Goal: Transaction & Acquisition: Purchase product/service

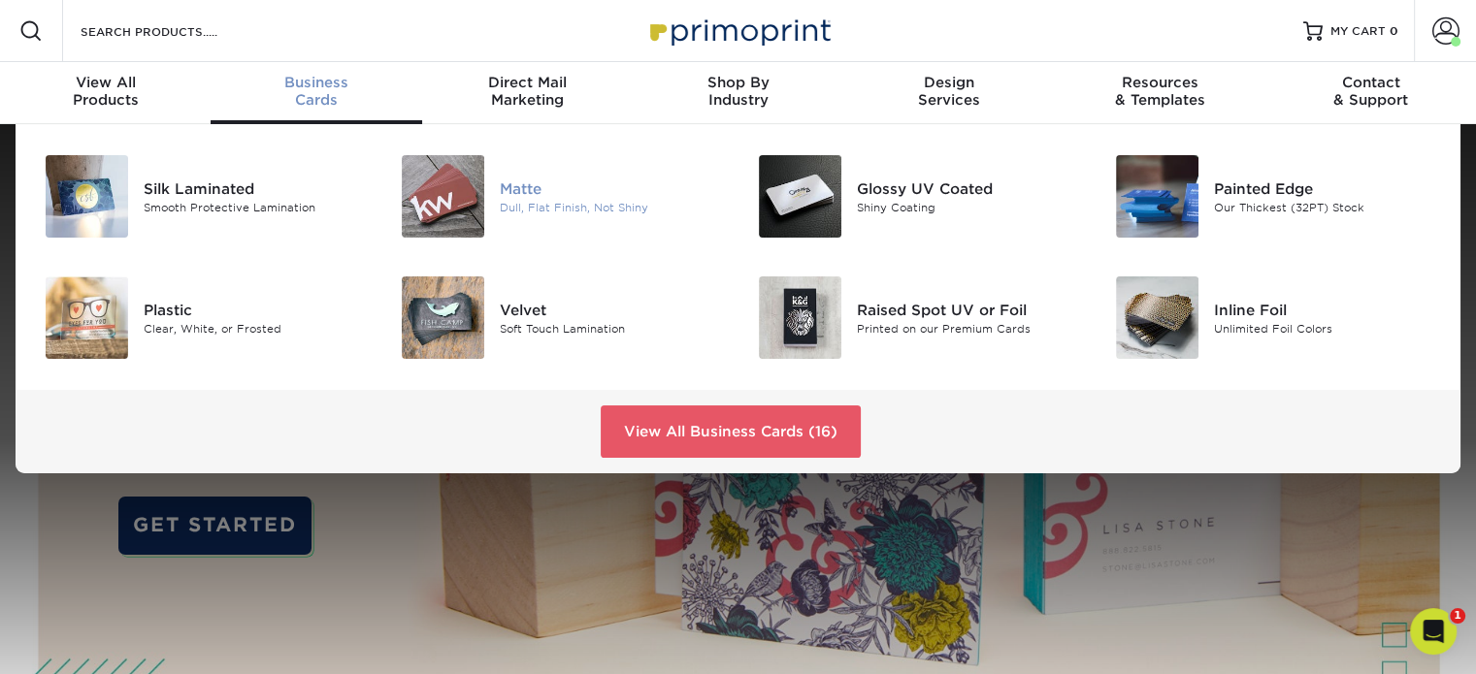
click at [510, 181] on div "Matte" at bounding box center [611, 188] width 223 height 21
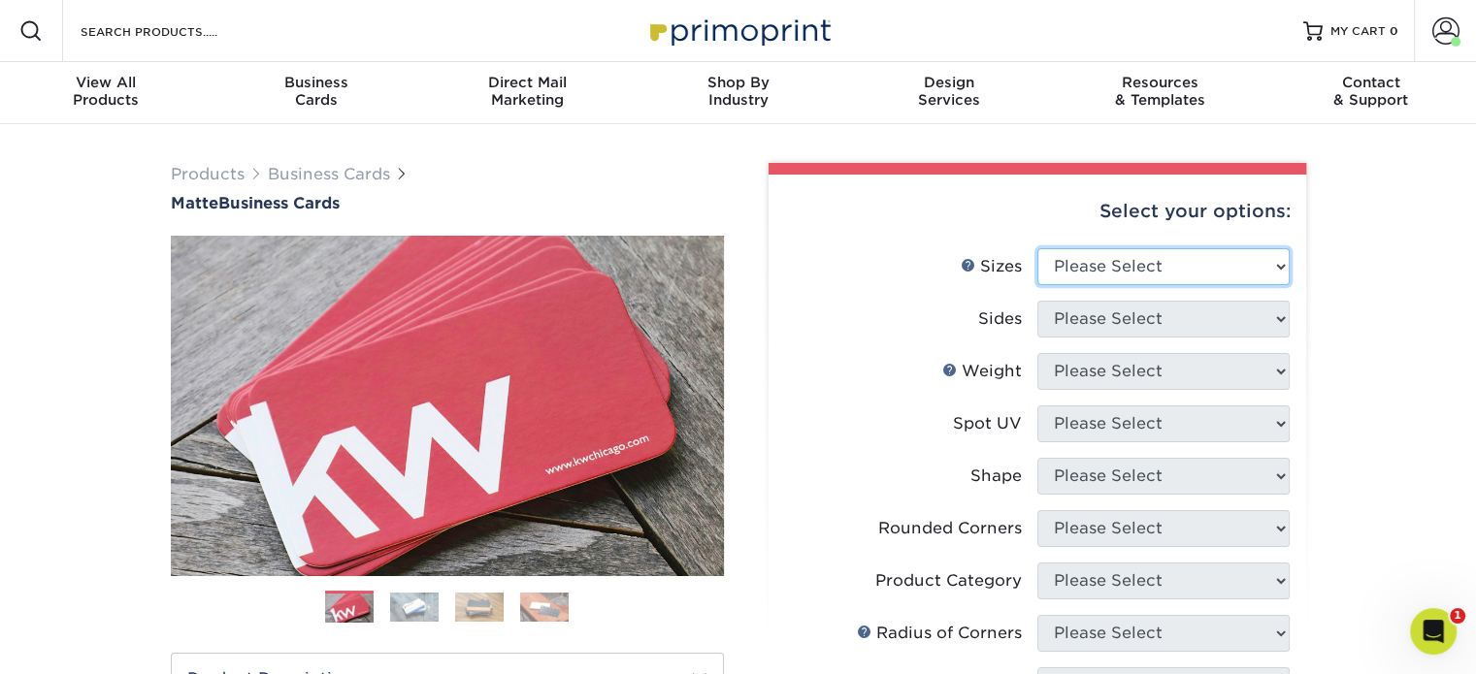
click at [1243, 269] on select "Please Select 1.5" x 3.5" - Mini 1.75" x 3.5" - Mini 2" x 2" - Square 2" x 3" -…" at bounding box center [1163, 266] width 252 height 37
select select "2.00x3.50"
click at [1037, 248] on select "Please Select 1.5" x 3.5" - Mini 1.75" x 3.5" - Mini 2" x 2" - Square 2" x 3" -…" at bounding box center [1163, 266] width 252 height 37
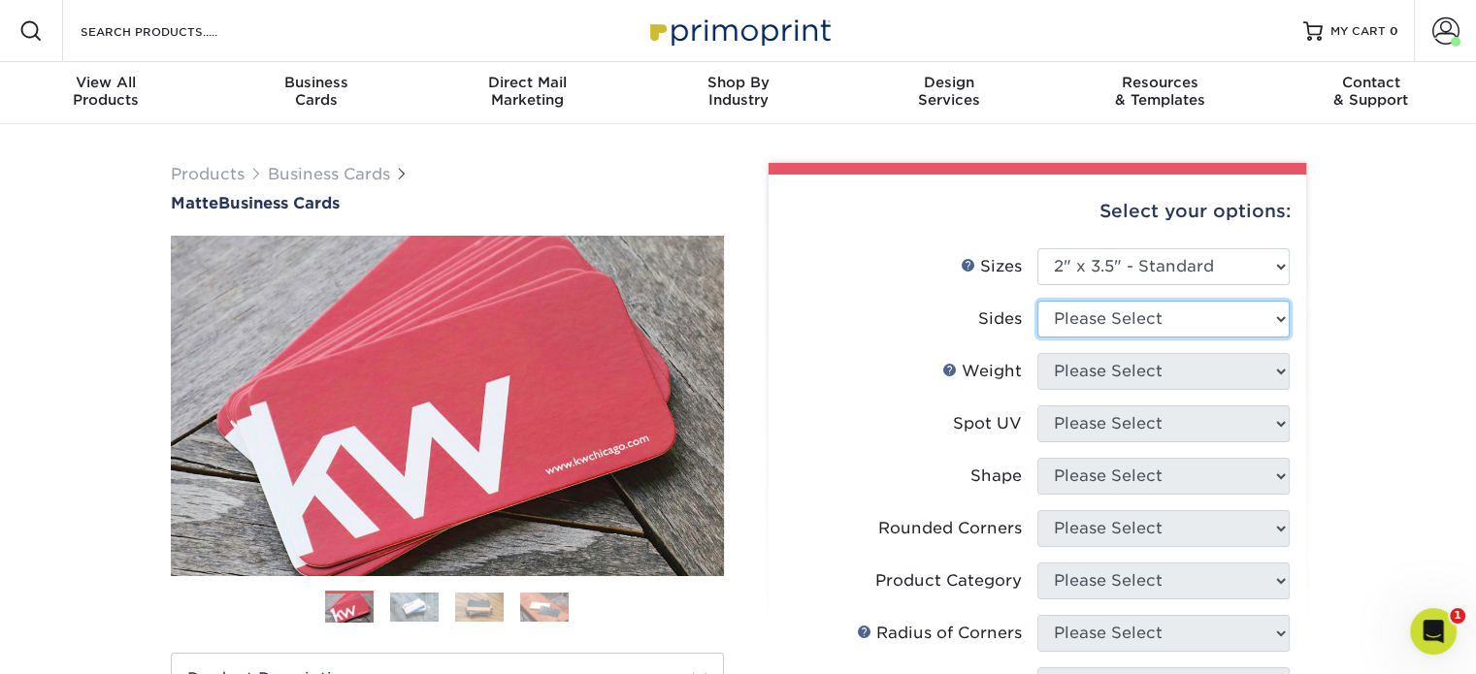
click at [1187, 324] on select "Please Select Print Both Sides Print Front Only" at bounding box center [1163, 319] width 252 height 37
select select "13abbda7-1d64-4f25-8bb2-c179b224825d"
click at [1037, 301] on select "Please Select Print Both Sides Print Front Only" at bounding box center [1163, 319] width 252 height 37
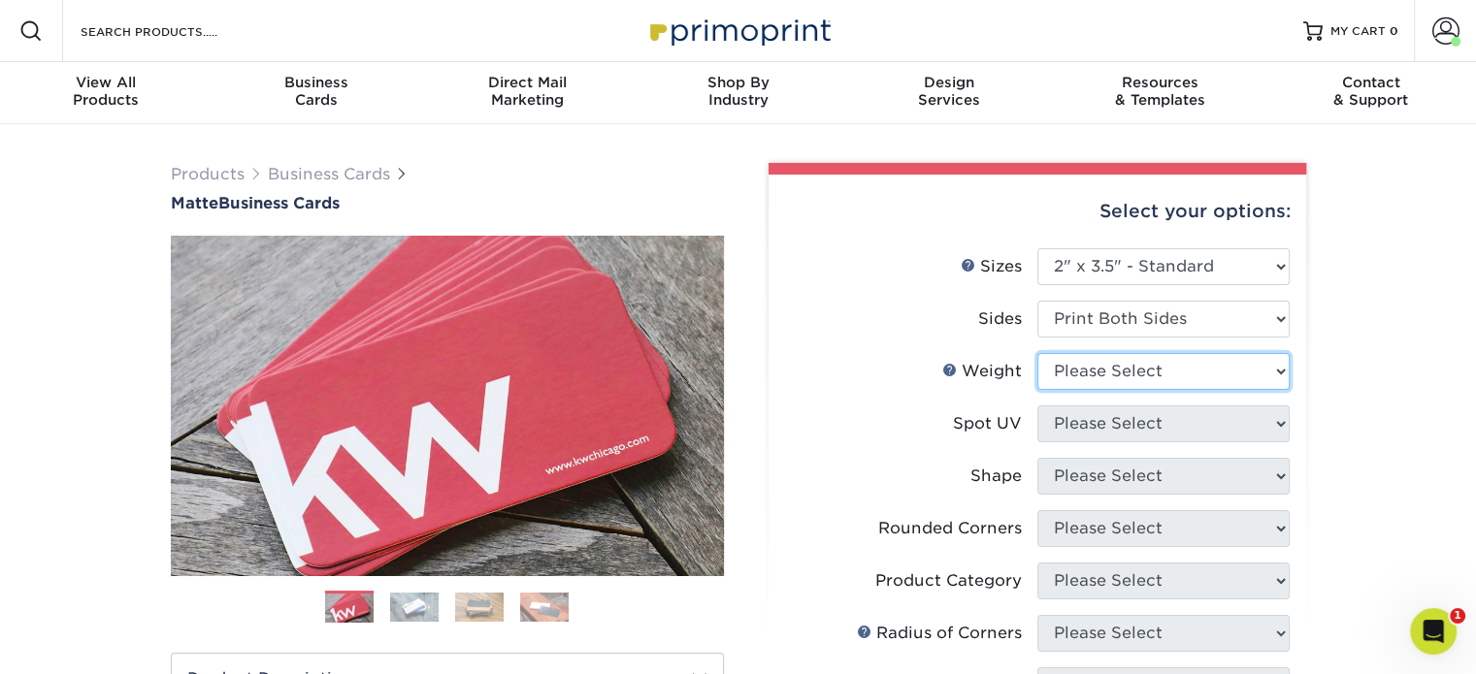
click at [1181, 372] on select "Please Select 16PT 14PT" at bounding box center [1163, 371] width 252 height 37
select select "16PT"
click at [1037, 353] on select "Please Select 16PT 14PT" at bounding box center [1163, 371] width 252 height 37
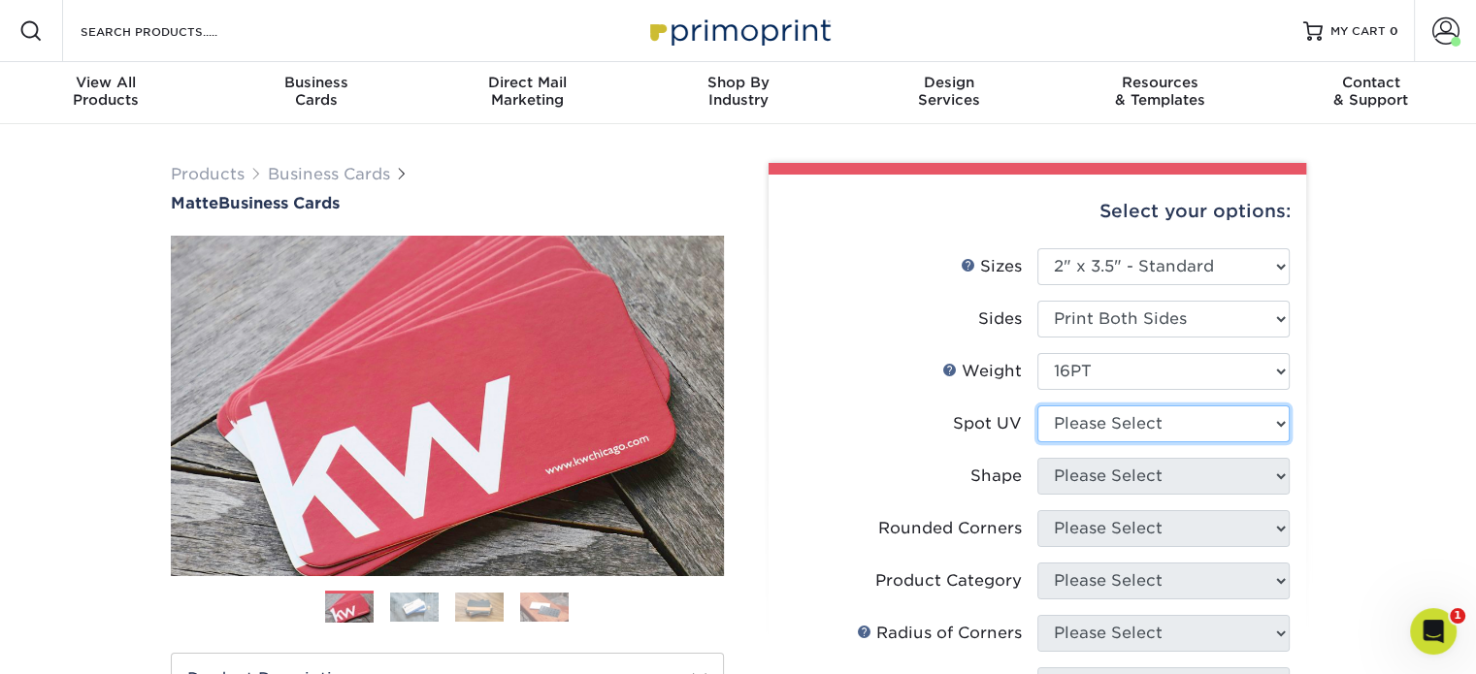
click at [1196, 428] on select "Please Select No Spot UV Front and Back (Both Sides) Front Only Back Only" at bounding box center [1163, 424] width 252 height 37
select select "3"
click at [1037, 406] on select "Please Select No Spot UV Front and Back (Both Sides) Front Only Back Only" at bounding box center [1163, 424] width 252 height 37
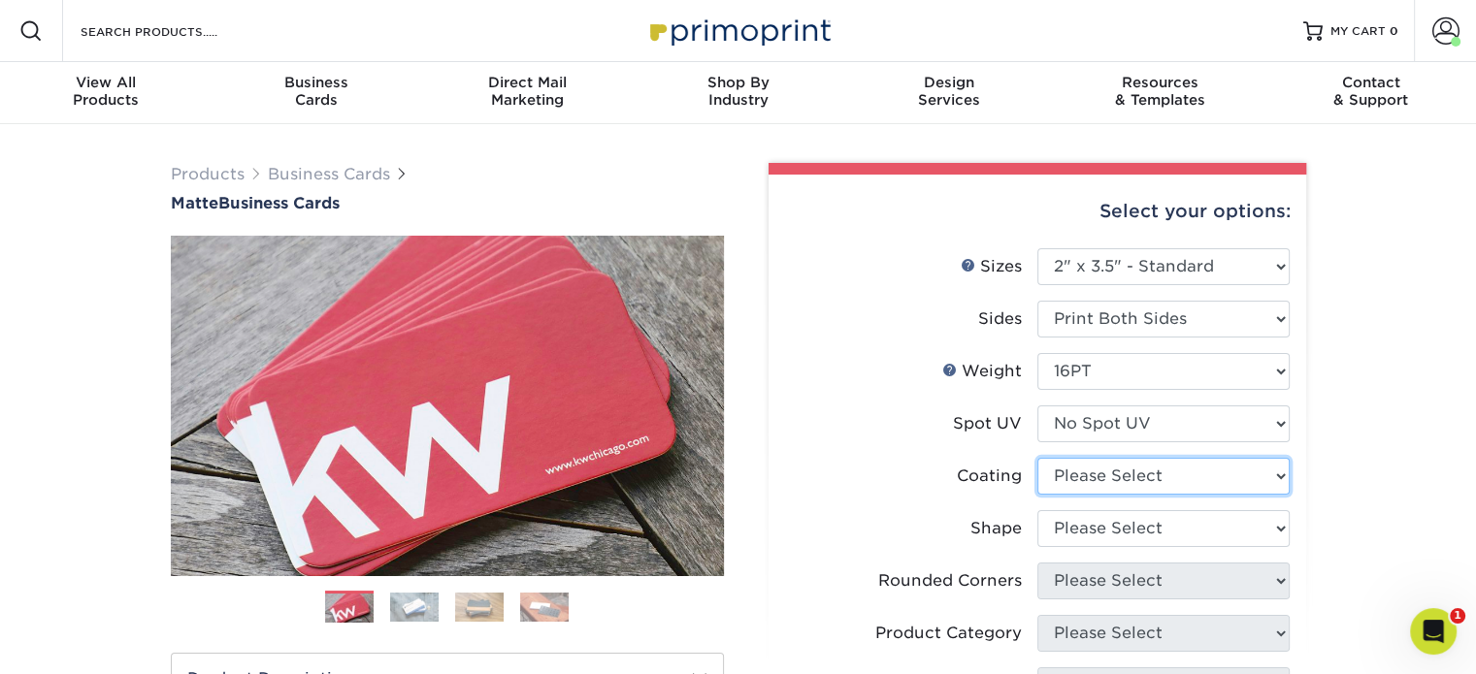
click at [1184, 479] on select at bounding box center [1163, 476] width 252 height 37
select select "121bb7b5-3b4d-429f-bd8d-bbf80e953313"
click at [1037, 458] on select at bounding box center [1163, 476] width 252 height 37
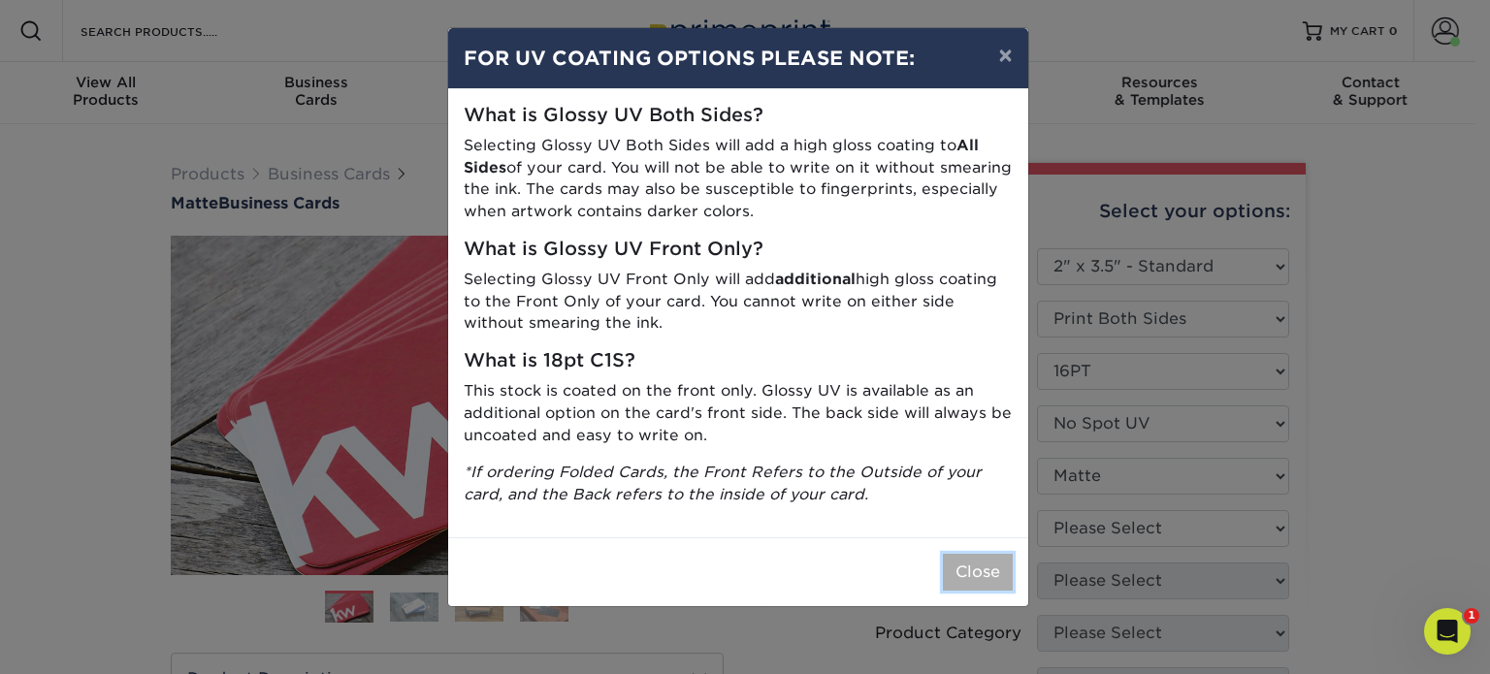
click at [990, 566] on button "Close" at bounding box center [978, 572] width 70 height 37
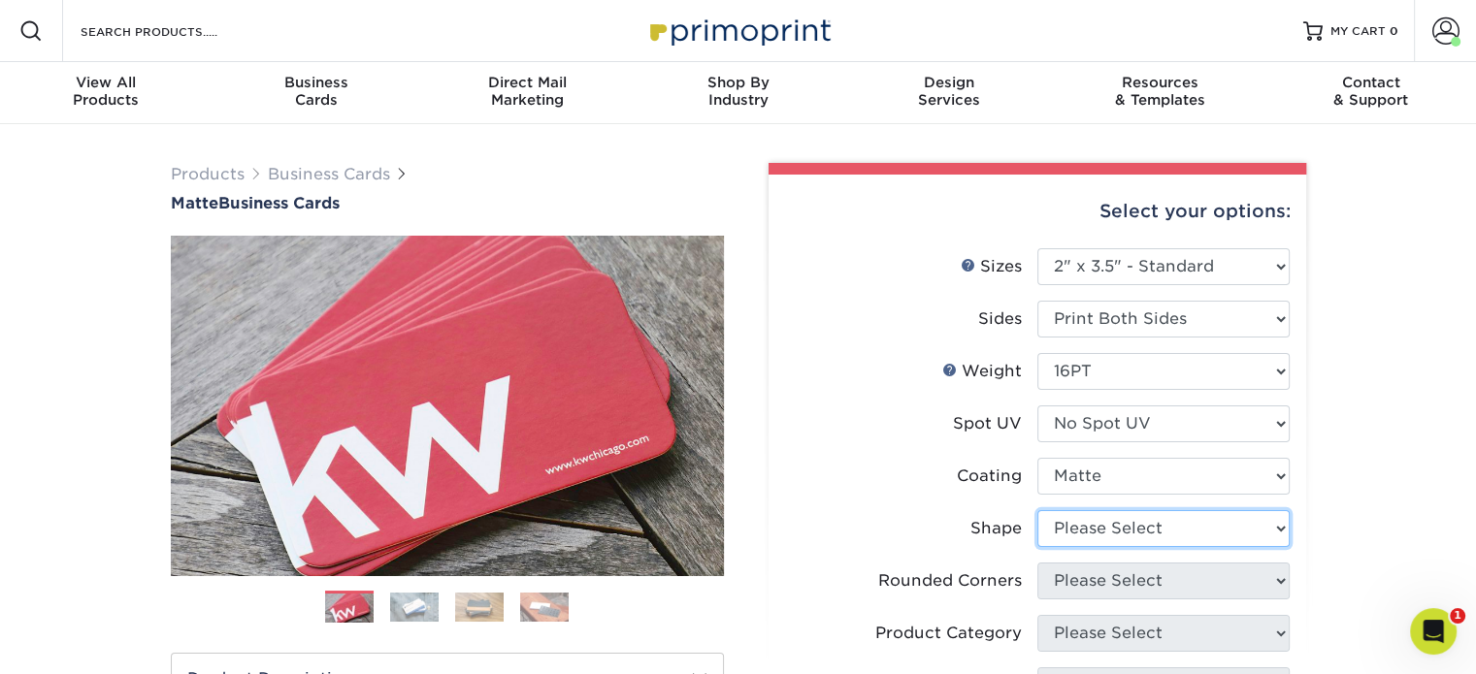
click at [1159, 527] on select "Please Select Standard Oval" at bounding box center [1163, 528] width 252 height 37
select select "standard"
click at [1037, 510] on select "Please Select Standard Oval" at bounding box center [1163, 528] width 252 height 37
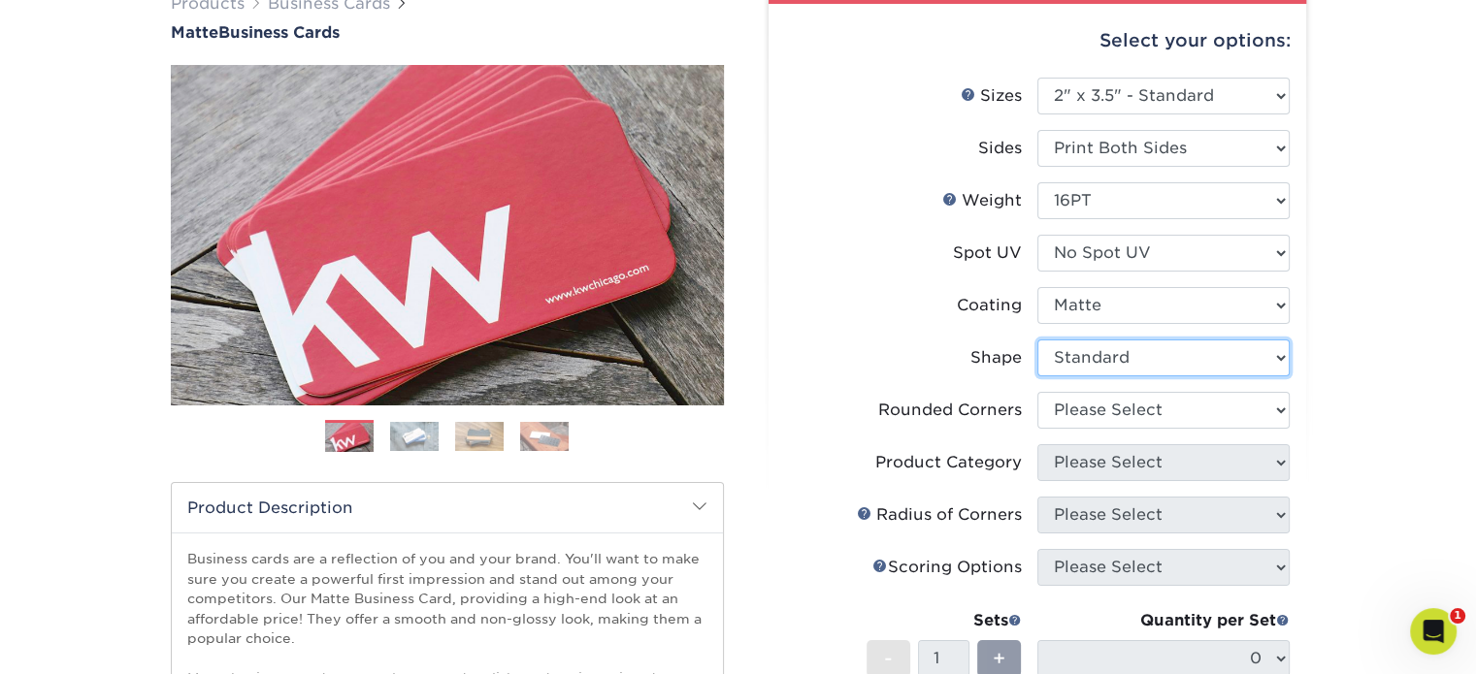
scroll to position [194, 0]
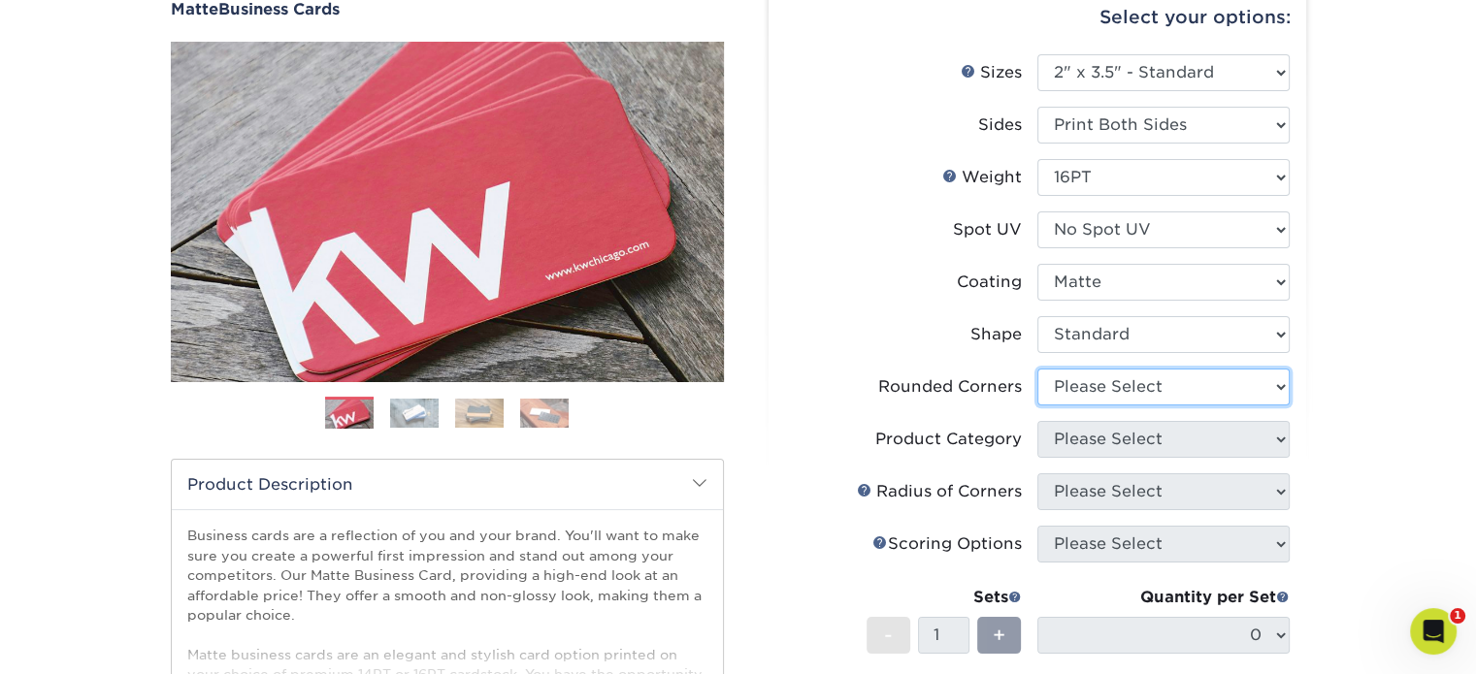
click at [1180, 393] on select "Please Select Yes - Round 2 Corners Yes - Round 4 Corners No" at bounding box center [1163, 387] width 252 height 37
select select "0"
click at [1037, 369] on select "Please Select Yes - Round 2 Corners Yes - Round 4 Corners No" at bounding box center [1163, 387] width 252 height 37
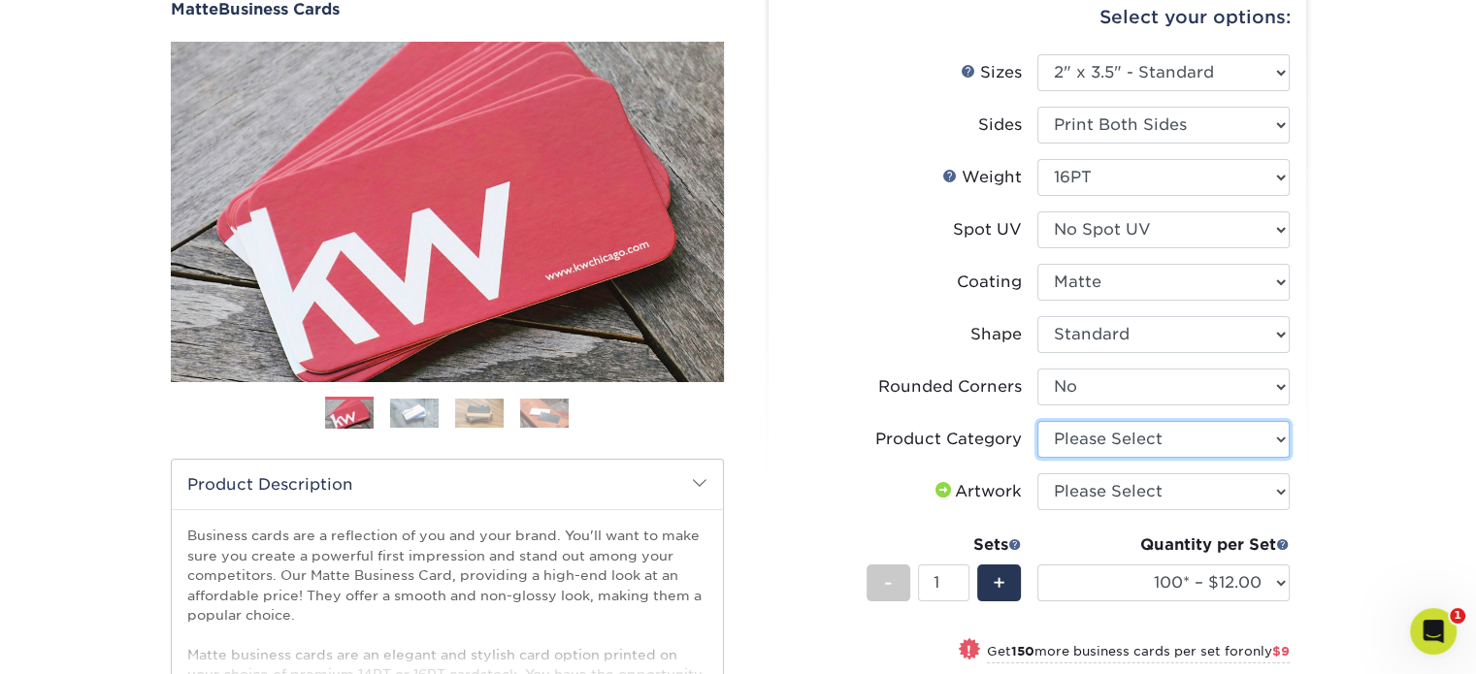
click at [1148, 439] on select "Please Select Business Cards" at bounding box center [1163, 439] width 252 height 37
select select "3b5148f1-0588-4f88-a218-97bcfdce65c1"
click at [1037, 421] on select "Please Select Business Cards" at bounding box center [1163, 439] width 252 height 37
click at [1166, 482] on select "Please Select I will upload files I need a design - $100" at bounding box center [1163, 491] width 252 height 37
select select "upload"
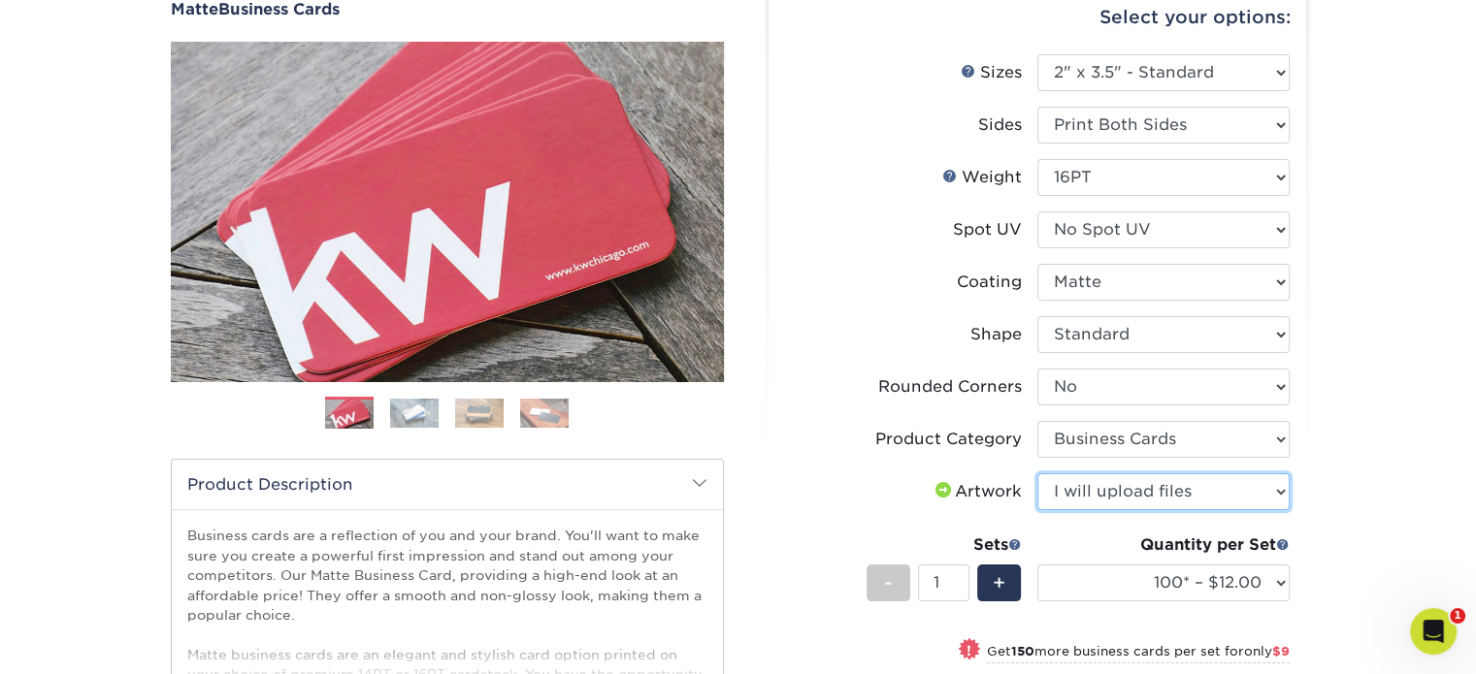
click at [1037, 473] on select "Please Select I will upload files I need a design - $100" at bounding box center [1163, 491] width 252 height 37
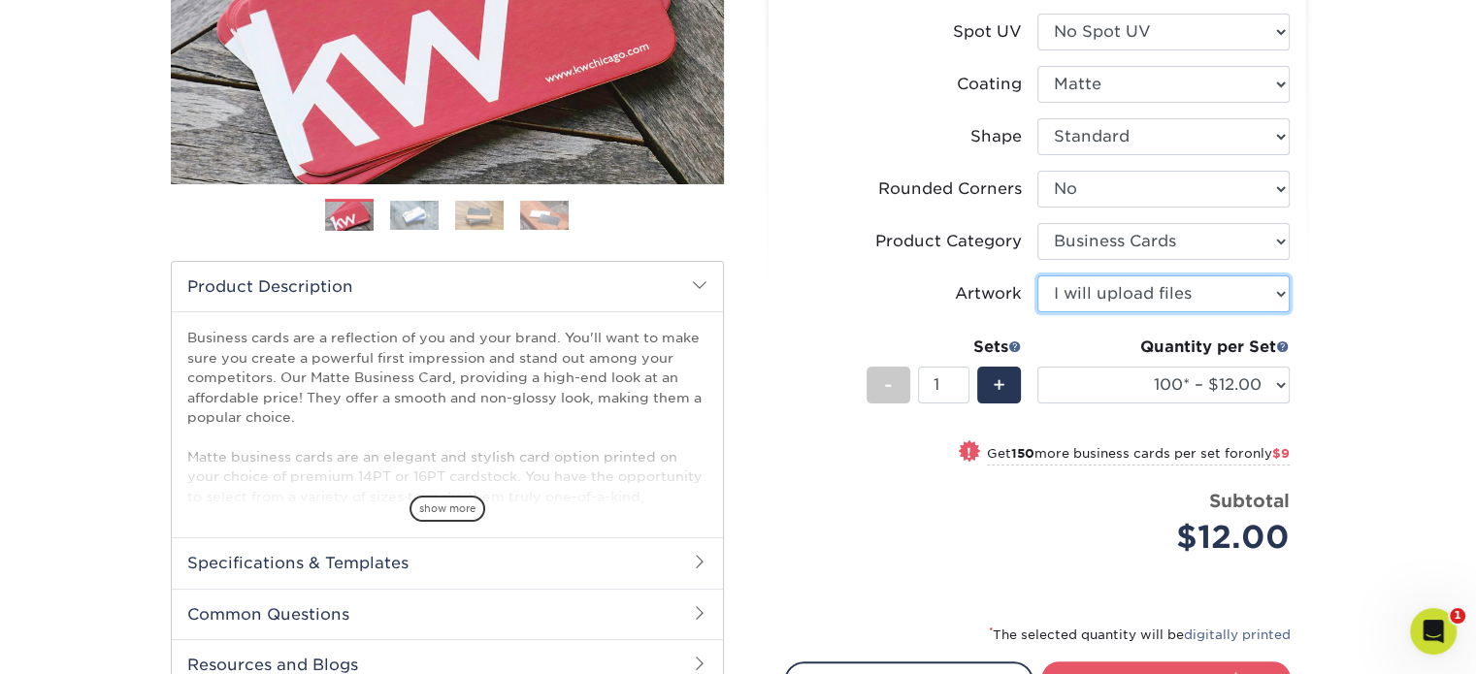
scroll to position [388, 0]
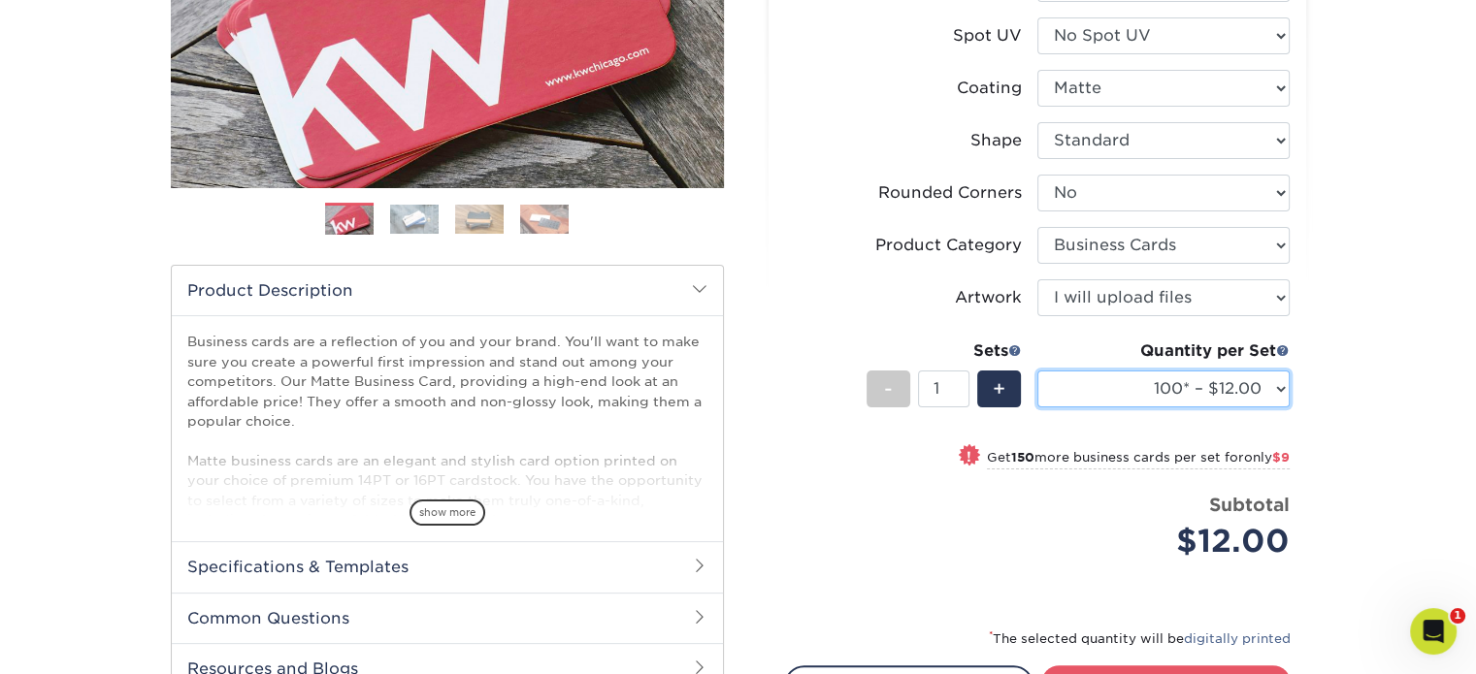
click at [1270, 383] on select "100* – $12.00 250* – $21.00 500 – $42.00 1000 – $53.00 2500 – $95.00 5000 – $18…" at bounding box center [1163, 389] width 252 height 37
select select "250* – $21.00"
click at [1037, 371] on select "100* – $12.00 250* – $21.00 500 – $42.00 1000 – $53.00 2500 – $95.00 5000 – $18…" at bounding box center [1163, 389] width 252 height 37
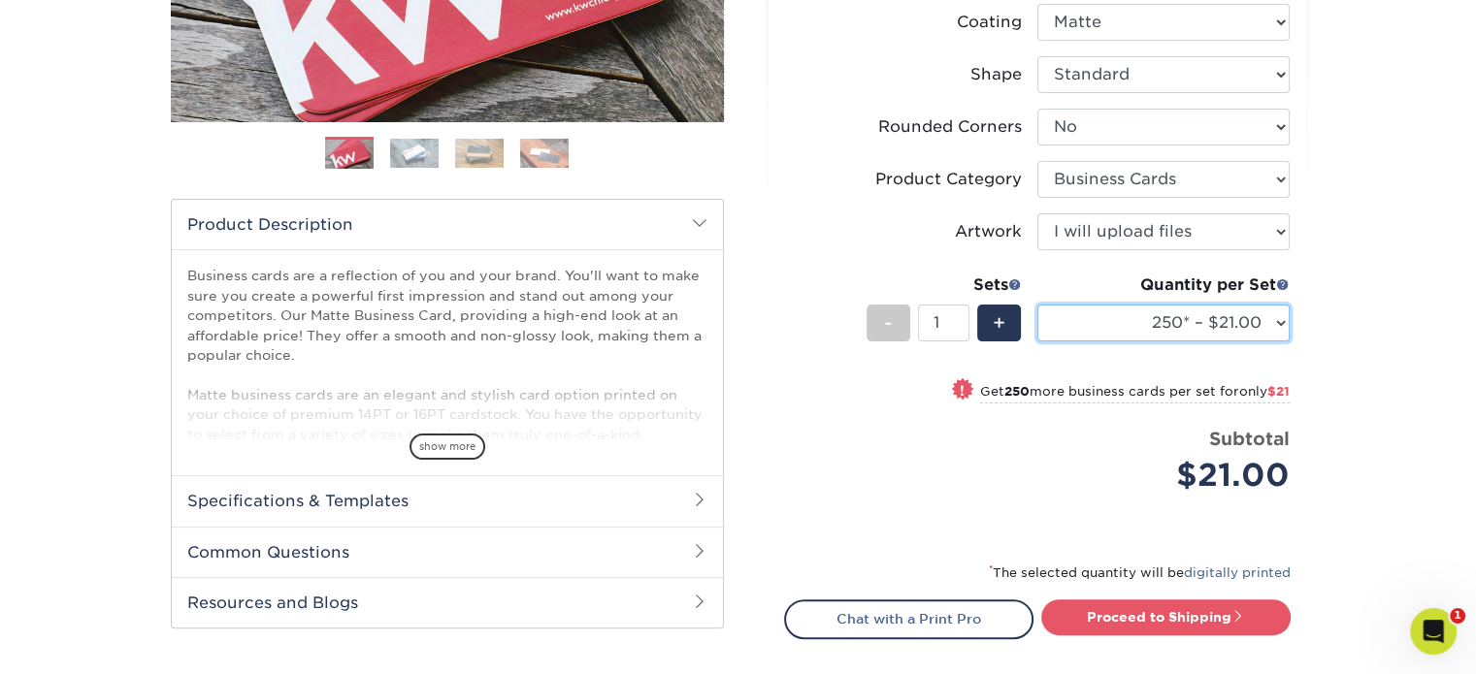
scroll to position [485, 0]
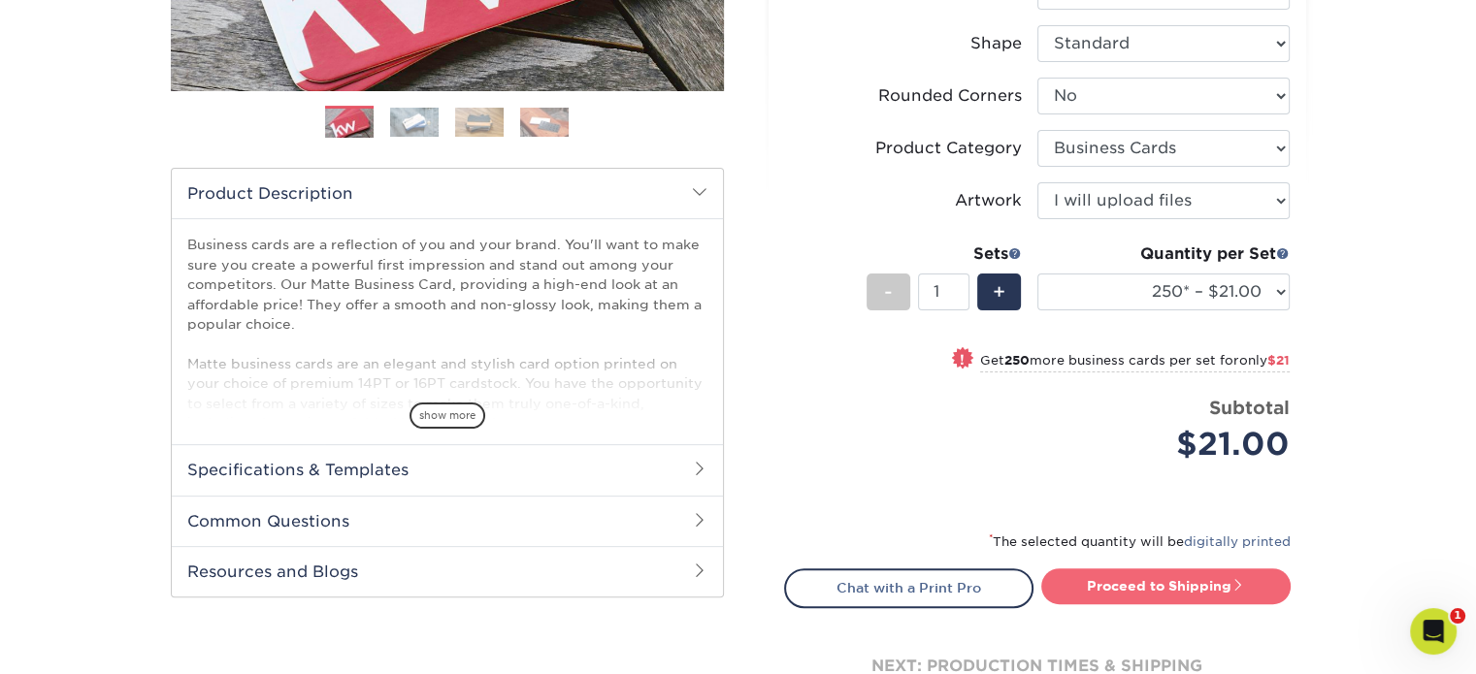
click at [1091, 573] on link "Proceed to Shipping" at bounding box center [1165, 586] width 249 height 35
type input "Set 1"
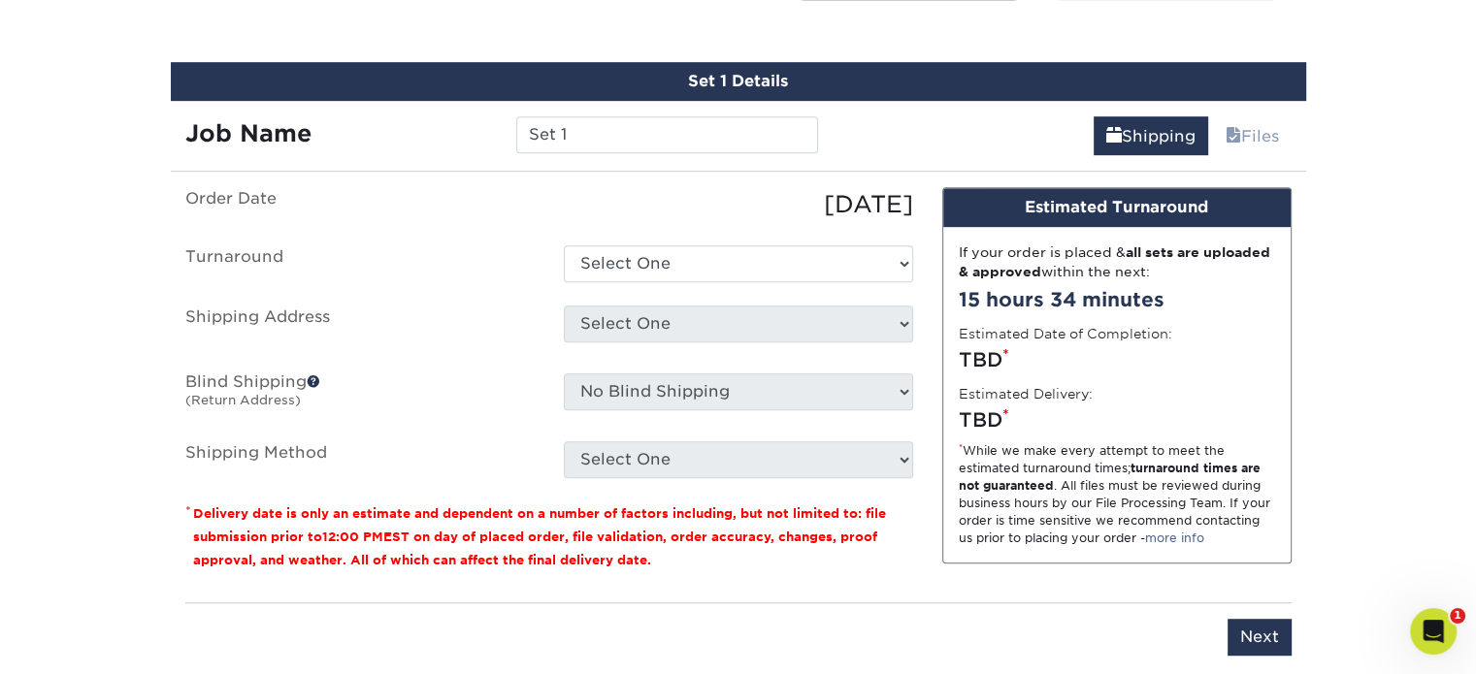
scroll to position [1104, 0]
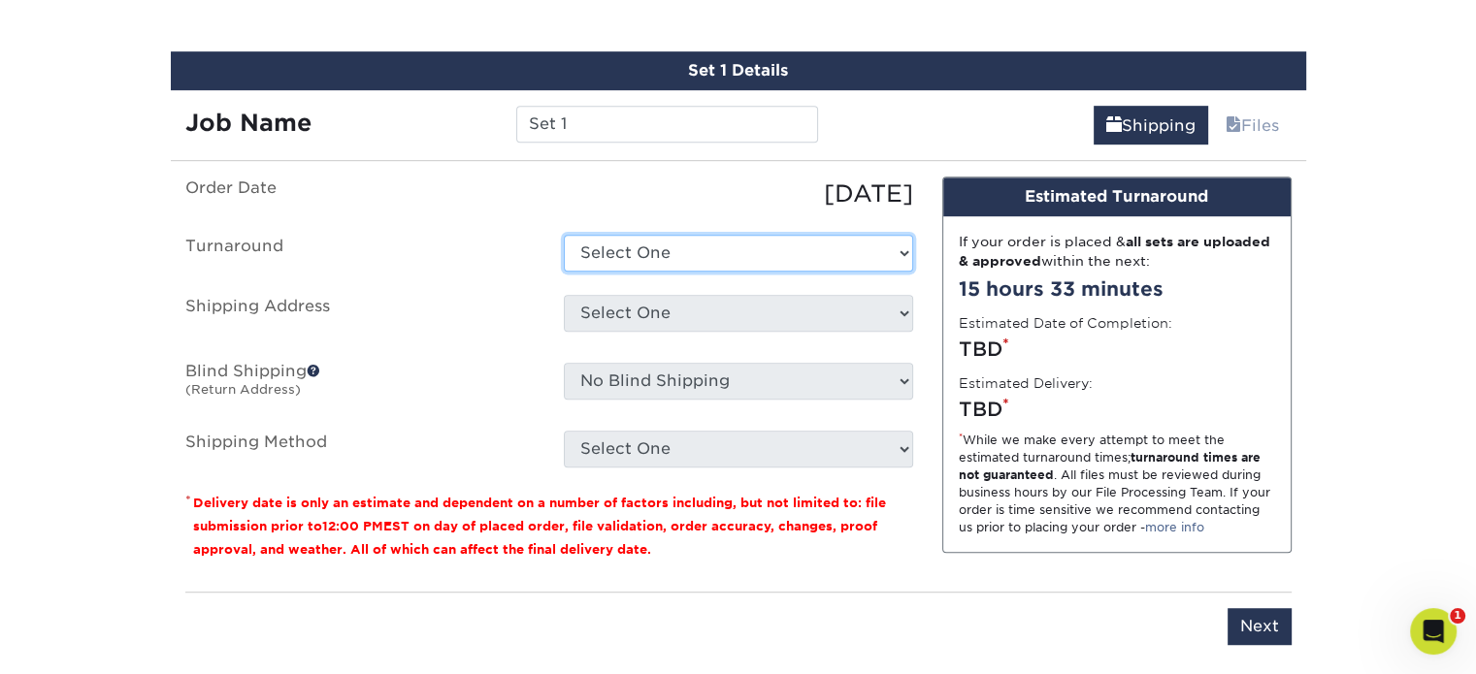
click at [896, 247] on select "Select One 2-4 Business Days 2 Day Next Business Day" at bounding box center [738, 253] width 349 height 37
select select "23721297-b68b-4846-ba83-3171e6bd9d78"
click at [564, 235] on select "Select One 2-4 Business Days 2 Day Next Business Day" at bounding box center [738, 253] width 349 height 37
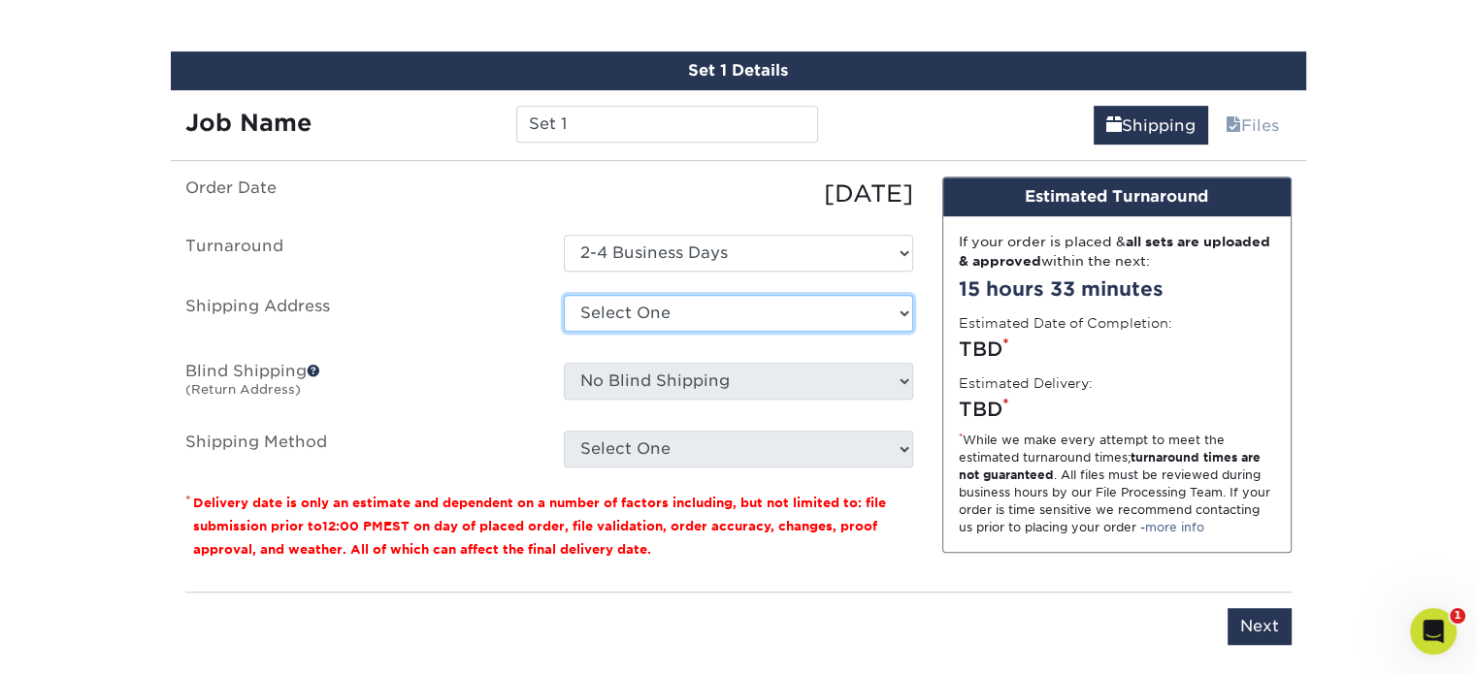
click at [868, 309] on select "Select One Anthony Nardella business card Business cards Greg Porfido business …" at bounding box center [738, 313] width 349 height 37
select select "261677"
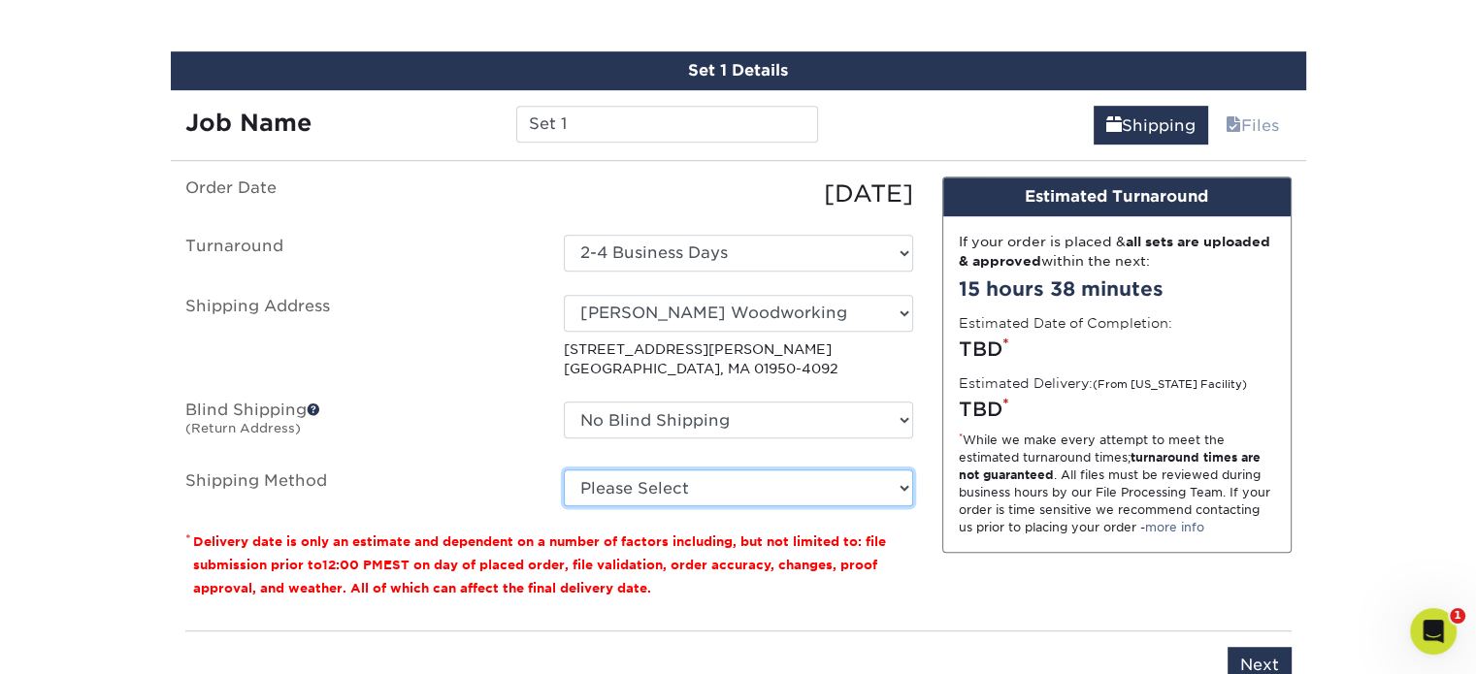
click at [821, 484] on select "Please Select Ground Shipping (+$7.84) 3 Day Shipping Service (+$18.68) 2 Day A…" at bounding box center [738, 488] width 349 height 37
select select "03"
click at [564, 470] on select "Please Select Ground Shipping (+$7.84) 3 Day Shipping Service (+$18.68) 2 Day A…" at bounding box center [738, 488] width 349 height 37
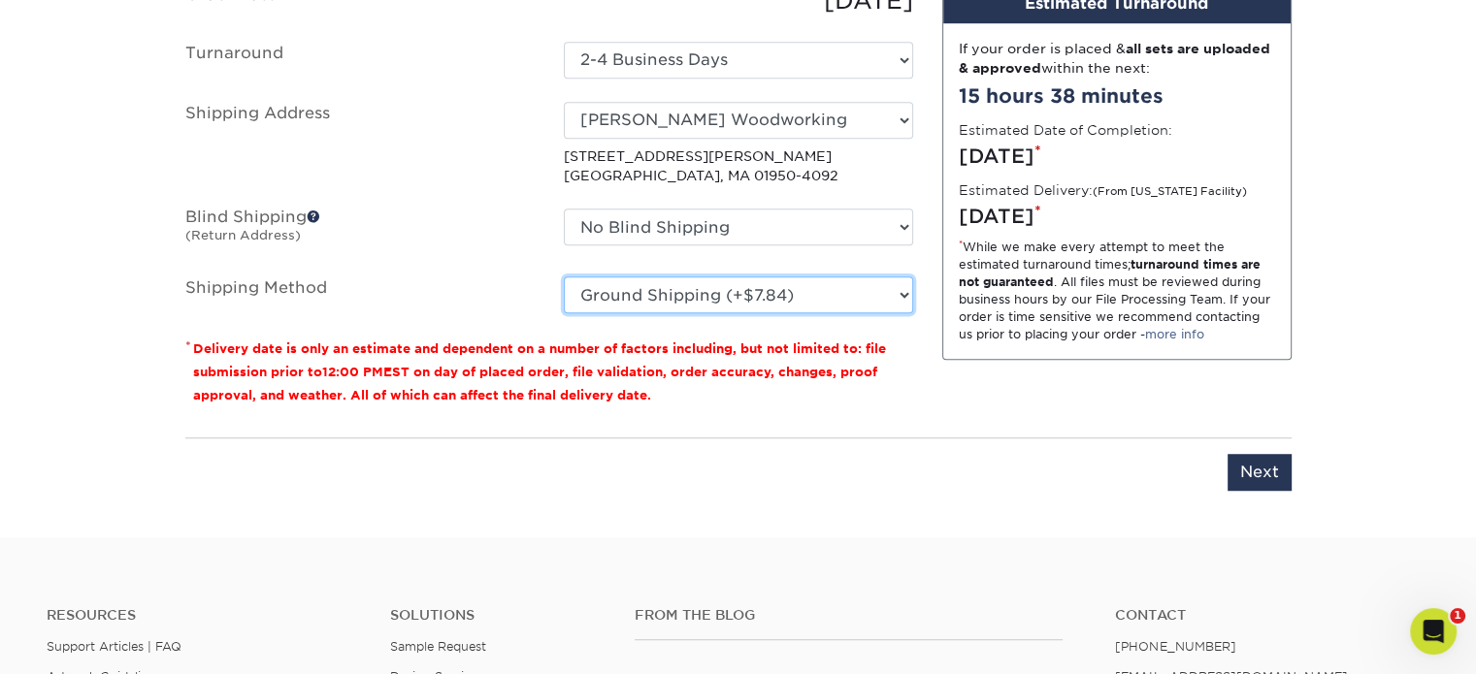
scroll to position [1298, 0]
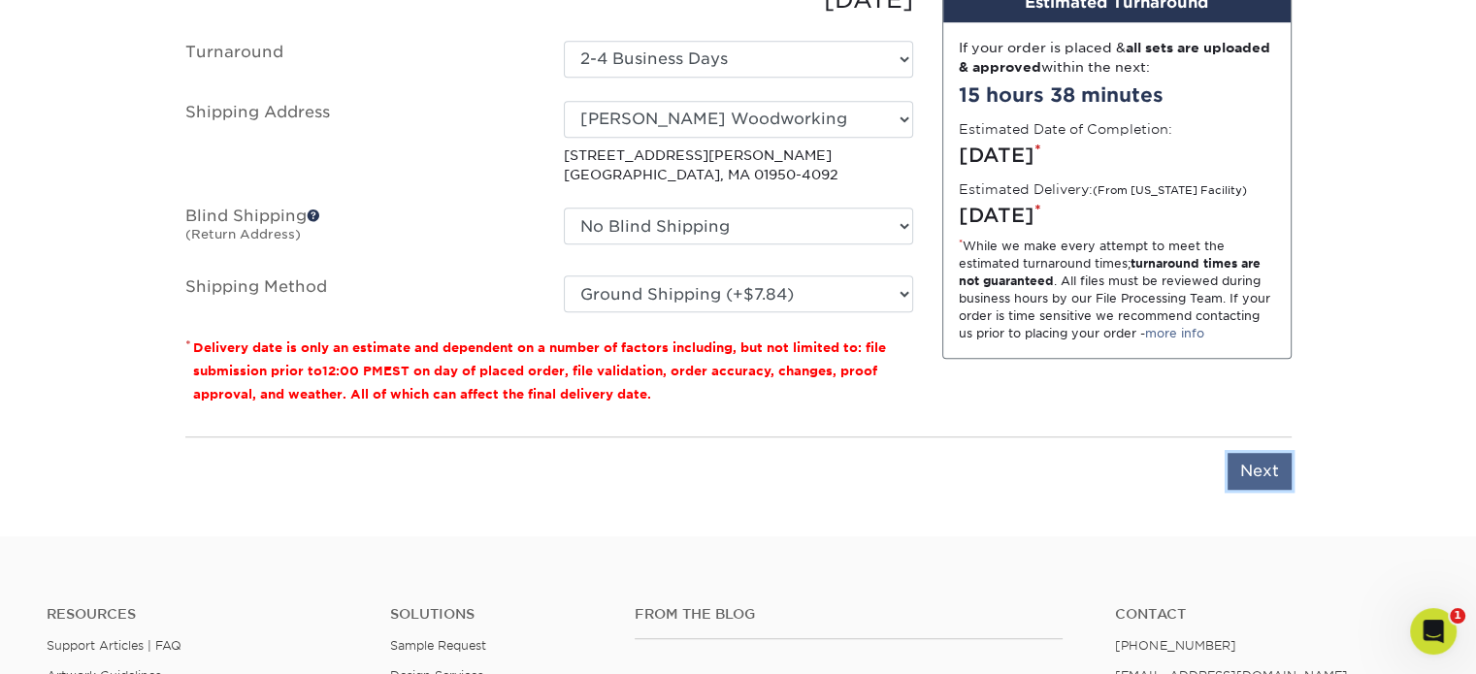
click at [1254, 472] on input "Next" at bounding box center [1259, 471] width 64 height 37
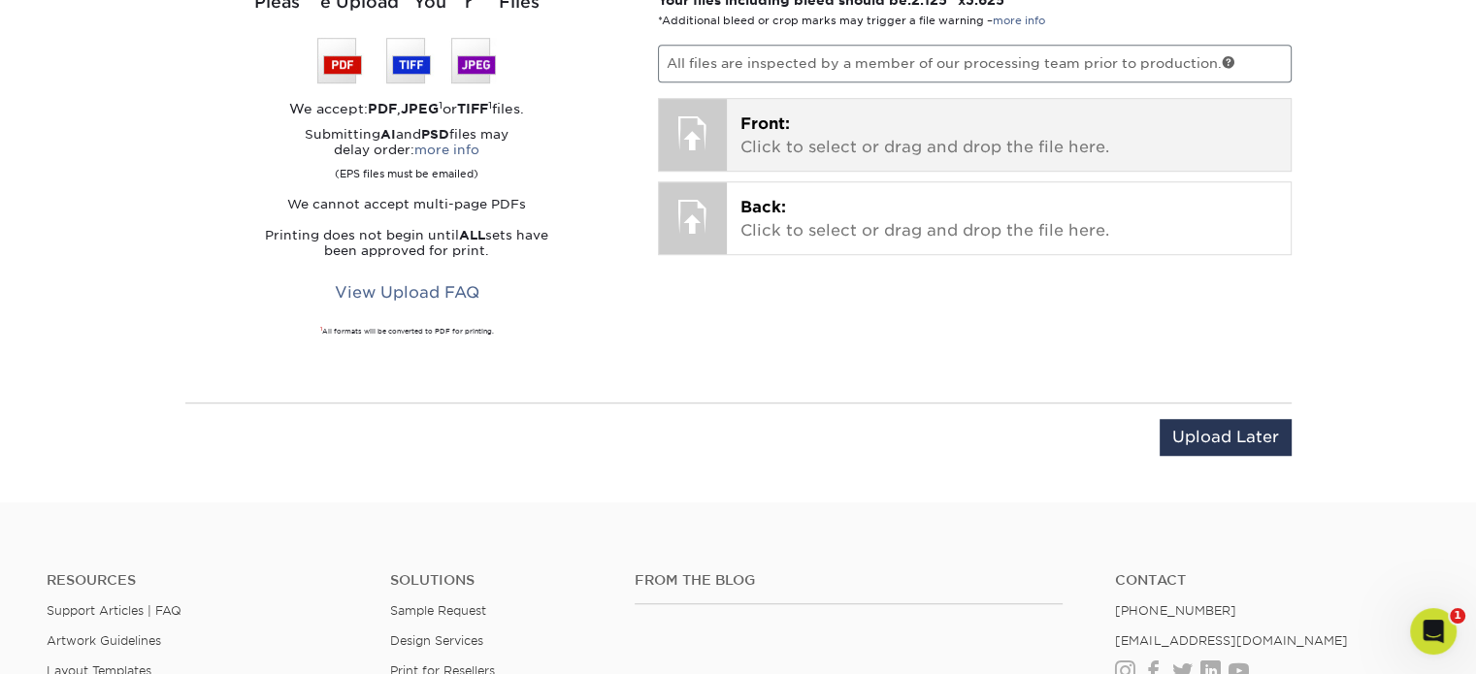
click at [798, 119] on p "Front: Click to select or drag and drop the file here." at bounding box center [1008, 136] width 537 height 47
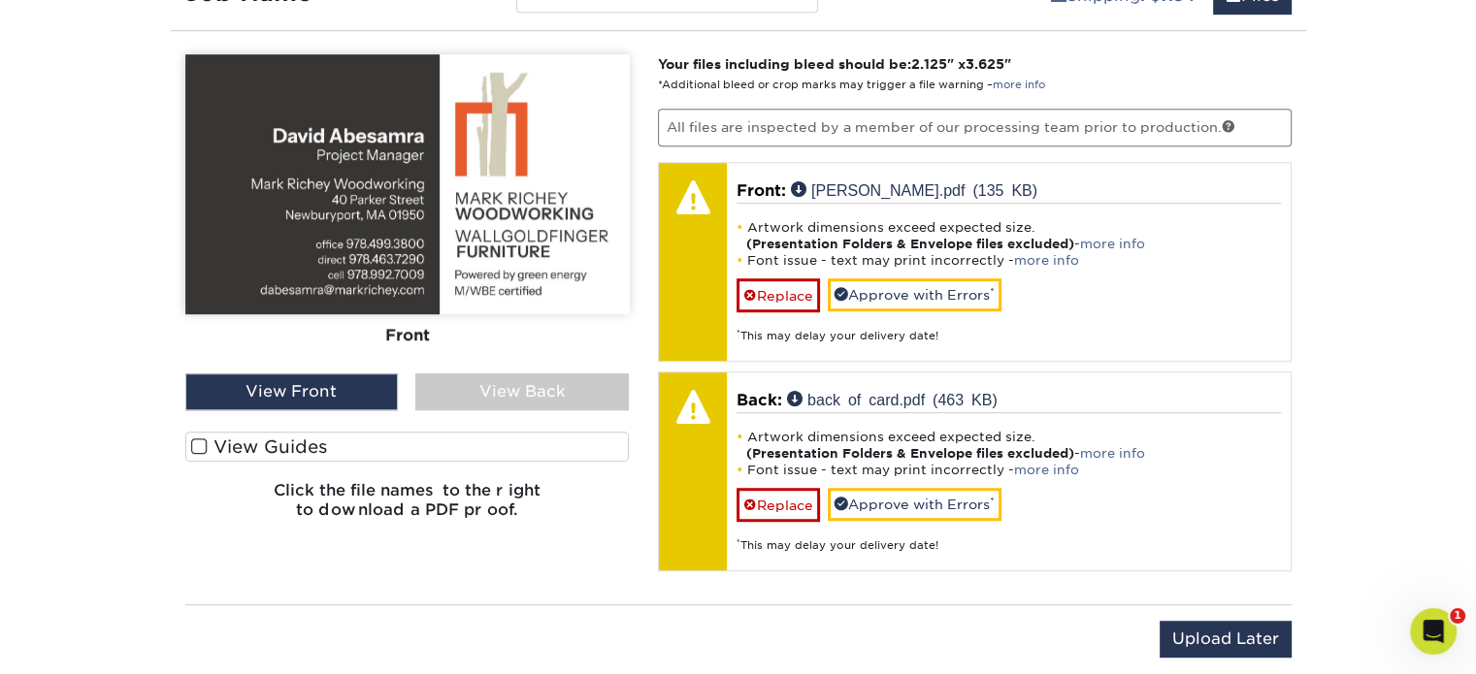
scroll to position [1201, 0]
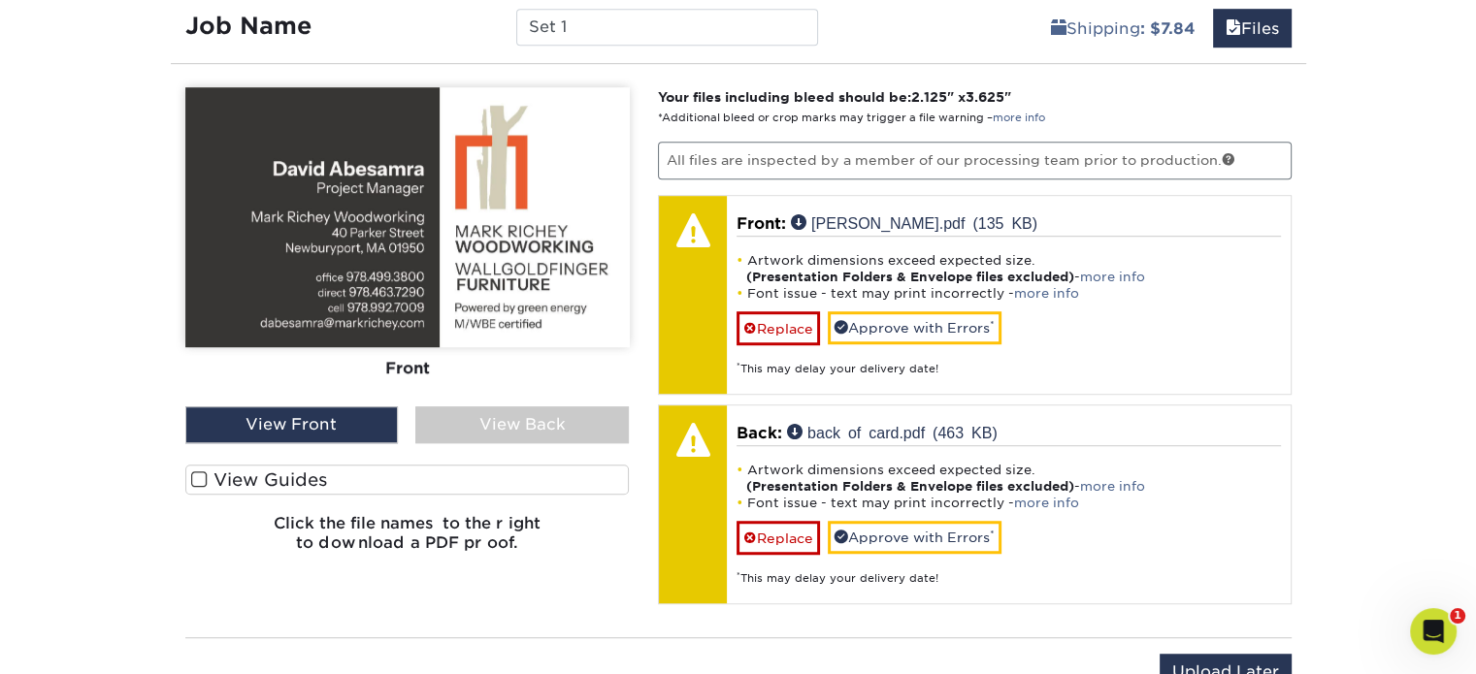
click at [552, 424] on div "View Back" at bounding box center [521, 424] width 213 height 37
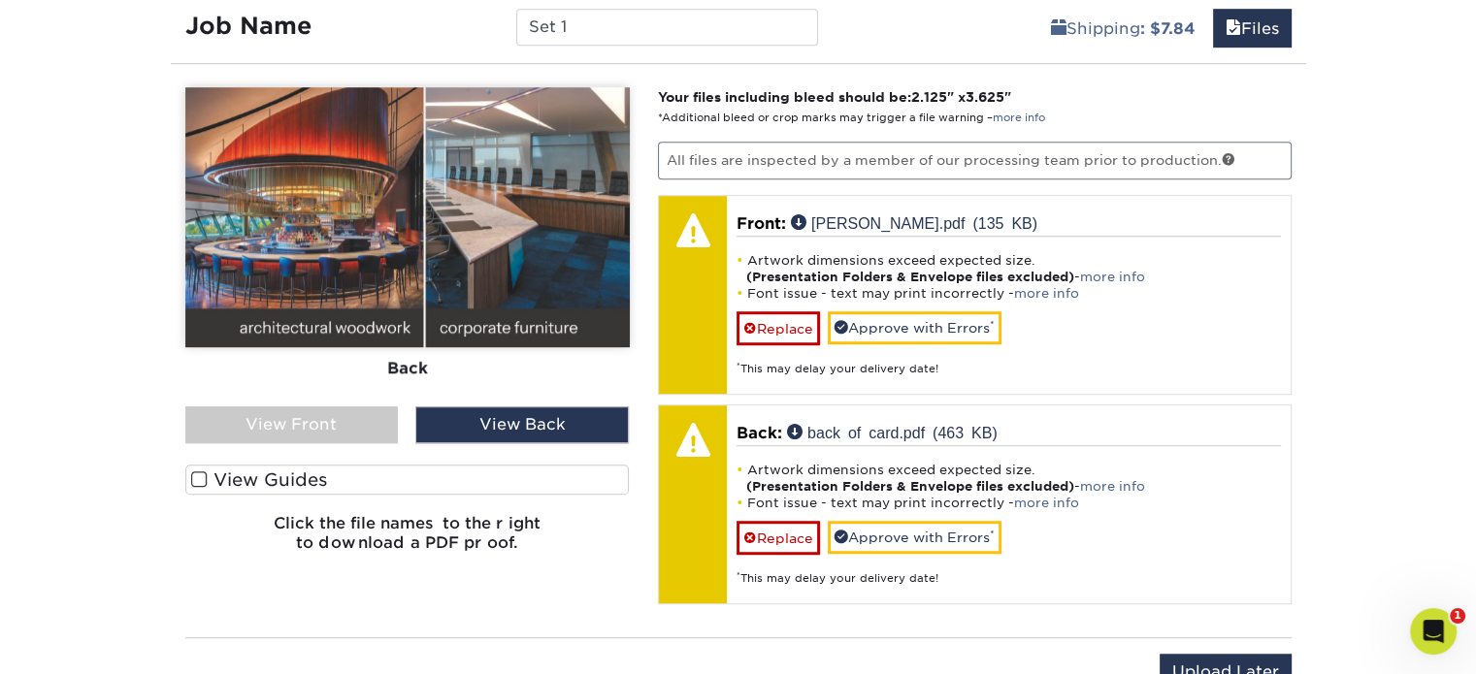
click at [203, 474] on span at bounding box center [199, 480] width 16 height 18
click at [0, 0] on input "View Guides" at bounding box center [0, 0] width 0 height 0
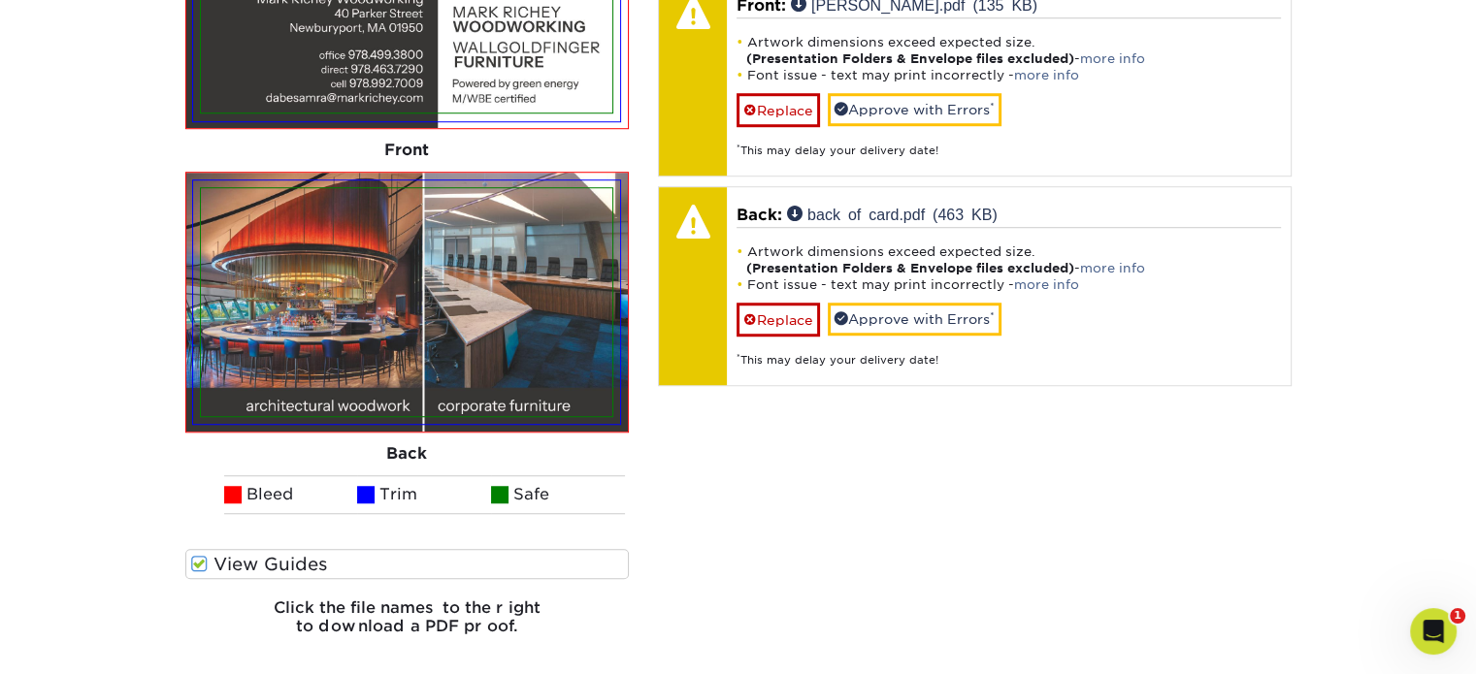
scroll to position [1395, 0]
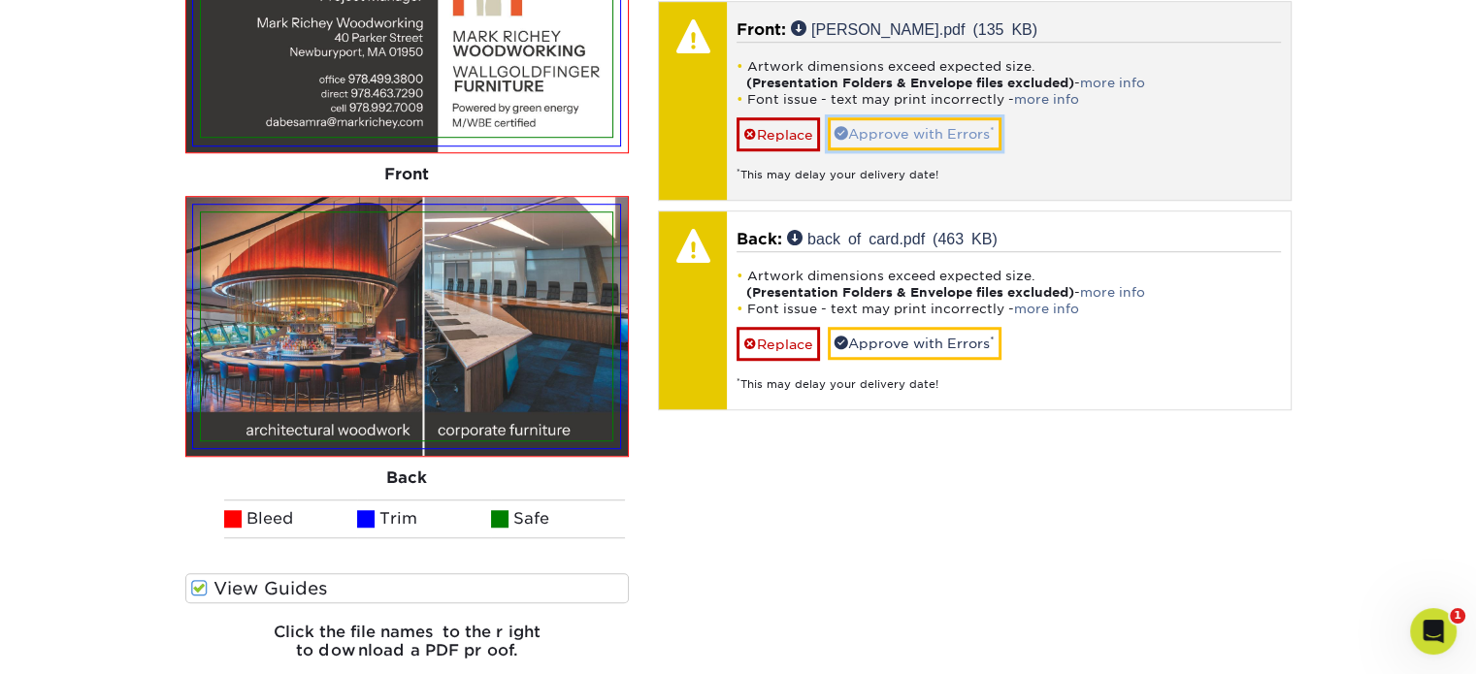
click at [877, 122] on link "Approve with Errors *" at bounding box center [915, 133] width 174 height 33
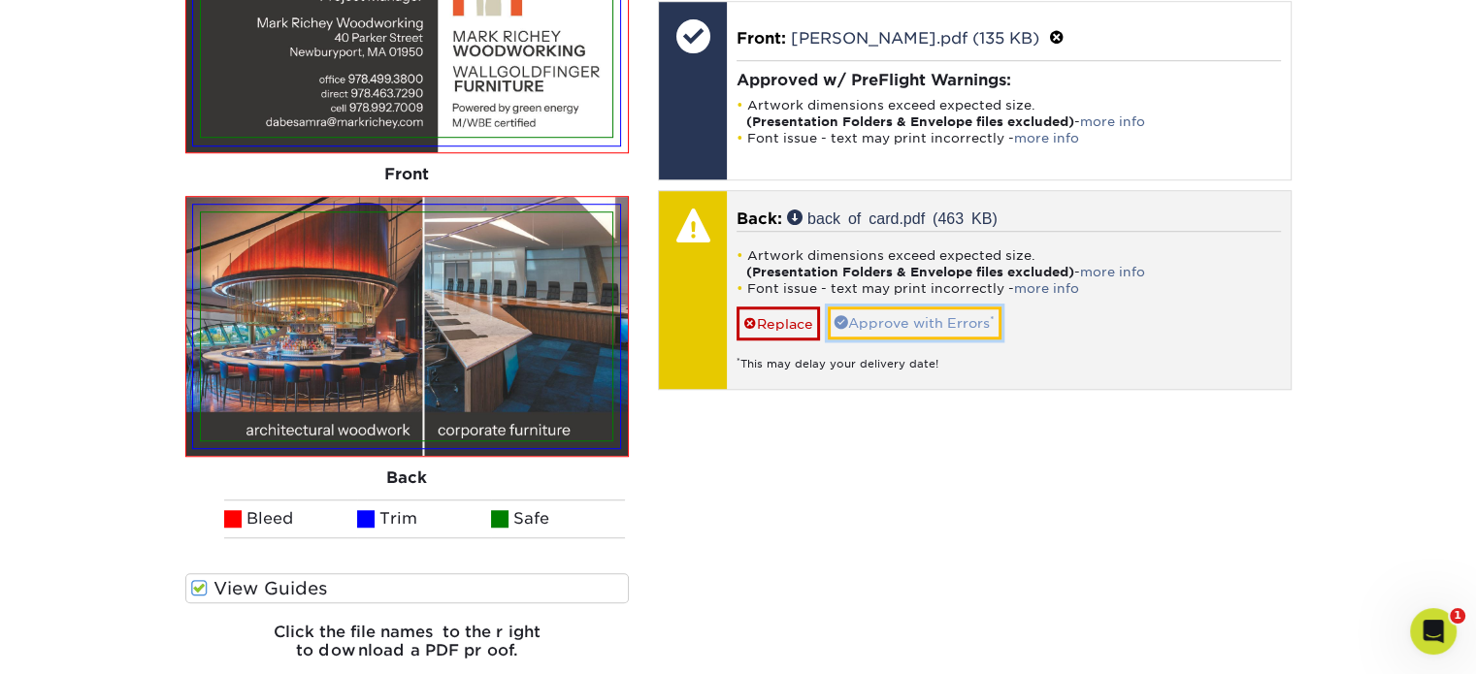
click at [898, 314] on link "Approve with Errors *" at bounding box center [915, 323] width 174 height 33
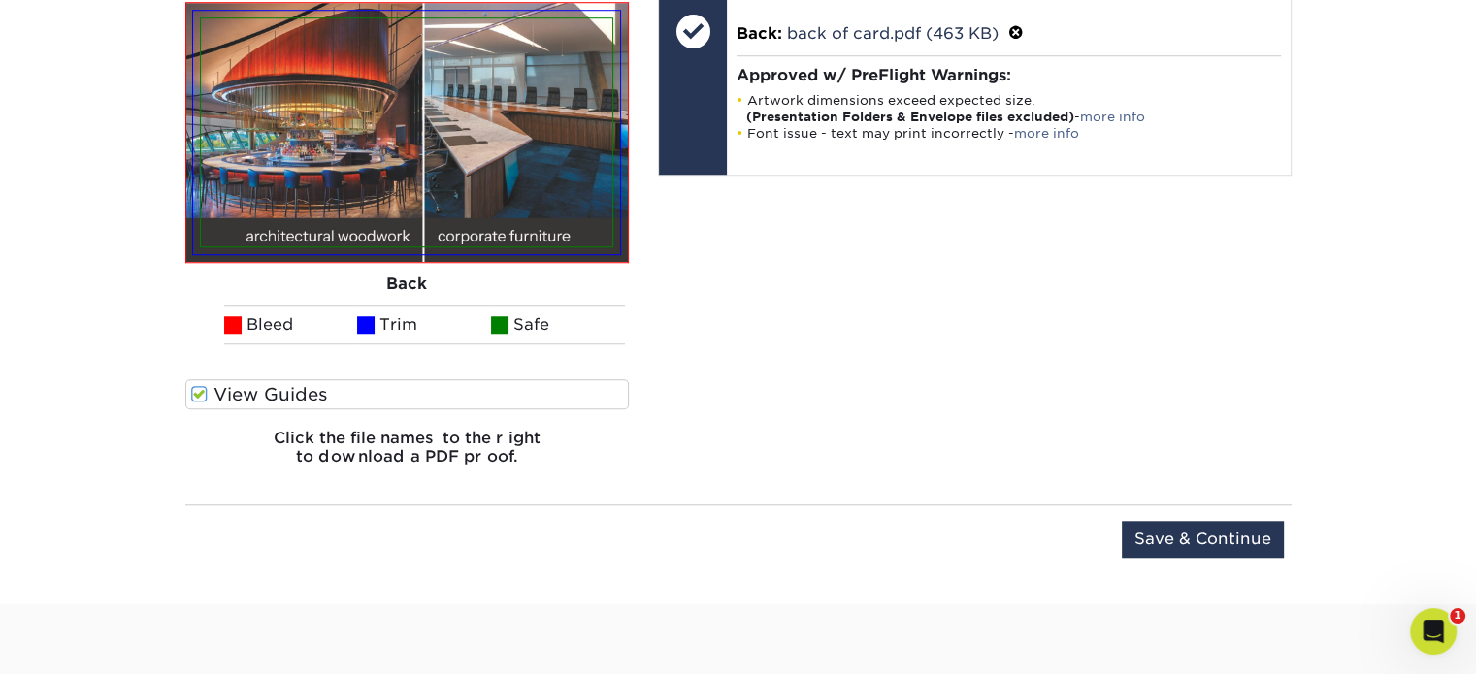
scroll to position [1686, 0]
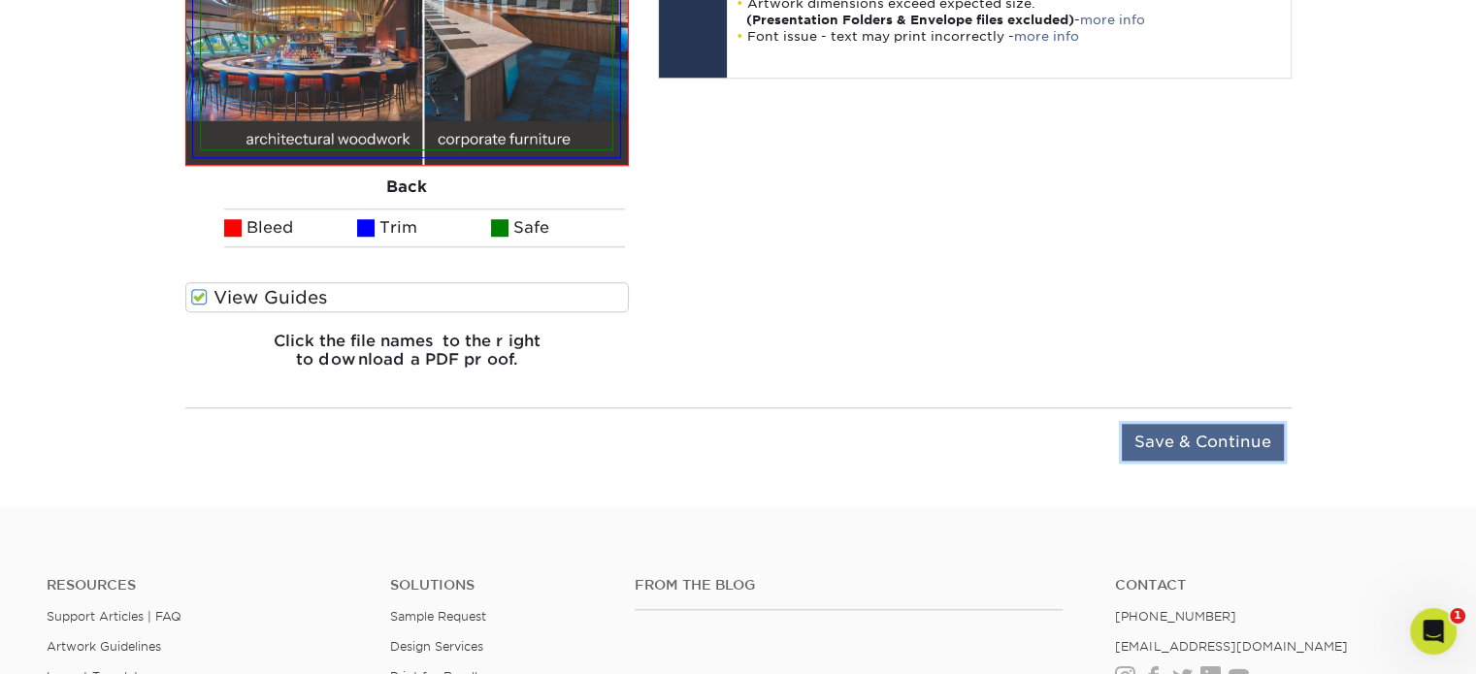
click at [1176, 424] on input "Save & Continue" at bounding box center [1203, 442] width 162 height 37
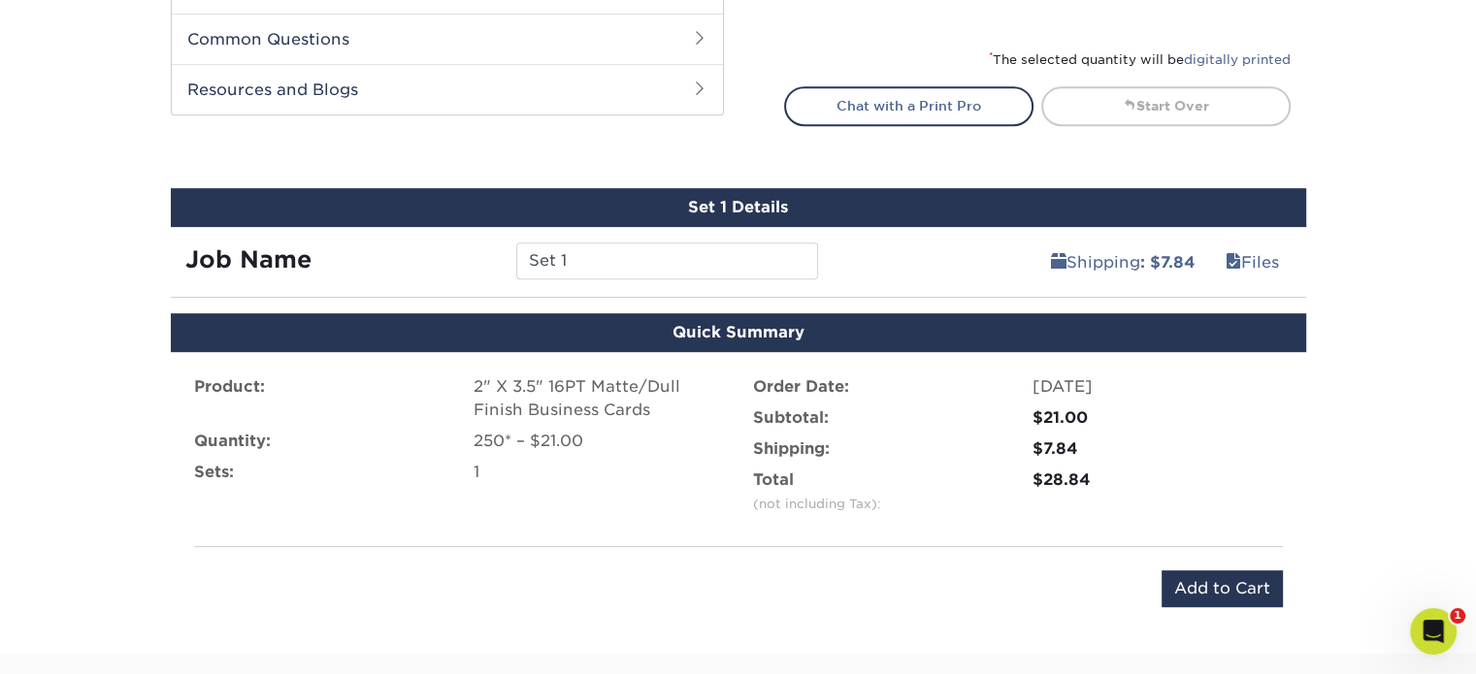
scroll to position [970, 0]
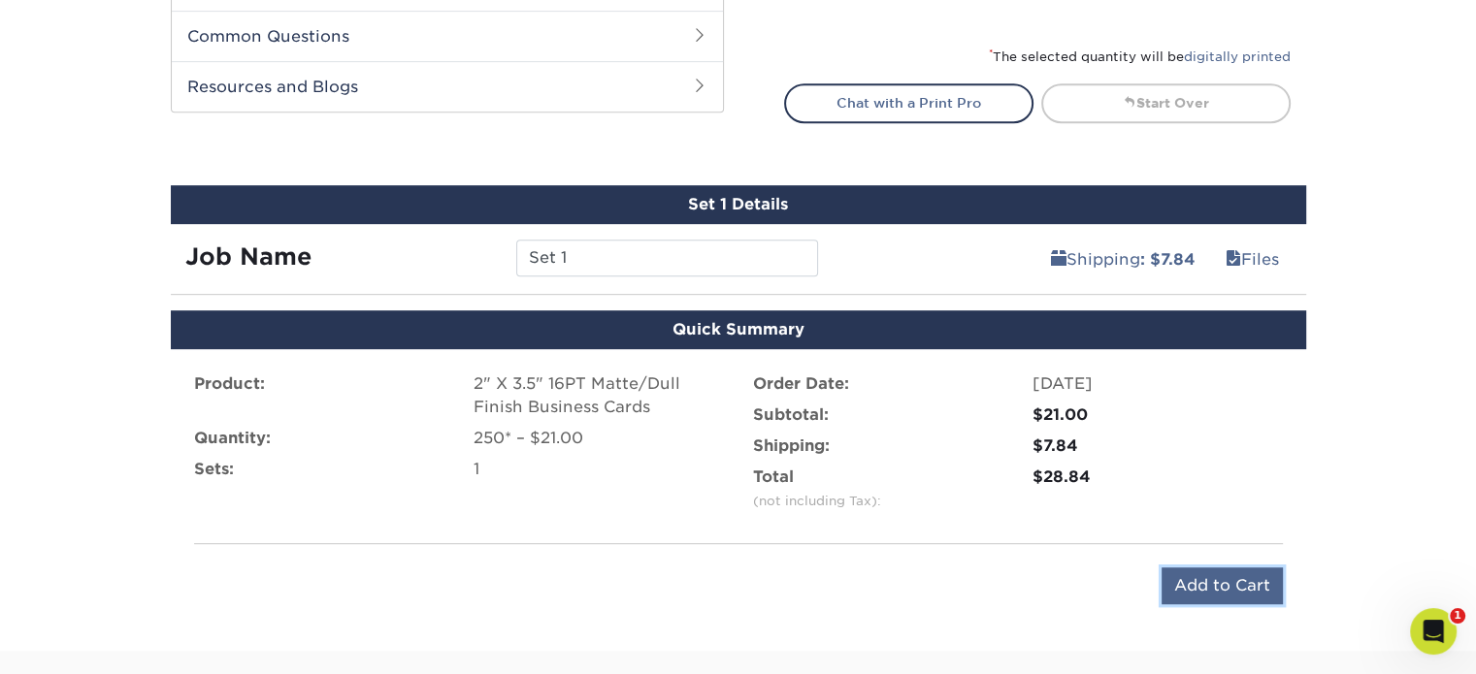
click at [1201, 572] on input "Add to Cart" at bounding box center [1221, 586] width 121 height 37
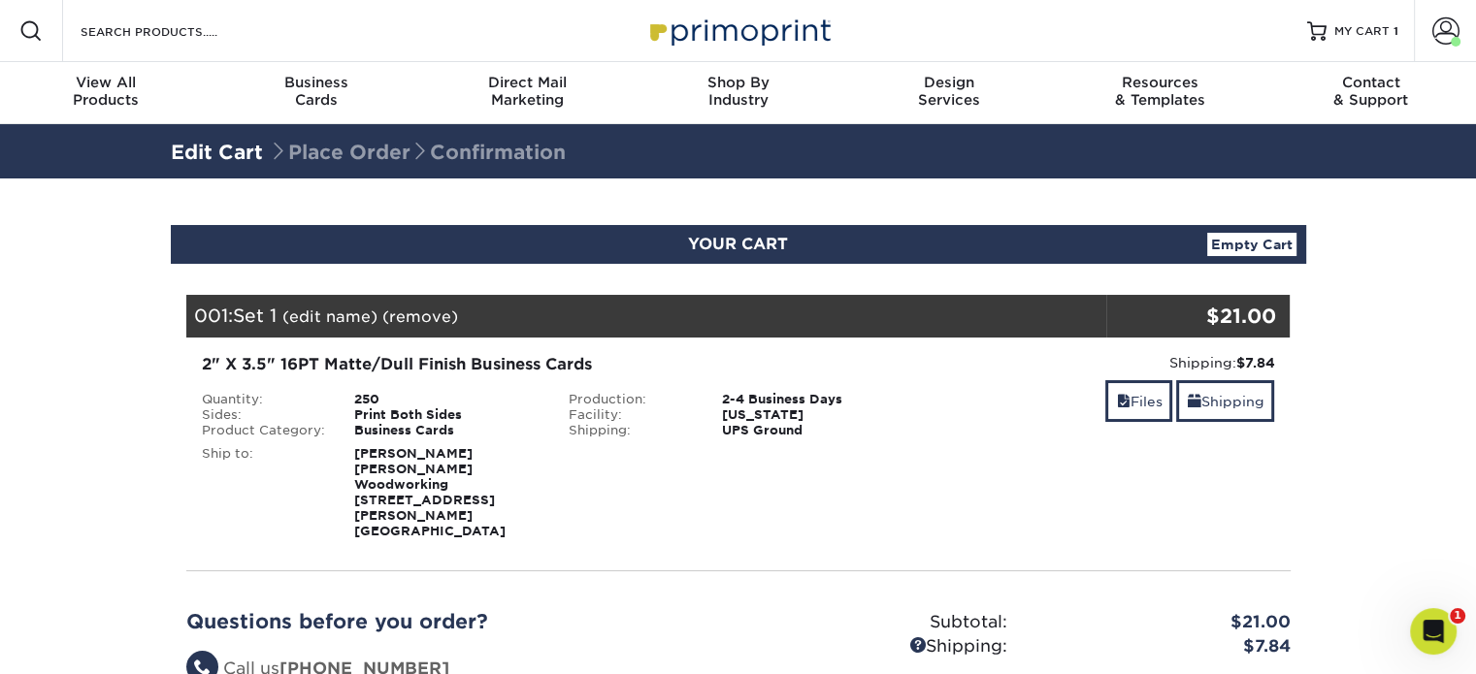
click at [387, 461] on strong "Curtis Ostler Mark Richey Woodworking 40 Parker St Newburyport, MA 01950" at bounding box center [429, 492] width 151 height 92
click at [338, 309] on link "(edit name)" at bounding box center [329, 317] width 95 height 18
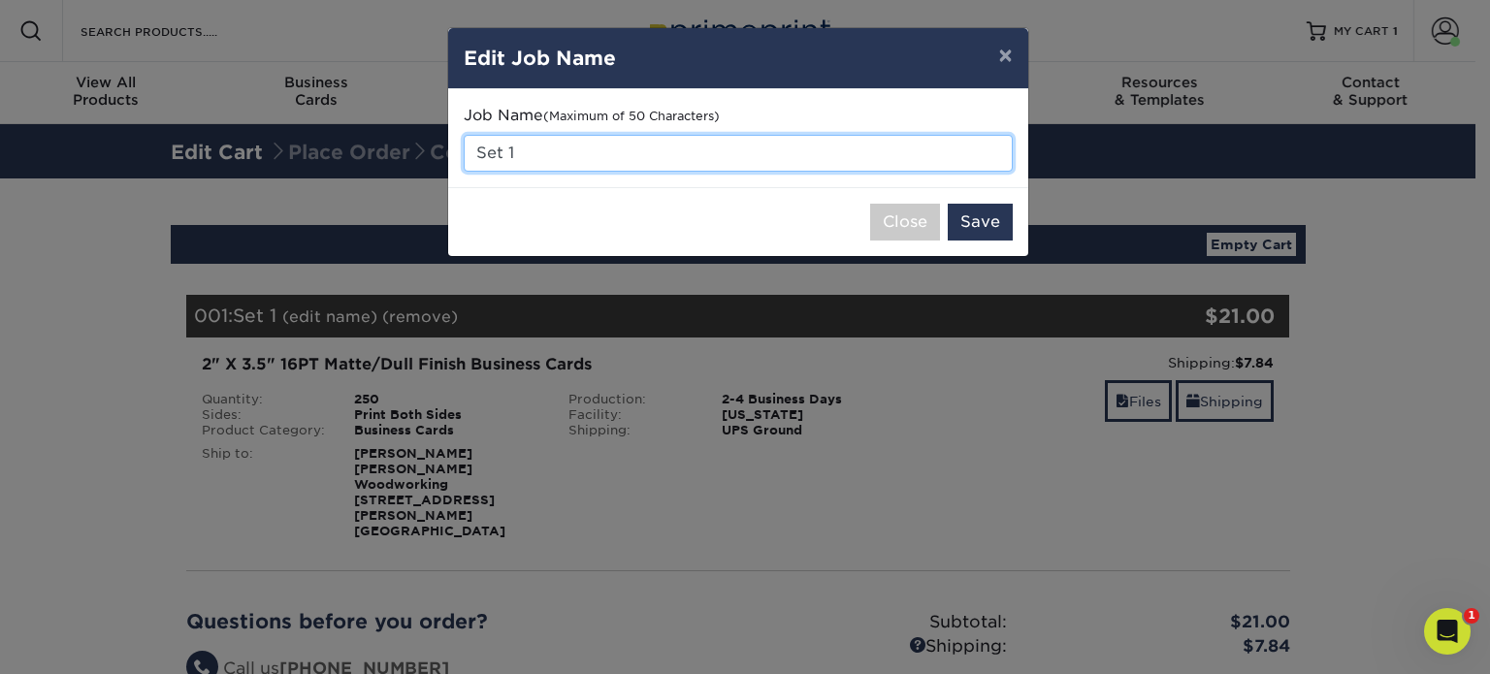
drag, startPoint x: 514, startPoint y: 158, endPoint x: 424, endPoint y: 157, distance: 90.2
click at [424, 157] on div "× Edit Job Name Job Name (Maximum of 50 Characters) Set 1 Close Save" at bounding box center [745, 337] width 1490 height 674
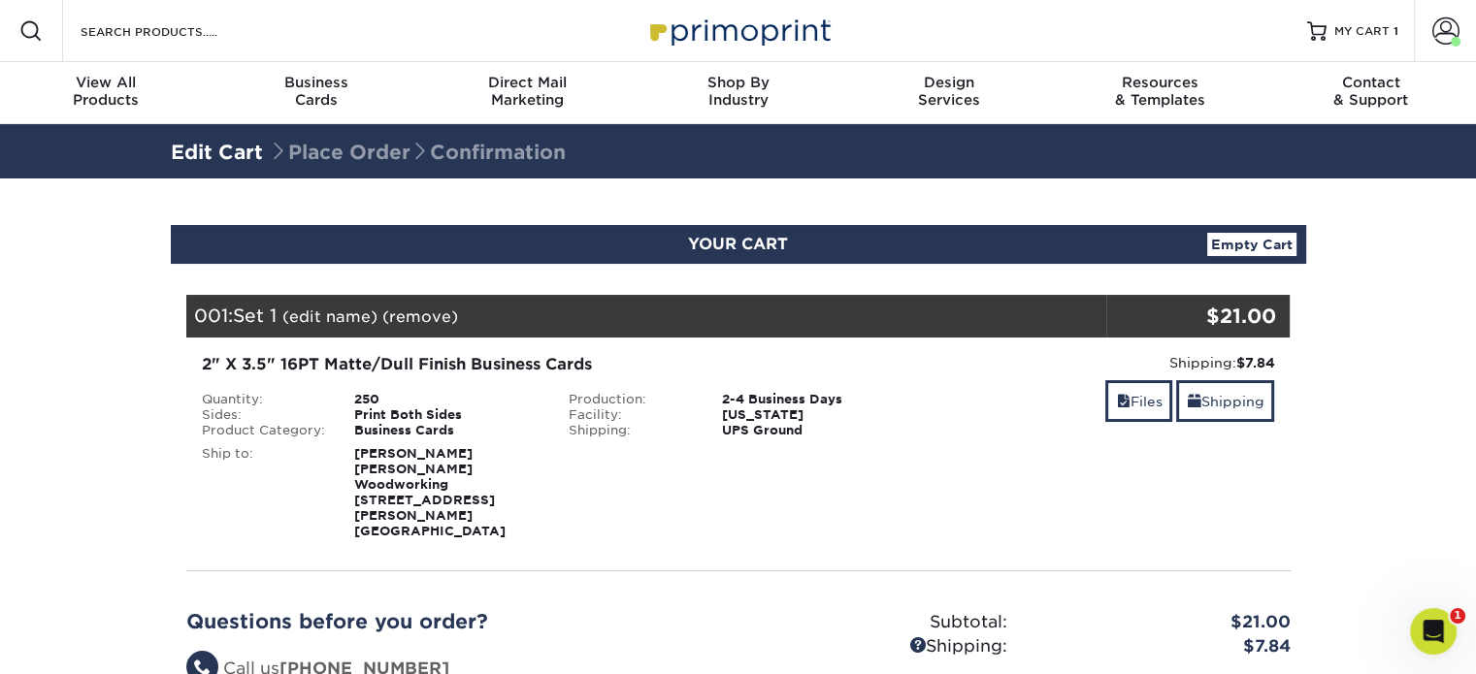
click at [363, 313] on link "(edit name)" at bounding box center [329, 317] width 95 height 18
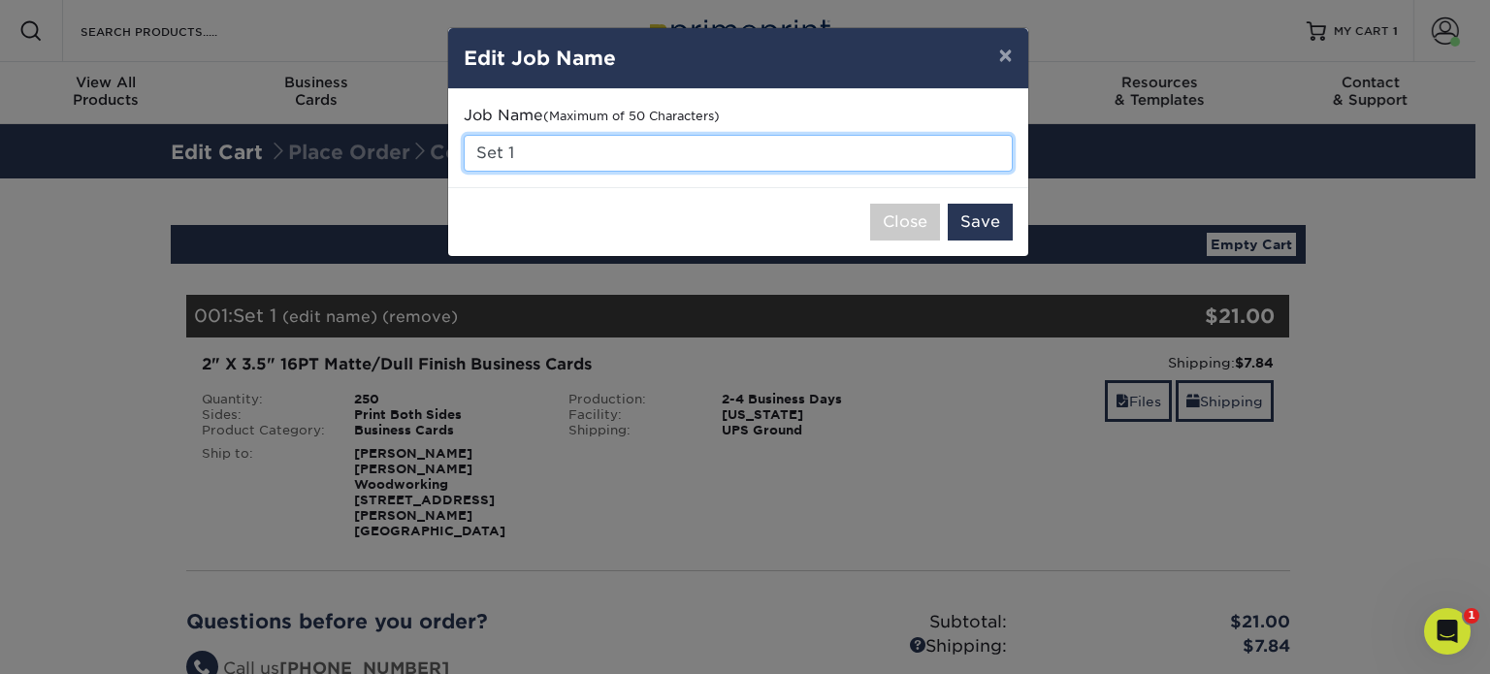
drag, startPoint x: 519, startPoint y: 154, endPoint x: 431, endPoint y: 146, distance: 88.7
click at [431, 146] on div "× Edit Job Name Job Name (Maximum of 50 Characters) Set 1 Close Save" at bounding box center [745, 337] width 1490 height 674
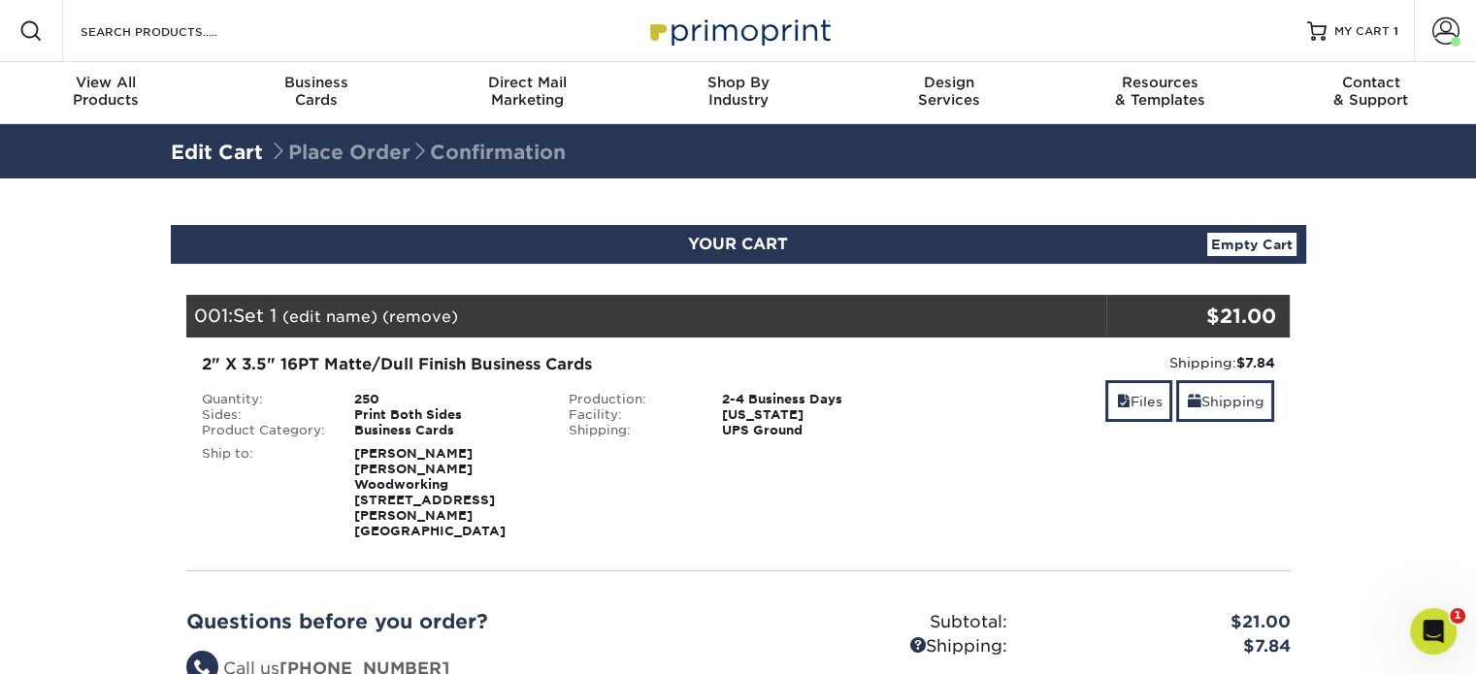
click at [311, 309] on link "(edit name)" at bounding box center [329, 317] width 95 height 18
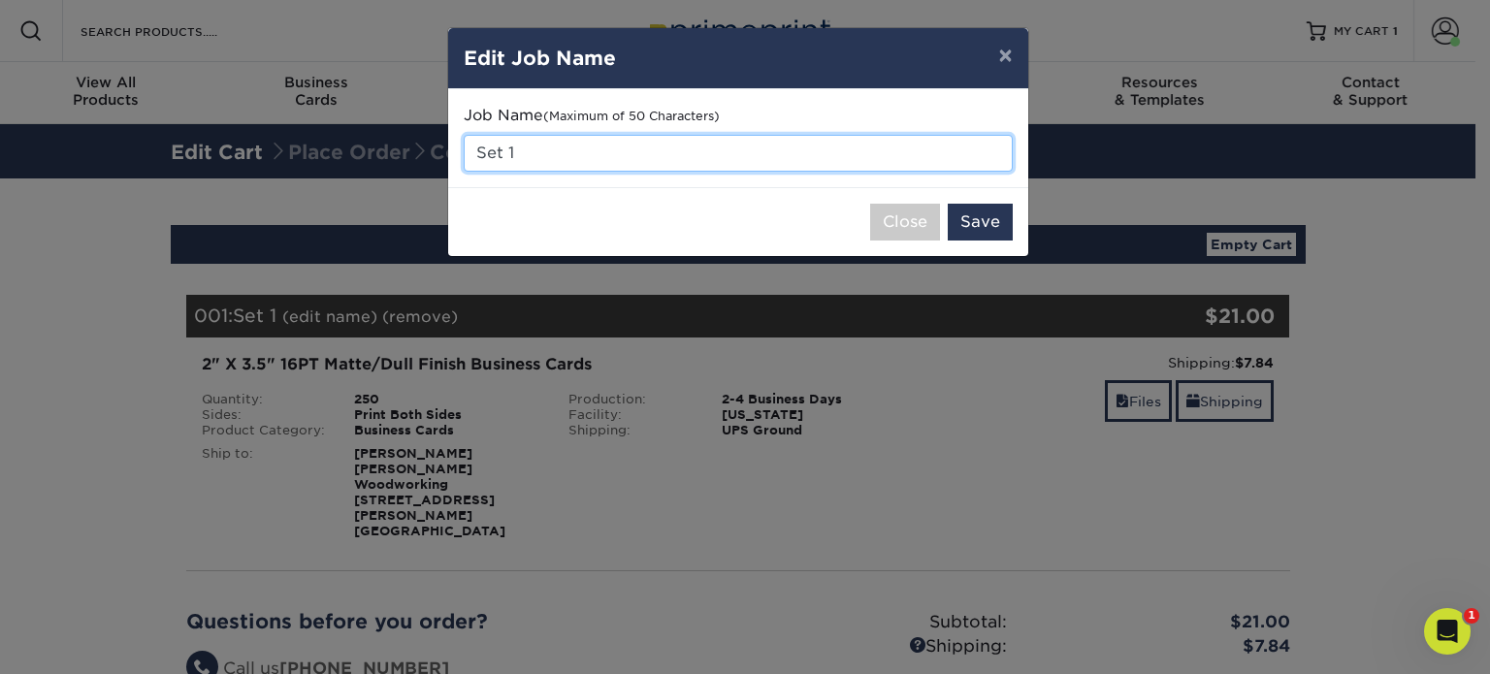
drag, startPoint x: 527, startPoint y: 152, endPoint x: 458, endPoint y: 148, distance: 69.0
click at [458, 148] on div "Job Name (Maximum of 50 Characters) Set 1" at bounding box center [738, 138] width 580 height 98
type input "David Abesamra"
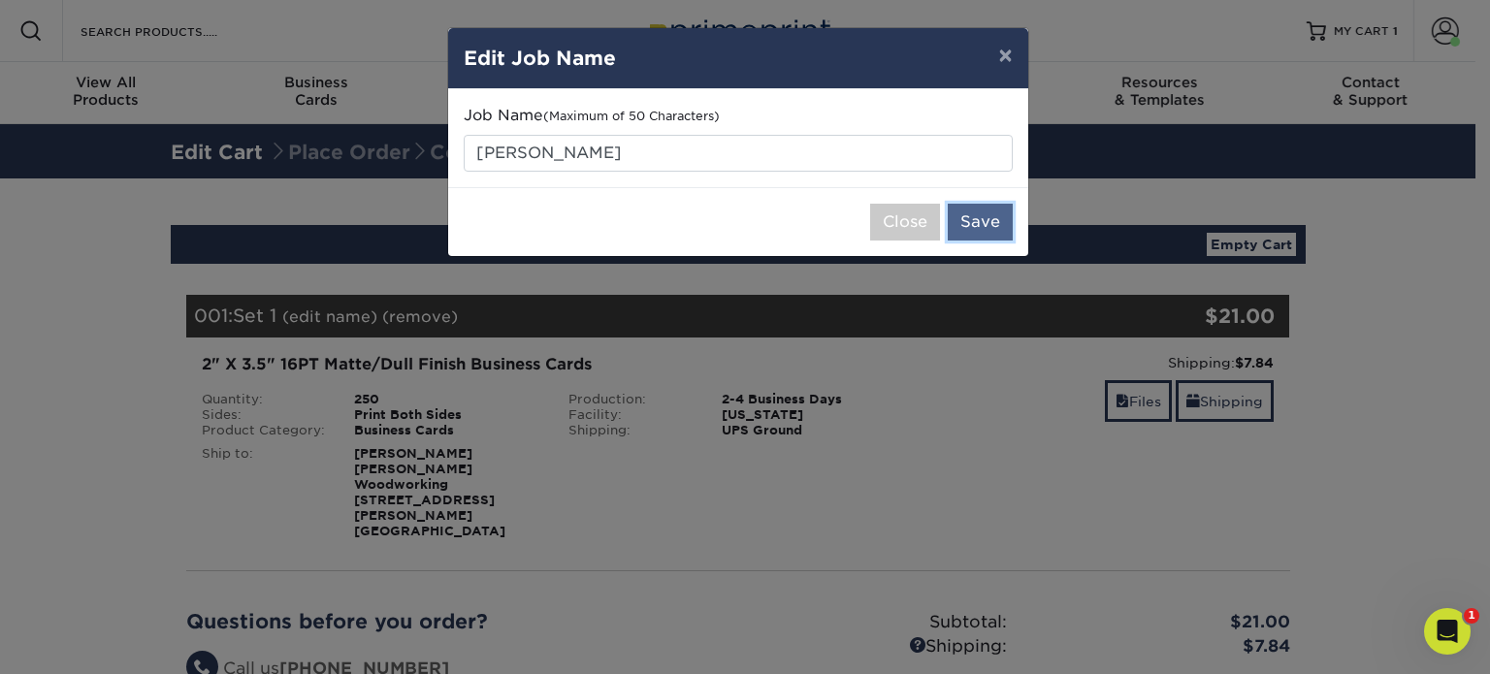
click at [982, 226] on button "Save" at bounding box center [980, 222] width 65 height 37
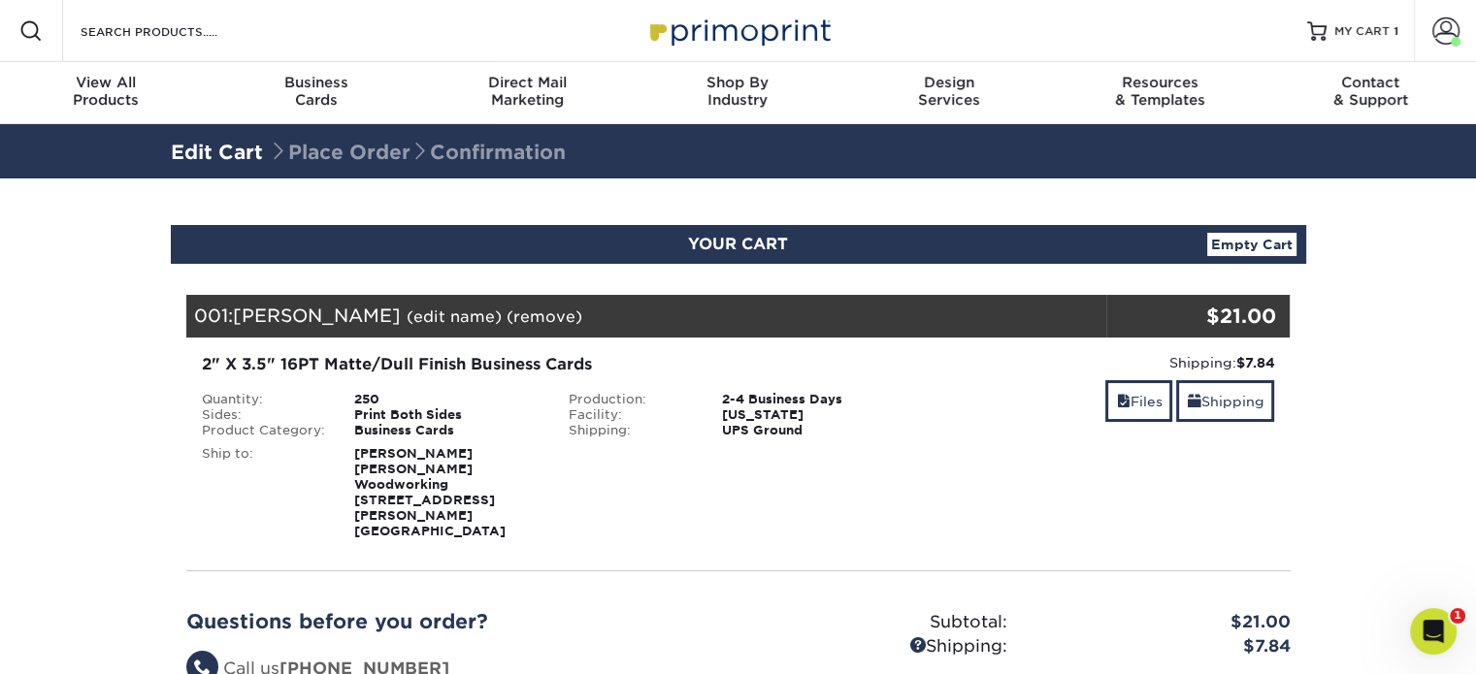
click at [400, 461] on strong "[PERSON_NAME] [PERSON_NAME] Woodworking [STREET_ADDRESS][PERSON_NAME]" at bounding box center [429, 492] width 151 height 92
click at [415, 448] on strong "[PERSON_NAME] [PERSON_NAME] Woodworking [STREET_ADDRESS][PERSON_NAME]" at bounding box center [429, 492] width 151 height 92
drag, startPoint x: 440, startPoint y: 453, endPoint x: 365, endPoint y: 457, distance: 75.8
click at [365, 457] on div "Curtis Ostler Mark Richey Woodworking 40 Parker St Newburyport, MA 01950" at bounding box center [447, 492] width 214 height 93
click at [398, 457] on strong "Curtis Ostler Mark Richey Woodworking 40 Parker St Newburyport, MA 01950" at bounding box center [429, 492] width 151 height 92
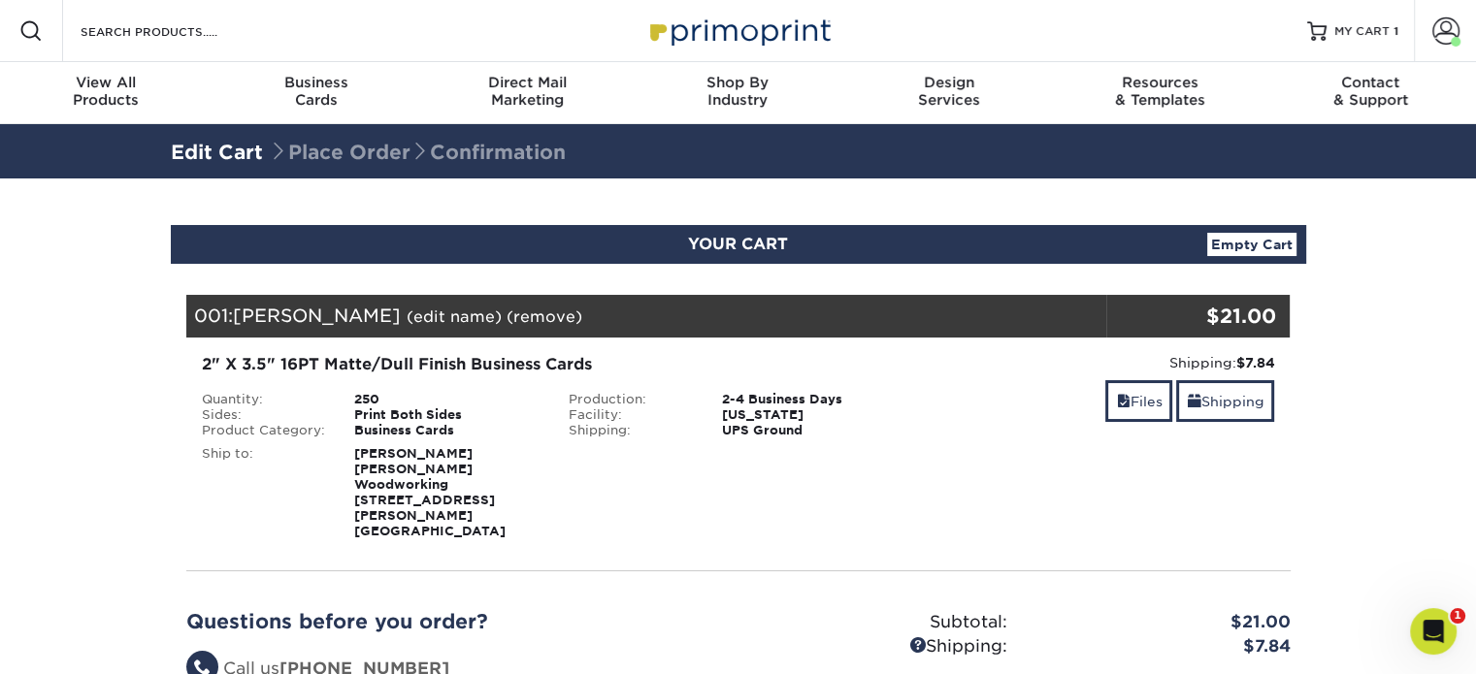
drag, startPoint x: 380, startPoint y: 457, endPoint x: 350, endPoint y: 454, distance: 30.2
click at [350, 454] on div "Curtis Ostler Mark Richey Woodworking 40 Parker St Newburyport, MA 01950" at bounding box center [447, 492] width 214 height 93
click at [391, 453] on strong "Curtis Ostler Mark Richey Woodworking 40 Parker St Newburyport, MA 01950" at bounding box center [429, 492] width 151 height 92
drag, startPoint x: 443, startPoint y: 453, endPoint x: 433, endPoint y: 450, distance: 11.1
click at [441, 453] on div "Curtis Ostler Mark Richey Woodworking 40 Parker St Newburyport, MA 01950" at bounding box center [447, 492] width 214 height 93
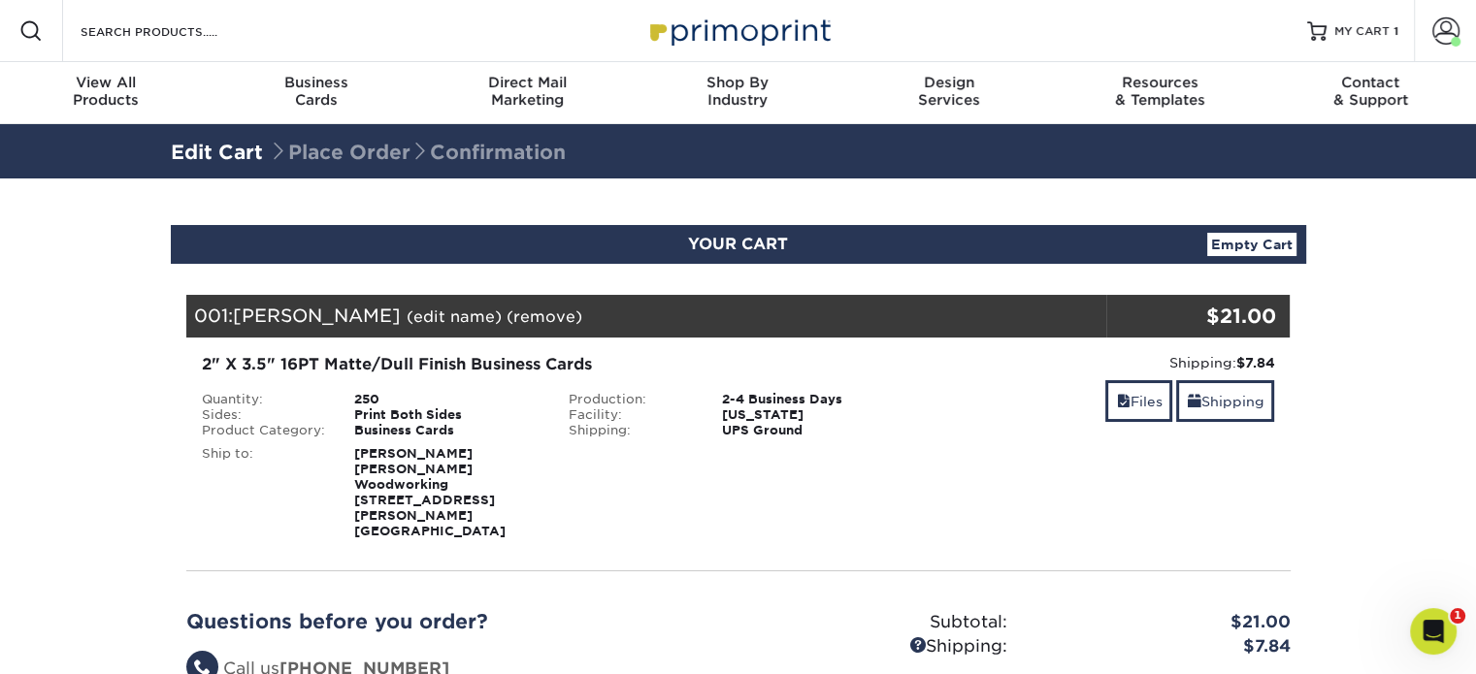
drag, startPoint x: 435, startPoint y: 451, endPoint x: 345, endPoint y: 453, distance: 89.3
click at [345, 453] on div "Curtis Ostler Mark Richey Woodworking 40 Parker St Newburyport, MA 01950" at bounding box center [447, 492] width 214 height 93
drag, startPoint x: 439, startPoint y: 444, endPoint x: 340, endPoint y: 454, distance: 99.4
click at [340, 454] on div "Ship to: Curtis Ostler Mark Richey Woodworking 40 Parker St Newburyport, MA 019…" at bounding box center [371, 489] width 368 height 101
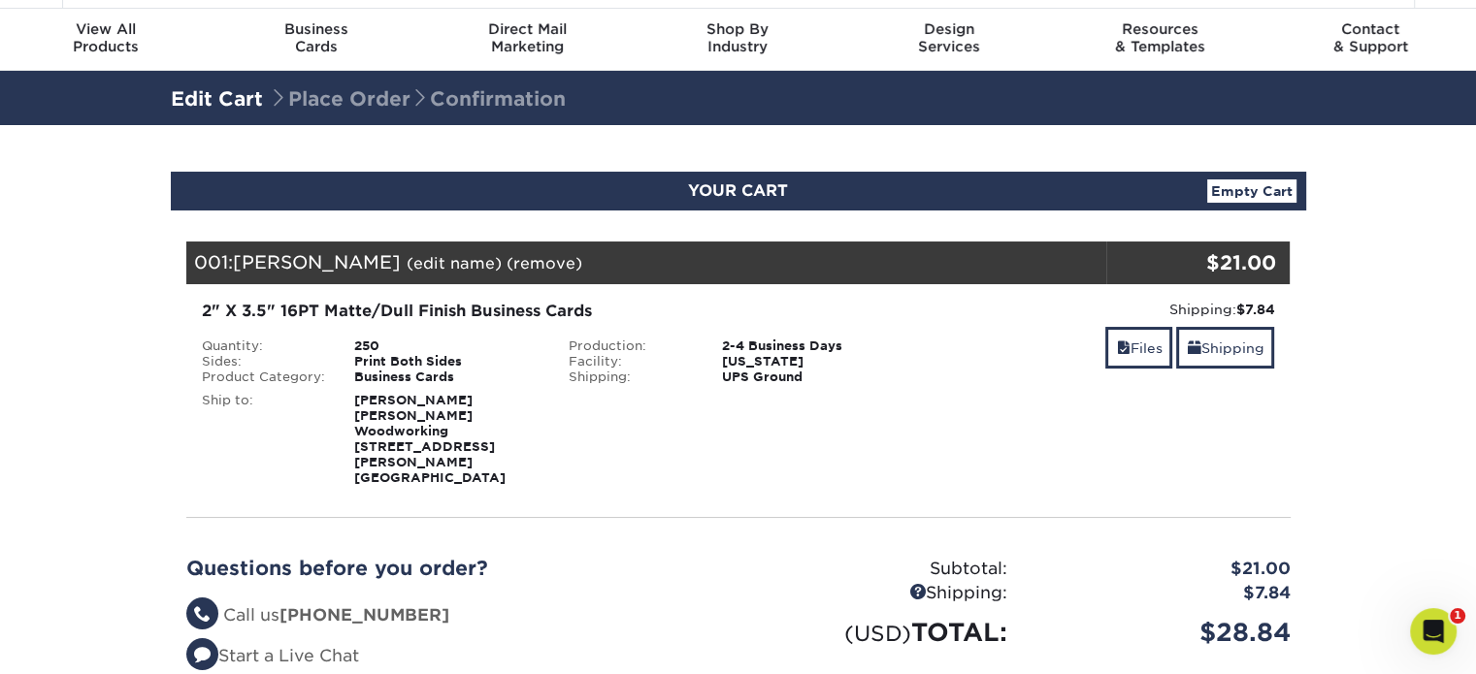
scroll to position [97, 0]
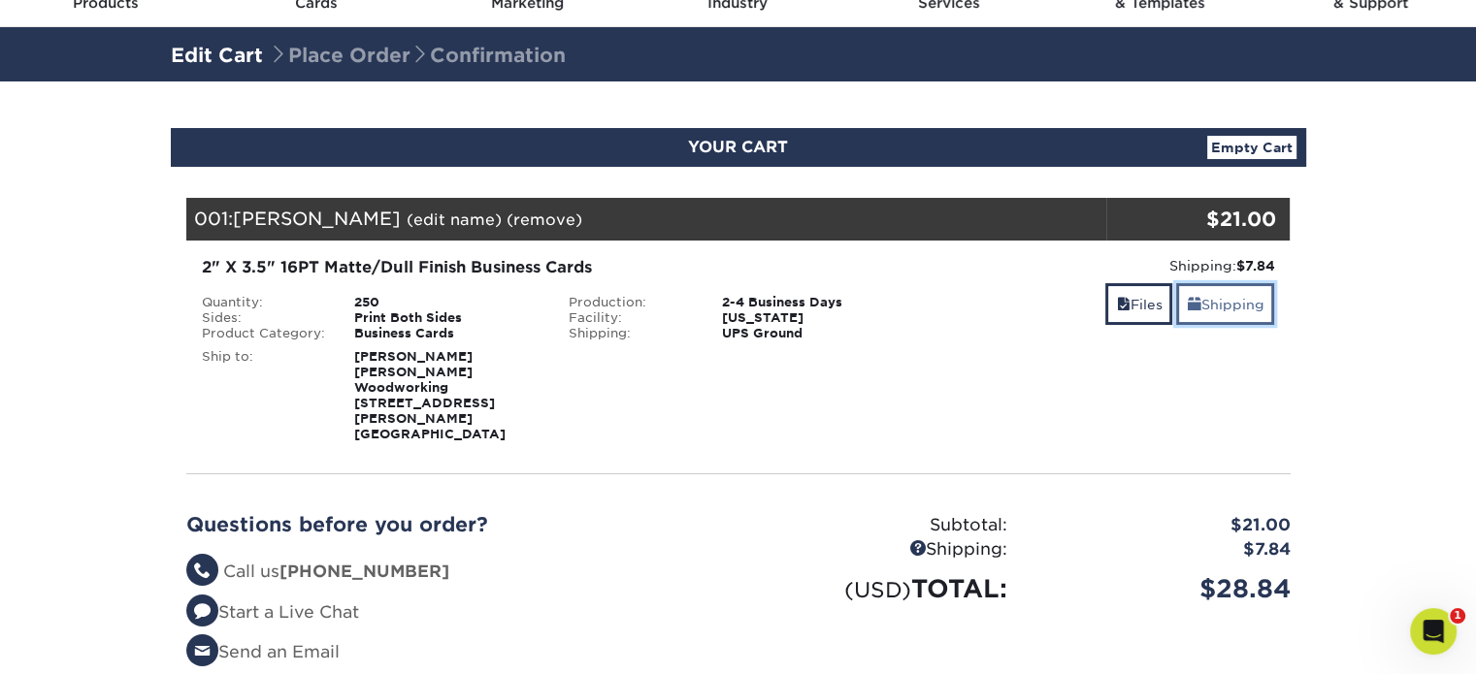
click at [1198, 299] on link "Shipping" at bounding box center [1225, 304] width 98 height 42
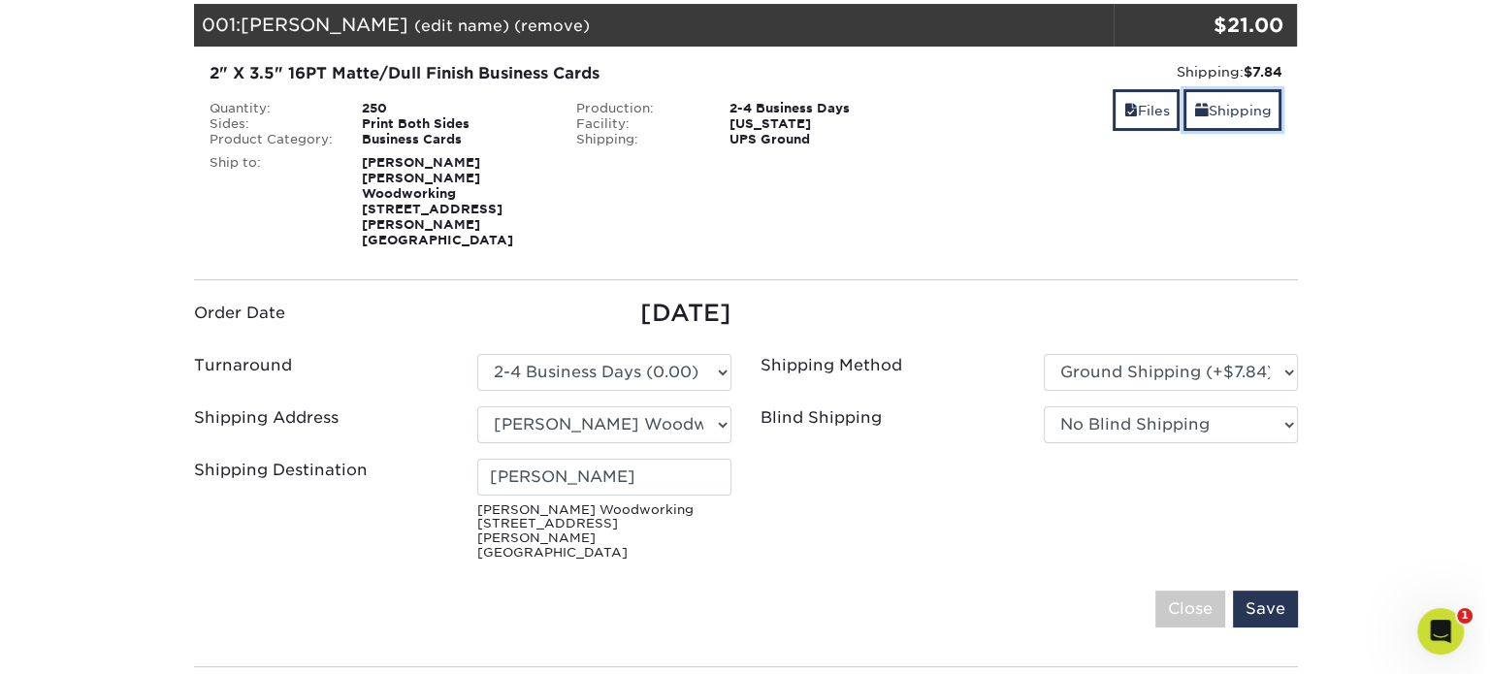
scroll to position [388, 0]
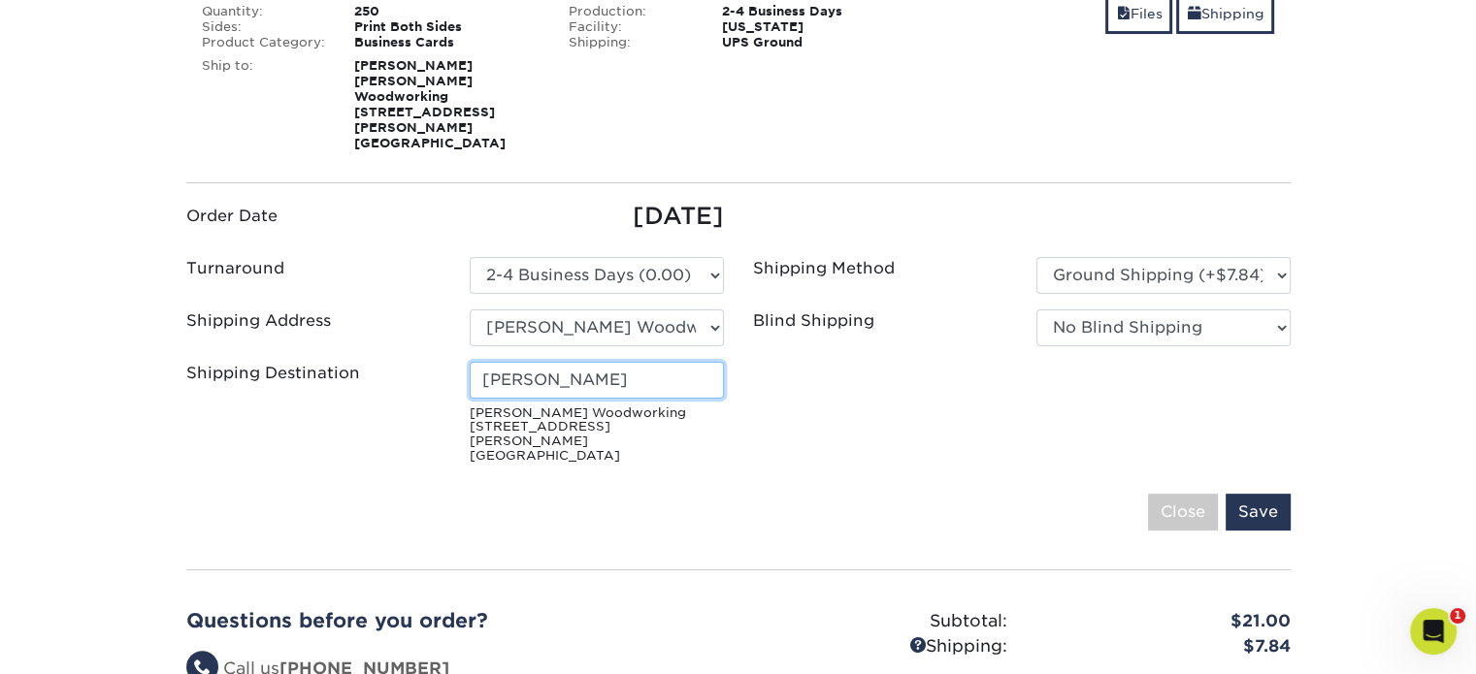
drag, startPoint x: 616, startPoint y: 353, endPoint x: 441, endPoint y: 347, distance: 174.7
click at [442, 362] on div "Shipping Destination Curtis Ostler Mark Richey Woodworking 40 Parker St Newbury…" at bounding box center [455, 417] width 567 height 110
type input "D"
type input "<"
type input "[PERSON_NAME] Woodworking"
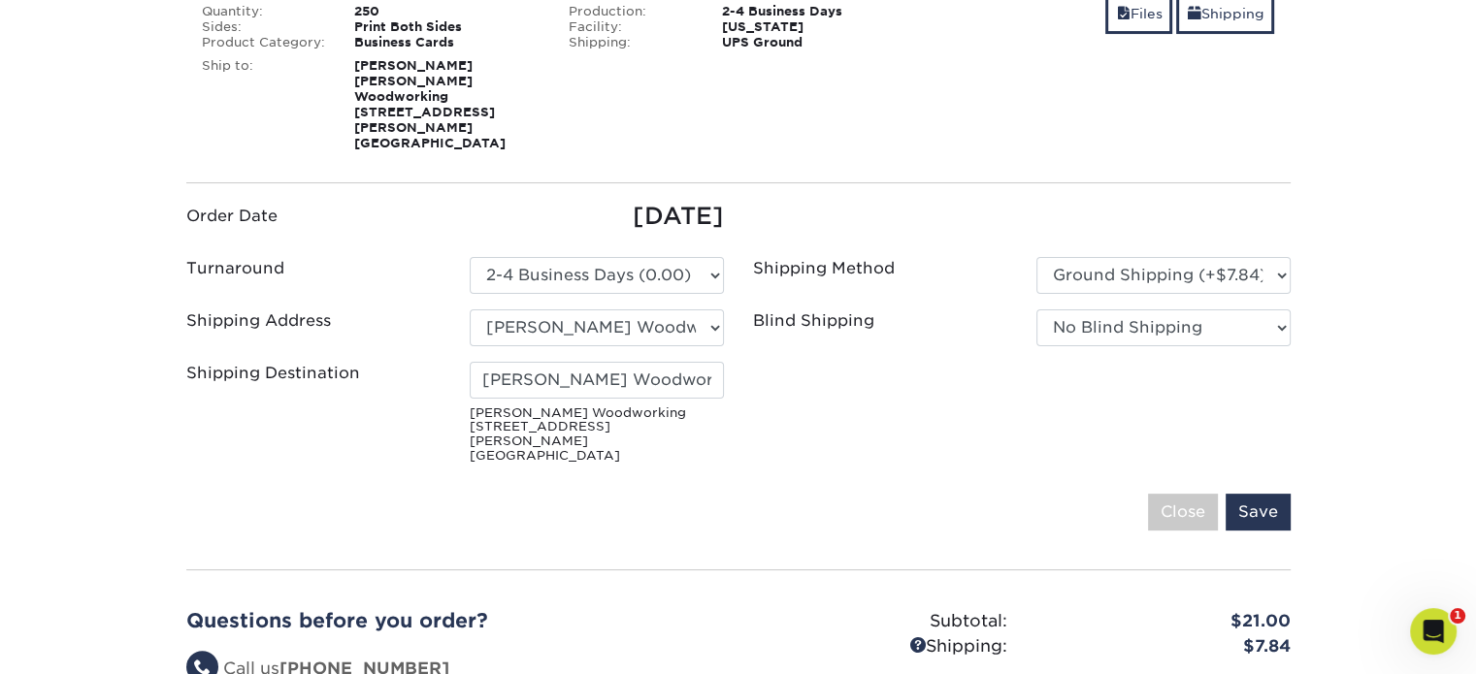
click at [521, 406] on small "Mark Richey Woodworking 40 Parker St Newburyport, MA 01950" at bounding box center [597, 434] width 254 height 57
click at [661, 309] on select "Select One Anthony Nardella business card Business cards Greg Porfido business …" at bounding box center [597, 327] width 254 height 37
select select "newaddress"
click at [470, 309] on select "Select One Anthony Nardella business card Business cards Greg Porfido business …" at bounding box center [597, 327] width 254 height 37
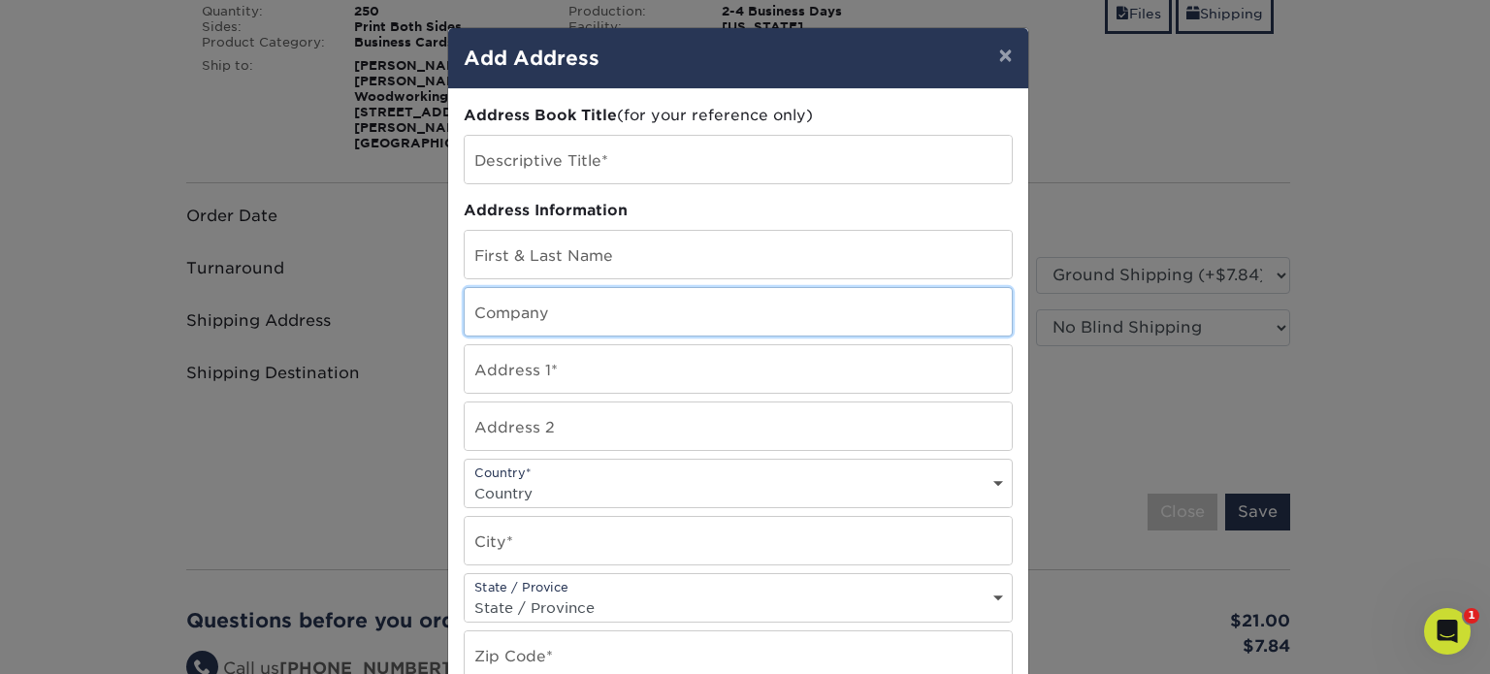
click at [543, 311] on input "text" at bounding box center [738, 312] width 547 height 48
click at [523, 364] on input "text" at bounding box center [738, 369] width 547 height 48
type input "40 Parker Street"
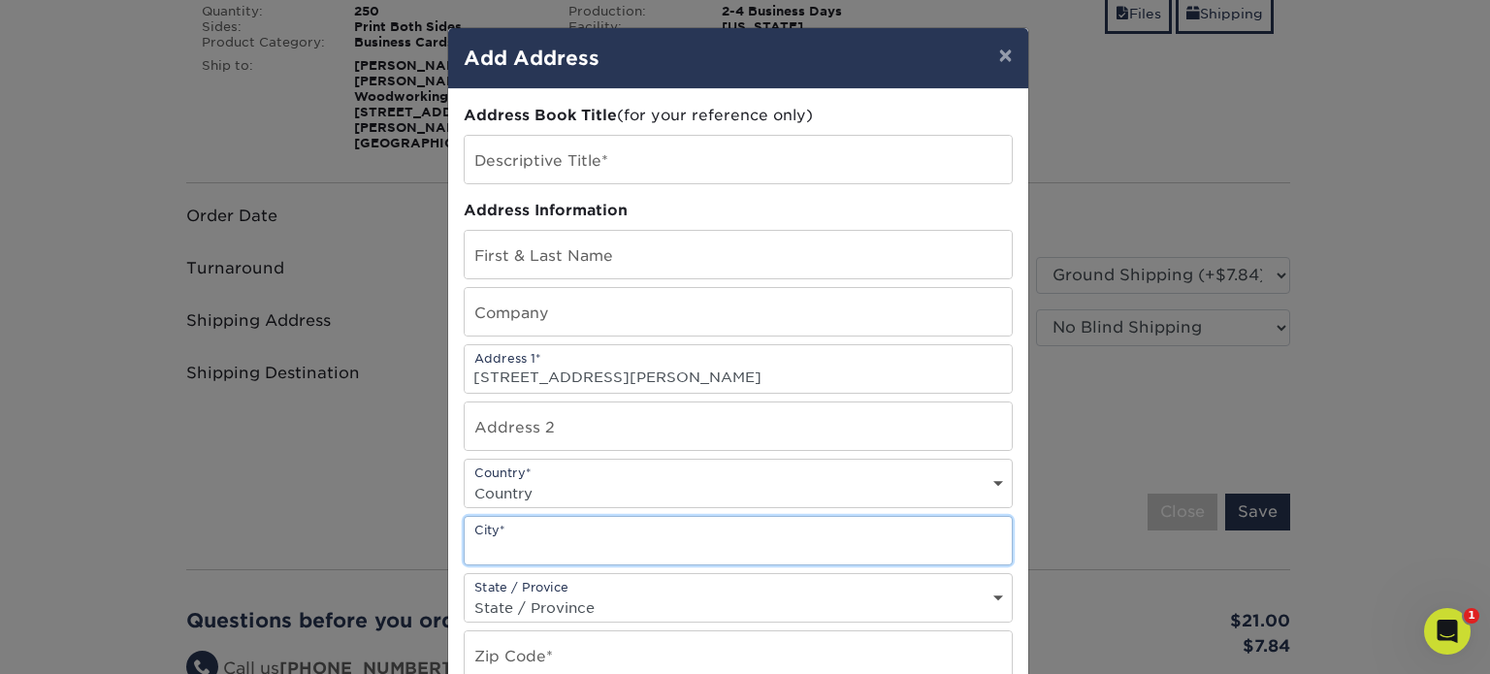
click at [540, 539] on input "text" at bounding box center [738, 541] width 547 height 48
type input "Newburyport"
click at [574, 607] on select "State / Province Alabama Alaska Arizona Arkansas California Colorado Connecticu…" at bounding box center [738, 608] width 547 height 28
select select "MA"
click at [465, 594] on select "State / Province Alabama Alaska Arizona Arkansas California Colorado Connecticu…" at bounding box center [738, 608] width 547 height 28
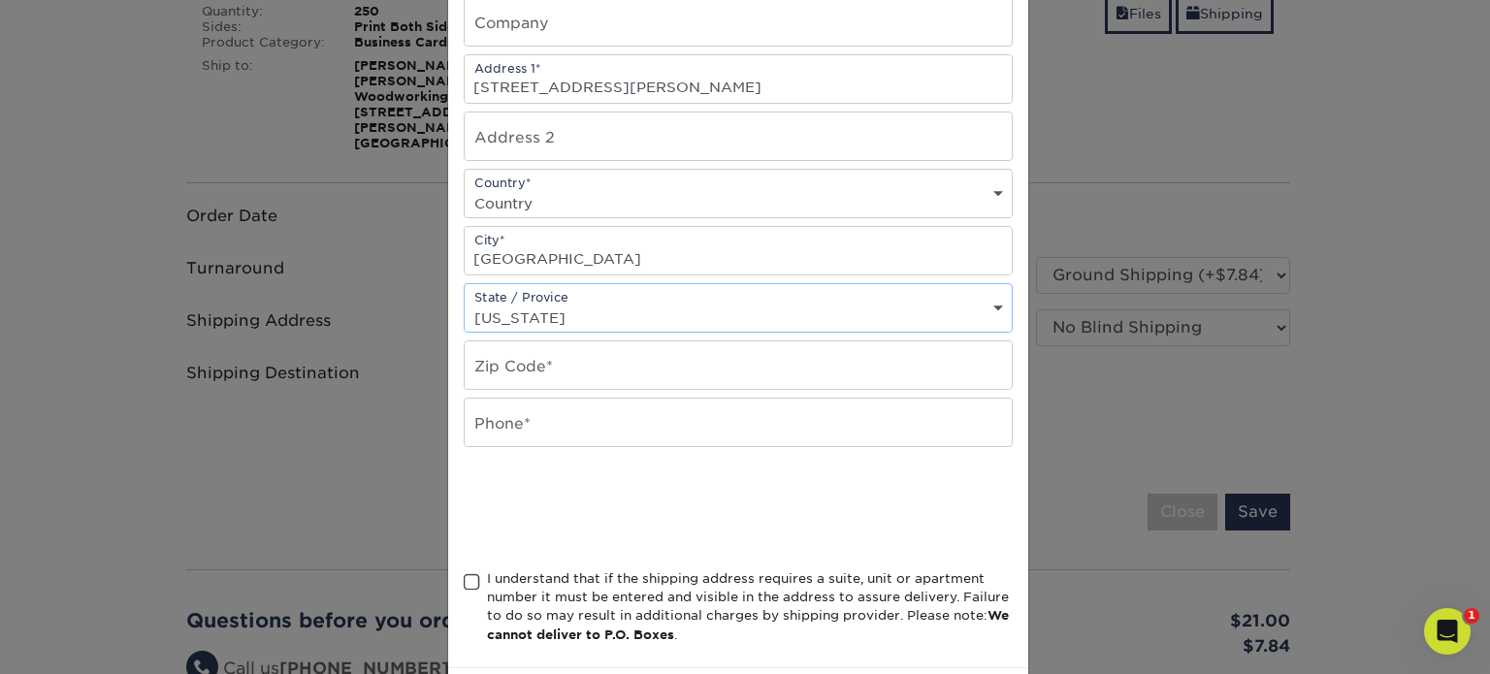
scroll to position [291, 0]
click at [578, 358] on input "text" at bounding box center [738, 365] width 547 height 48
type input "01950"
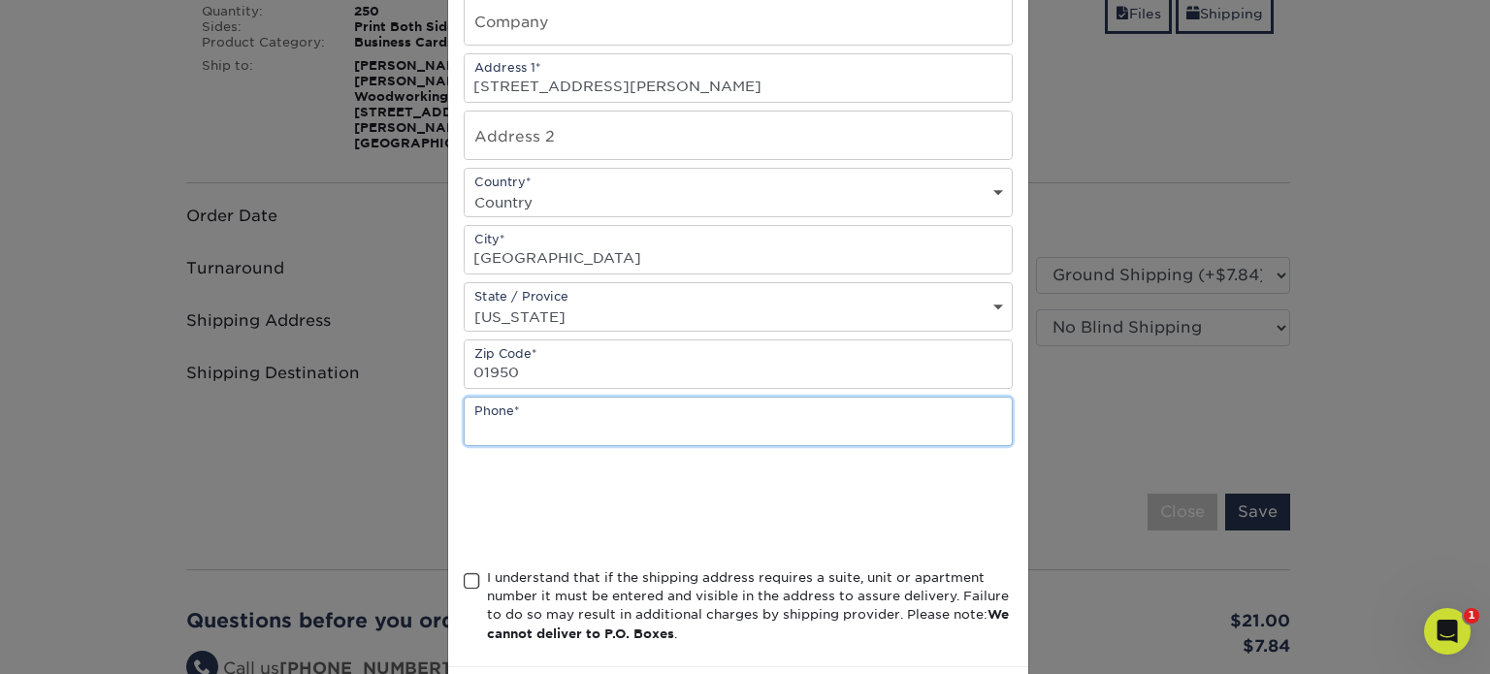
click at [559, 410] on input "text" at bounding box center [738, 422] width 547 height 48
click at [515, 419] on input "text" at bounding box center [738, 422] width 547 height 48
type input "9784993800"
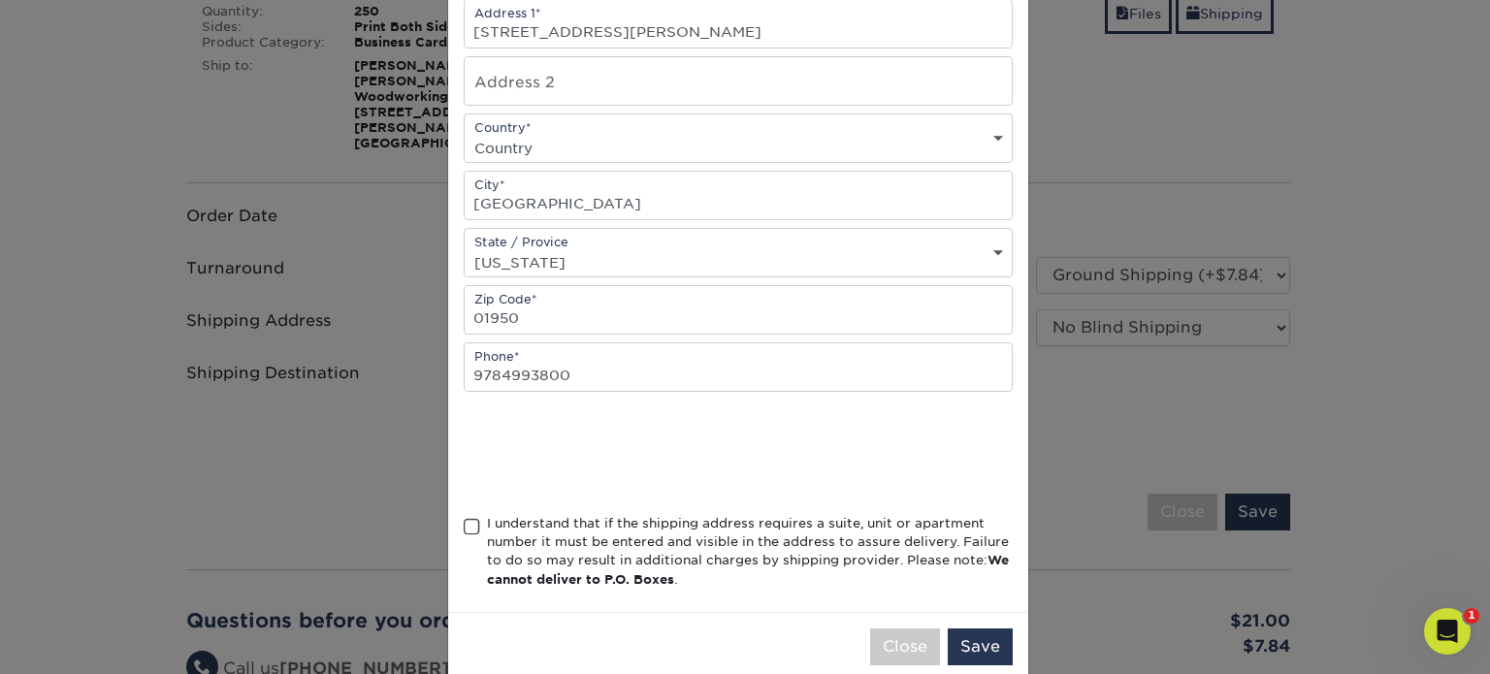
scroll to position [374, 0]
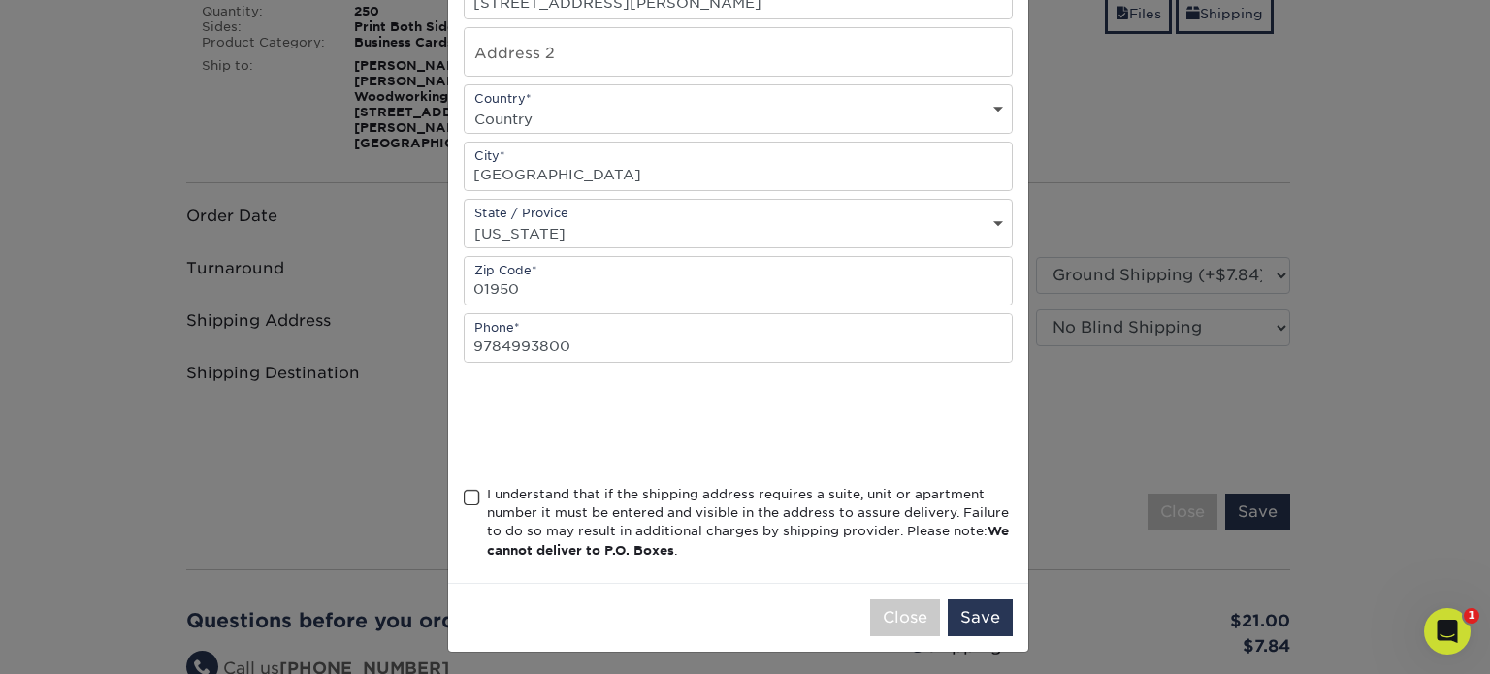
click at [464, 490] on span at bounding box center [472, 498] width 16 height 18
click at [0, 0] on input "I understand that if the shipping address requires a suite, unit or apartment n…" at bounding box center [0, 0] width 0 height 0
click at [964, 604] on button "Save" at bounding box center [980, 618] width 65 height 37
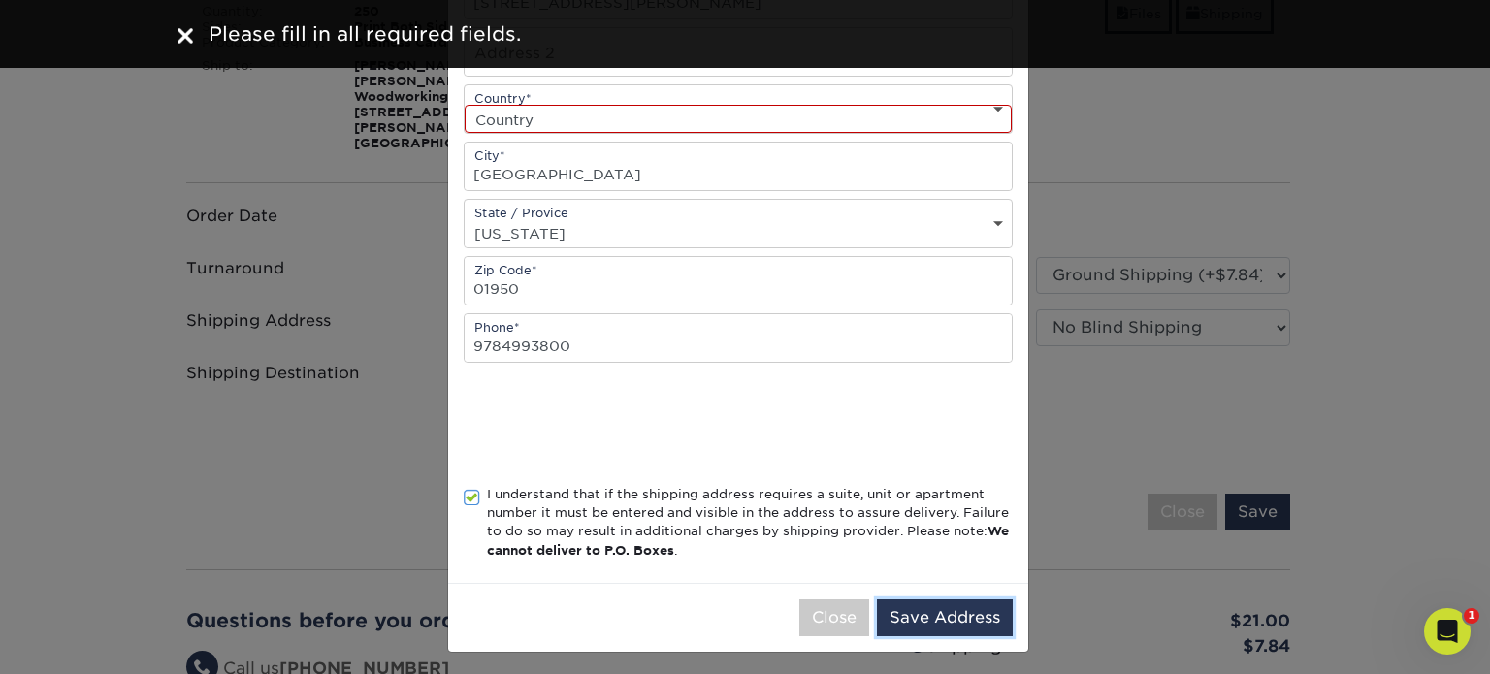
scroll to position [85, 0]
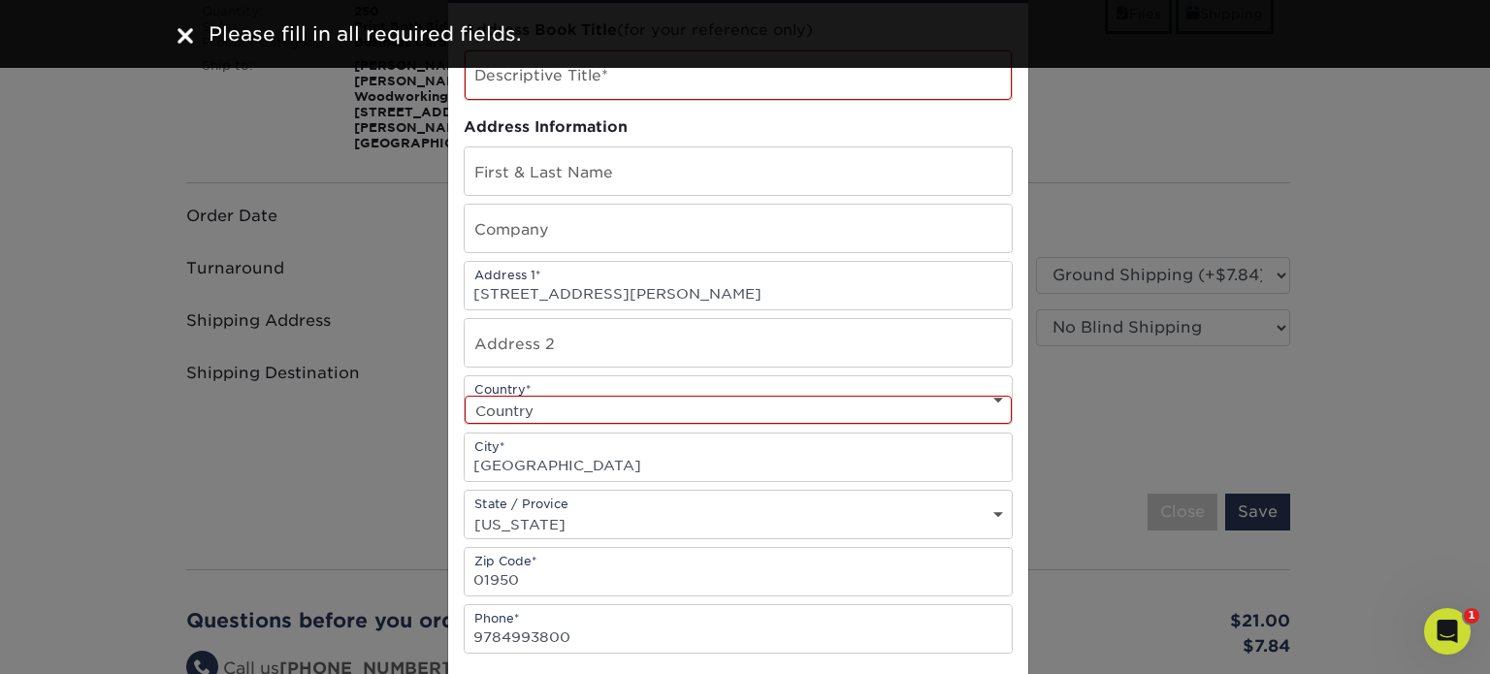
click at [549, 405] on select "Country United States Canada ----------------------------- Afghanistan Albania …" at bounding box center [738, 410] width 547 height 28
select select "US"
click at [465, 396] on select "Country United States Canada ----------------------------- Afghanistan Albania …" at bounding box center [738, 410] width 547 height 28
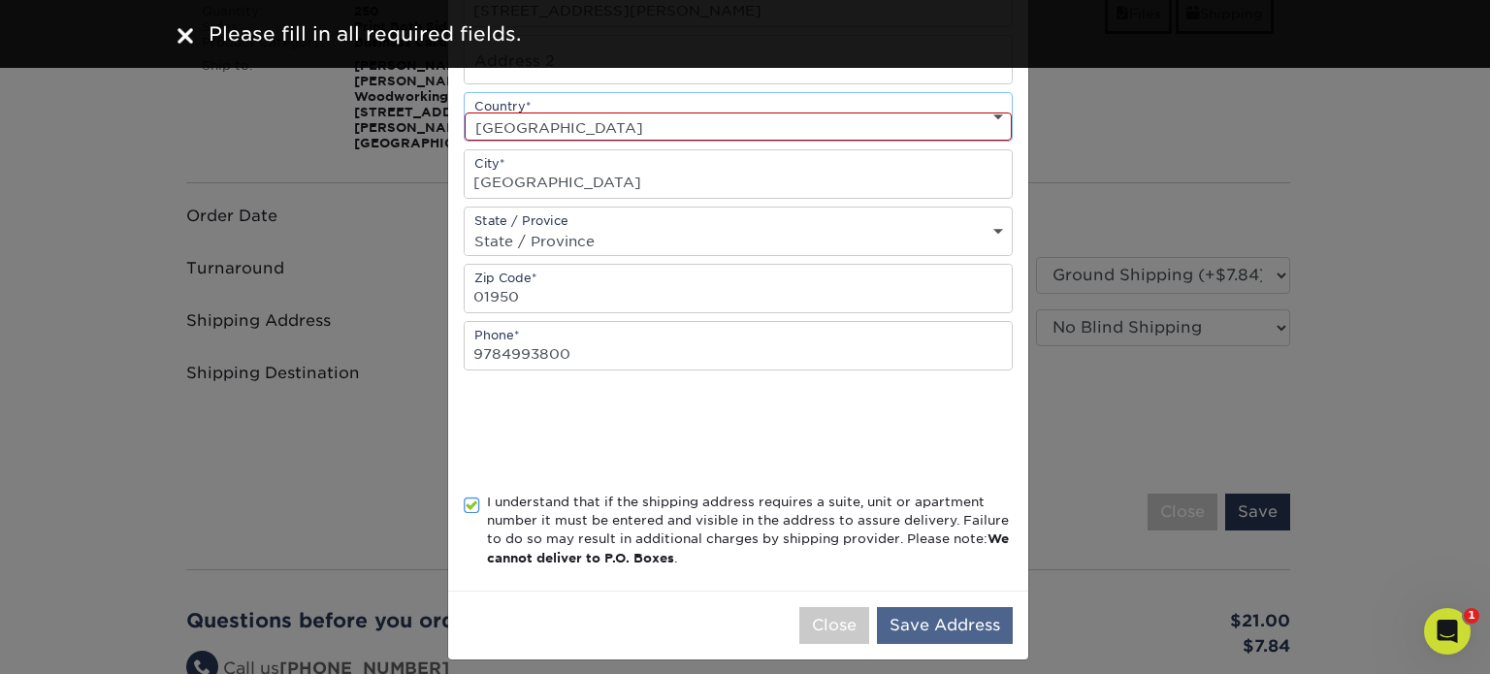
scroll to position [376, 0]
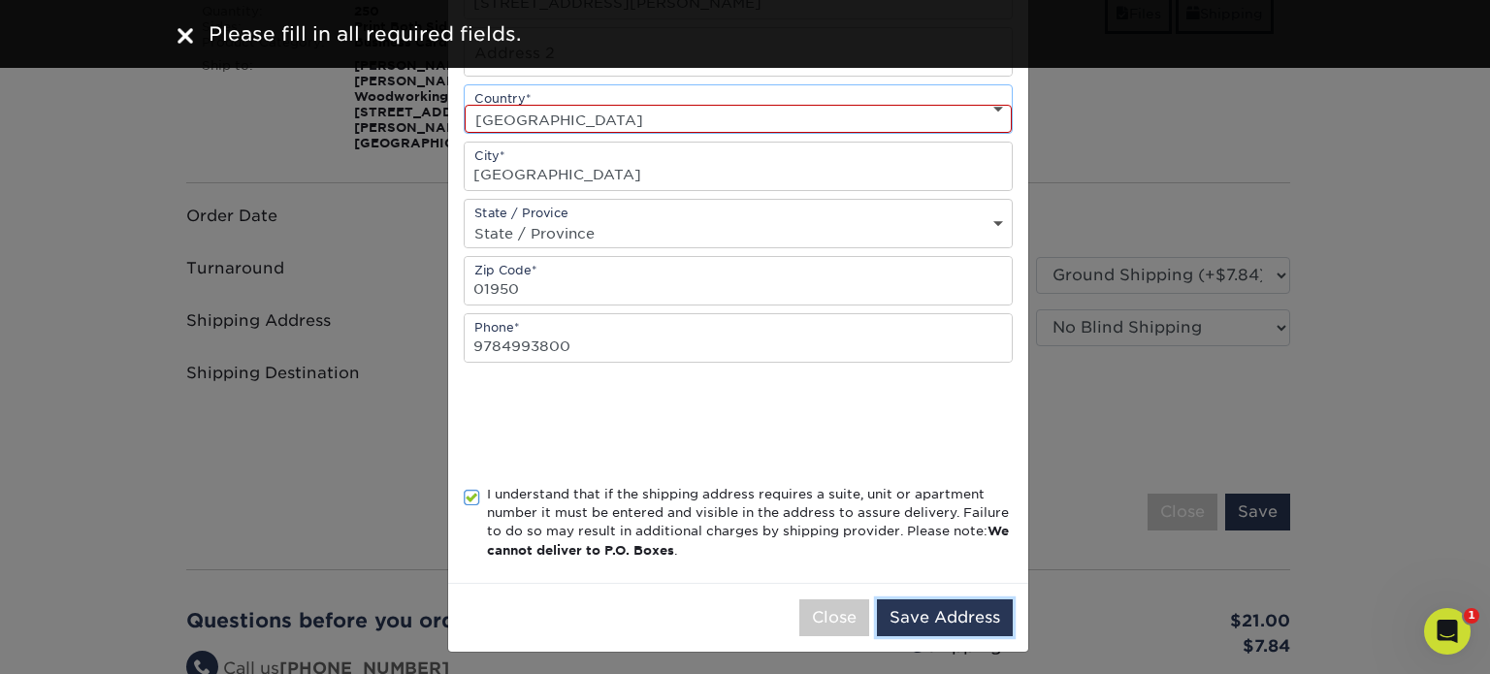
drag, startPoint x: 932, startPoint y: 608, endPoint x: 939, endPoint y: 585, distance: 24.3
click at [932, 608] on button "Save Address" at bounding box center [945, 618] width 136 height 37
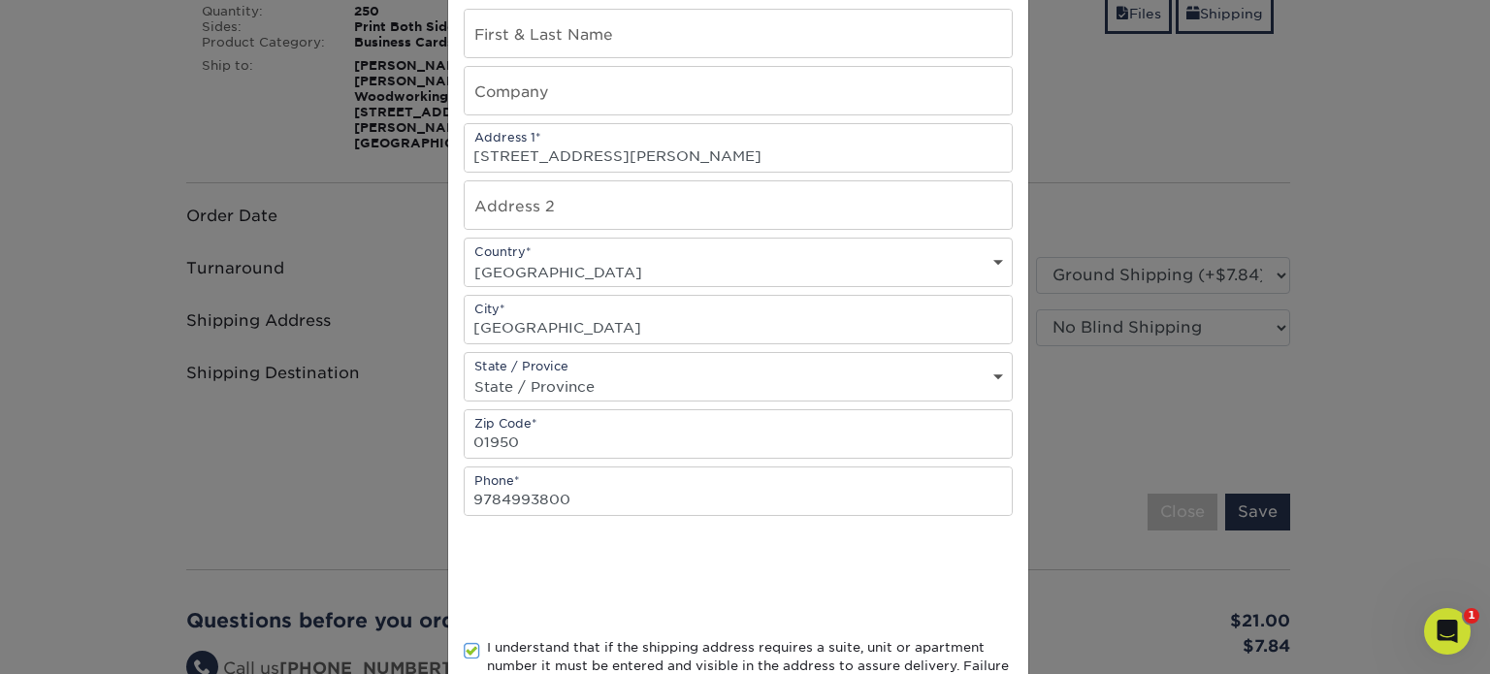
scroll to position [0, 0]
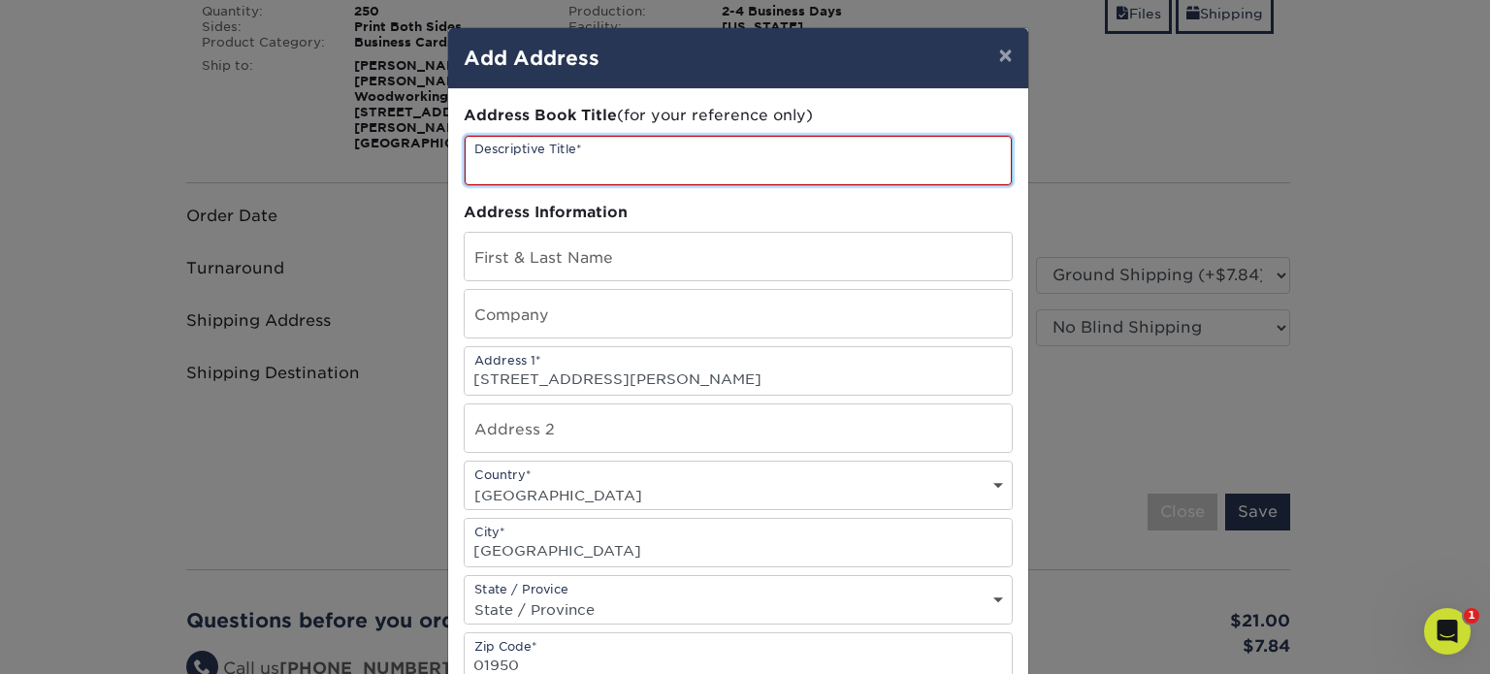
click at [588, 152] on input "text" at bounding box center [738, 160] width 547 height 49
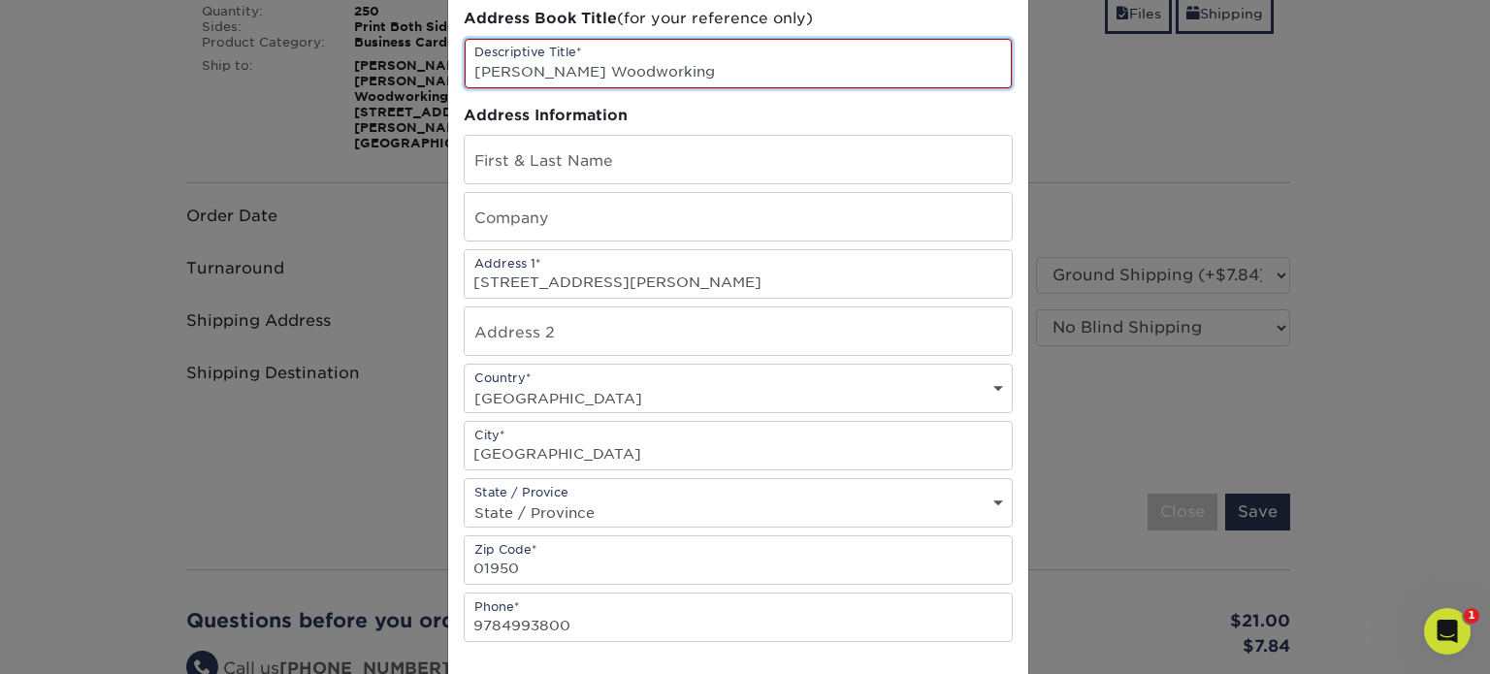
scroll to position [376, 0]
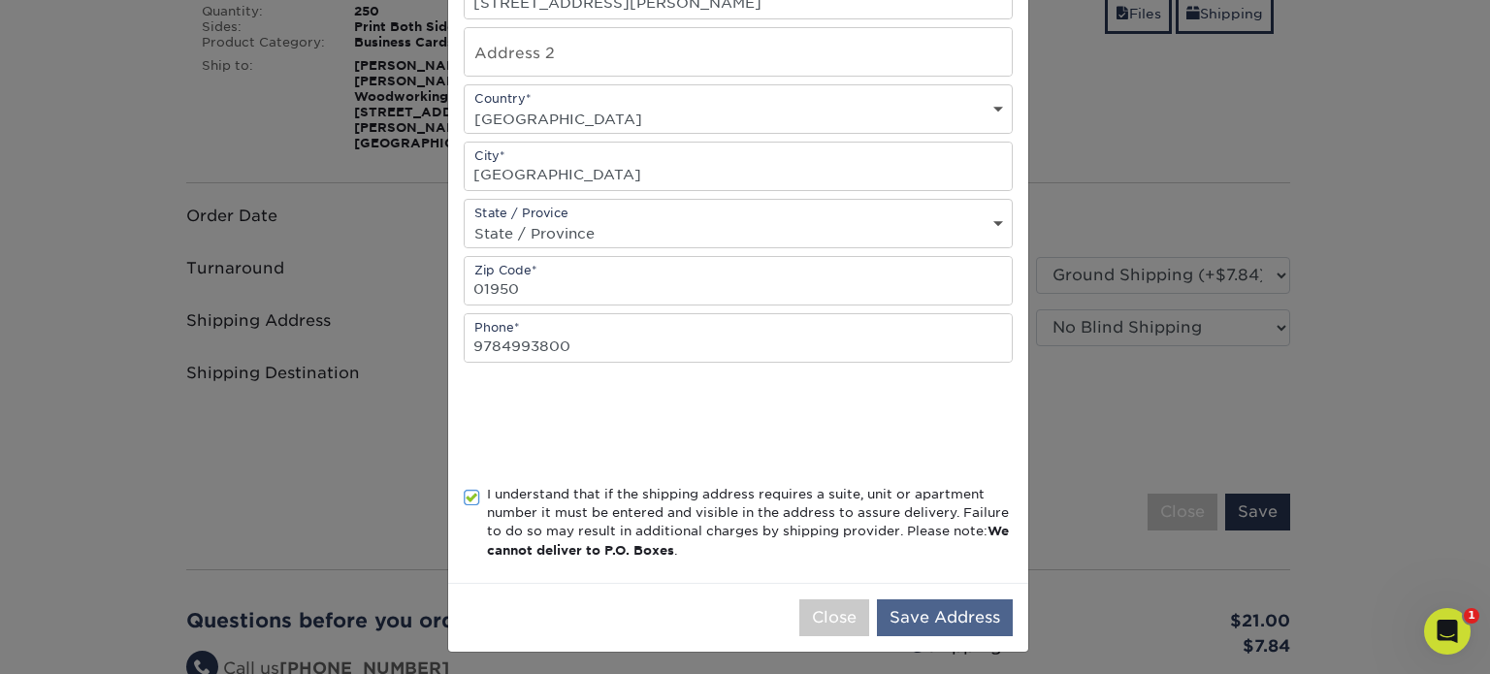
type input "[PERSON_NAME] Woodworking"
click at [926, 607] on button "Save Address" at bounding box center [945, 618] width 136 height 37
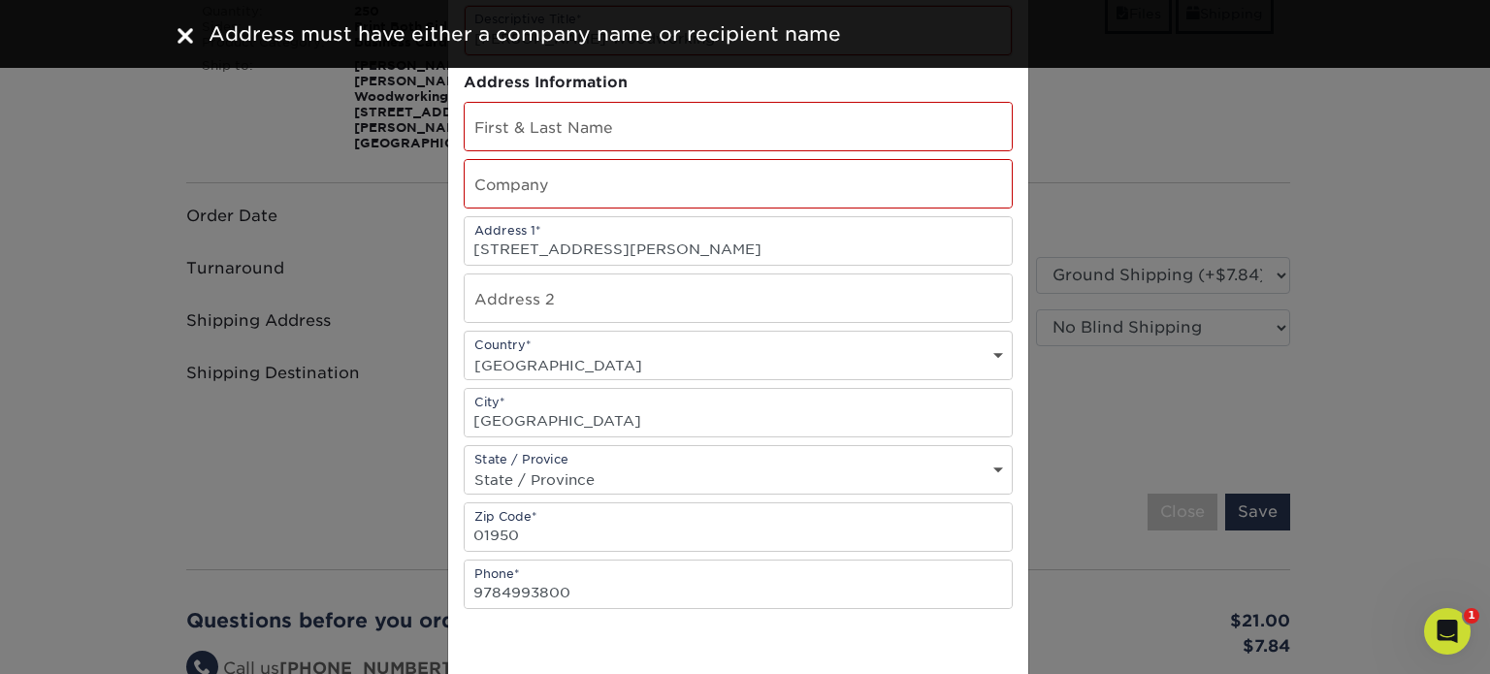
scroll to position [85, 0]
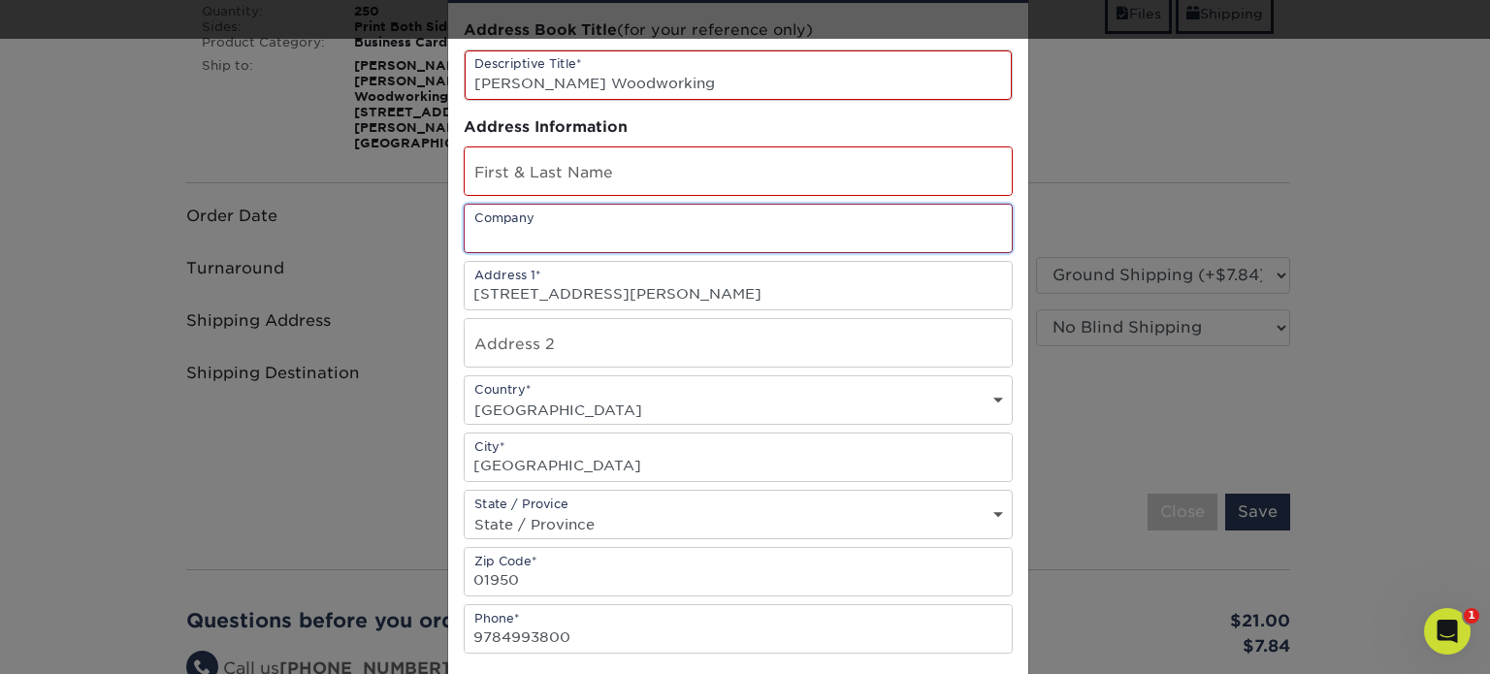
click at [624, 226] on input "text" at bounding box center [738, 229] width 547 height 48
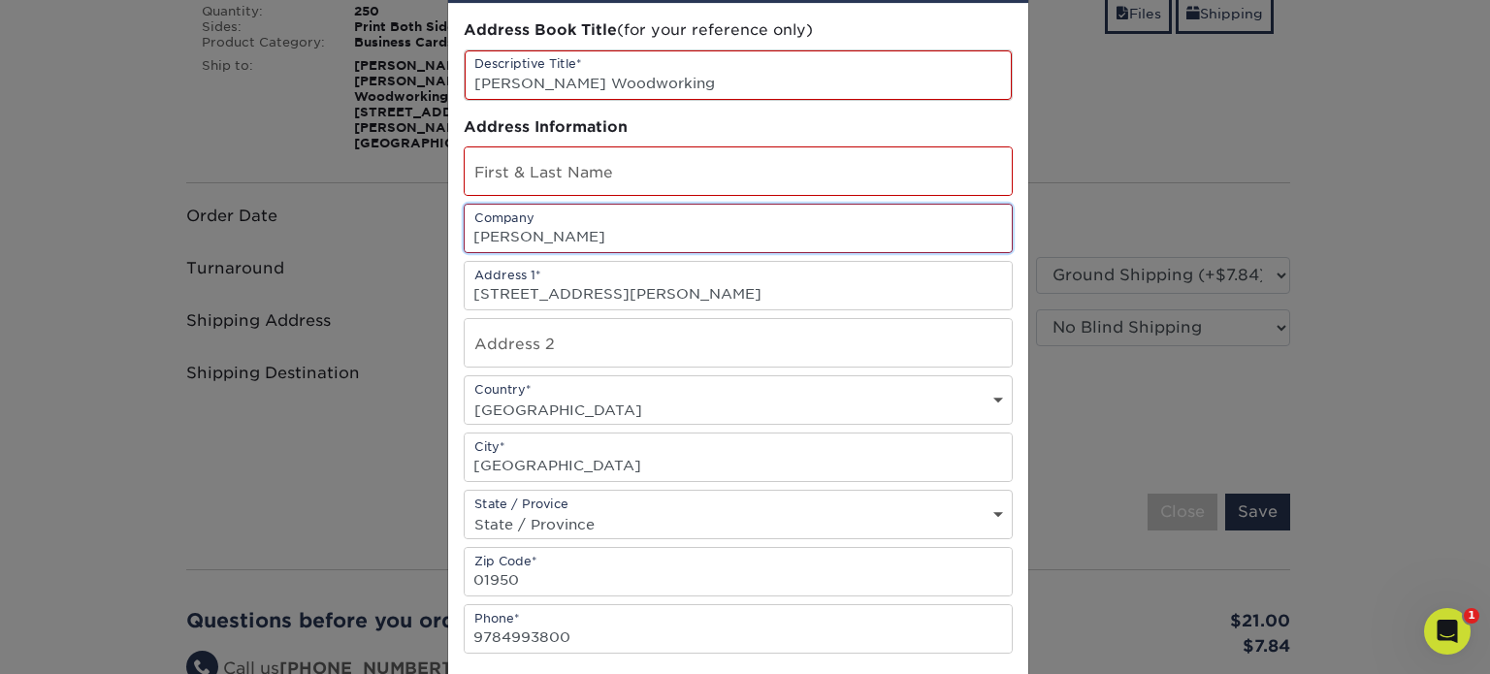
type input "[PERSON_NAME] Woodworking"
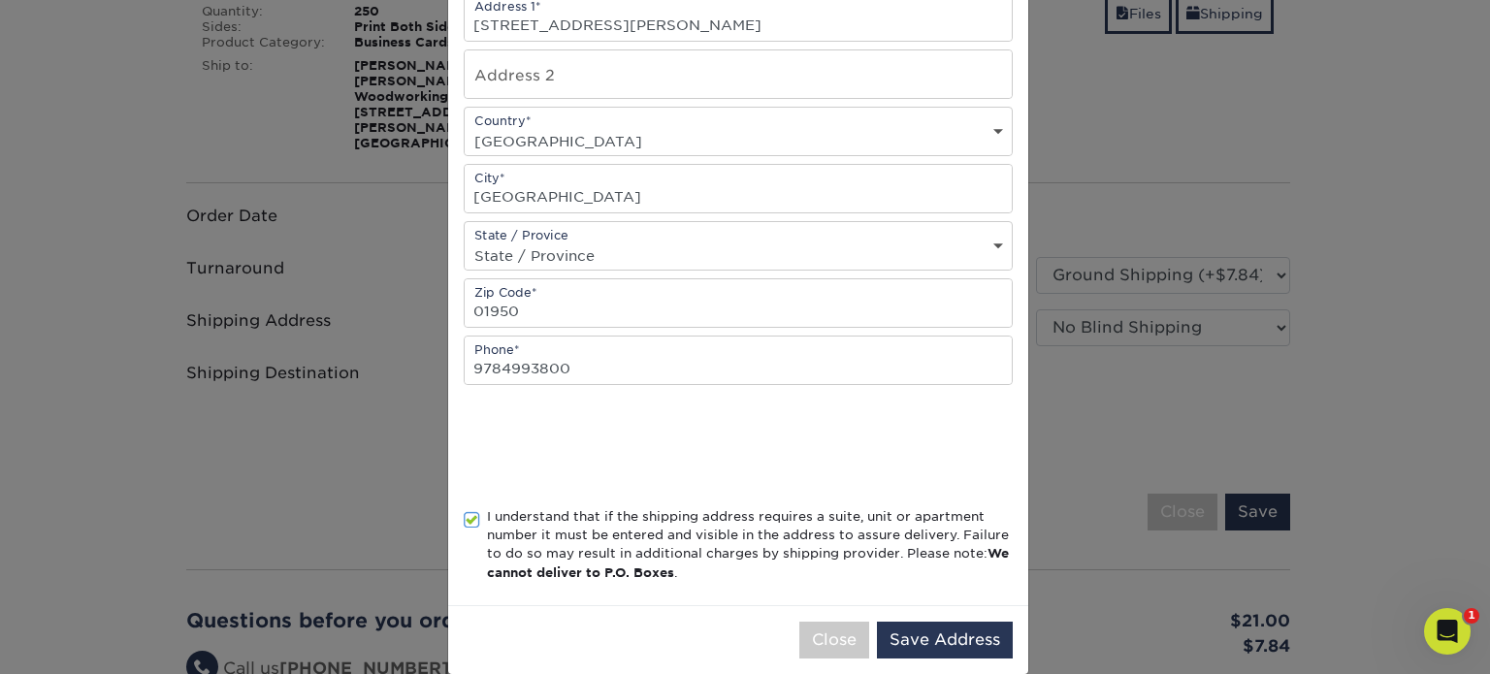
scroll to position [376, 0]
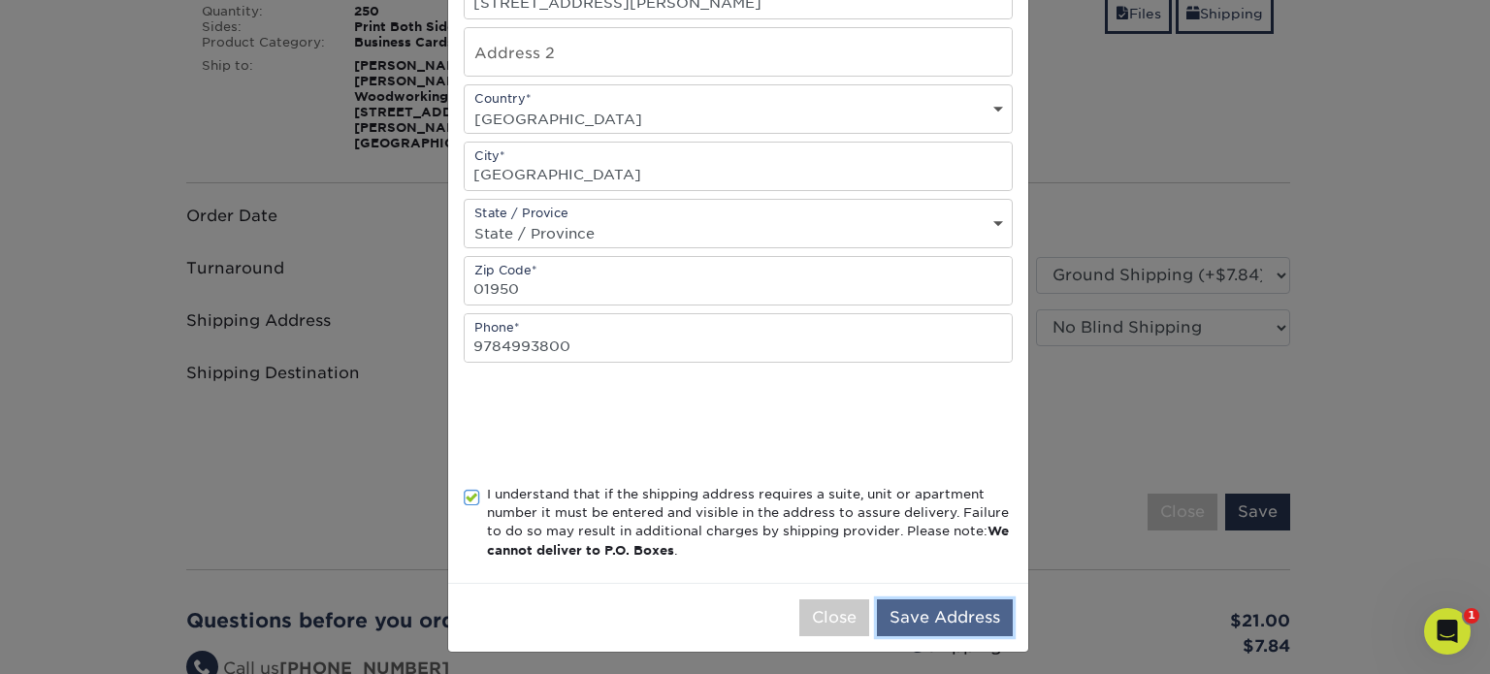
click at [896, 616] on button "Save Address" at bounding box center [945, 618] width 136 height 37
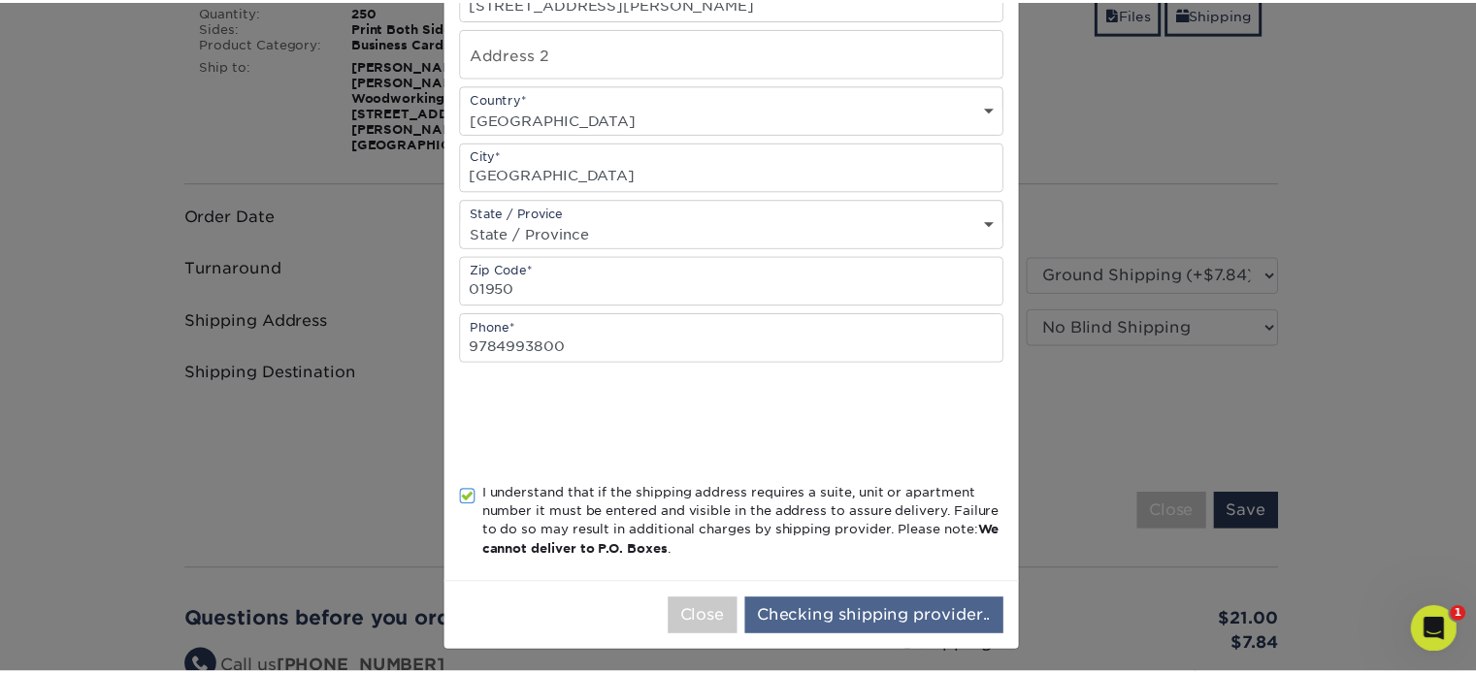
scroll to position [0, 0]
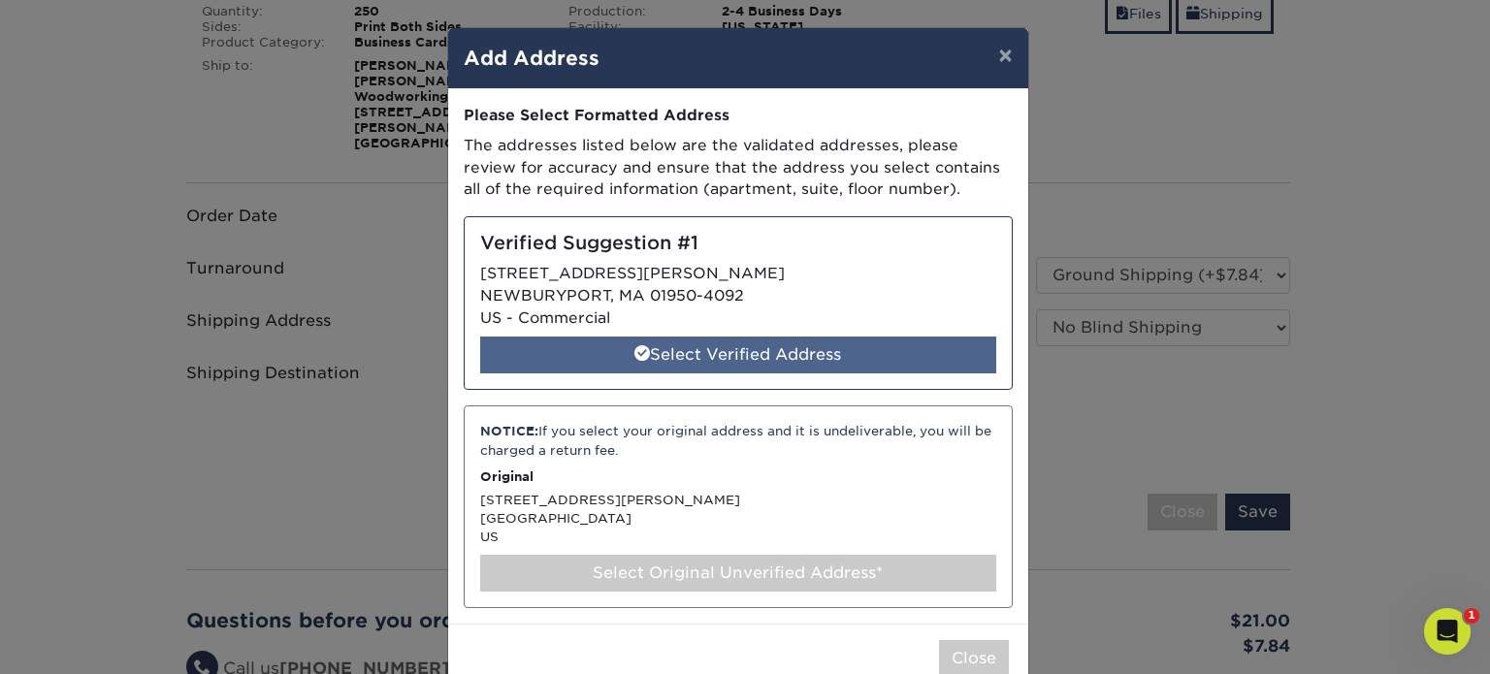
click at [781, 353] on div "Select Verified Address" at bounding box center [738, 355] width 516 height 37
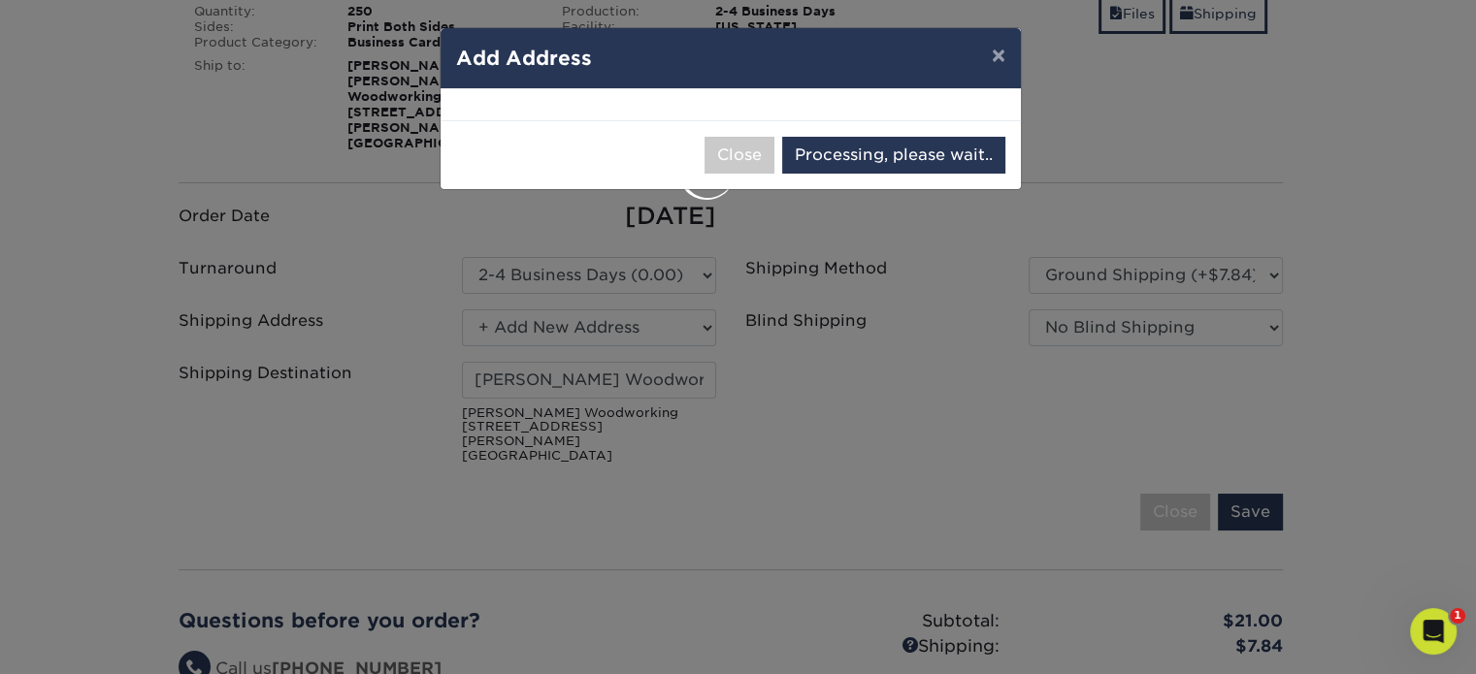
select select "285708"
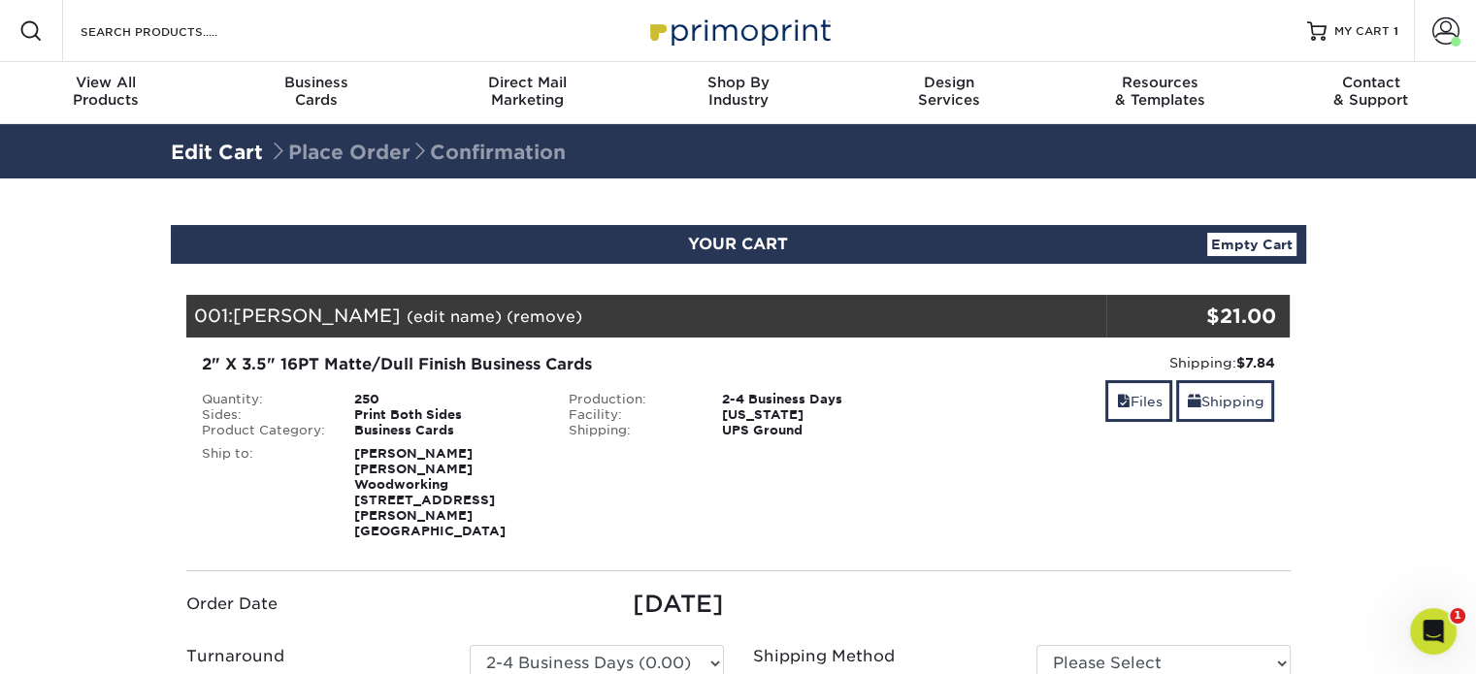
click at [435, 453] on strong "Curtis Ostler Mark Richey Woodworking 40 Parker St Newburyport, MA 01950" at bounding box center [429, 492] width 151 height 92
drag, startPoint x: 454, startPoint y: 451, endPoint x: 306, endPoint y: 449, distance: 148.4
click at [306, 449] on li "Ship to: Curtis Ostler Mark Richey Woodworking 40 Parker St Newburyport, MA 019…" at bounding box center [371, 492] width 368 height 93
click at [1202, 405] on link "Shipping" at bounding box center [1225, 401] width 98 height 42
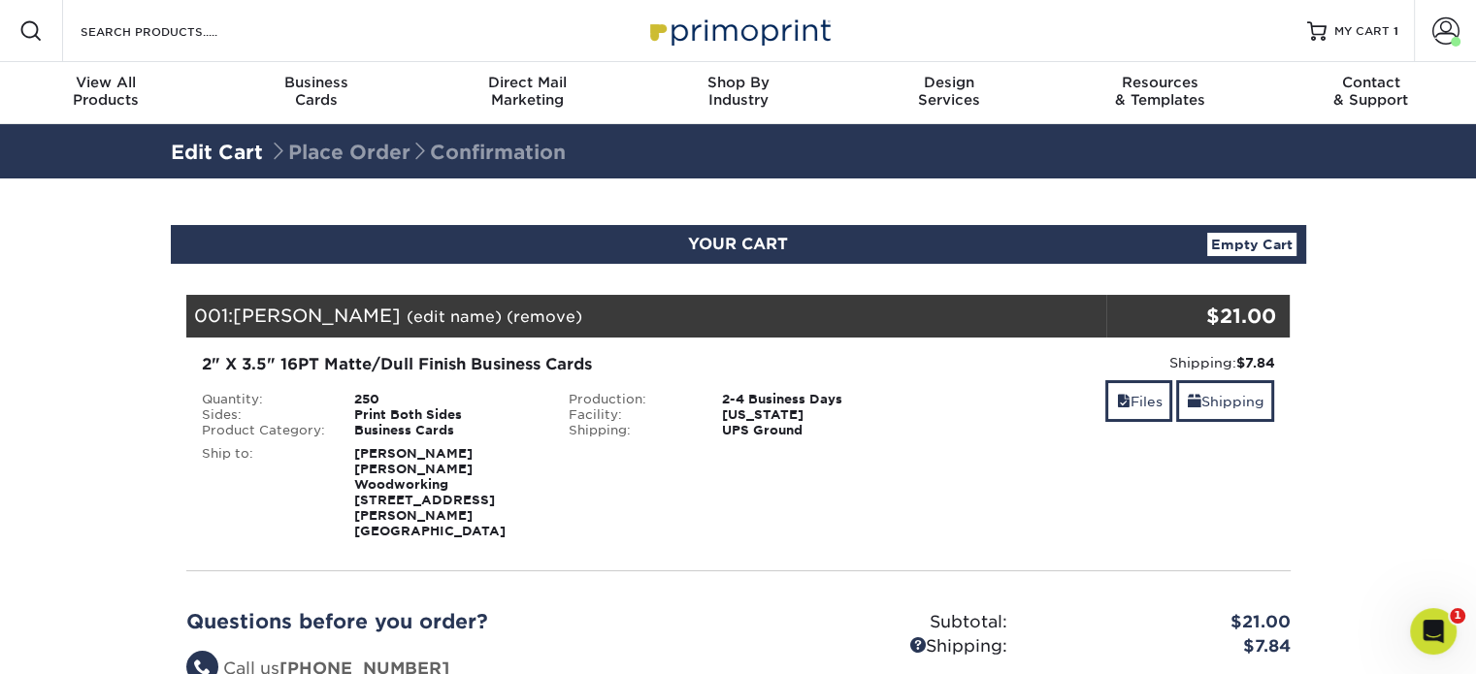
click at [454, 453] on div "Curtis Ostler Mark Richey Woodworking 40 Parker St Newburyport, MA 01950" at bounding box center [447, 492] width 214 height 93
drag, startPoint x: 439, startPoint y: 453, endPoint x: 307, endPoint y: 453, distance: 131.9
click at [307, 453] on li "Ship to: Curtis Ostler Mark Richey Woodworking 40 Parker St Newburyport, MA 019…" at bounding box center [371, 492] width 368 height 93
click at [1216, 397] on link "Shipping" at bounding box center [1225, 401] width 98 height 42
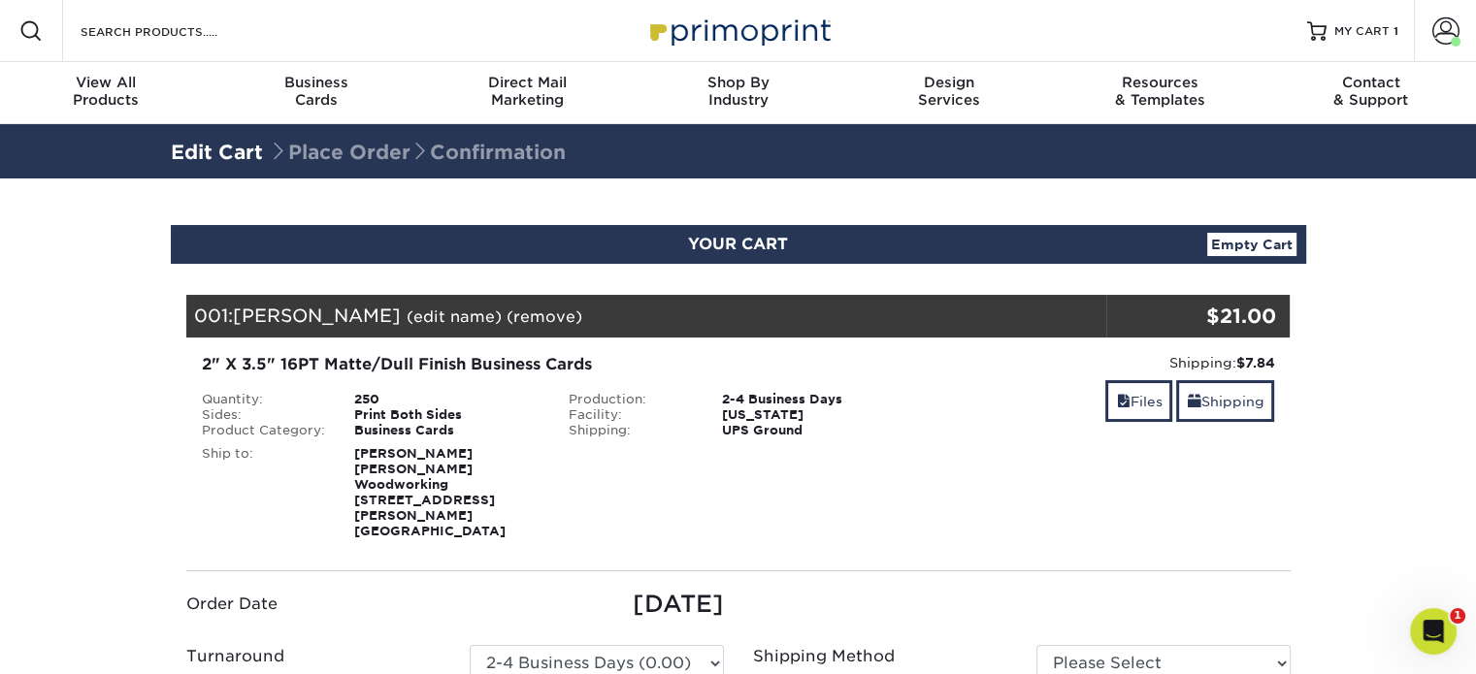
click at [436, 472] on strong "Curtis Ostler Mark Richey Woodworking 40 Parker St Newburyport, MA 01950" at bounding box center [429, 492] width 151 height 92
click at [448, 457] on div "Curtis Ostler Mark Richey Woodworking 40 Parker St Newburyport, MA 01950" at bounding box center [447, 492] width 214 height 93
drag, startPoint x: 439, startPoint y: 454, endPoint x: 319, endPoint y: 454, distance: 120.3
click at [319, 454] on li "Ship to: Curtis Ostler Mark Richey Woodworking 40 Parker St Newburyport, MA 019…" at bounding box center [371, 492] width 368 height 93
click at [423, 430] on div "Business Cards" at bounding box center [447, 431] width 214 height 16
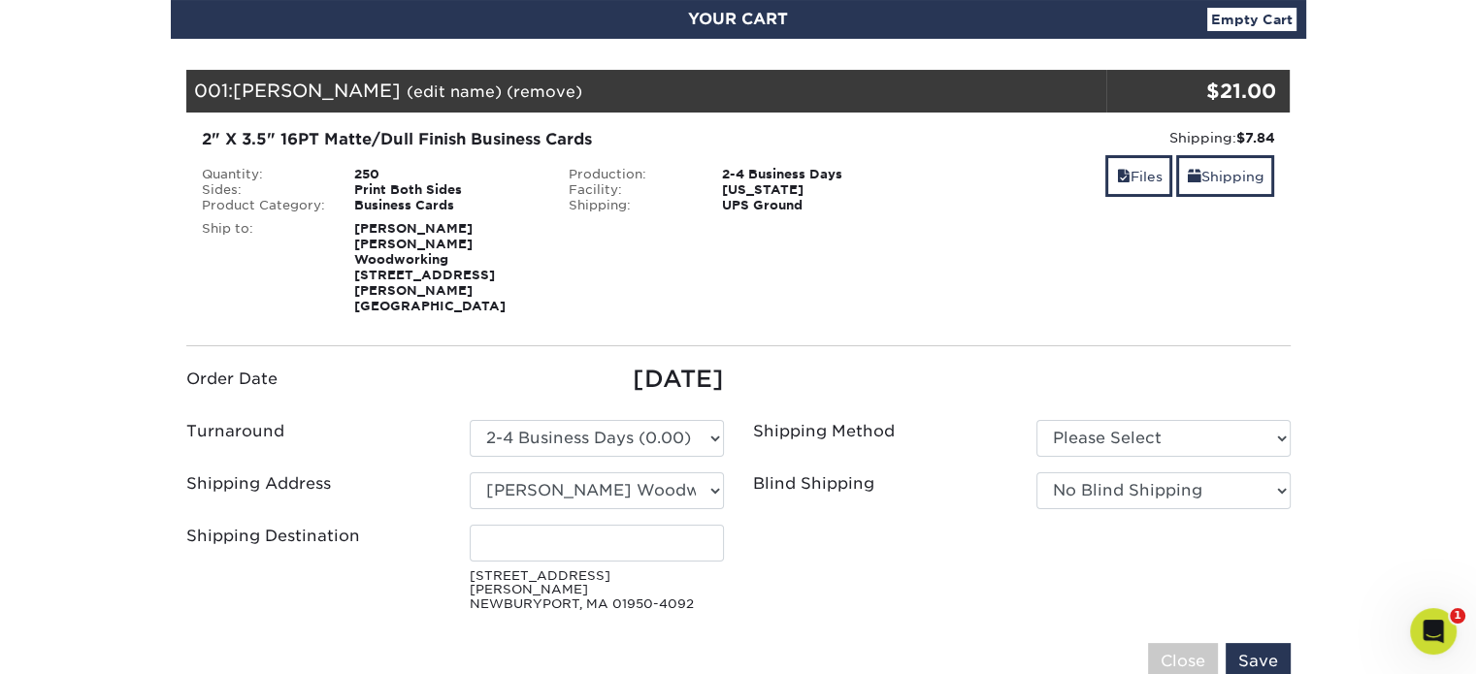
scroll to position [194, 0]
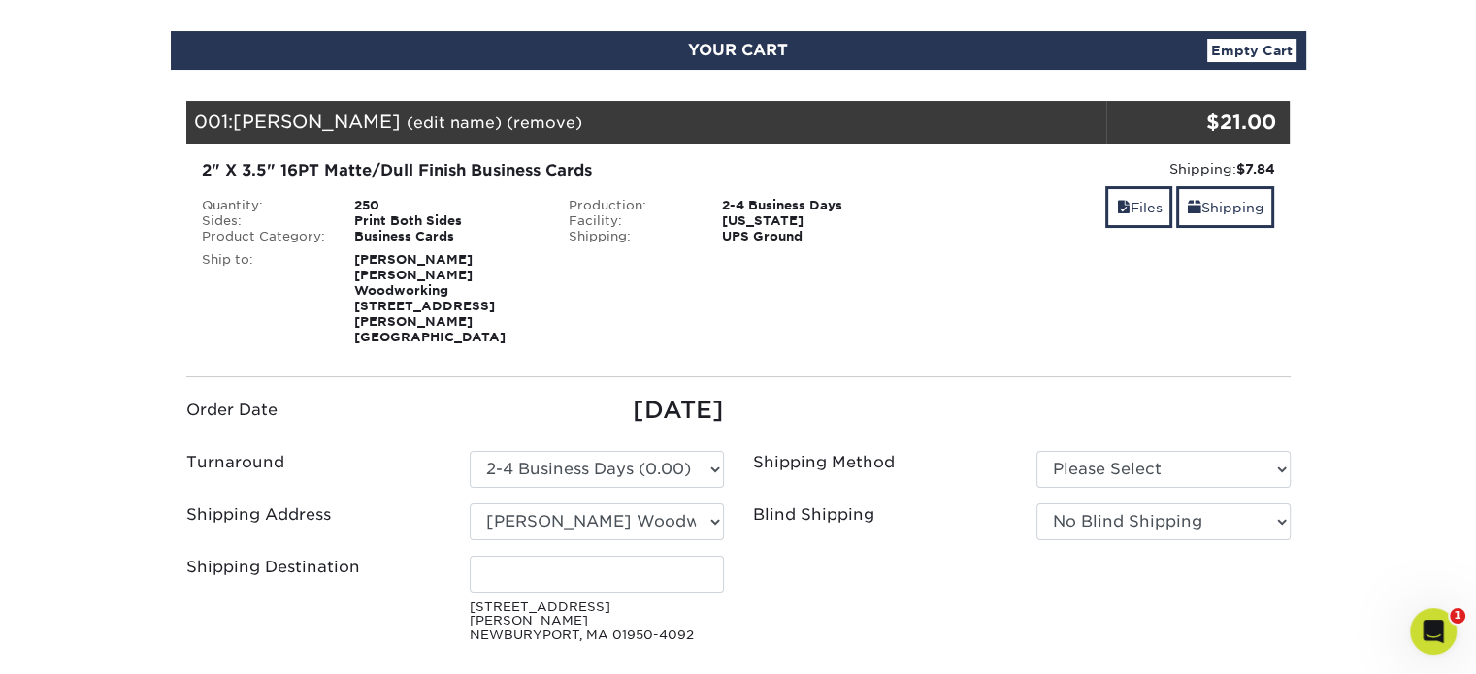
click at [406, 279] on strong "Curtis Ostler Mark Richey Woodworking 40 Parker St Newburyport, MA 01950" at bounding box center [429, 298] width 151 height 92
click at [345, 255] on div "Curtis Ostler Mark Richey Woodworking 40 Parker St Newburyport, MA 01950" at bounding box center [447, 298] width 214 height 93
drag, startPoint x: 432, startPoint y: 259, endPoint x: 313, endPoint y: 261, distance: 118.4
click at [313, 261] on li "Ship to: Curtis Ostler Mark Richey Woodworking 40 Parker St Newburyport, MA 019…" at bounding box center [371, 298] width 368 height 93
click at [592, 361] on div "Order Date 09/04/2025 Turnaround Please Select Shipping Method" at bounding box center [738, 548] width 1104 height 374
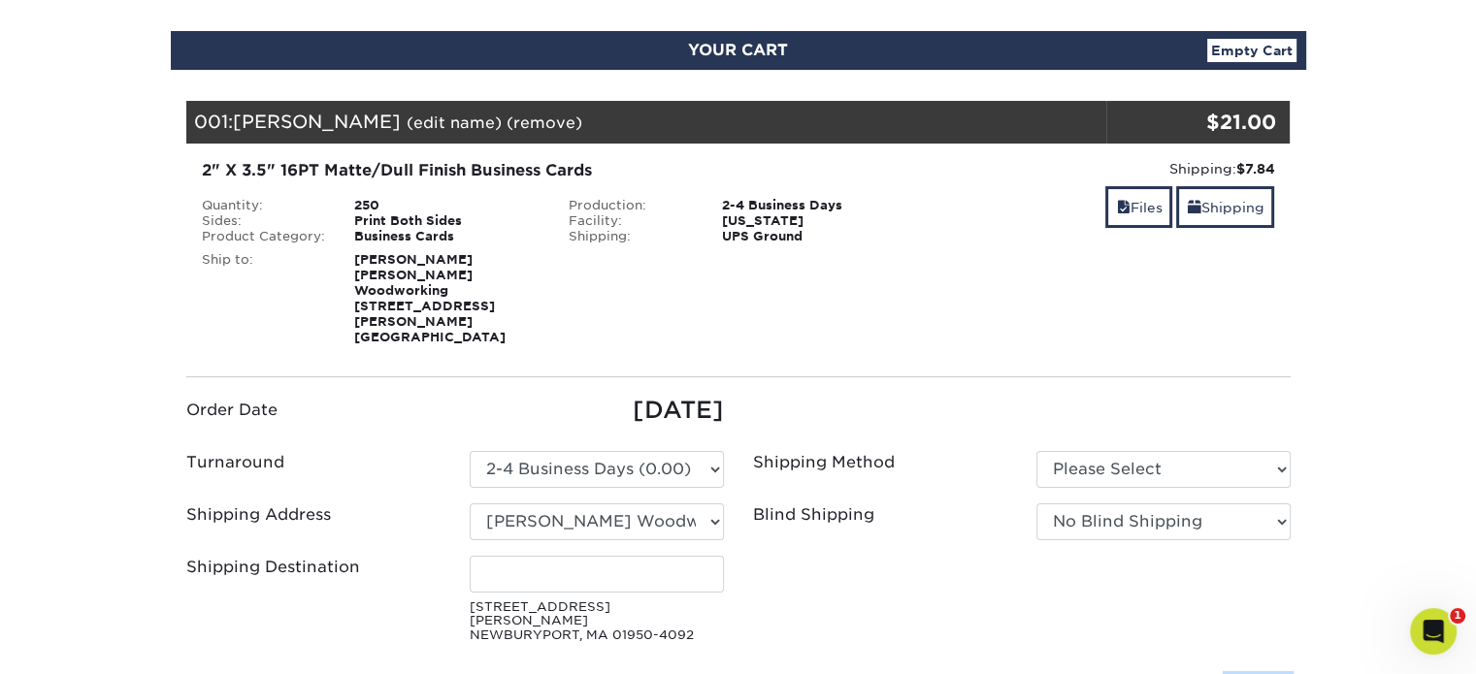
click at [1118, 451] on select "Please Select Ground Shipping (+$7.84) 3 Day Shipping Service (+$18.68)" at bounding box center [1163, 469] width 254 height 37
select select "03"
click at [1036, 451] on select "Please Select Ground Shipping (+$7.84) 3 Day Shipping Service (+$18.68)" at bounding box center [1163, 469] width 254 height 37
click at [702, 556] on input "Shipping Destination" at bounding box center [597, 574] width 254 height 37
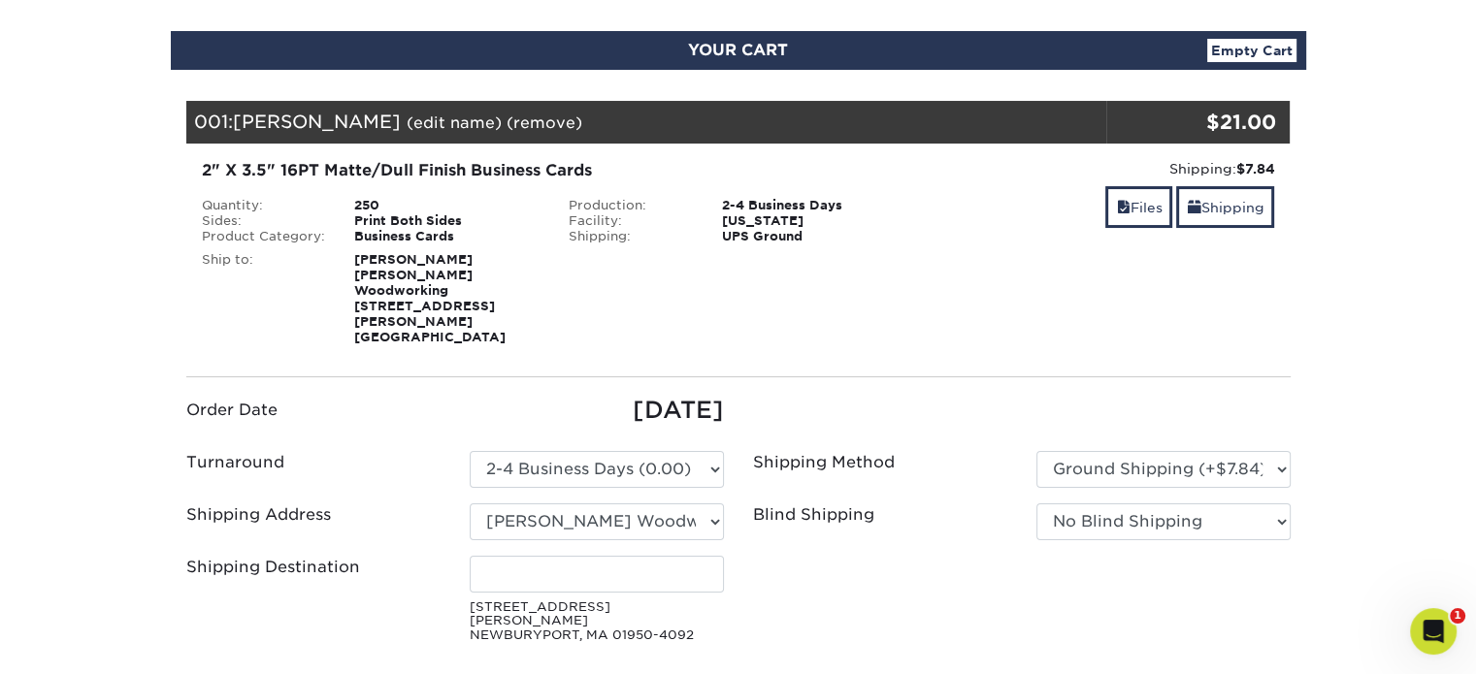
click at [846, 553] on ul "Order Date 09/04/2025 Turnaround Please Select Select One" at bounding box center [738, 522] width 1133 height 258
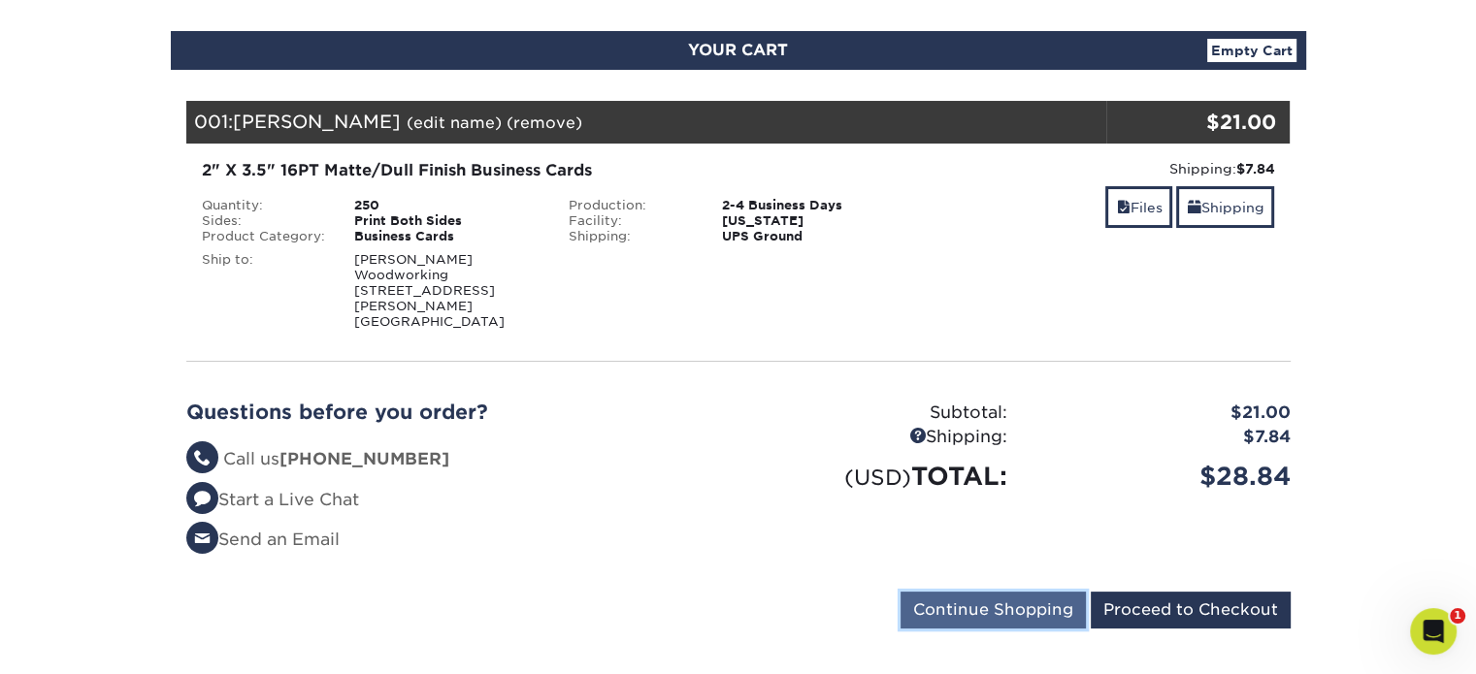
click at [1042, 592] on input "Continue Shopping" at bounding box center [992, 610] width 185 height 37
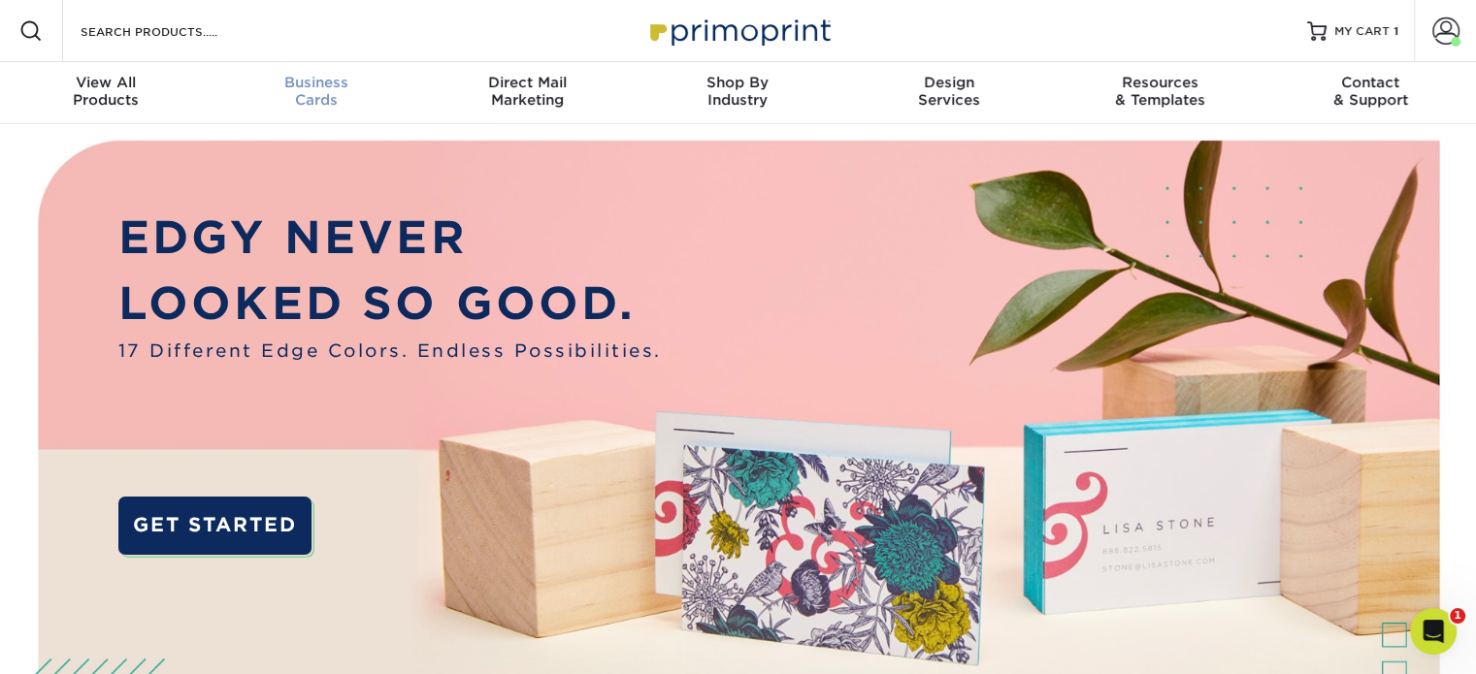
drag, startPoint x: 328, startPoint y: 82, endPoint x: 341, endPoint y: 83, distance: 13.6
click at [328, 82] on span "Business" at bounding box center [316, 82] width 211 height 17
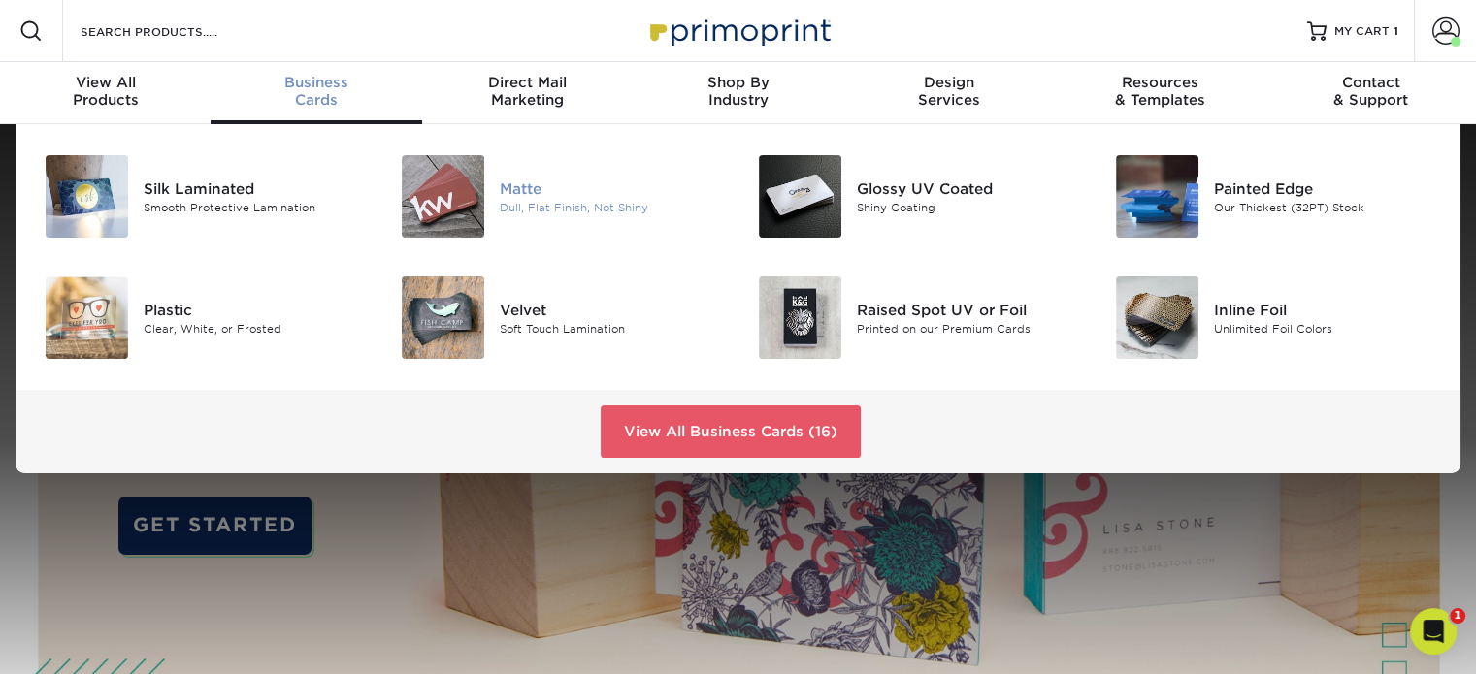
click at [509, 194] on div "Matte" at bounding box center [611, 188] width 223 height 21
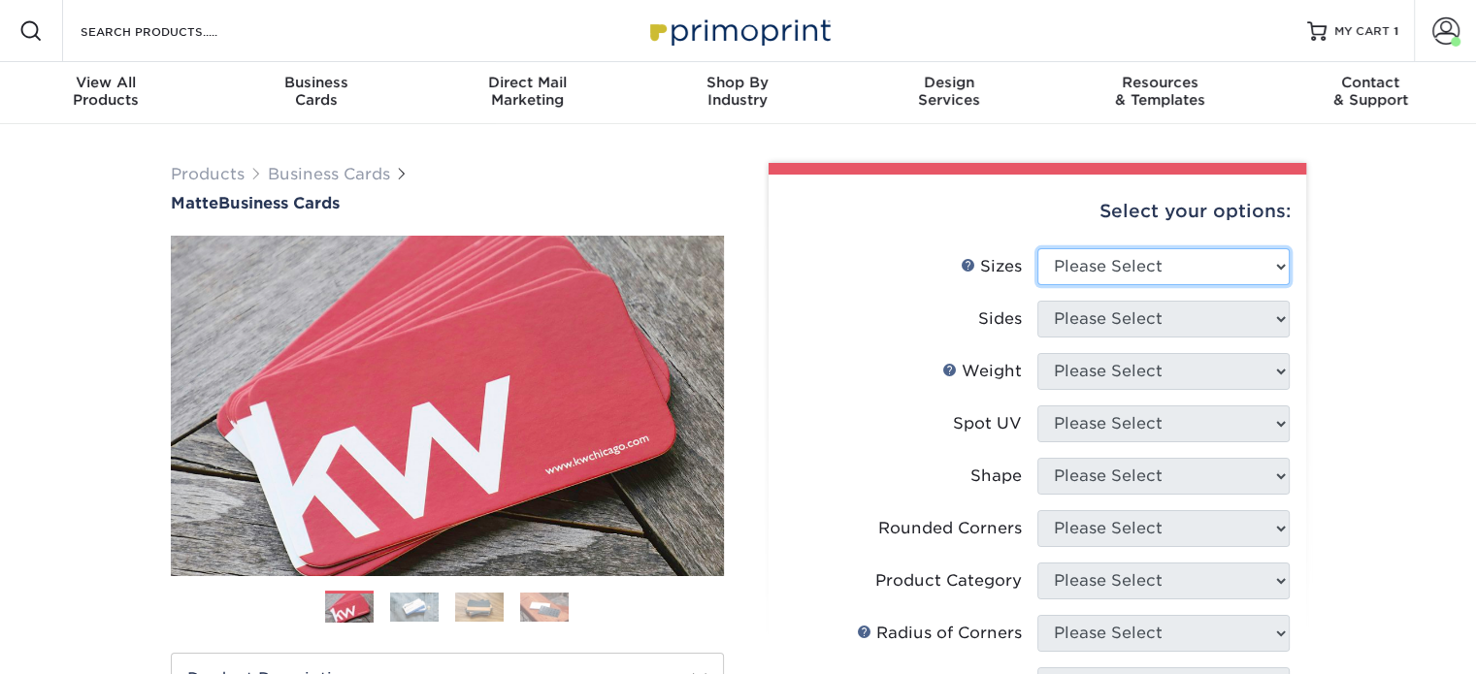
click at [1176, 275] on select "Please Select 1.5" x 3.5" - Mini 1.75" x 3.5" - Mini 2" x 2" - Square 2" x 3" -…" at bounding box center [1163, 266] width 252 height 37
select select "2.00x3.50"
click at [1037, 248] on select "Please Select 1.5" x 3.5" - Mini 1.75" x 3.5" - Mini 2" x 2" - Square 2" x 3" -…" at bounding box center [1163, 266] width 252 height 37
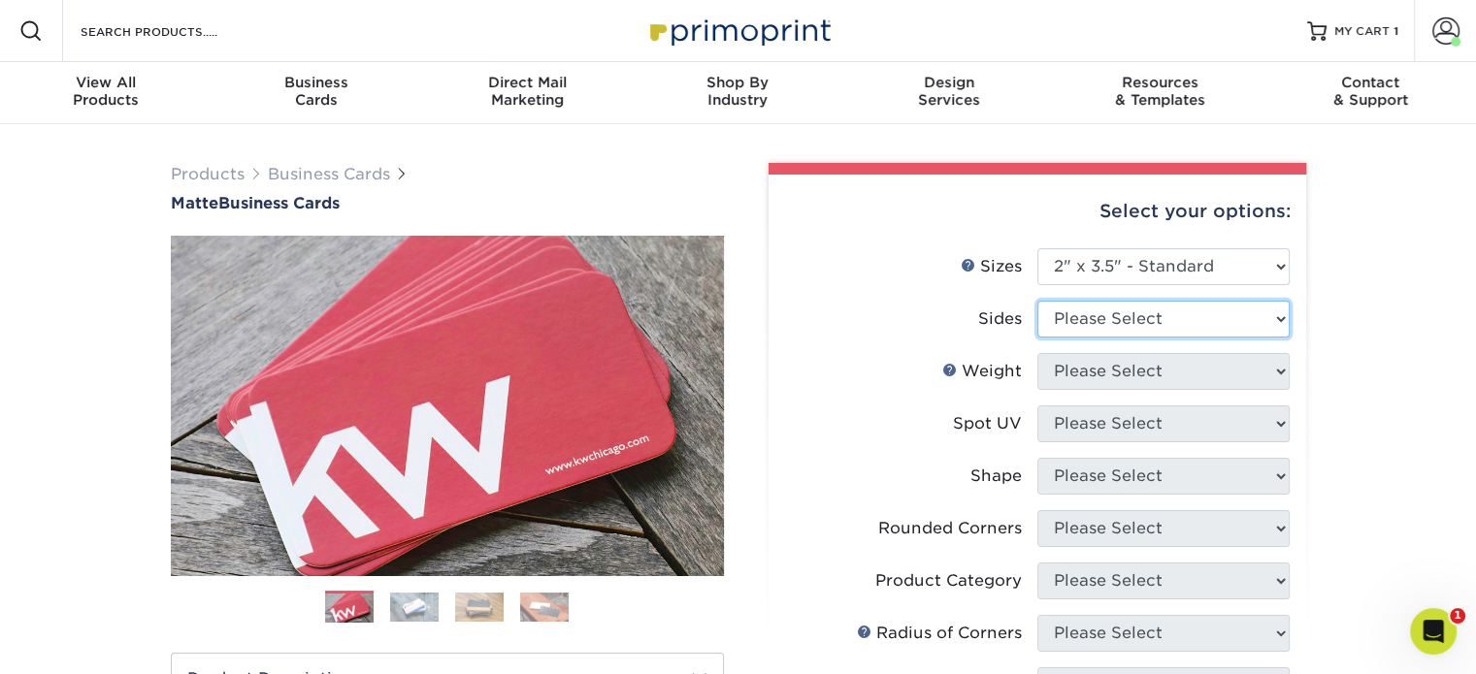
click at [1160, 326] on select "Please Select Print Both Sides Print Front Only" at bounding box center [1163, 319] width 252 height 37
select select "13abbda7-1d64-4f25-8bb2-c179b224825d"
click at [1037, 301] on select "Please Select Print Both Sides Print Front Only" at bounding box center [1163, 319] width 252 height 37
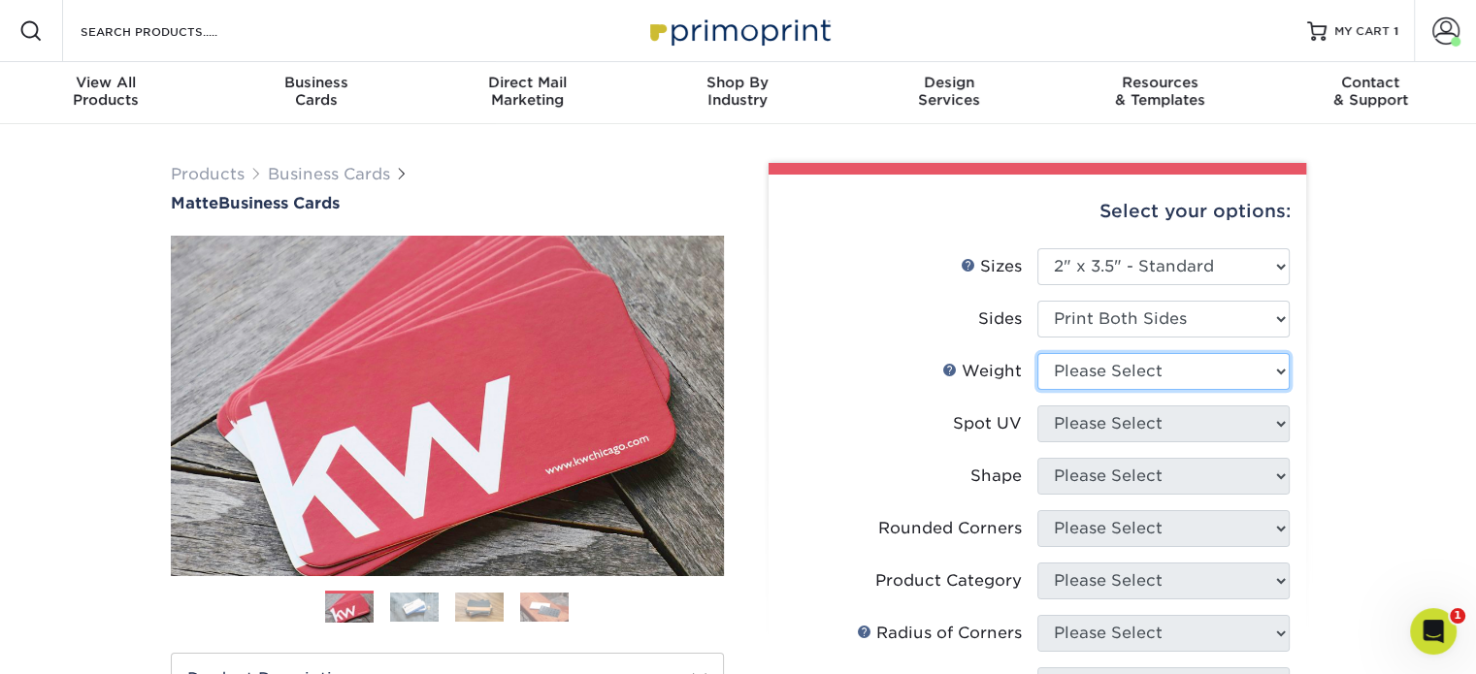
click at [1123, 378] on select "Please Select 16PT 14PT" at bounding box center [1163, 371] width 252 height 37
select select "16PT"
click at [1037, 353] on select "Please Select 16PT 14PT" at bounding box center [1163, 371] width 252 height 37
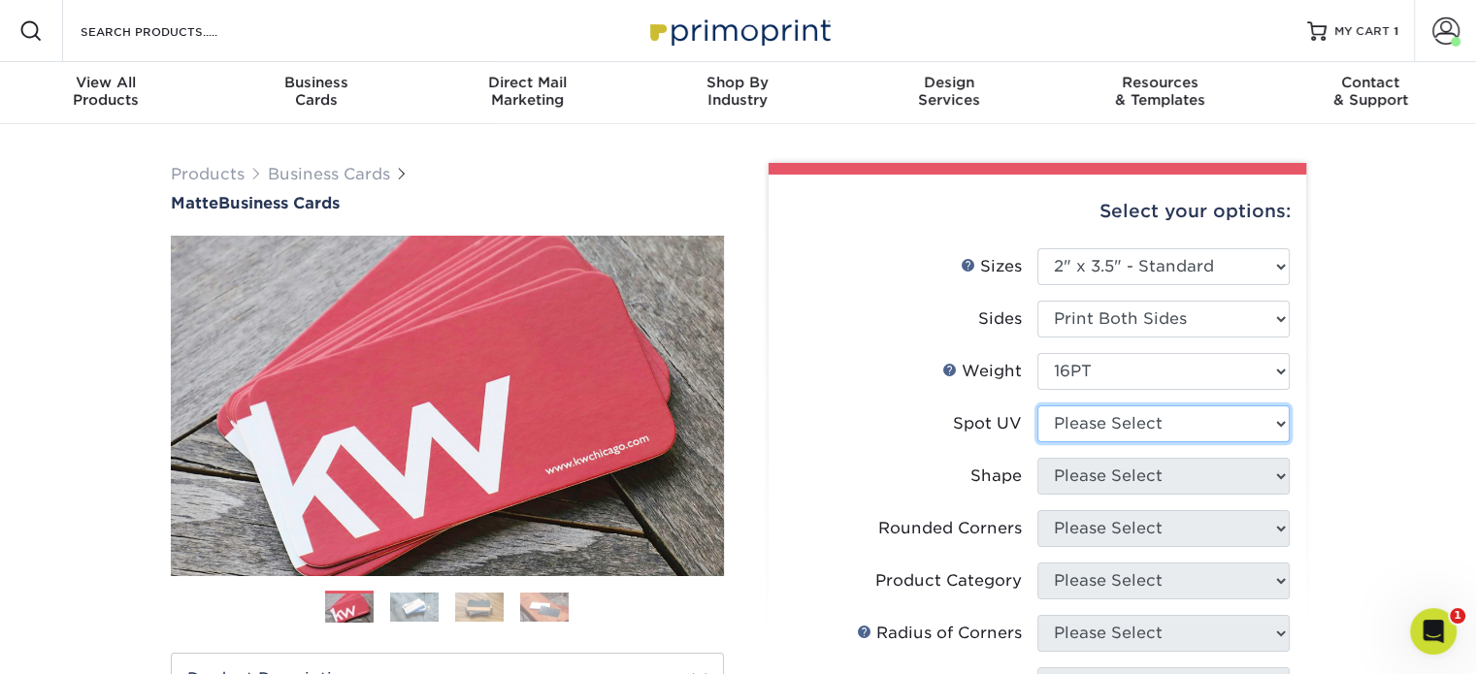
click at [1123, 420] on select "Please Select No Spot UV Front and Back (Both Sides) Front Only Back Only" at bounding box center [1163, 424] width 252 height 37
select select "3"
click at [1037, 406] on select "Please Select No Spot UV Front and Back (Both Sides) Front Only Back Only" at bounding box center [1163, 424] width 252 height 37
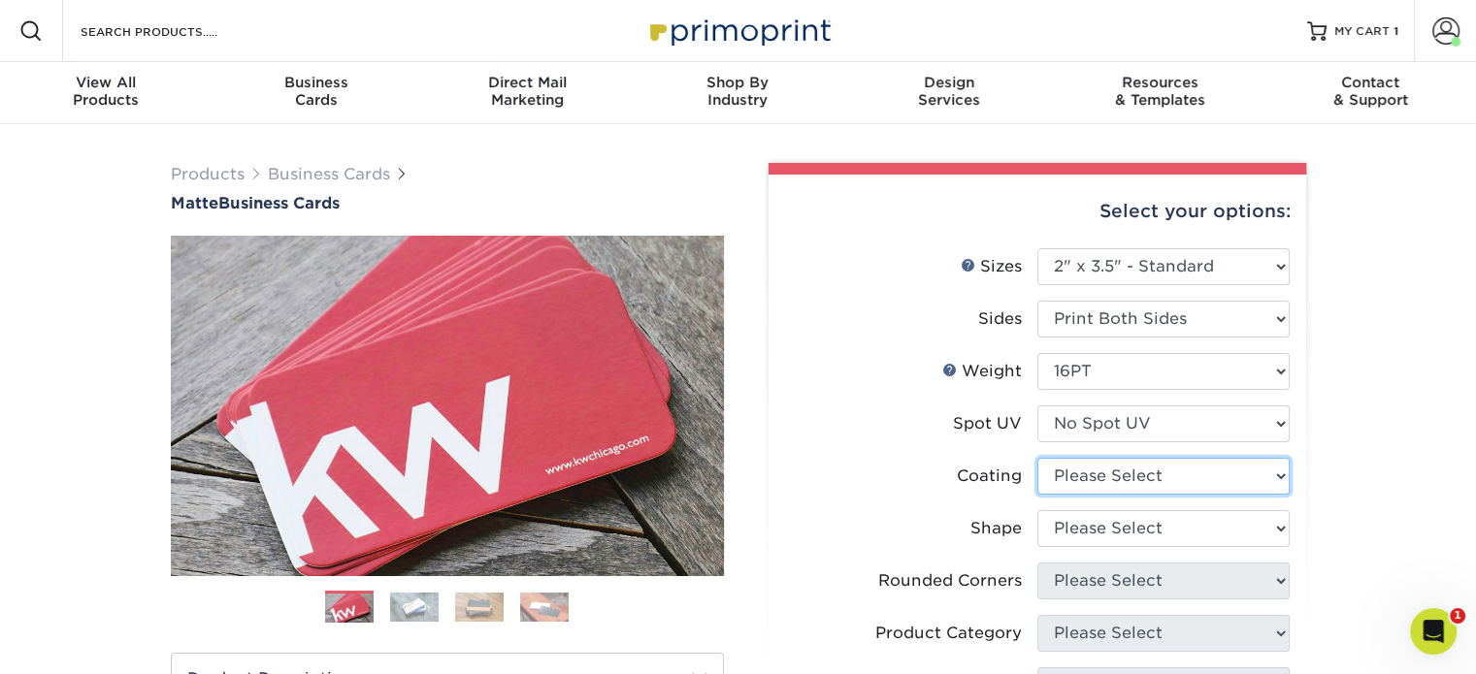
click at [1124, 465] on select at bounding box center [1163, 476] width 252 height 37
select select "121bb7b5-3b4d-429f-bd8d-bbf80e953313"
click at [1037, 458] on select at bounding box center [1163, 476] width 252 height 37
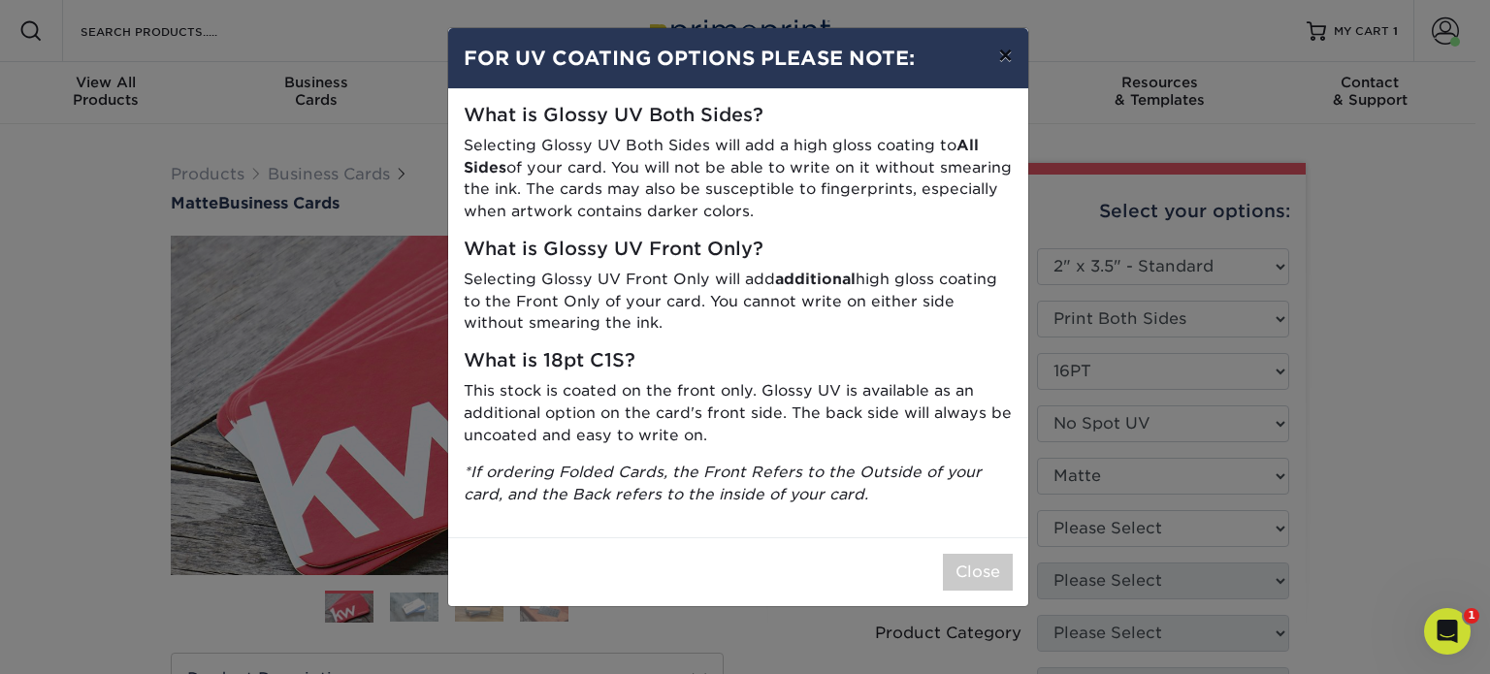
drag, startPoint x: 993, startPoint y: 51, endPoint x: 1013, endPoint y: 81, distance: 35.0
click at [994, 52] on button "×" at bounding box center [1005, 55] width 45 height 54
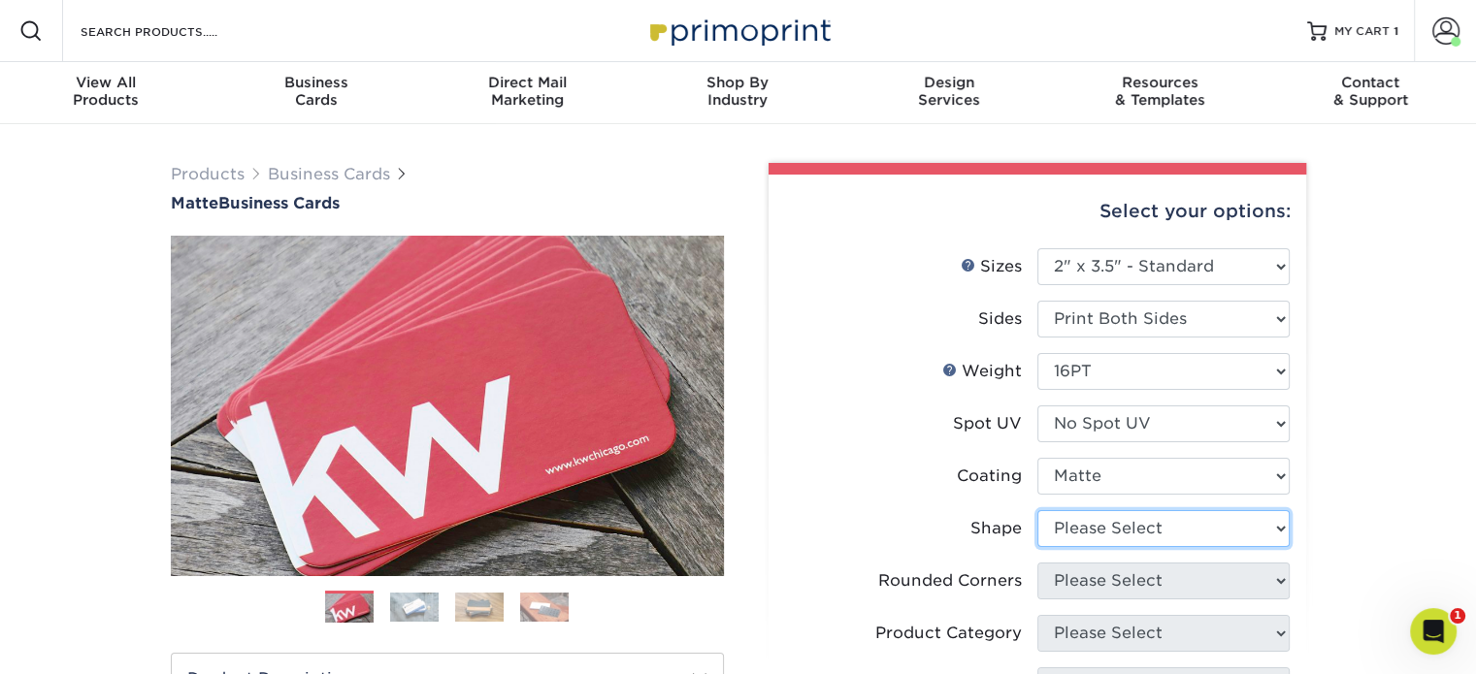
click at [1113, 521] on select "Please Select Standard Oval" at bounding box center [1163, 528] width 252 height 37
select select "standard"
click at [1037, 510] on select "Please Select Standard Oval" at bounding box center [1163, 528] width 252 height 37
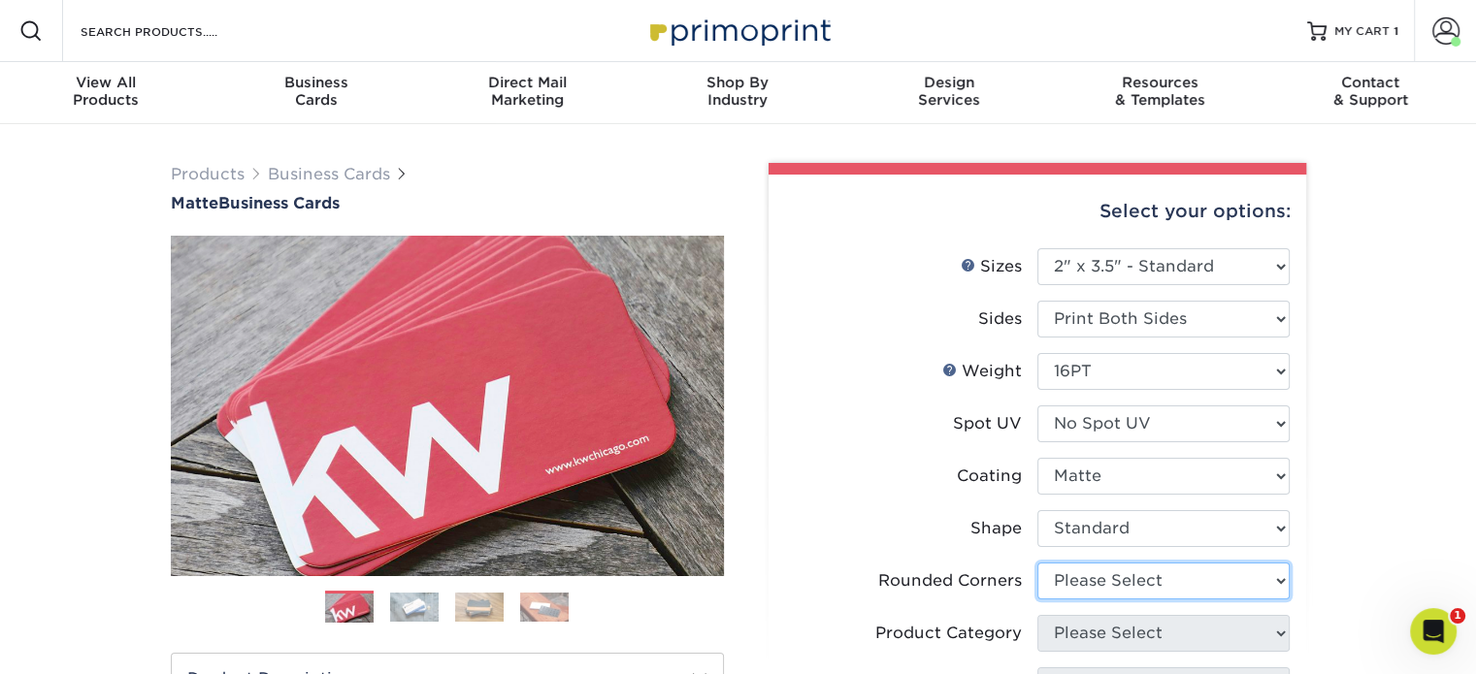
click at [1155, 584] on select "Please Select Yes - Round 2 Corners Yes - Round 4 Corners No" at bounding box center [1163, 581] width 252 height 37
select select "0"
click at [1037, 563] on select "Please Select Yes - Round 2 Corners Yes - Round 4 Corners No" at bounding box center [1163, 581] width 252 height 37
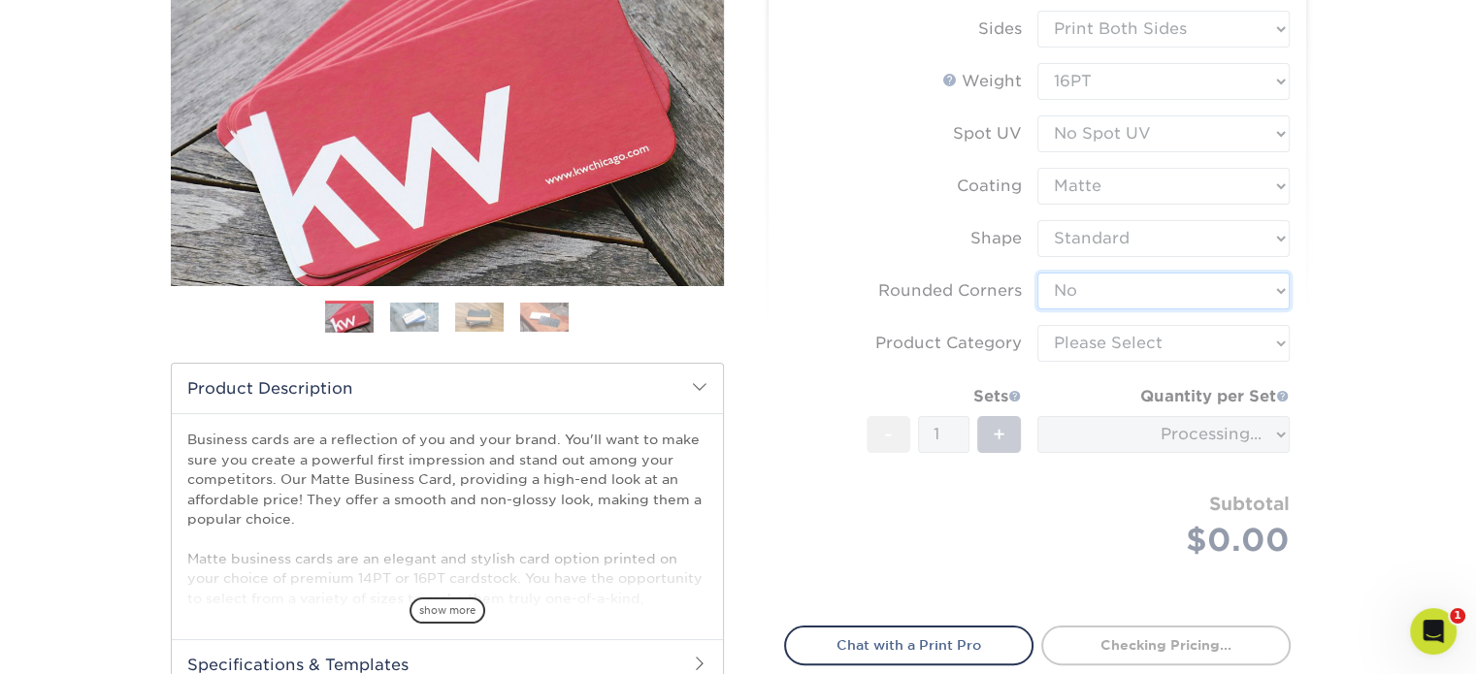
scroll to position [291, 0]
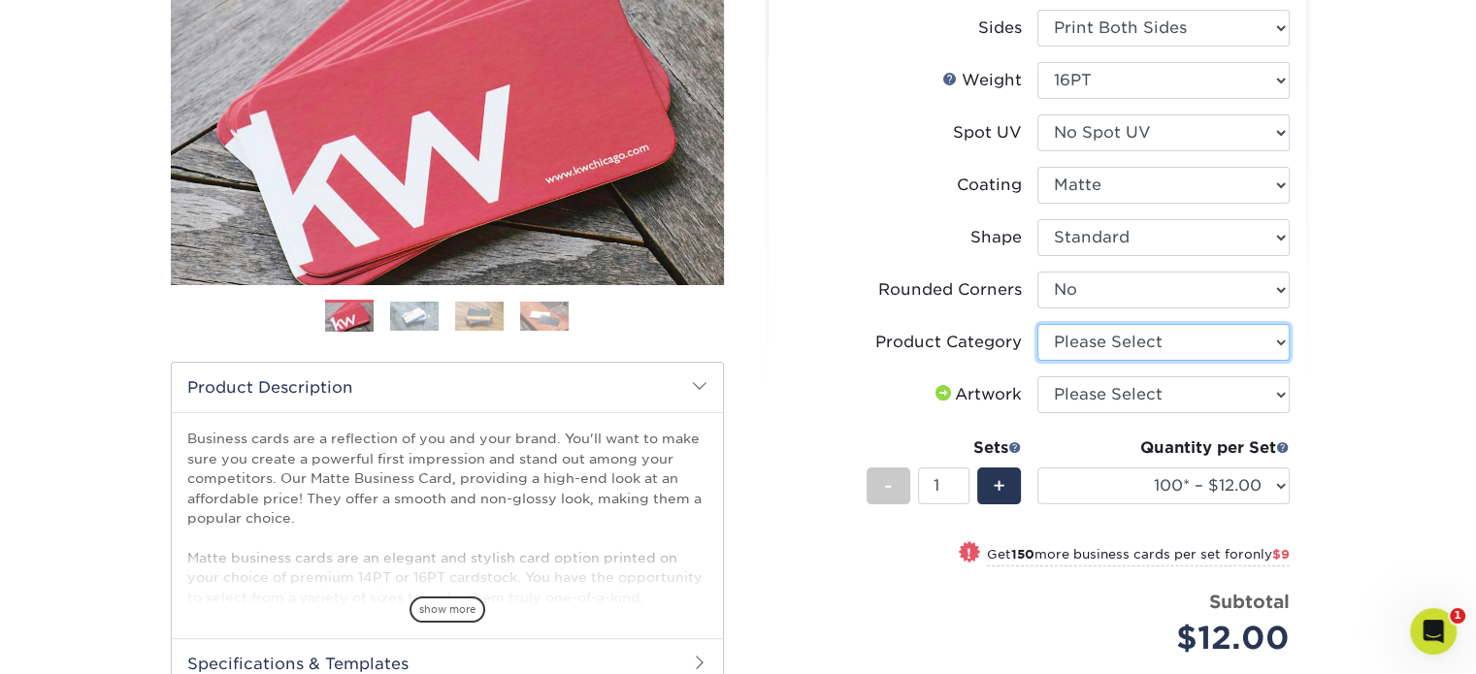
click at [1112, 340] on select "Please Select Business Cards" at bounding box center [1163, 342] width 252 height 37
select select "3b5148f1-0588-4f88-a218-97bcfdce65c1"
click at [1037, 324] on select "Please Select Business Cards" at bounding box center [1163, 342] width 252 height 37
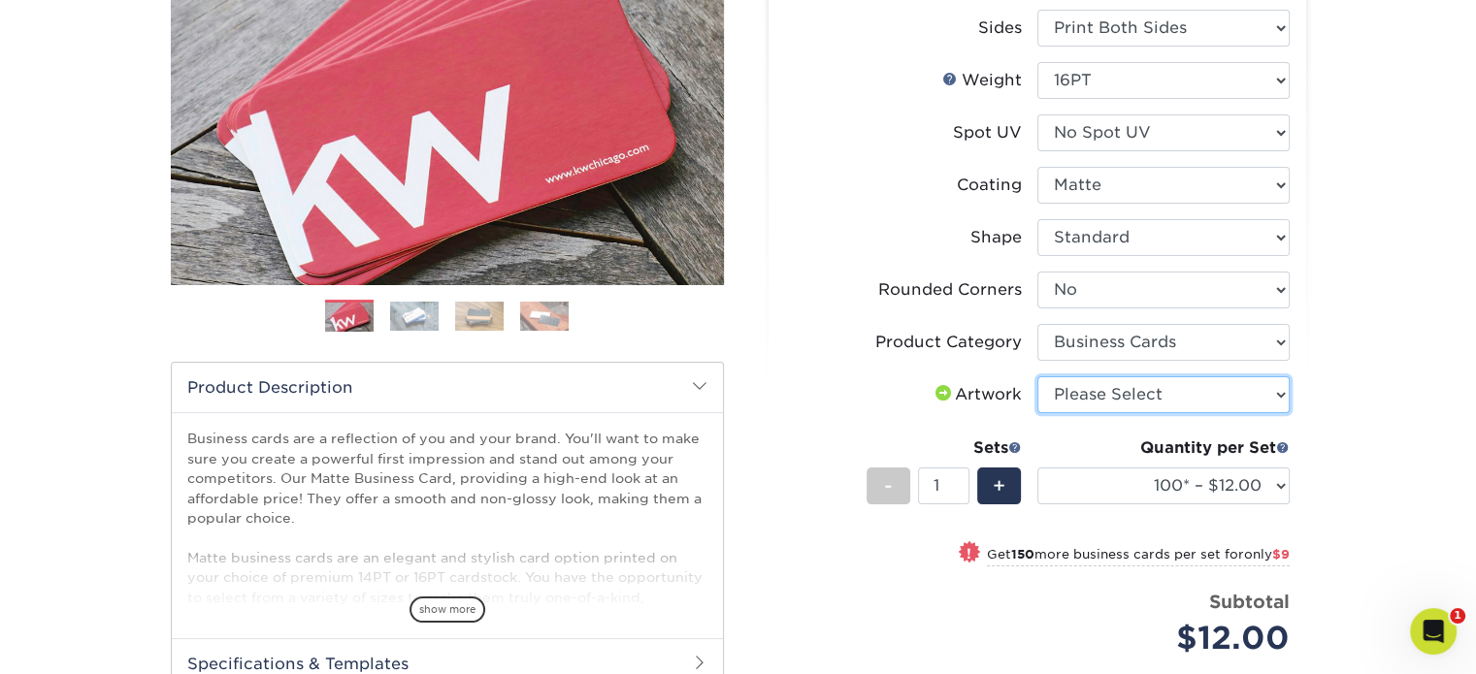
click at [1199, 401] on select "Please Select I will upload files I need a design - $100" at bounding box center [1163, 394] width 252 height 37
select select "upload"
click at [1037, 376] on select "Please Select I will upload files I need a design - $100" at bounding box center [1163, 394] width 252 height 37
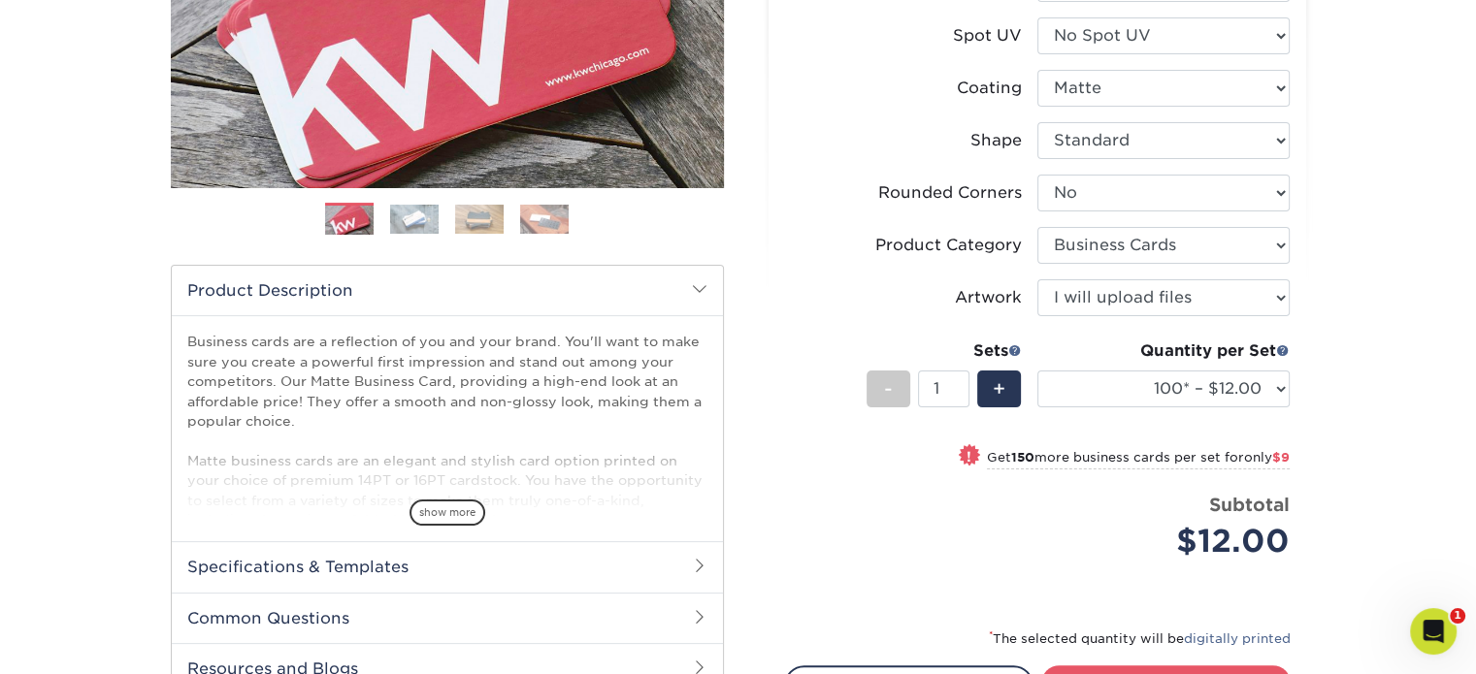
scroll to position [485, 0]
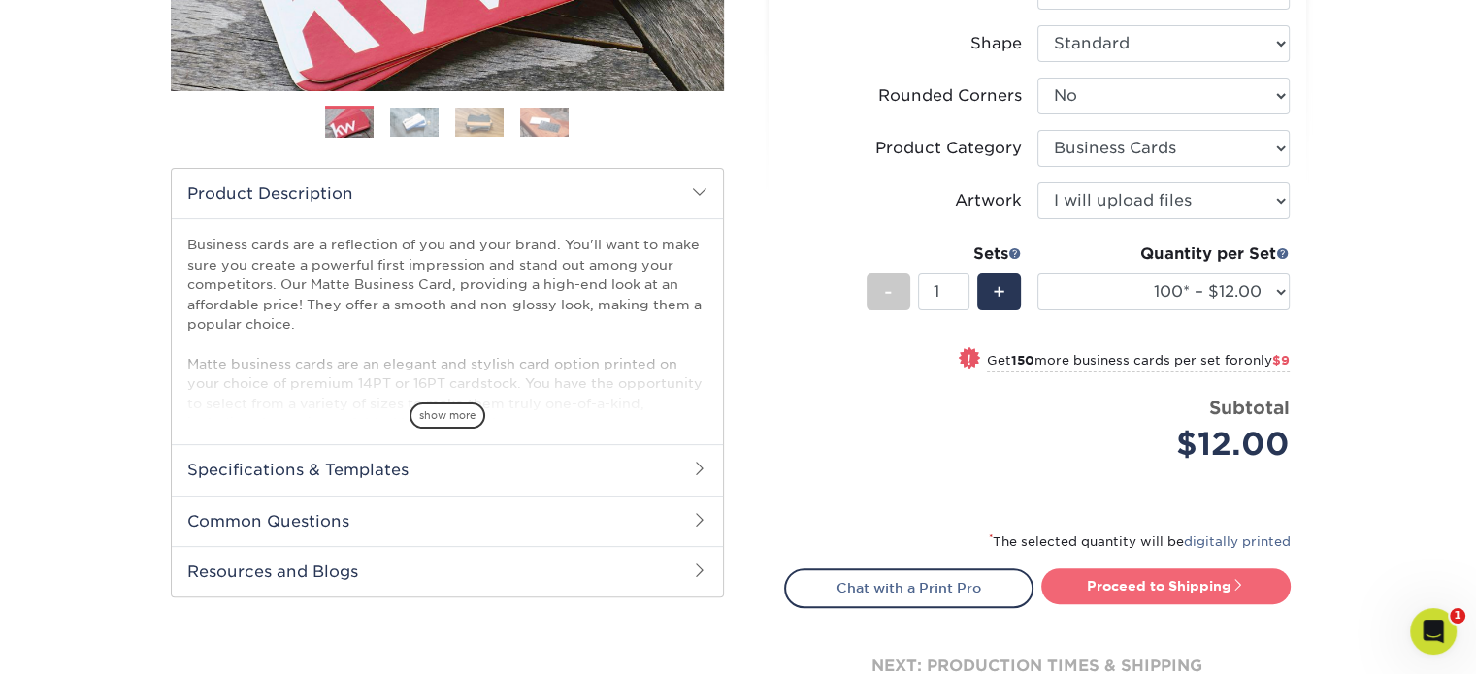
click at [1119, 585] on link "Proceed to Shipping" at bounding box center [1165, 586] width 249 height 35
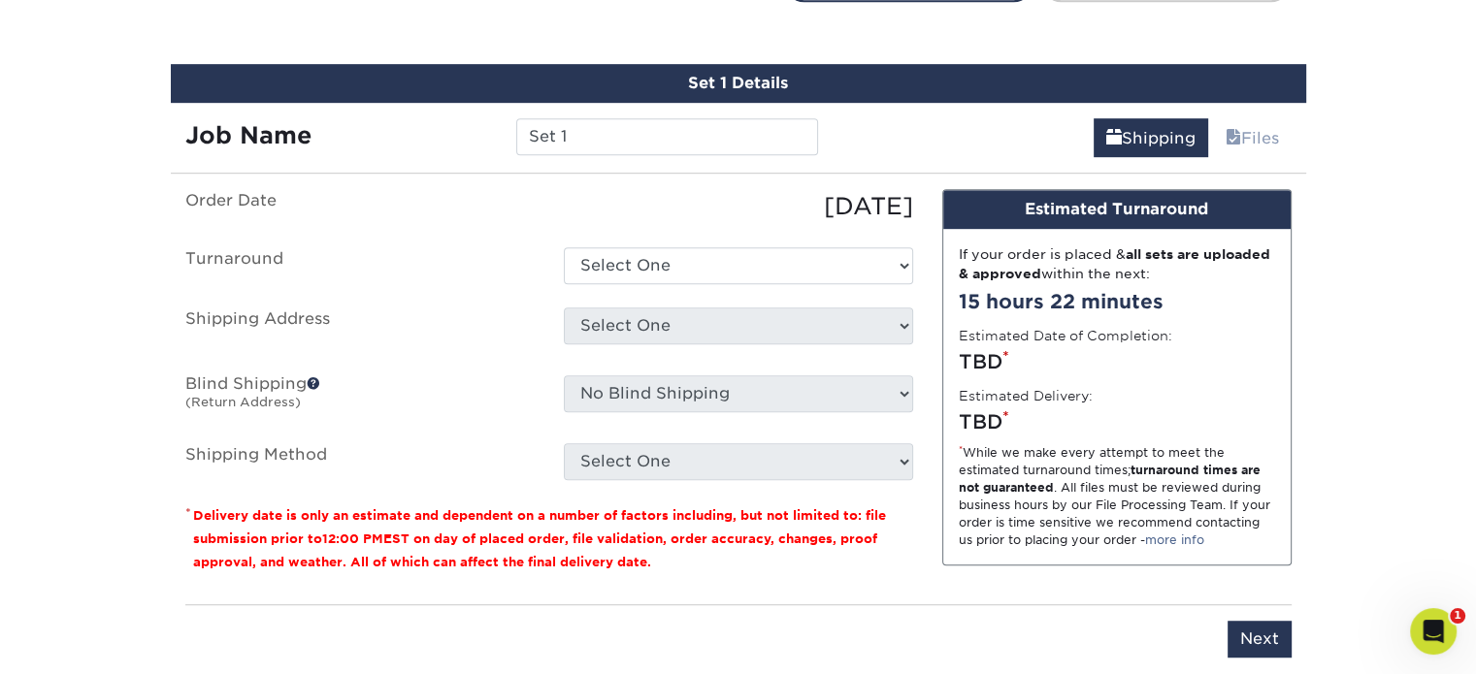
scroll to position [1104, 0]
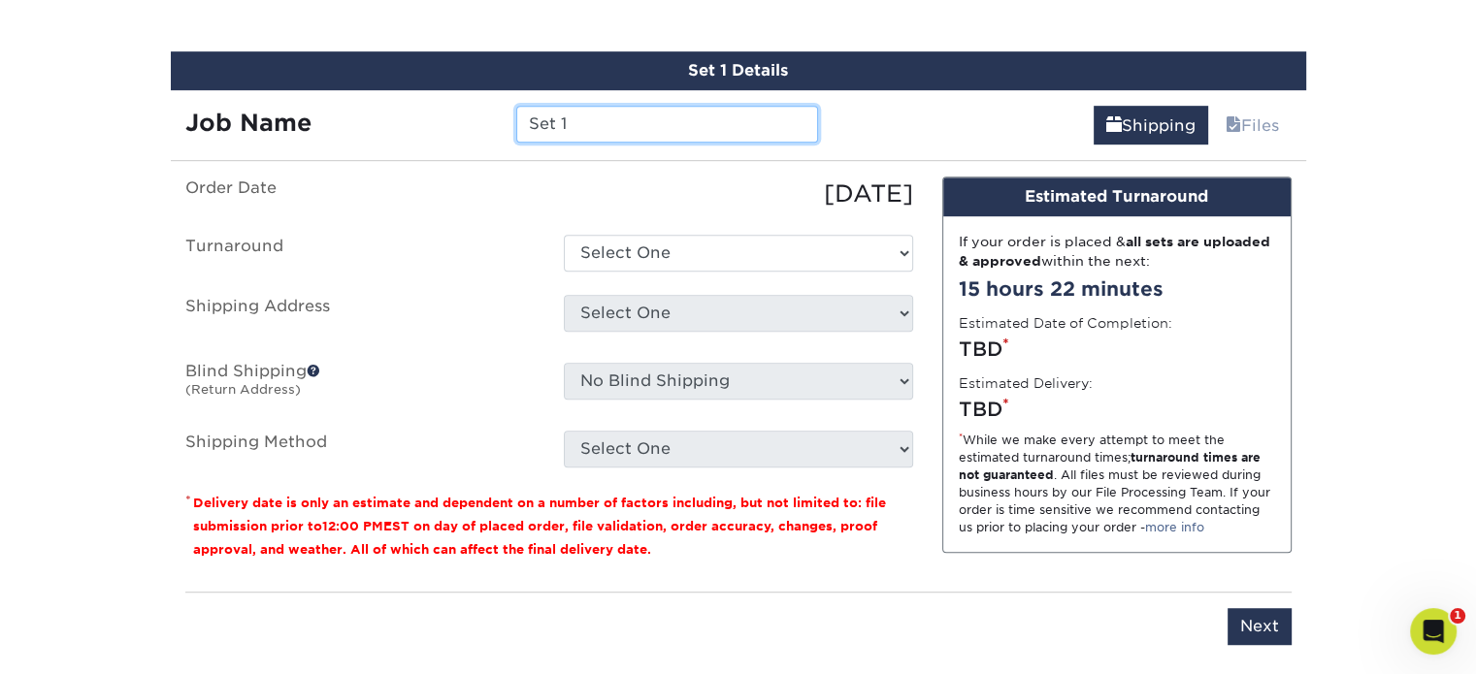
drag, startPoint x: 588, startPoint y: 122, endPoint x: 461, endPoint y: 119, distance: 127.1
click at [459, 122] on div "Job Name Set 1" at bounding box center [502, 124] width 663 height 37
type input "[PERSON_NAME]"
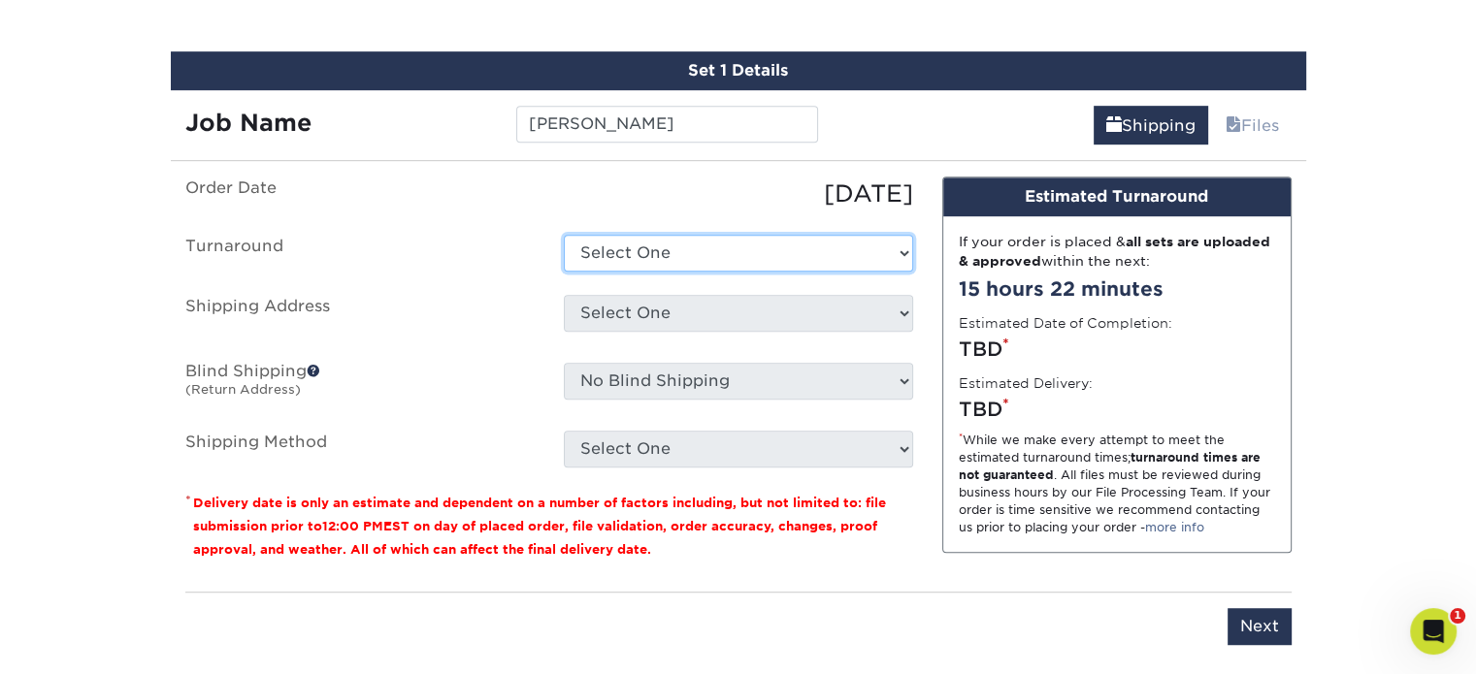
click at [749, 252] on select "Select One 2-4 Business Days 2 Day Next Business Day" at bounding box center [738, 253] width 349 height 37
select select "47dbf4b1-3bfd-4687-b793-fcd3ee179f06"
click at [564, 235] on select "Select One 2-4 Business Days 2 Day Next Business Day" at bounding box center [738, 253] width 349 height 37
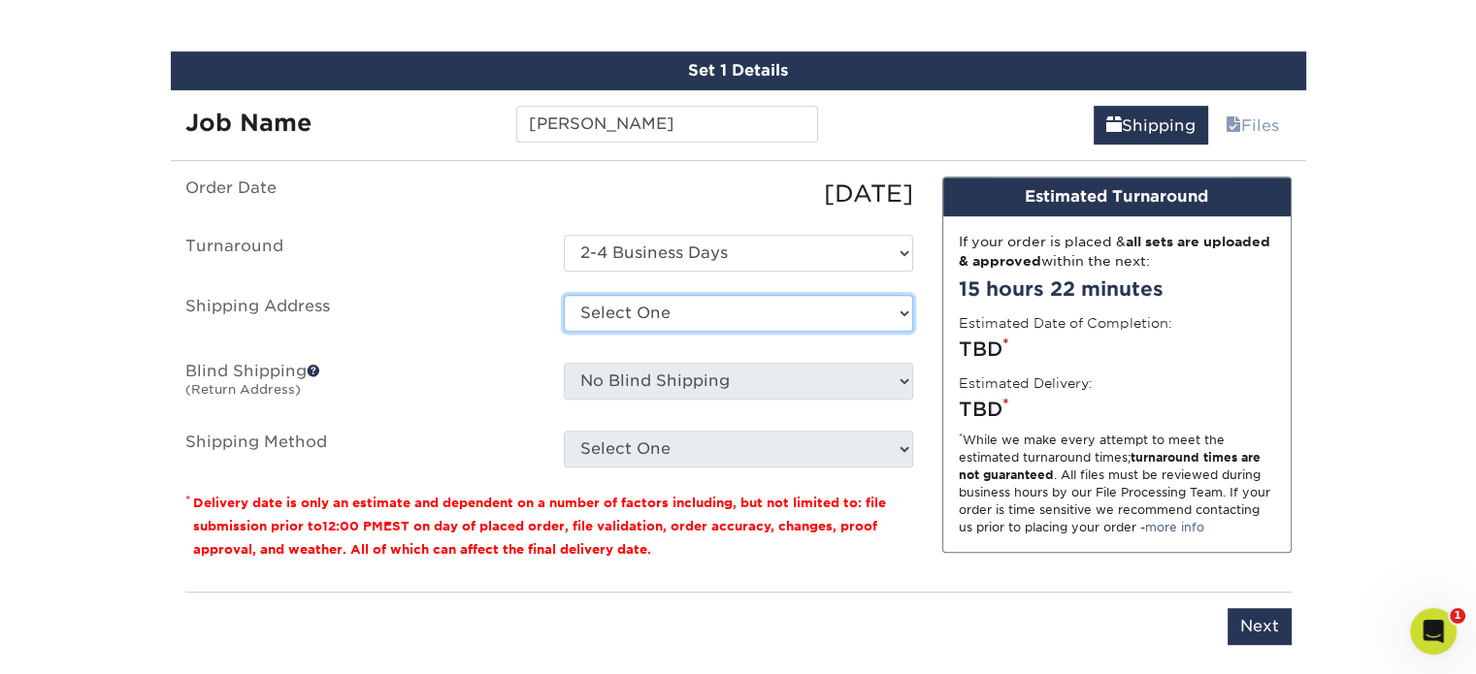
click at [731, 306] on select "Select One [PERSON_NAME] business card Business cards [PERSON_NAME] business ca…" at bounding box center [738, 313] width 349 height 37
select select "261677"
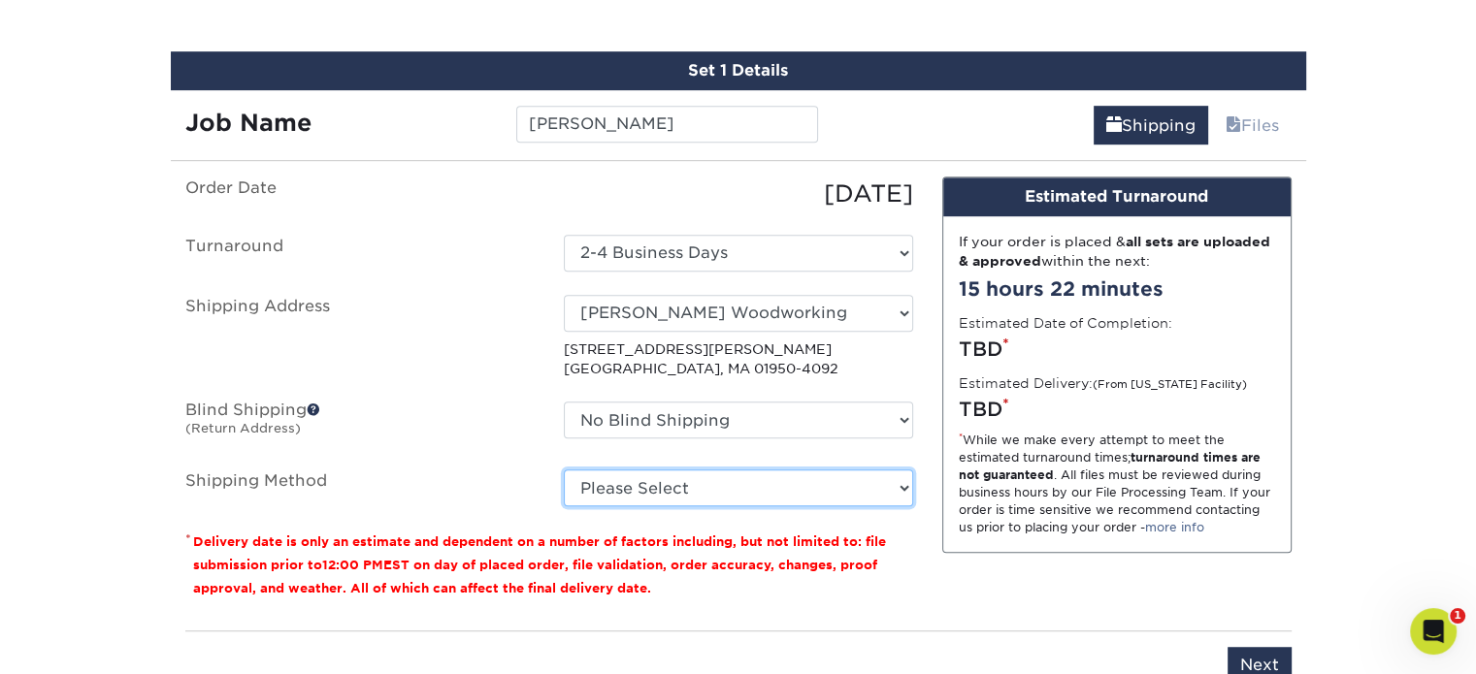
click at [779, 489] on select "Please Select Ground Shipping (+$7.84) 3 Day Shipping Service (+$18.68) 2 Day A…" at bounding box center [738, 488] width 349 height 37
select select "03"
click at [564, 470] on select "Please Select Ground Shipping (+$7.84) 3 Day Shipping Service (+$18.68) 2 Day A…" at bounding box center [738, 488] width 349 height 37
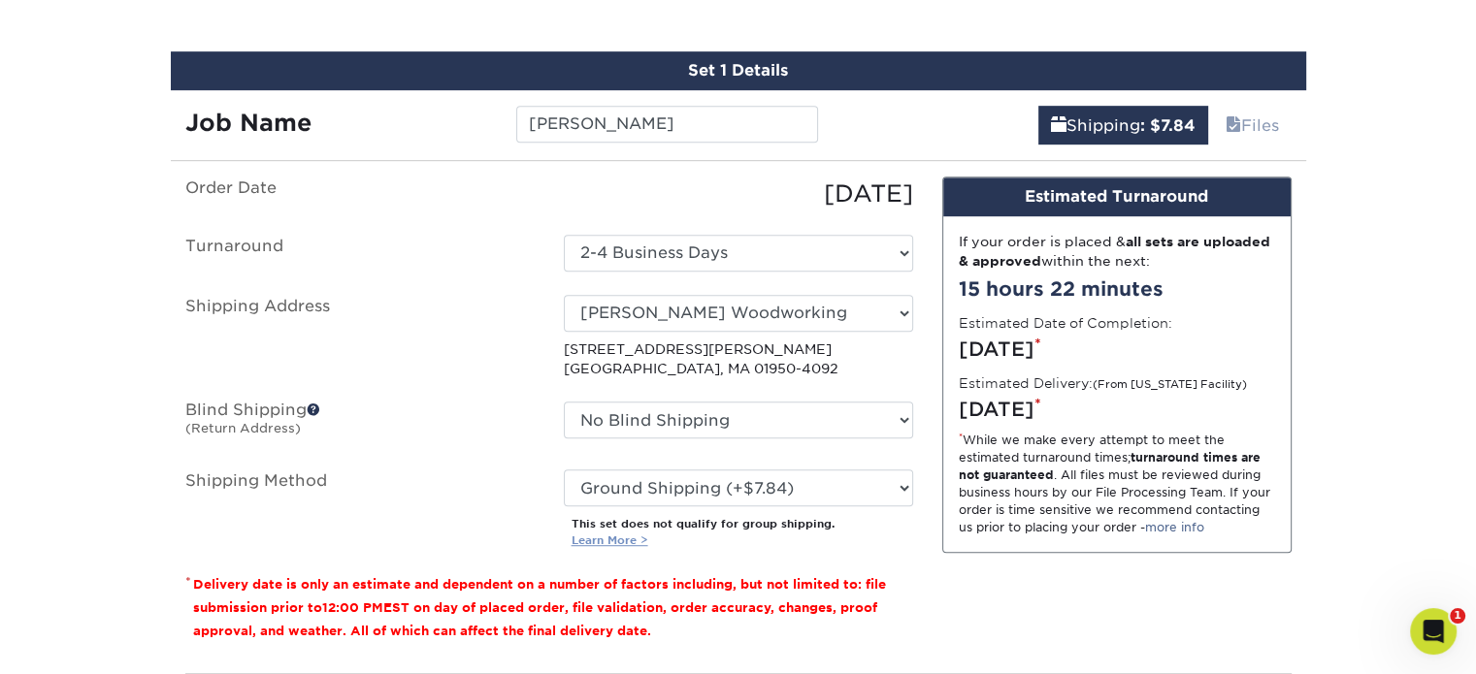
click at [632, 538] on link "Learn More >" at bounding box center [609, 541] width 77 height 14
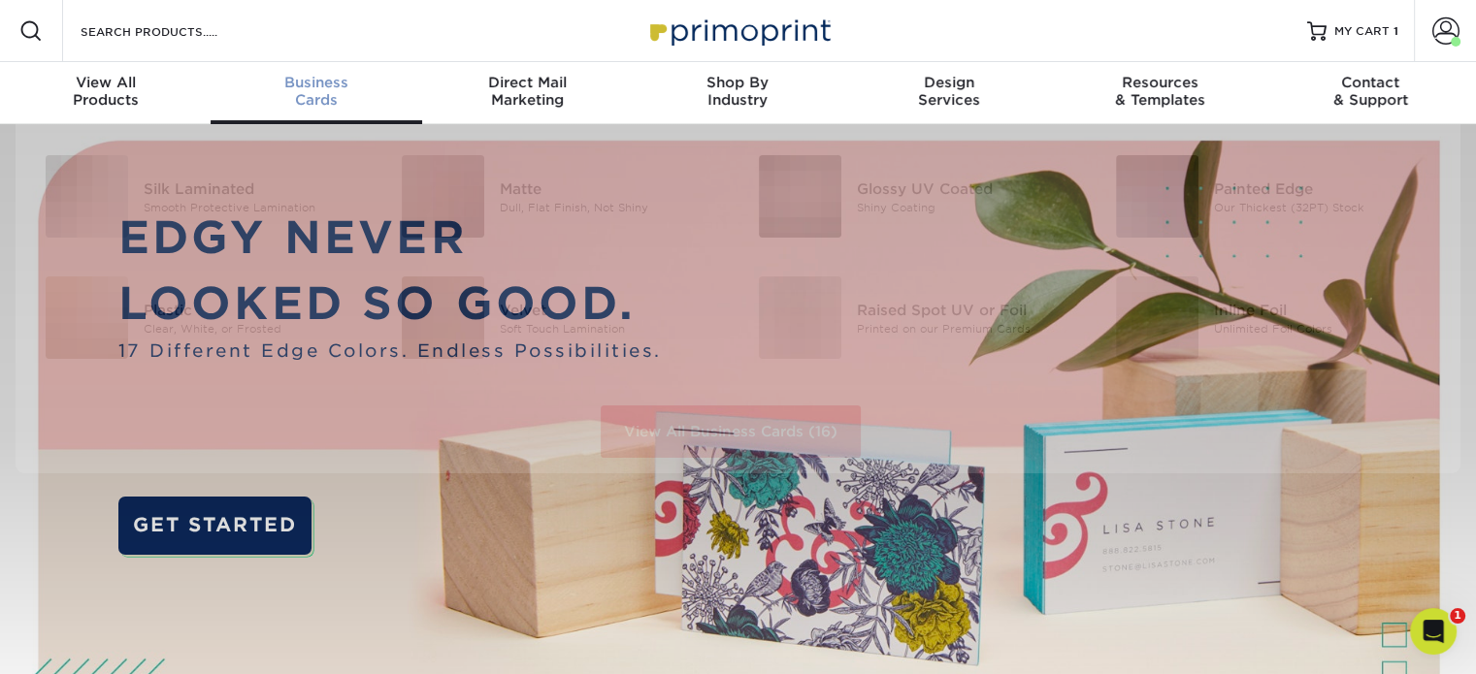
scroll to position [1, 0]
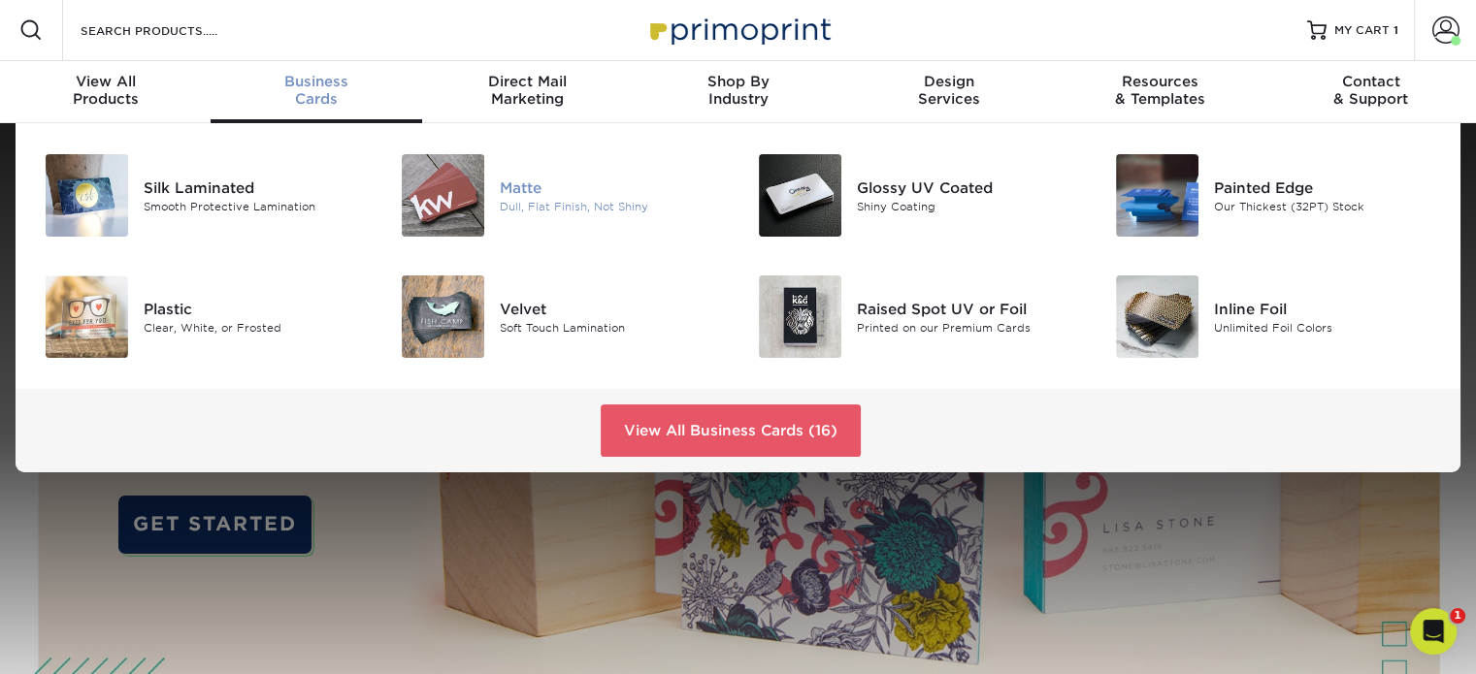
drag, startPoint x: 543, startPoint y: 197, endPoint x: 567, endPoint y: 198, distance: 23.3
click at [543, 198] on div "Dull, Flat Finish, Not Shiny" at bounding box center [611, 206] width 223 height 16
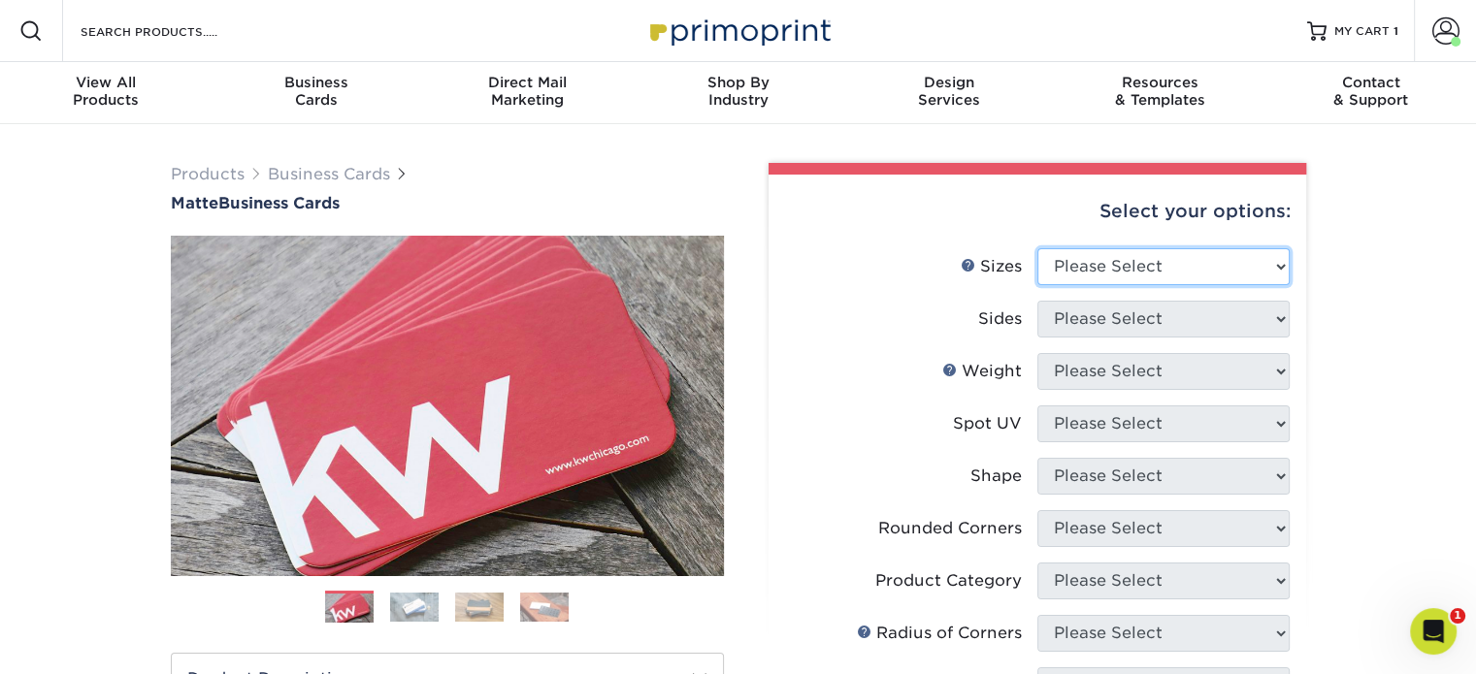
click at [1125, 266] on select "Please Select 1.5" x 3.5" - Mini 1.75" x 3.5" - Mini 2" x 2" - Square 2" x 3" -…" at bounding box center [1163, 266] width 252 height 37
select select "2.00x3.50"
click at [1037, 248] on select "Please Select 1.5" x 3.5" - Mini 1.75" x 3.5" - Mini 2" x 2" - Square 2" x 3" -…" at bounding box center [1163, 266] width 252 height 37
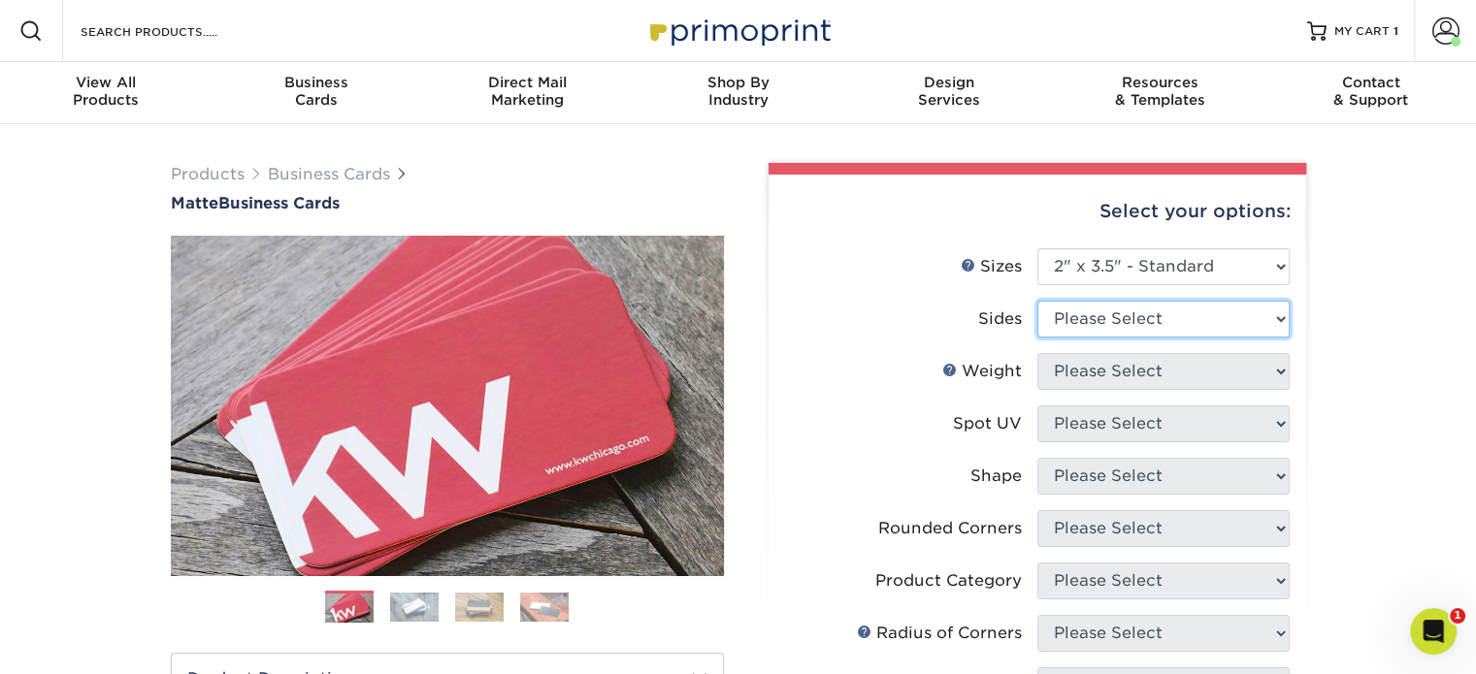
click at [1141, 322] on select "Please Select Print Both Sides Print Front Only" at bounding box center [1163, 319] width 252 height 37
select select "13abbda7-1d64-4f25-8bb2-c179b224825d"
click at [1037, 301] on select "Please Select Print Both Sides Print Front Only" at bounding box center [1163, 319] width 252 height 37
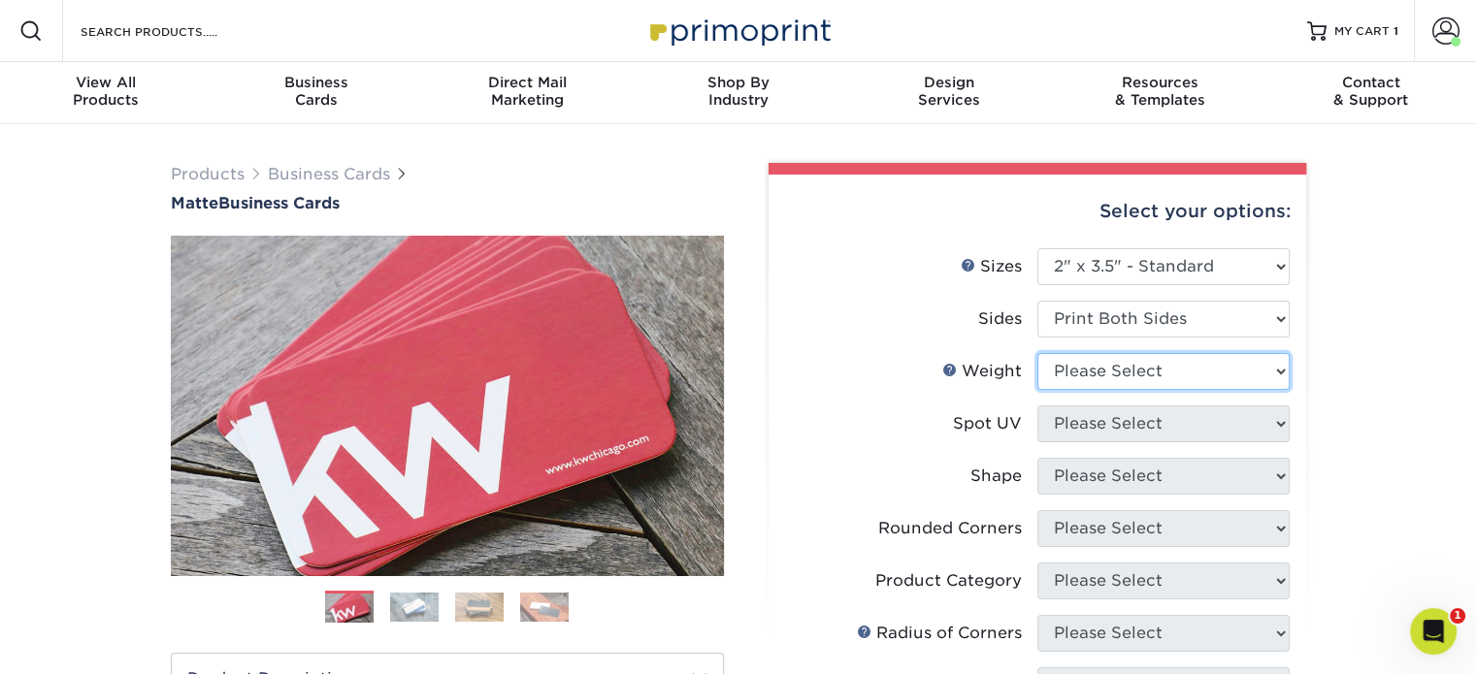
click at [1138, 371] on select "Please Select 16PT 14PT" at bounding box center [1163, 371] width 252 height 37
select select "16PT"
click at [1037, 353] on select "Please Select 16PT 14PT" at bounding box center [1163, 371] width 252 height 37
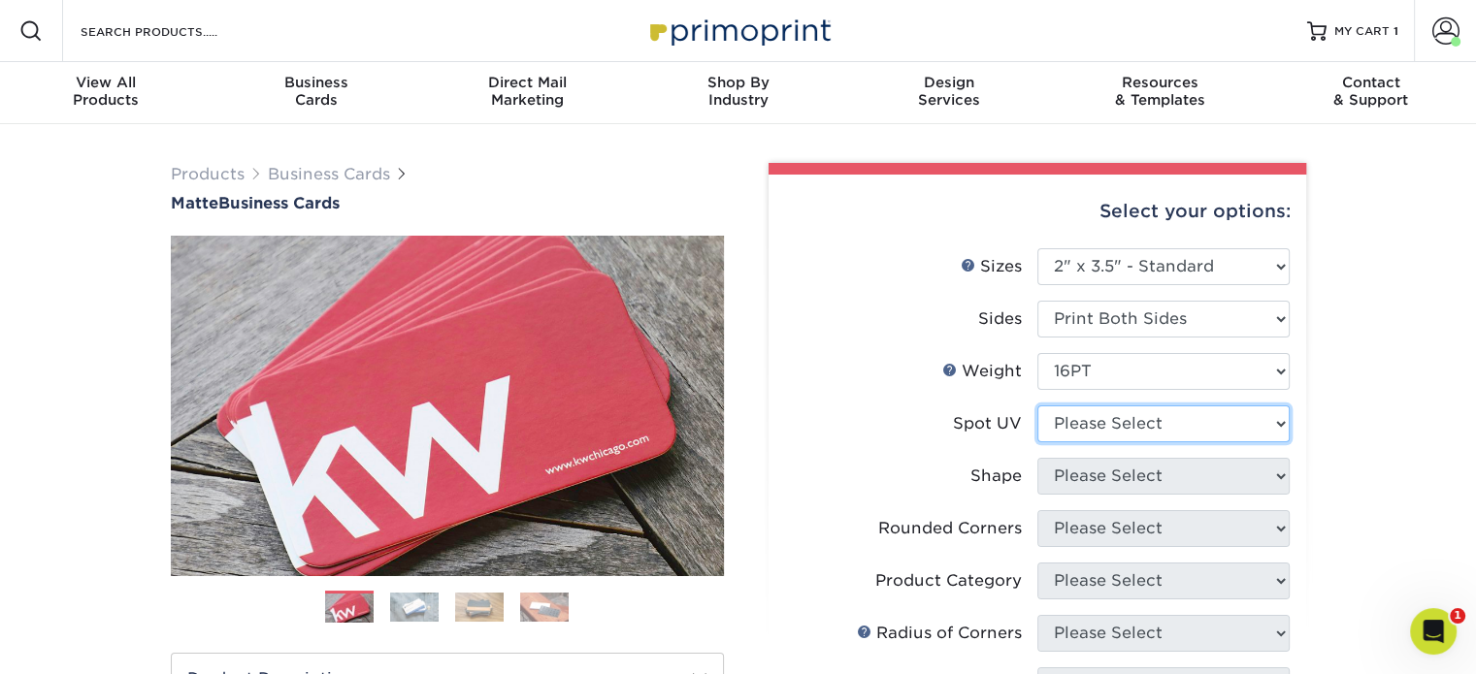
click at [1139, 422] on select "Please Select No Spot UV Front and Back (Both Sides) Front Only Back Only" at bounding box center [1163, 424] width 252 height 37
select select "3"
click at [1037, 406] on select "Please Select No Spot UV Front and Back (Both Sides) Front Only Back Only" at bounding box center [1163, 424] width 252 height 37
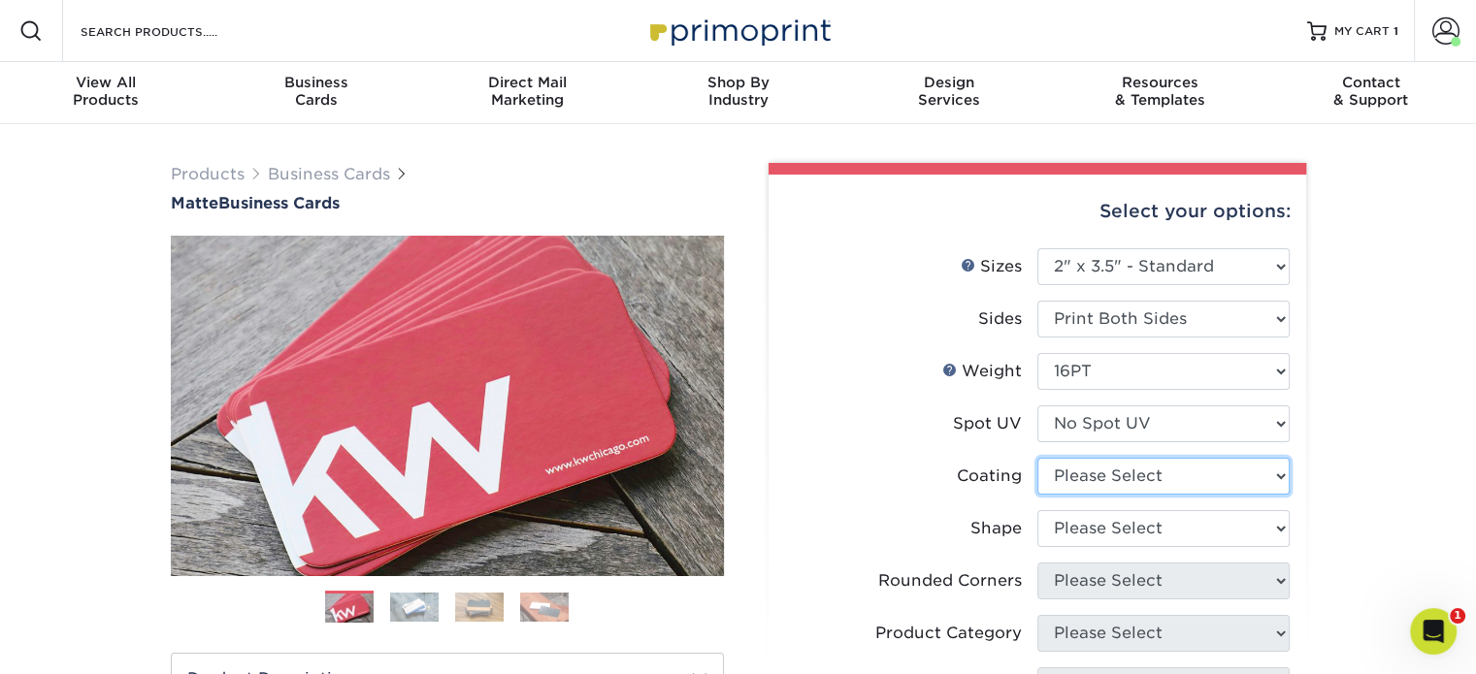
click at [1142, 481] on select at bounding box center [1163, 476] width 252 height 37
select select "121bb7b5-3b4d-429f-bd8d-bbf80e953313"
click at [1037, 458] on select at bounding box center [1163, 476] width 252 height 37
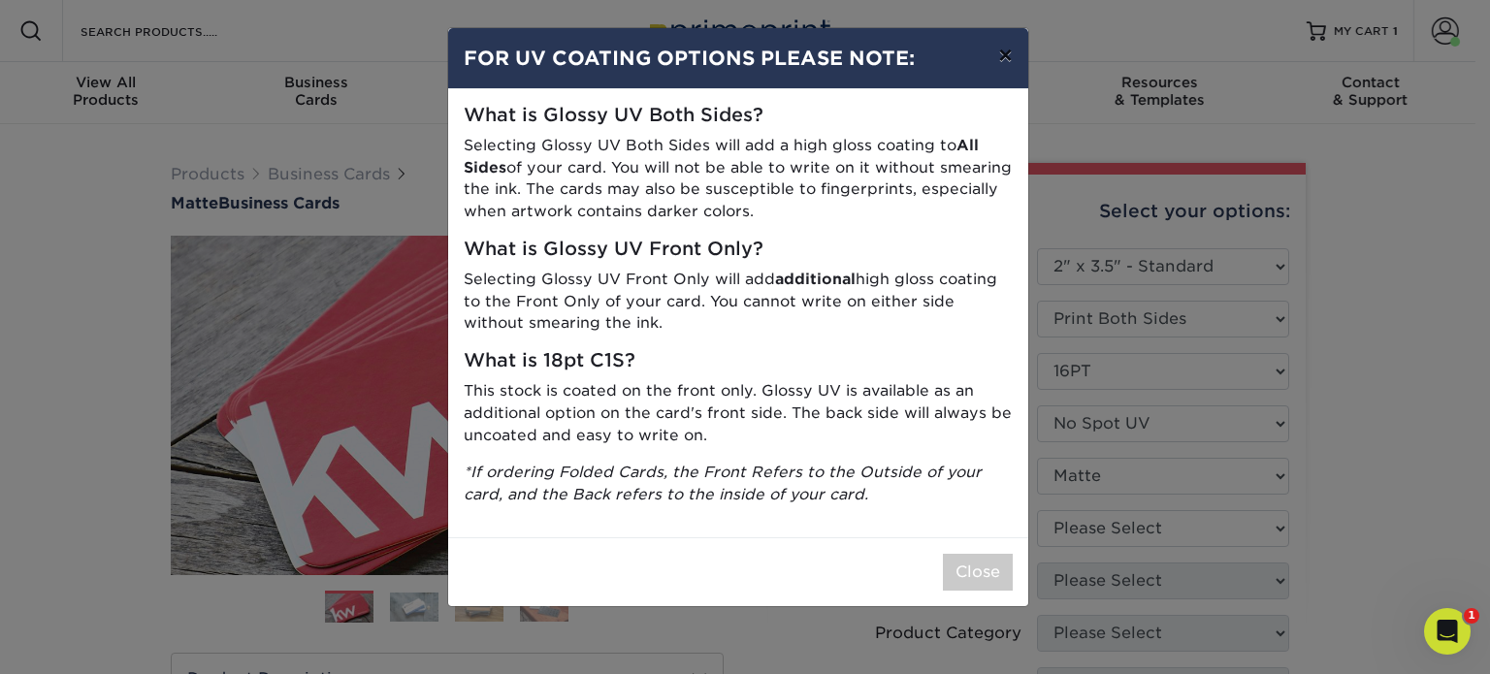
click at [998, 48] on button "×" at bounding box center [1005, 55] width 45 height 54
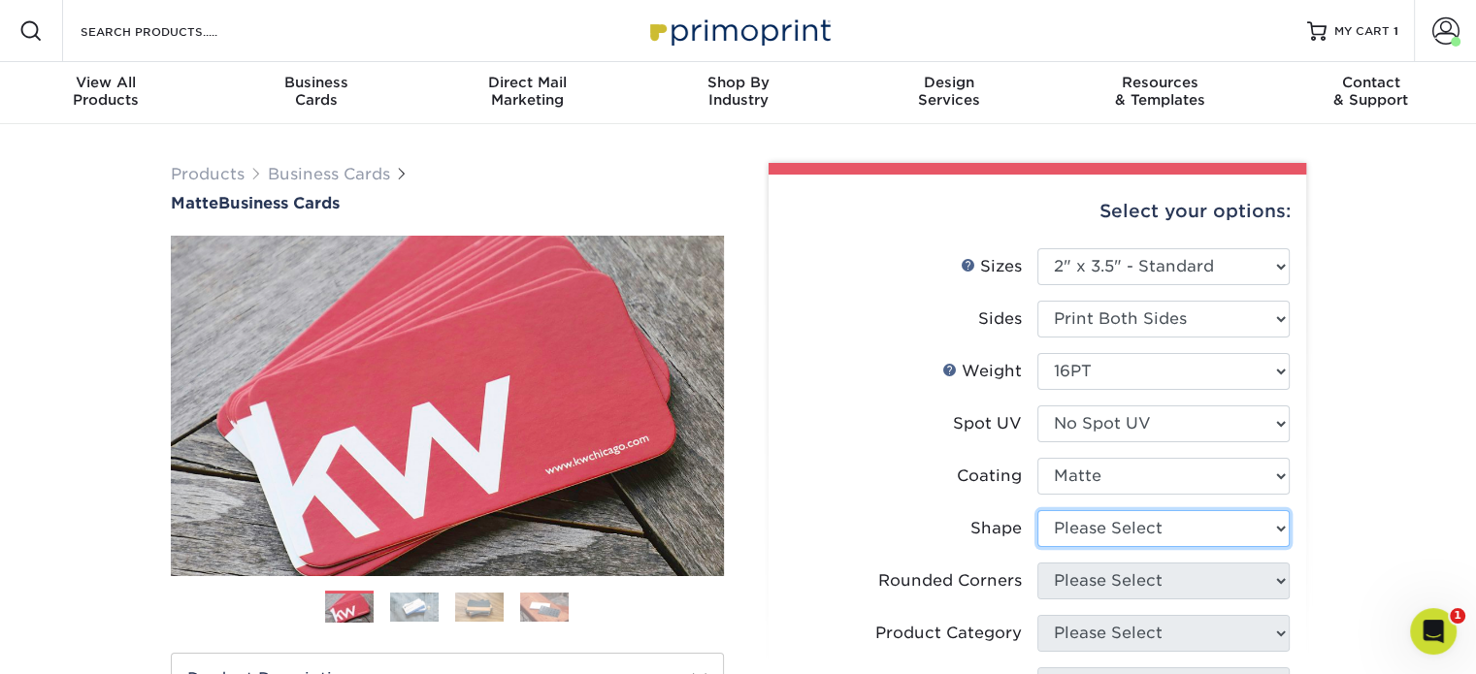
click at [1118, 519] on select "Please Select Standard Oval" at bounding box center [1163, 528] width 252 height 37
select select "standard"
click at [1037, 510] on select "Please Select Standard Oval" at bounding box center [1163, 528] width 252 height 37
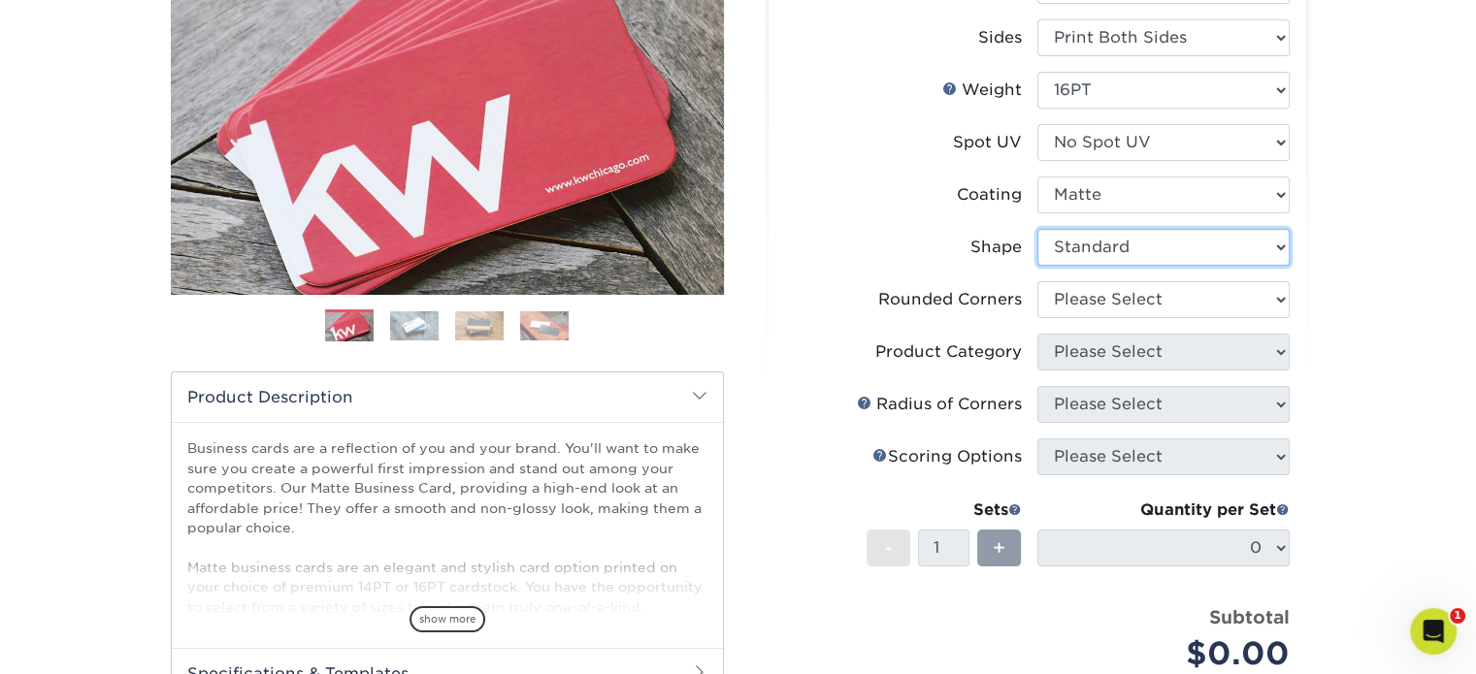
scroll to position [291, 0]
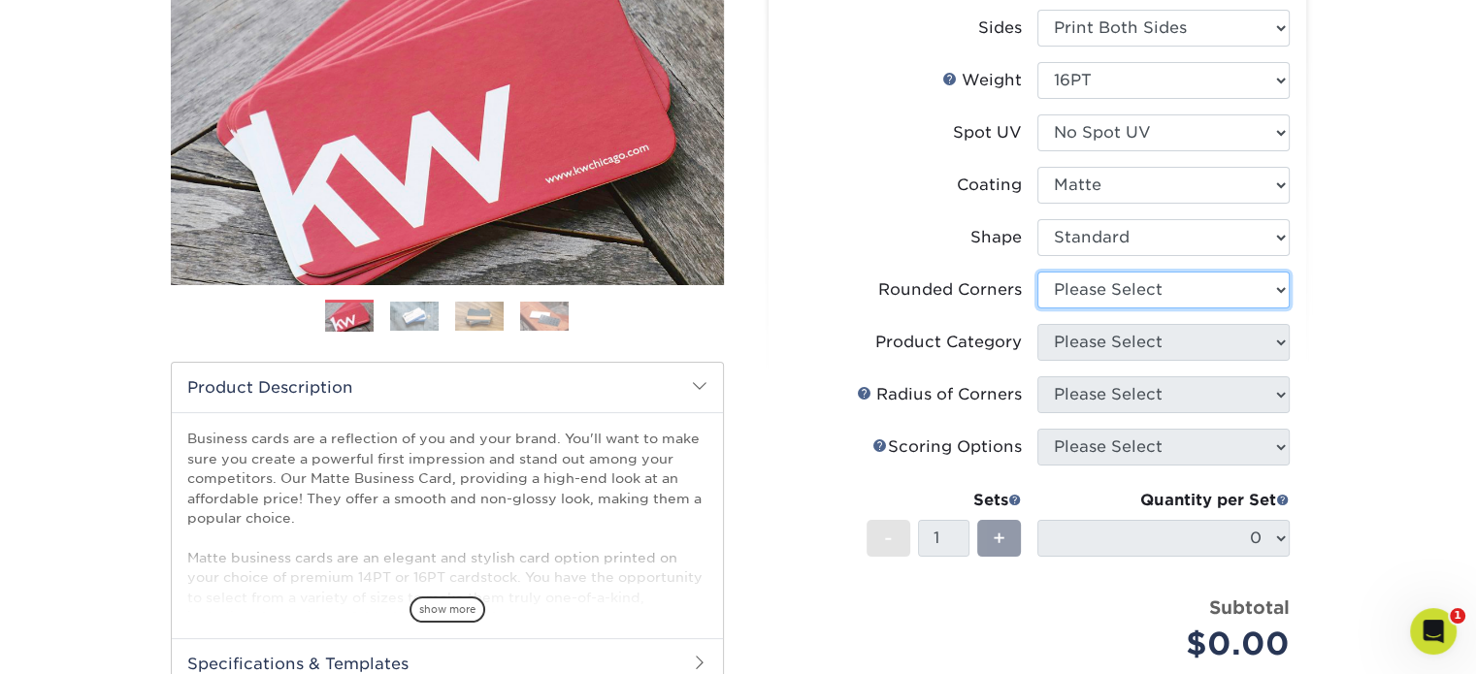
click at [1123, 287] on select "Please Select Yes - Round 2 Corners Yes - Round 4 Corners No" at bounding box center [1163, 290] width 252 height 37
select select "0"
click at [1037, 272] on select "Please Select Yes - Round 2 Corners Yes - Round 4 Corners No" at bounding box center [1163, 290] width 252 height 37
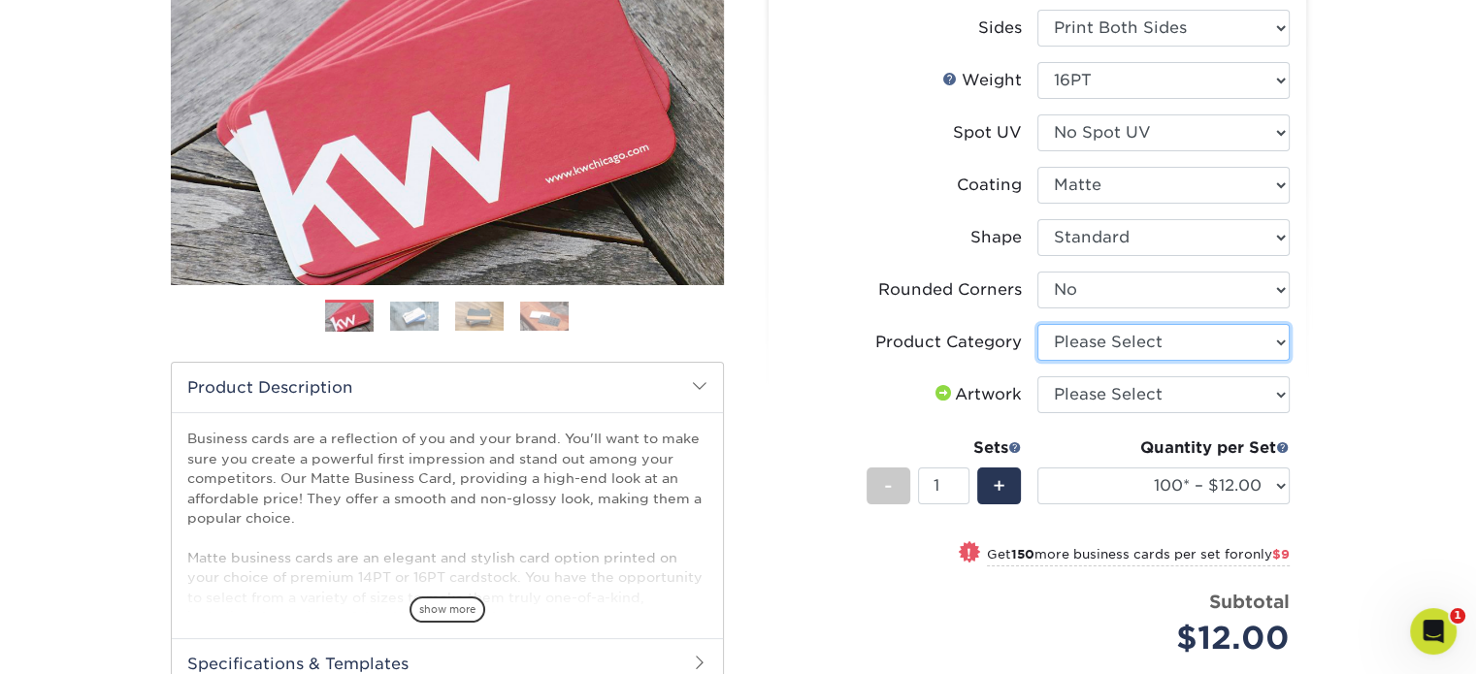
click at [1145, 344] on select "Please Select Business Cards" at bounding box center [1163, 342] width 252 height 37
select select "3b5148f1-0588-4f88-a218-97bcfdce65c1"
click at [1037, 324] on select "Please Select Business Cards" at bounding box center [1163, 342] width 252 height 37
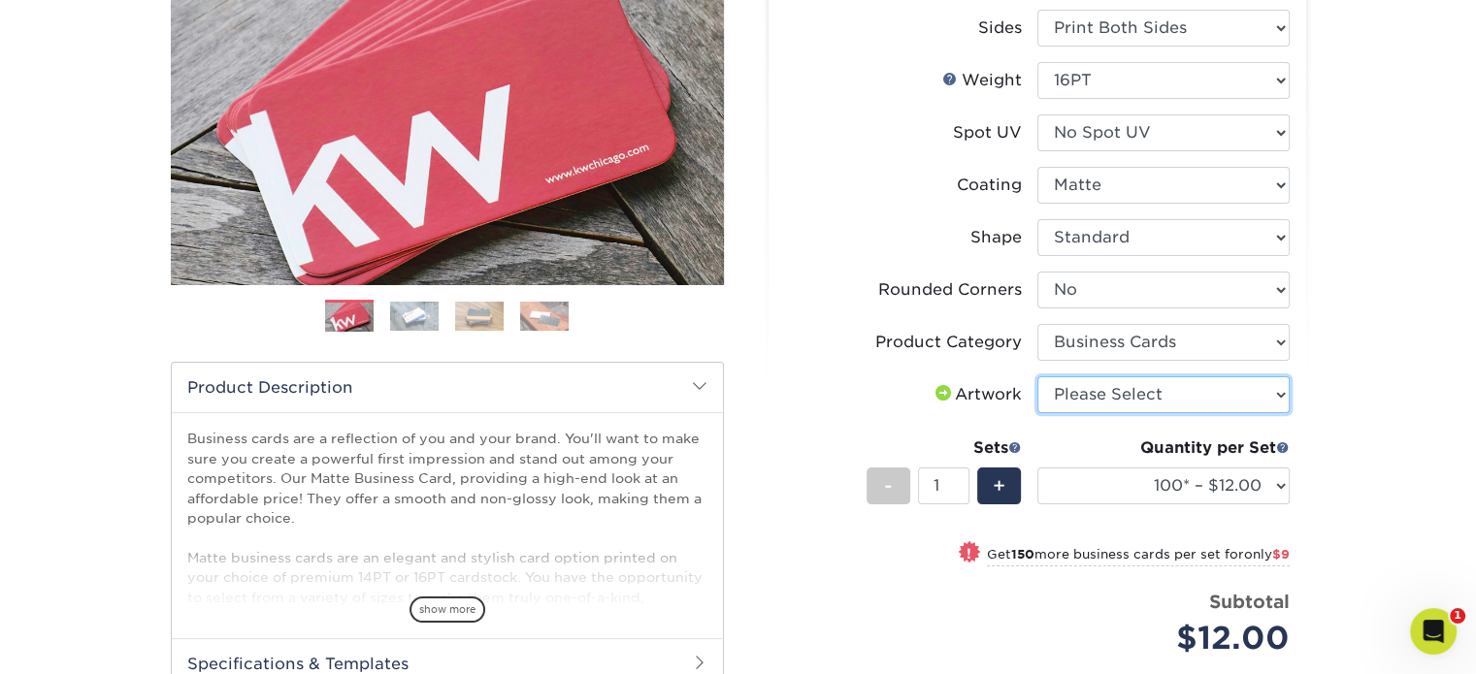
click at [1179, 403] on select "Please Select I will upload files I need a design - $100" at bounding box center [1163, 394] width 252 height 37
select select "upload"
click at [1037, 376] on select "Please Select I will upload files I need a design - $100" at bounding box center [1163, 394] width 252 height 37
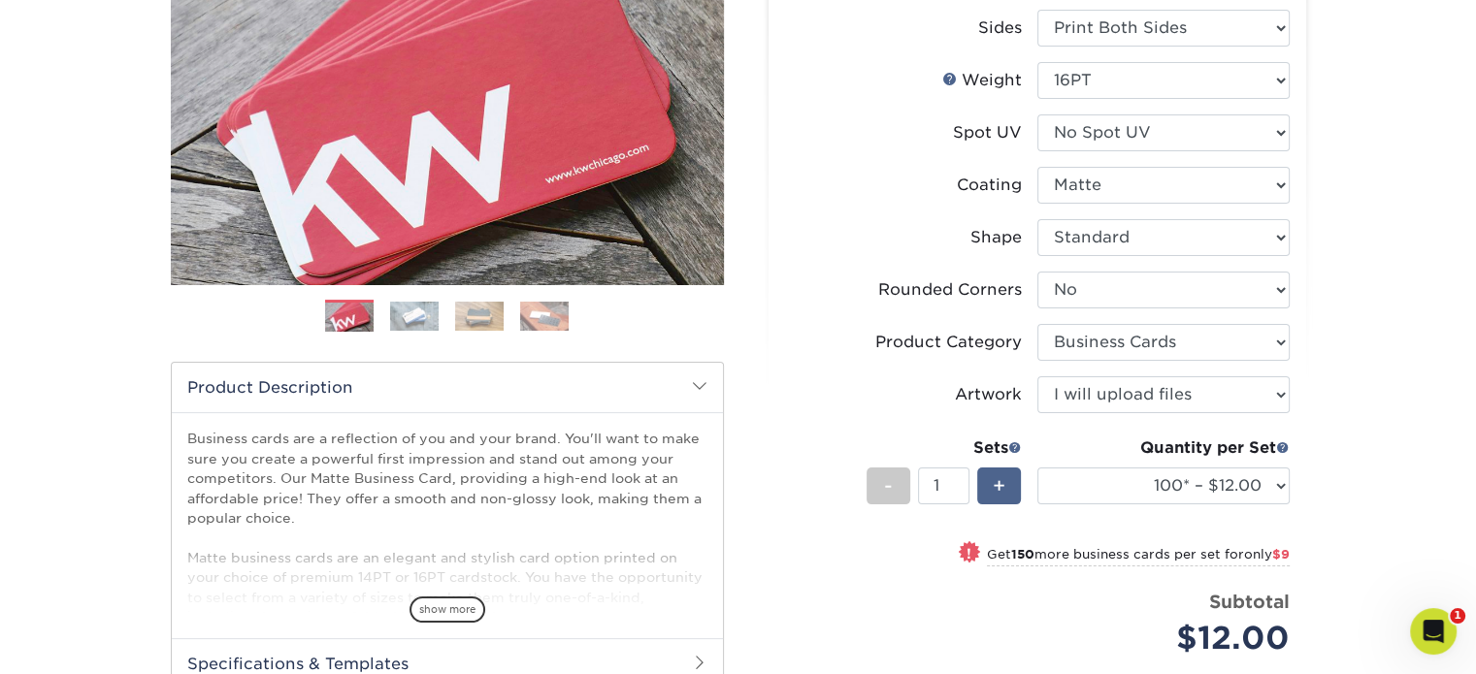
click at [997, 487] on span "+" at bounding box center [998, 486] width 13 height 29
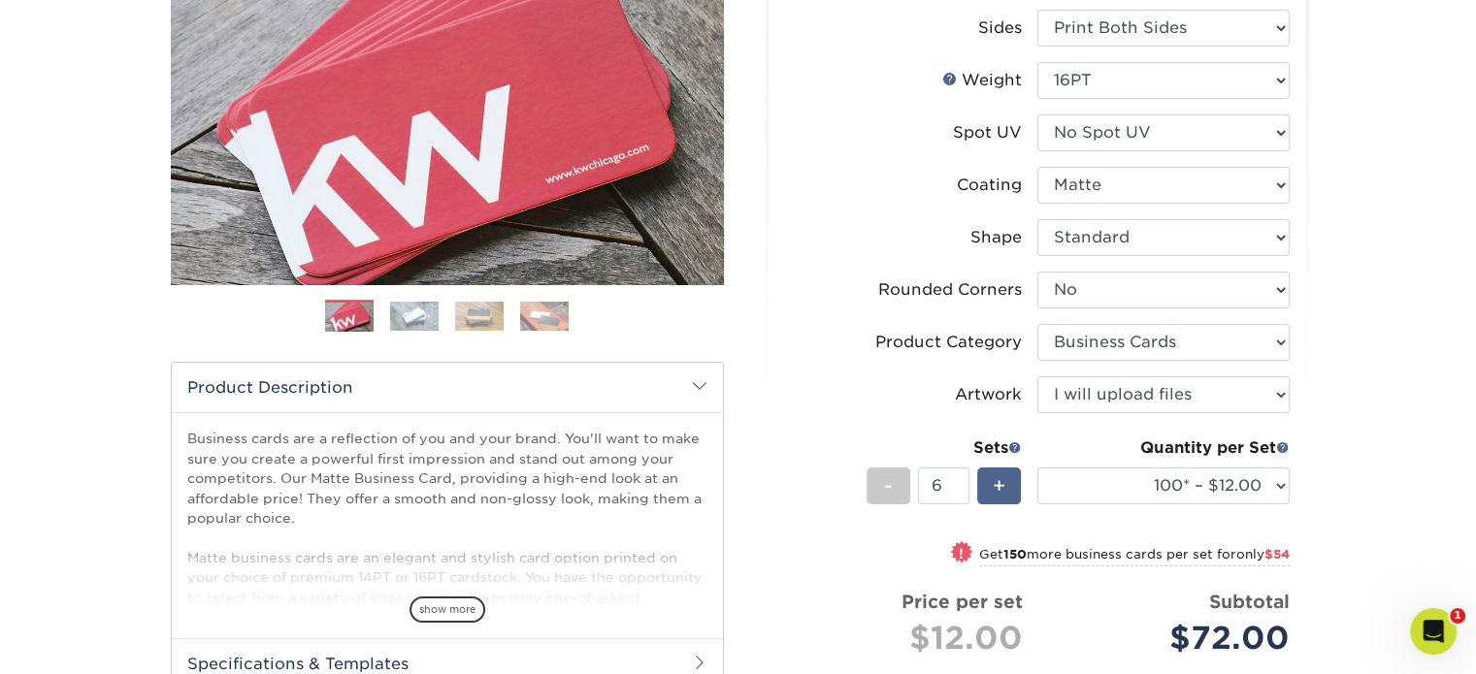
click at [997, 487] on span "+" at bounding box center [998, 486] width 13 height 29
type input "10"
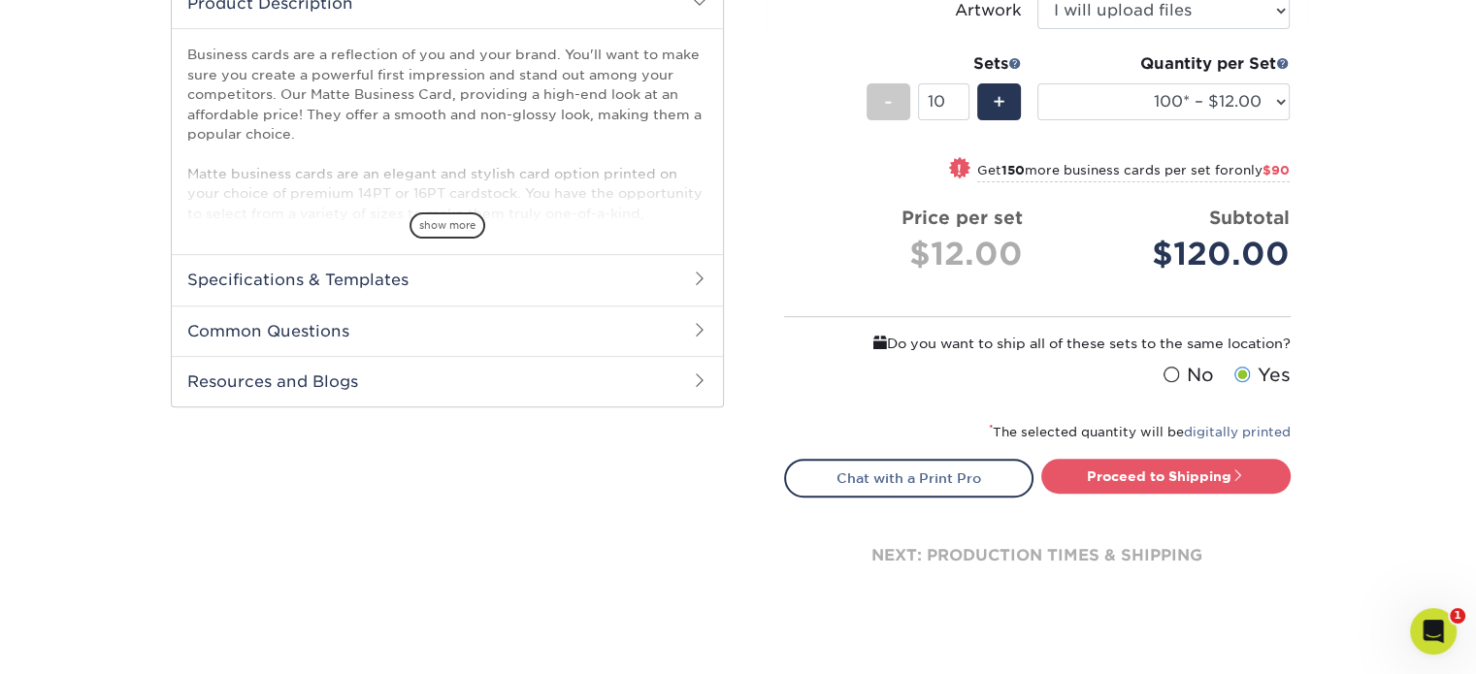
scroll to position [679, 0]
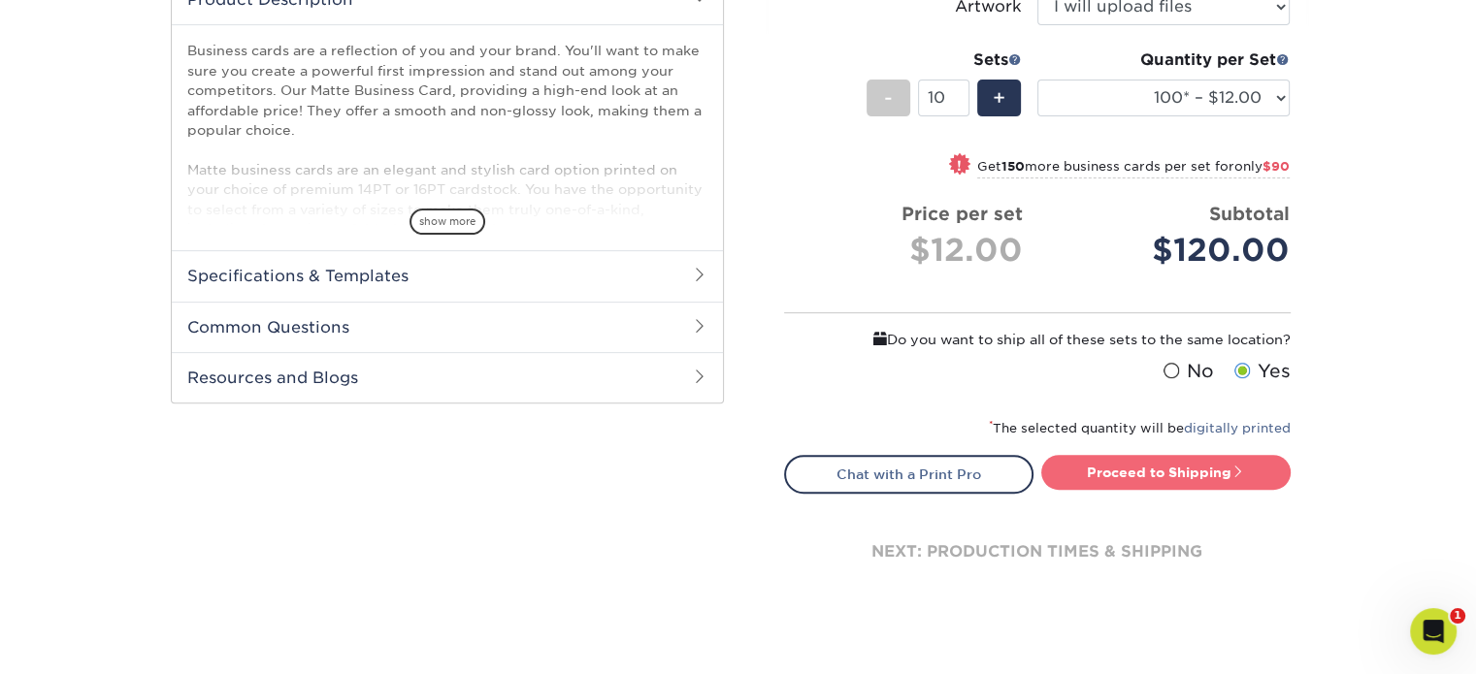
click at [1153, 469] on link "Proceed to Shipping" at bounding box center [1165, 472] width 249 height 35
type input "Set 1"
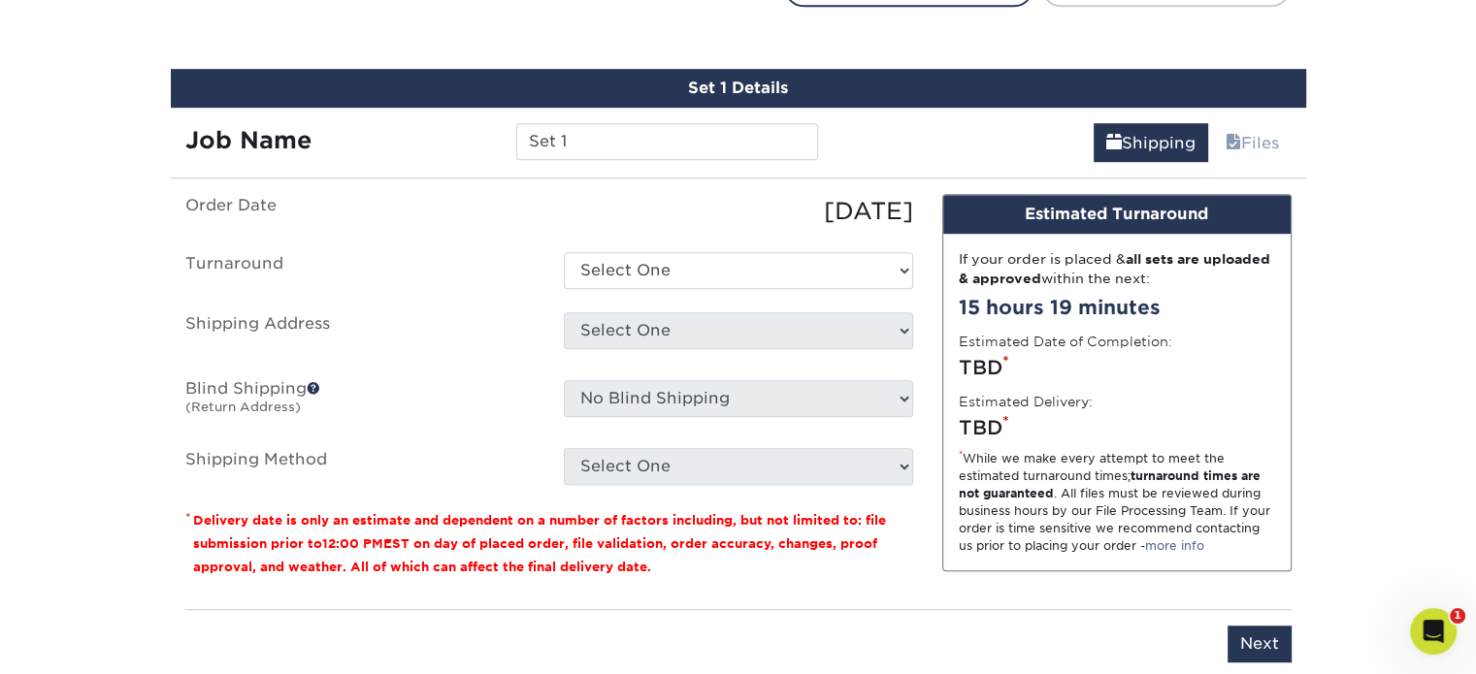
scroll to position [1184, 0]
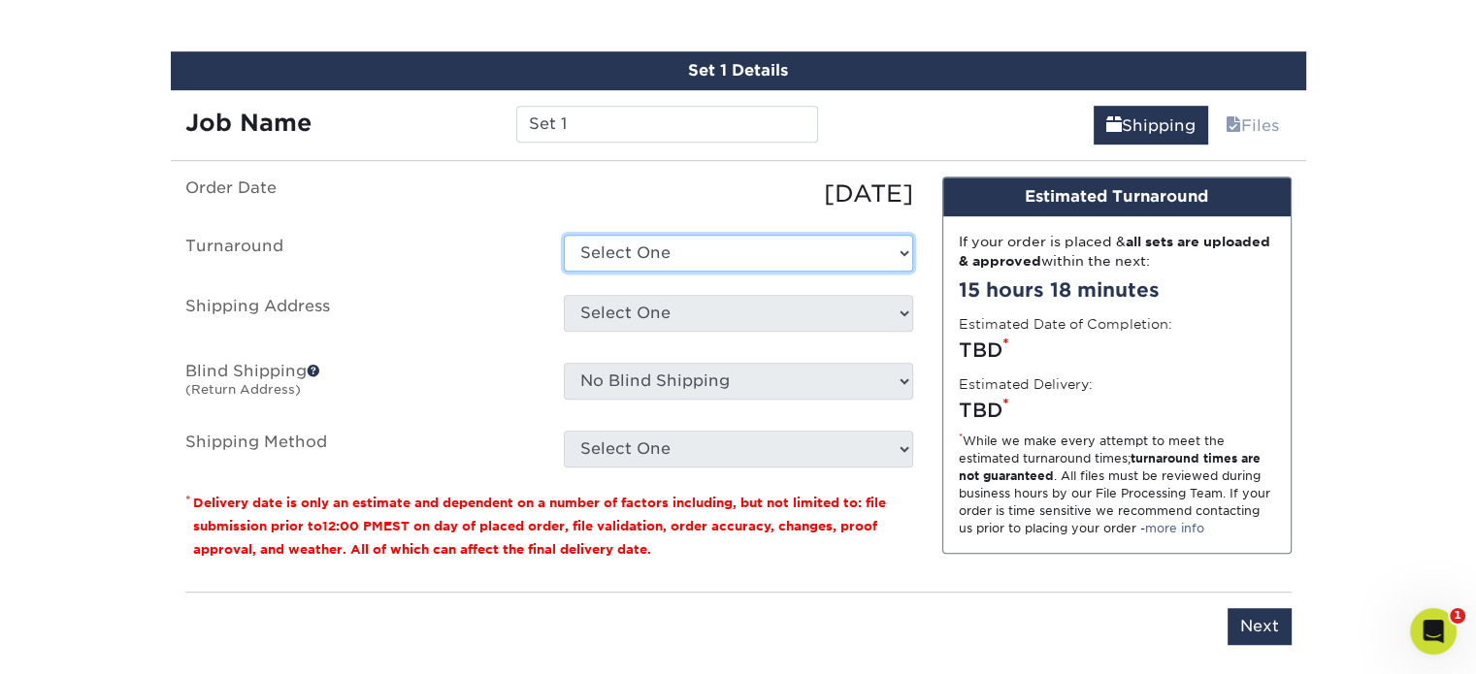
click at [889, 251] on select "Select One 2-4 Business Days 2 Day Next Business Day" at bounding box center [738, 253] width 349 height 37
select select "47dbf4b1-3bfd-4687-b793-fcd3ee179f06"
click at [564, 235] on select "Select One 2-4 Business Days 2 Day Next Business Day" at bounding box center [738, 253] width 349 height 37
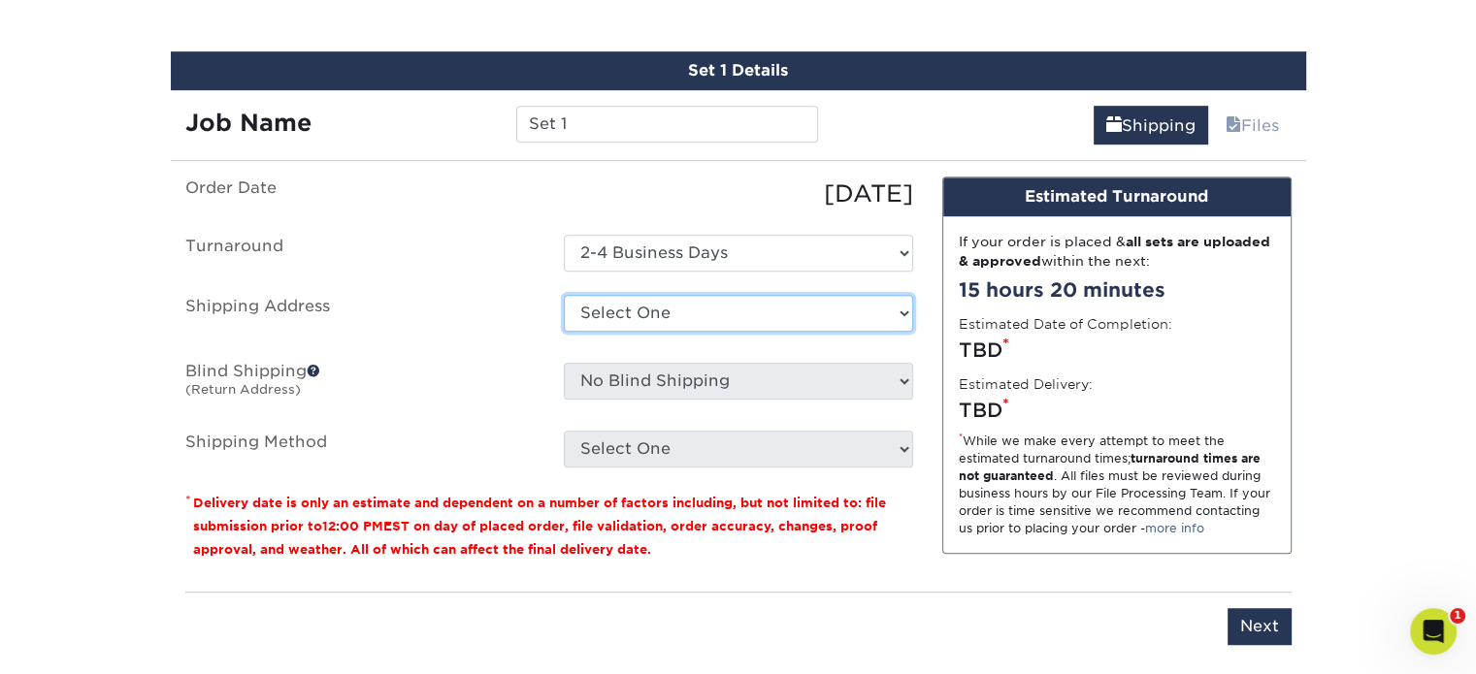
click at [851, 313] on select "Select One [PERSON_NAME] business card Business cards [PERSON_NAME] business ca…" at bounding box center [738, 313] width 349 height 37
select select "261677"
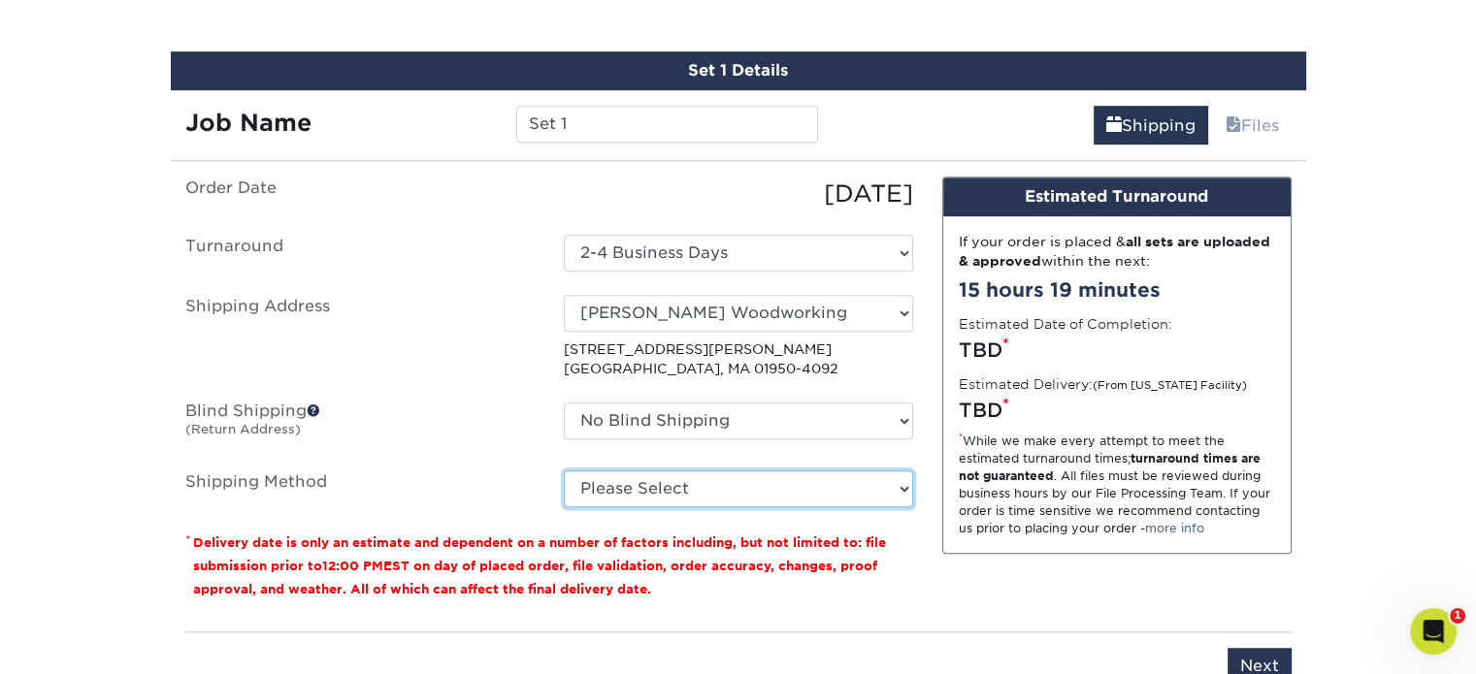
click at [834, 481] on select "Please Select 3 Day Shipping Service (+$18.68) Ground Shipping (+$19.03) 2 Day …" at bounding box center [738, 489] width 349 height 37
select select "12"
click at [564, 471] on select "Please Select 3 Day Shipping Service (+$18.68) Ground Shipping (+$19.03) 2 Day …" at bounding box center [738, 489] width 349 height 37
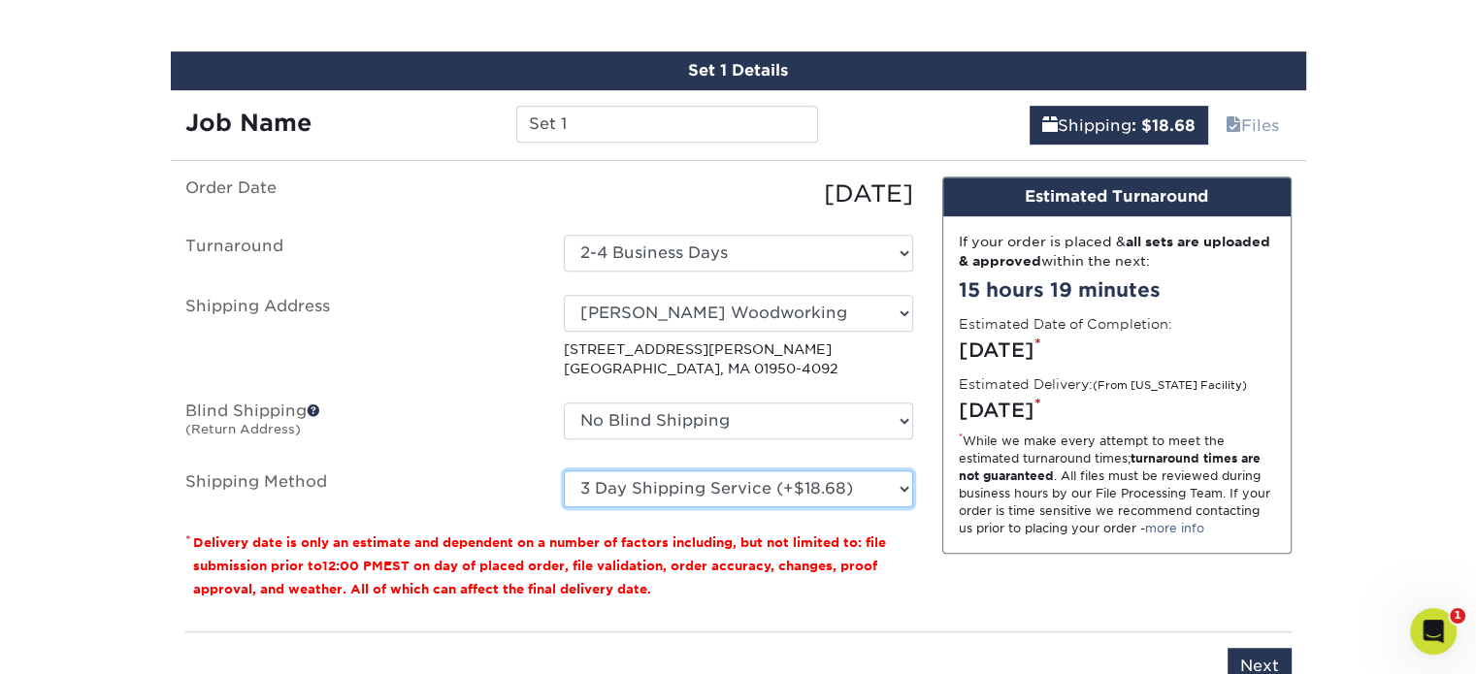
scroll to position [1281, 0]
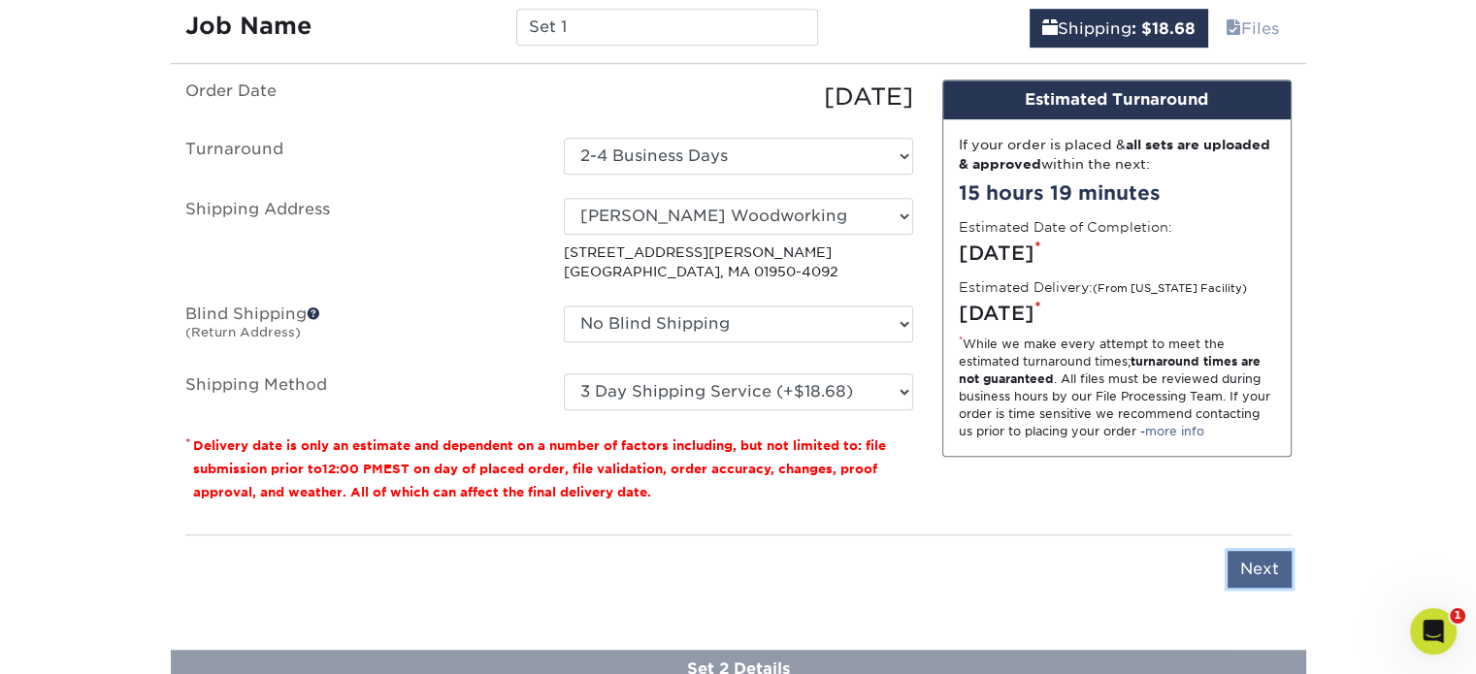
click at [1255, 554] on input "Next" at bounding box center [1259, 569] width 64 height 37
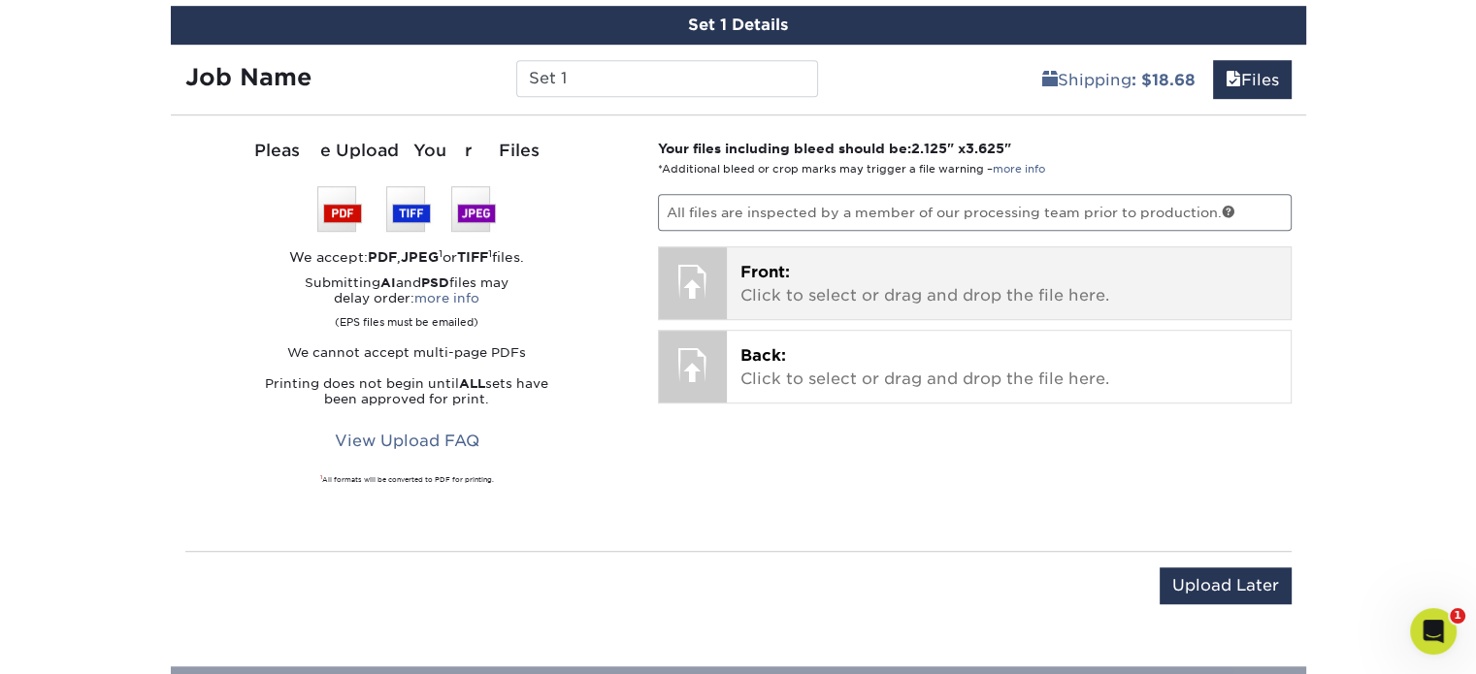
scroll to position [1184, 0]
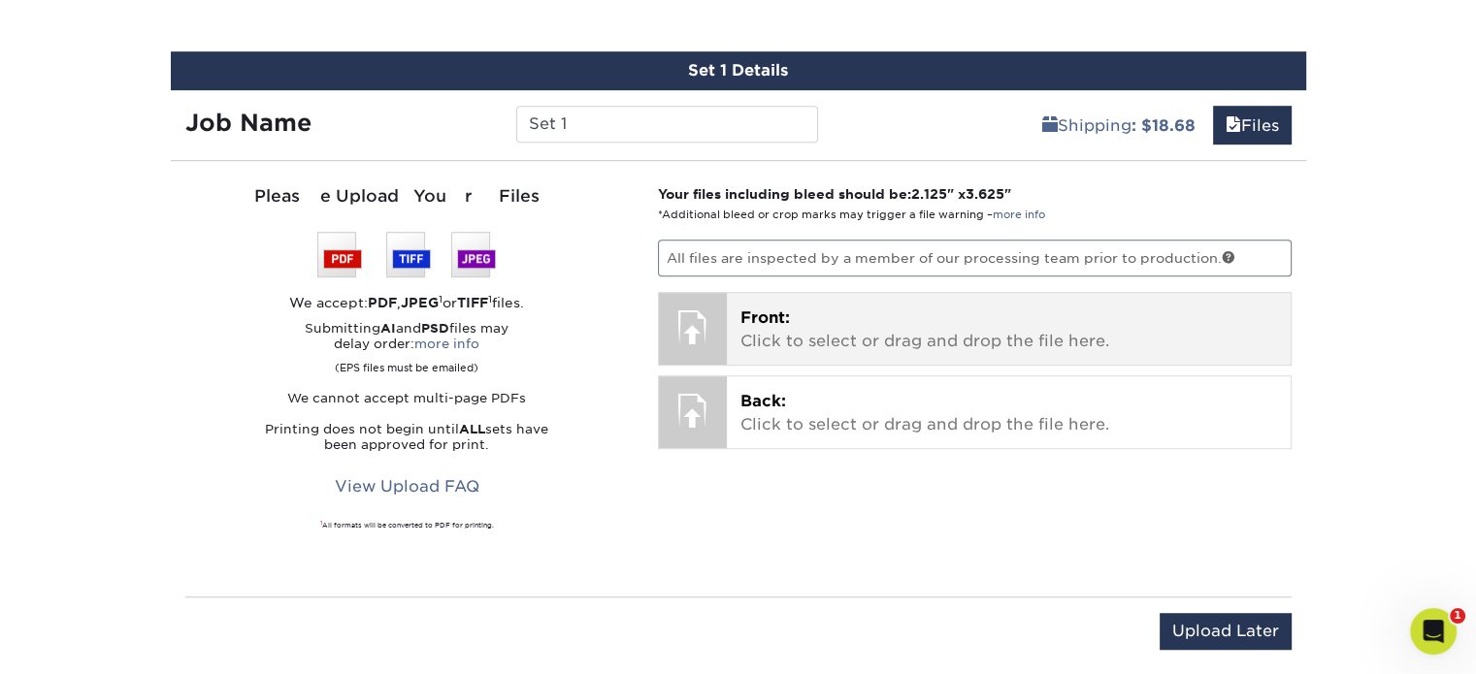
click at [821, 325] on p "Front: Click to select or drag and drop the file here." at bounding box center [1008, 330] width 537 height 47
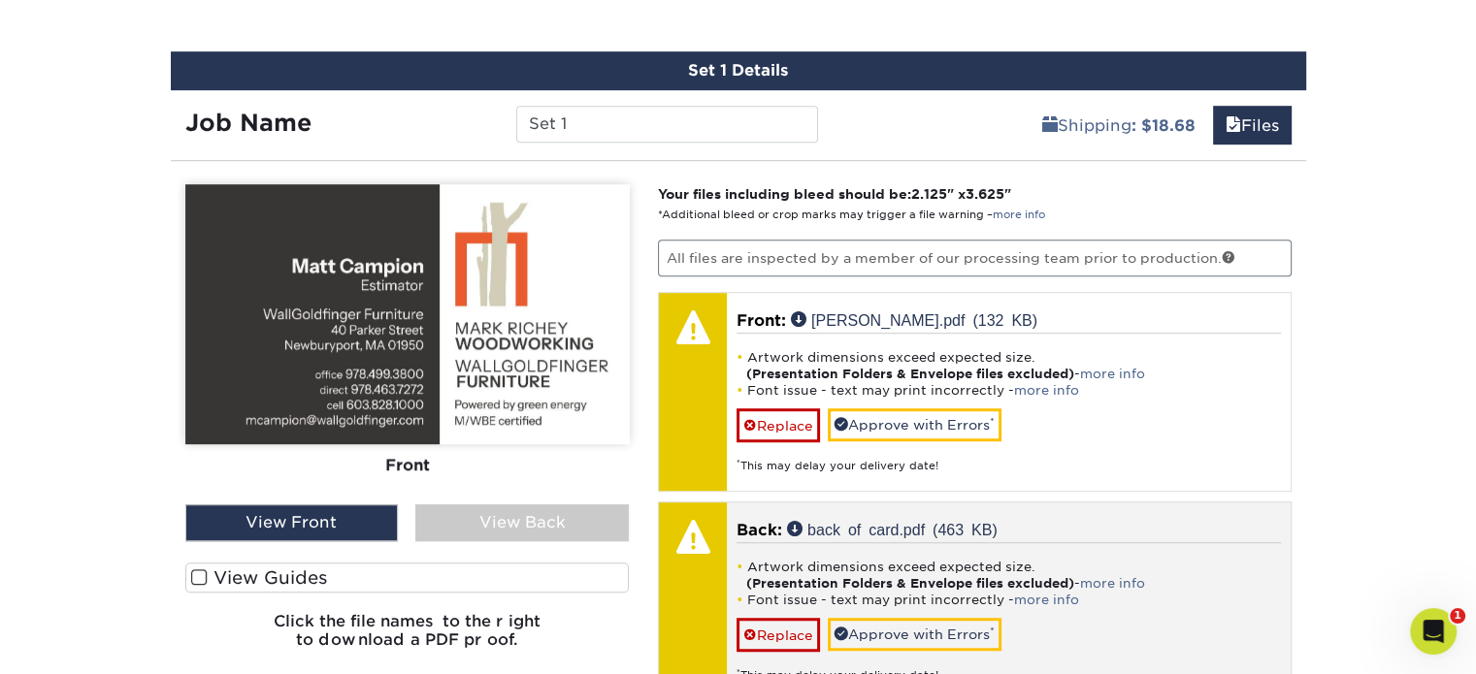
scroll to position [1281, 0]
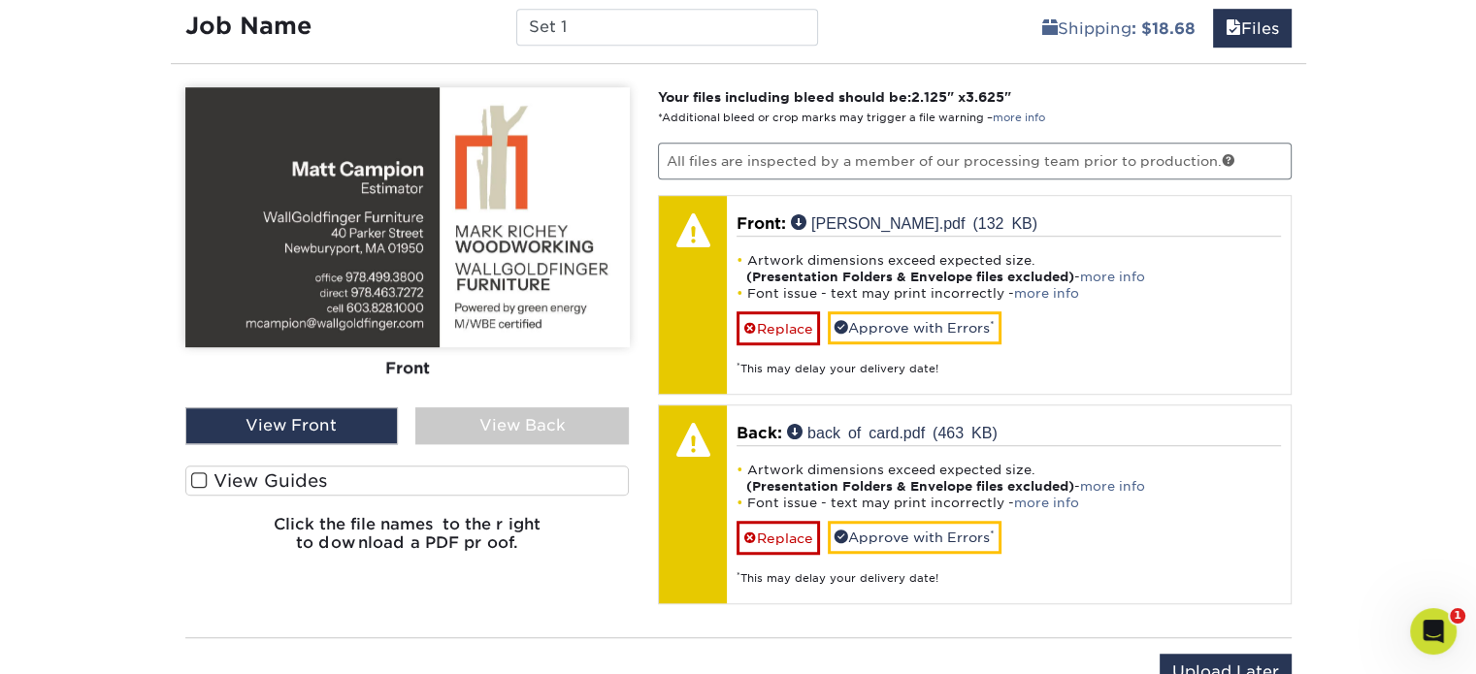
click at [555, 416] on div "View Back" at bounding box center [521, 425] width 213 height 37
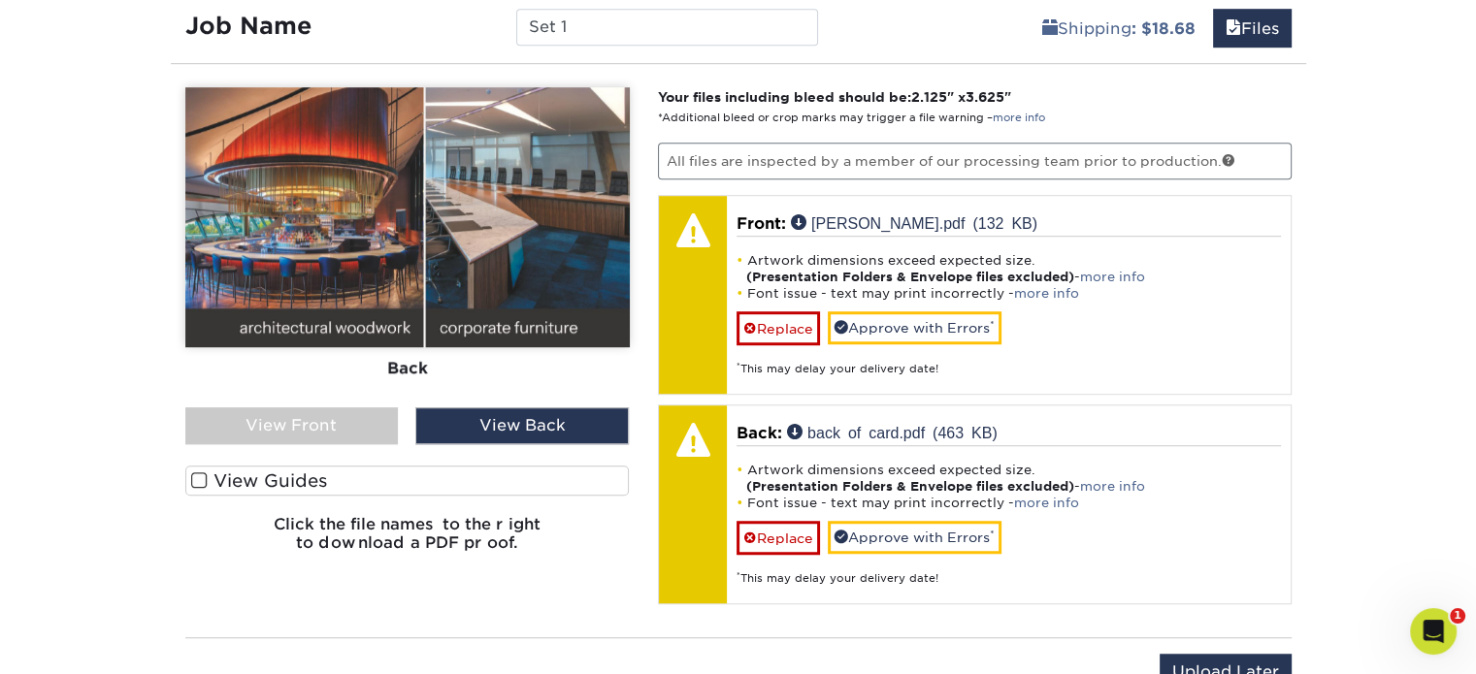
click at [356, 410] on div "View Front" at bounding box center [291, 425] width 213 height 37
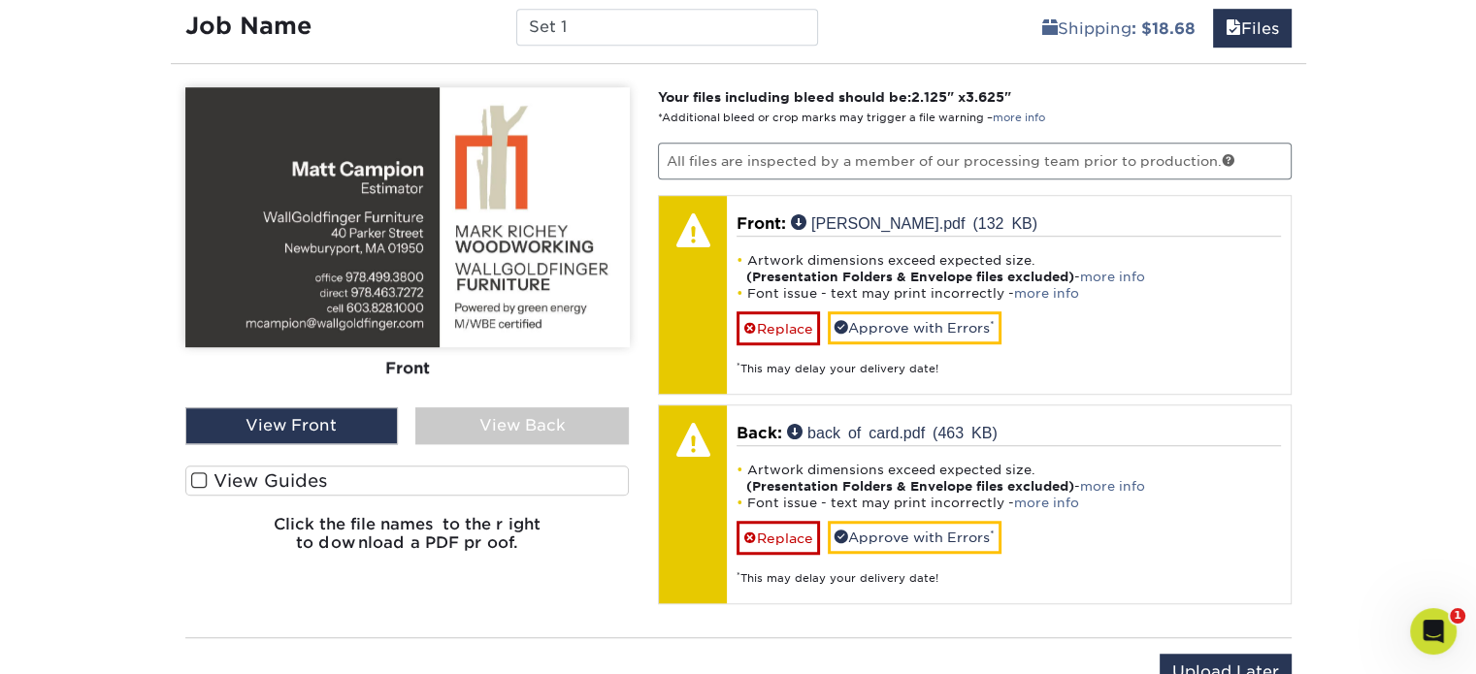
click at [455, 428] on div "View Back" at bounding box center [521, 425] width 213 height 37
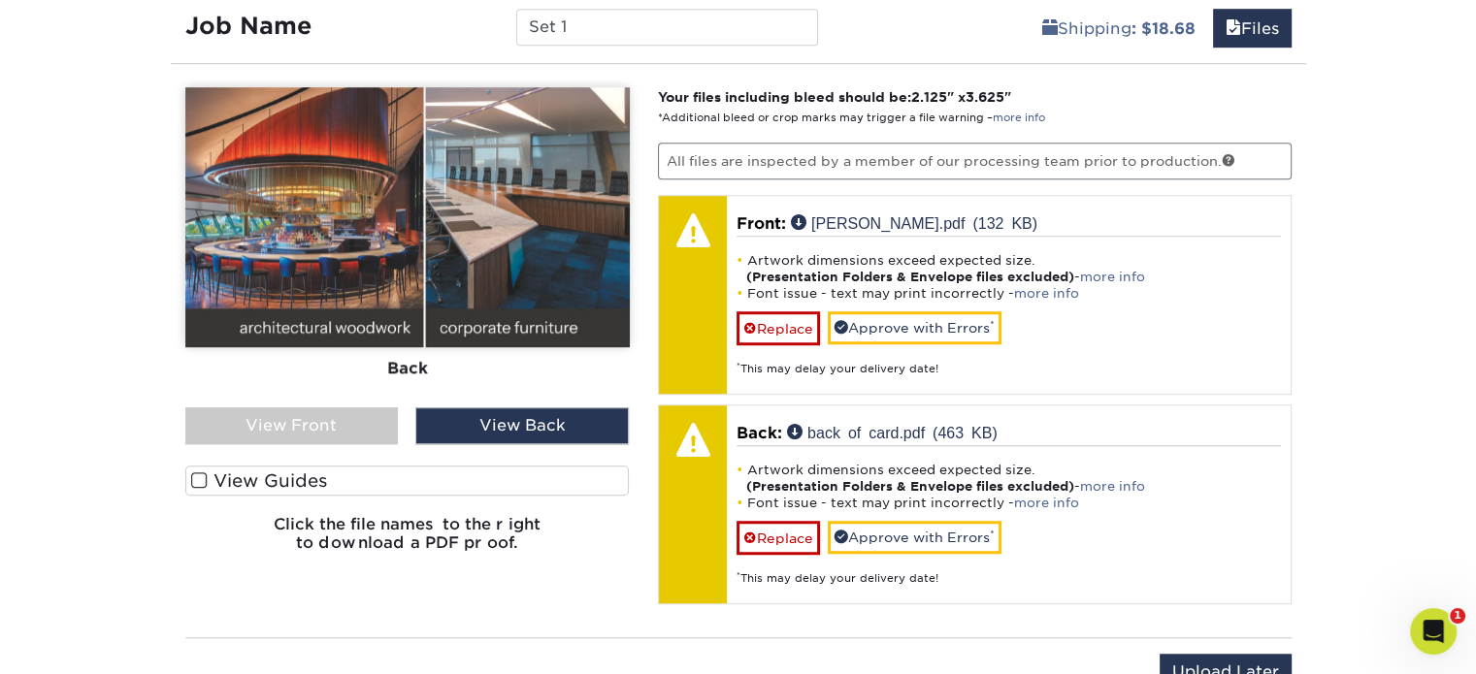
click at [285, 475] on label "View Guides" at bounding box center [407, 481] width 444 height 30
click at [0, 0] on input "View Guides" at bounding box center [0, 0] width 0 height 0
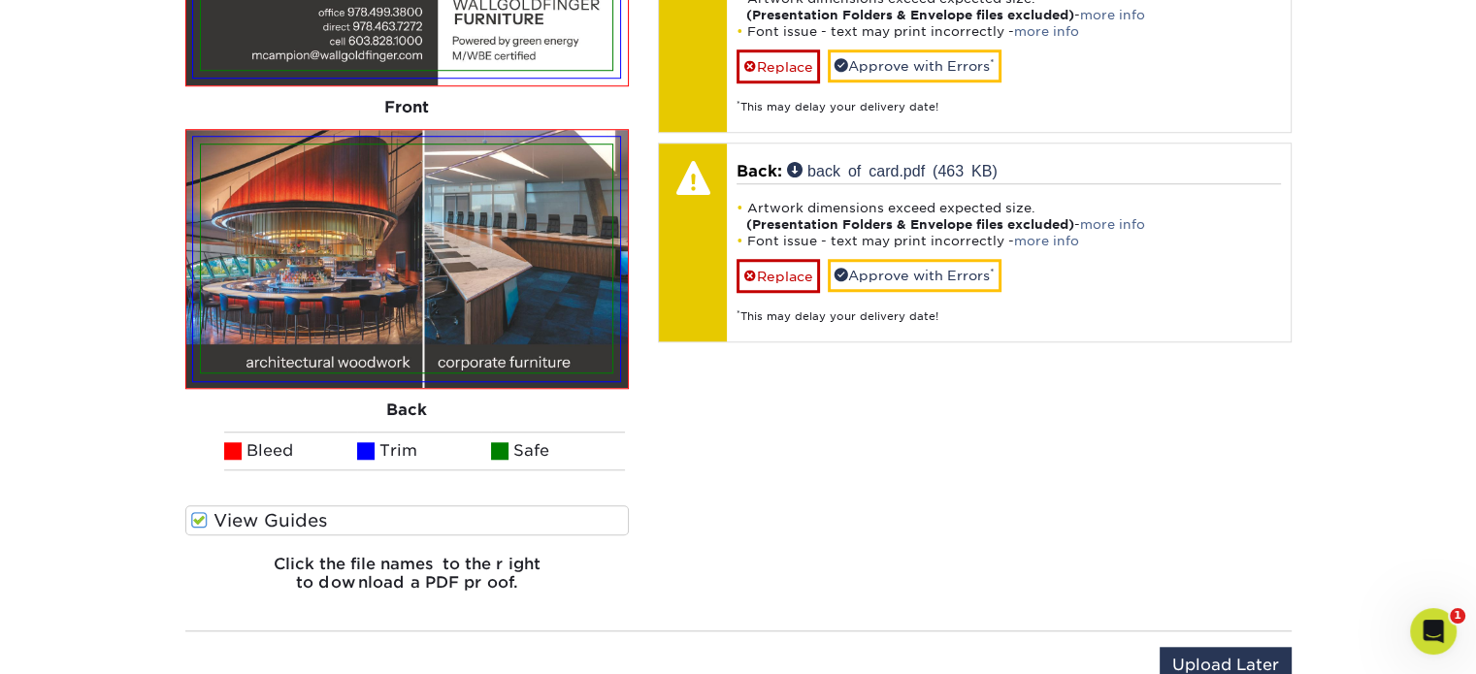
scroll to position [1475, 0]
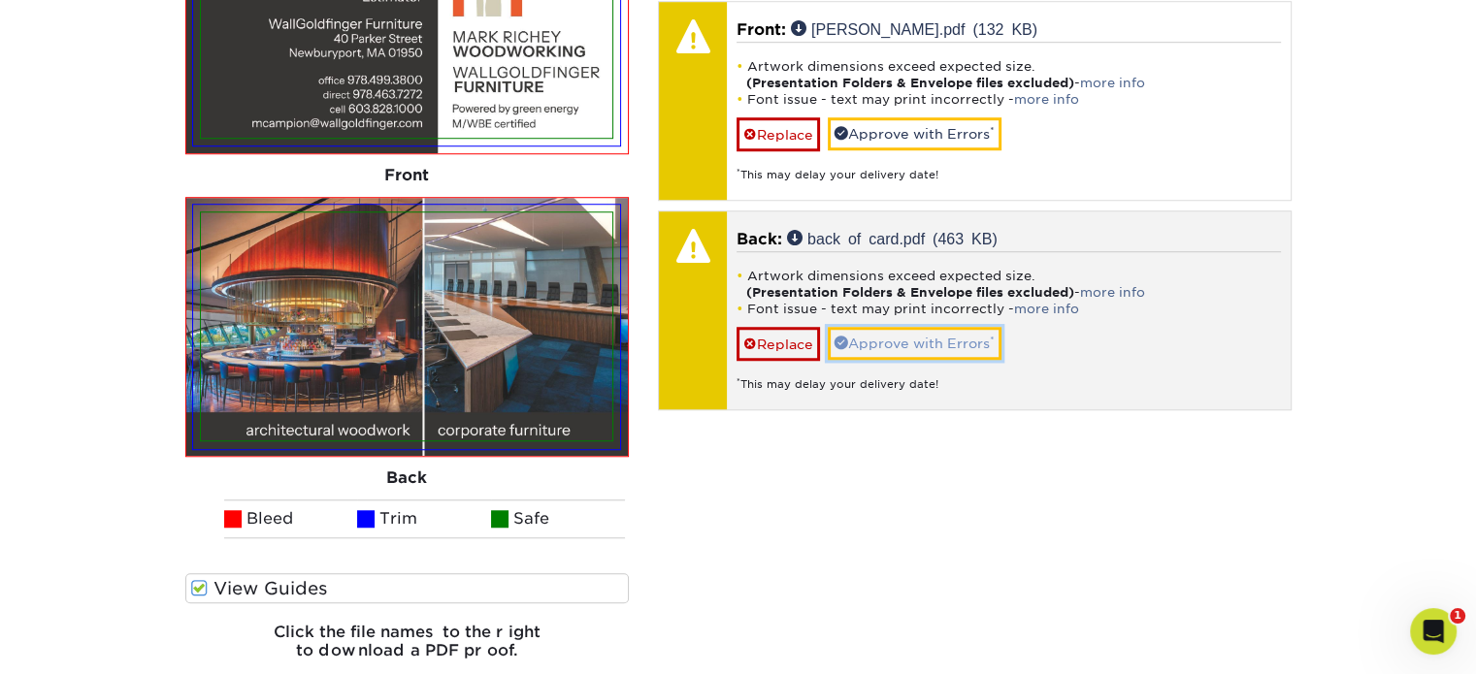
click at [939, 341] on link "Approve with Errors *" at bounding box center [915, 343] width 174 height 33
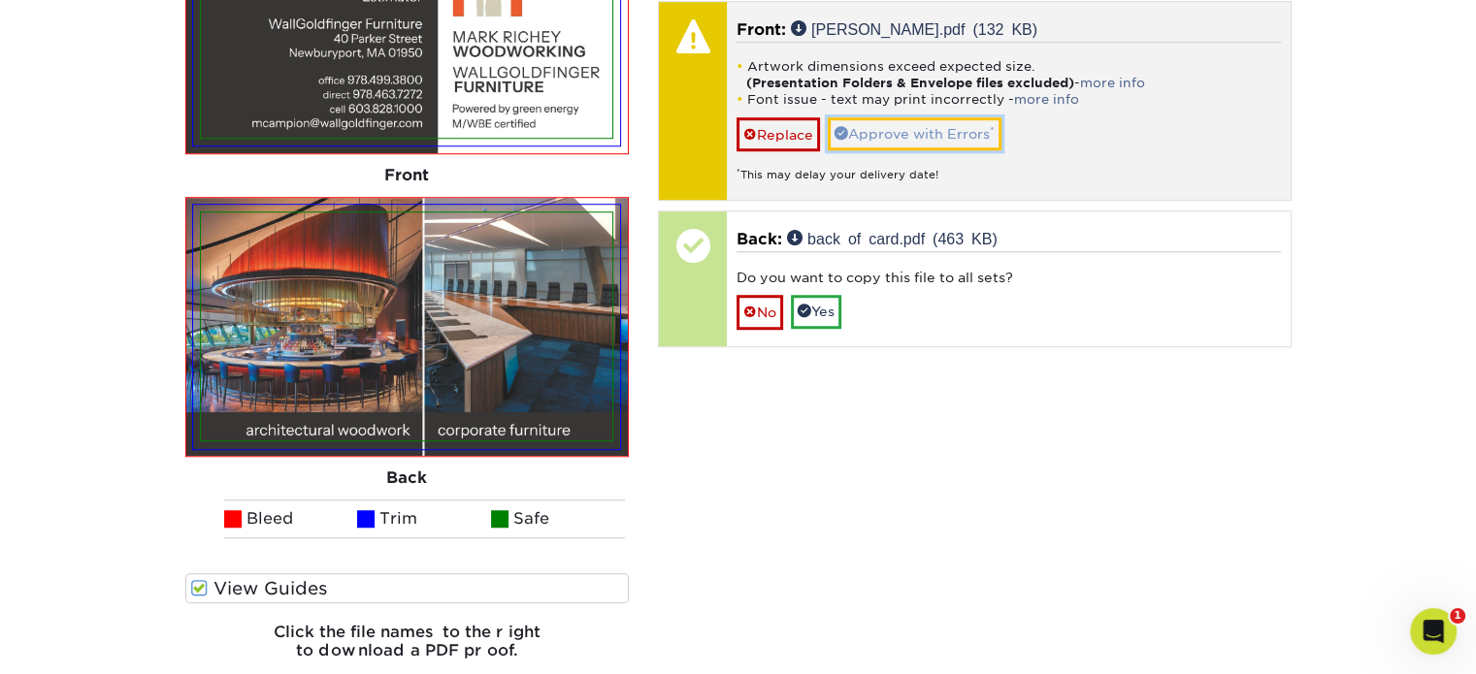
click at [952, 122] on link "Approve with Errors *" at bounding box center [915, 133] width 174 height 33
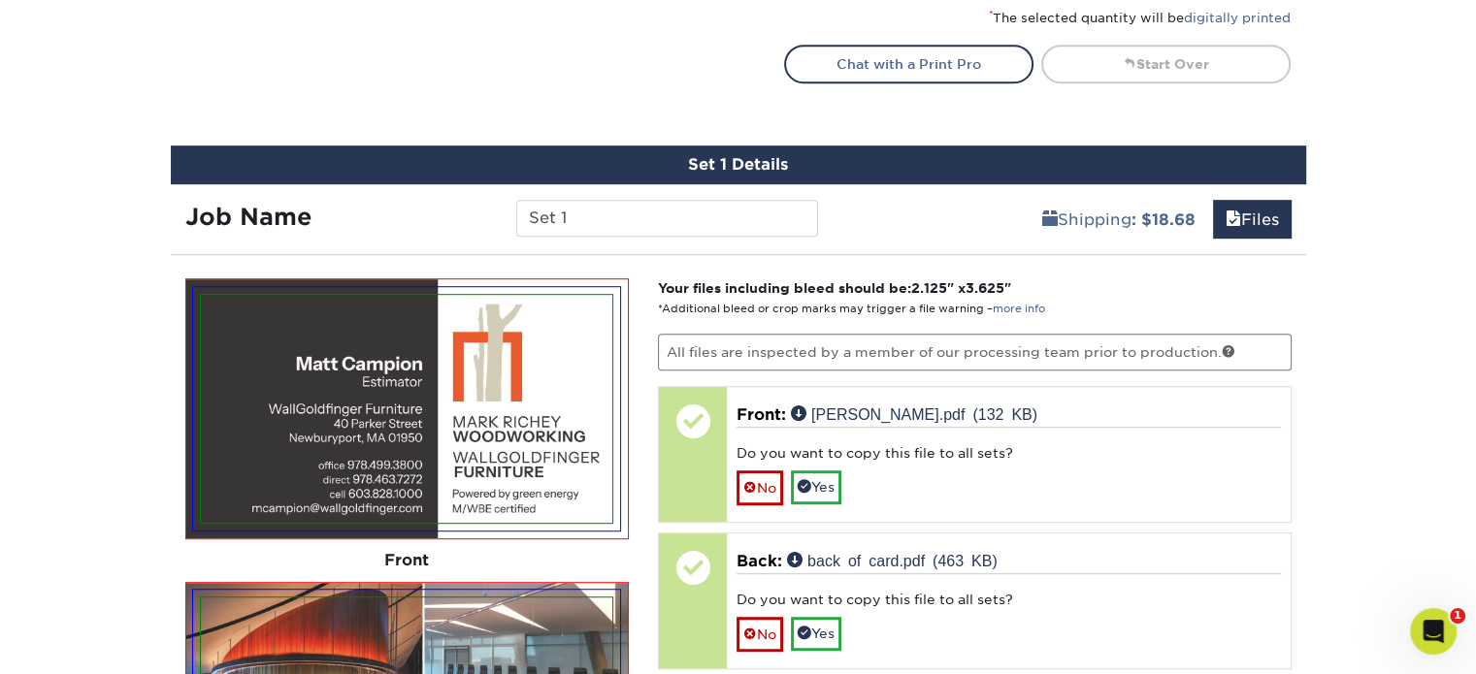
scroll to position [1087, 0]
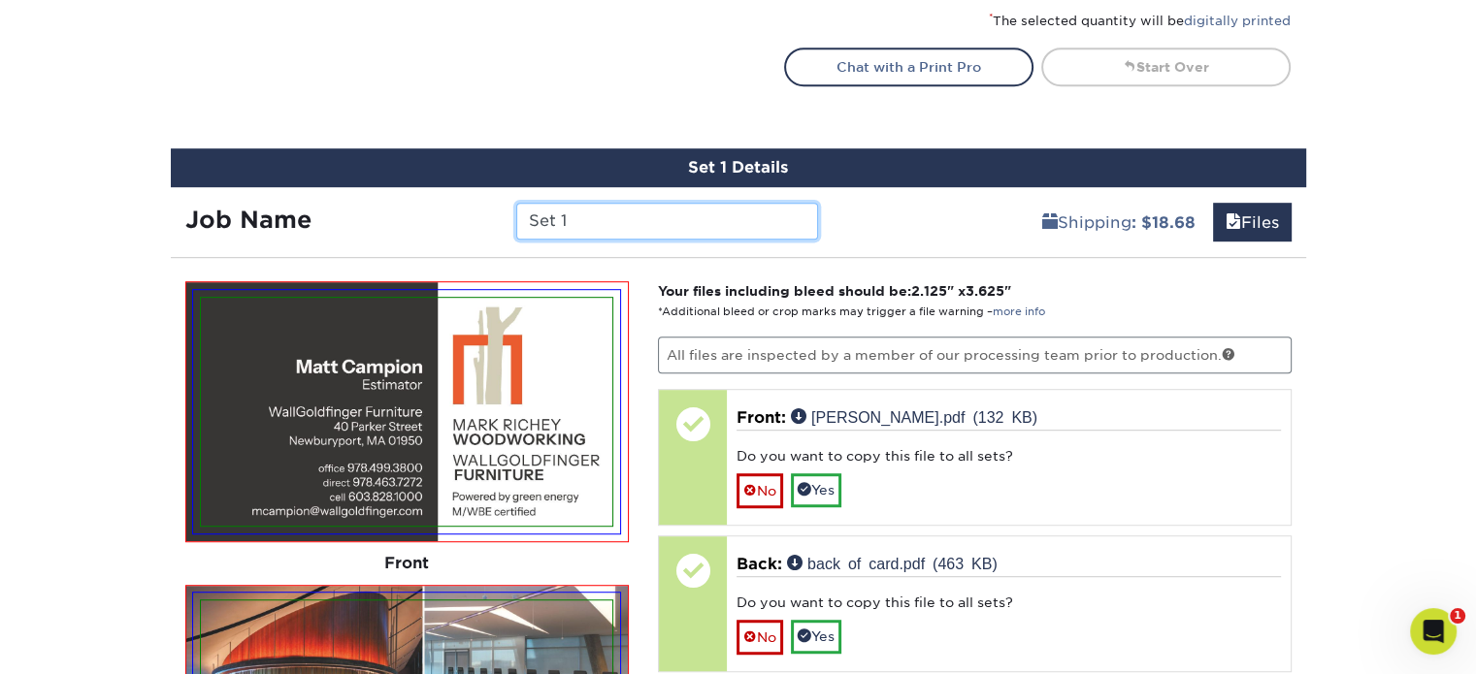
drag, startPoint x: 598, startPoint y: 212, endPoint x: 479, endPoint y: 216, distance: 118.4
click at [479, 216] on div "Job Name Set 1" at bounding box center [502, 221] width 663 height 37
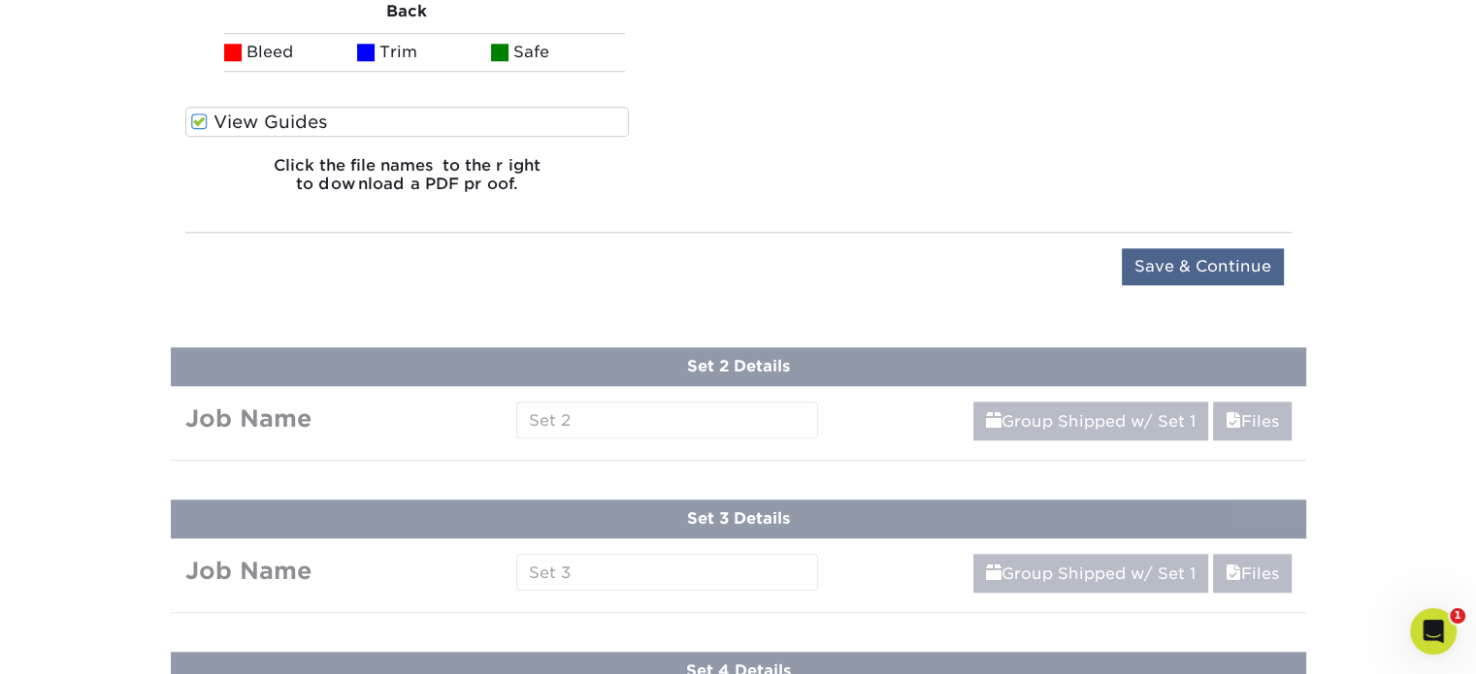
scroll to position [1680, 0]
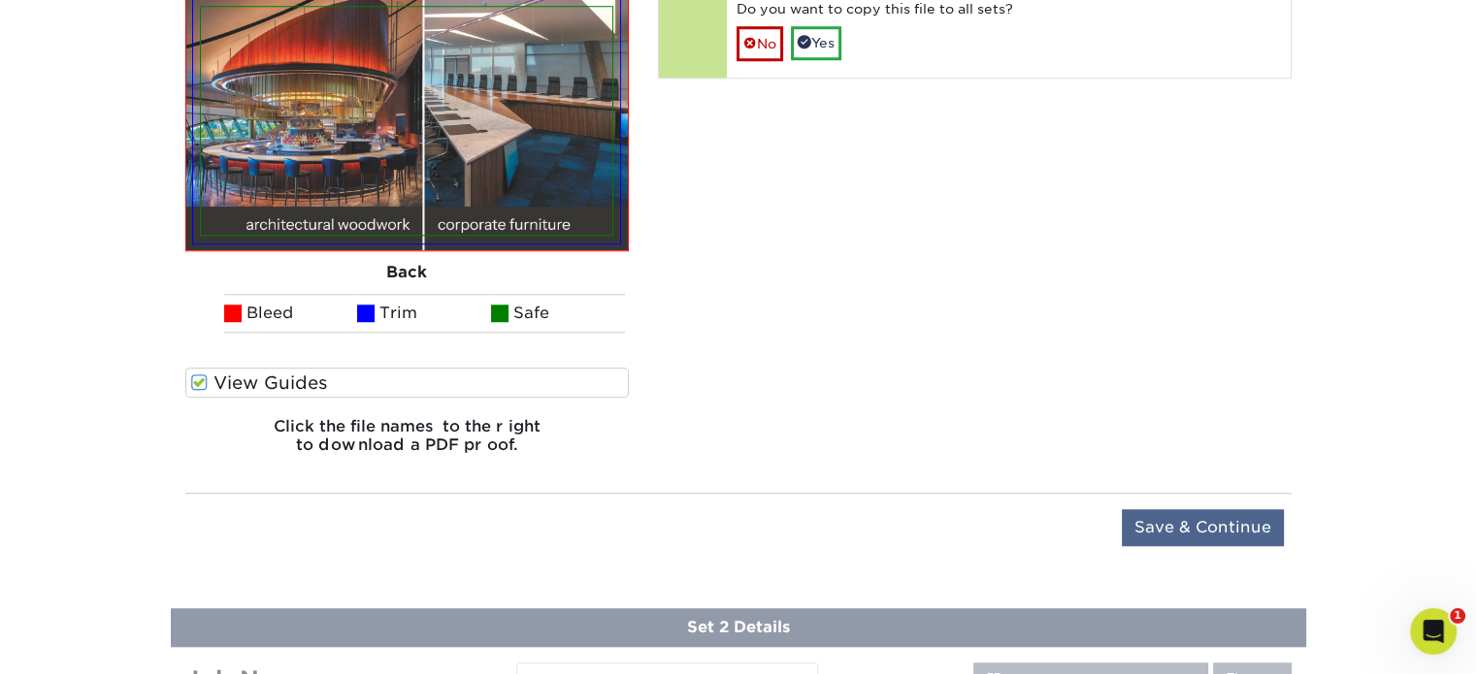
type input "[PERSON_NAME]"
click at [1177, 525] on input "Save & Continue" at bounding box center [1203, 527] width 162 height 37
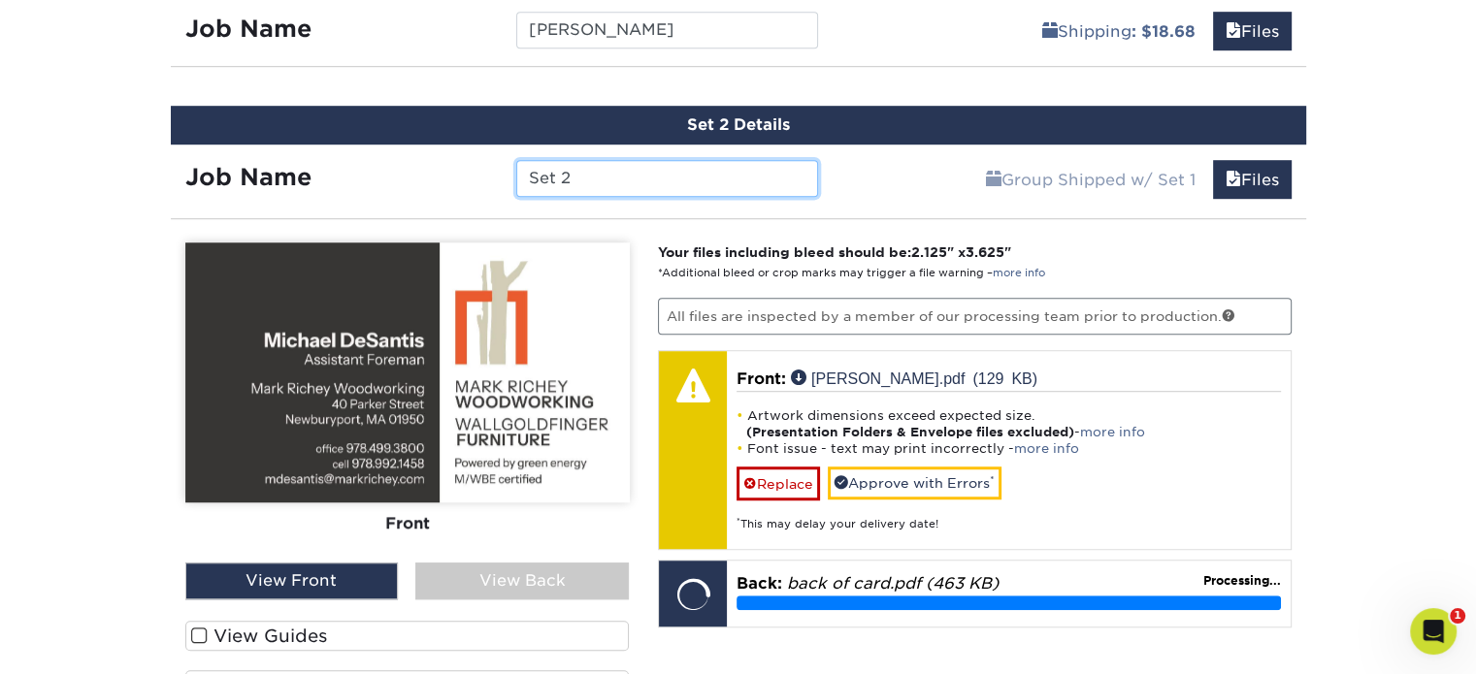
scroll to position [1309, 0]
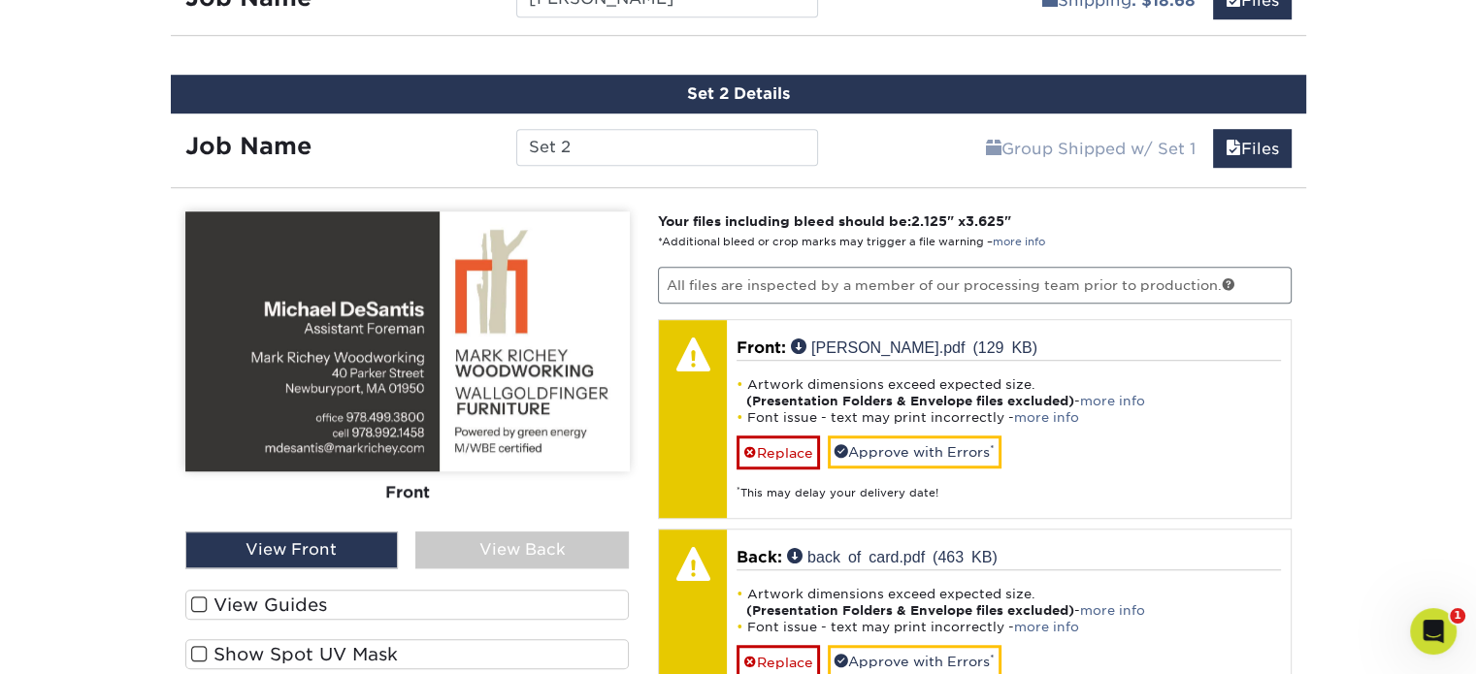
click at [510, 539] on div "View Back" at bounding box center [521, 550] width 213 height 37
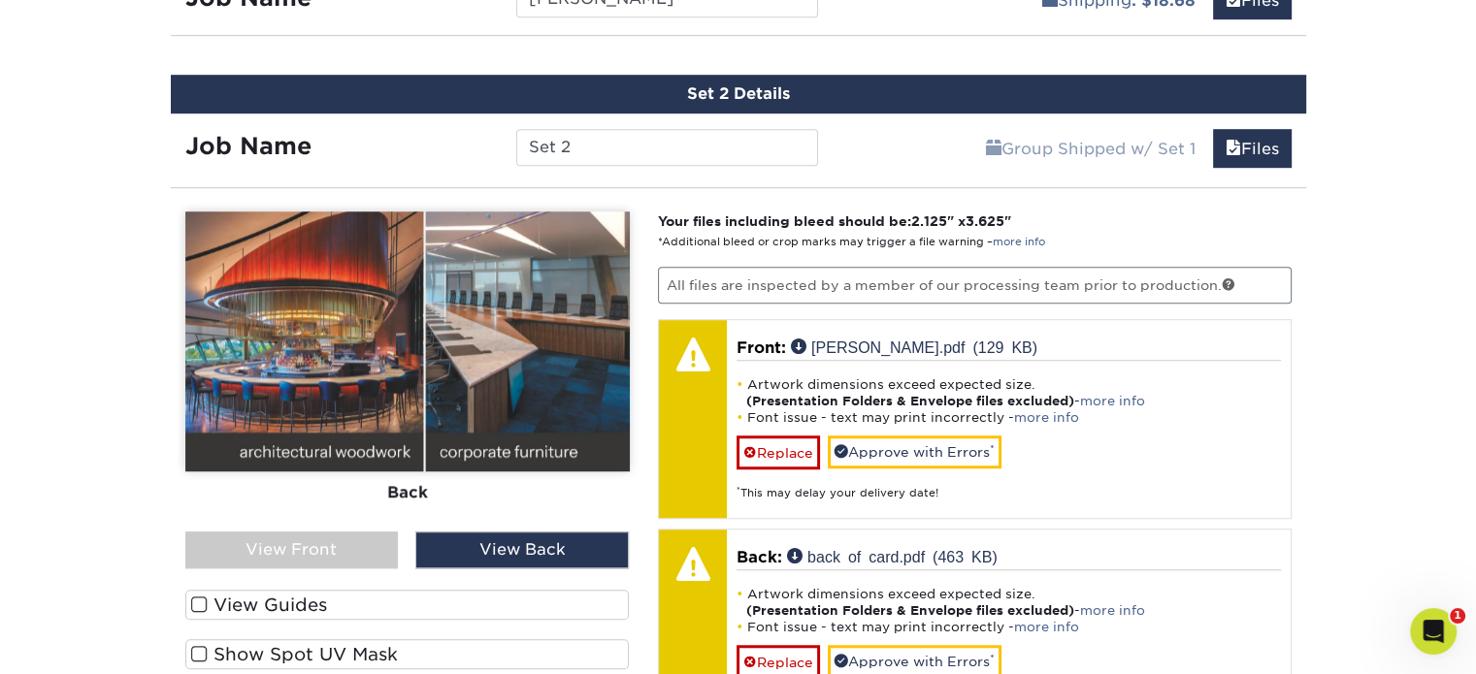
click at [192, 596] on span at bounding box center [199, 605] width 16 height 18
click at [0, 0] on input "View Guides" at bounding box center [0, 0] width 0 height 0
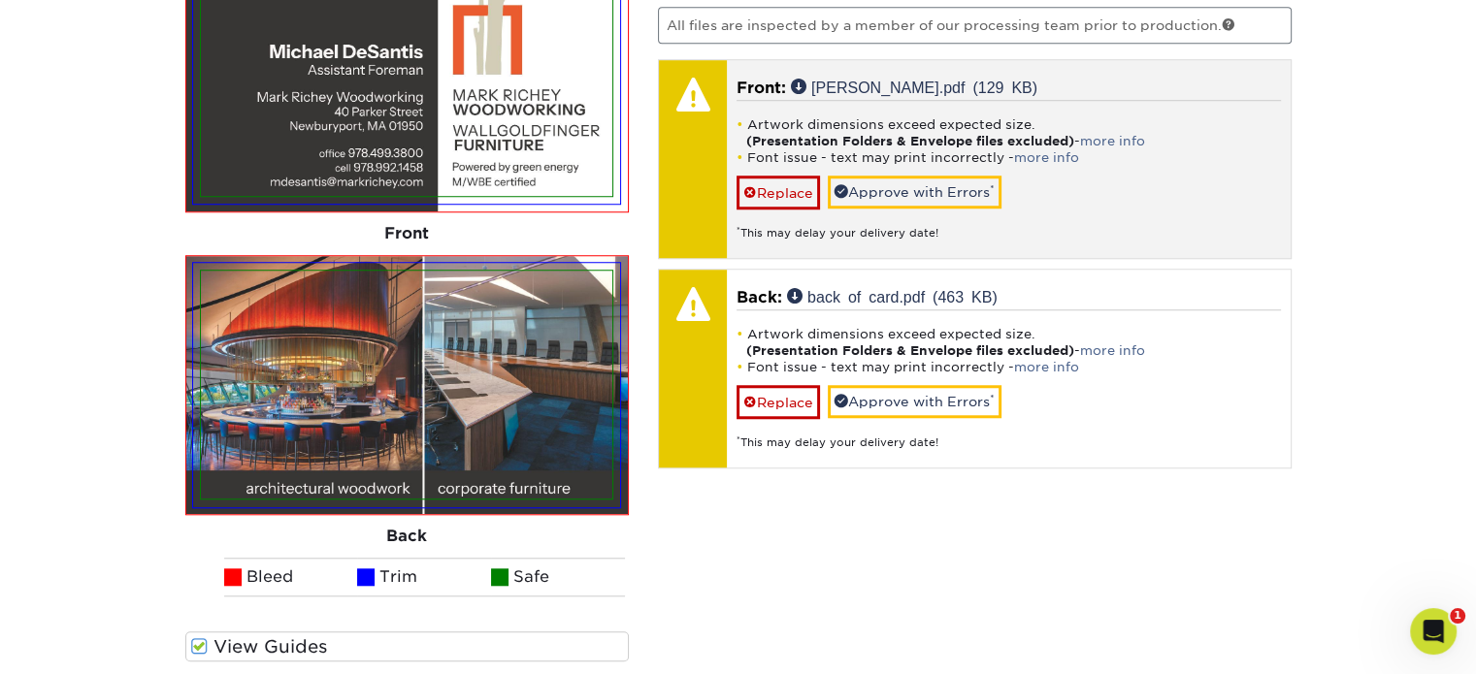
scroll to position [1406, 0]
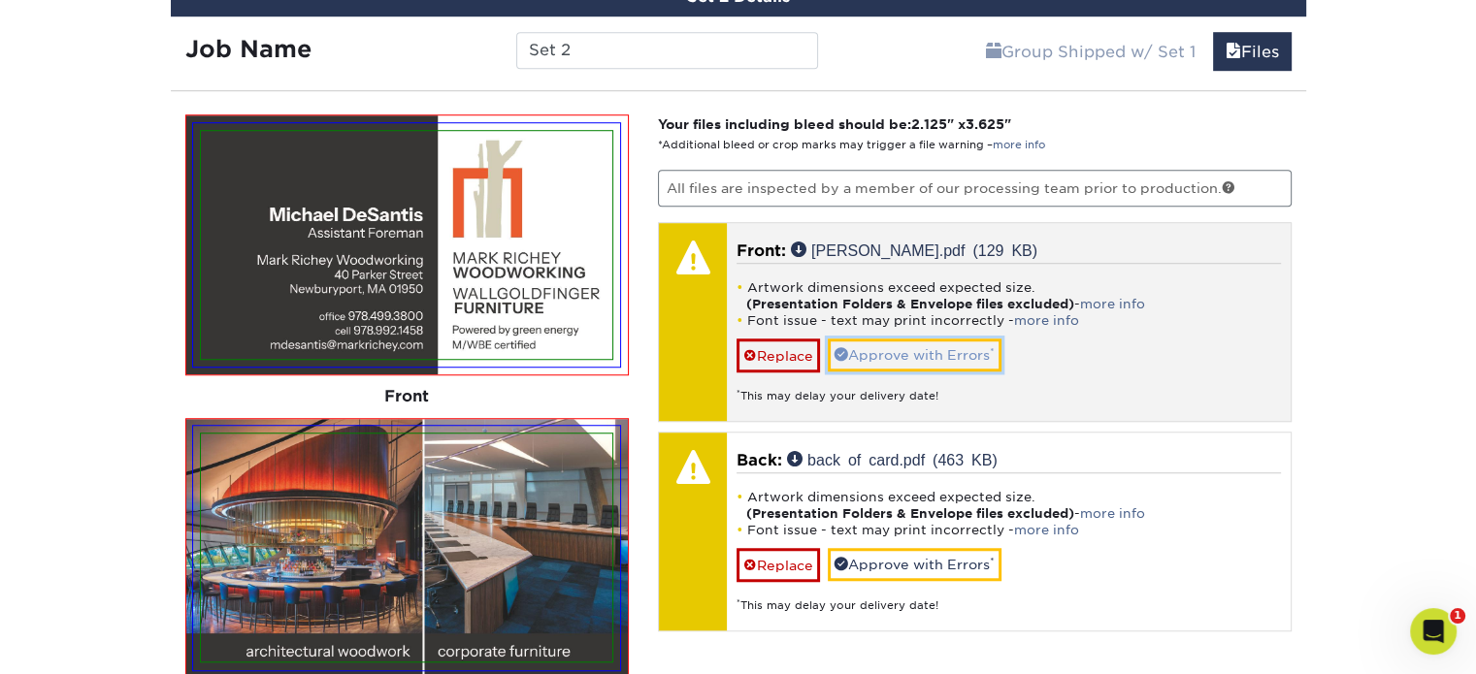
click at [953, 344] on link "Approve with Errors *" at bounding box center [915, 355] width 174 height 33
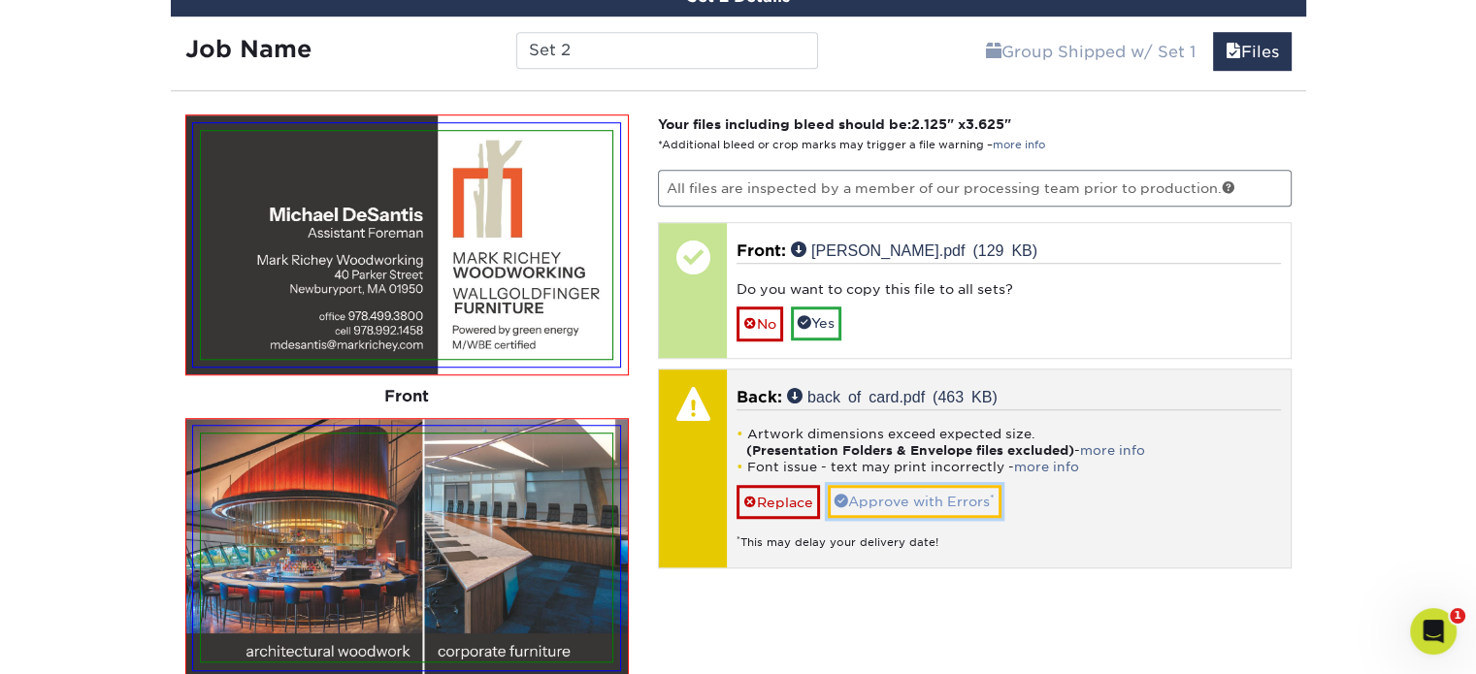
click at [951, 488] on link "Approve with Errors *" at bounding box center [915, 501] width 174 height 33
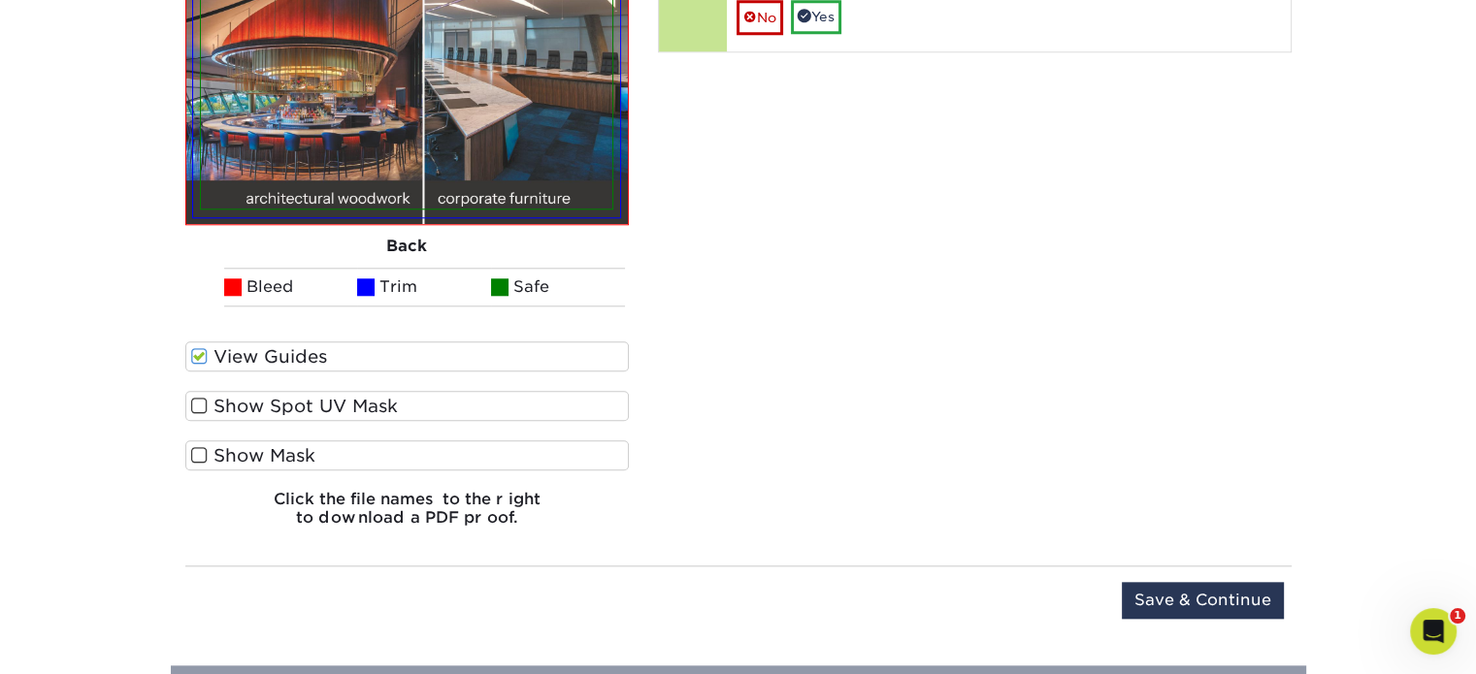
scroll to position [1891, 0]
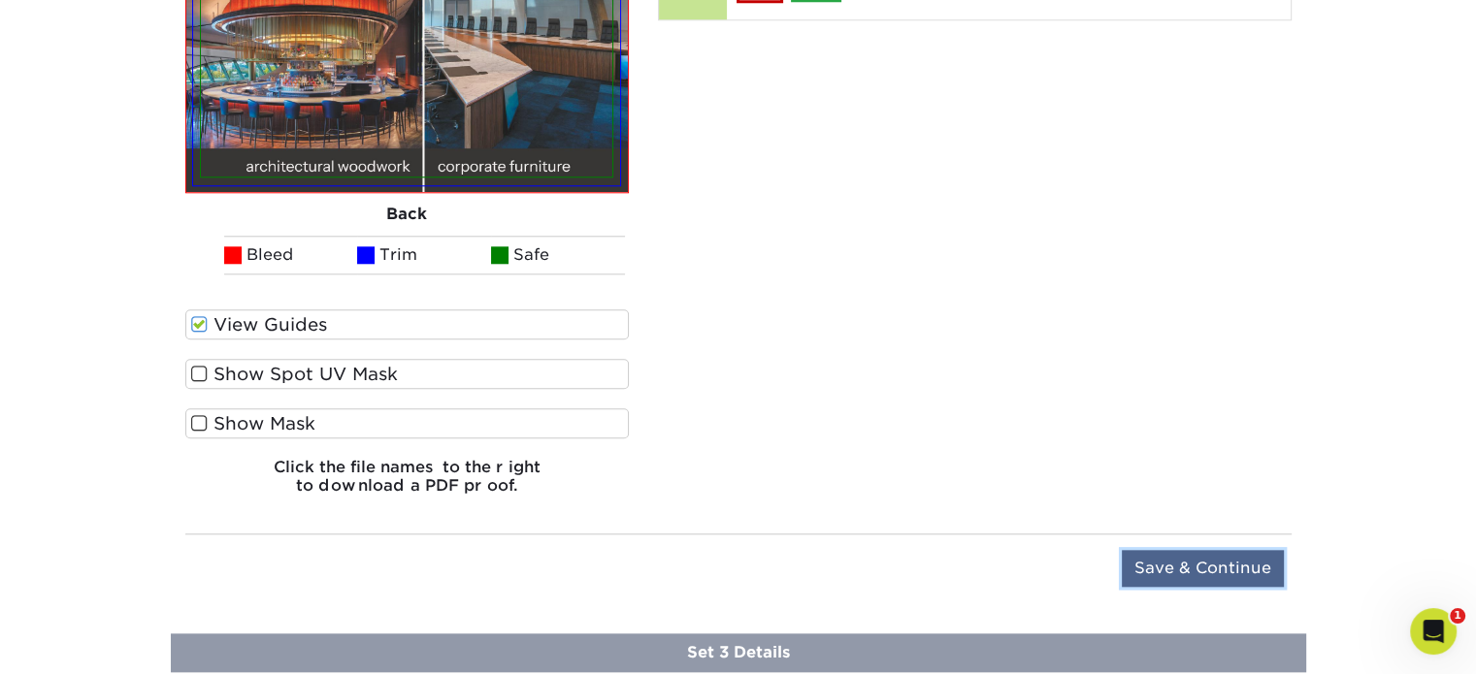
click at [1191, 550] on input "Save & Continue" at bounding box center [1203, 568] width 162 height 37
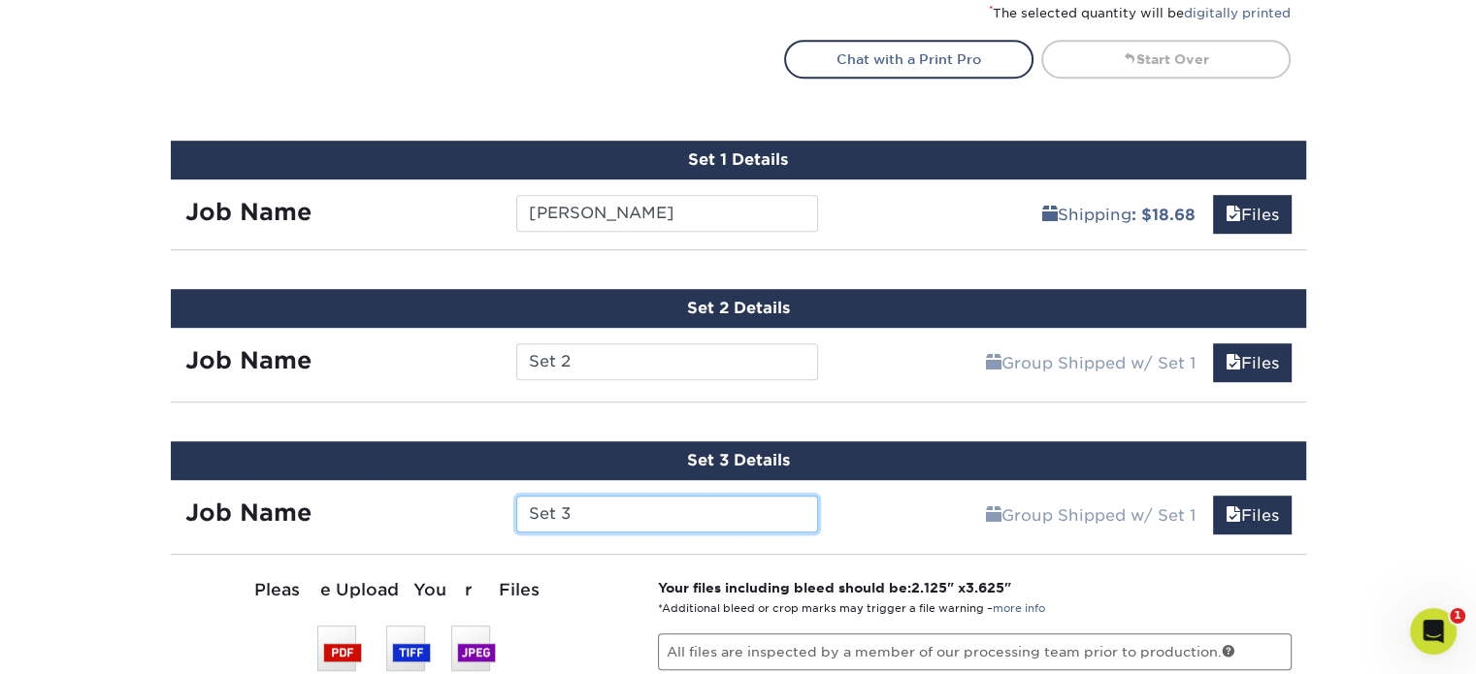
scroll to position [1072, 0]
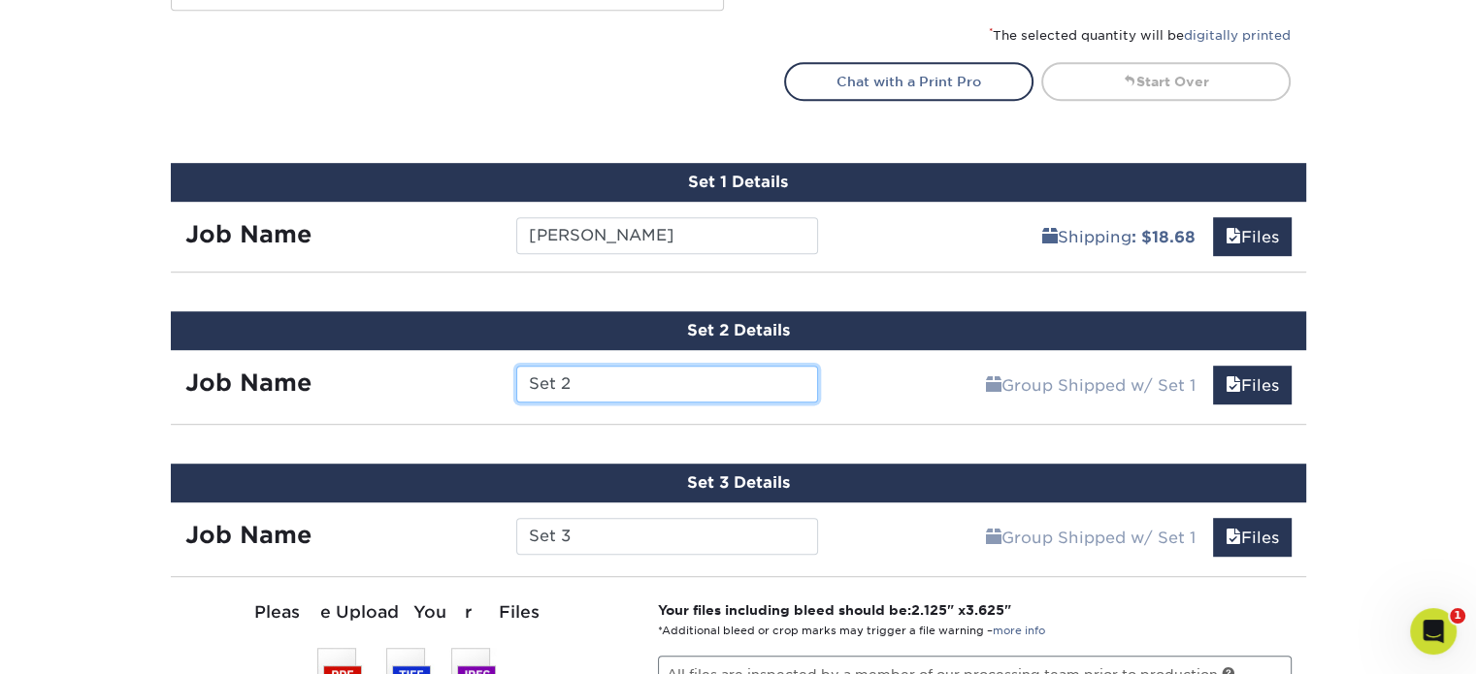
drag, startPoint x: 598, startPoint y: 375, endPoint x: 510, endPoint y: 374, distance: 87.3
click at [510, 374] on div "Set 2" at bounding box center [667, 384] width 331 height 37
type input "Michael DeSantis"
click at [1079, 420] on div "Products Business Cards Matte Business Cards Previous Next 100 $ 9" at bounding box center [738, 607] width 1476 height 3111
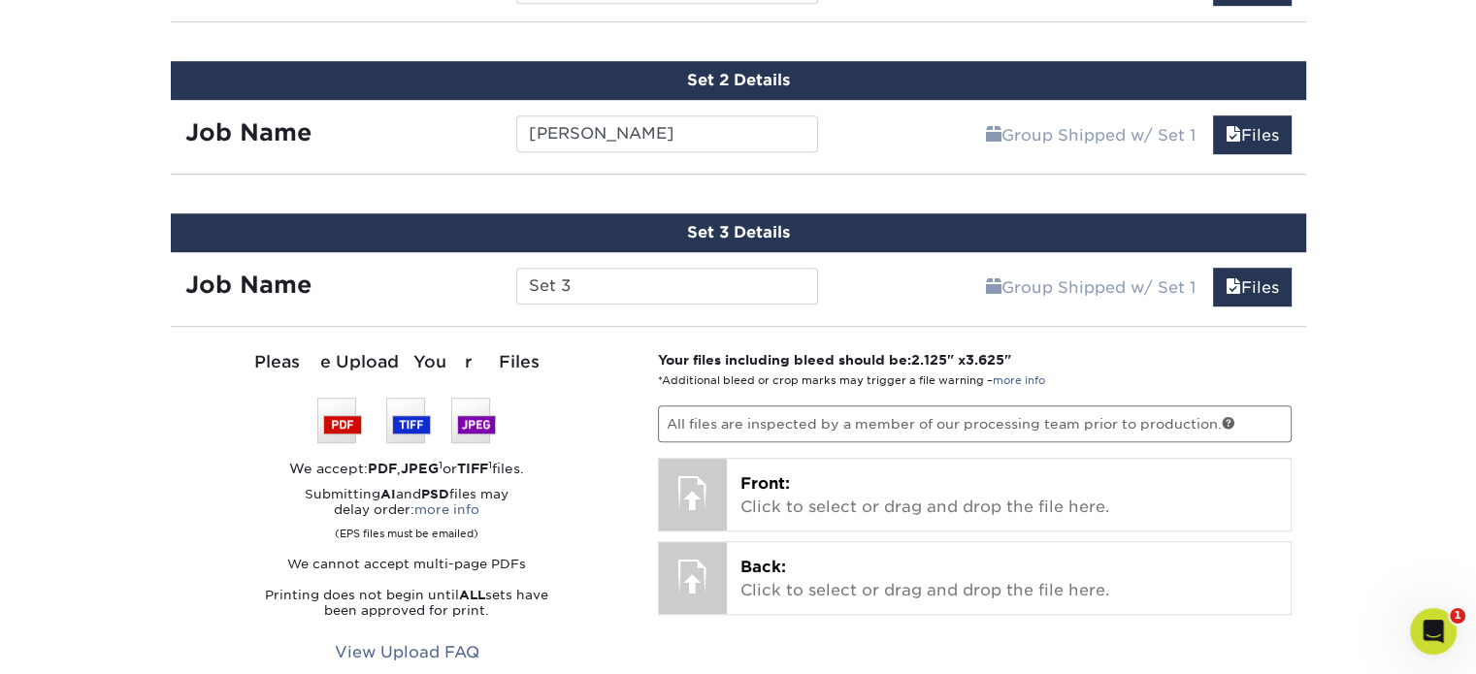
scroll to position [1363, 0]
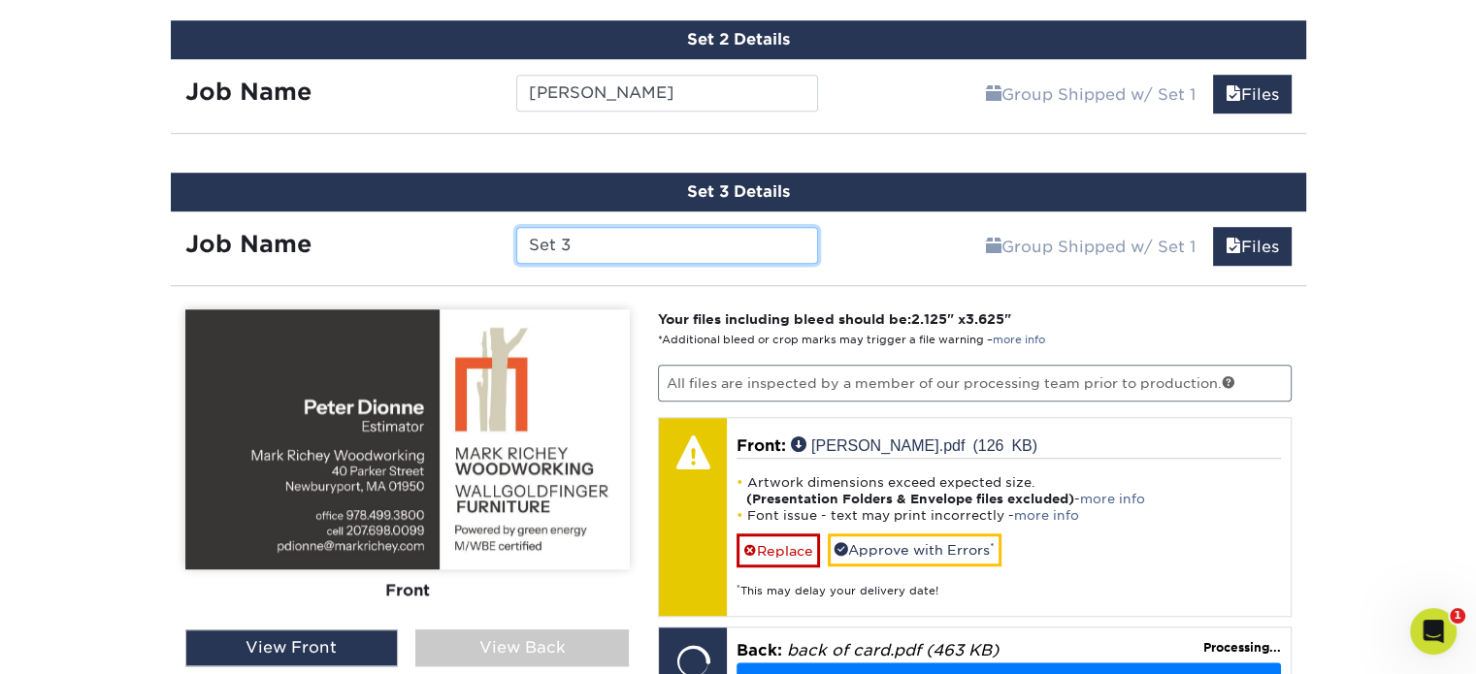
drag, startPoint x: 586, startPoint y: 240, endPoint x: 497, endPoint y: 239, distance: 89.3
click at [497, 239] on div "Job Name Set 3" at bounding box center [502, 245] width 663 height 37
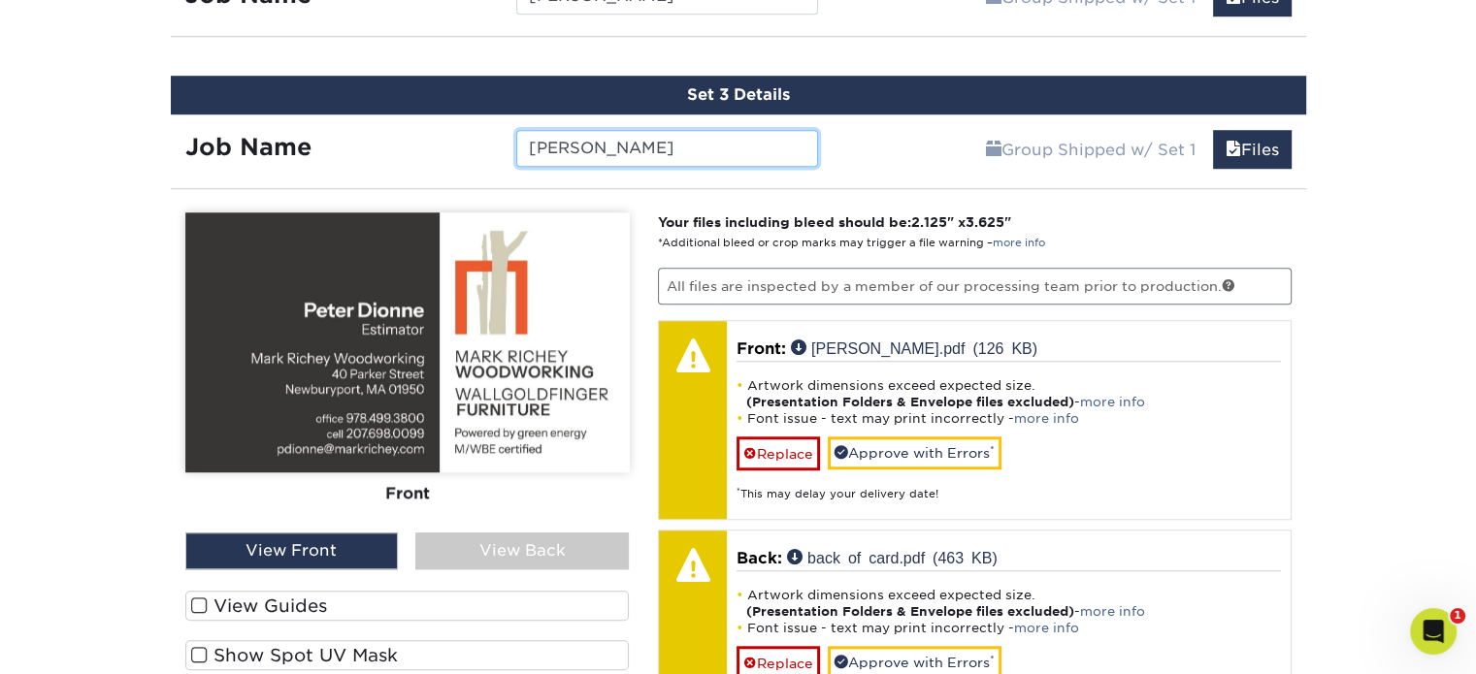
scroll to position [1557, 0]
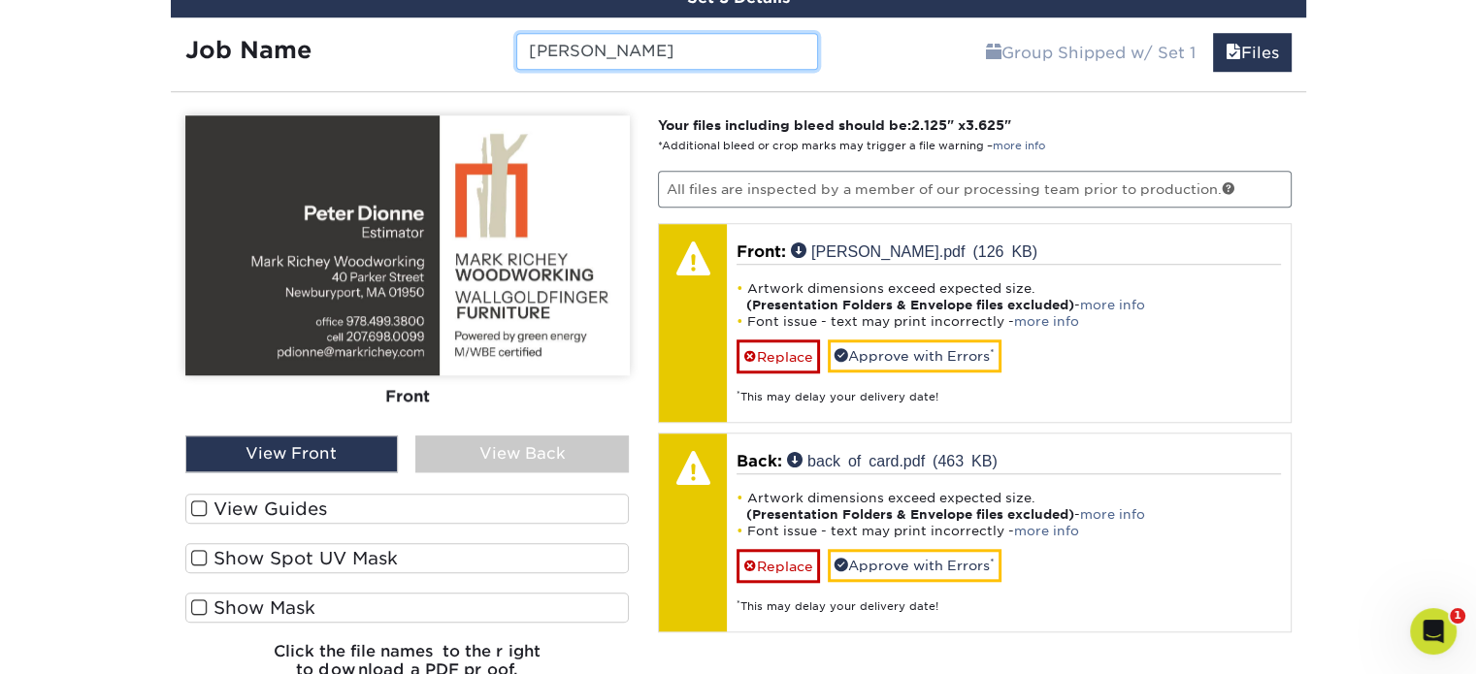
type input "[PERSON_NAME]"
click at [464, 445] on div "View Back" at bounding box center [521, 454] width 213 height 37
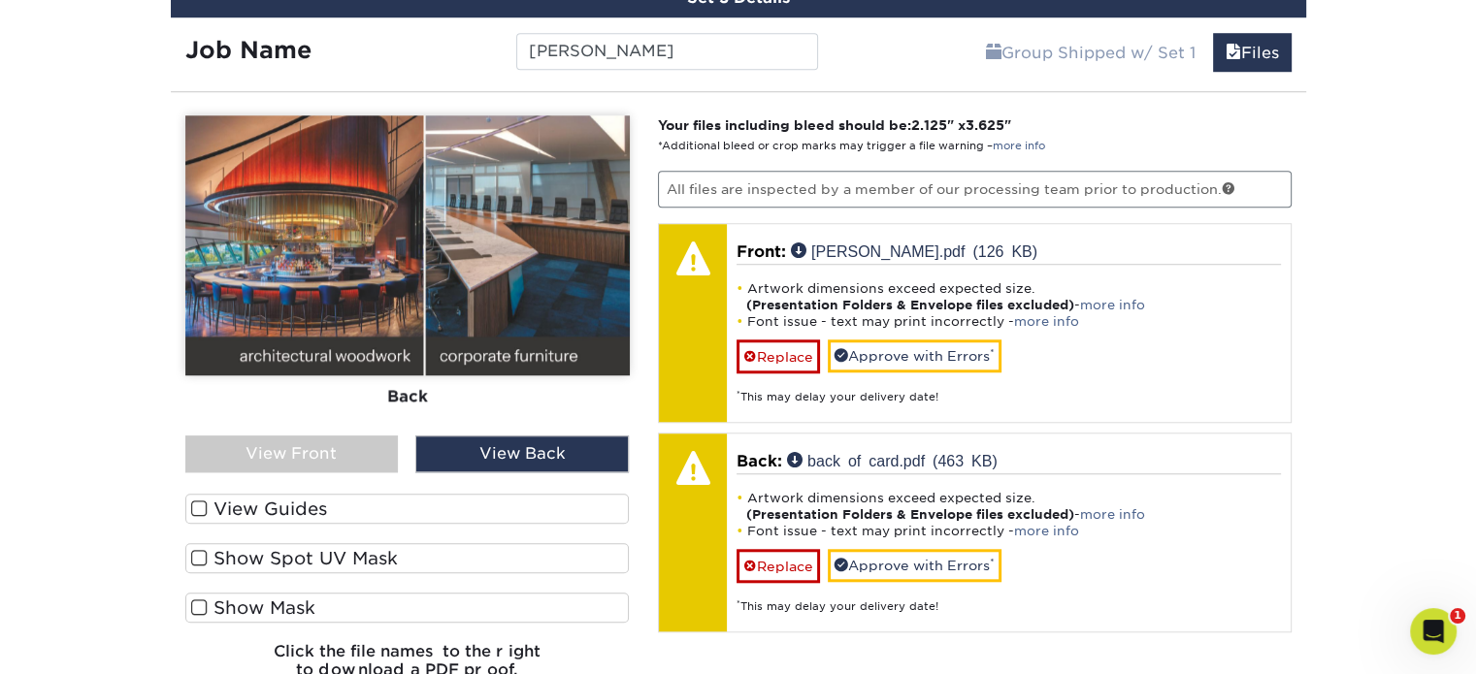
click at [336, 437] on div "View Front" at bounding box center [291, 454] width 213 height 37
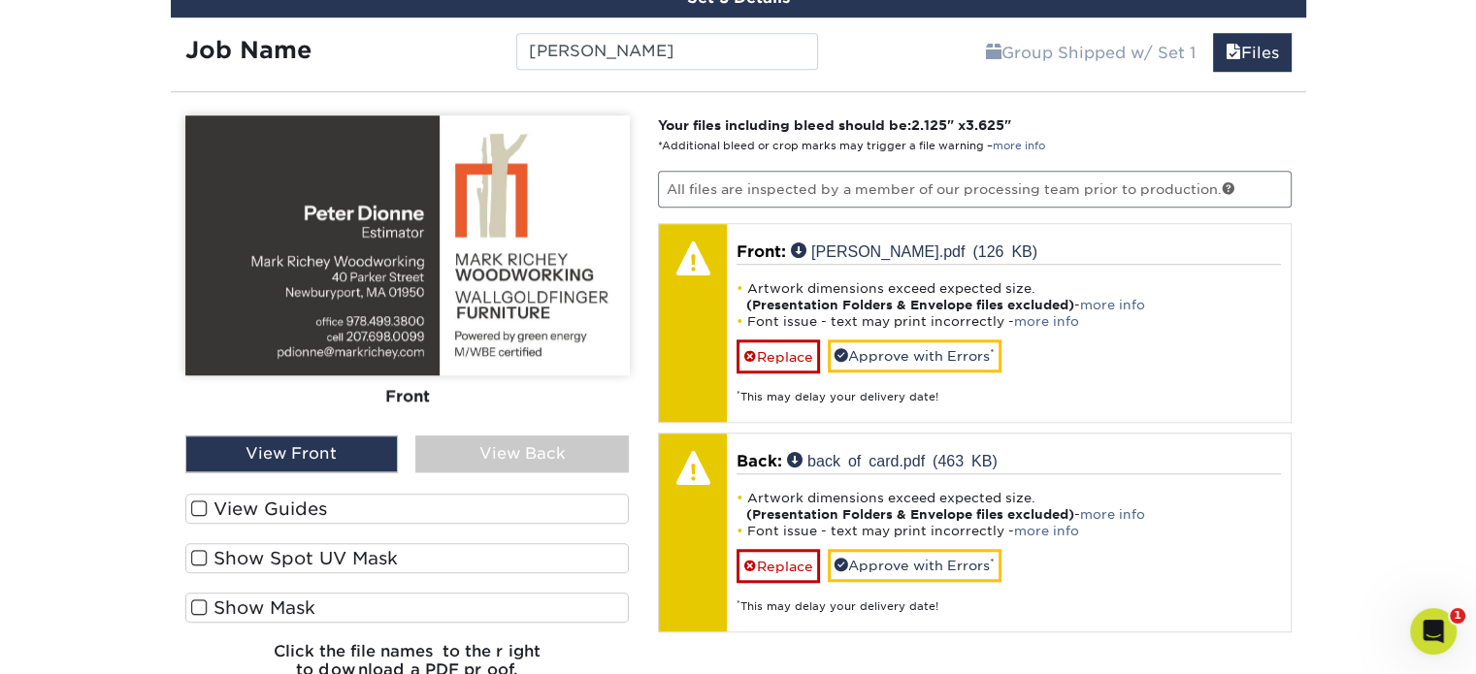
click at [487, 437] on div "View Back" at bounding box center [521, 454] width 213 height 37
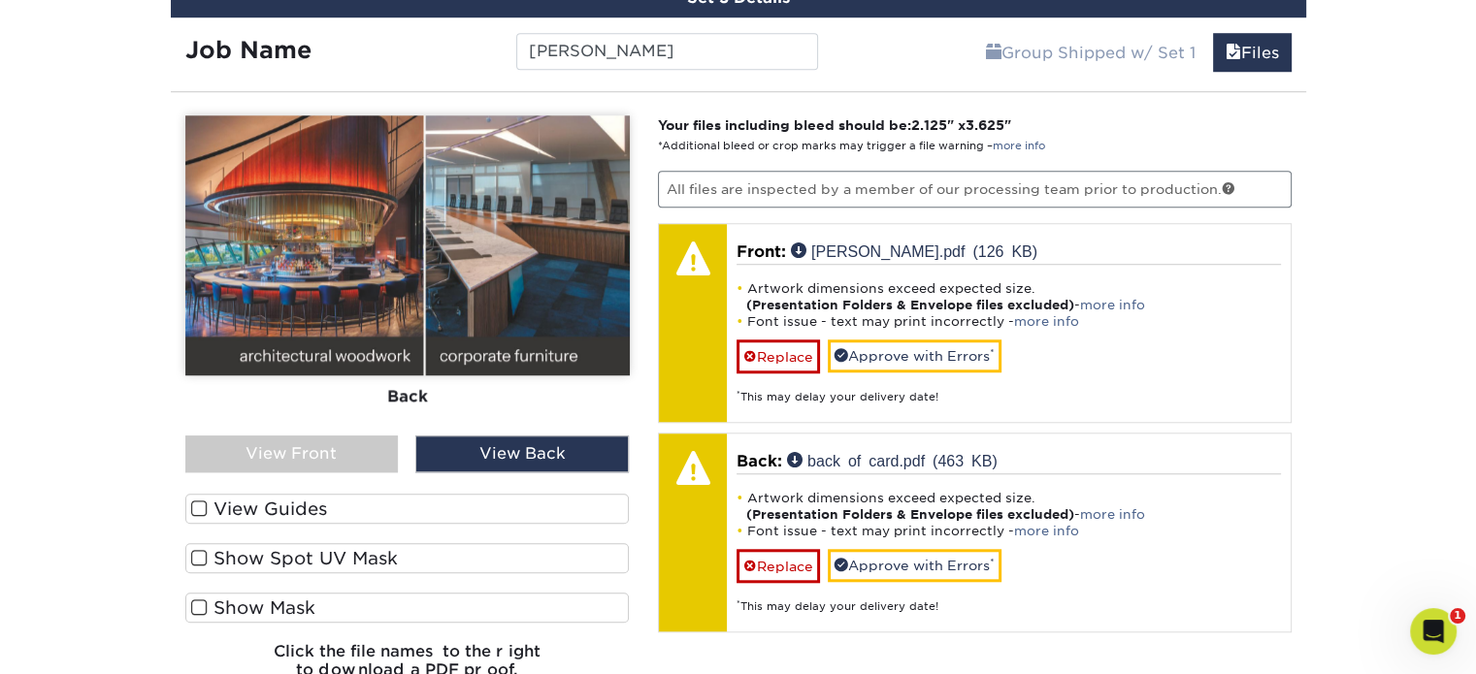
click at [199, 500] on span at bounding box center [199, 509] width 16 height 18
click at [0, 0] on input "View Guides" at bounding box center [0, 0] width 0 height 0
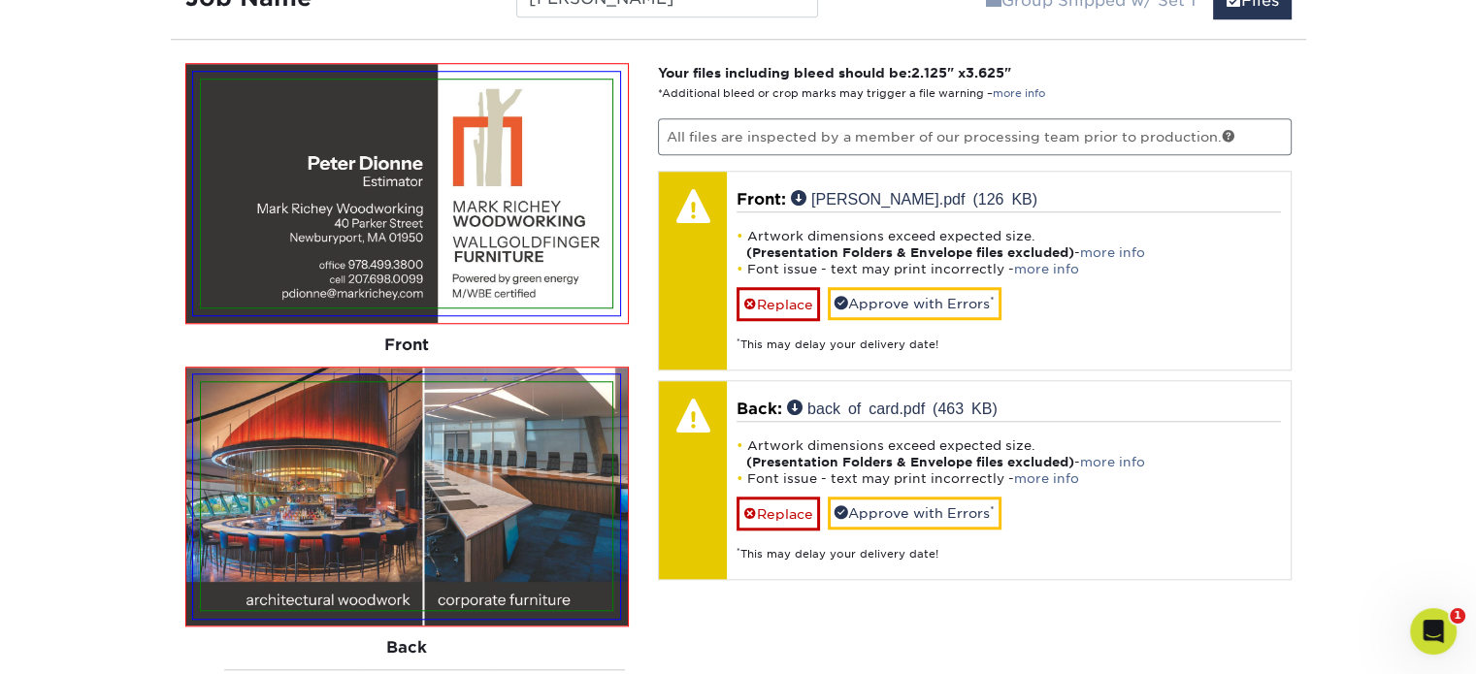
scroll to position [1654, 0]
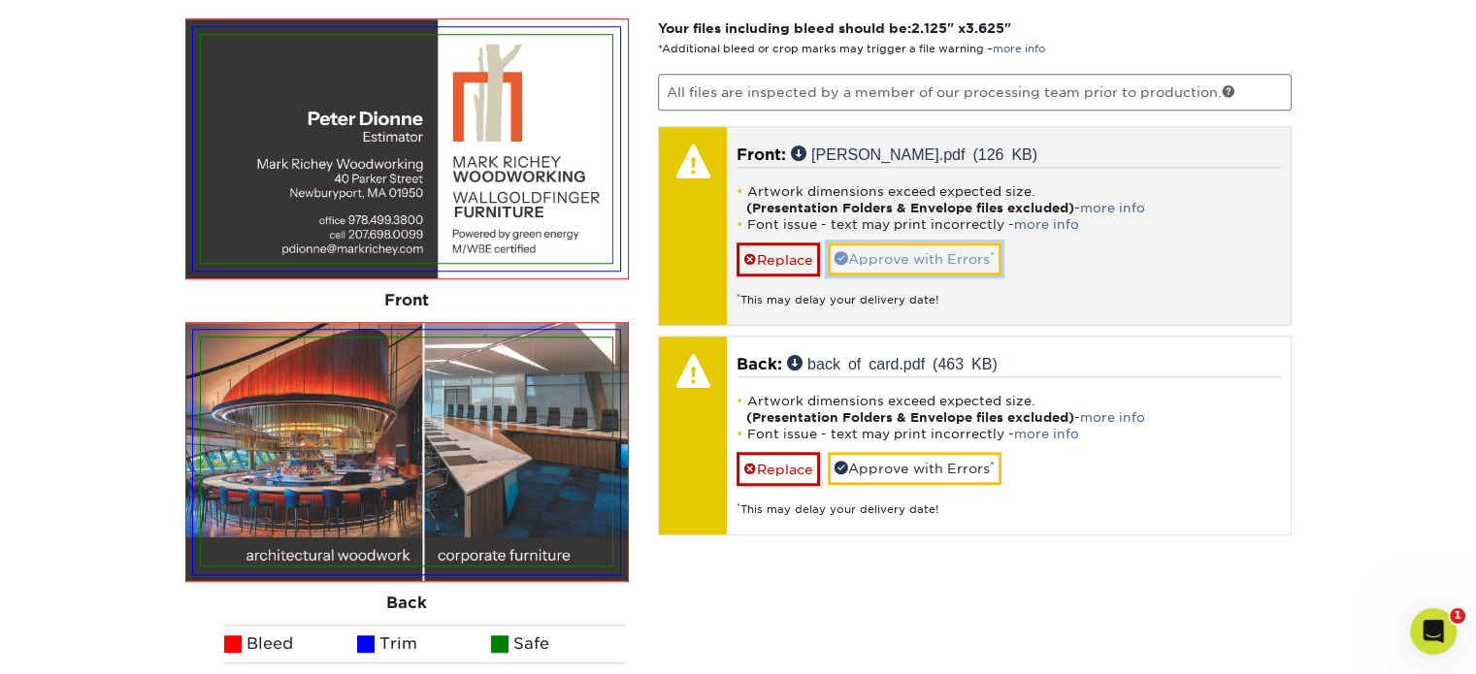
click at [927, 251] on link "Approve with Errors *" at bounding box center [915, 259] width 174 height 33
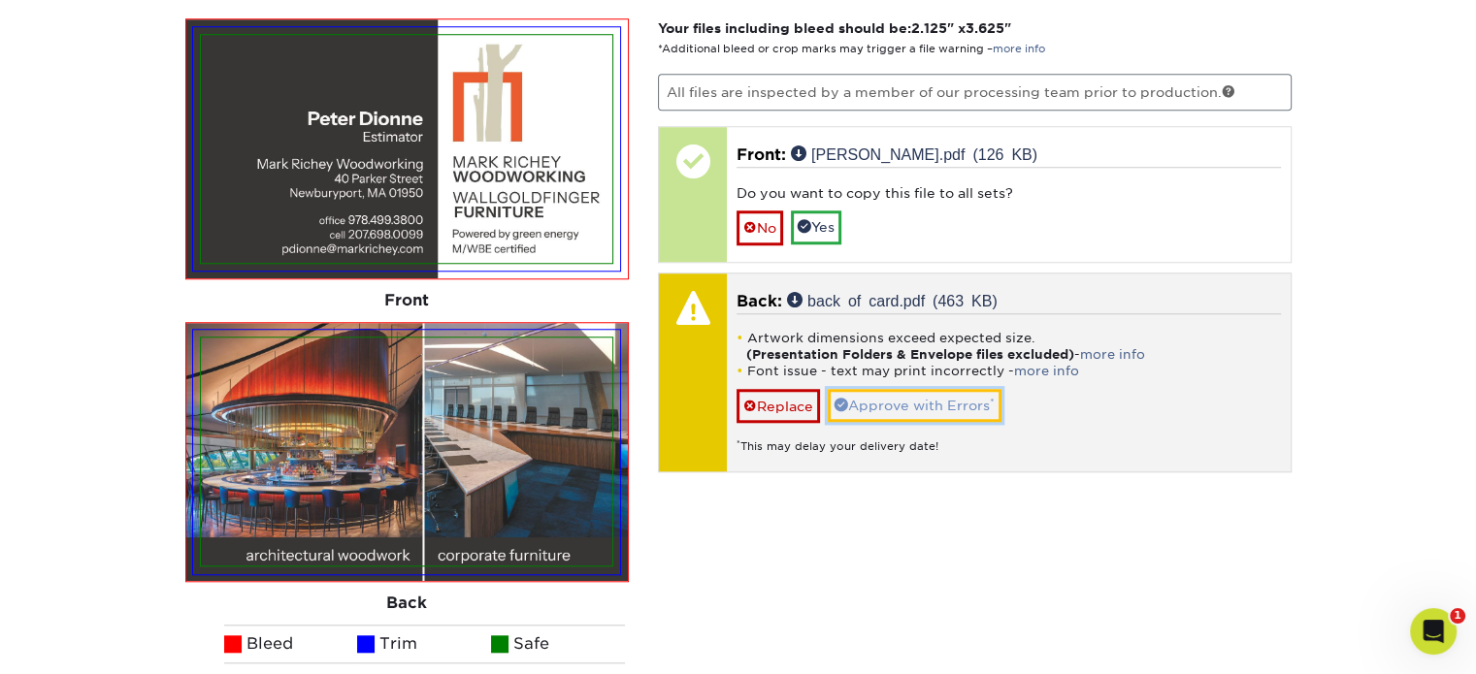
click at [924, 389] on link "Approve with Errors *" at bounding box center [915, 405] width 174 height 33
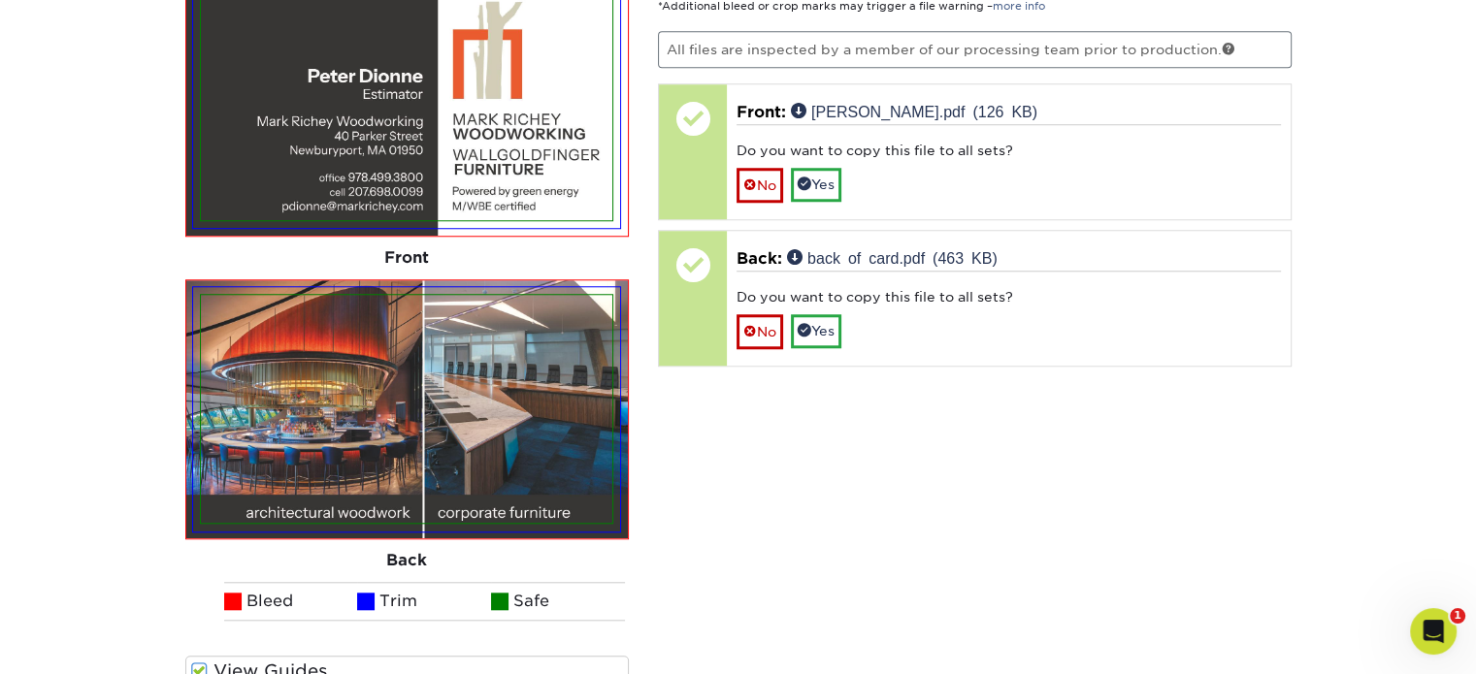
scroll to position [1557, 0]
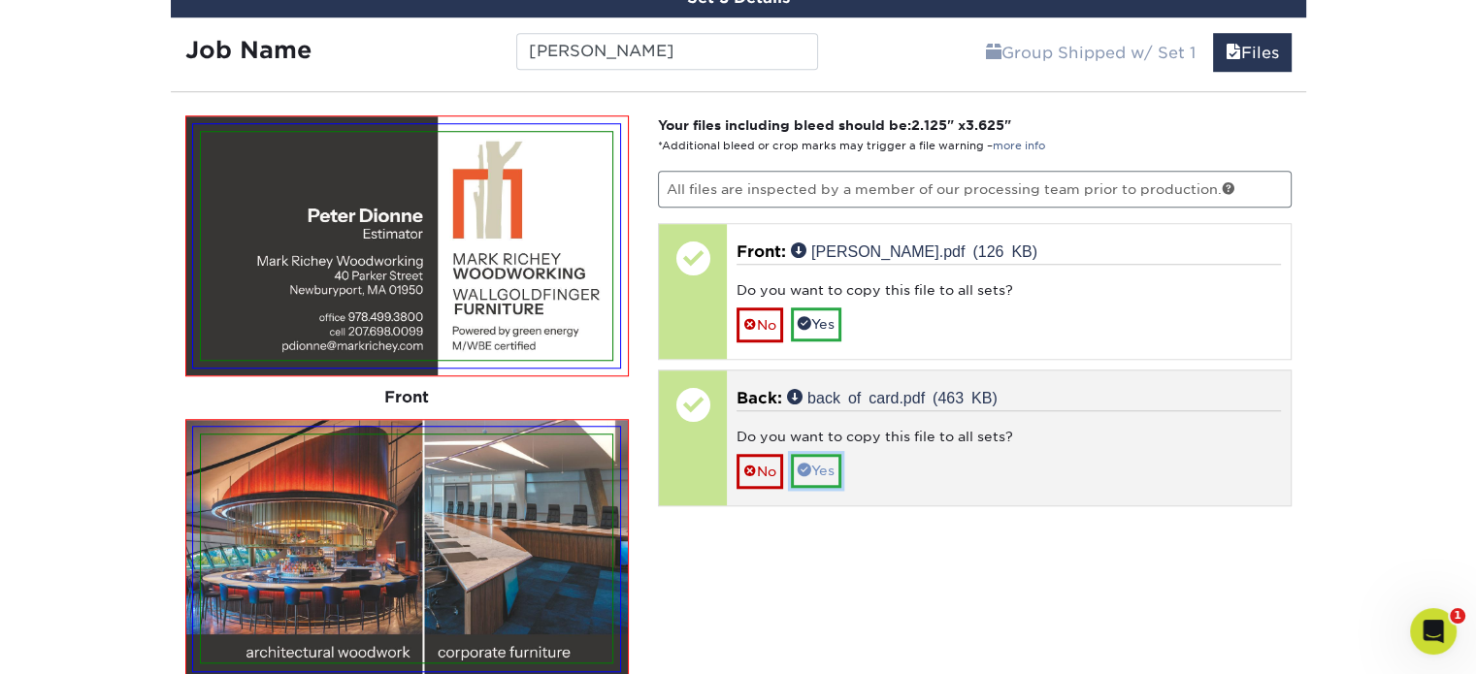
click at [827, 463] on link "Yes" at bounding box center [816, 470] width 50 height 33
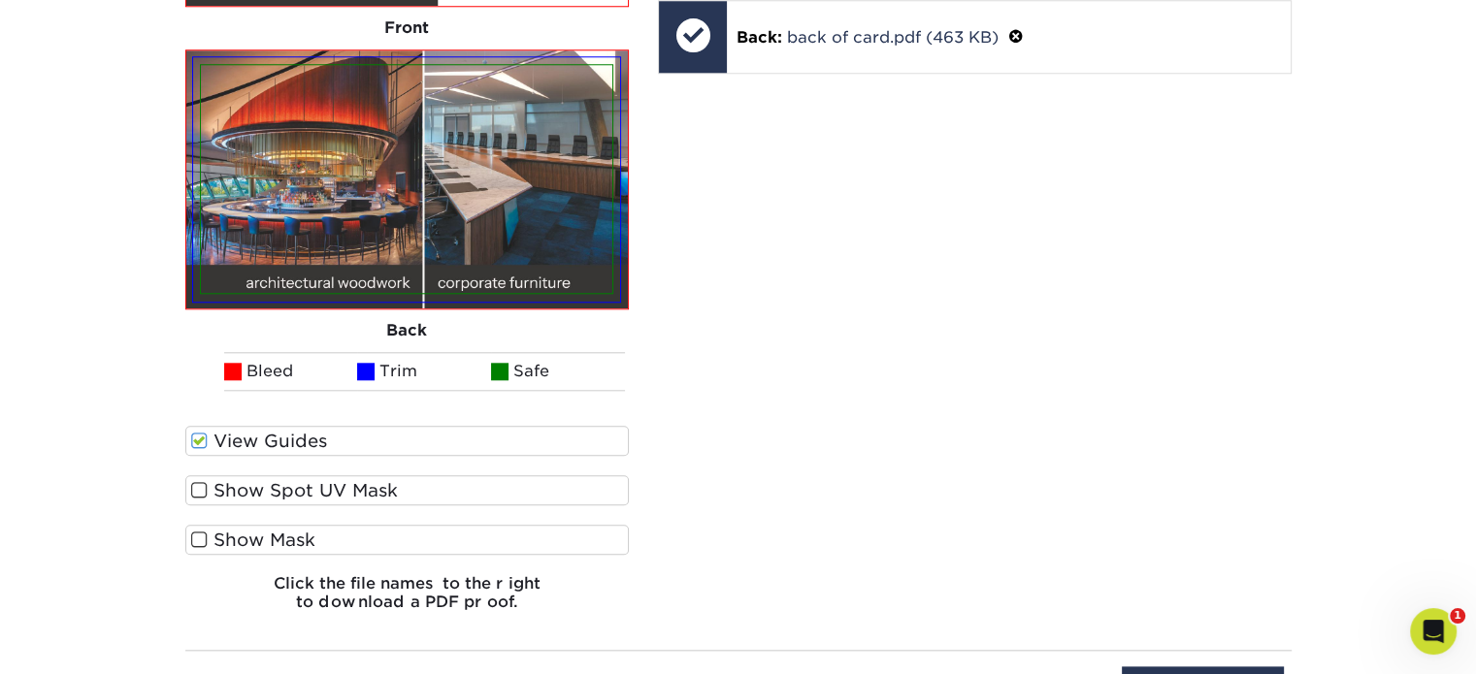
scroll to position [2042, 0]
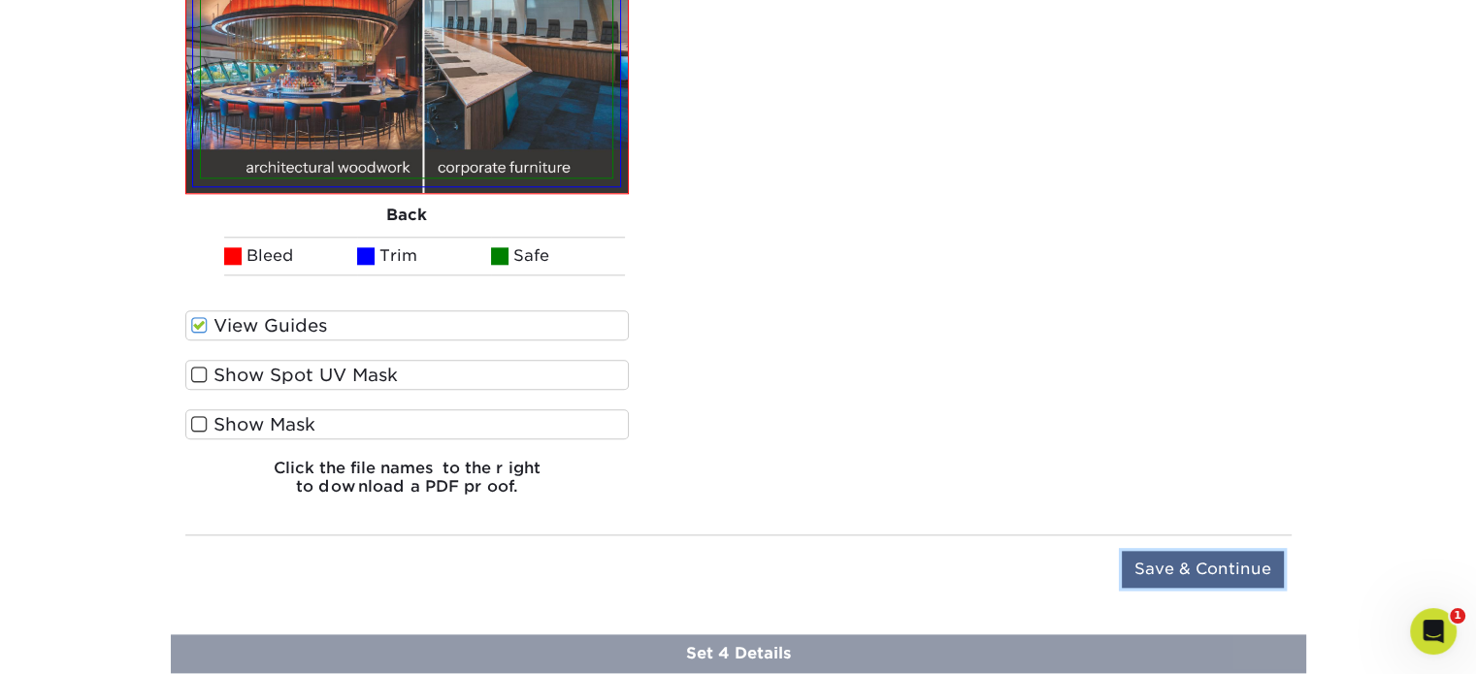
click at [1152, 554] on input "Save & Continue" at bounding box center [1203, 569] width 162 height 37
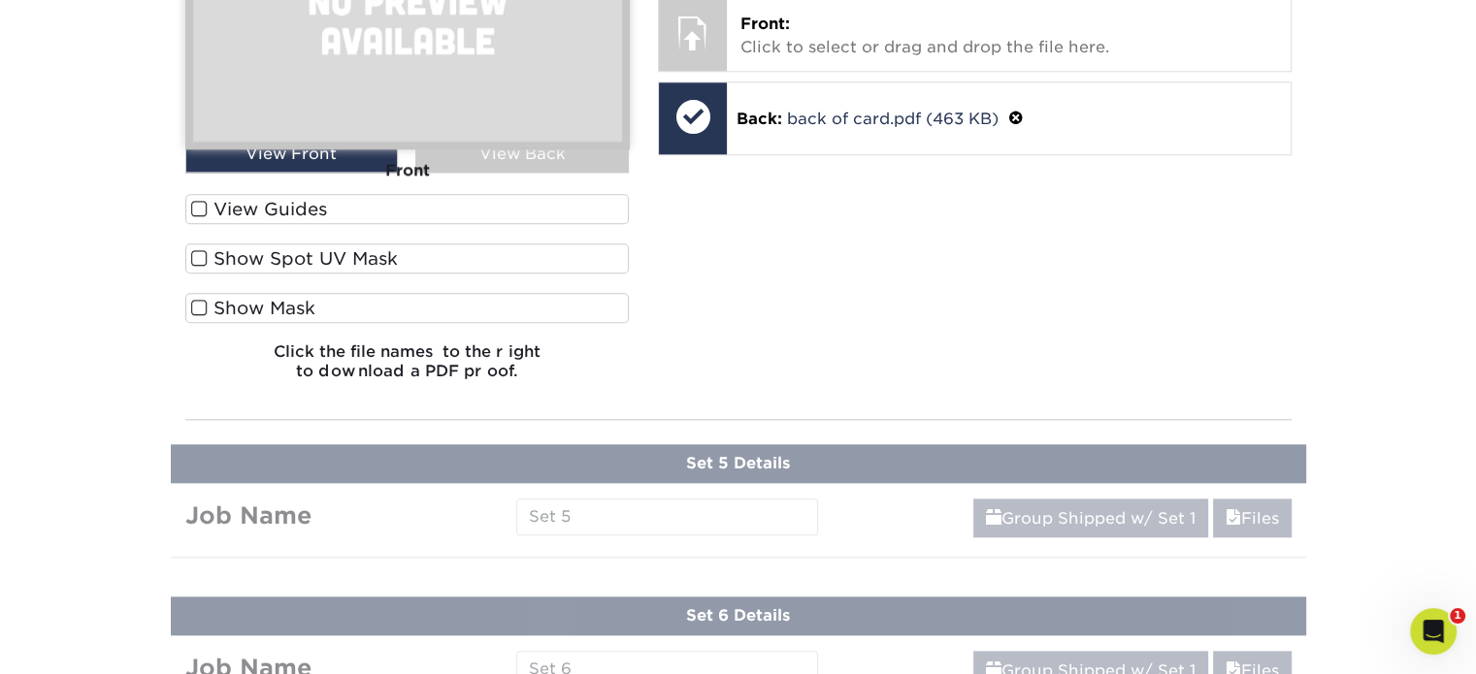
scroll to position [1417, 0]
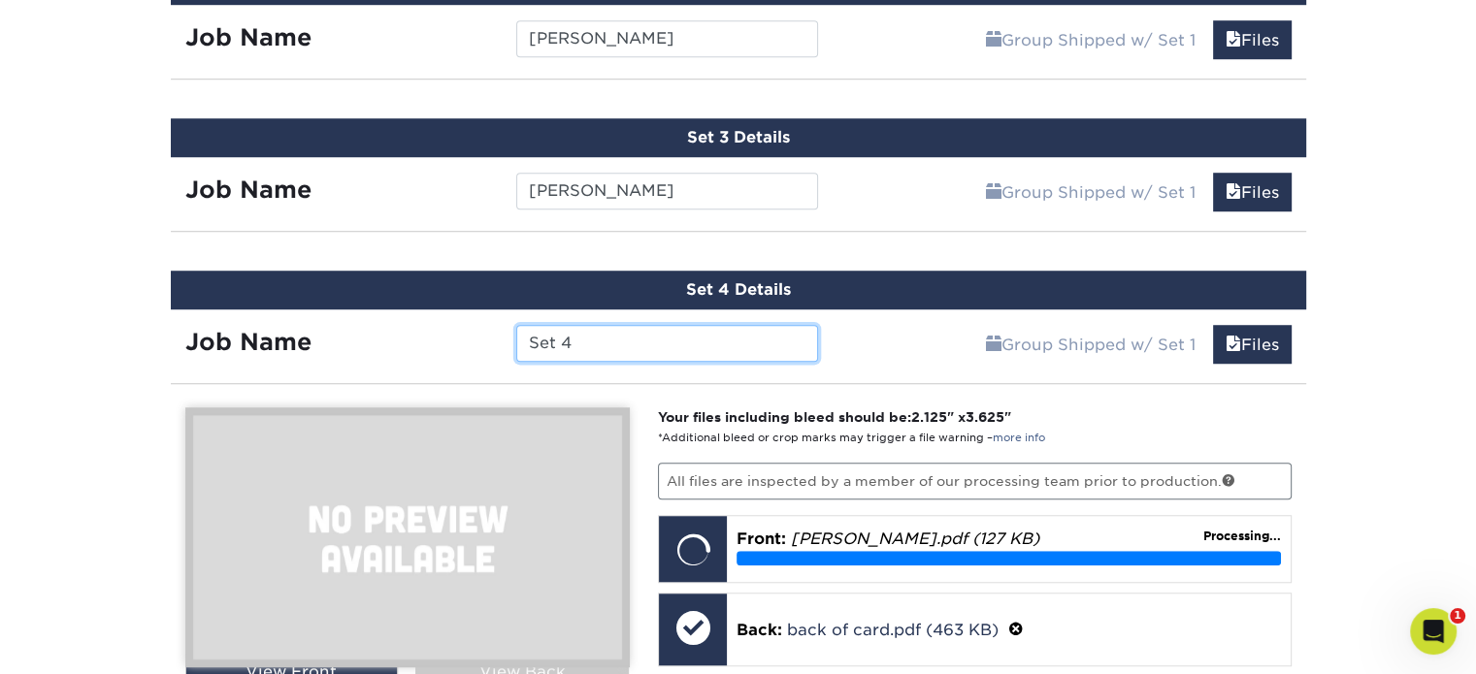
drag, startPoint x: 569, startPoint y: 340, endPoint x: 516, endPoint y: 341, distance: 53.4
click at [516, 341] on input "Set 4" at bounding box center [667, 343] width 302 height 37
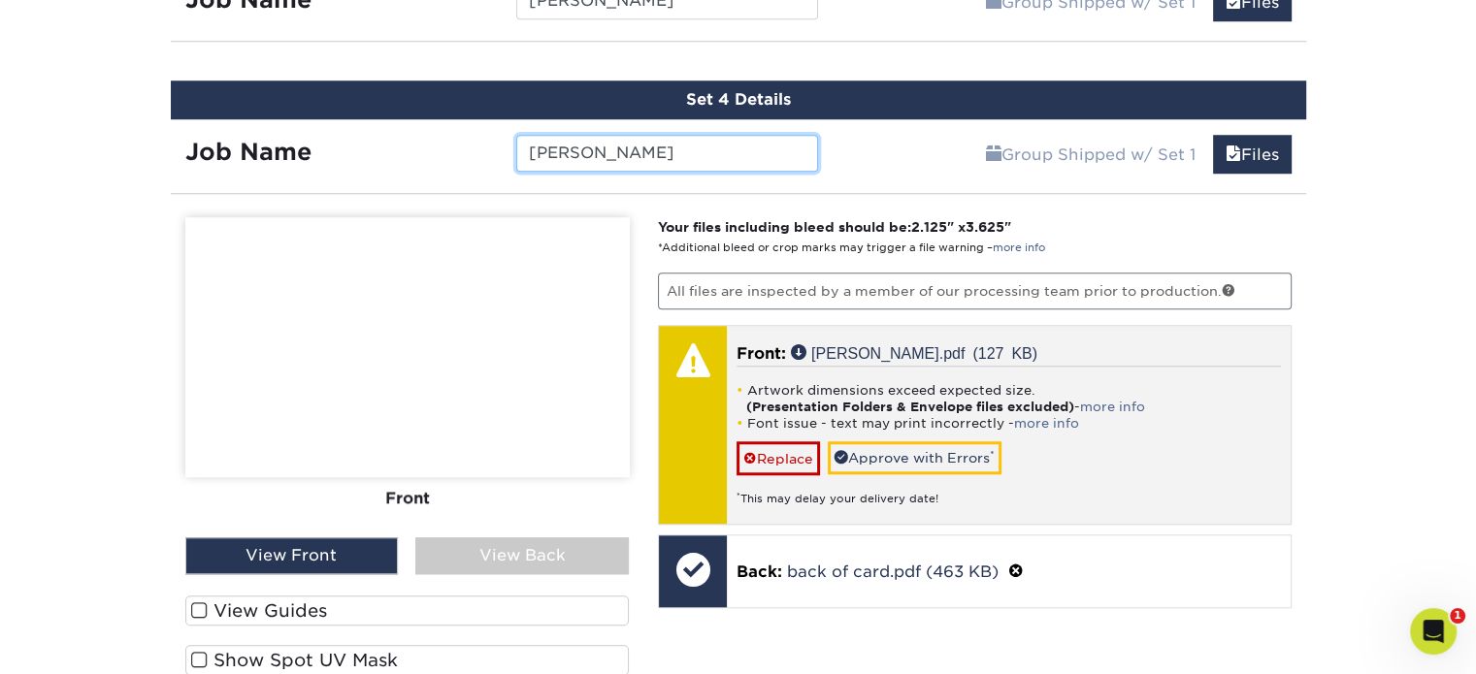
scroll to position [1611, 0]
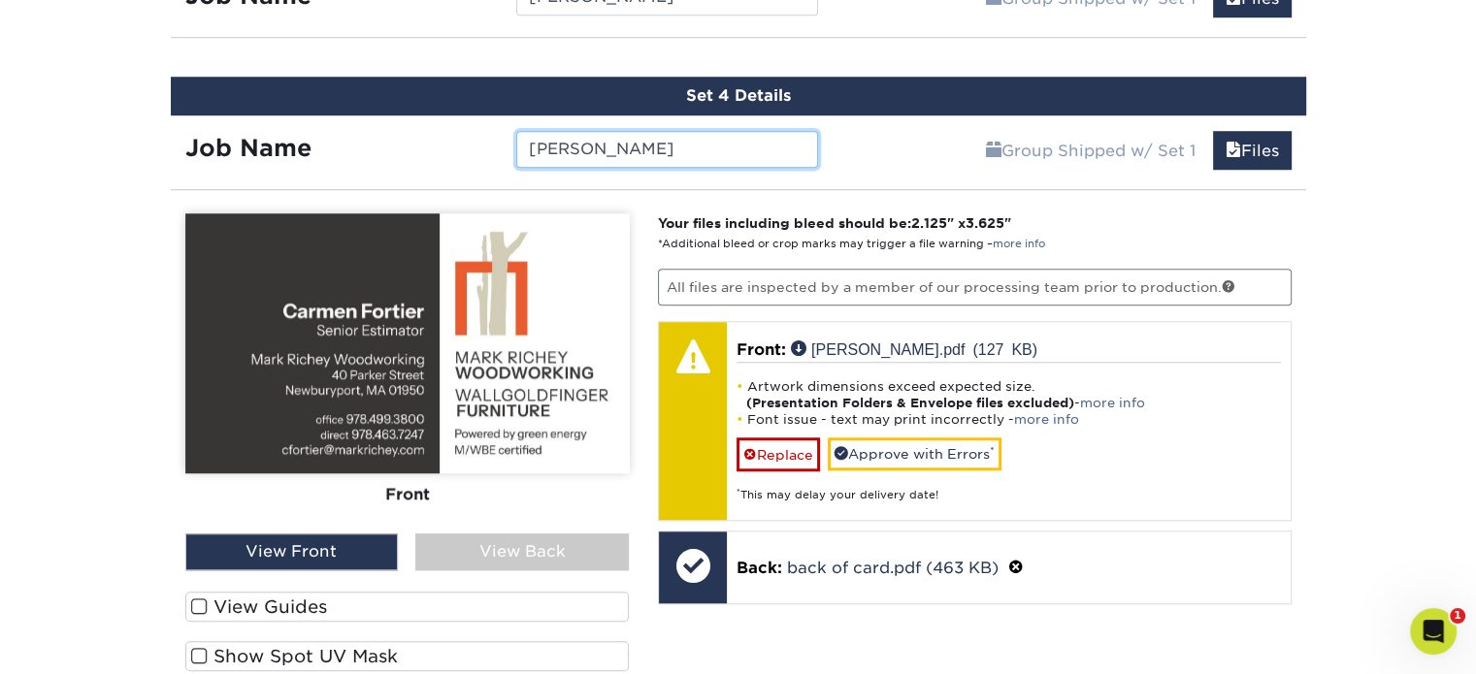
type input "Carmen Fortier"
click at [254, 598] on label "View Guides" at bounding box center [407, 607] width 444 height 30
click at [0, 0] on input "View Guides" at bounding box center [0, 0] width 0 height 0
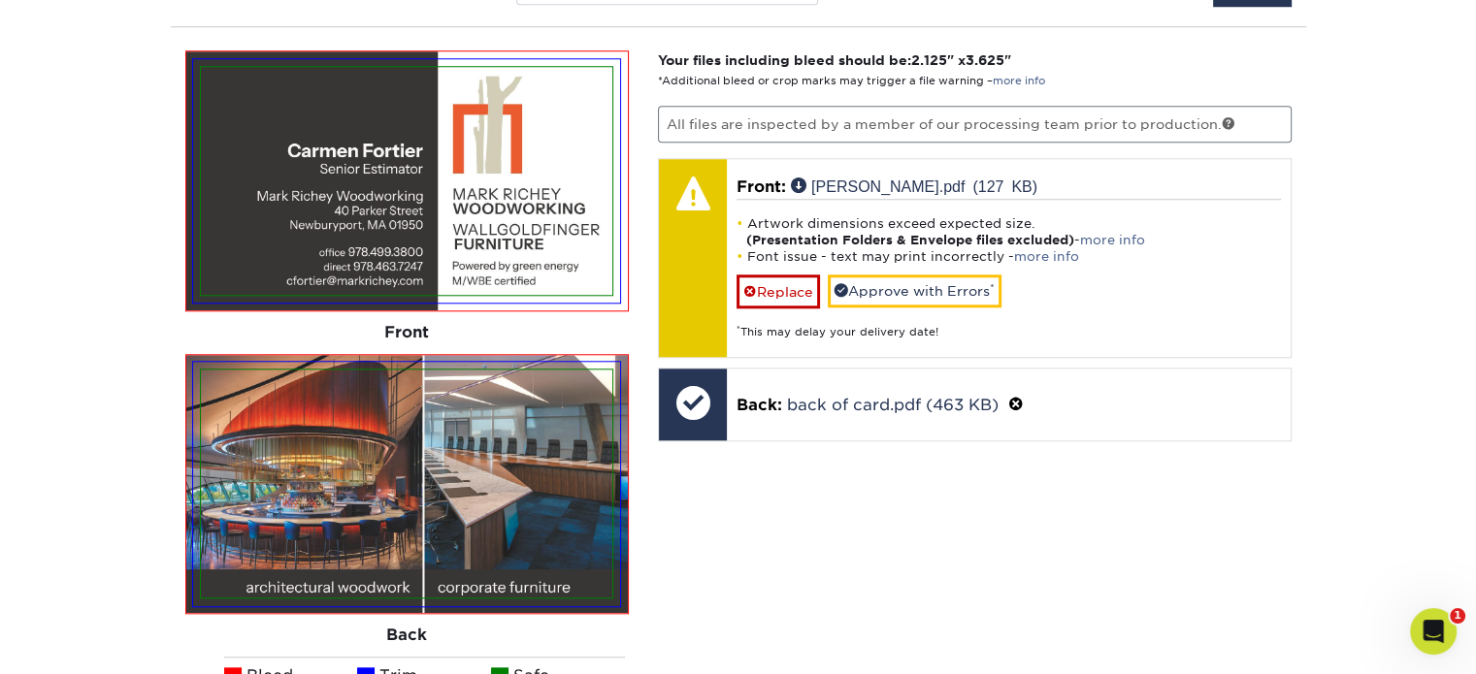
scroll to position [1708, 0]
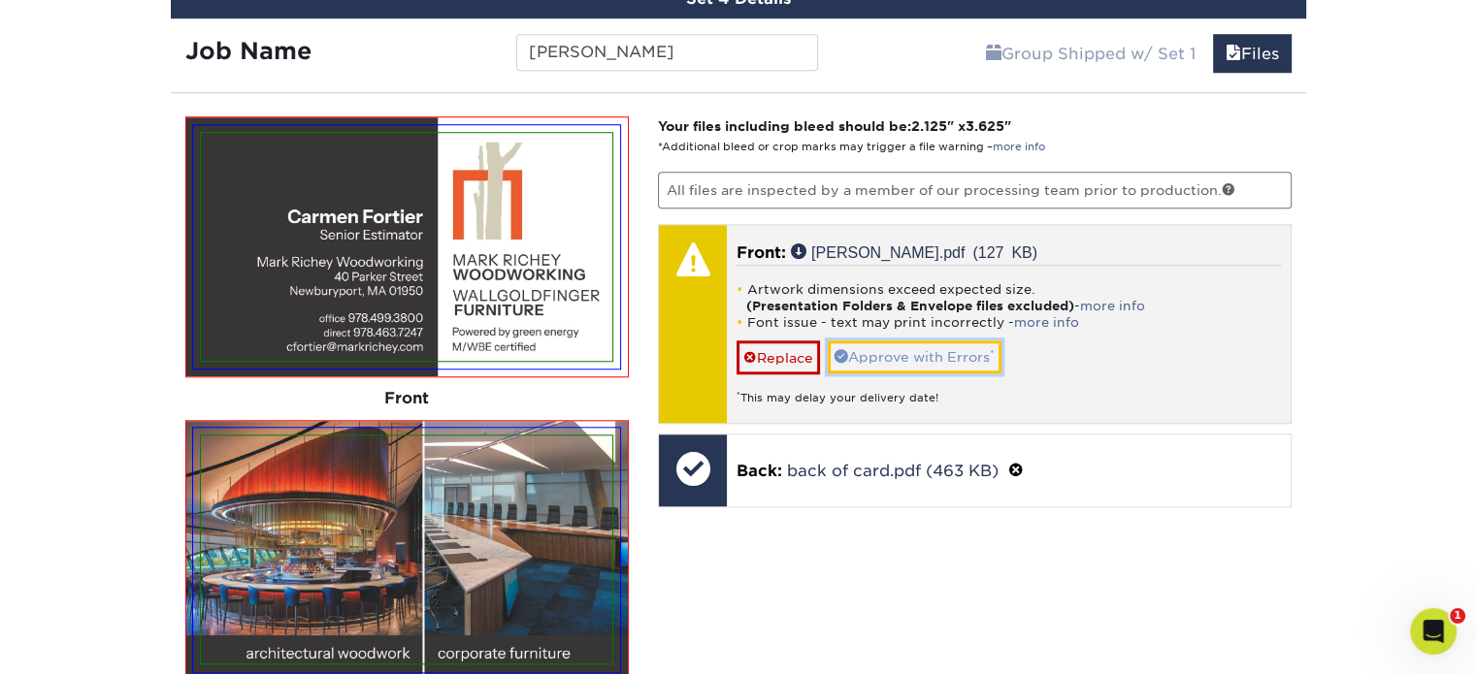
click at [885, 351] on link "Approve with Errors *" at bounding box center [915, 357] width 174 height 33
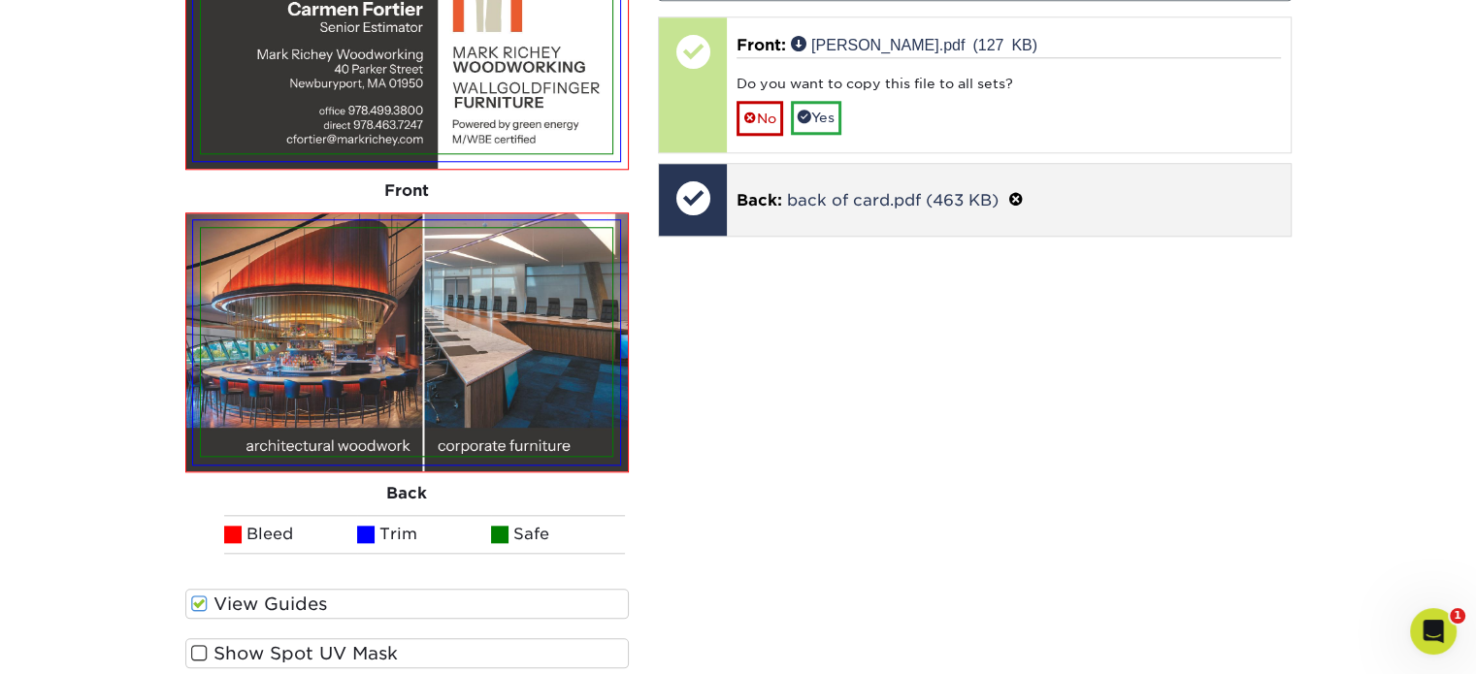
scroll to position [2194, 0]
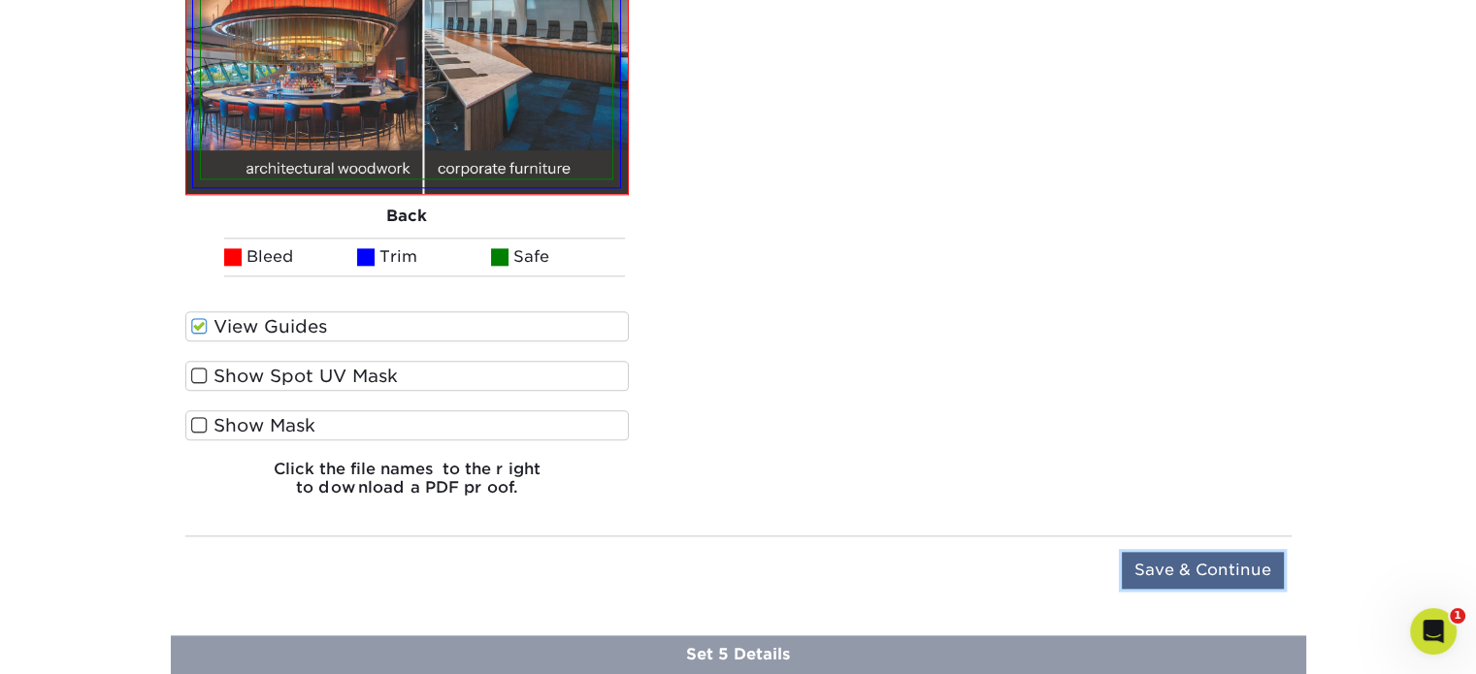
click at [1211, 552] on input "Save & Continue" at bounding box center [1203, 570] width 162 height 37
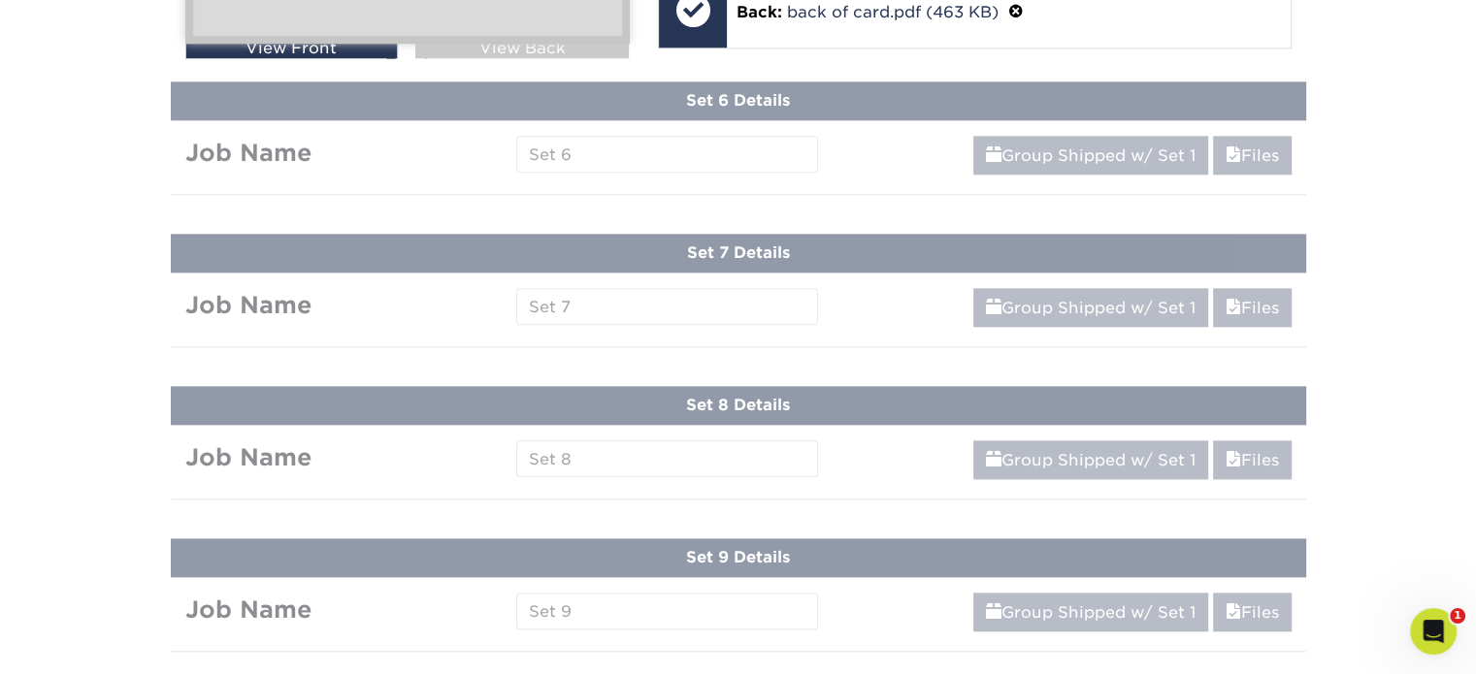
scroll to position [1569, 0]
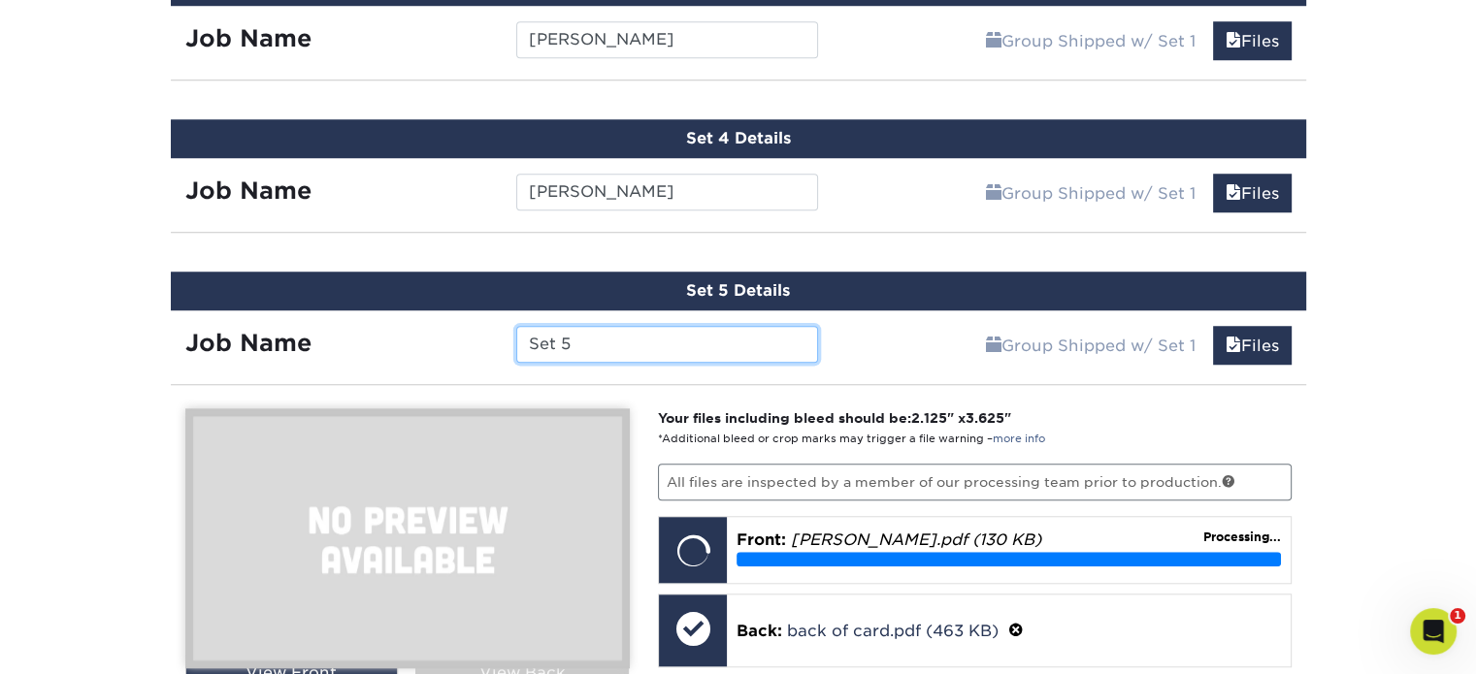
drag, startPoint x: 584, startPoint y: 336, endPoint x: 447, endPoint y: 335, distance: 136.8
click at [447, 335] on div "Job Name Set 5" at bounding box center [502, 344] width 663 height 37
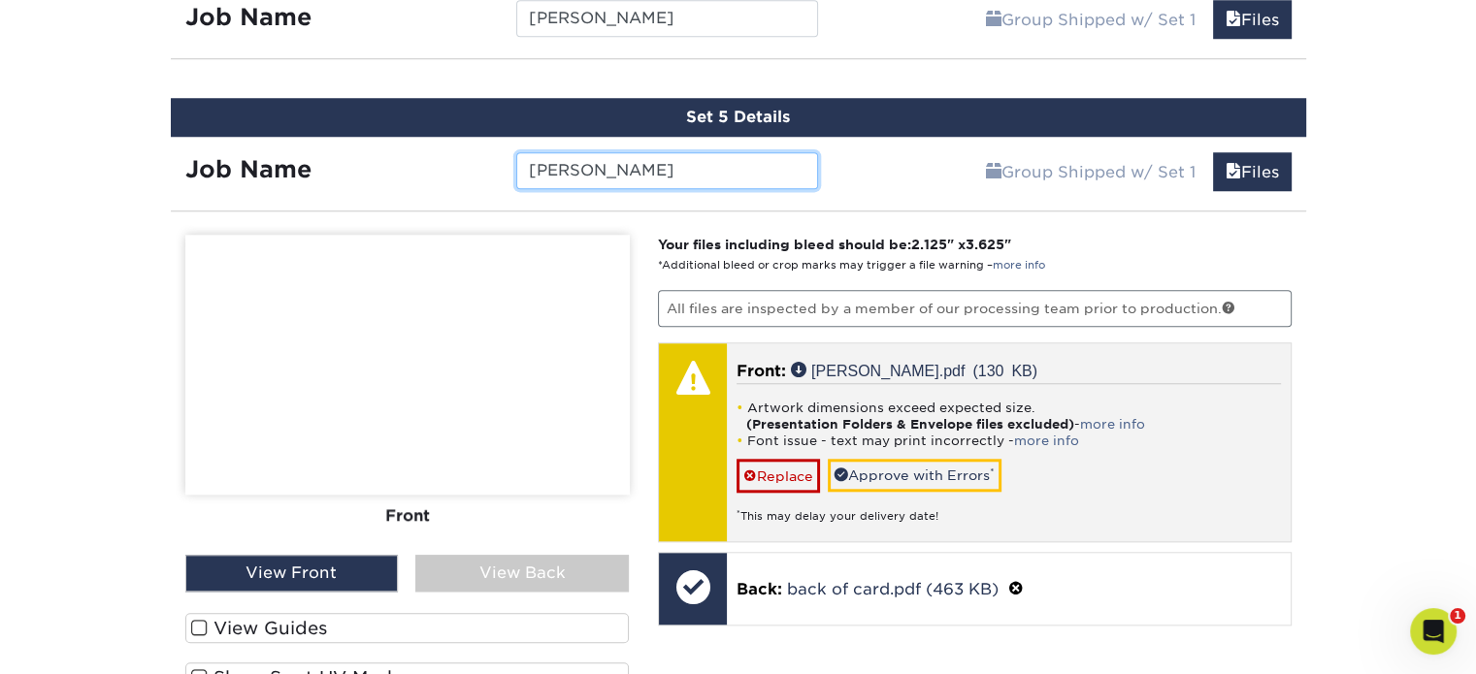
scroll to position [1763, 0]
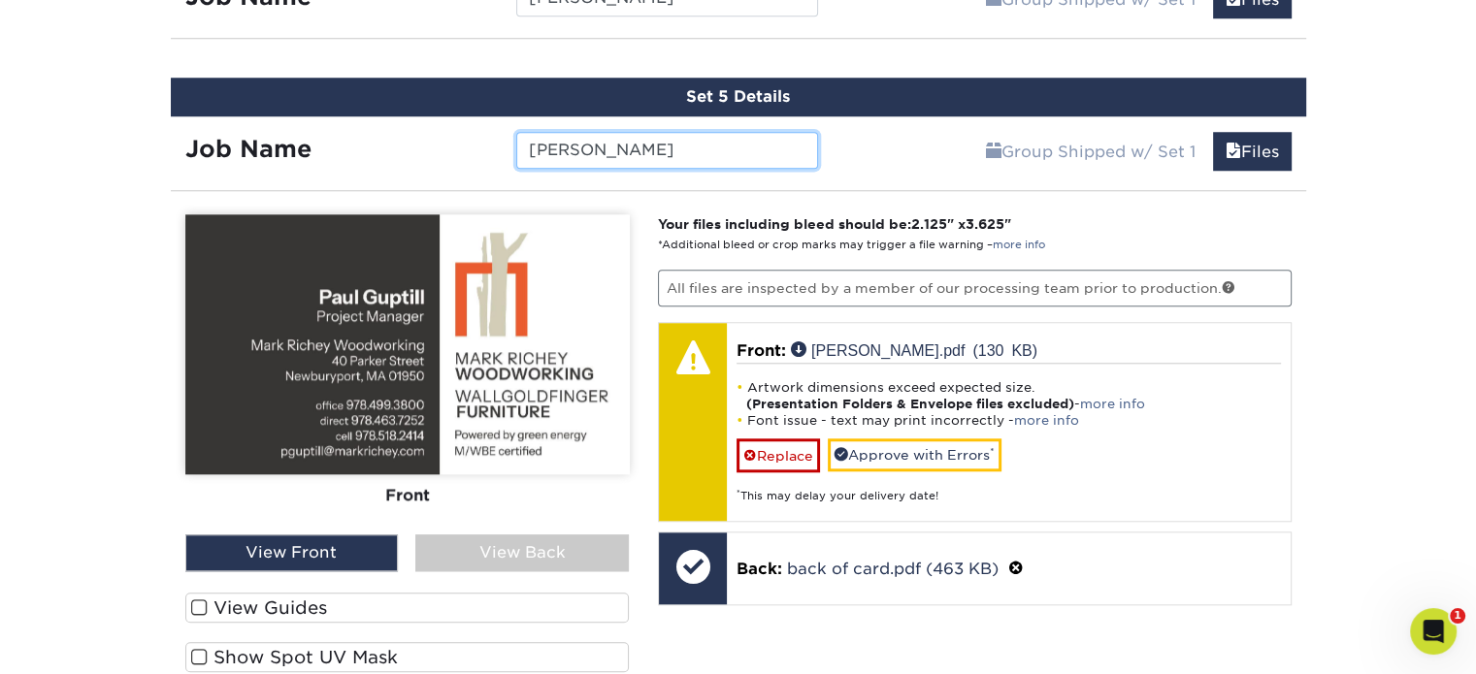
type input "[PERSON_NAME]"
click at [298, 593] on label "View Guides" at bounding box center [407, 608] width 444 height 30
click at [0, 0] on input "View Guides" at bounding box center [0, 0] width 0 height 0
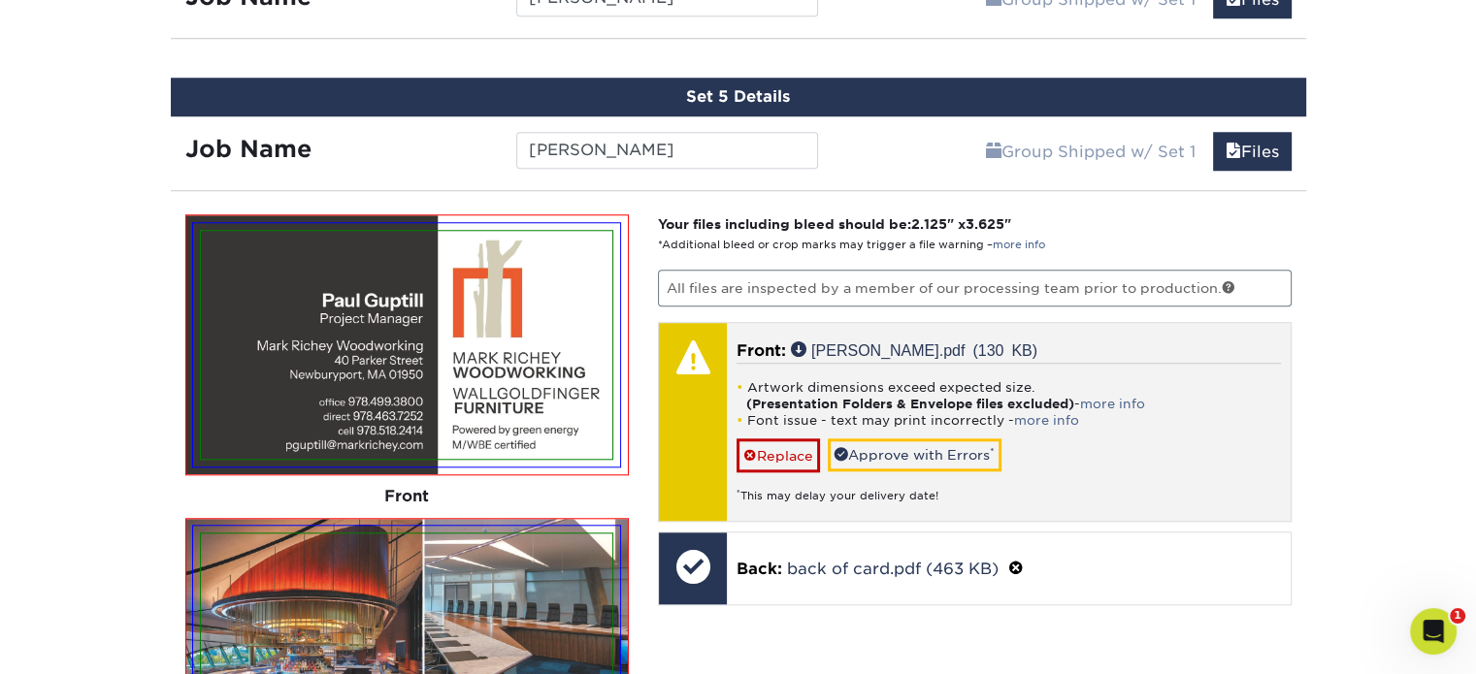
scroll to position [1860, 0]
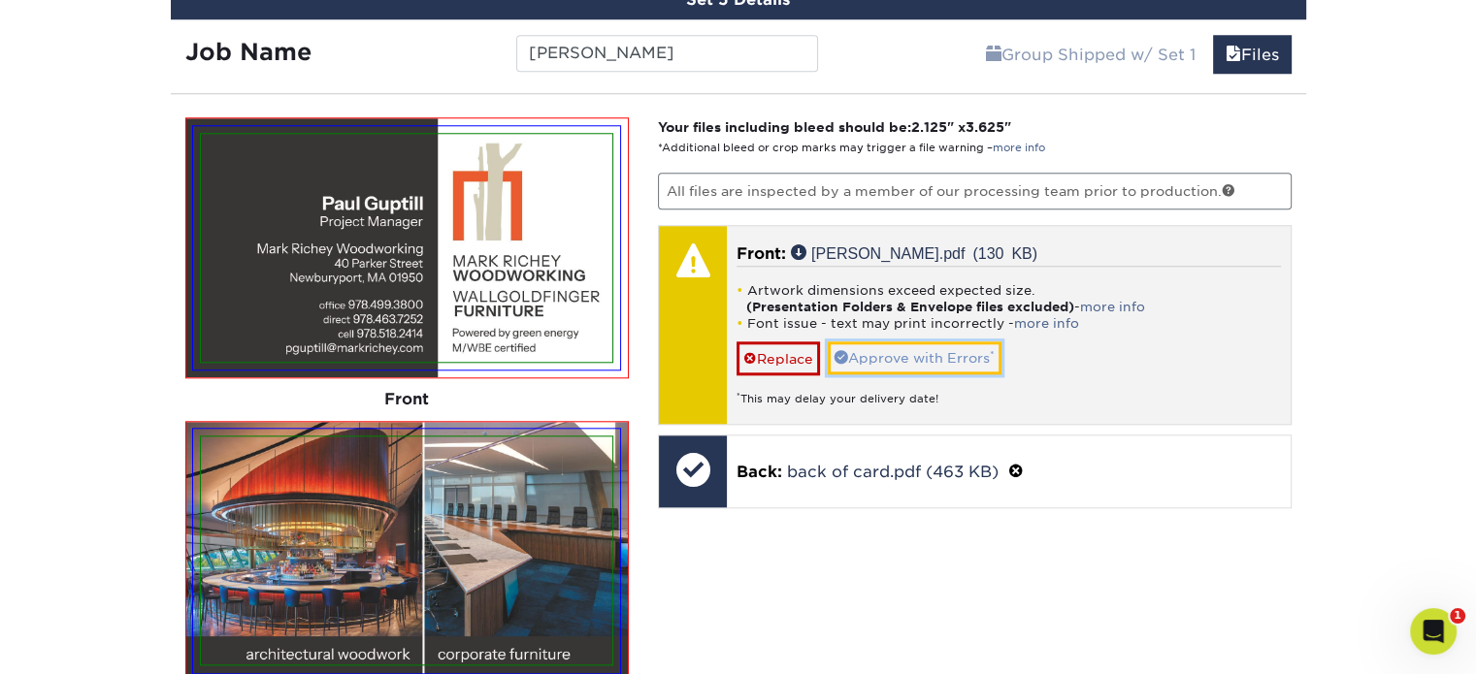
click at [913, 342] on link "Approve with Errors *" at bounding box center [915, 357] width 174 height 33
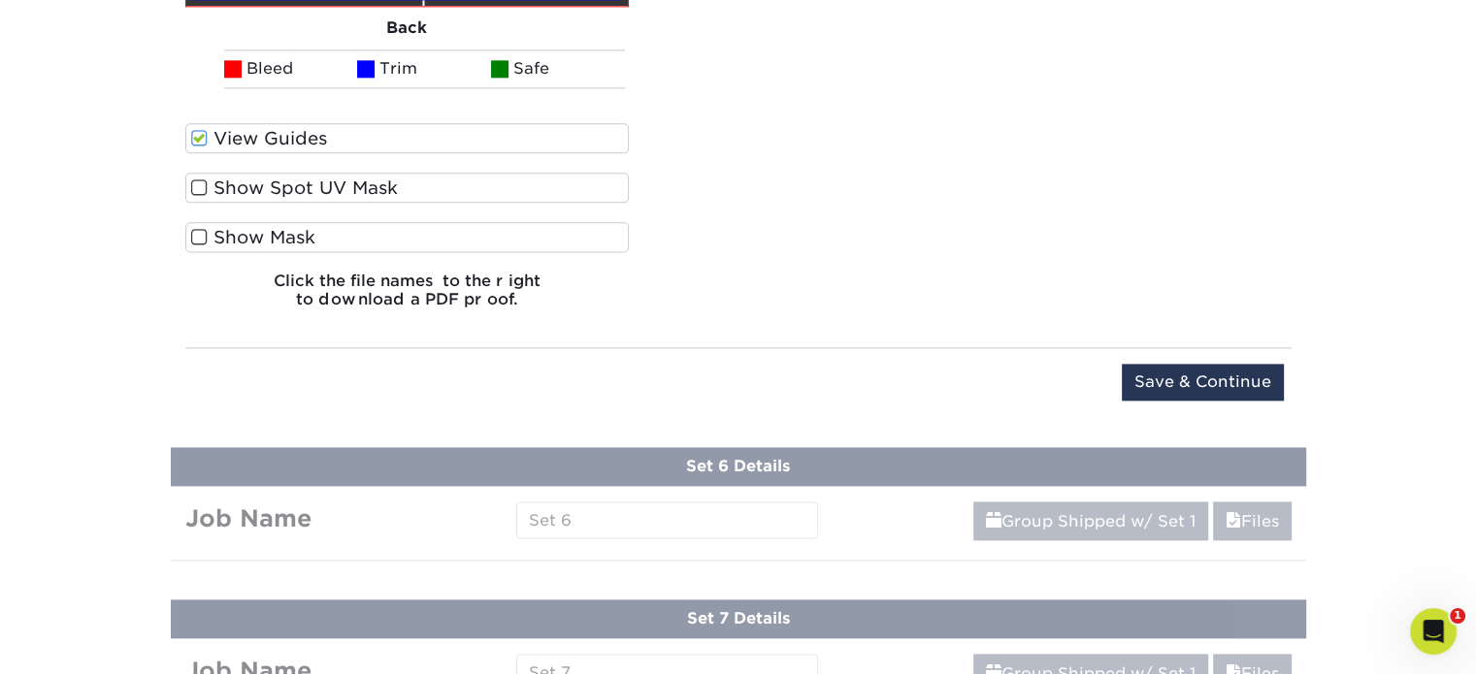
scroll to position [2539, 0]
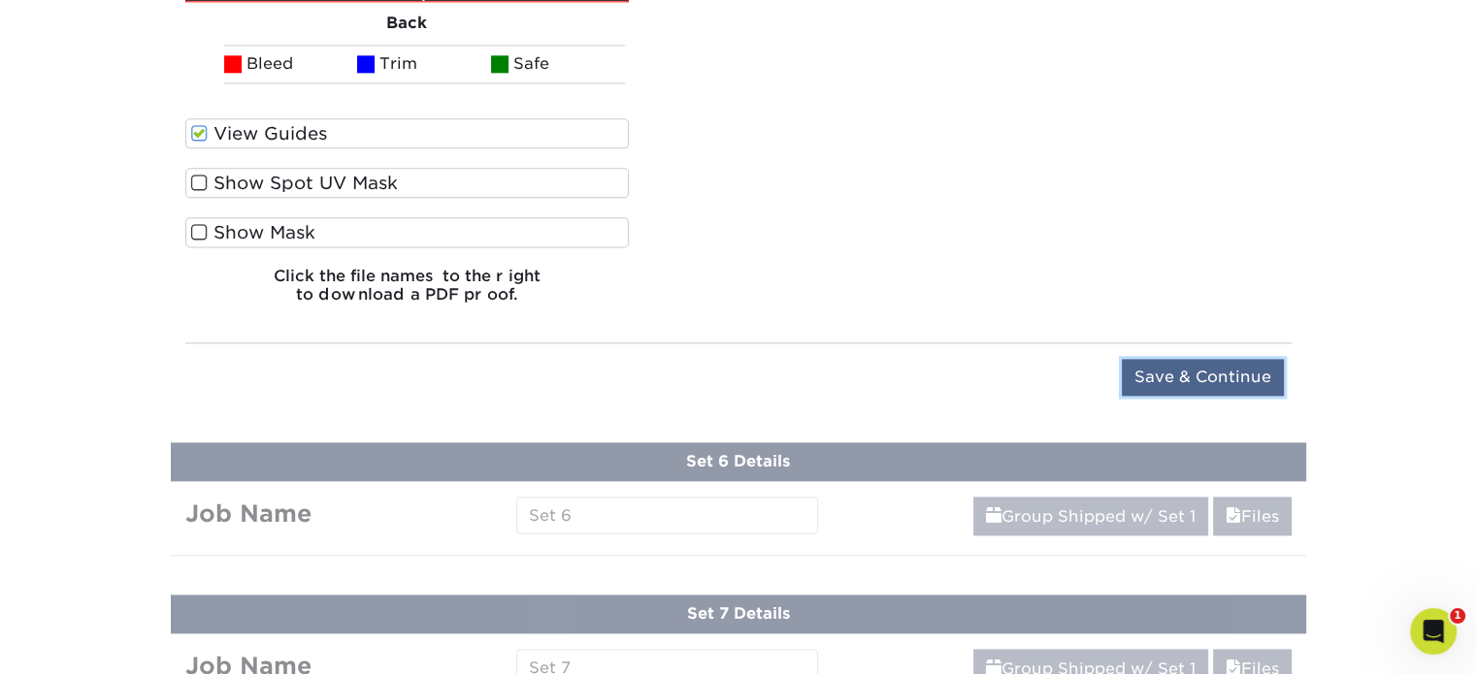
click at [1154, 360] on input "Save & Continue" at bounding box center [1203, 377] width 162 height 37
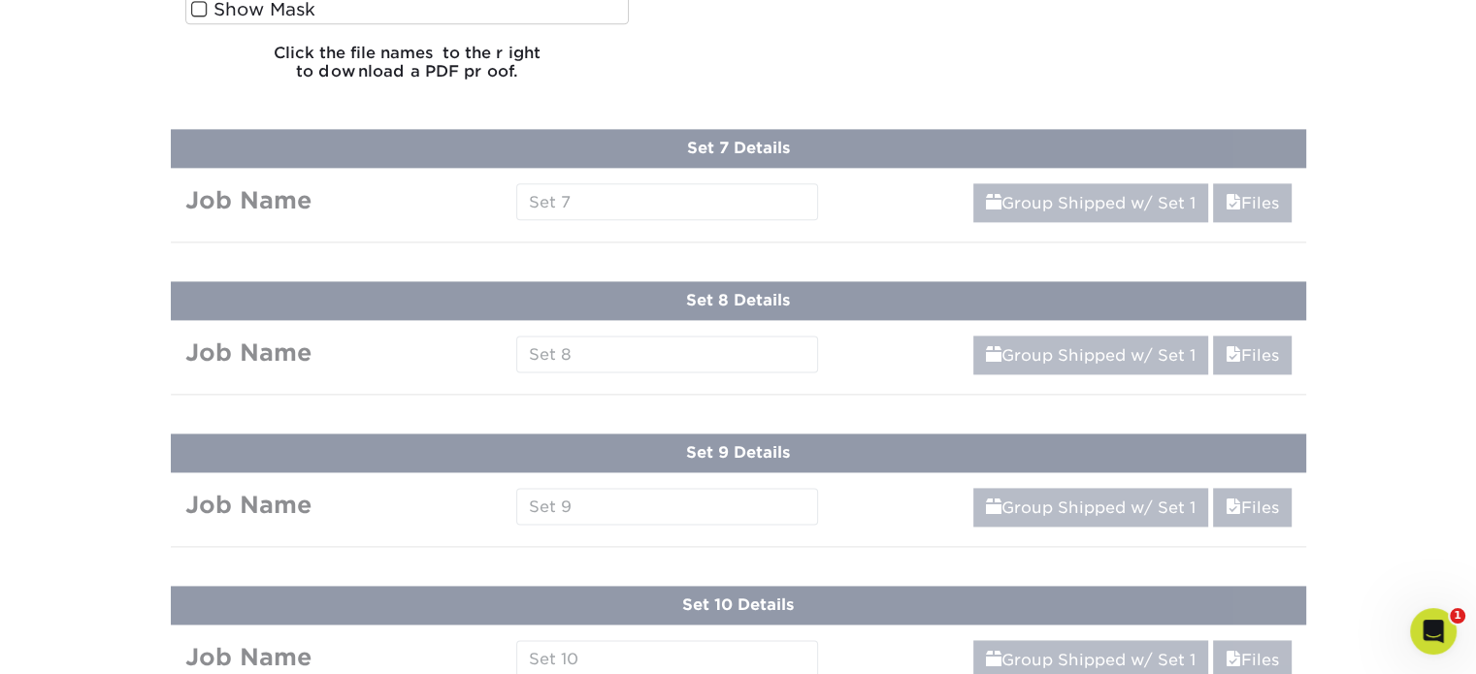
scroll to position [1720, 0]
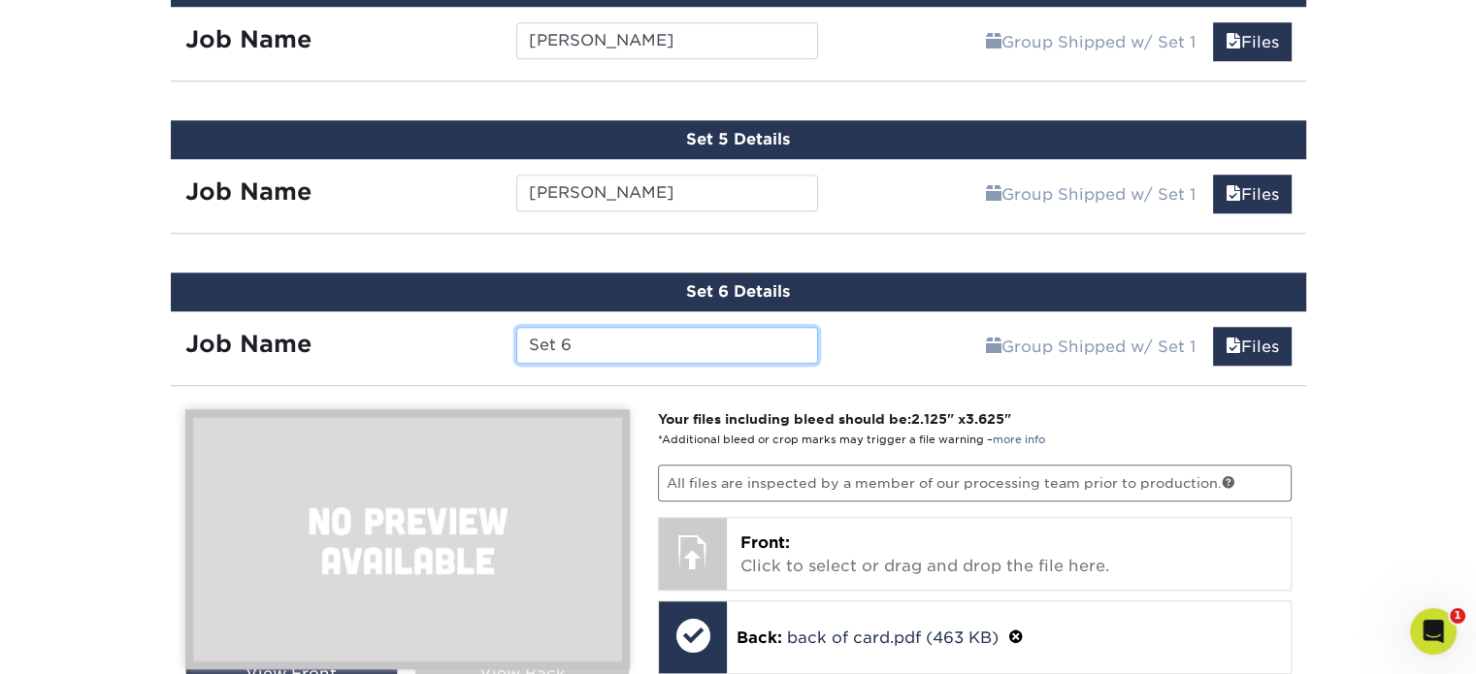
click at [553, 341] on input "Set 6" at bounding box center [667, 345] width 302 height 37
drag, startPoint x: 578, startPoint y: 341, endPoint x: 434, endPoint y: 332, distance: 144.8
click at [435, 333] on div "Job Name Set 6" at bounding box center [502, 345] width 663 height 37
type input "Denise Puleo"
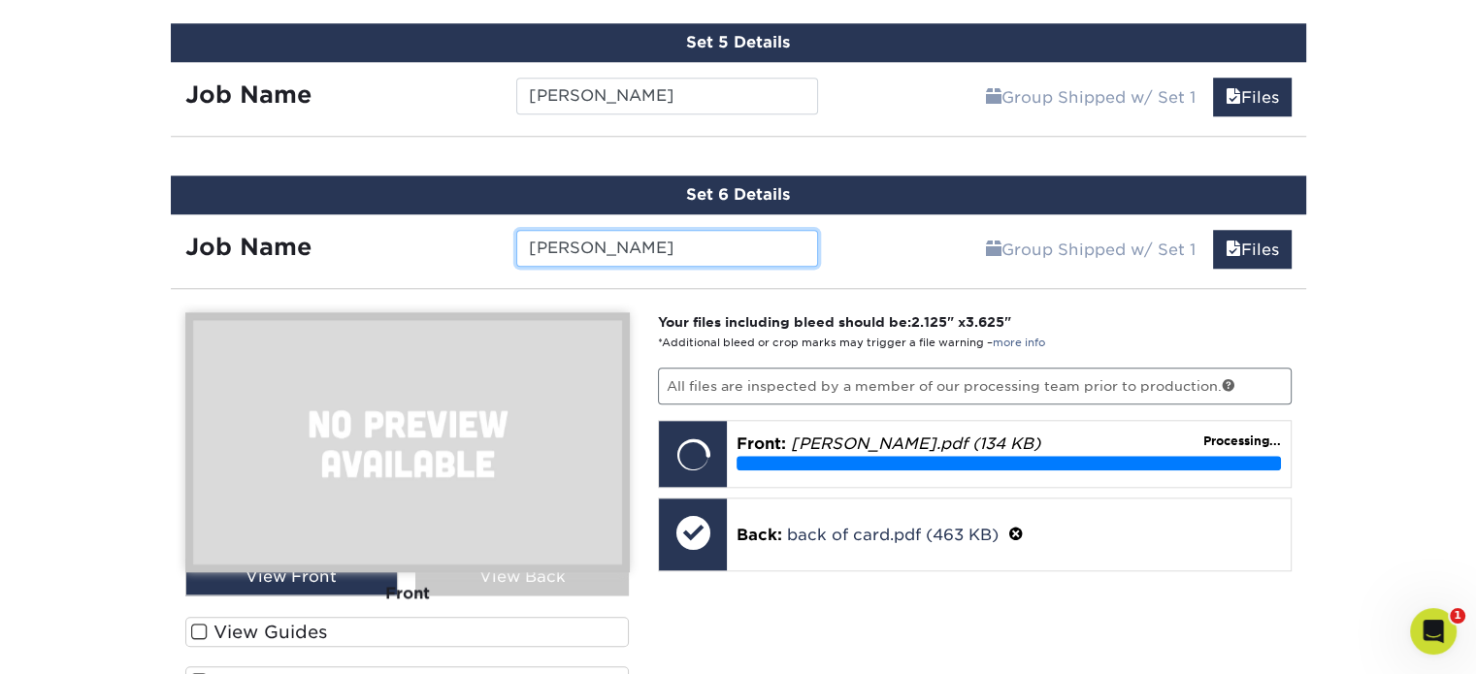
scroll to position [1914, 0]
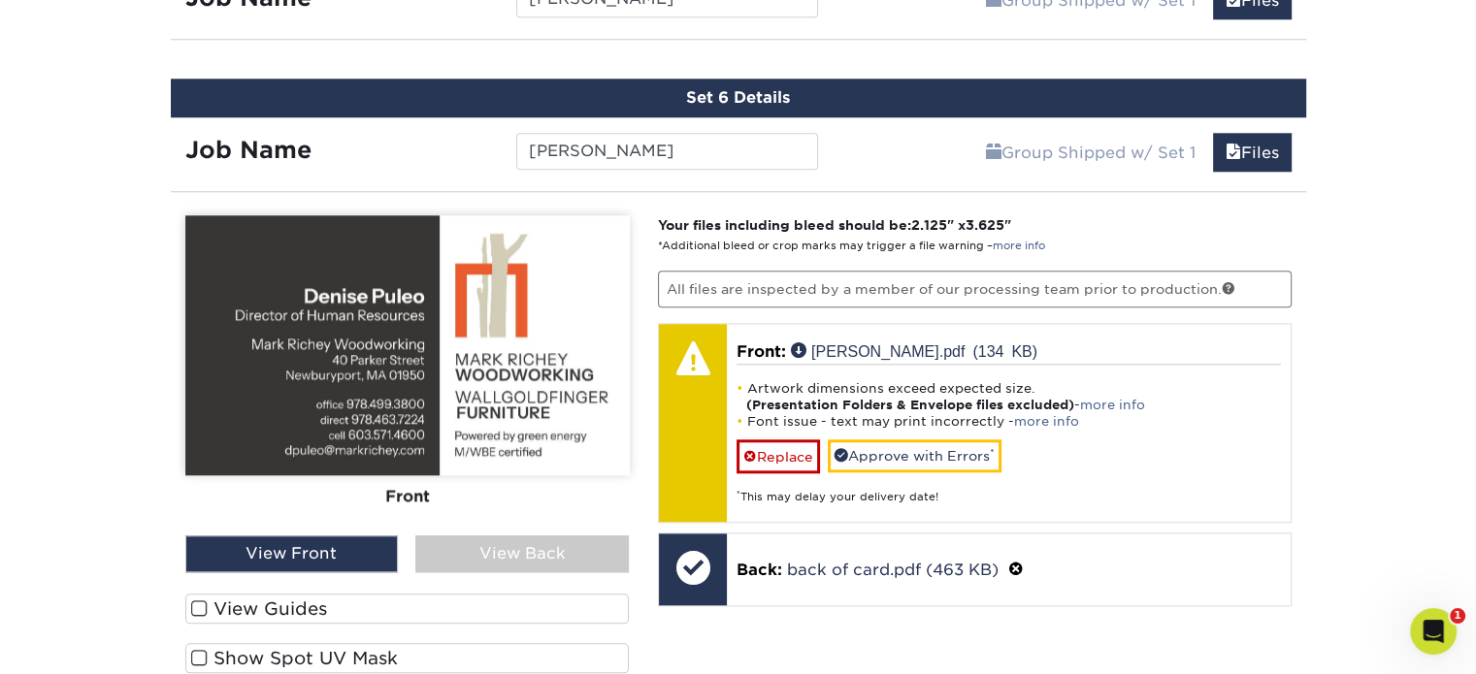
click at [285, 607] on label "View Guides" at bounding box center [407, 609] width 444 height 30
click at [0, 0] on input "View Guides" at bounding box center [0, 0] width 0 height 0
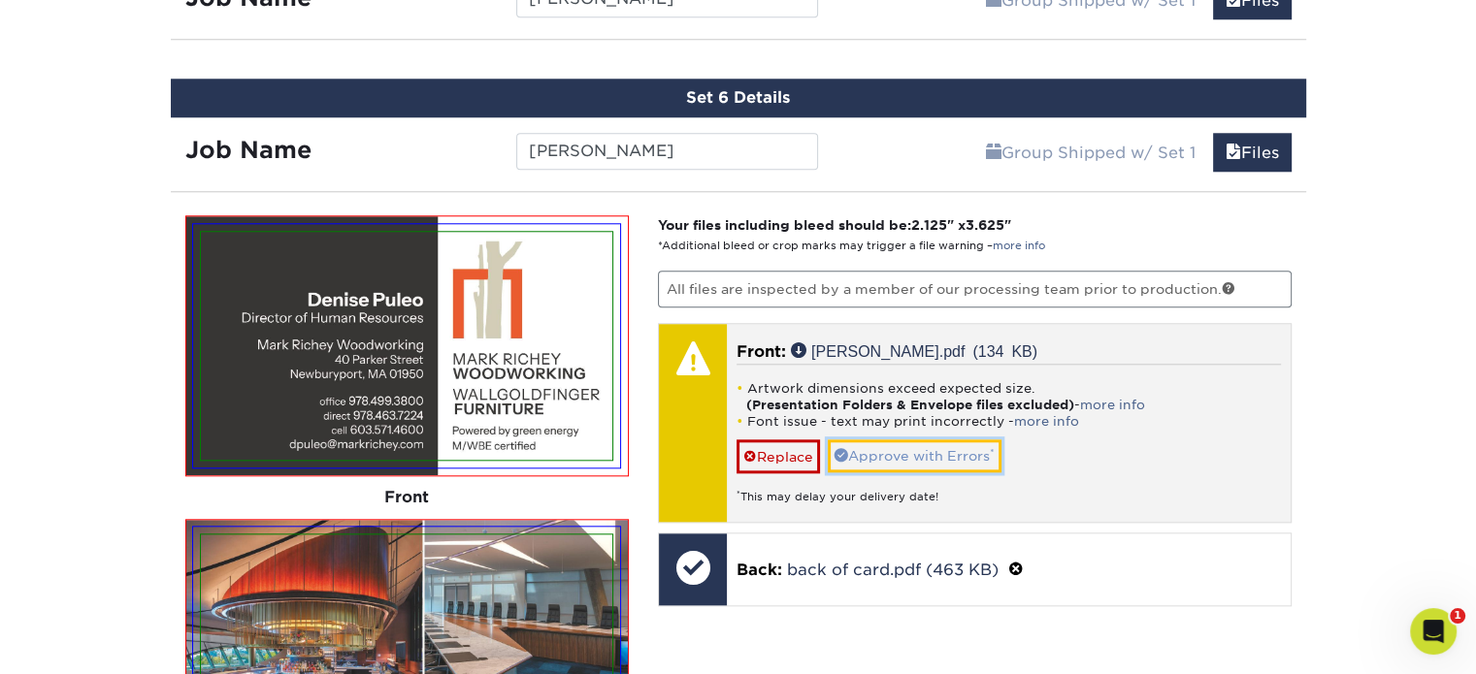
click at [876, 441] on link "Approve with Errors *" at bounding box center [915, 455] width 174 height 33
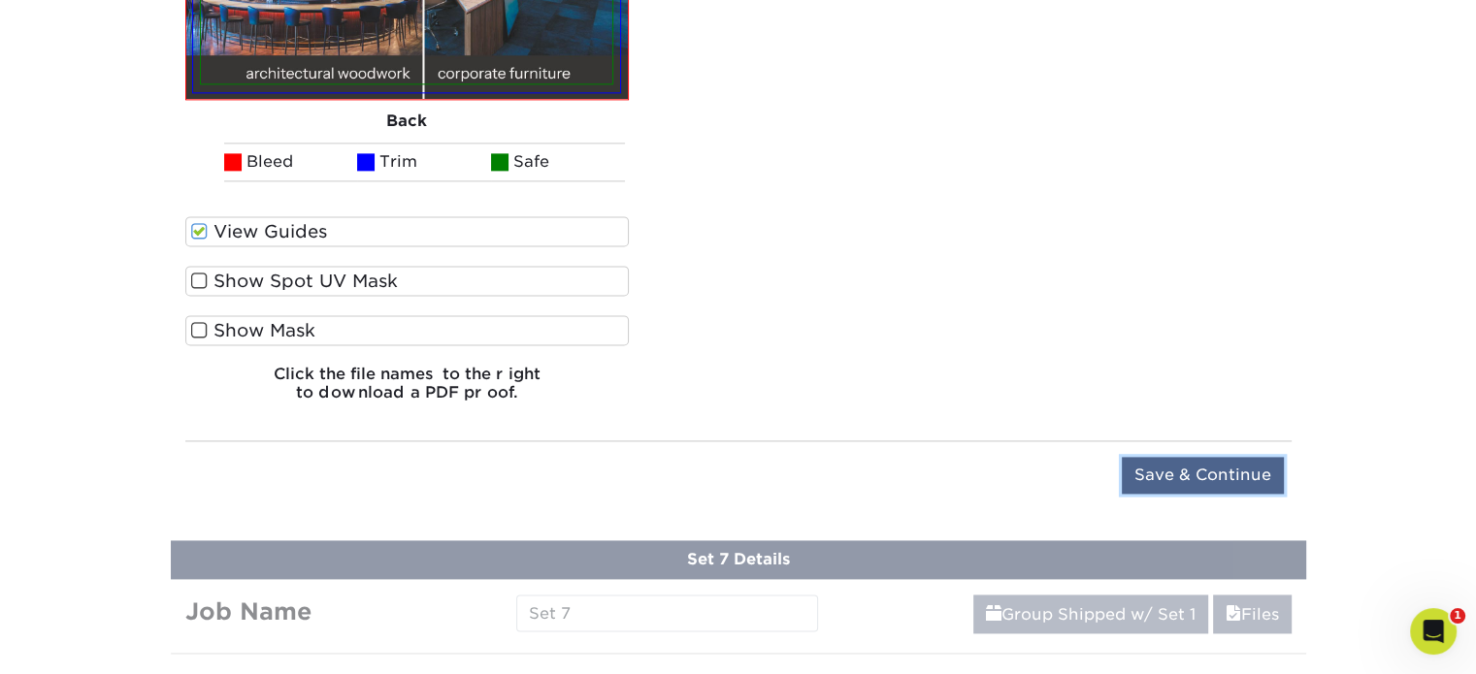
click at [1168, 468] on input "Save & Continue" at bounding box center [1203, 475] width 162 height 37
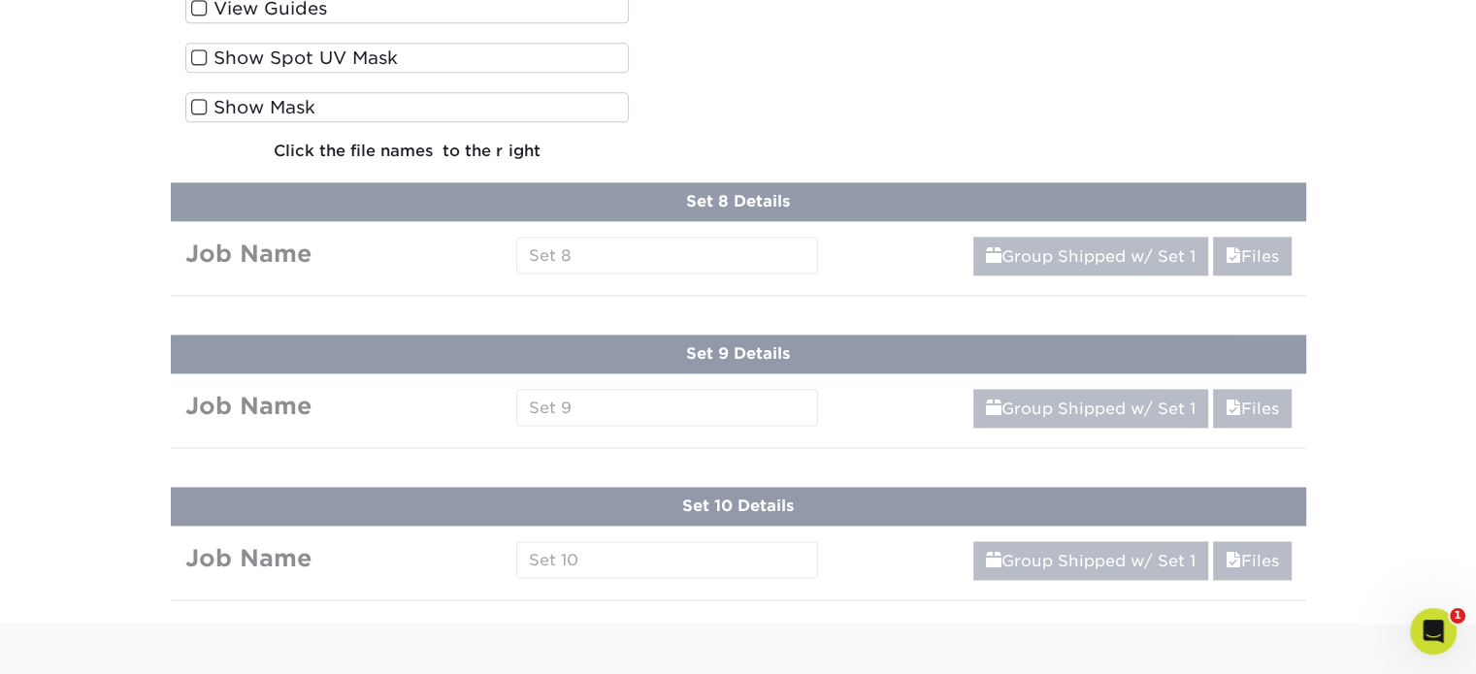
scroll to position [1871, 0]
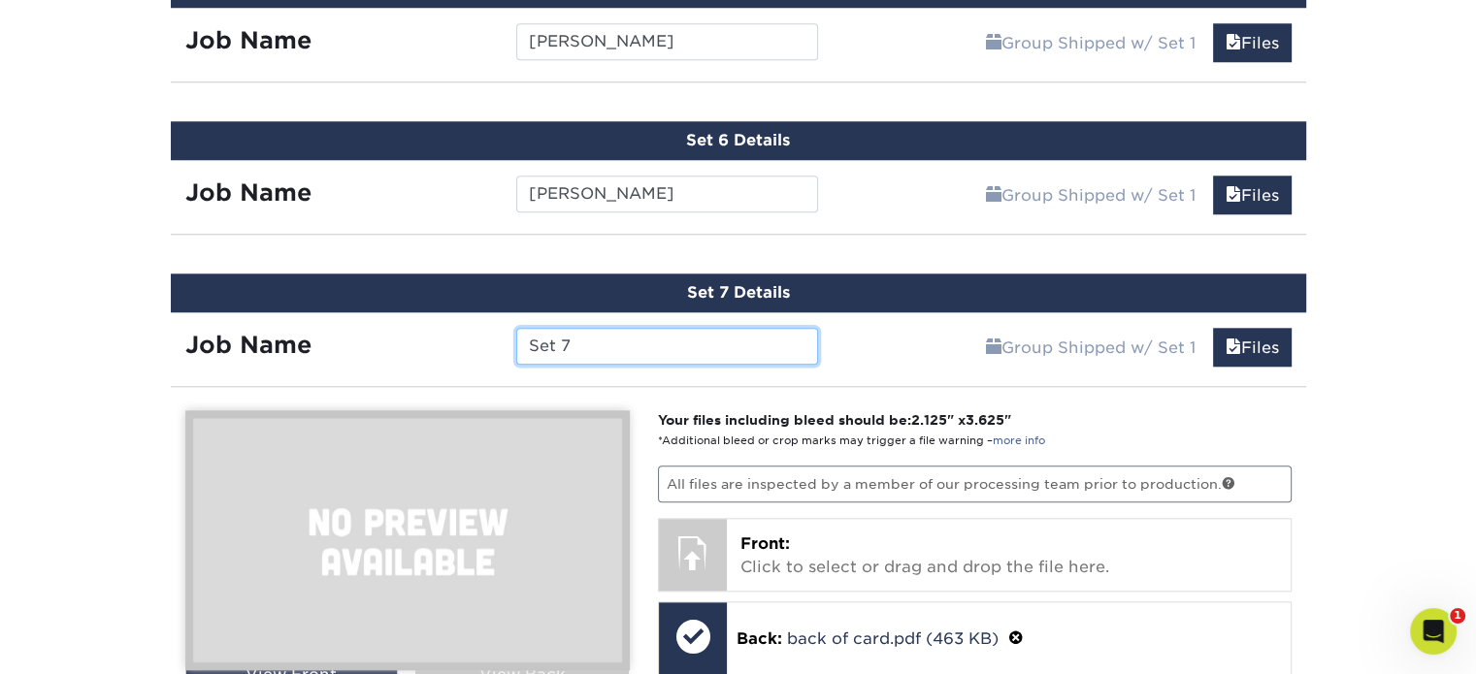
drag, startPoint x: 590, startPoint y: 337, endPoint x: 501, endPoint y: 337, distance: 89.3
click at [502, 337] on div "Set 7" at bounding box center [667, 346] width 331 height 37
type input "Nate Russell"
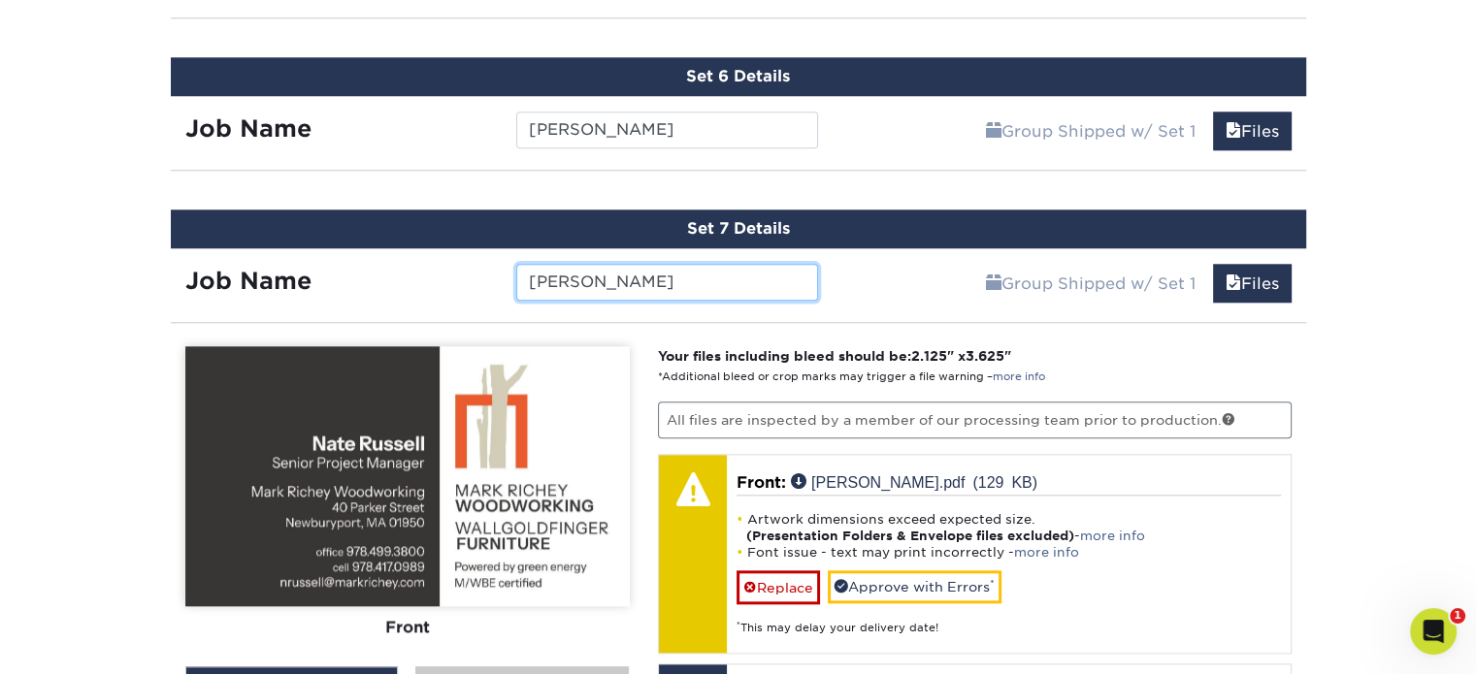
scroll to position [1968, 0]
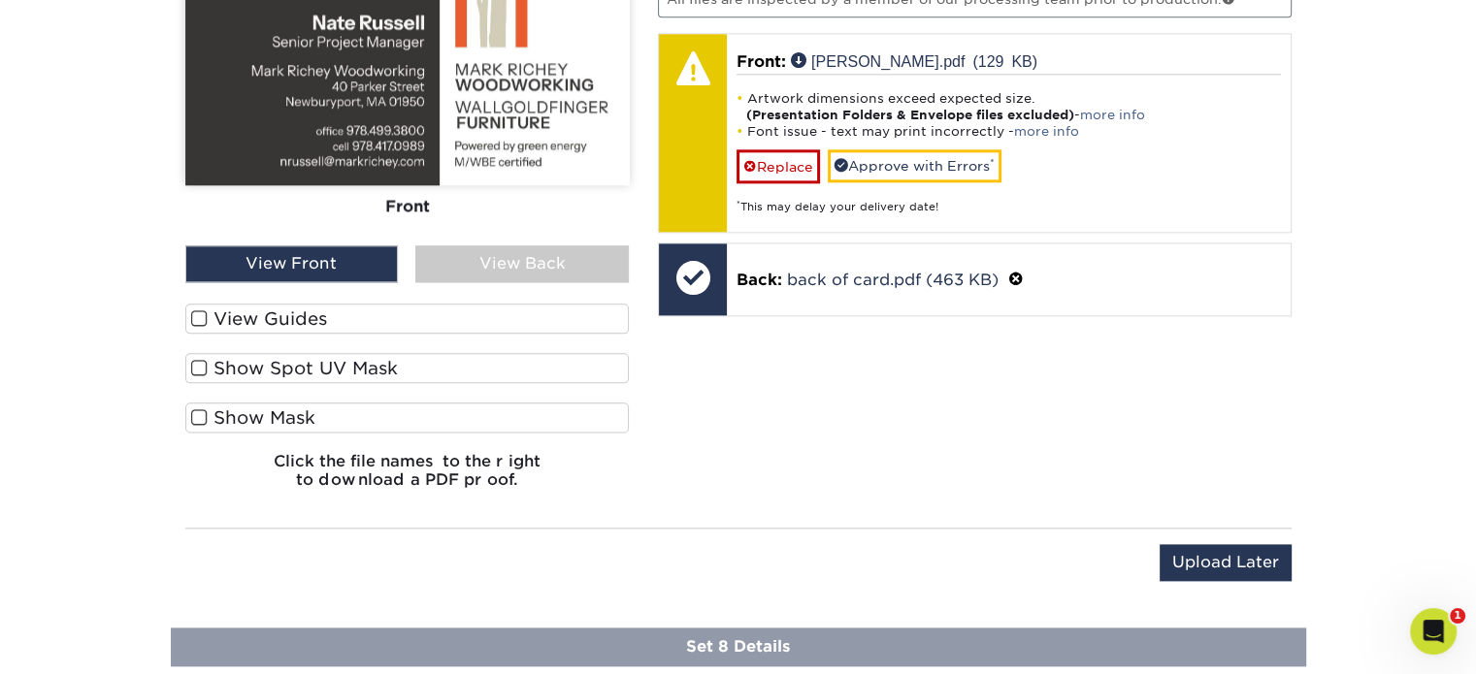
click at [233, 309] on label "View Guides" at bounding box center [407, 319] width 444 height 30
click at [0, 0] on input "View Guides" at bounding box center [0, 0] width 0 height 0
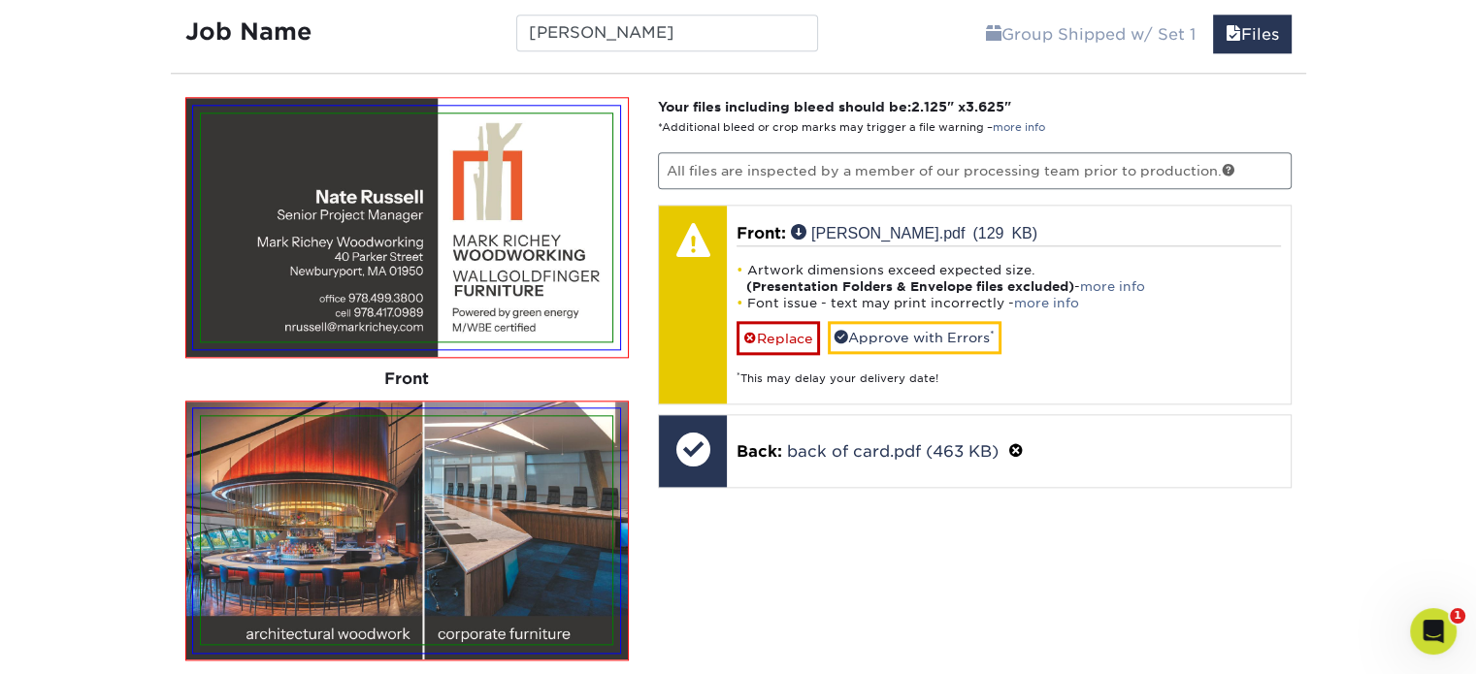
scroll to position [2173, 0]
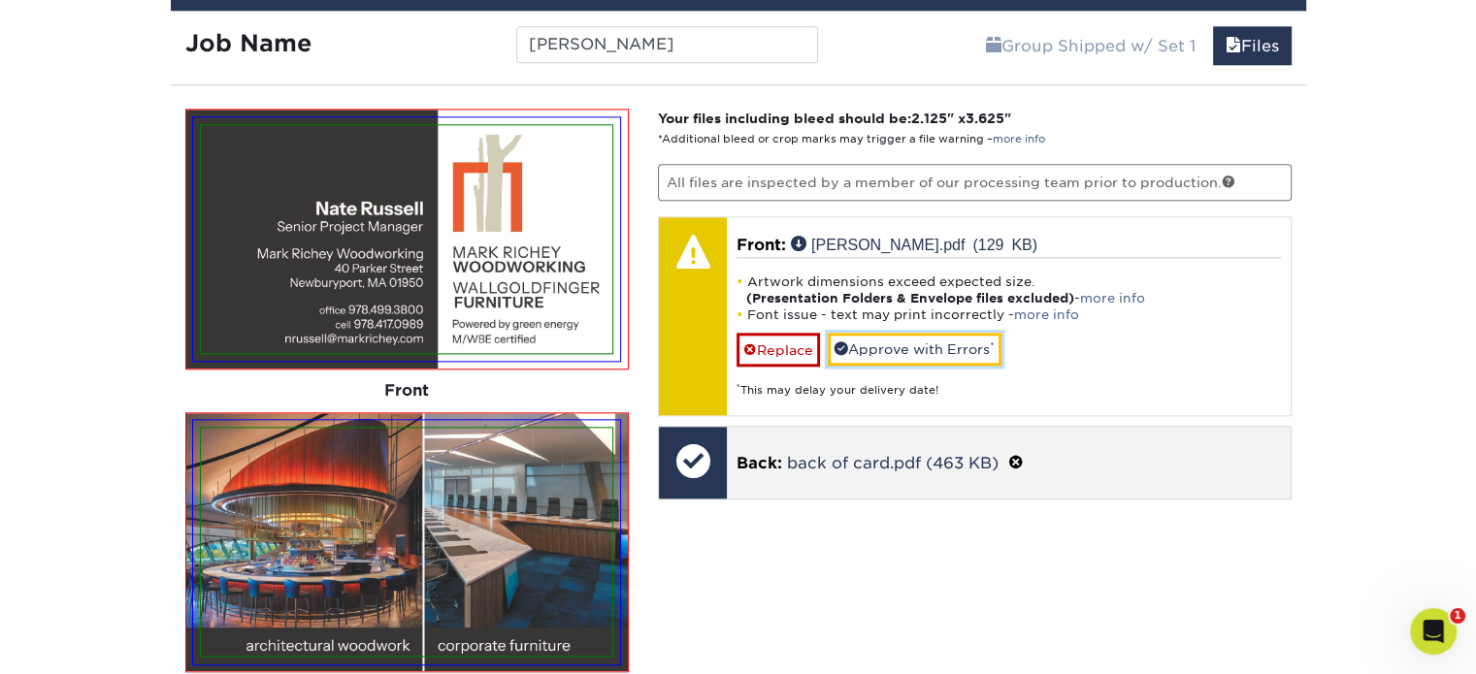
drag, startPoint x: 943, startPoint y: 336, endPoint x: 1039, endPoint y: 350, distance: 97.1
click at [943, 336] on link "Approve with Errors *" at bounding box center [915, 349] width 174 height 33
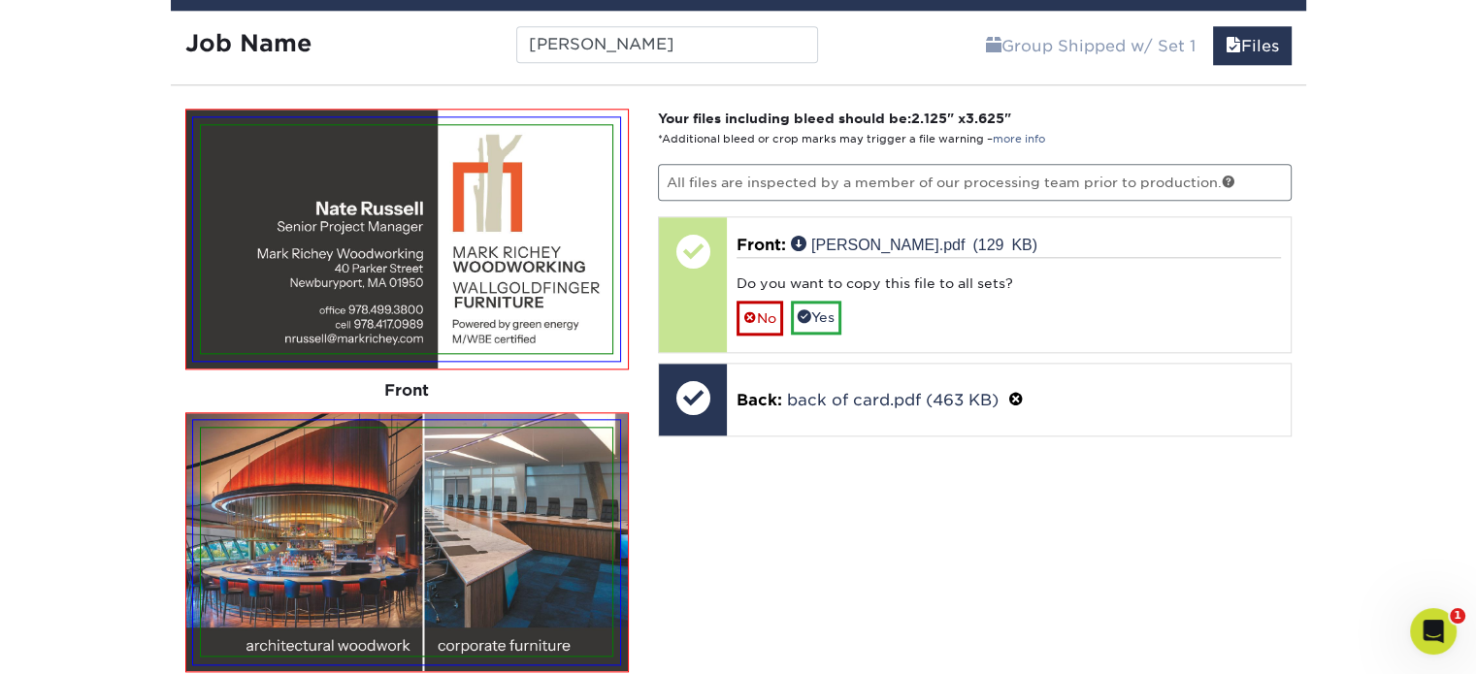
scroll to position [2561, 0]
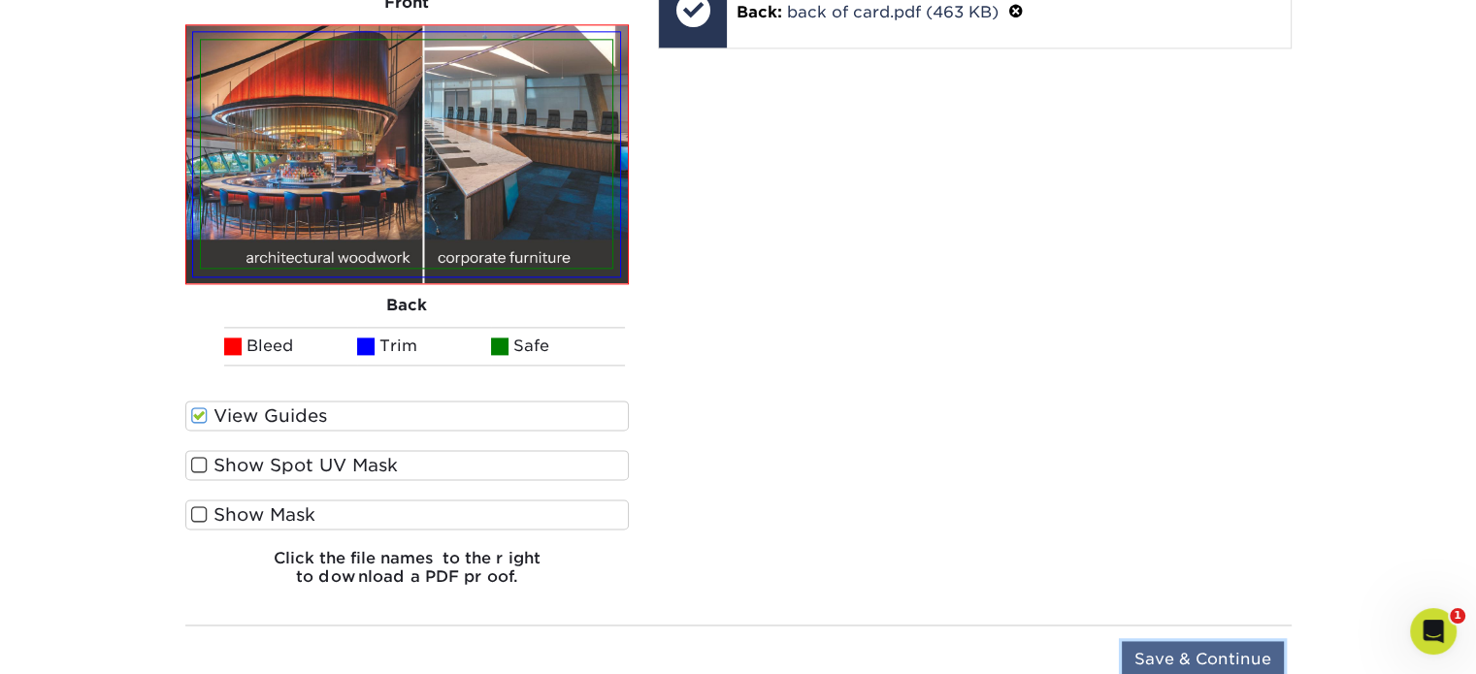
click at [1206, 647] on input "Save & Continue" at bounding box center [1203, 659] width 162 height 37
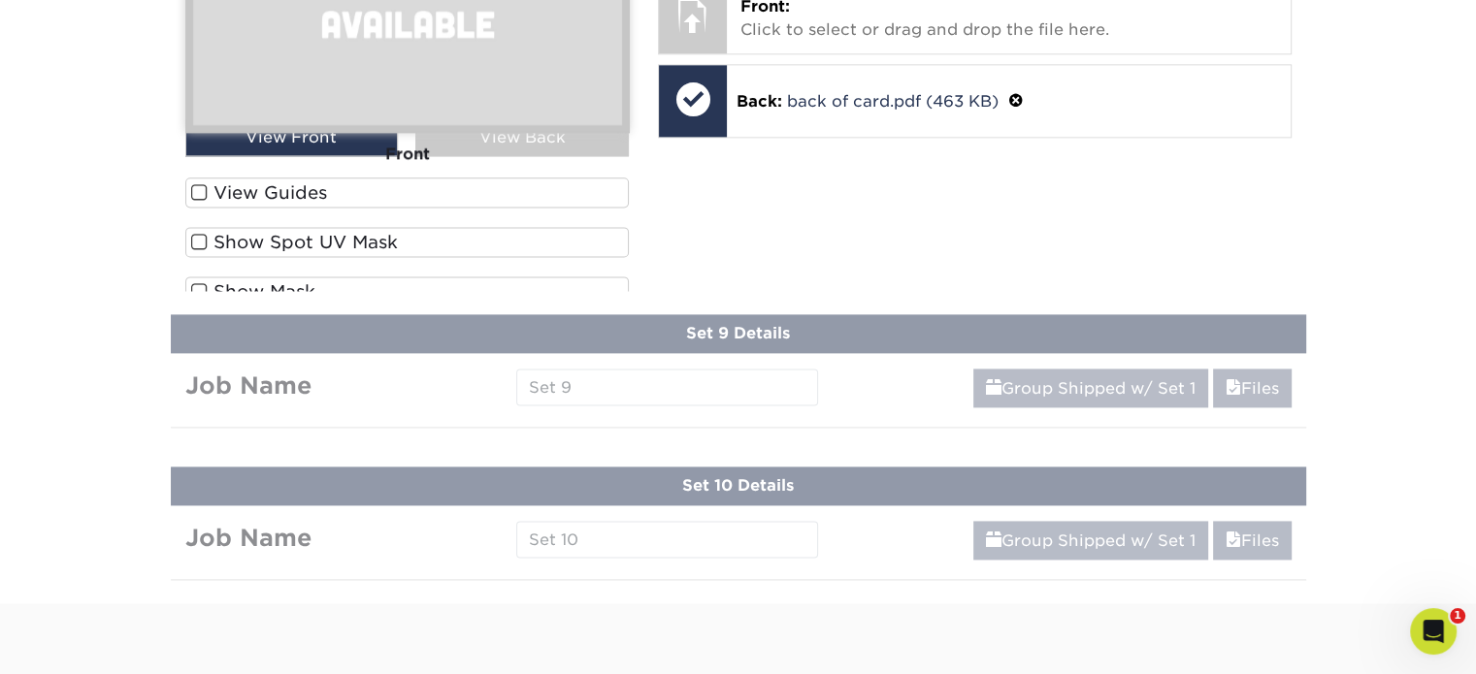
scroll to position [2023, 0]
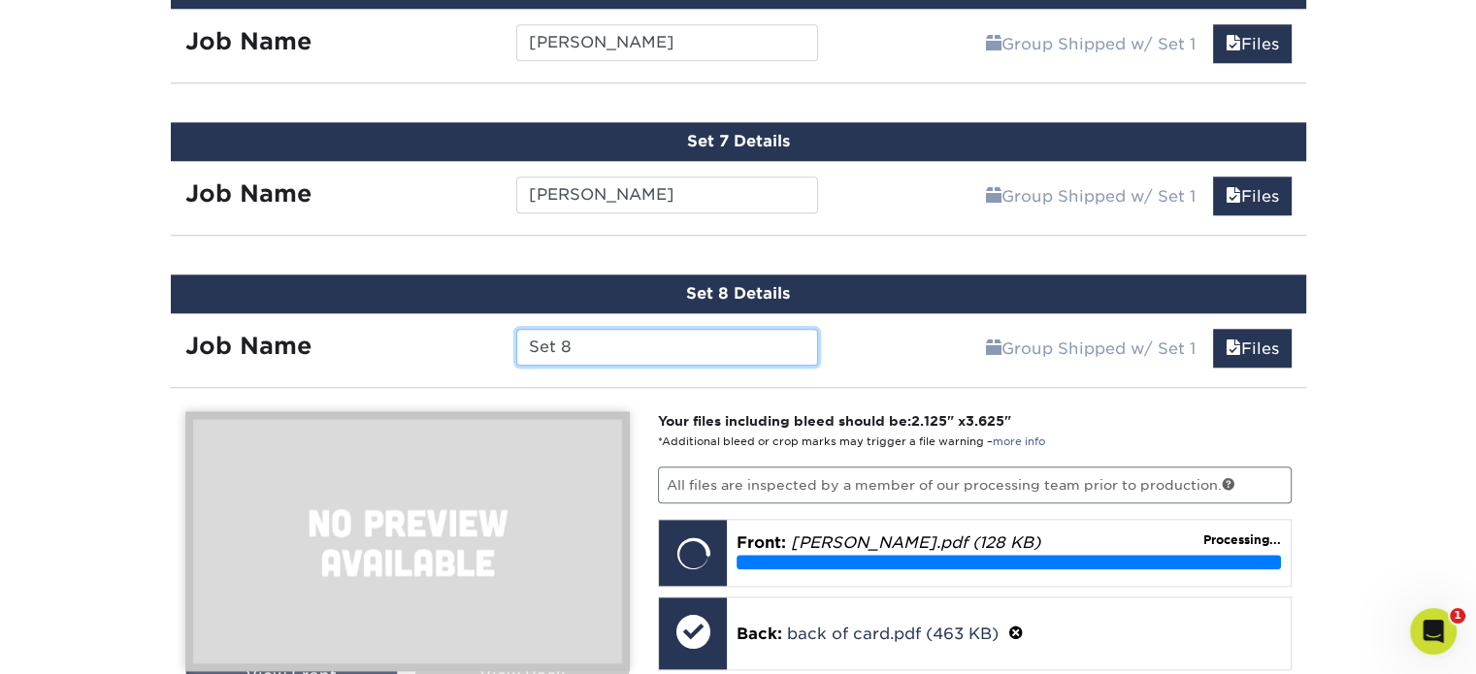
click at [571, 334] on input "Set 8" at bounding box center [667, 347] width 302 height 37
drag, startPoint x: 510, startPoint y: 337, endPoint x: 473, endPoint y: 333, distance: 37.1
click at [473, 333] on div "Job Name Set 8" at bounding box center [502, 347] width 663 height 37
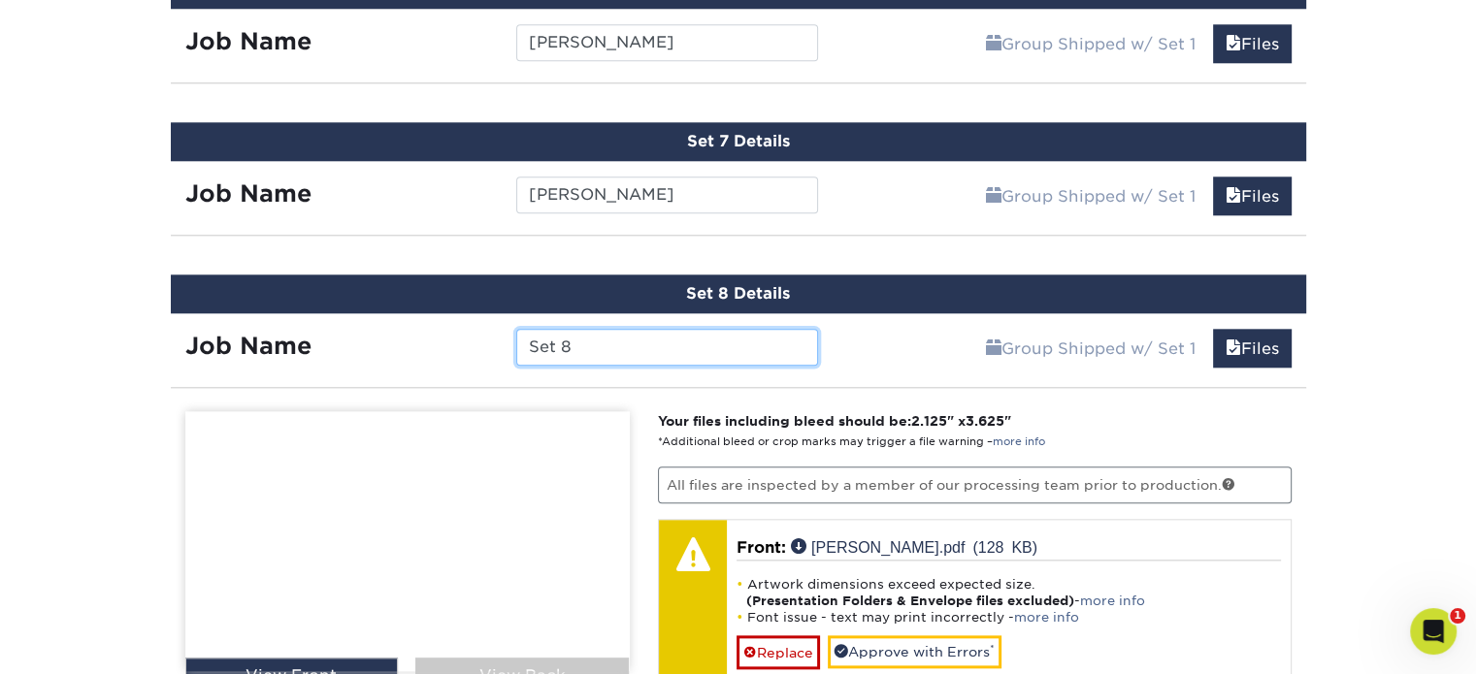
drag, startPoint x: 602, startPoint y: 334, endPoint x: 409, endPoint y: 315, distance: 193.0
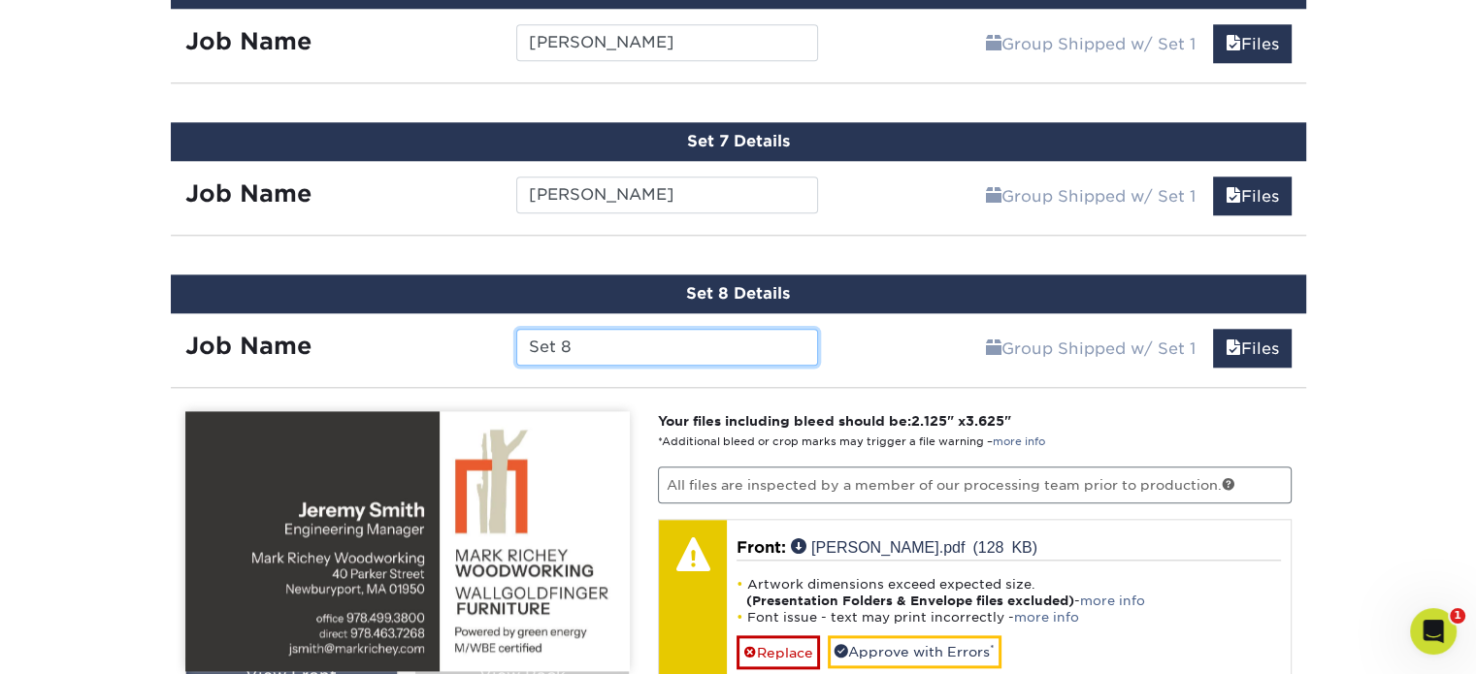
click at [409, 315] on div "Job Name Set 8" at bounding box center [502, 342] width 663 height 58
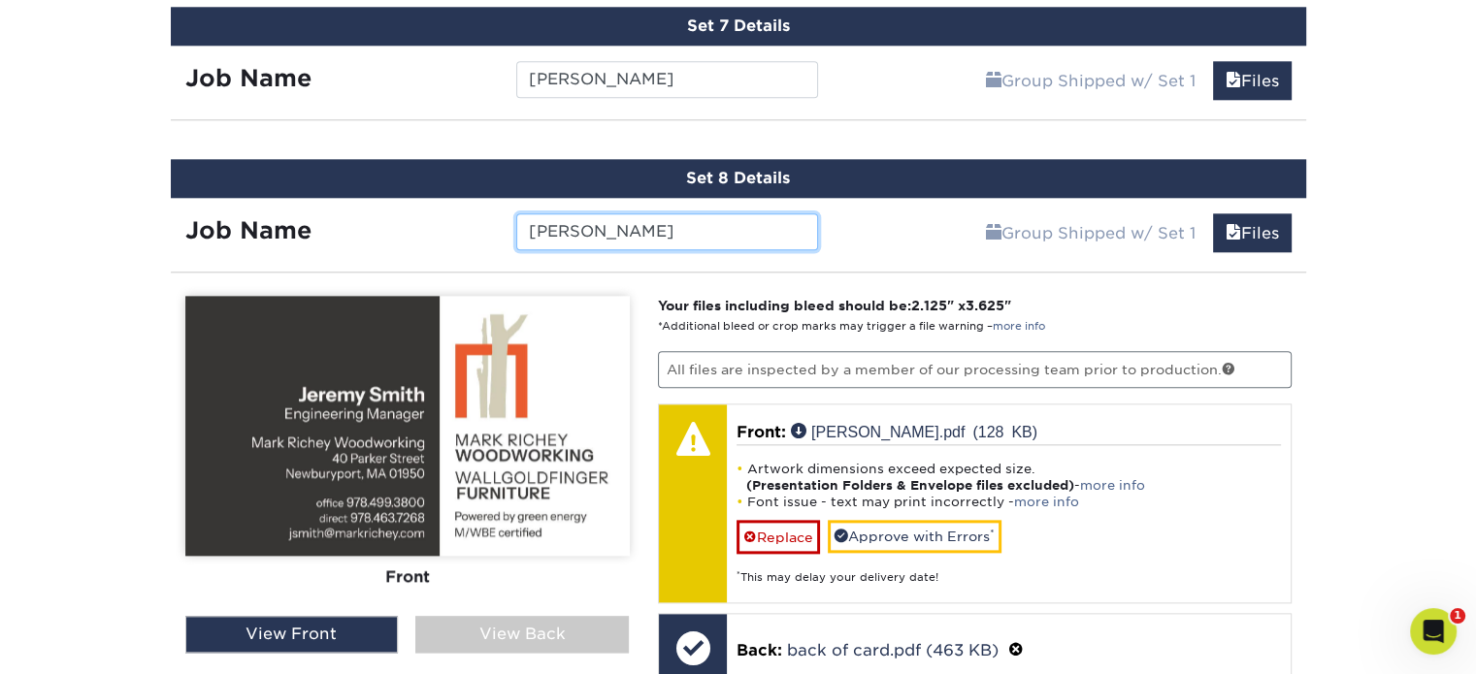
scroll to position [2314, 0]
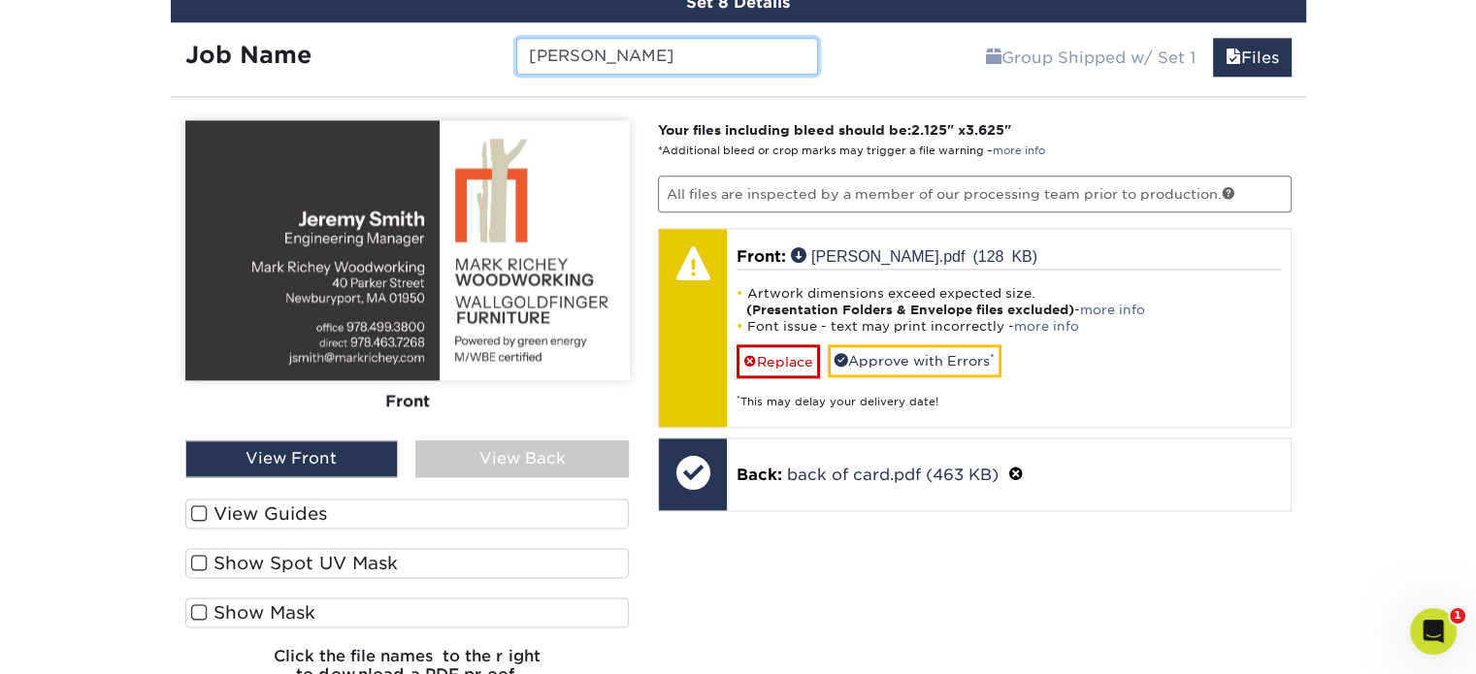
type input "Jeremy Smith"
drag, startPoint x: 309, startPoint y: 504, endPoint x: 462, endPoint y: 480, distance: 154.1
click at [309, 504] on label "View Guides" at bounding box center [407, 514] width 444 height 30
click at [0, 0] on input "View Guides" at bounding box center [0, 0] width 0 height 0
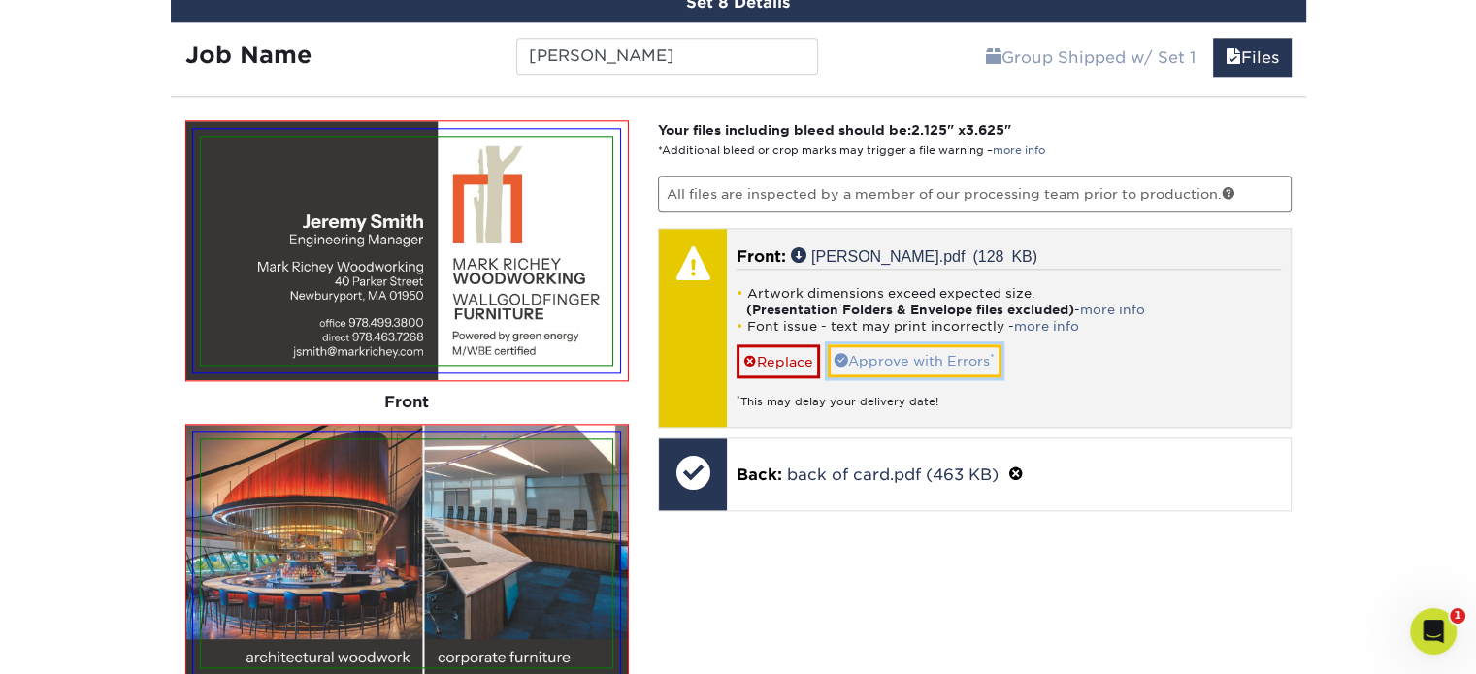
click at [885, 344] on link "Approve with Errors *" at bounding box center [915, 360] width 174 height 33
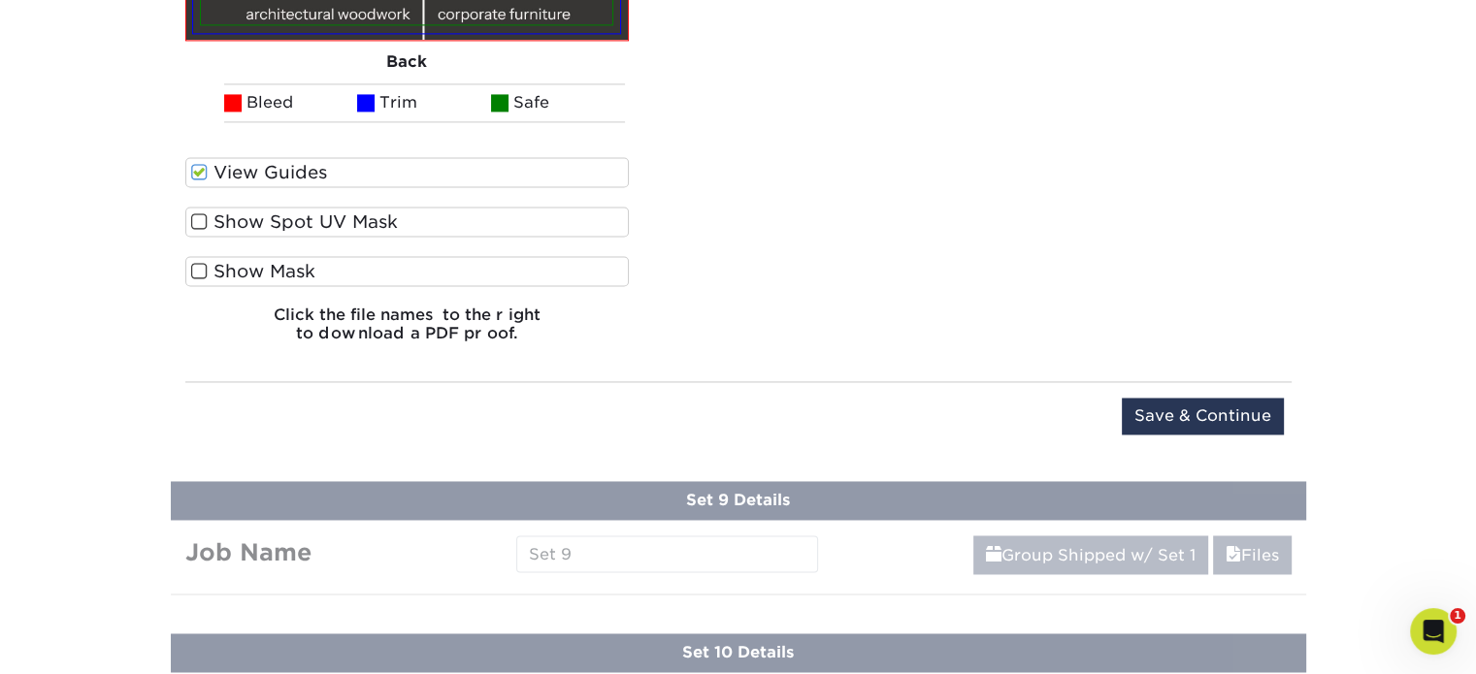
scroll to position [2993, 0]
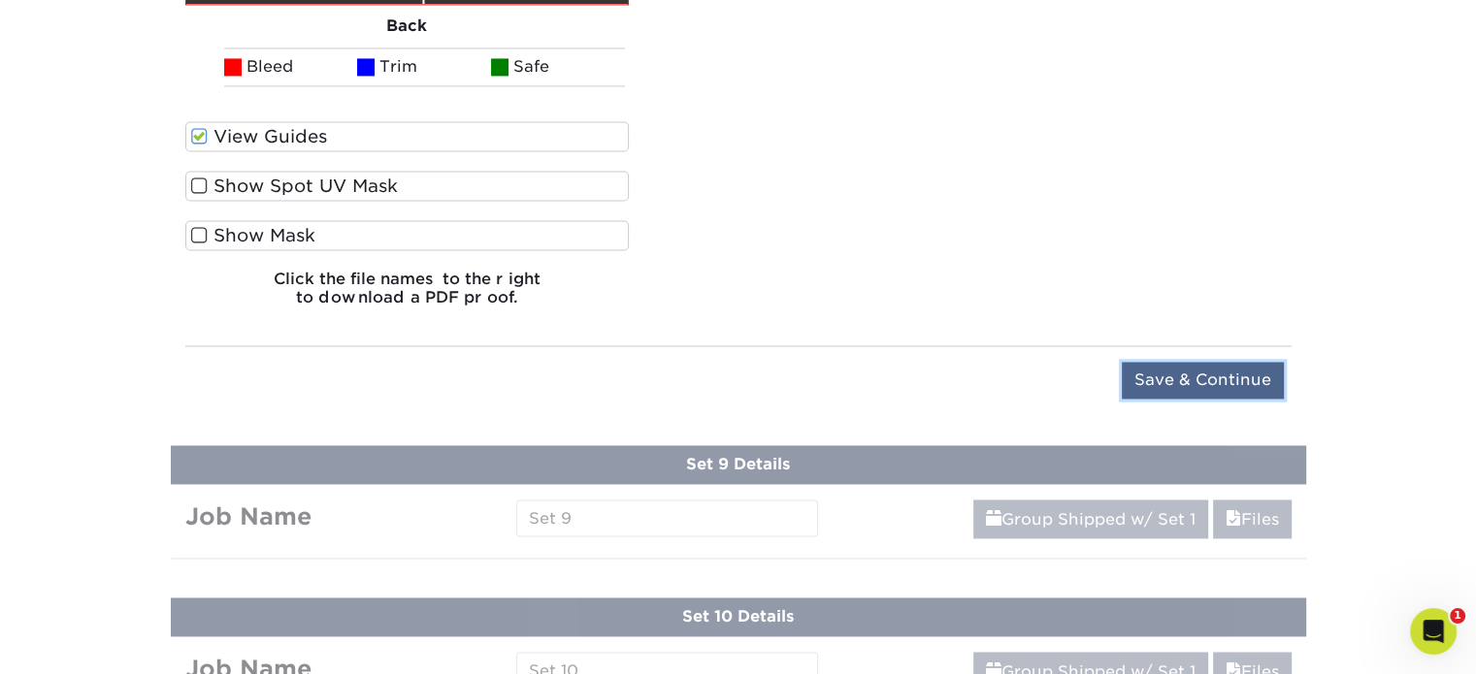
click at [1212, 364] on input "Save & Continue" at bounding box center [1203, 380] width 162 height 37
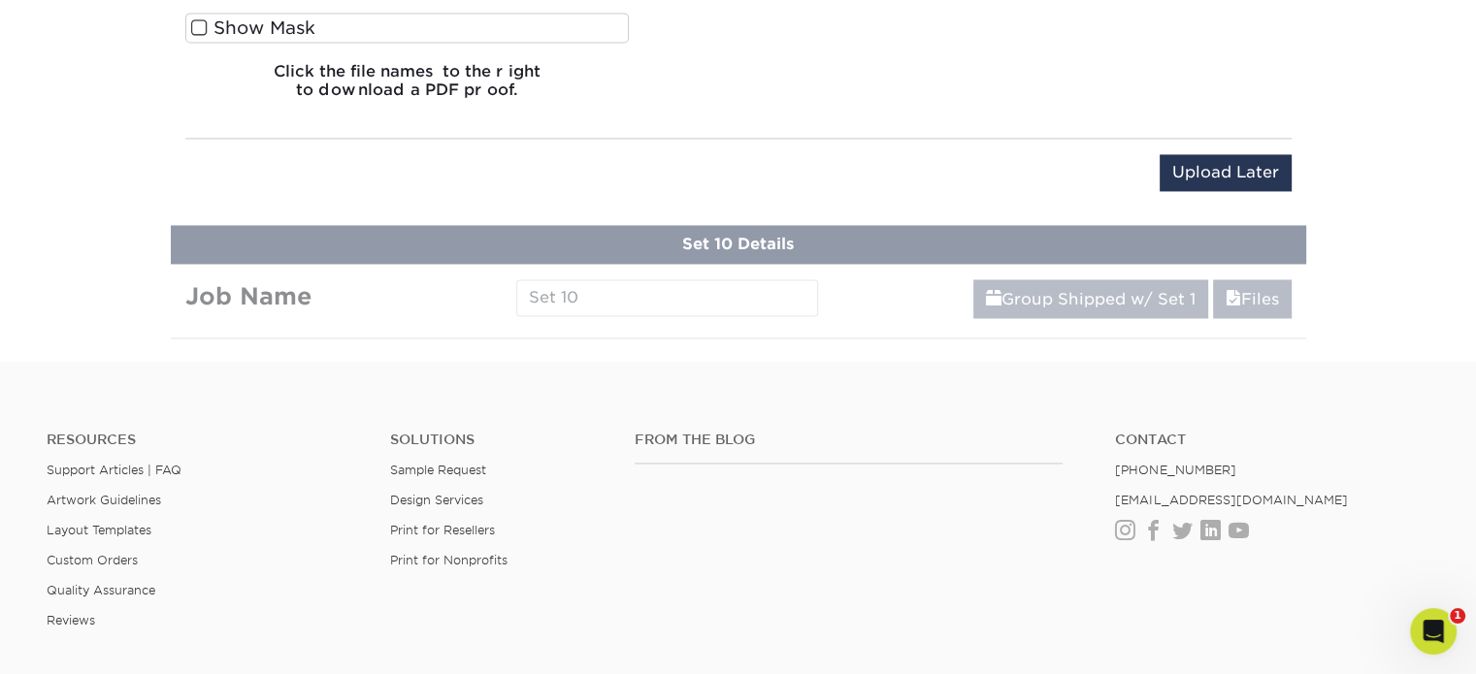
scroll to position [2174, 0]
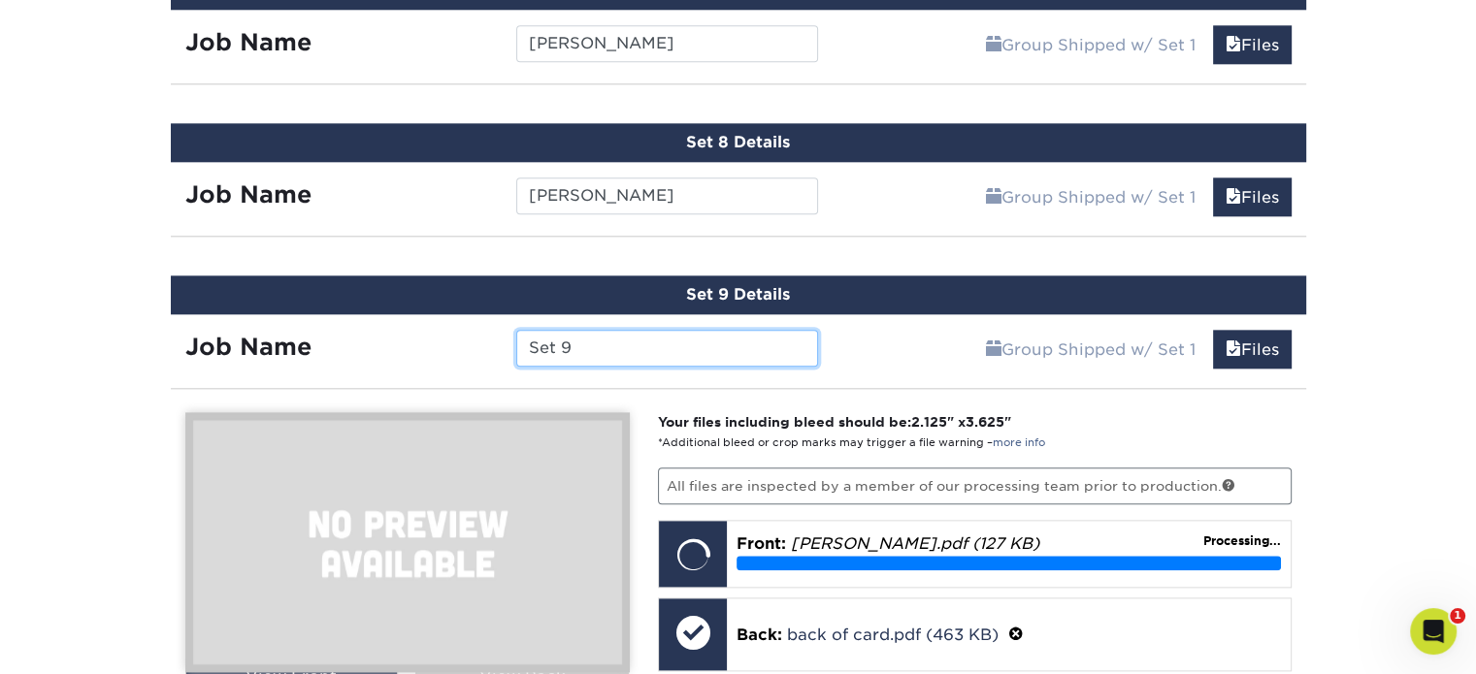
drag, startPoint x: 584, startPoint y: 341, endPoint x: 400, endPoint y: 336, distance: 184.4
click at [401, 336] on div "Job Name Set 9" at bounding box center [502, 348] width 663 height 37
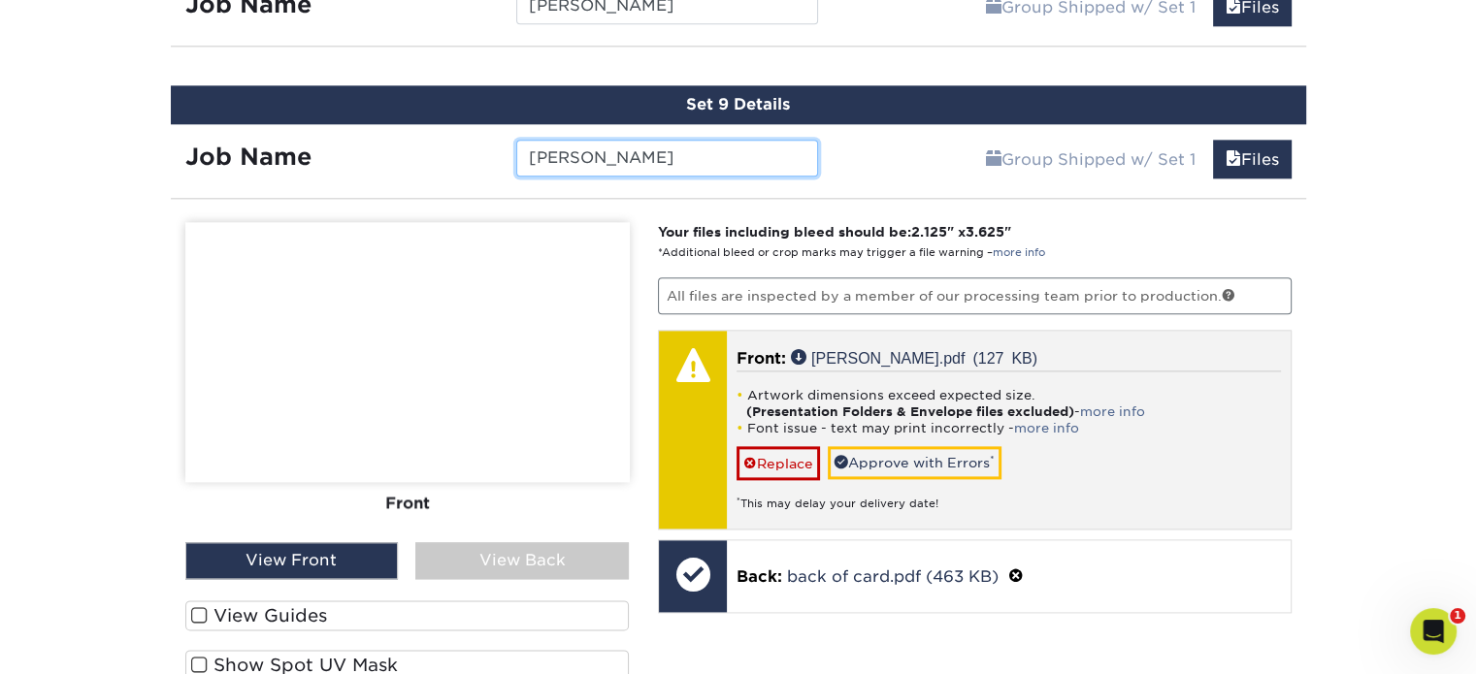
scroll to position [2368, 0]
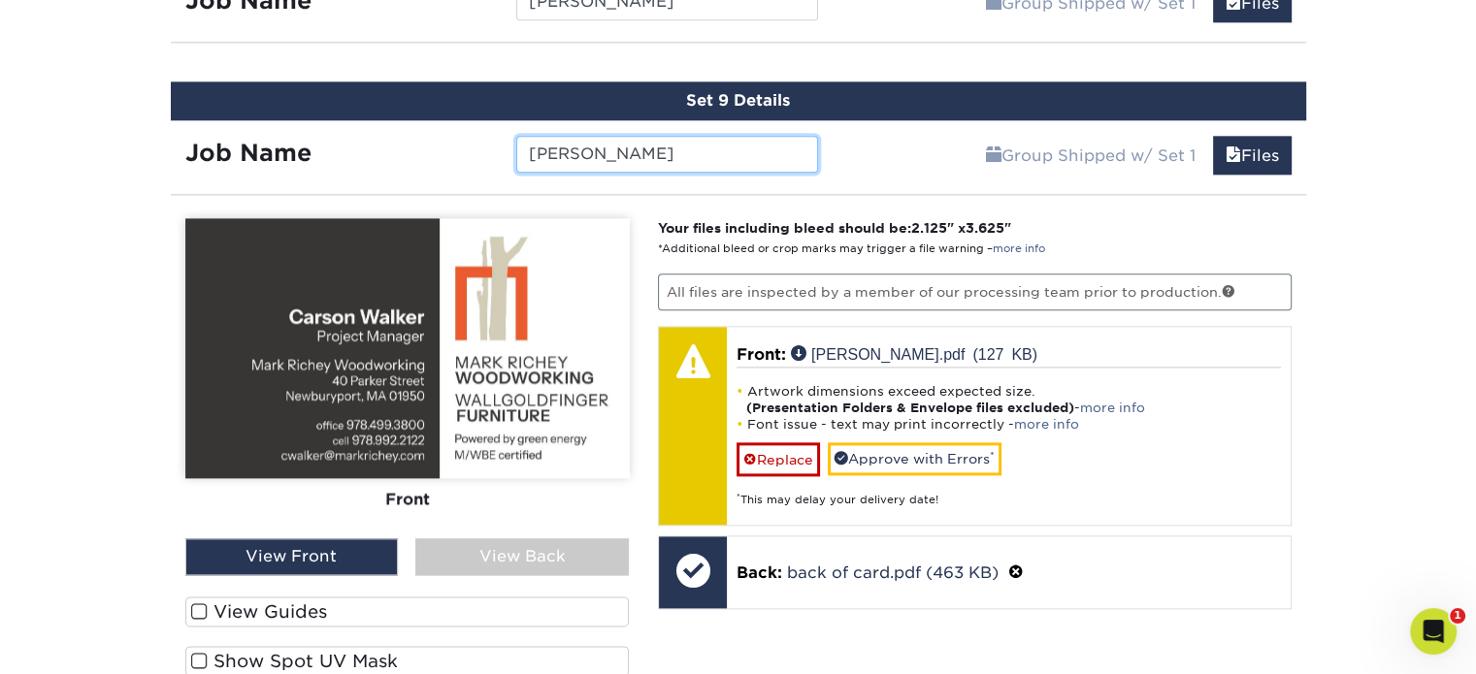
type input "Carson Walker"
click at [244, 597] on label "View Guides" at bounding box center [407, 612] width 444 height 30
click at [0, 0] on input "View Guides" at bounding box center [0, 0] width 0 height 0
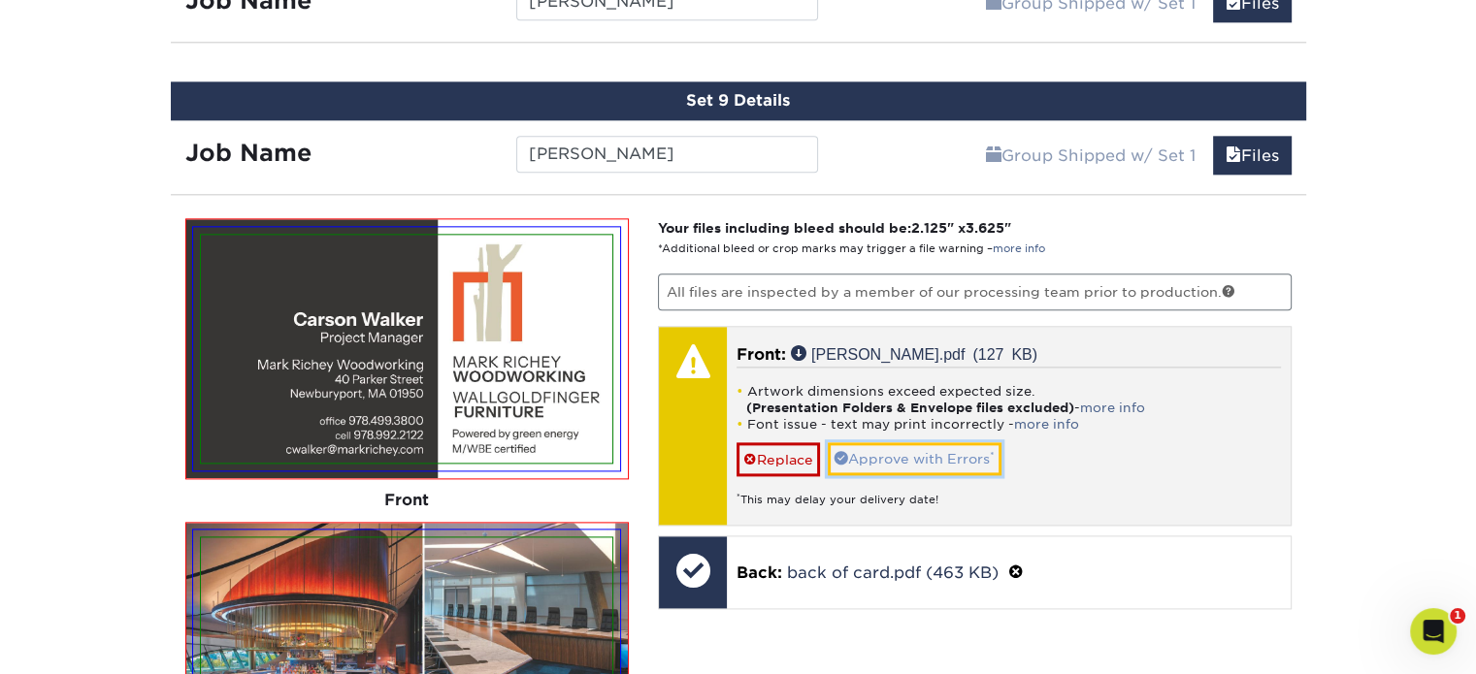
click at [904, 442] on link "Approve with Errors *" at bounding box center [915, 458] width 174 height 33
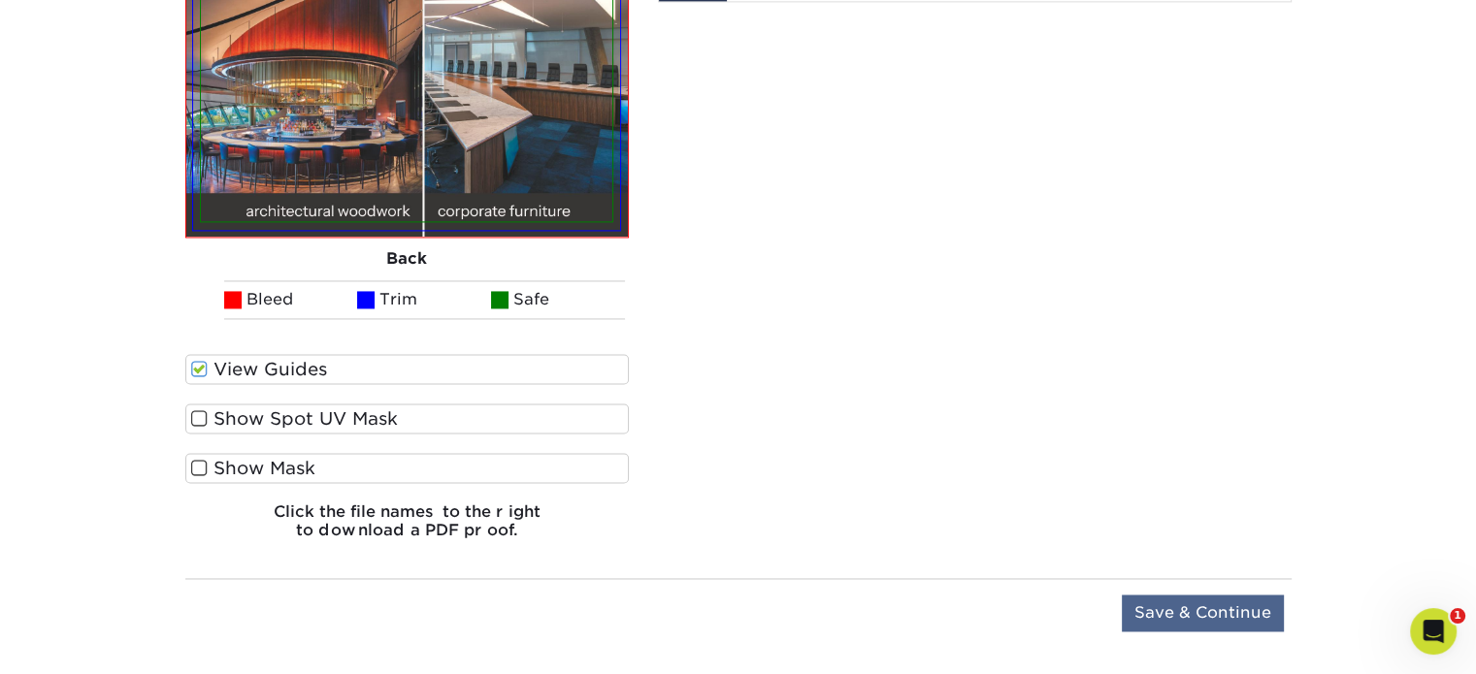
scroll to position [2950, 0]
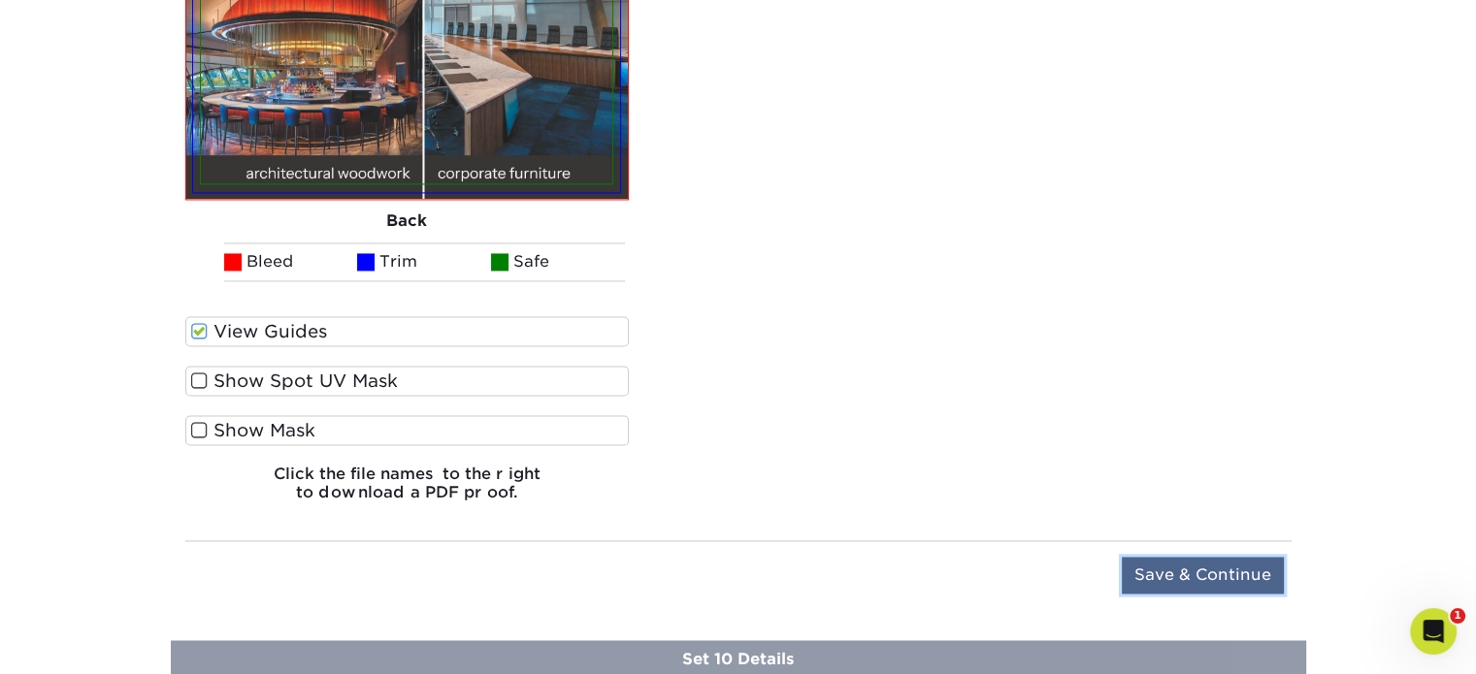
click at [1226, 557] on input "Save & Continue" at bounding box center [1203, 575] width 162 height 37
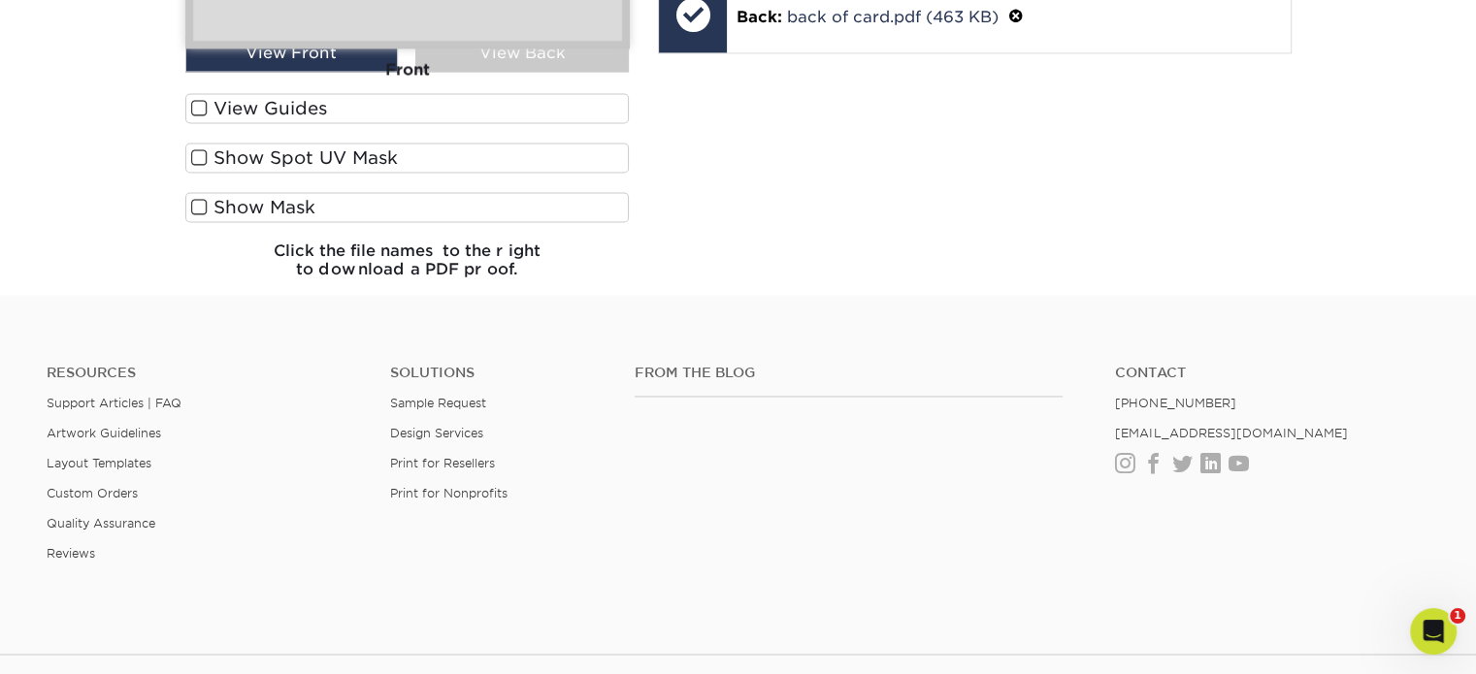
scroll to position [2325, 0]
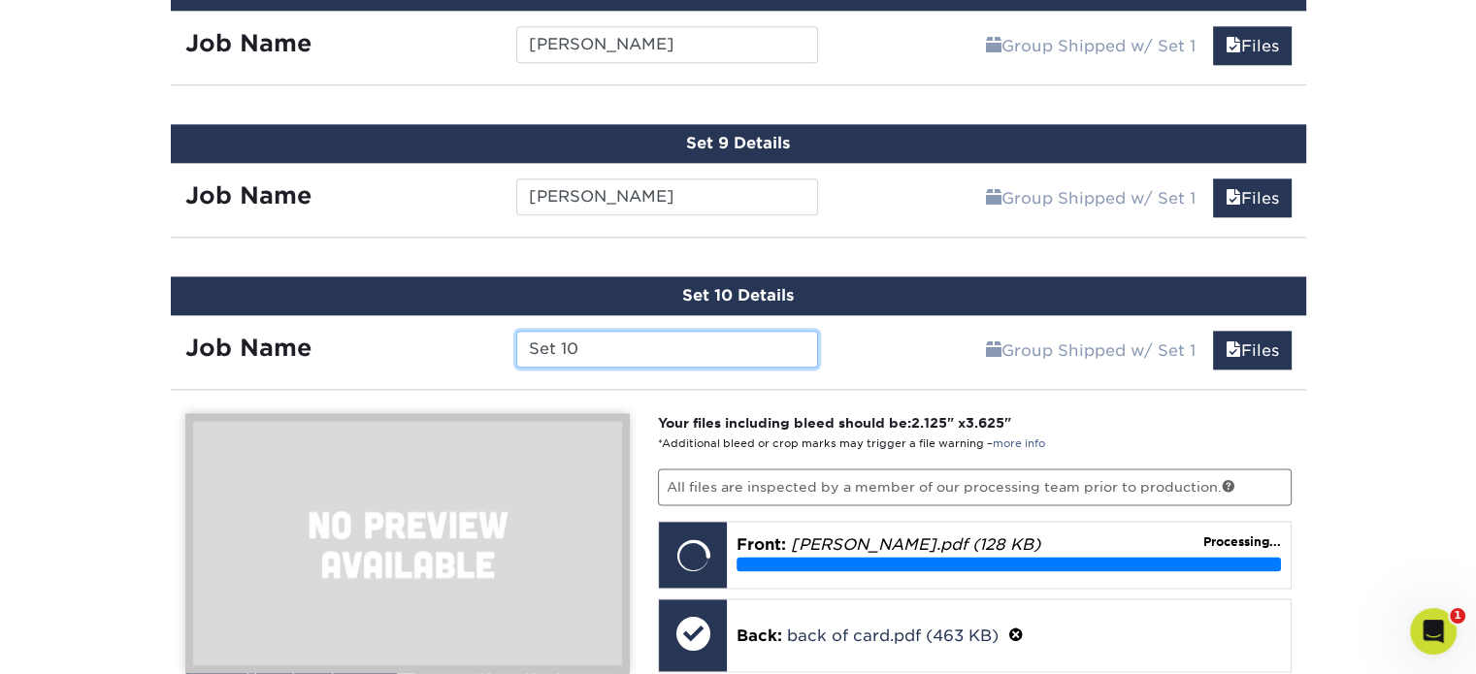
drag, startPoint x: 598, startPoint y: 340, endPoint x: 467, endPoint y: 329, distance: 131.4
click at [467, 331] on div "Job Name Set 10" at bounding box center [502, 349] width 663 height 37
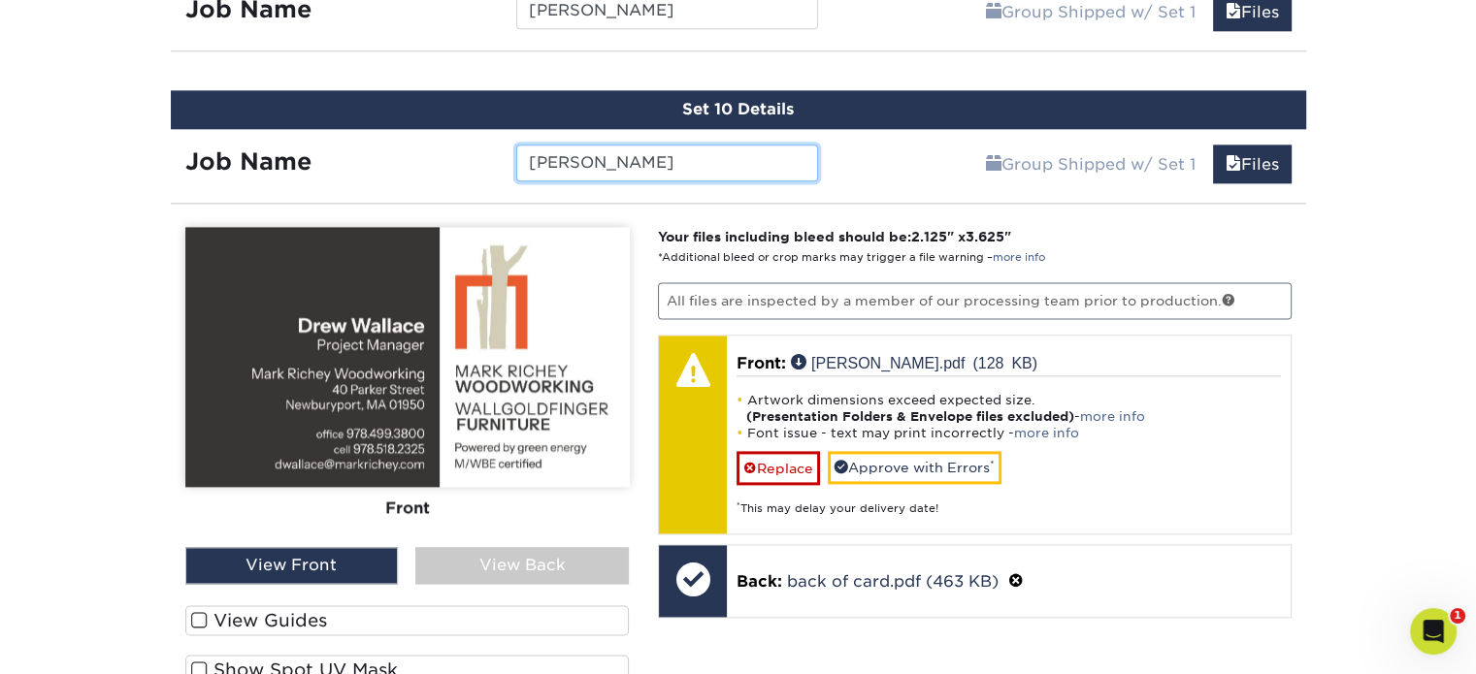
scroll to position [2520, 0]
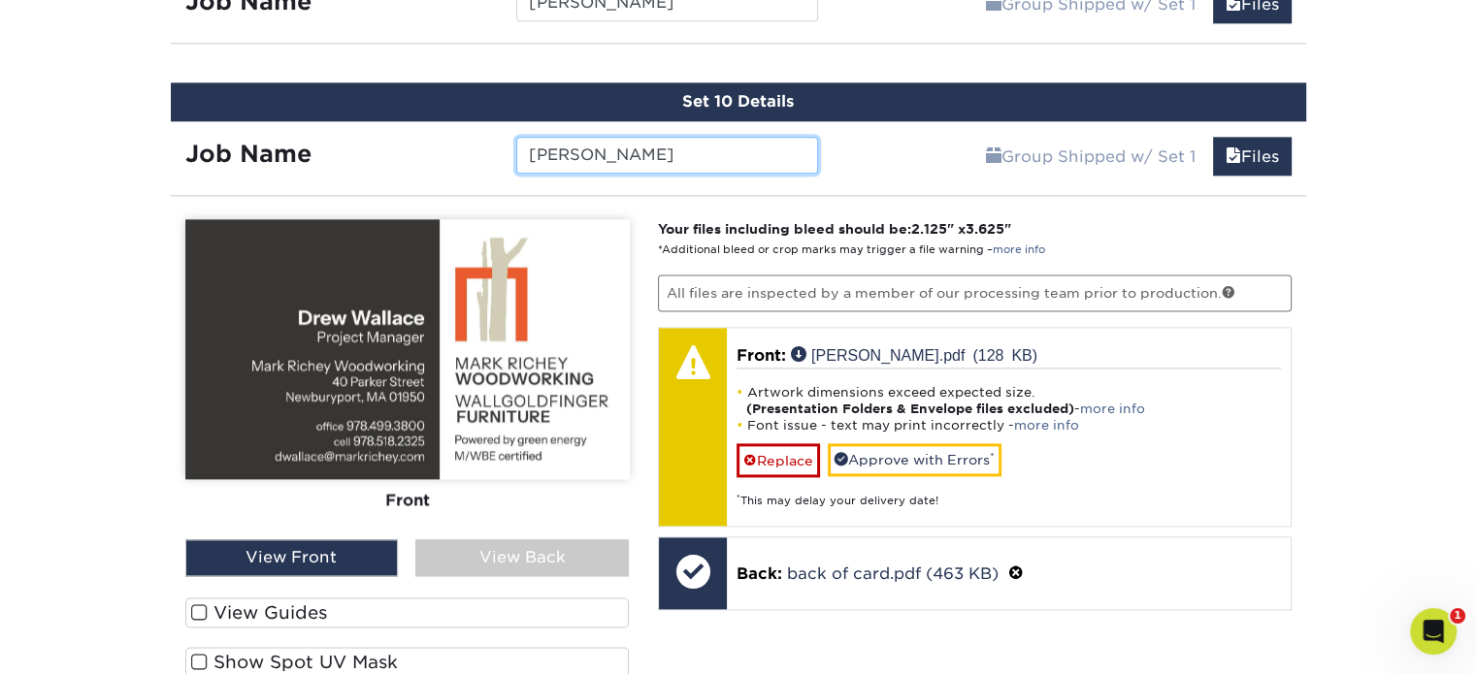
type input "[PERSON_NAME]"
click at [288, 601] on label "View Guides" at bounding box center [407, 613] width 444 height 30
click at [0, 0] on input "View Guides" at bounding box center [0, 0] width 0 height 0
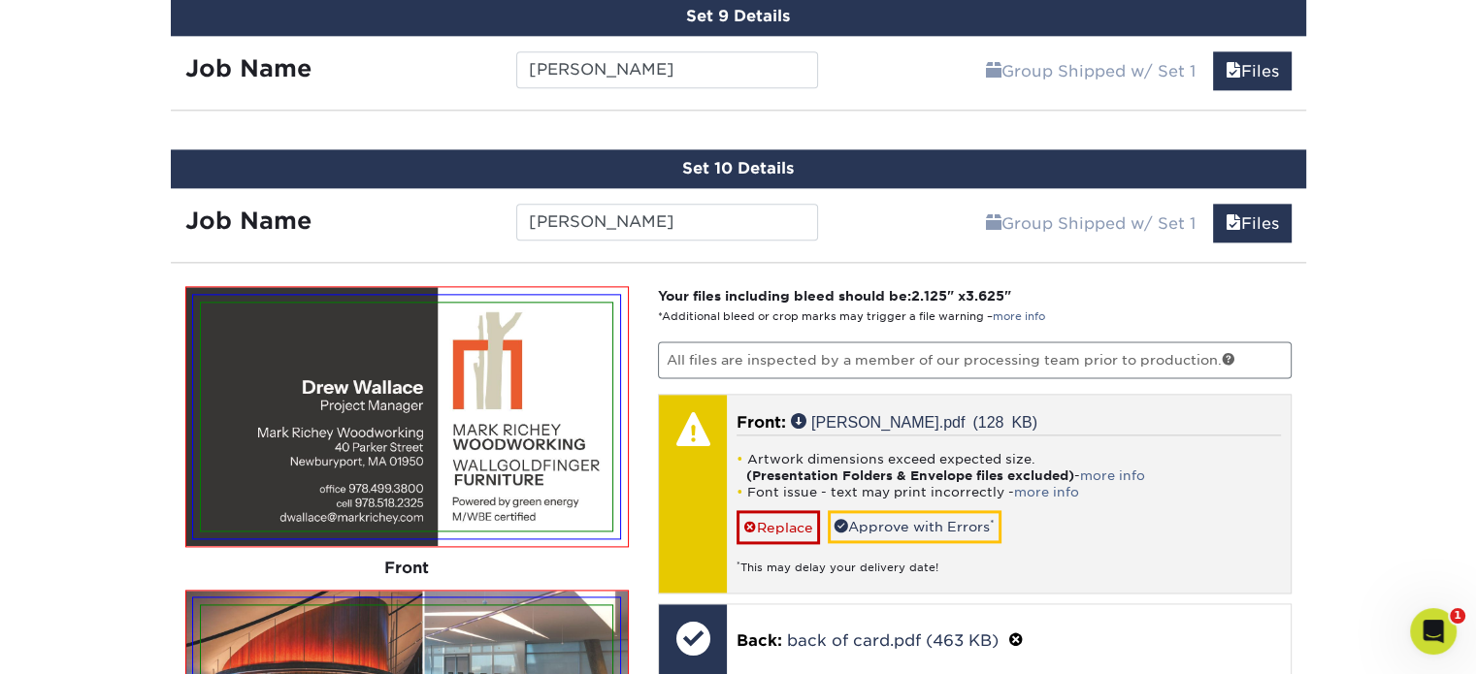
scroll to position [2423, 0]
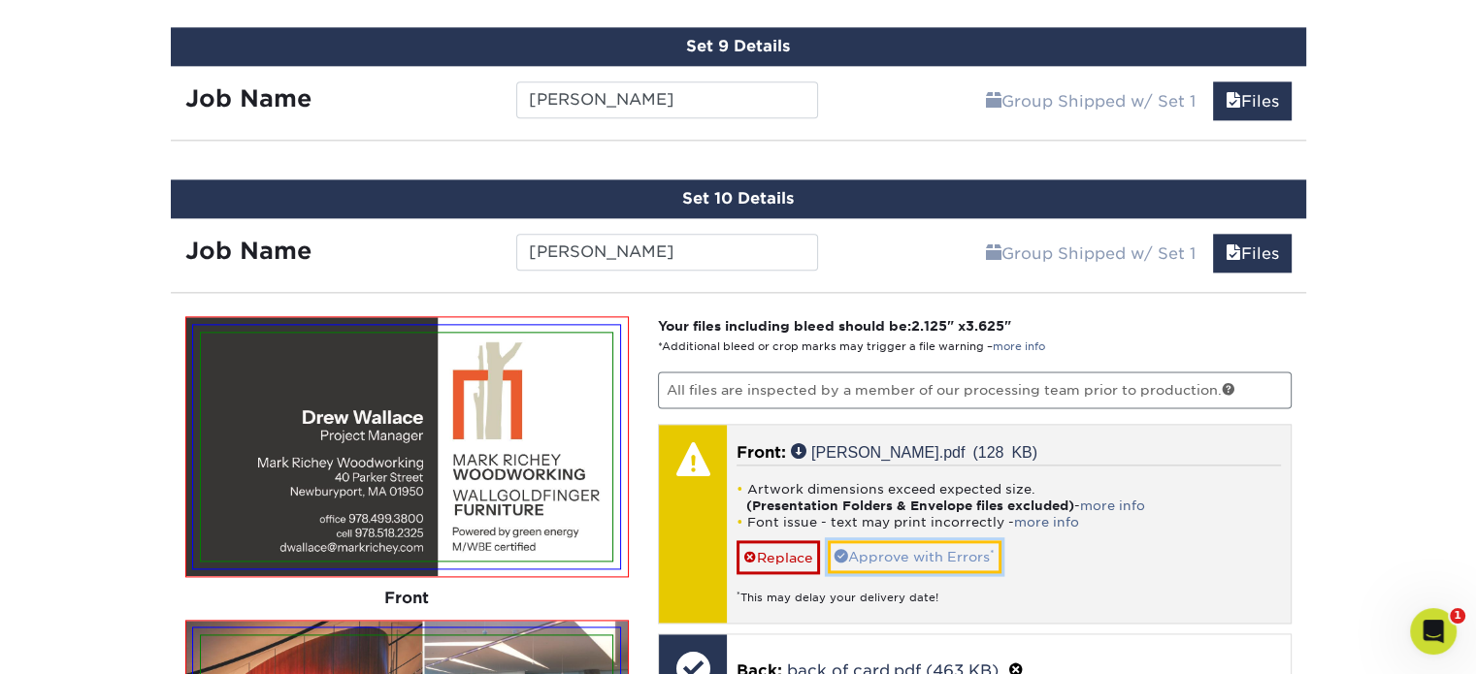
click at [921, 540] on link "Approve with Errors *" at bounding box center [915, 556] width 174 height 33
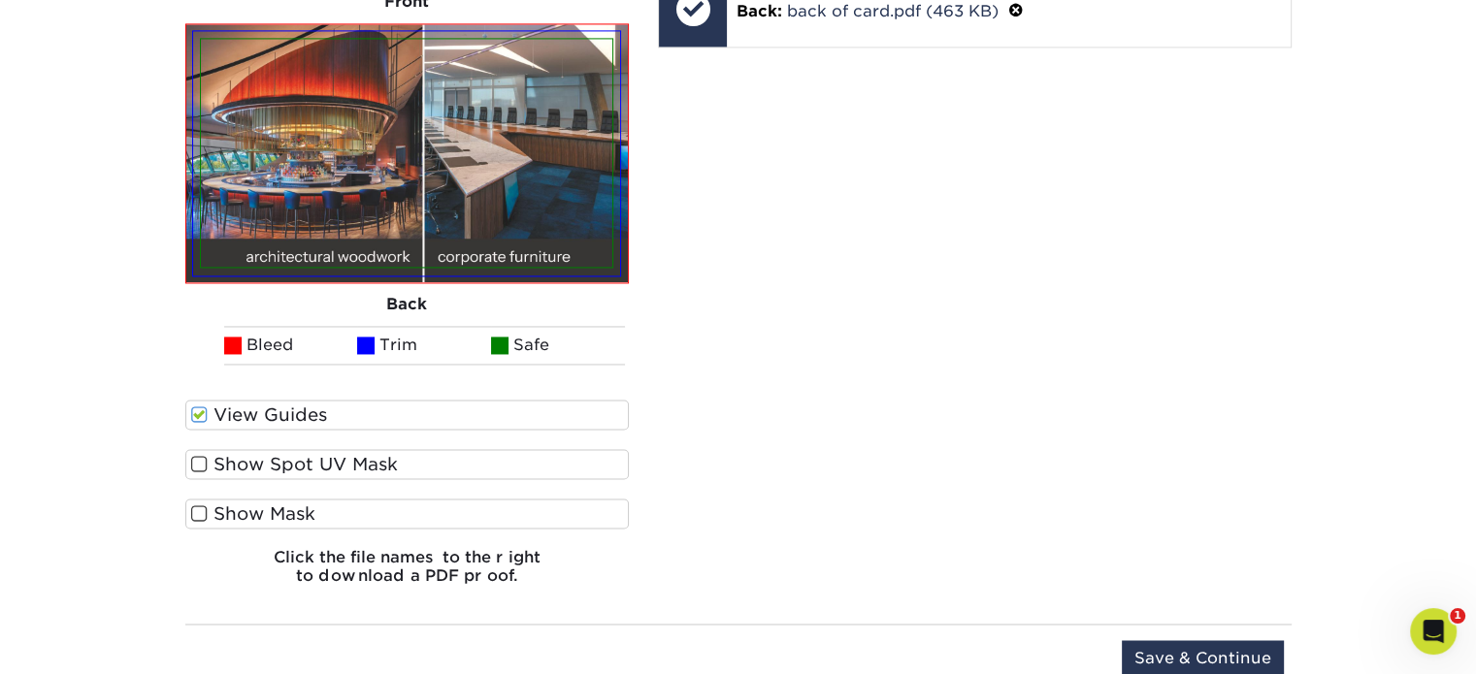
scroll to position [3102, 0]
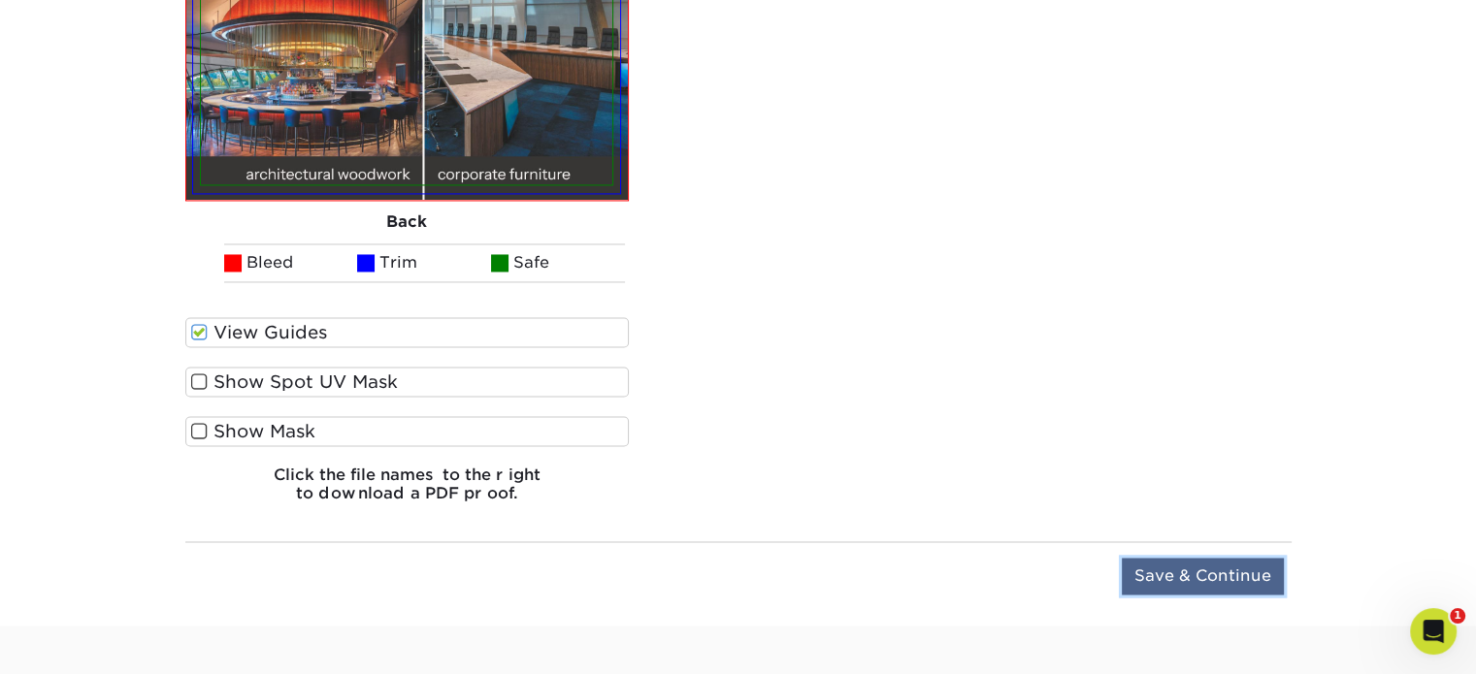
click at [1135, 558] on input "Save & Continue" at bounding box center [1203, 576] width 162 height 37
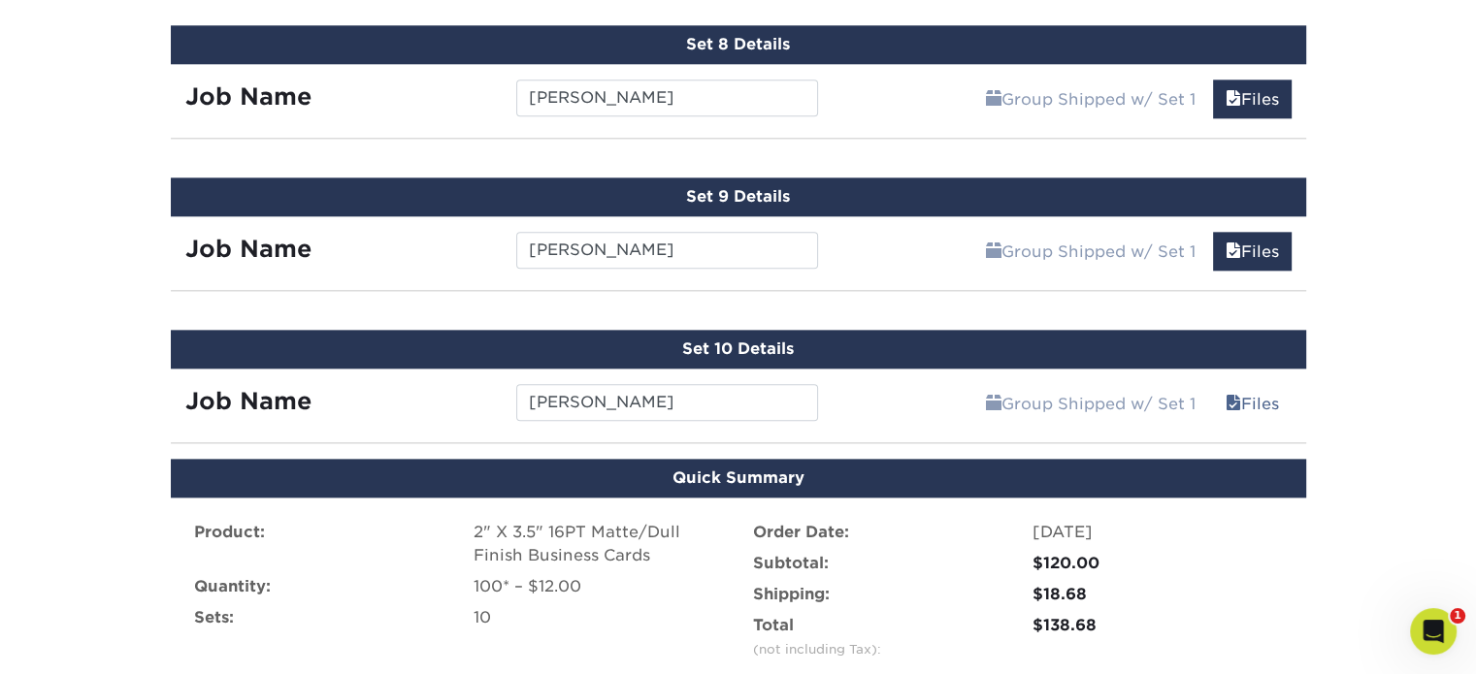
scroll to position [2757, 0]
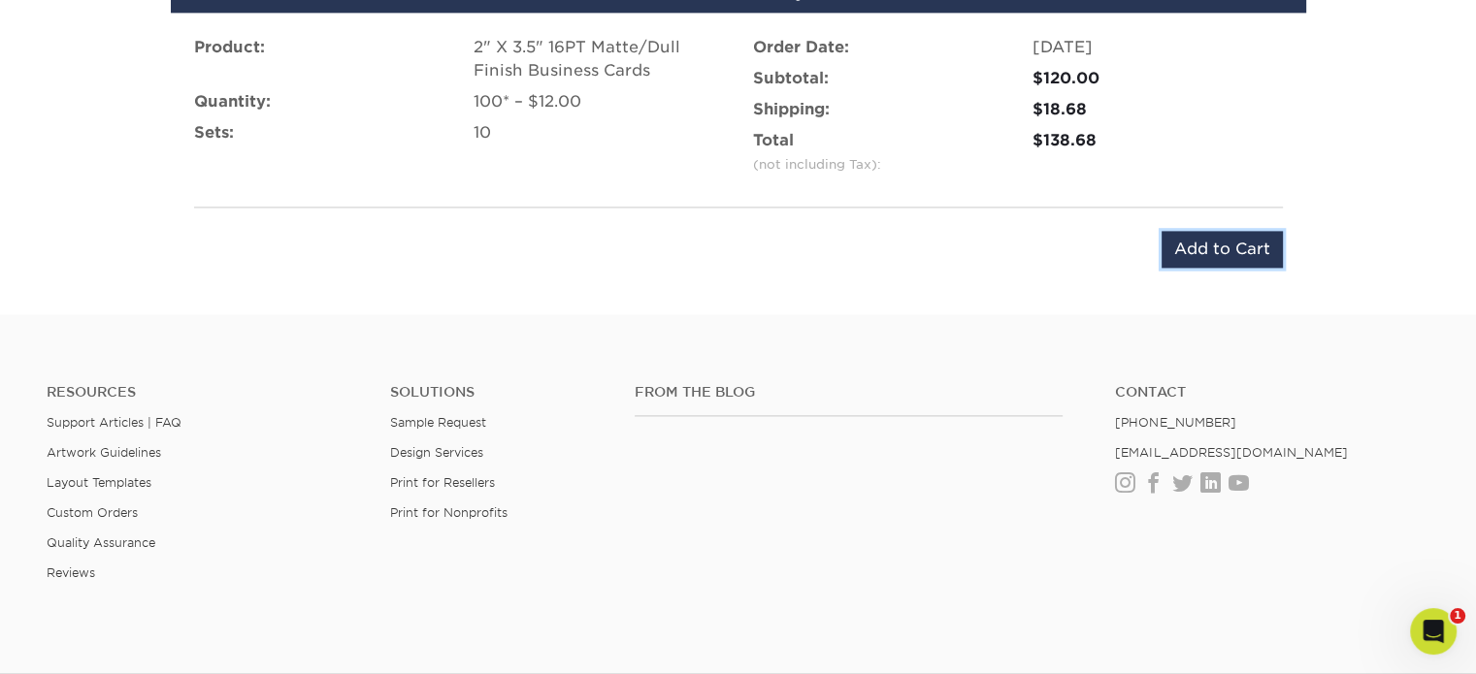
click at [1248, 231] on input "Add to Cart" at bounding box center [1221, 249] width 121 height 37
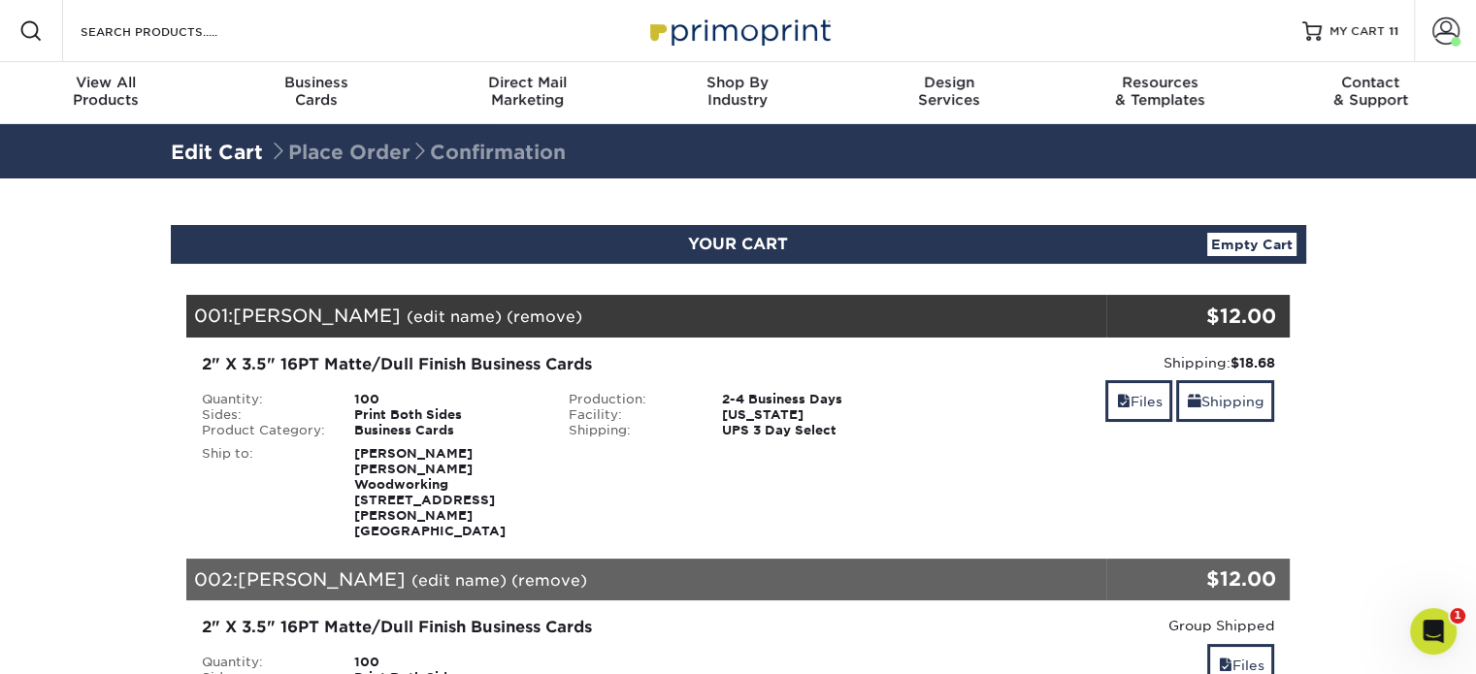
click at [785, 416] on div "[US_STATE]" at bounding box center [814, 415] width 214 height 16
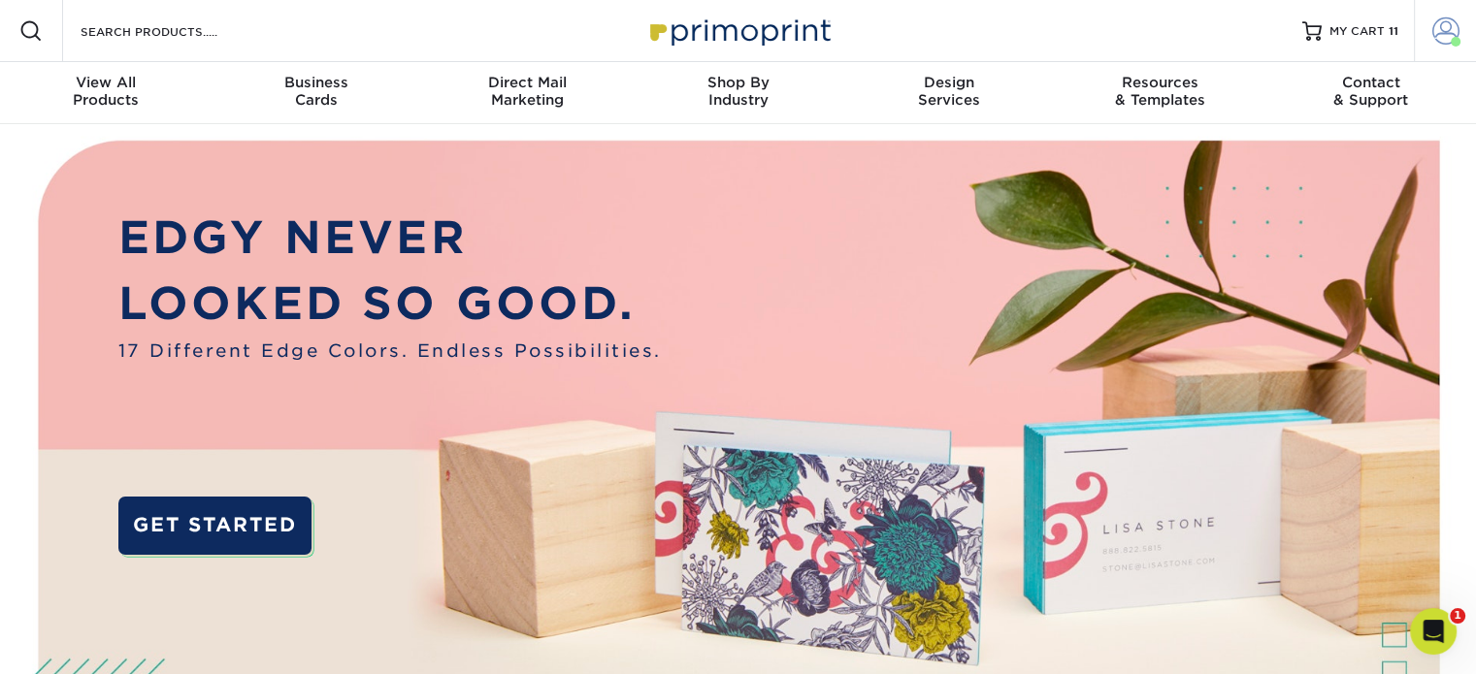
click at [1444, 29] on span at bounding box center [1445, 30] width 27 height 27
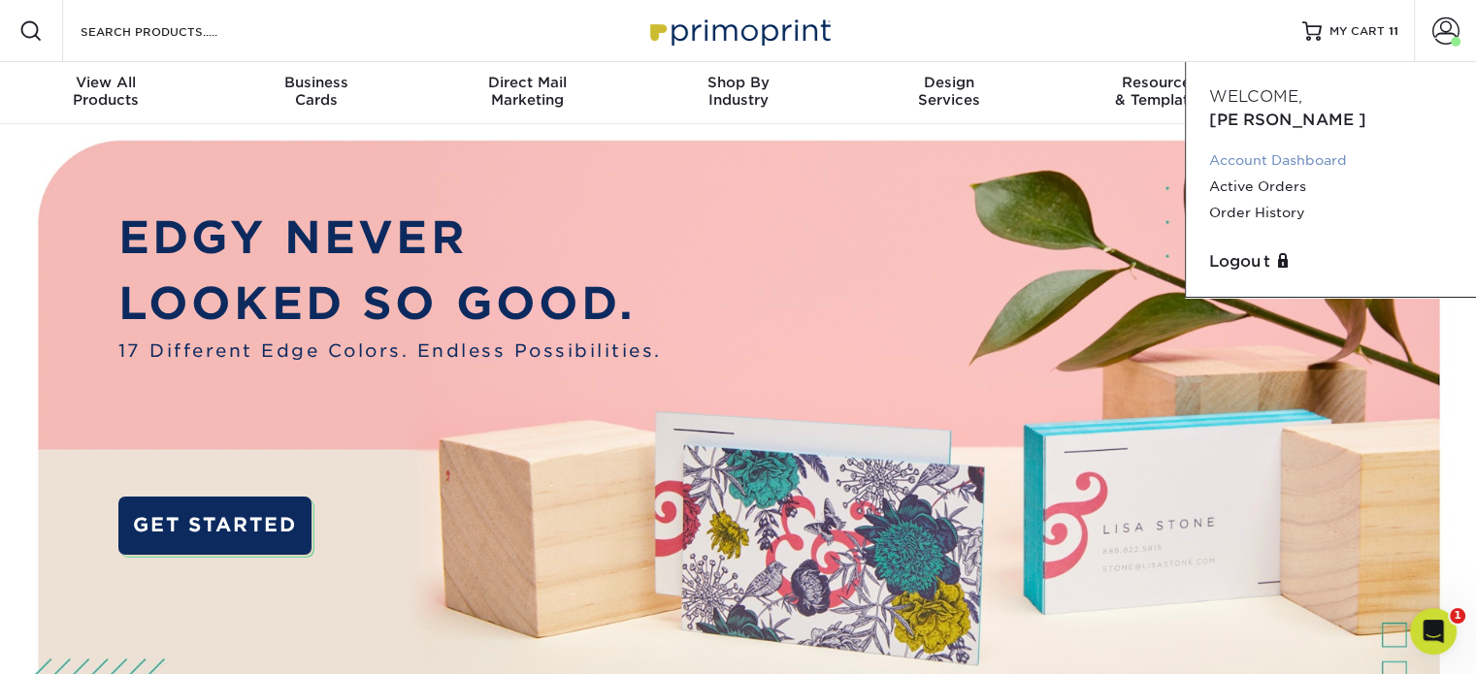
click at [1286, 147] on link "Account Dashboard" at bounding box center [1331, 160] width 244 height 26
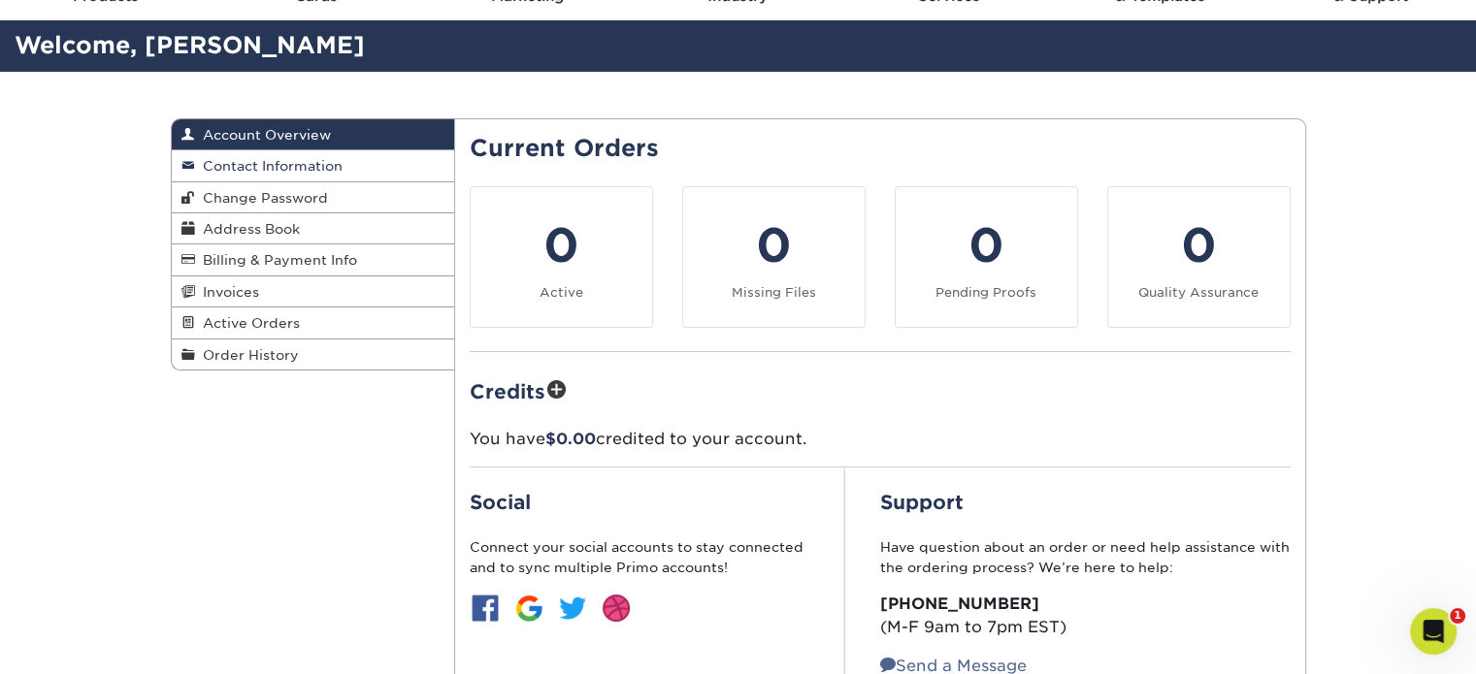
scroll to position [97, 0]
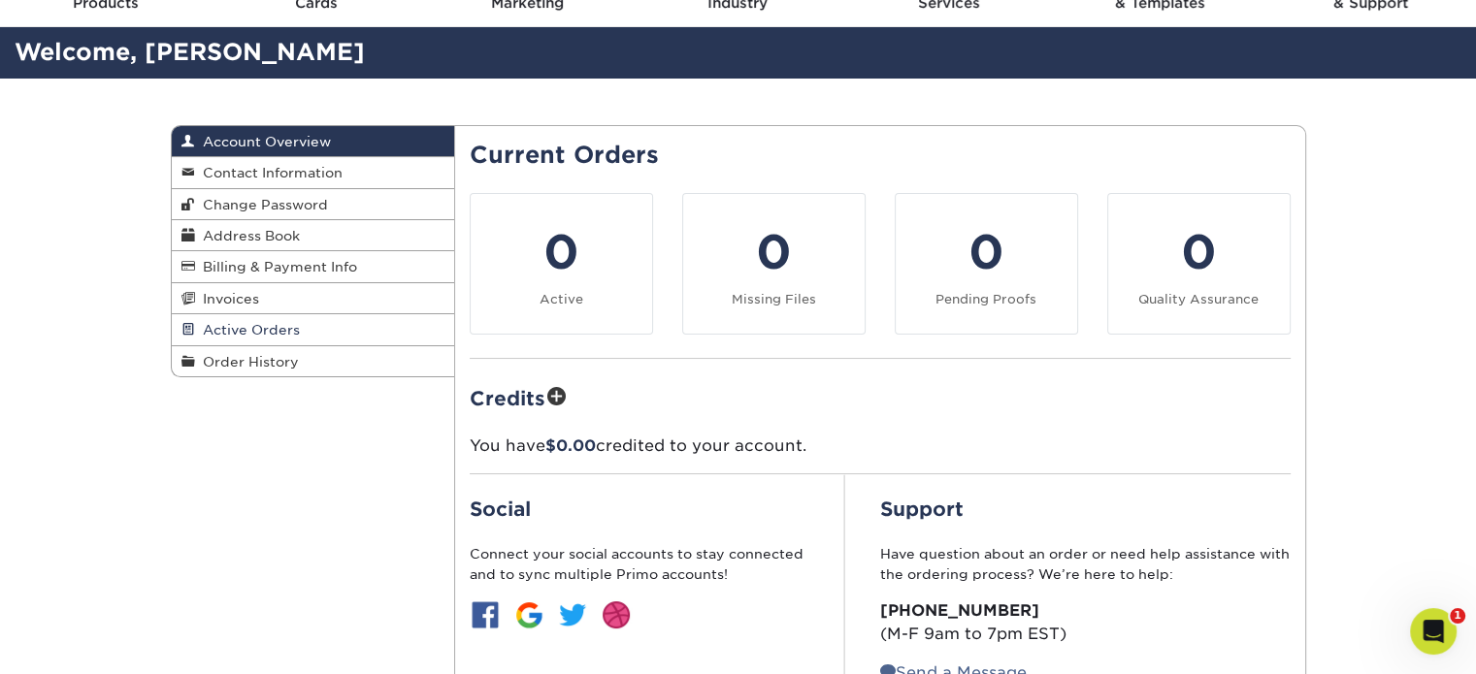
click at [248, 334] on span "Active Orders" at bounding box center [247, 330] width 105 height 16
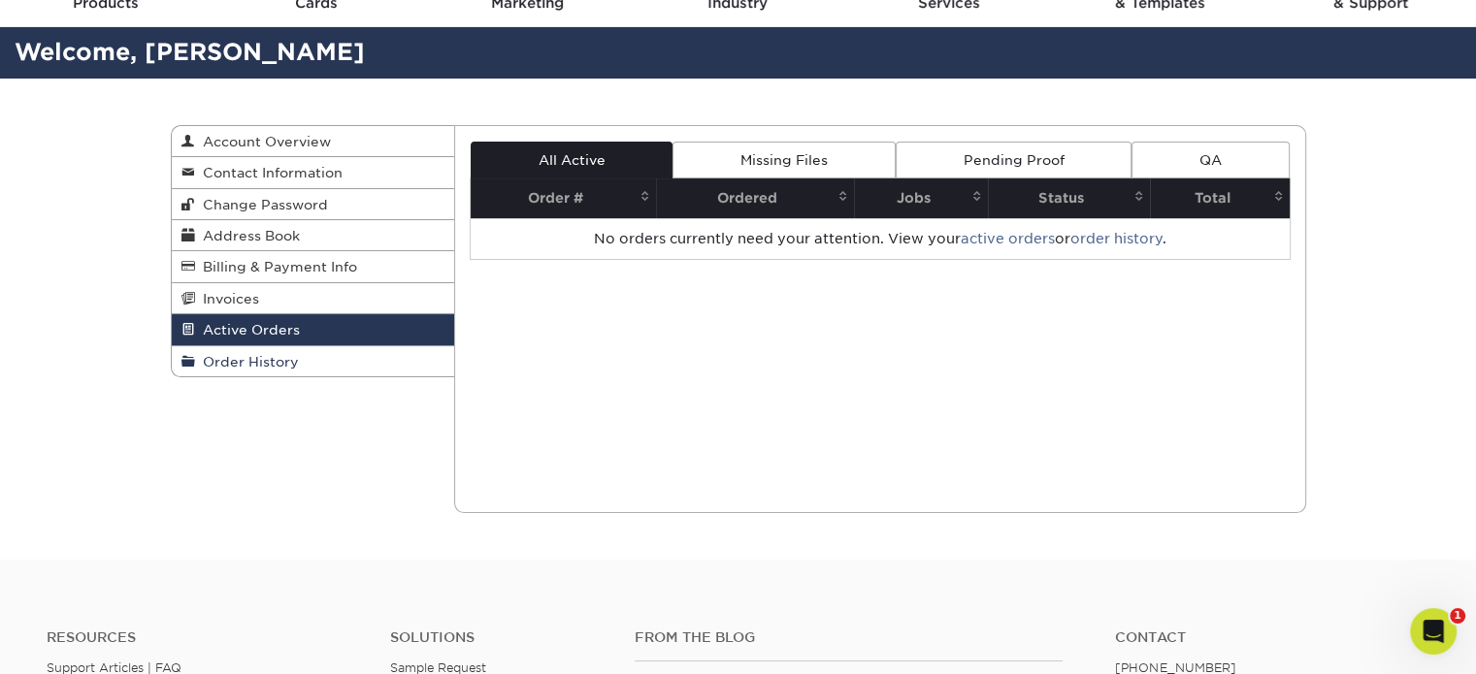
click at [261, 374] on link "Order History" at bounding box center [313, 361] width 283 height 30
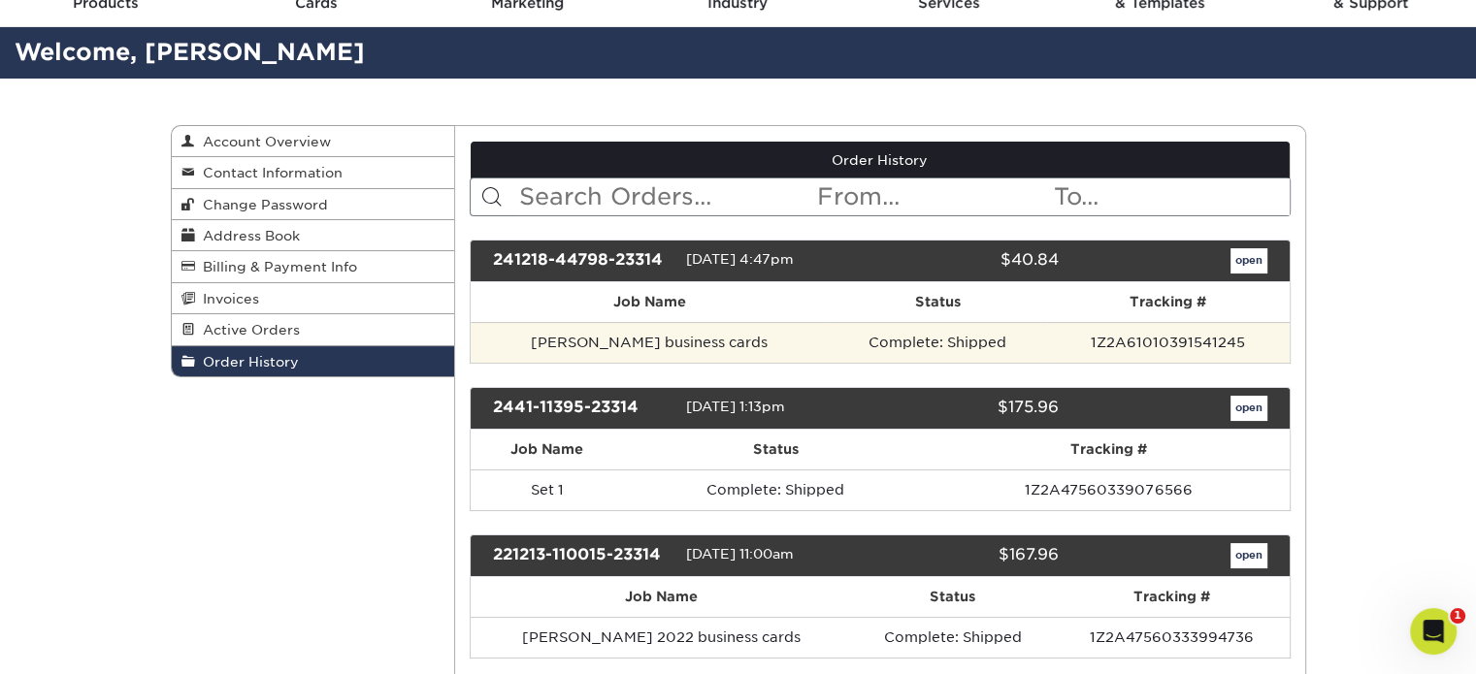
click at [685, 341] on td "Anthony Nardella business cards" at bounding box center [649, 342] width 357 height 41
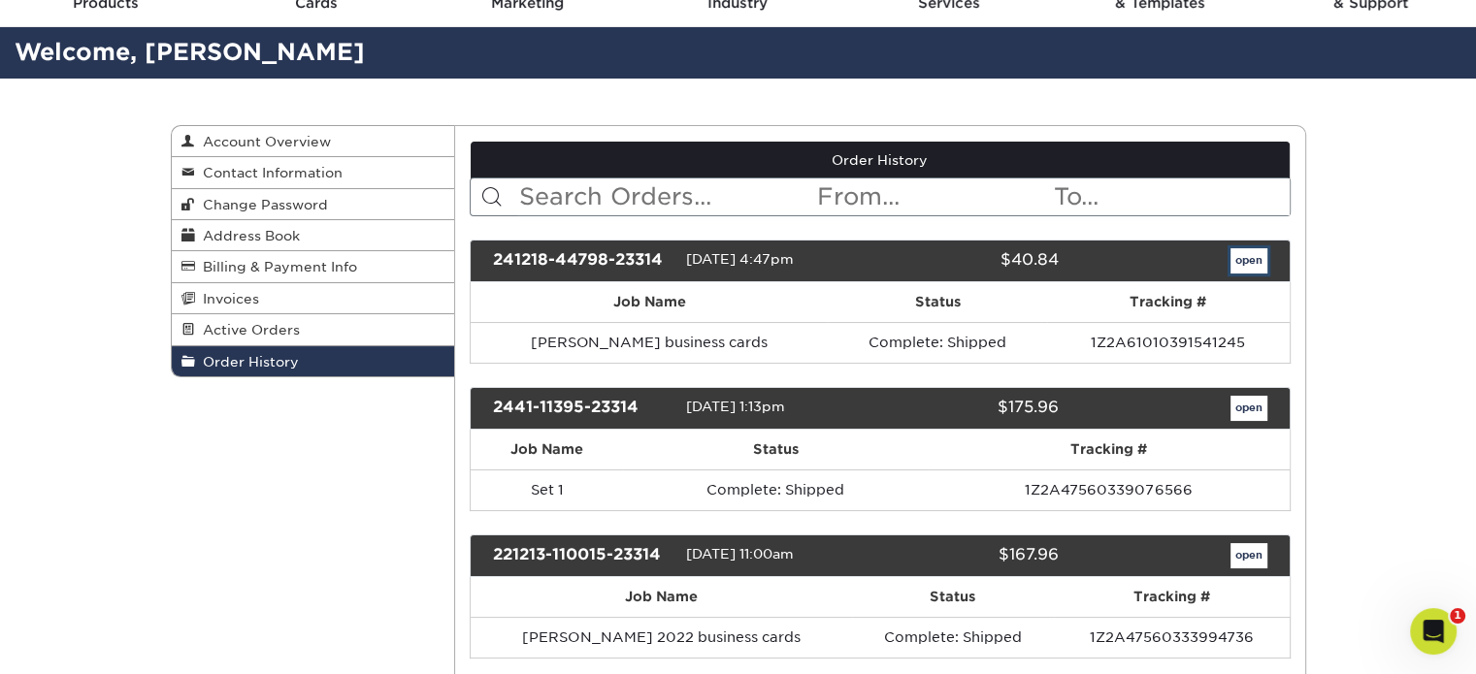
click at [1253, 255] on link "open" at bounding box center [1248, 260] width 37 height 25
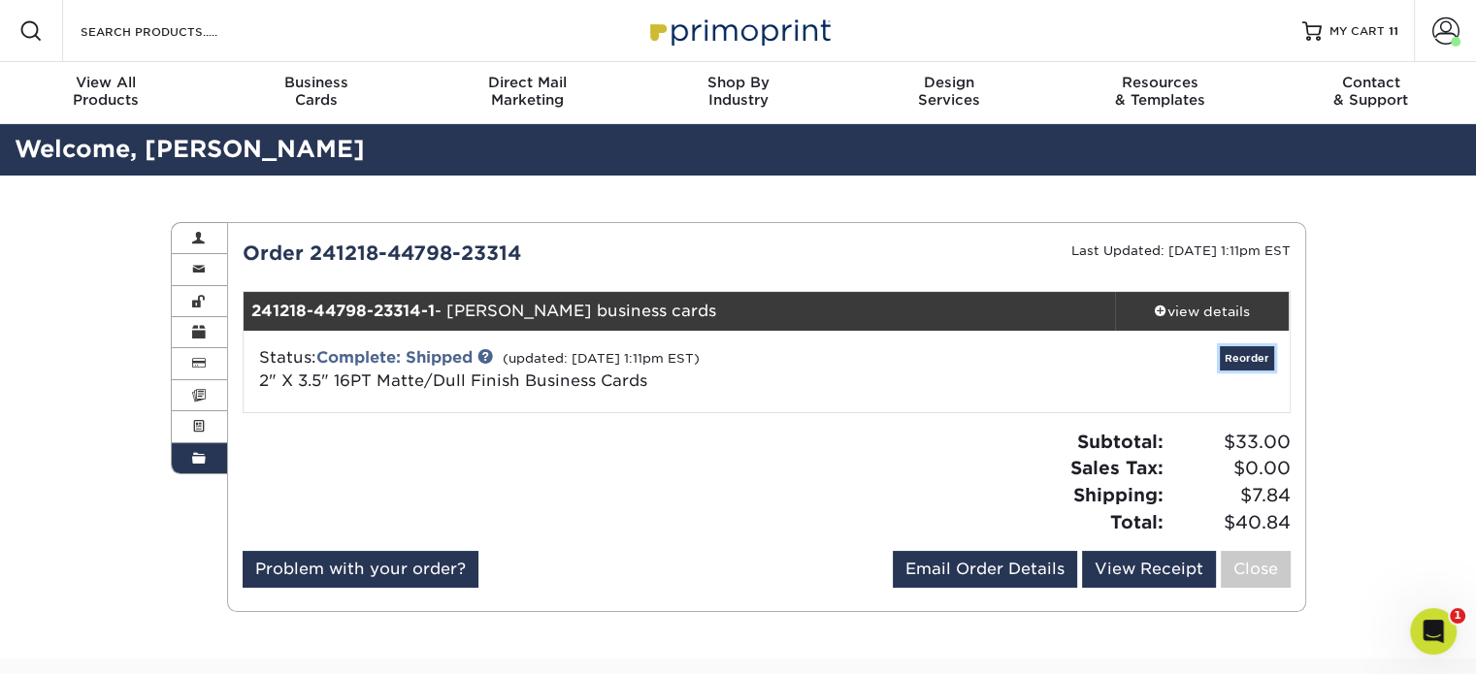
click at [1245, 356] on link "Reorder" at bounding box center [1246, 358] width 54 height 24
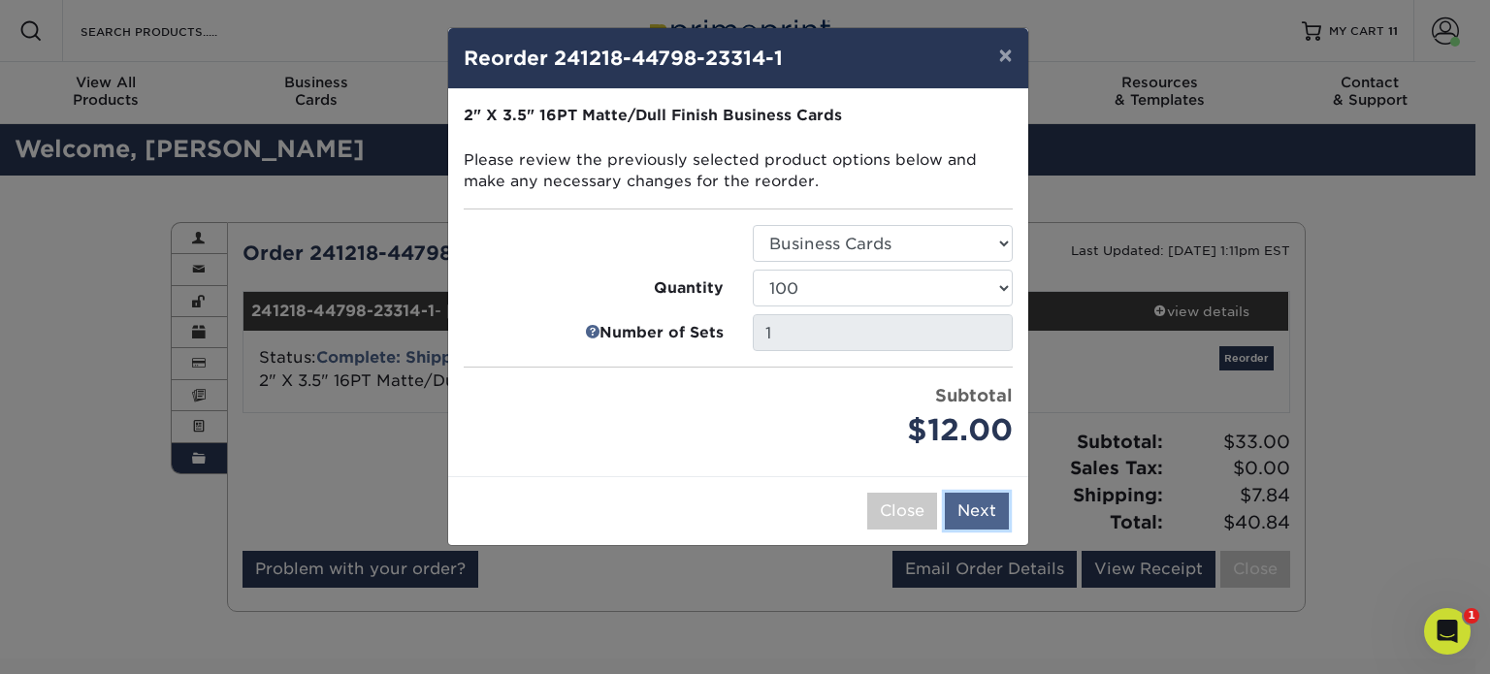
click at [980, 502] on button "Next" at bounding box center [977, 511] width 64 height 37
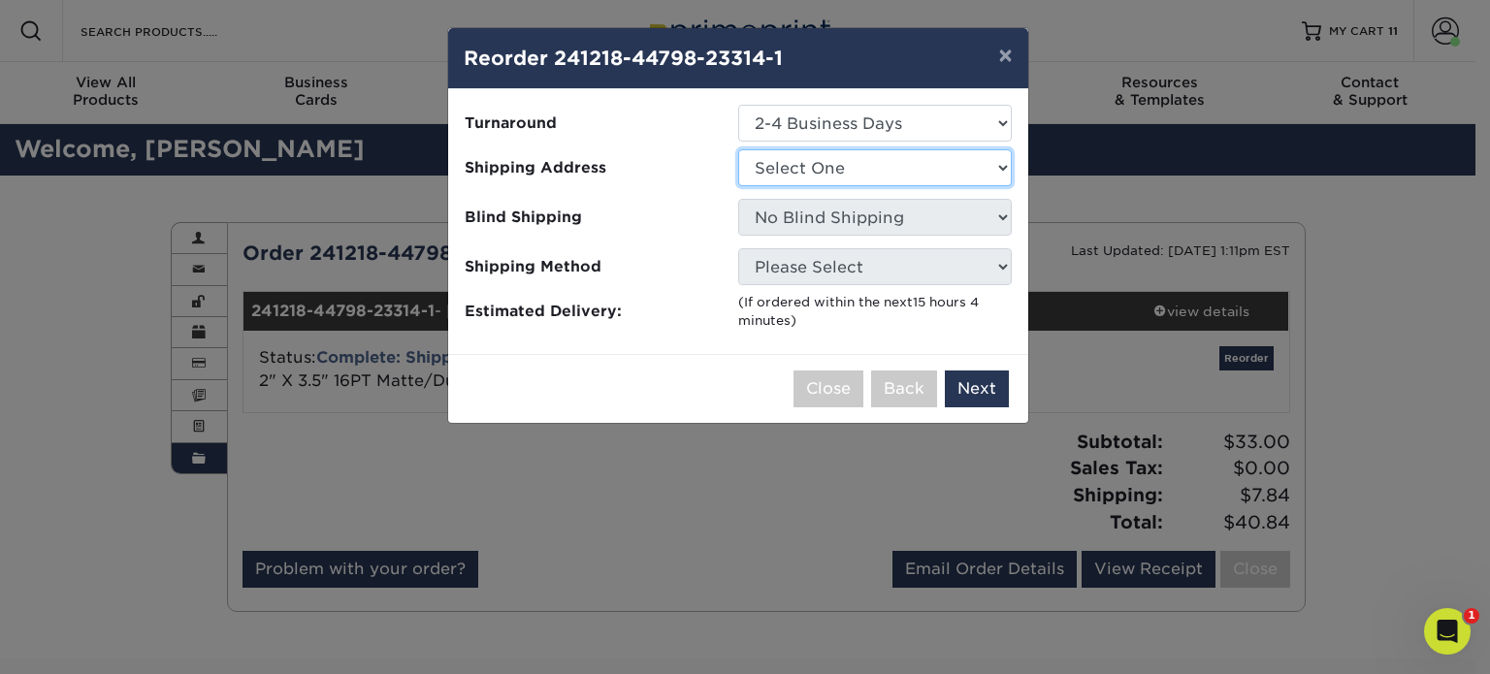
click at [963, 174] on select "Select One Anthony Nardella business card Business cards Greg Porfido business …" at bounding box center [875, 167] width 274 height 37
select select "277153"
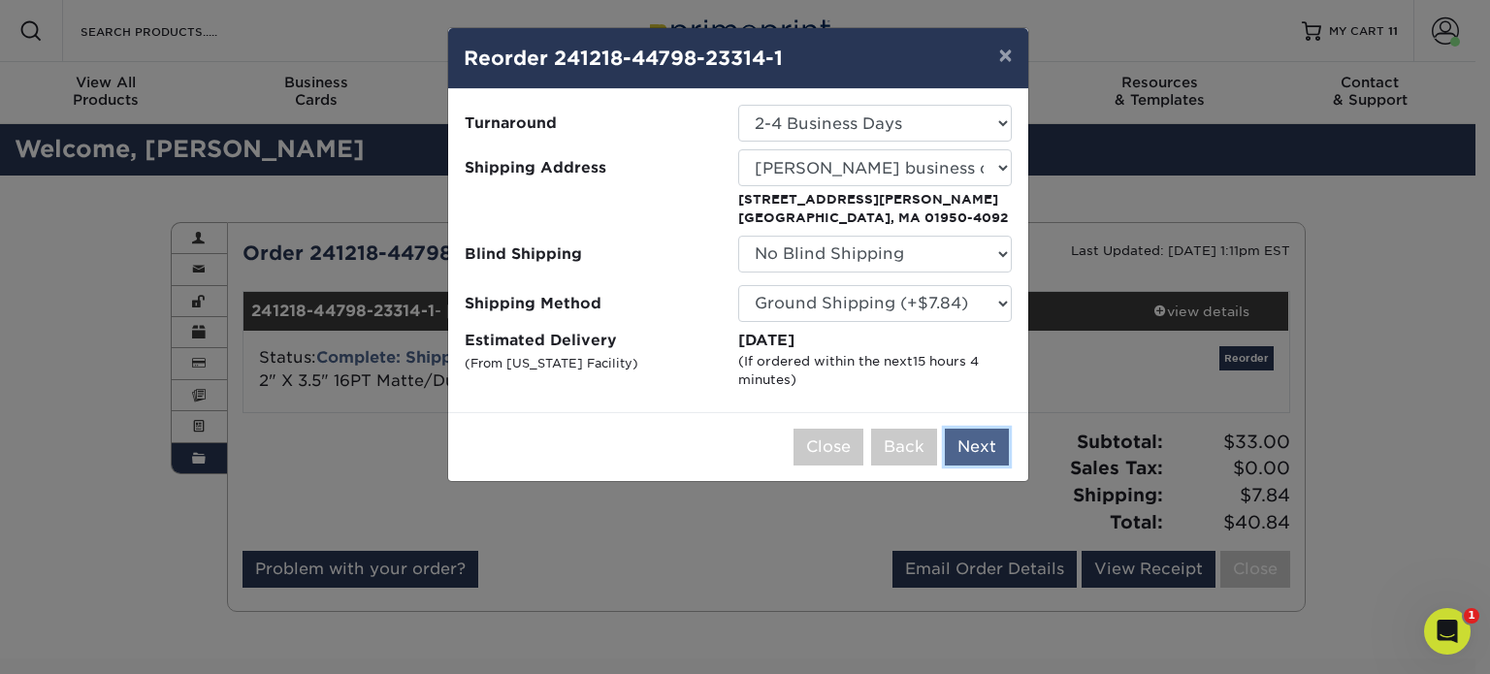
click at [972, 448] on button "Next" at bounding box center [977, 447] width 64 height 37
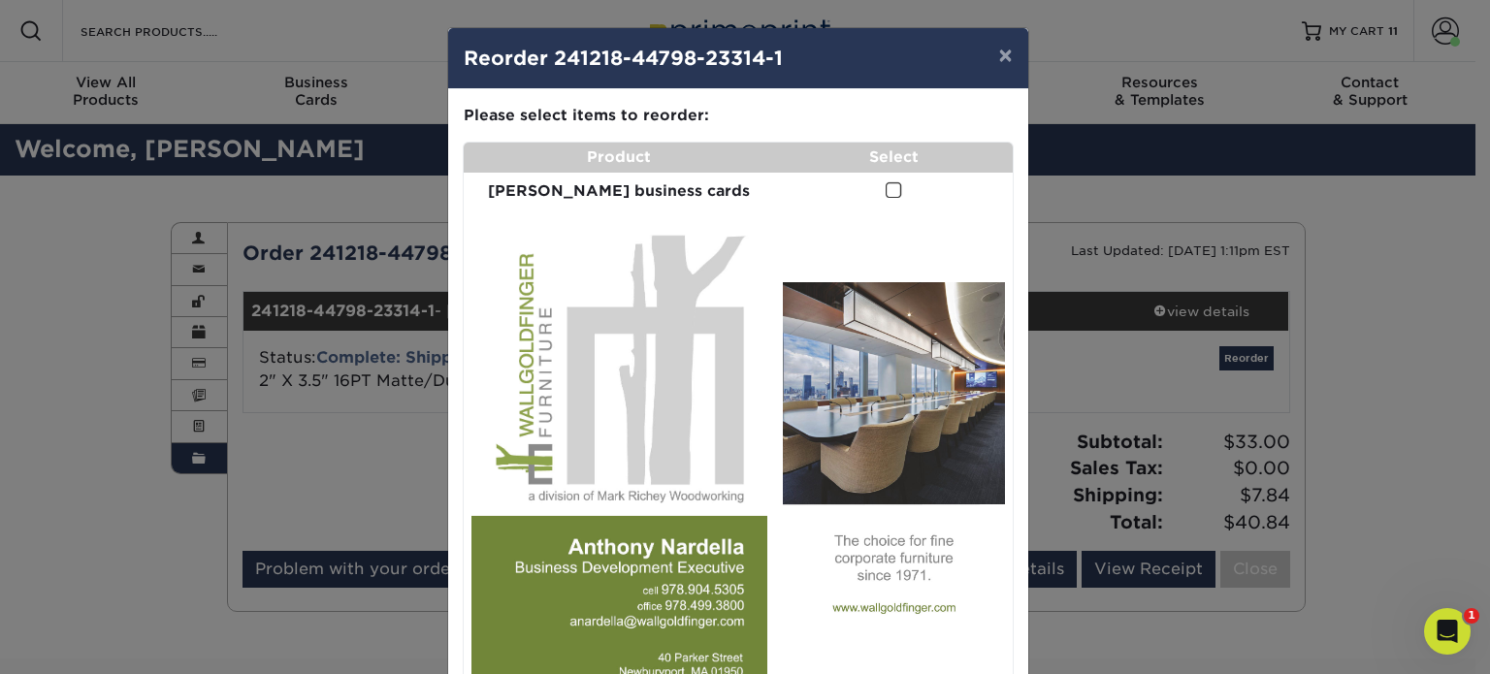
click at [886, 186] on span at bounding box center [894, 190] width 16 height 18
click at [0, 0] on input "checkbox" at bounding box center [0, 0] width 0 height 0
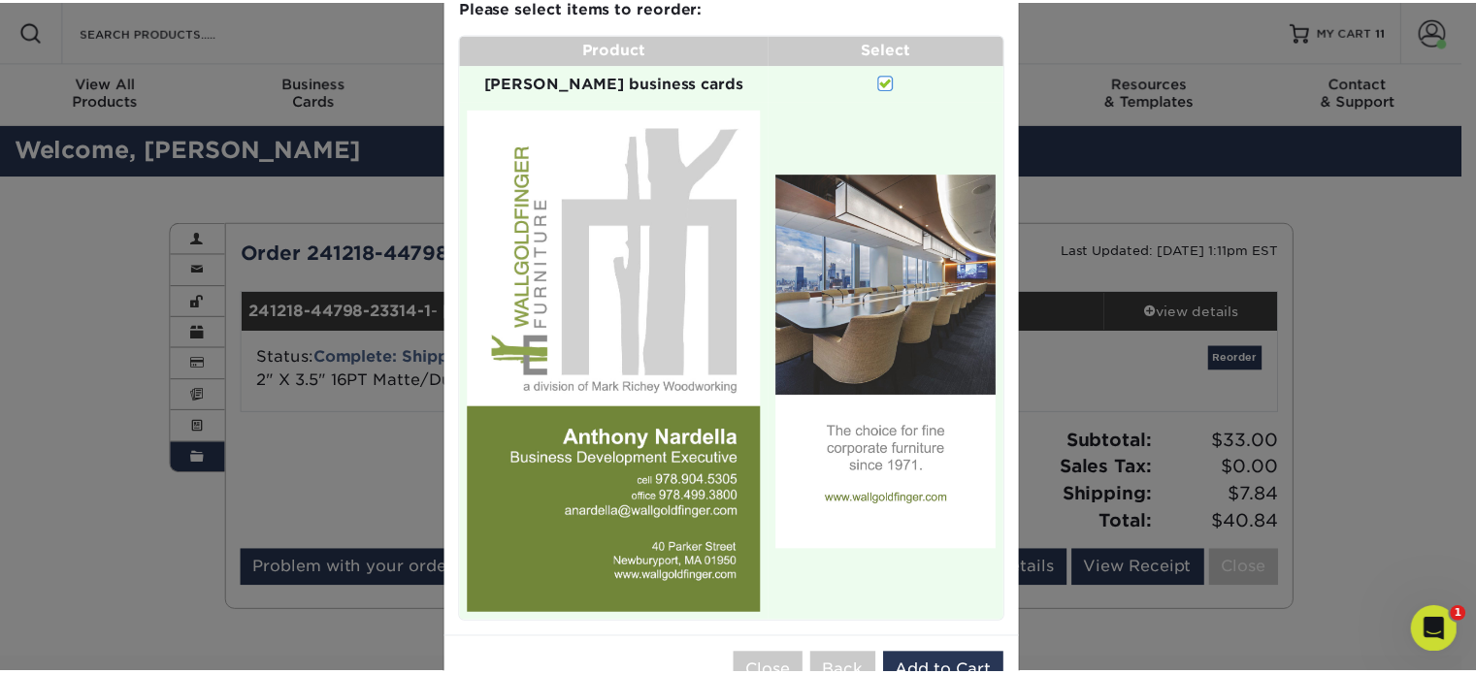
scroll to position [120, 0]
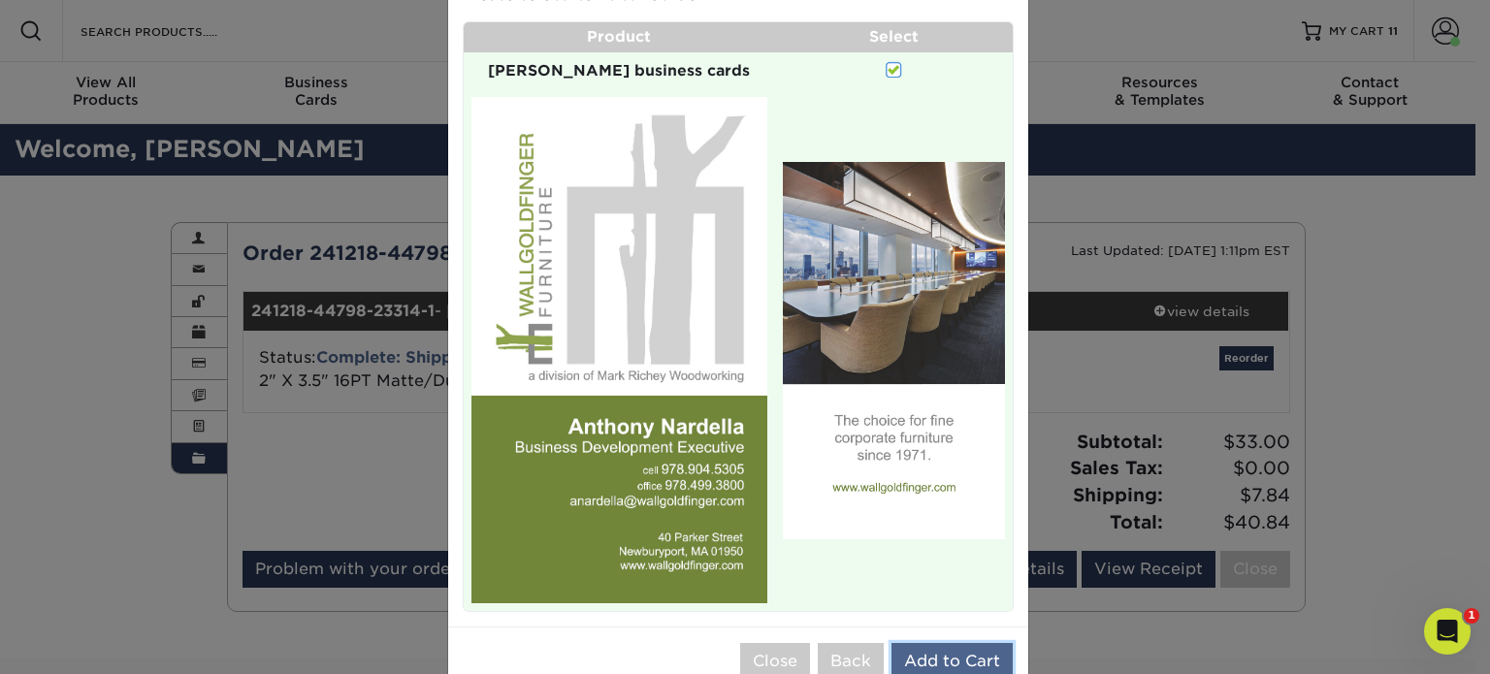
click at [921, 643] on button "Add to Cart" at bounding box center [952, 661] width 121 height 37
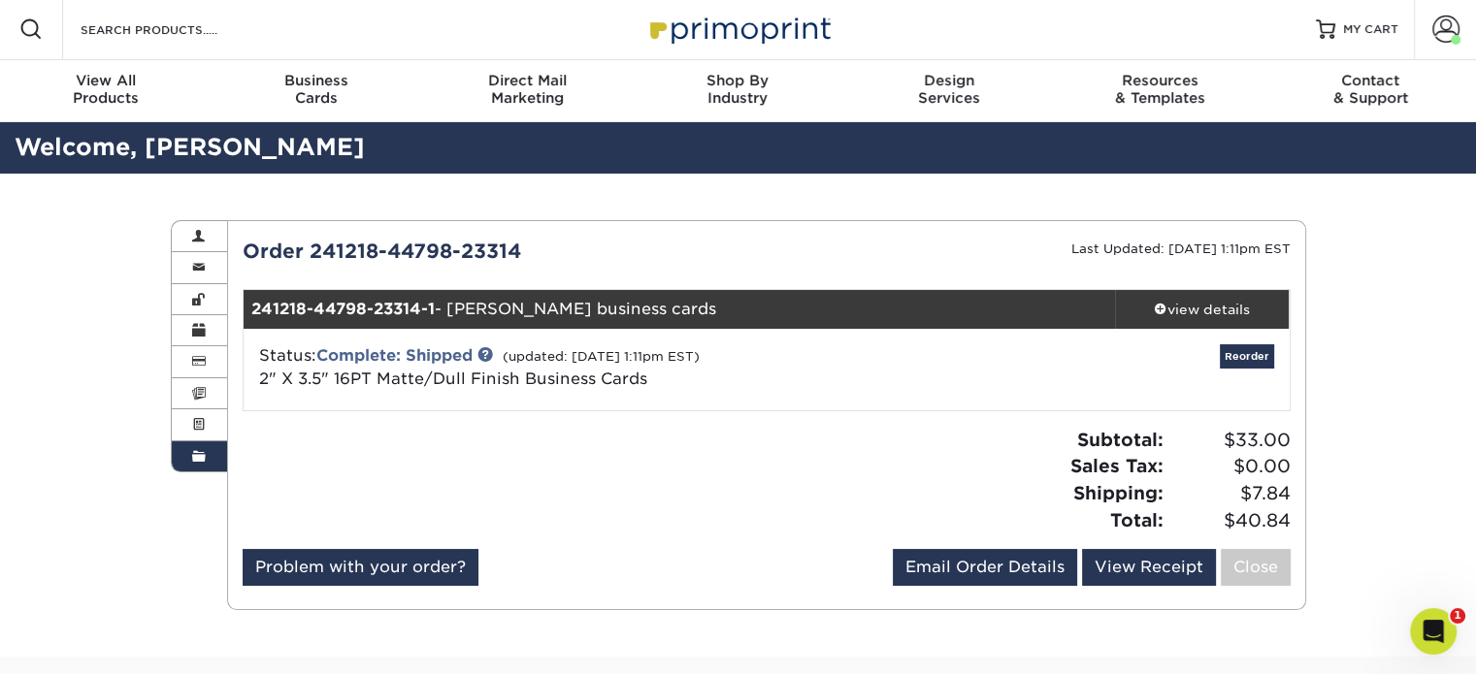
scroll to position [0, 0]
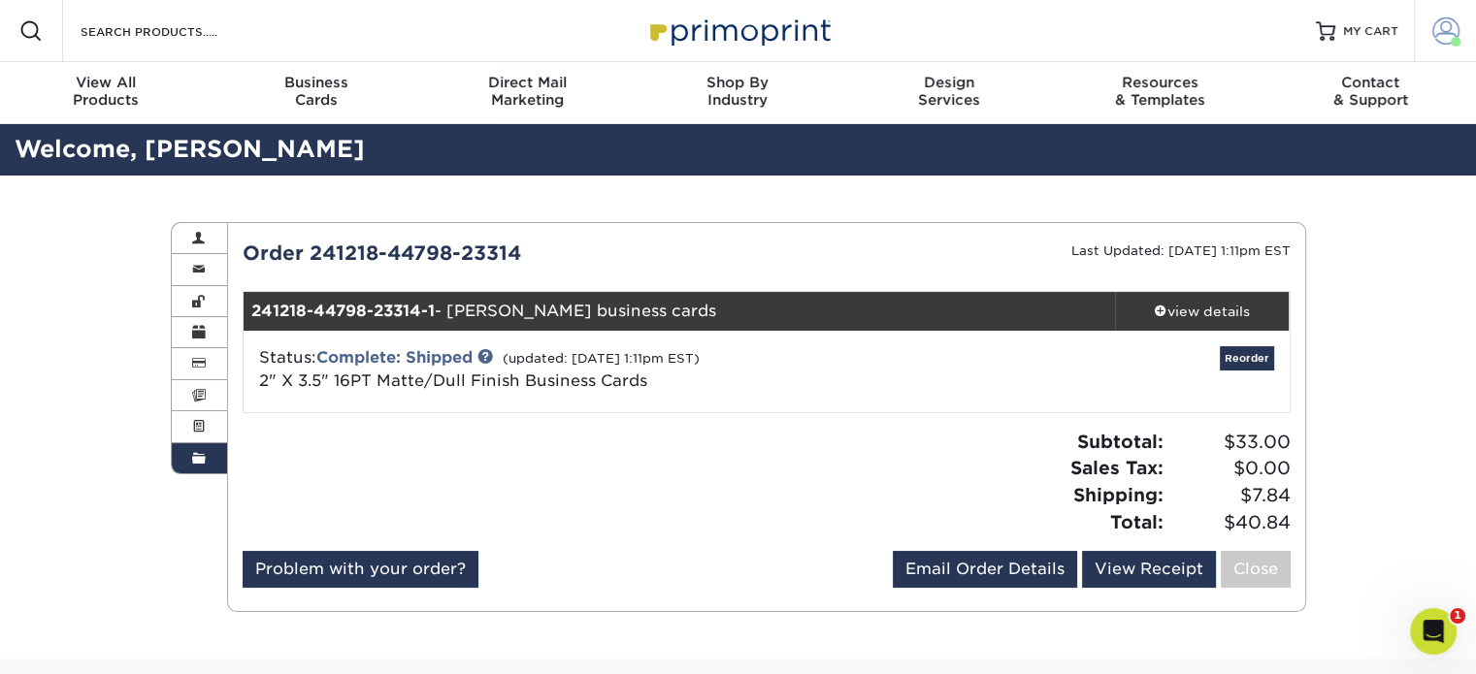
click at [1440, 26] on span at bounding box center [1445, 30] width 27 height 27
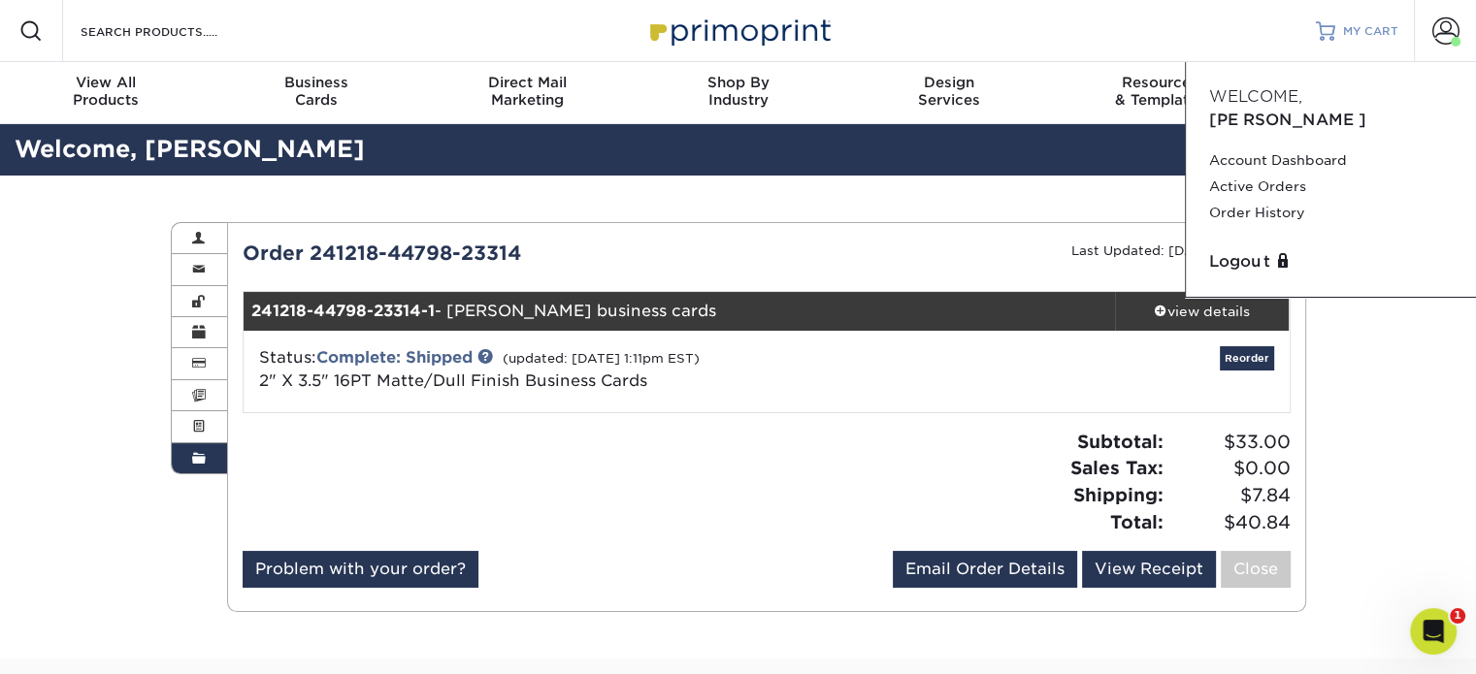
click at [1363, 30] on span "MY CART" at bounding box center [1370, 31] width 55 height 16
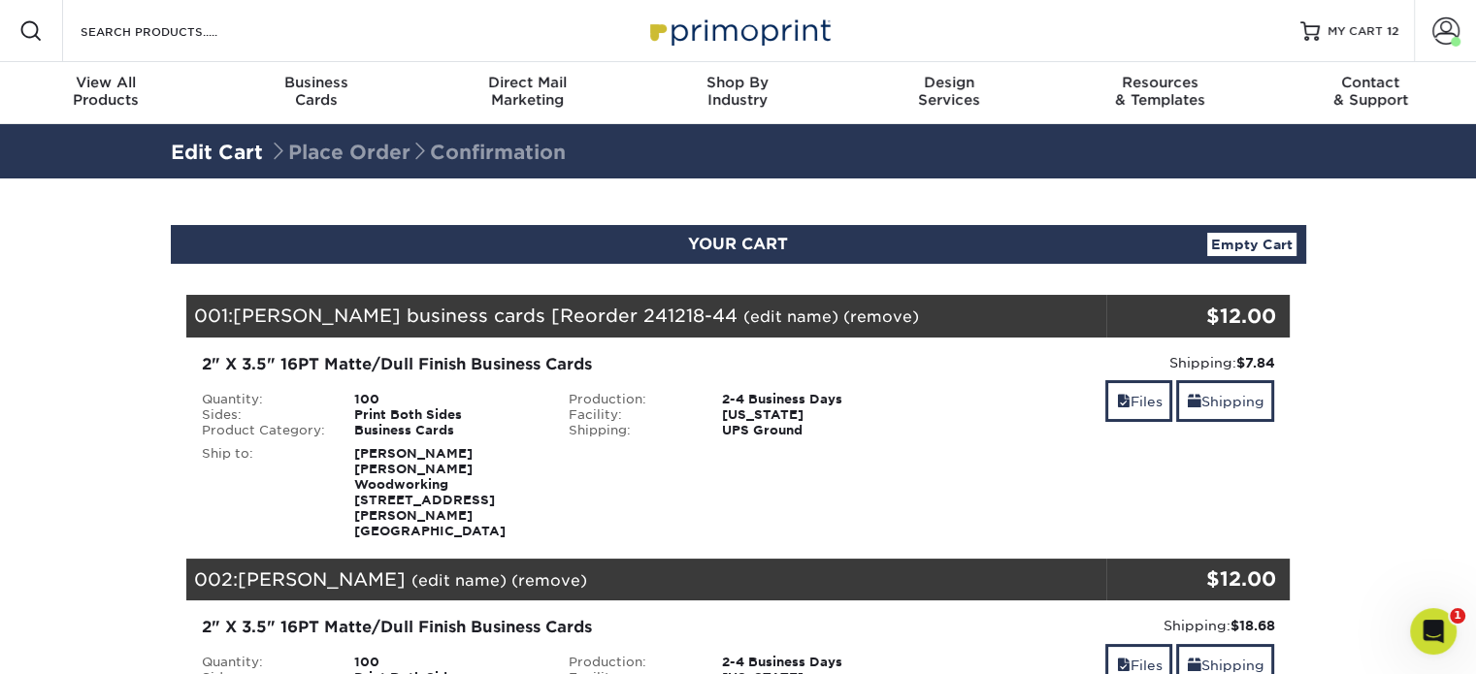
scroll to position [97, 0]
click at [862, 313] on link "(remove)" at bounding box center [881, 317] width 76 height 18
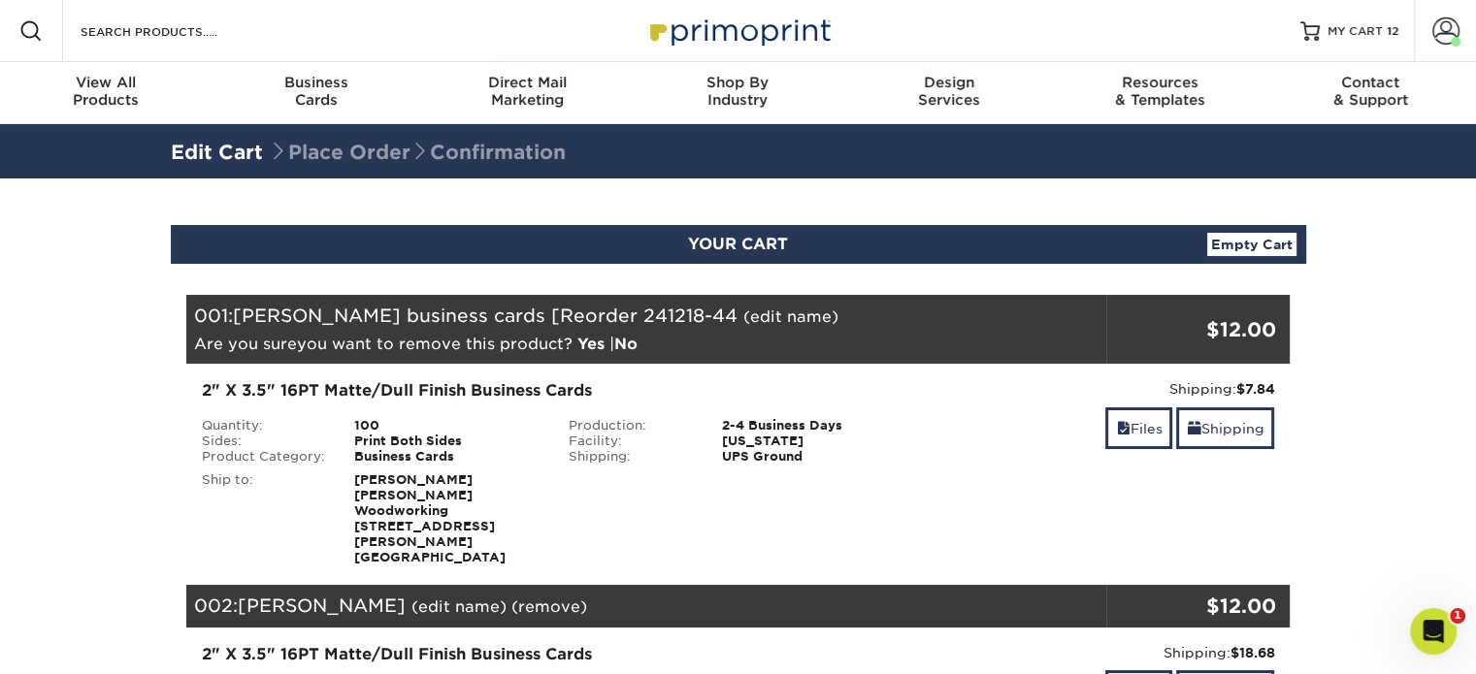
click at [586, 338] on link "Yes" at bounding box center [590, 344] width 27 height 18
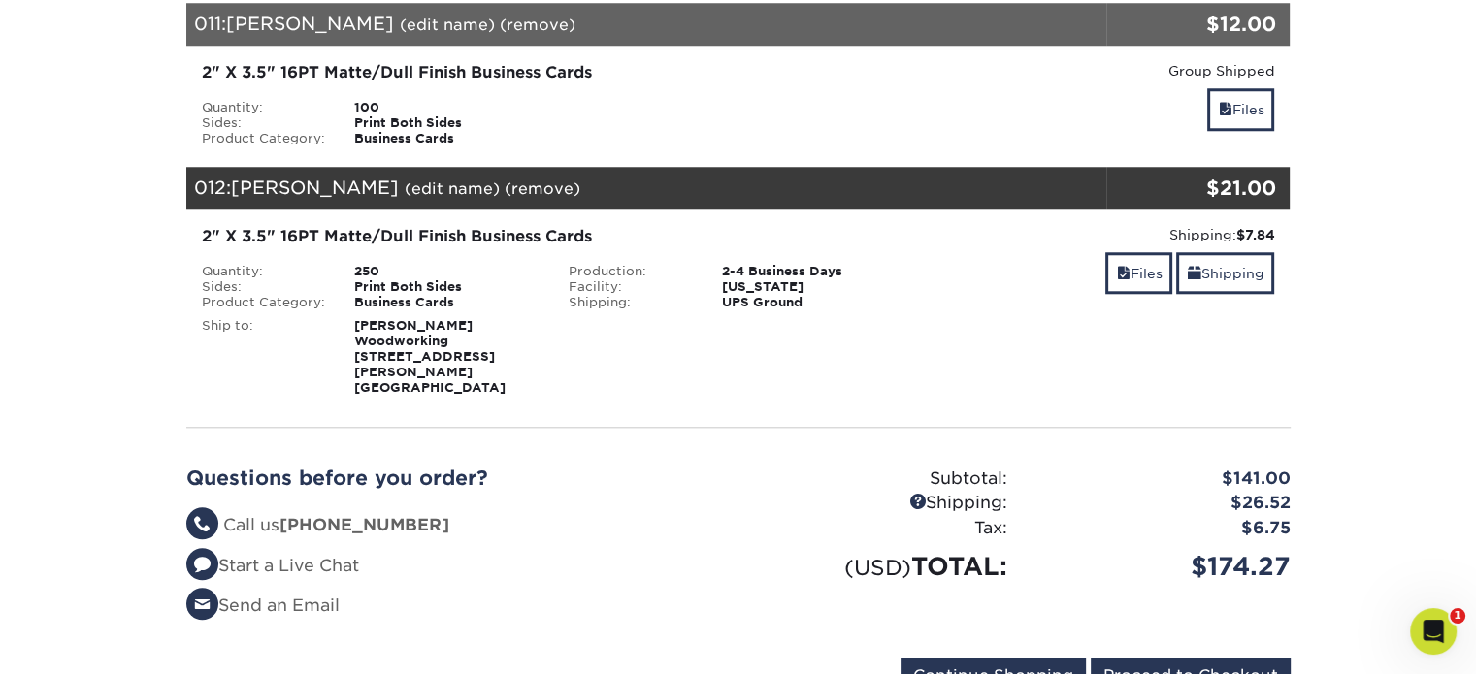
scroll to position [1746, 0]
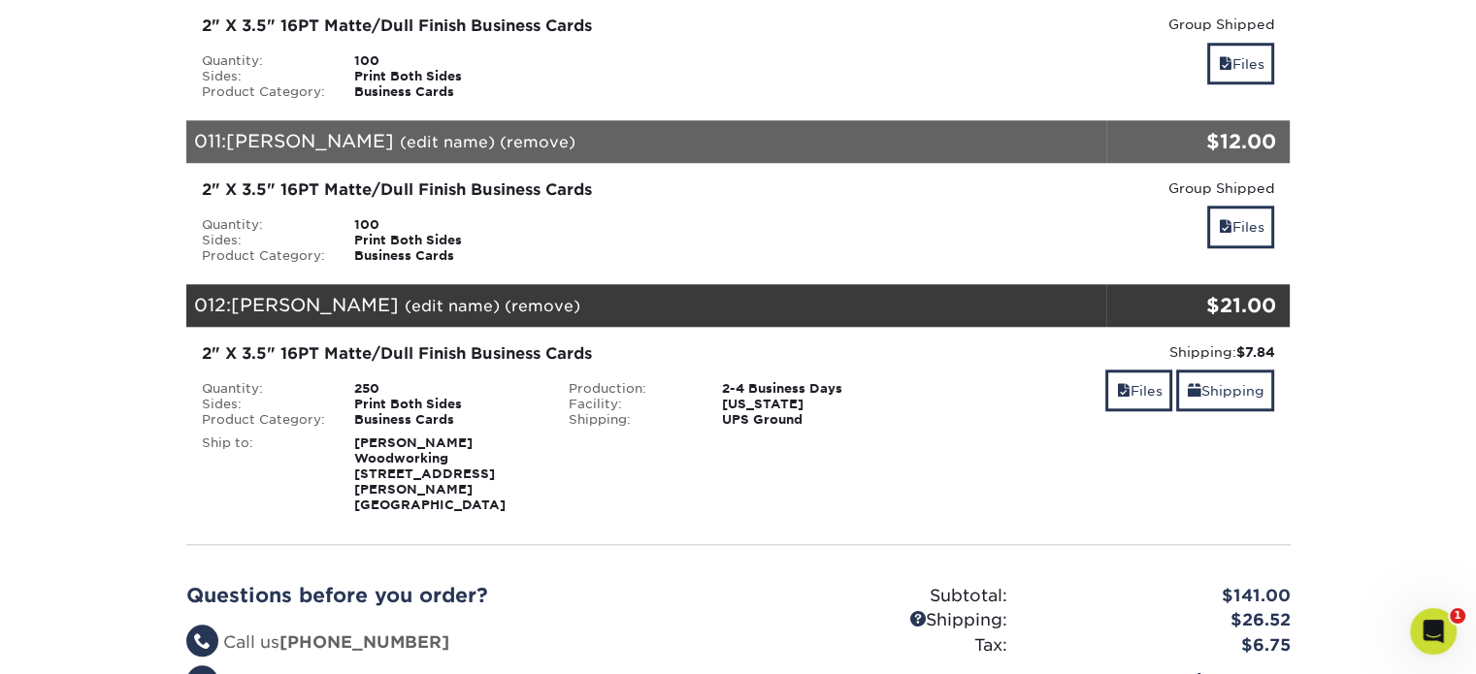
click at [536, 297] on link "(remove)" at bounding box center [542, 306] width 76 height 18
click at [888, 297] on link "Yes" at bounding box center [901, 306] width 27 height 18
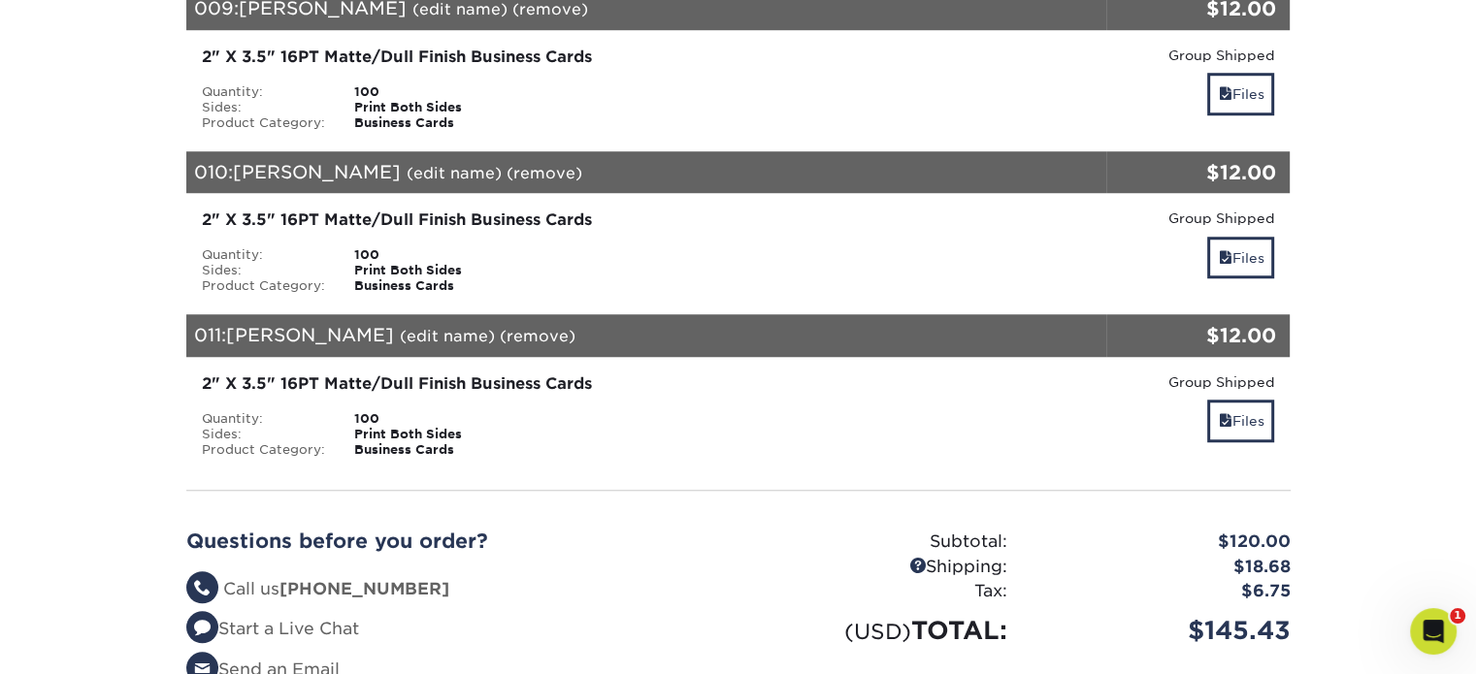
scroll to position [1843, 0]
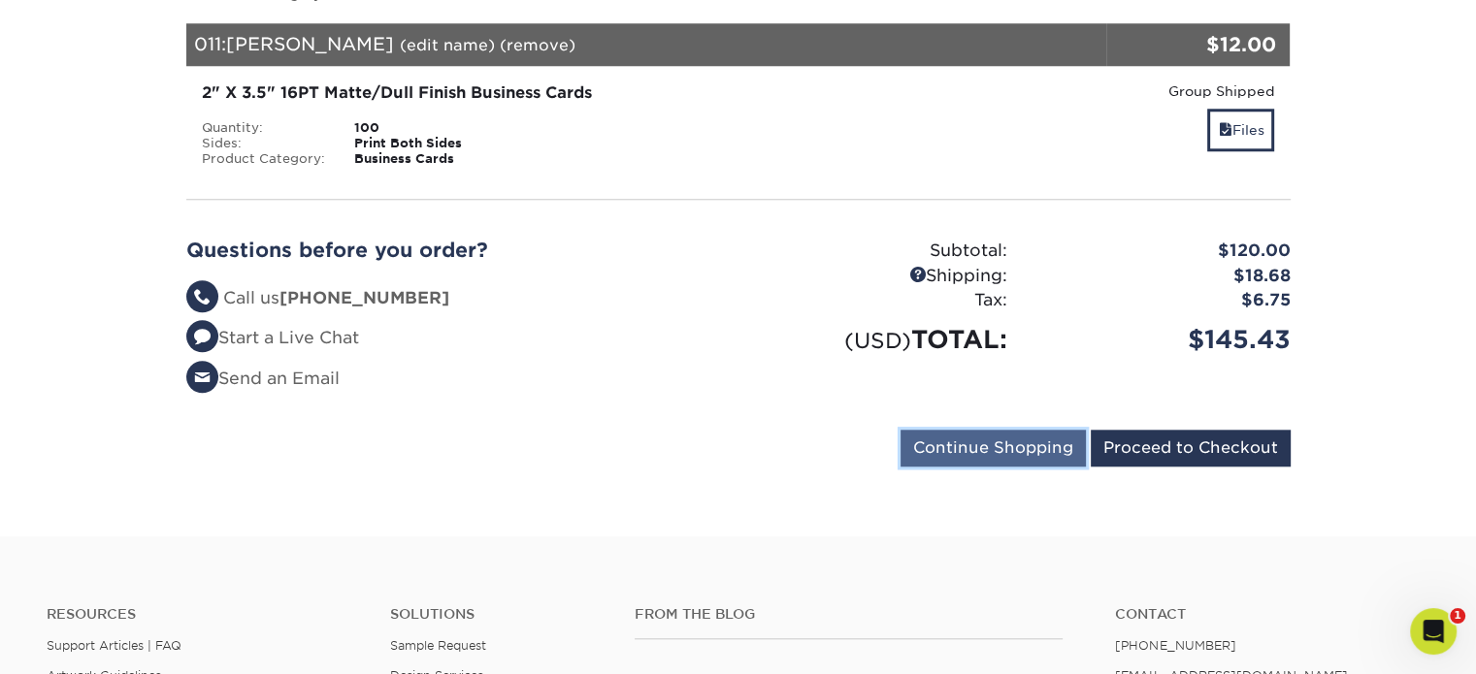
click at [964, 430] on input "Continue Shopping" at bounding box center [992, 448] width 185 height 37
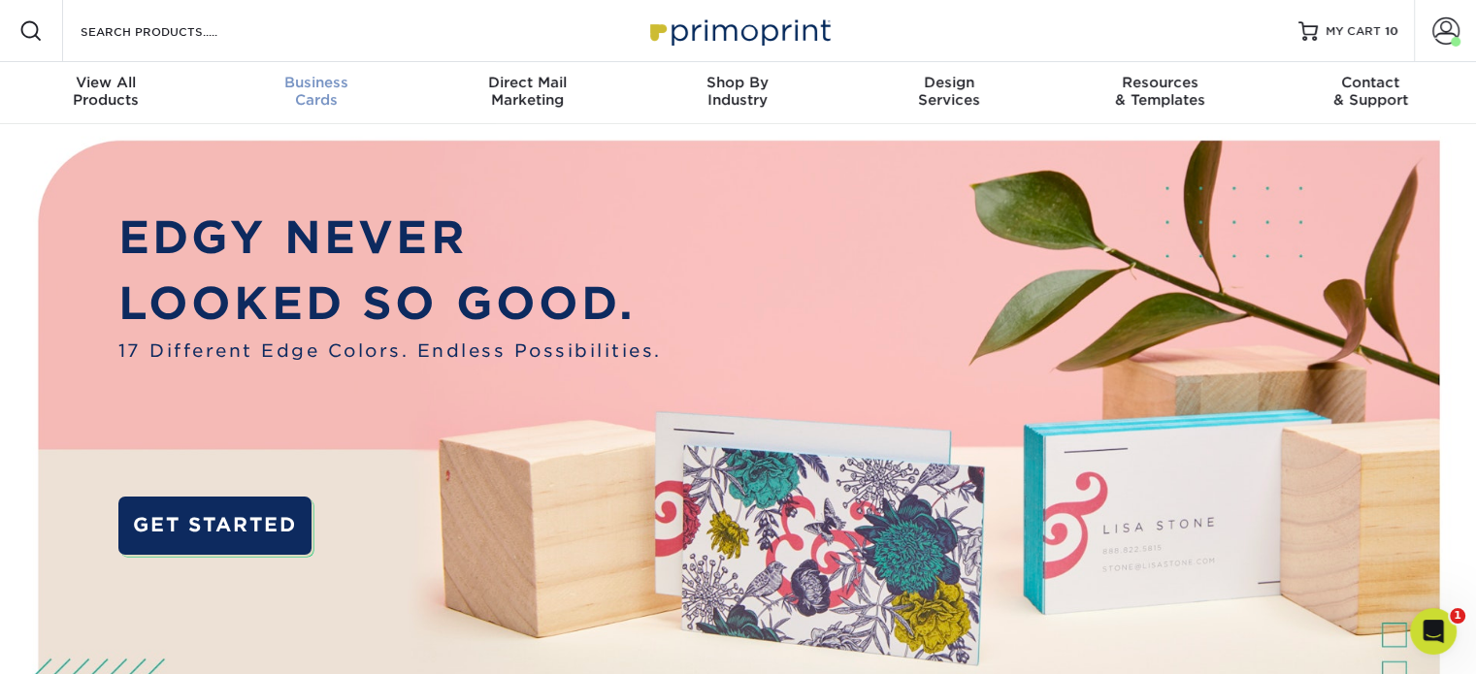
click at [340, 88] on span "Business" at bounding box center [316, 82] width 211 height 17
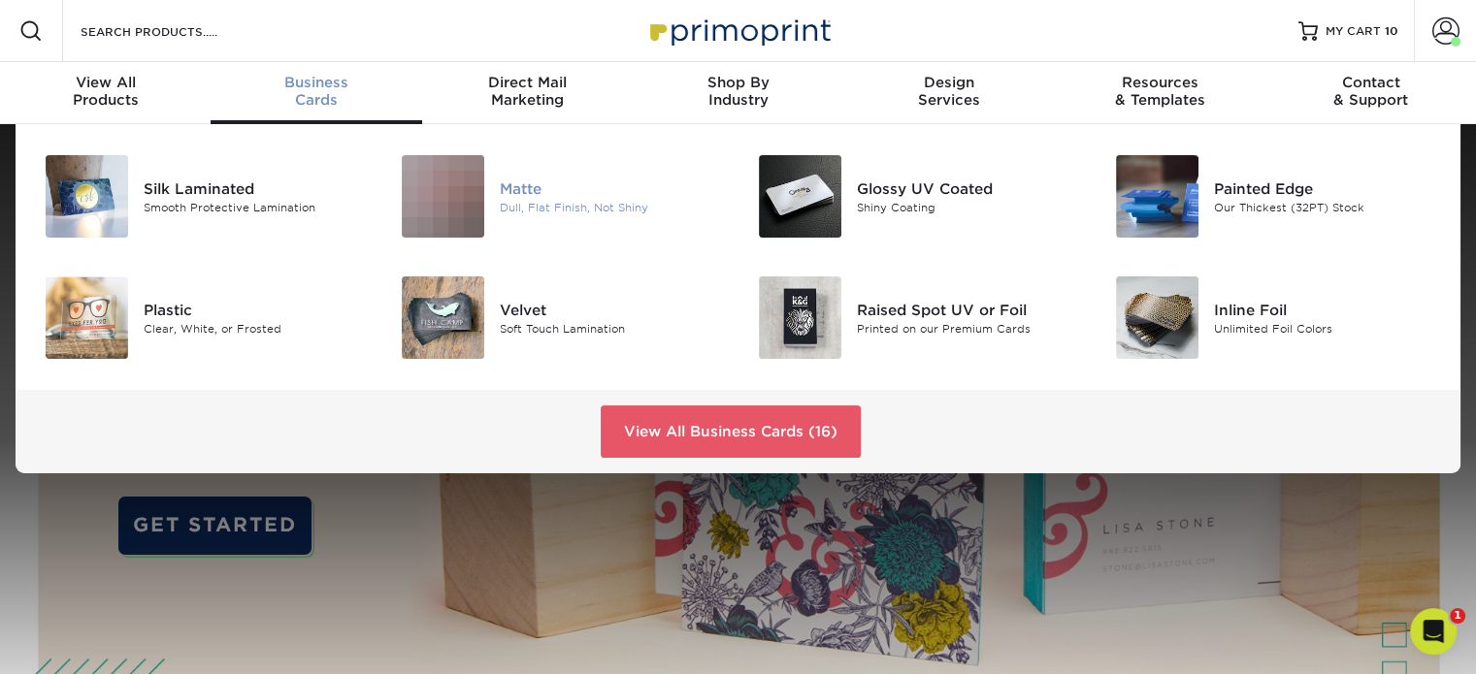
click at [547, 194] on div "Matte" at bounding box center [611, 188] width 223 height 21
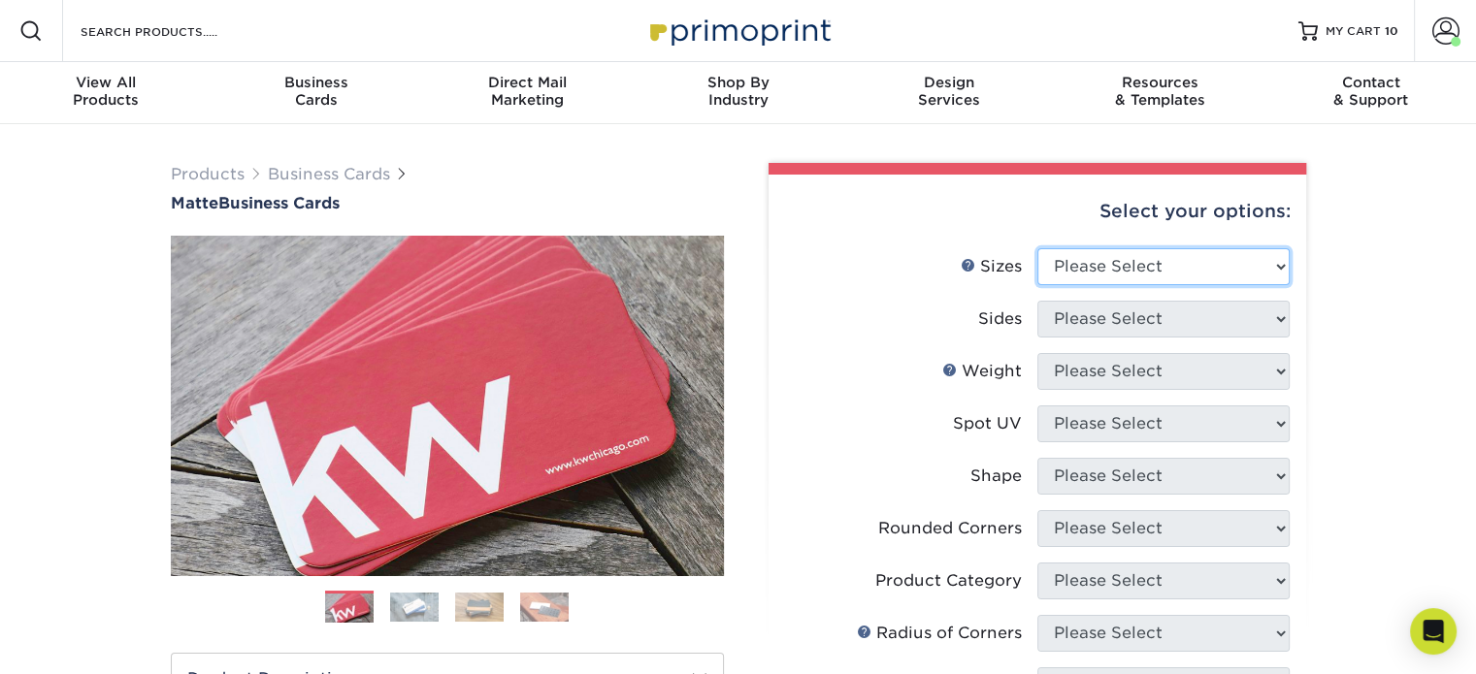
click at [1207, 271] on select "Please Select 1.5" x 3.5" - Mini 1.75" x 3.5" - Mini 2" x 2" - Square 2" x 3" -…" at bounding box center [1163, 266] width 252 height 37
select select "2.00x3.50"
click at [1037, 248] on select "Please Select 1.5" x 3.5" - Mini 1.75" x 3.5" - Mini 2" x 2" - Square 2" x 3" -…" at bounding box center [1163, 266] width 252 height 37
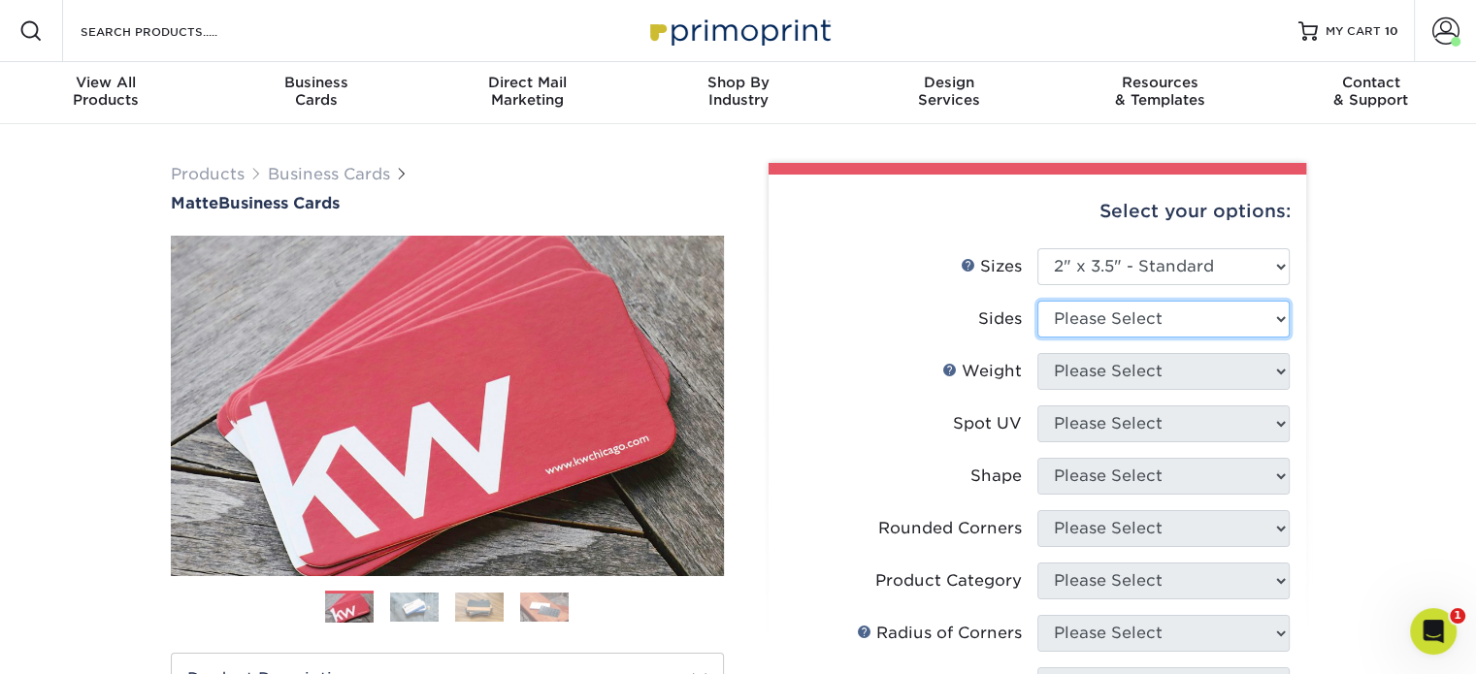
click at [1172, 325] on select "Please Select Print Both Sides Print Front Only" at bounding box center [1163, 319] width 252 height 37
select select "13abbda7-1d64-4f25-8bb2-c179b224825d"
click at [1037, 301] on select "Please Select Print Both Sides Print Front Only" at bounding box center [1163, 319] width 252 height 37
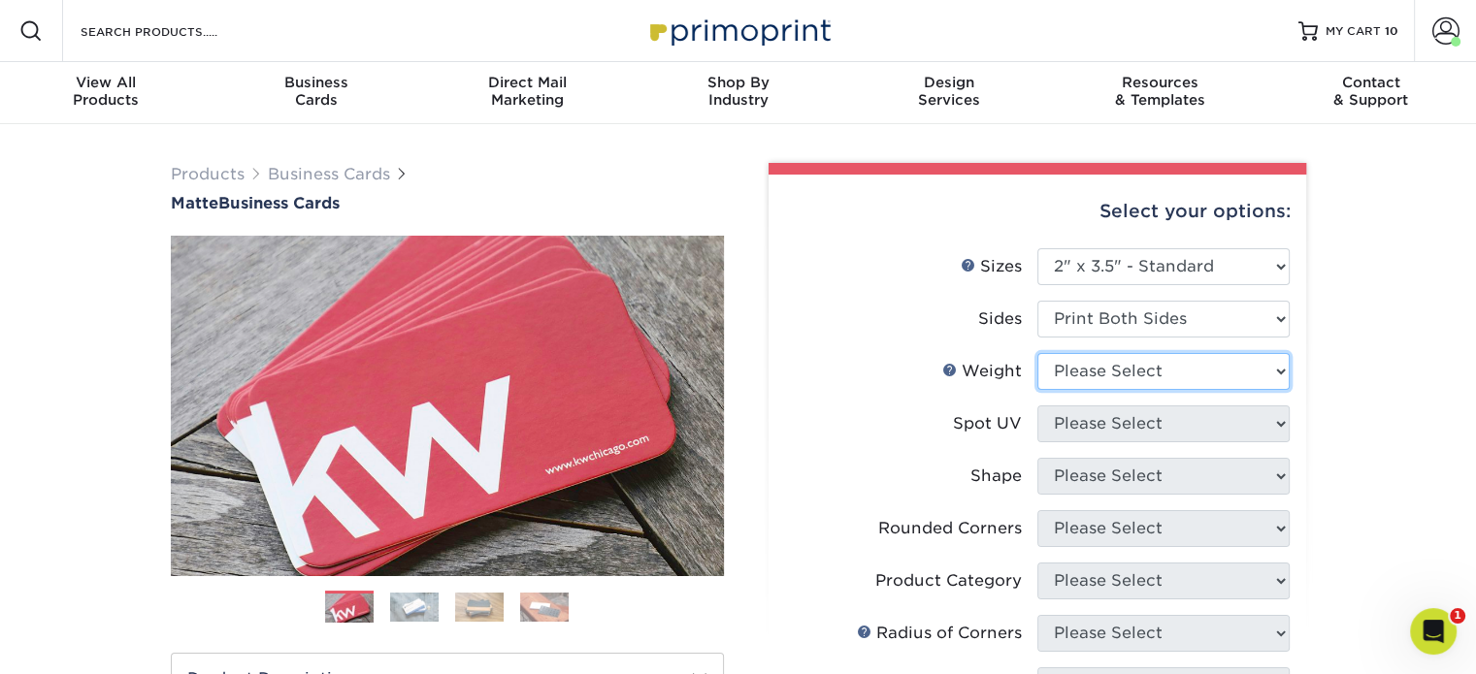
click at [1171, 366] on select "Please Select 16PT 14PT" at bounding box center [1163, 371] width 252 height 37
select select "16PT"
click at [1037, 353] on select "Please Select 16PT 14PT" at bounding box center [1163, 371] width 252 height 37
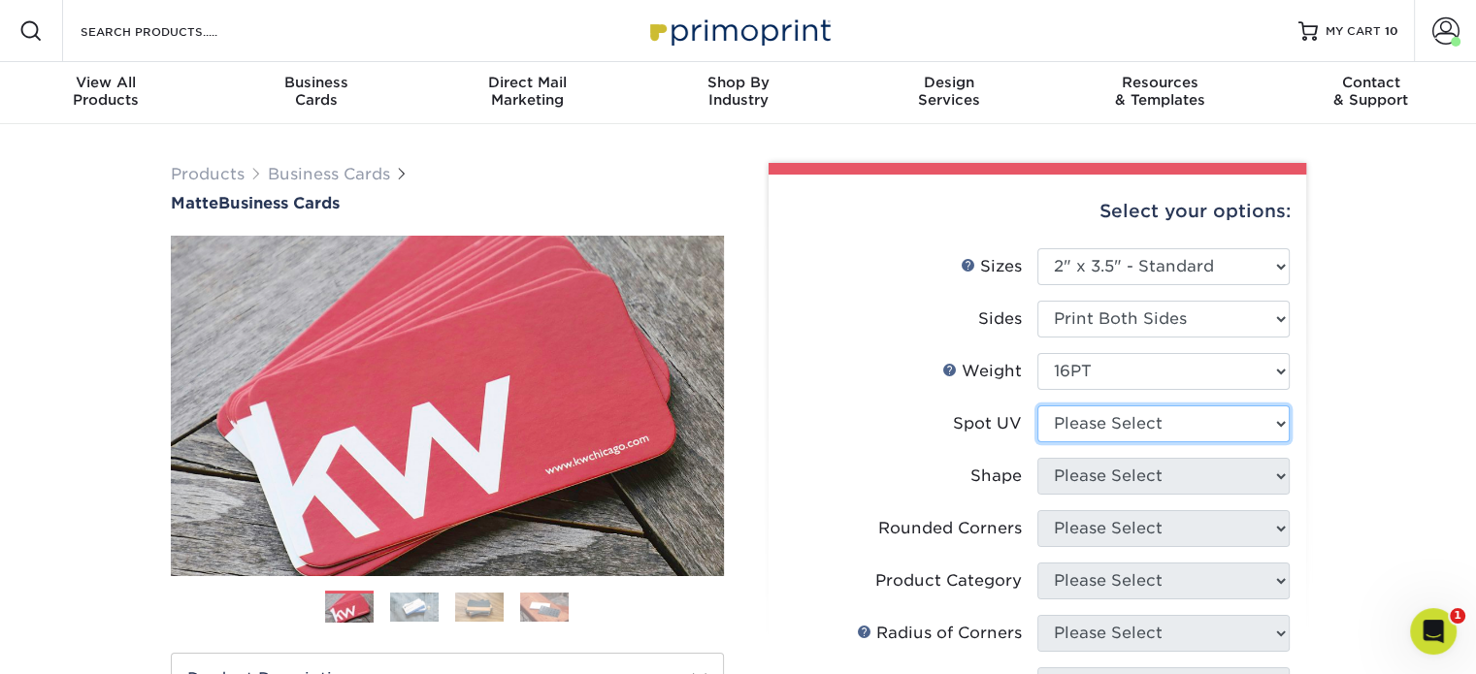
click at [1172, 426] on select "Please Select No Spot UV Front and Back (Both Sides) Front Only Back Only" at bounding box center [1163, 424] width 252 height 37
select select "3"
click at [1037, 406] on select "Please Select No Spot UV Front and Back (Both Sides) Front Only Back Only" at bounding box center [1163, 424] width 252 height 37
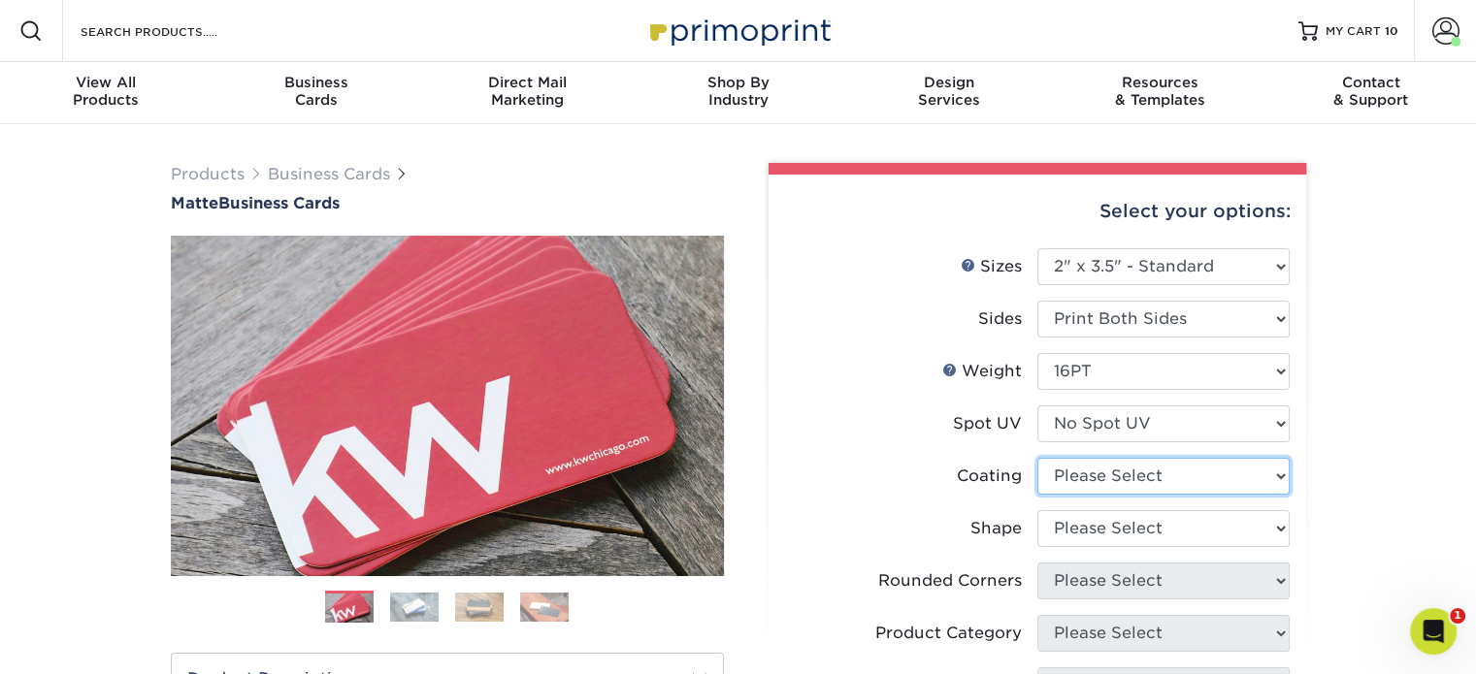
click at [1176, 469] on select at bounding box center [1163, 476] width 252 height 37
select select "121bb7b5-3b4d-429f-bd8d-bbf80e953313"
click at [1037, 458] on select at bounding box center [1163, 476] width 252 height 37
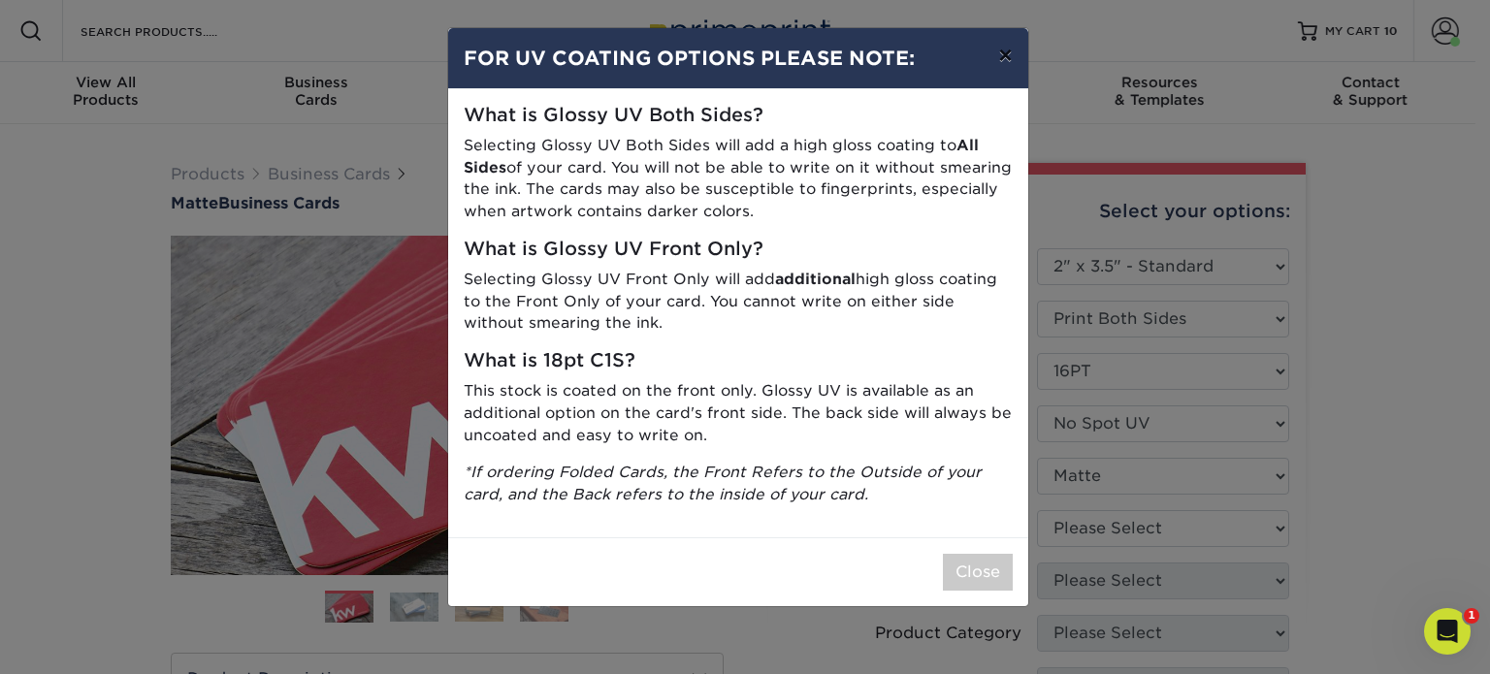
click at [997, 65] on button "×" at bounding box center [1005, 55] width 45 height 54
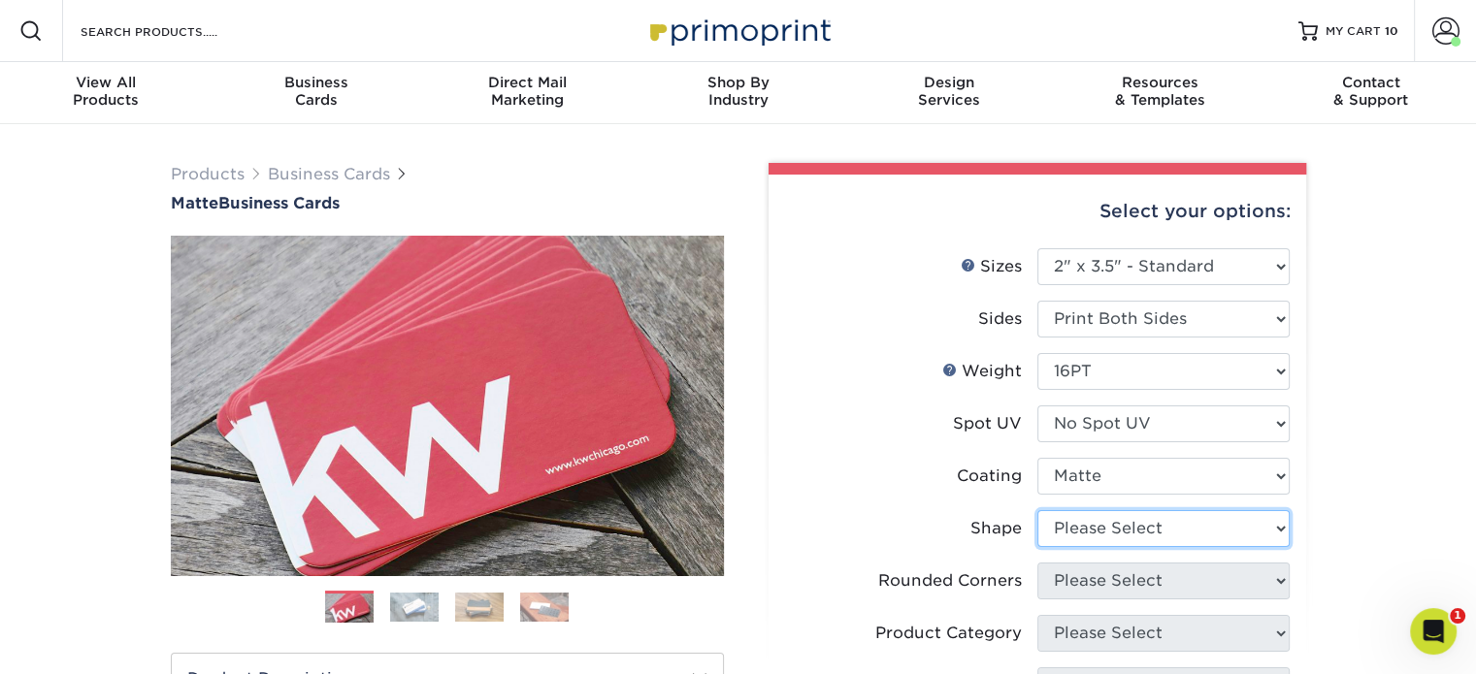
click at [1171, 531] on select "Please Select Standard Oval" at bounding box center [1163, 528] width 252 height 37
select select "standard"
click at [1037, 510] on select "Please Select Standard Oval" at bounding box center [1163, 528] width 252 height 37
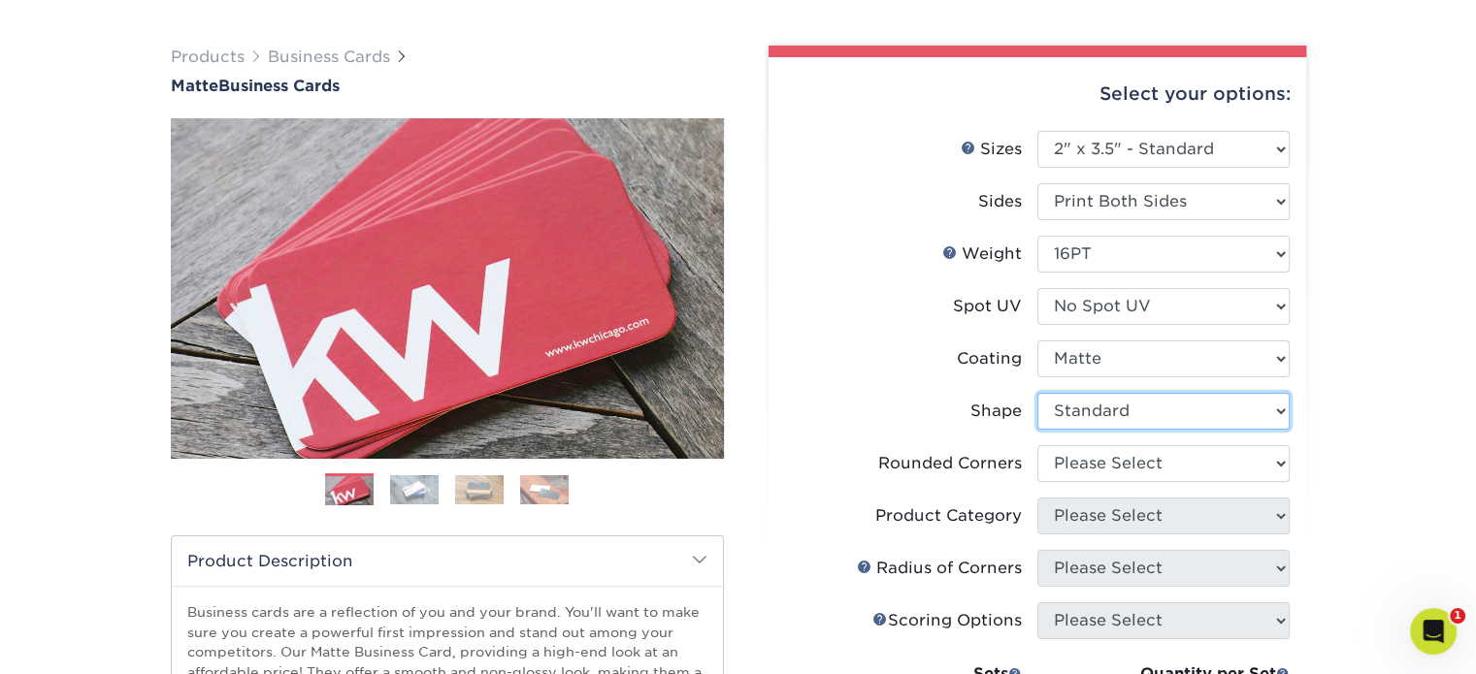
scroll to position [291, 0]
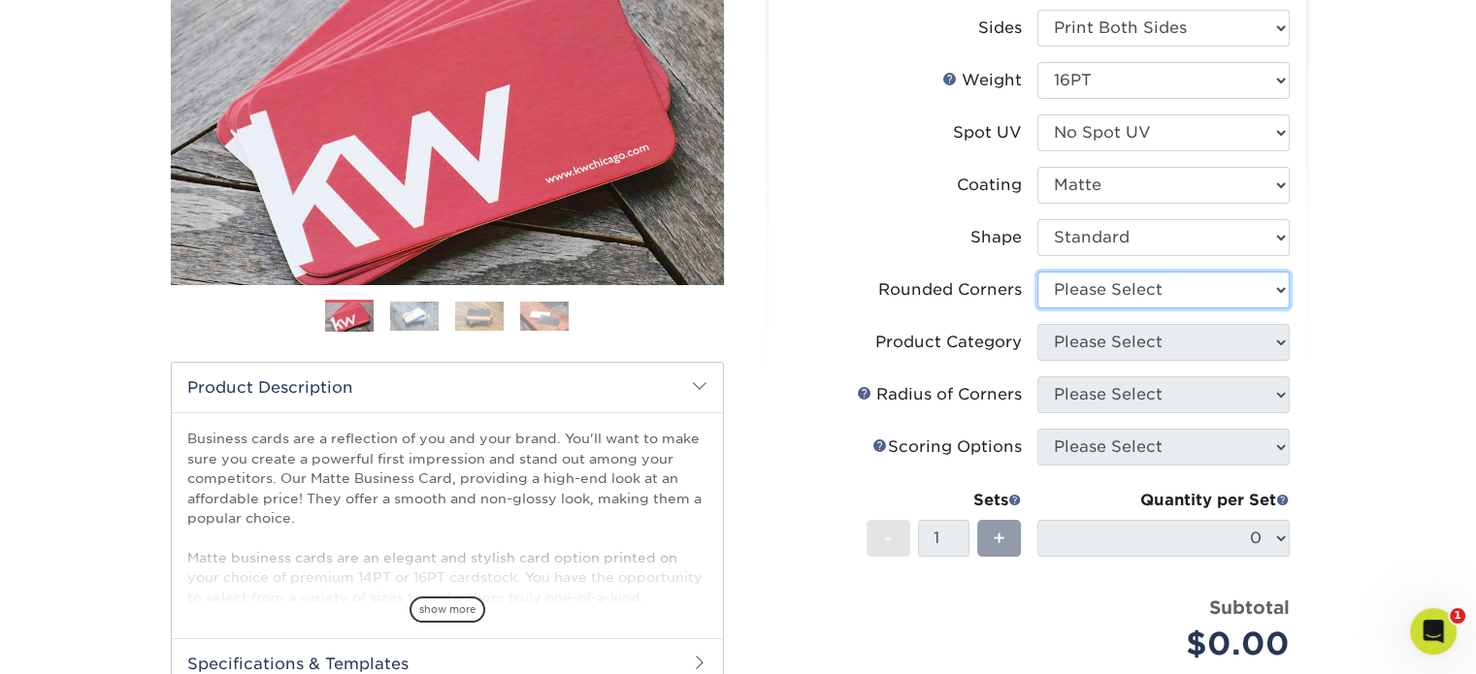
click at [1156, 295] on select "Please Select Yes - Round 2 Corners Yes - Round 4 Corners No" at bounding box center [1163, 290] width 252 height 37
select select "0"
click at [1037, 272] on select "Please Select Yes - Round 2 Corners Yes - Round 4 Corners No" at bounding box center [1163, 290] width 252 height 37
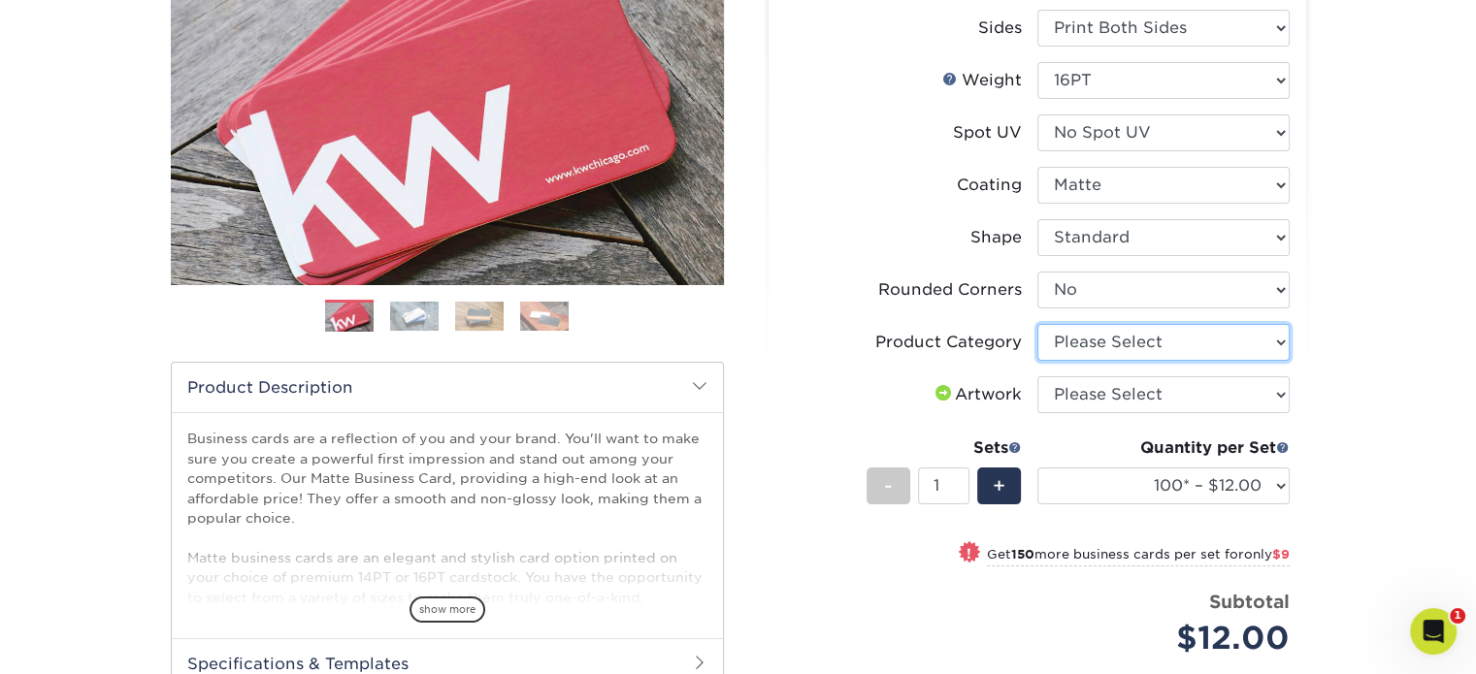
click at [1187, 346] on select "Please Select Business Cards" at bounding box center [1163, 342] width 252 height 37
select select "3b5148f1-0588-4f88-a218-97bcfdce65c1"
click at [1037, 324] on select "Please Select Business Cards" at bounding box center [1163, 342] width 252 height 37
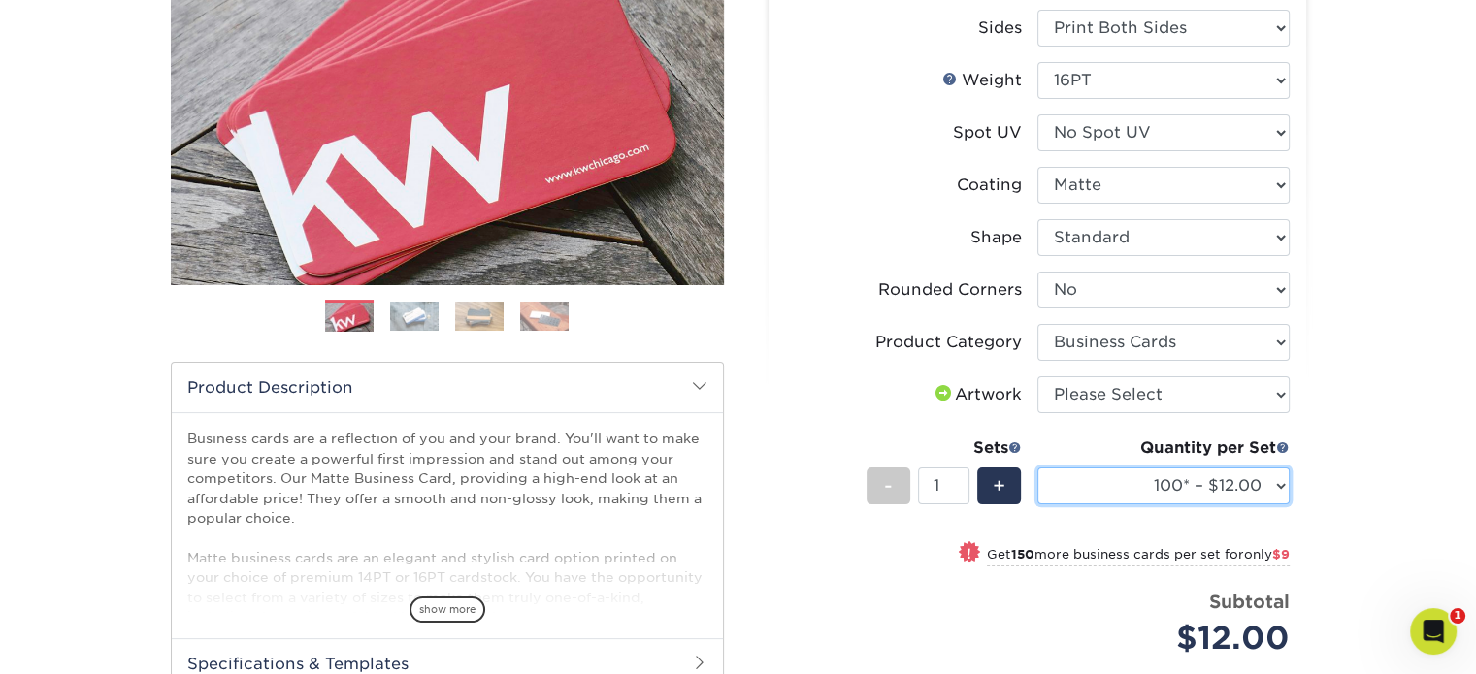
click at [1280, 484] on select "100* – $12.00 250* – $21.00 500 – $42.00 1000 – $53.00 2500 – $95.00 5000 – $18…" at bounding box center [1163, 486] width 252 height 37
select select "250* – $21.00"
click at [1037, 468] on select "100* – $12.00 250* – $21.00 500 – $42.00 1000 – $53.00 2500 – $95.00 5000 – $18…" at bounding box center [1163, 486] width 252 height 37
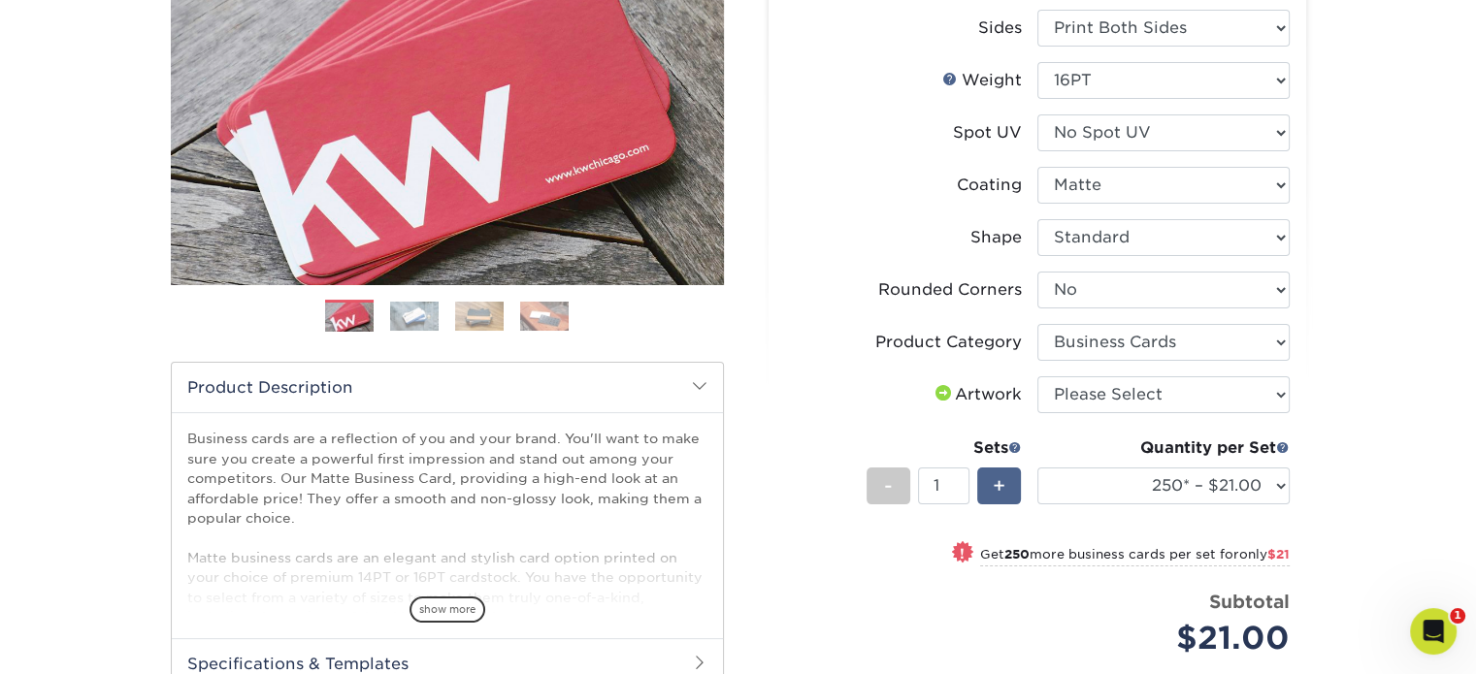
click at [993, 488] on span "+" at bounding box center [998, 486] width 13 height 29
click at [993, 487] on span "+" at bounding box center [998, 486] width 13 height 29
click at [993, 486] on span "+" at bounding box center [998, 486] width 13 height 29
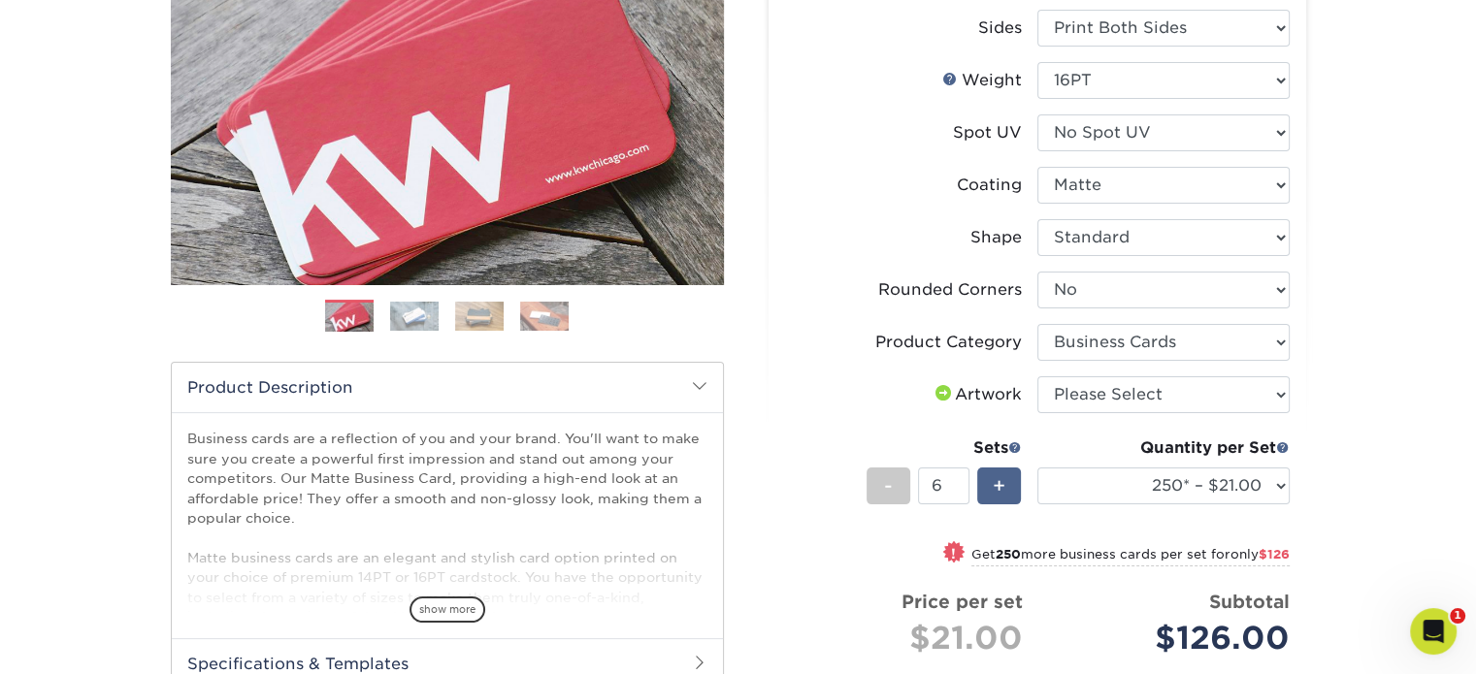
click at [993, 486] on span "+" at bounding box center [998, 486] width 13 height 29
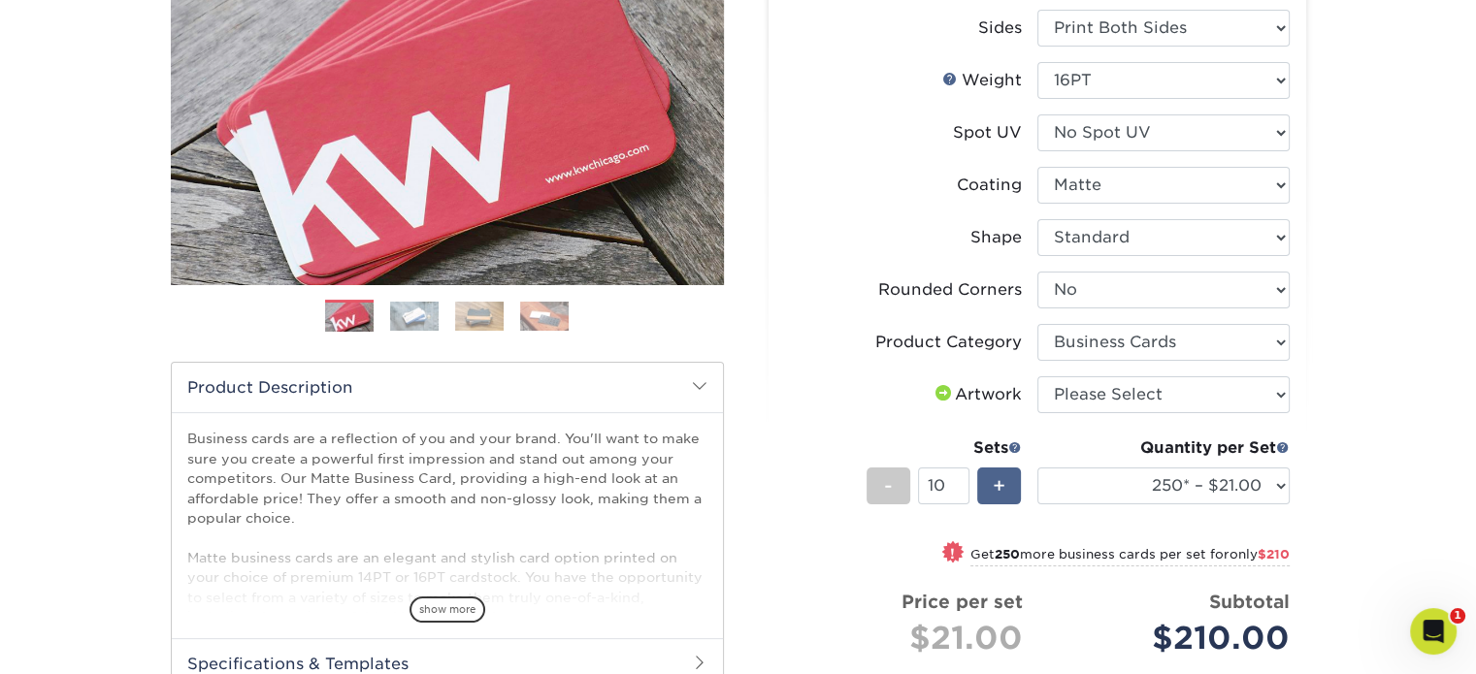
type input "11"
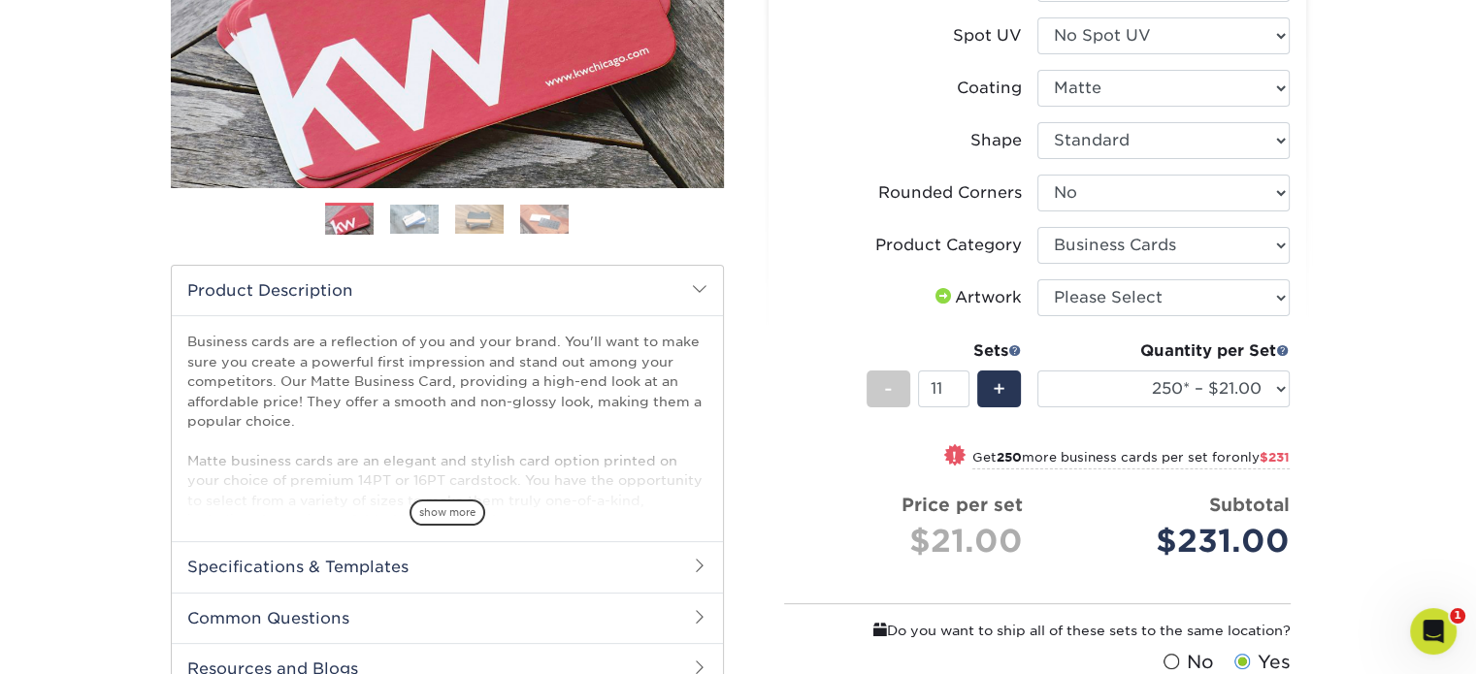
scroll to position [388, 0]
click at [1207, 307] on select "Please Select I will upload files I need a design - $100" at bounding box center [1163, 297] width 252 height 37
select select "upload"
click at [1037, 279] on select "Please Select I will upload files I need a design - $100" at bounding box center [1163, 297] width 252 height 37
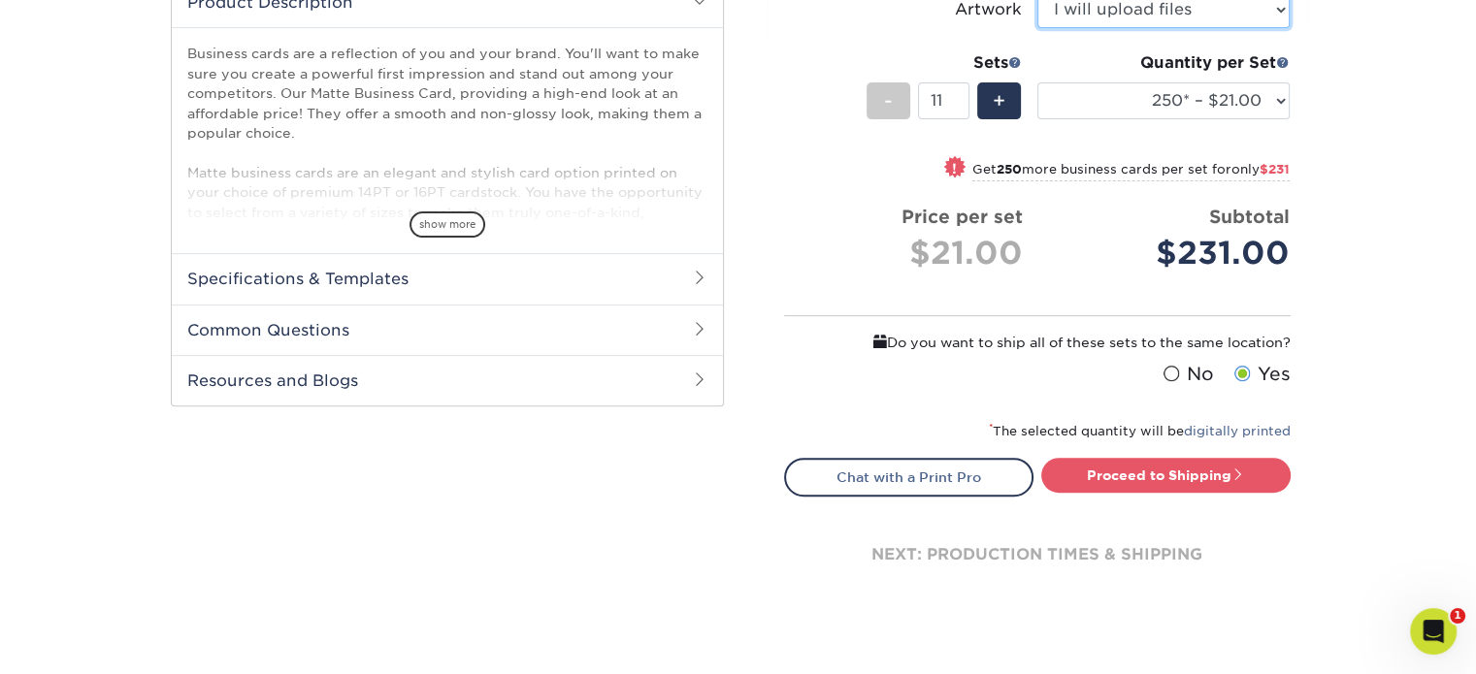
scroll to position [679, 0]
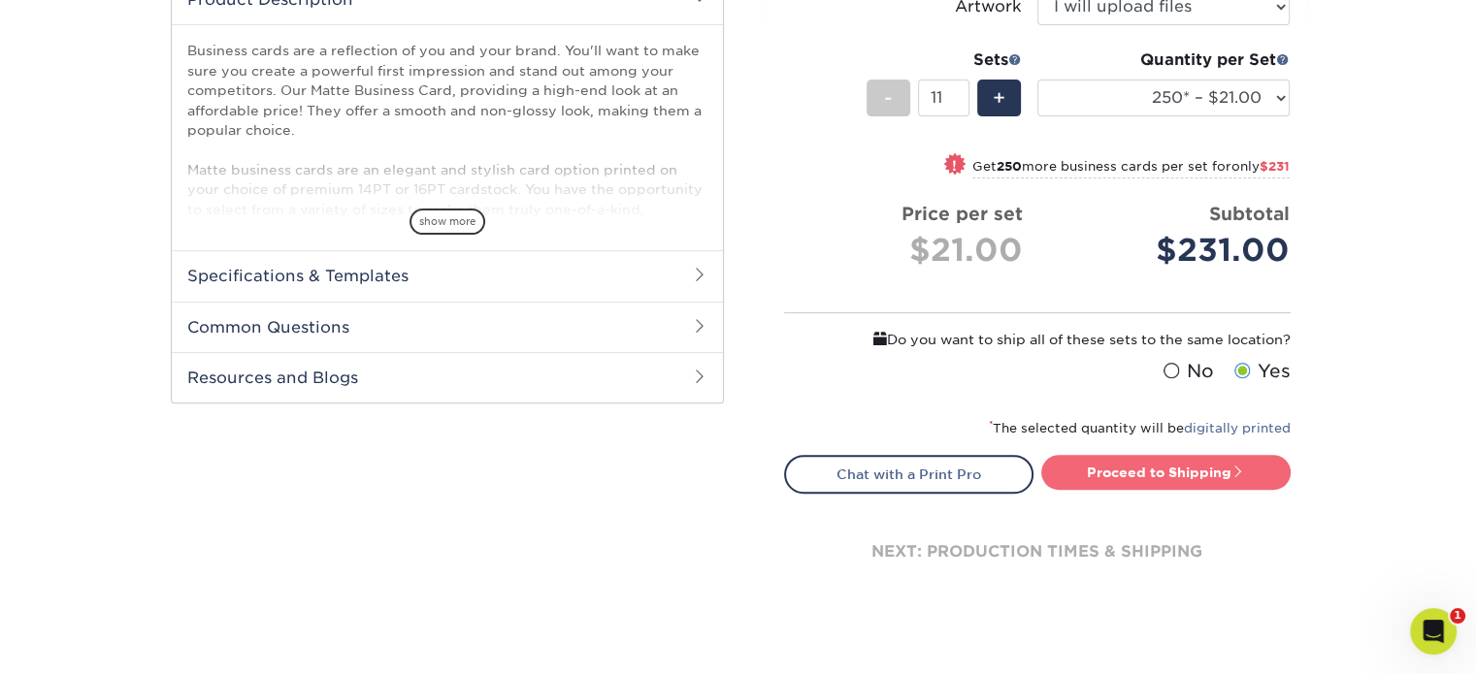
click at [1152, 465] on link "Proceed to Shipping" at bounding box center [1165, 472] width 249 height 35
type input "Set 1"
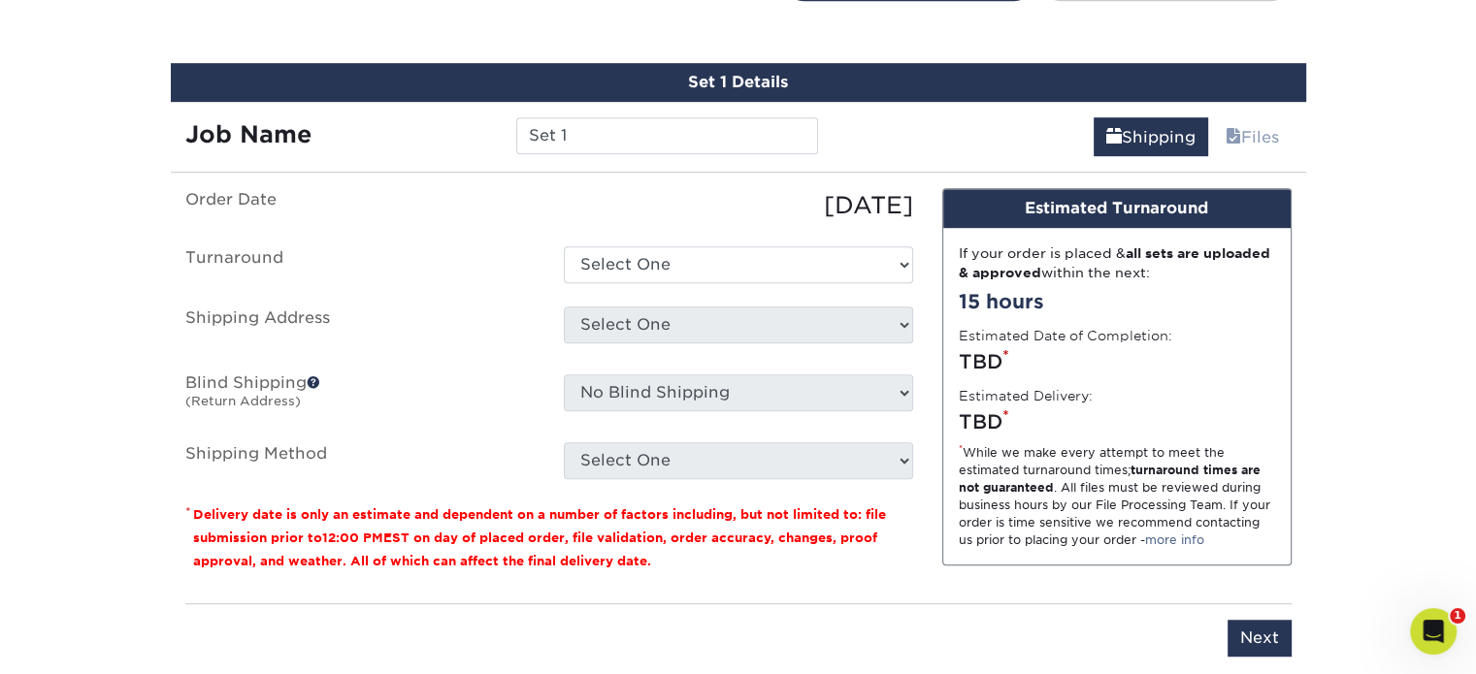
scroll to position [1184, 0]
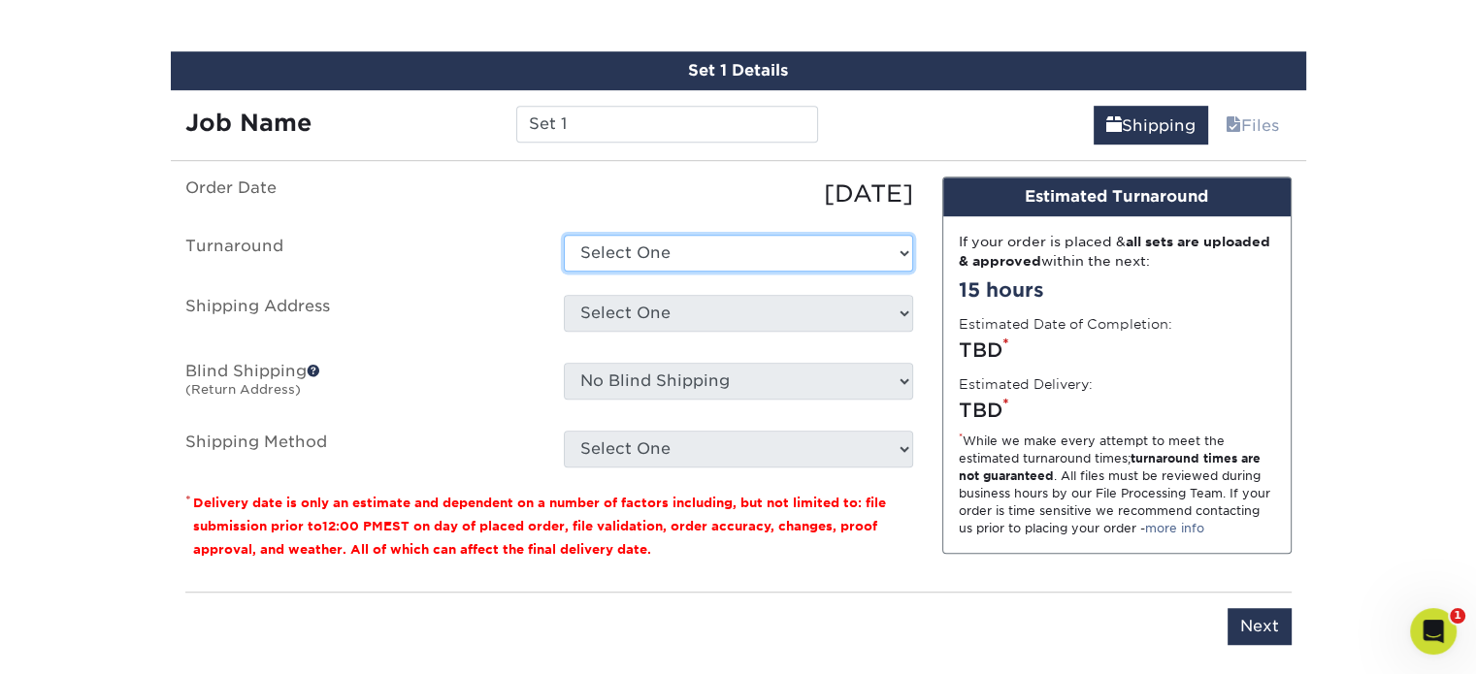
click at [869, 246] on select "Select One 2-4 Business Days 2 Day Next Business Day" at bounding box center [738, 253] width 349 height 37
select select "23721297-b68b-4846-ba83-3171e6bd9d78"
click at [564, 235] on select "Select One 2-4 Business Days 2 Day Next Business Day" at bounding box center [738, 253] width 349 height 37
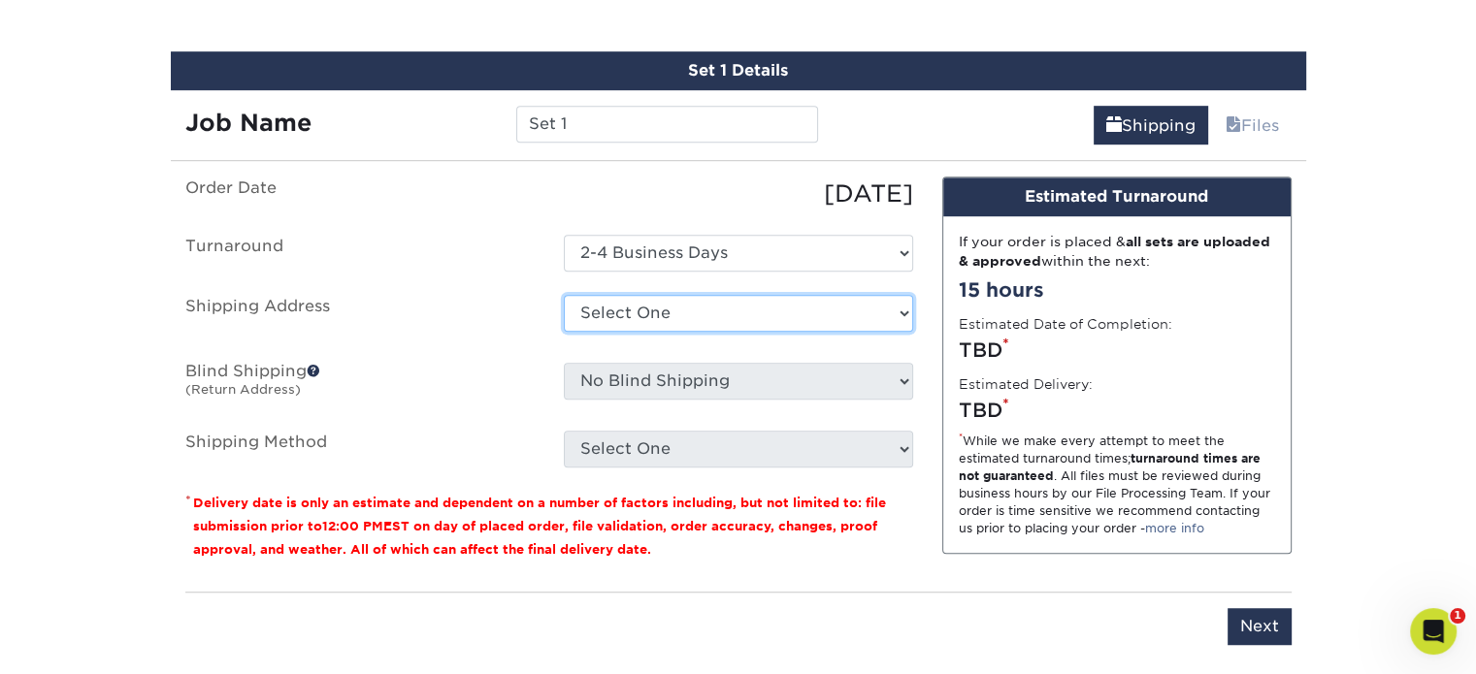
click at [849, 313] on select "Select One Anthony Nardella business card Business cards Greg Porfido business …" at bounding box center [738, 313] width 349 height 37
select select "261677"
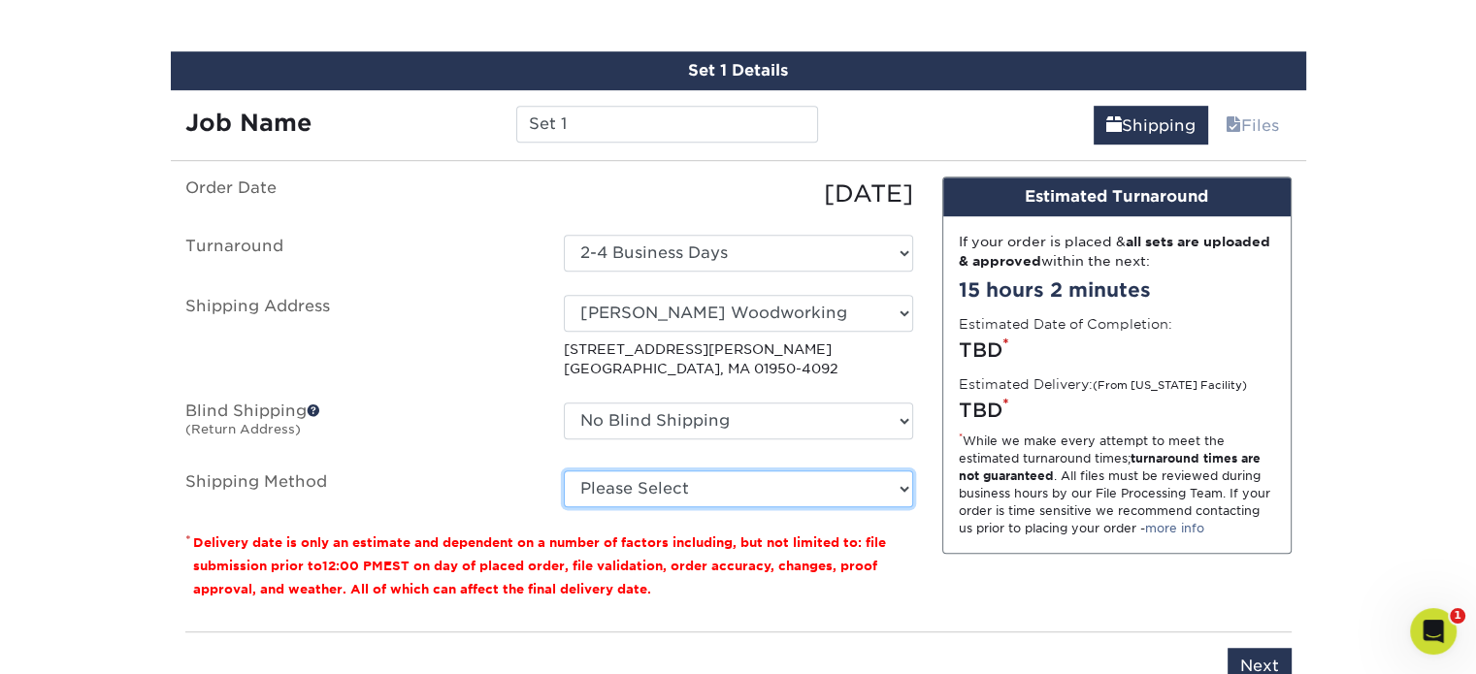
click at [834, 494] on select "Please Select Ground Shipping (+$19.02) 3 Day Shipping Service (+$19.31) 2 Day …" at bounding box center [738, 489] width 349 height 37
select select "12"
click at [564, 471] on select "Please Select Ground Shipping (+$19.02) 3 Day Shipping Service (+$19.31) 2 Day …" at bounding box center [738, 489] width 349 height 37
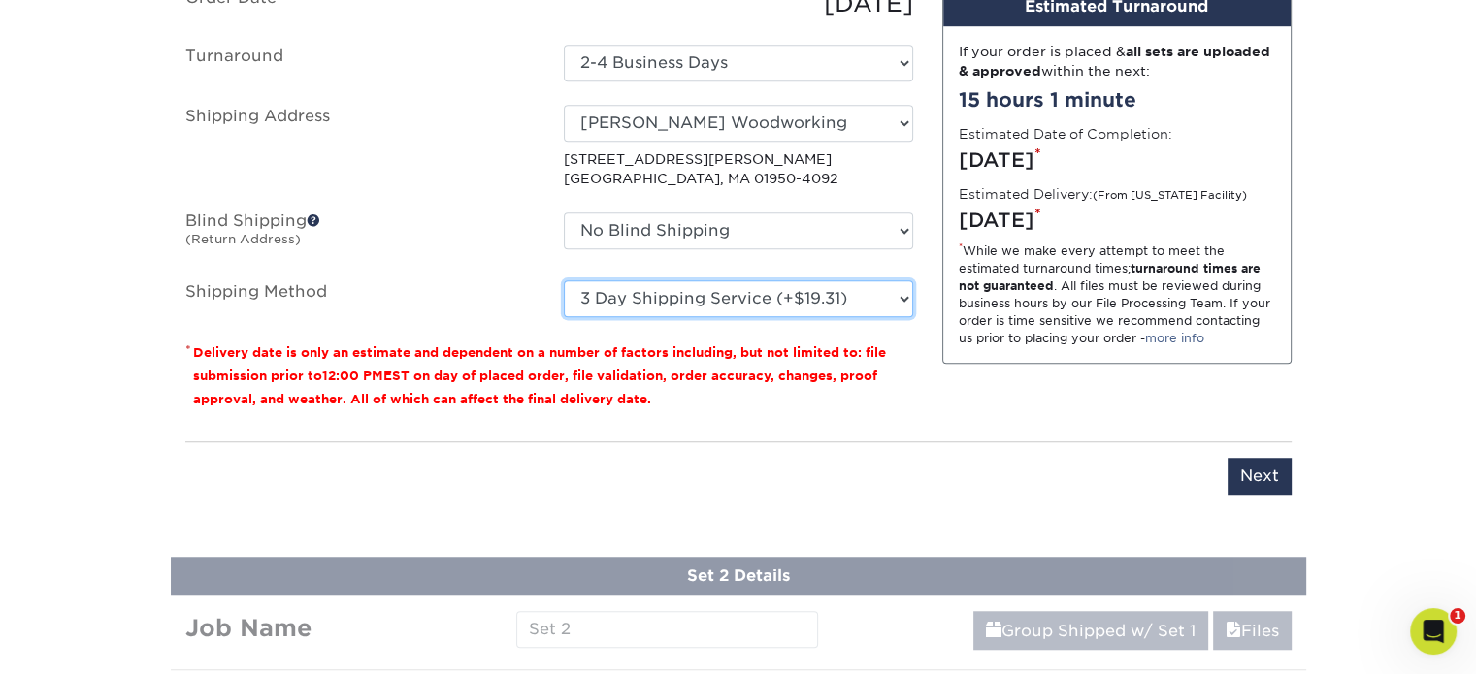
scroll to position [1378, 0]
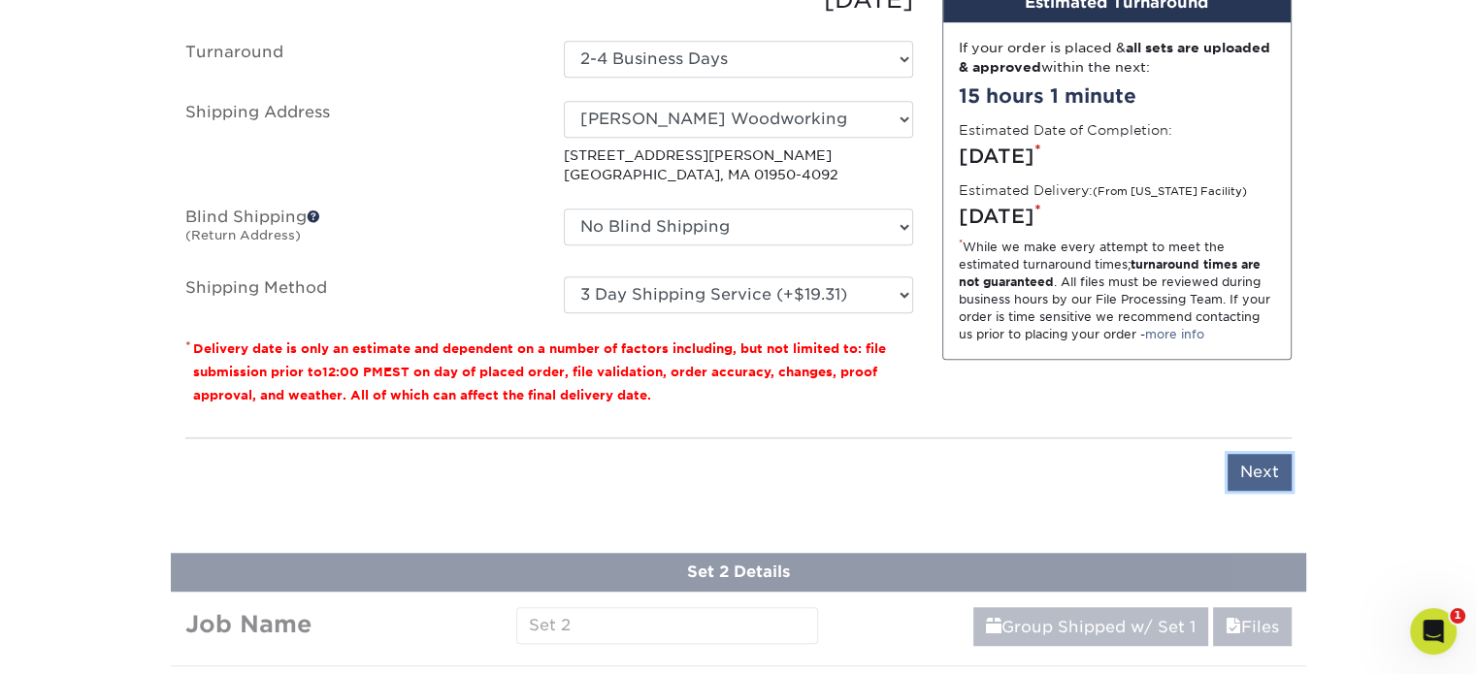
click at [1261, 460] on input "Next" at bounding box center [1259, 472] width 64 height 37
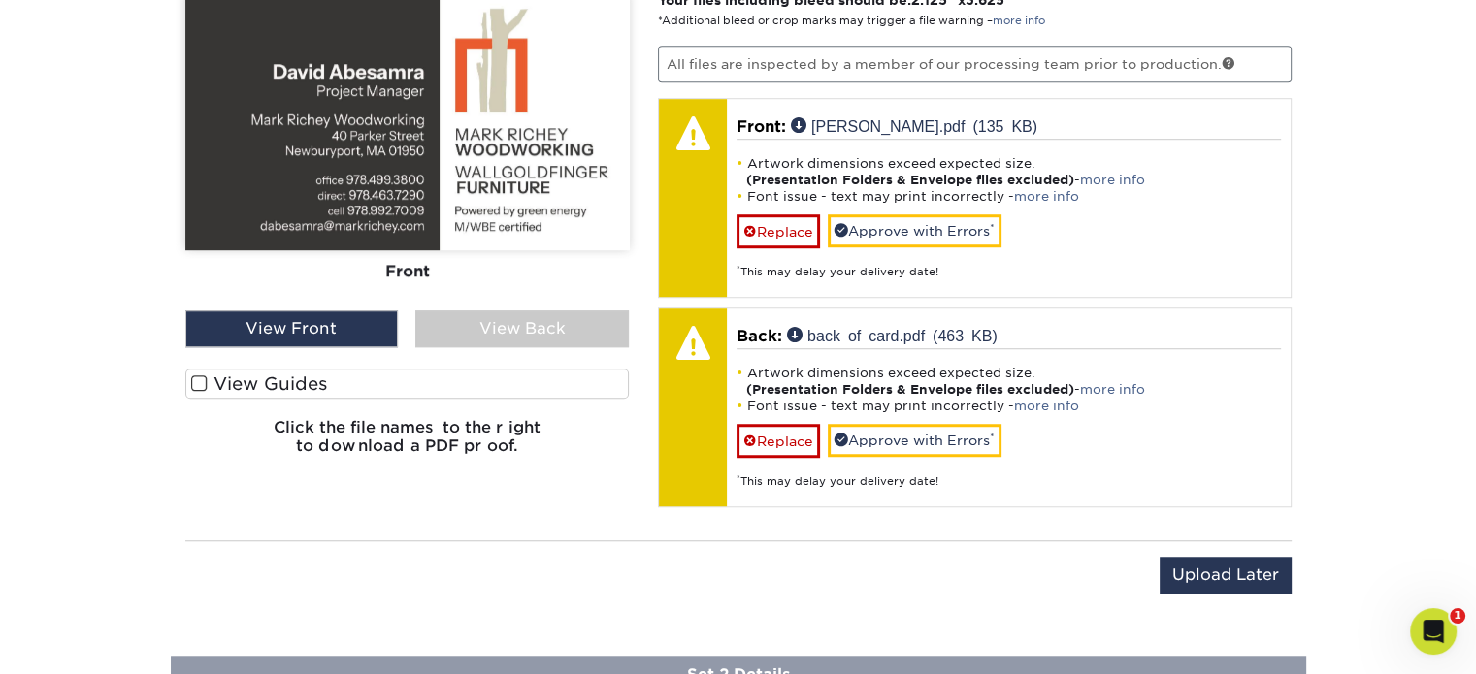
click at [217, 380] on label "View Guides" at bounding box center [407, 384] width 444 height 30
click at [0, 0] on input "View Guides" at bounding box center [0, 0] width 0 height 0
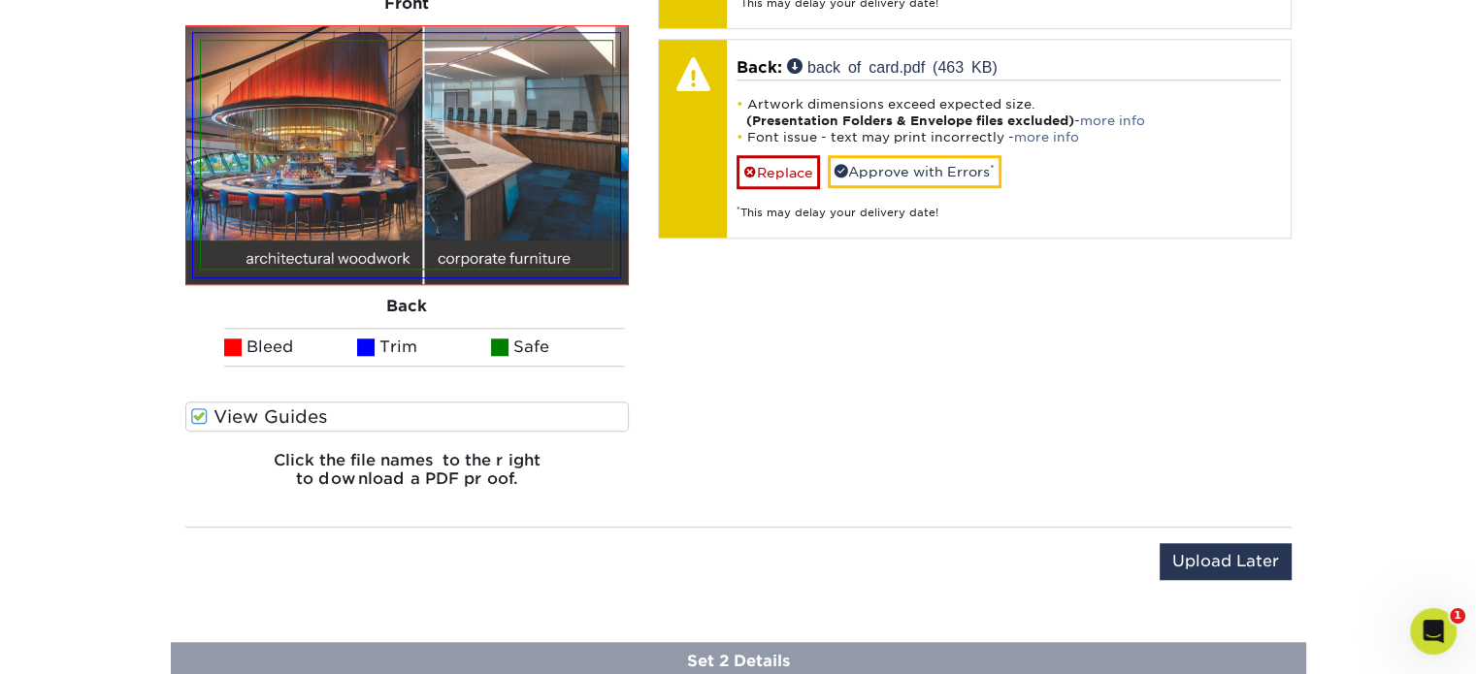
scroll to position [1291, 0]
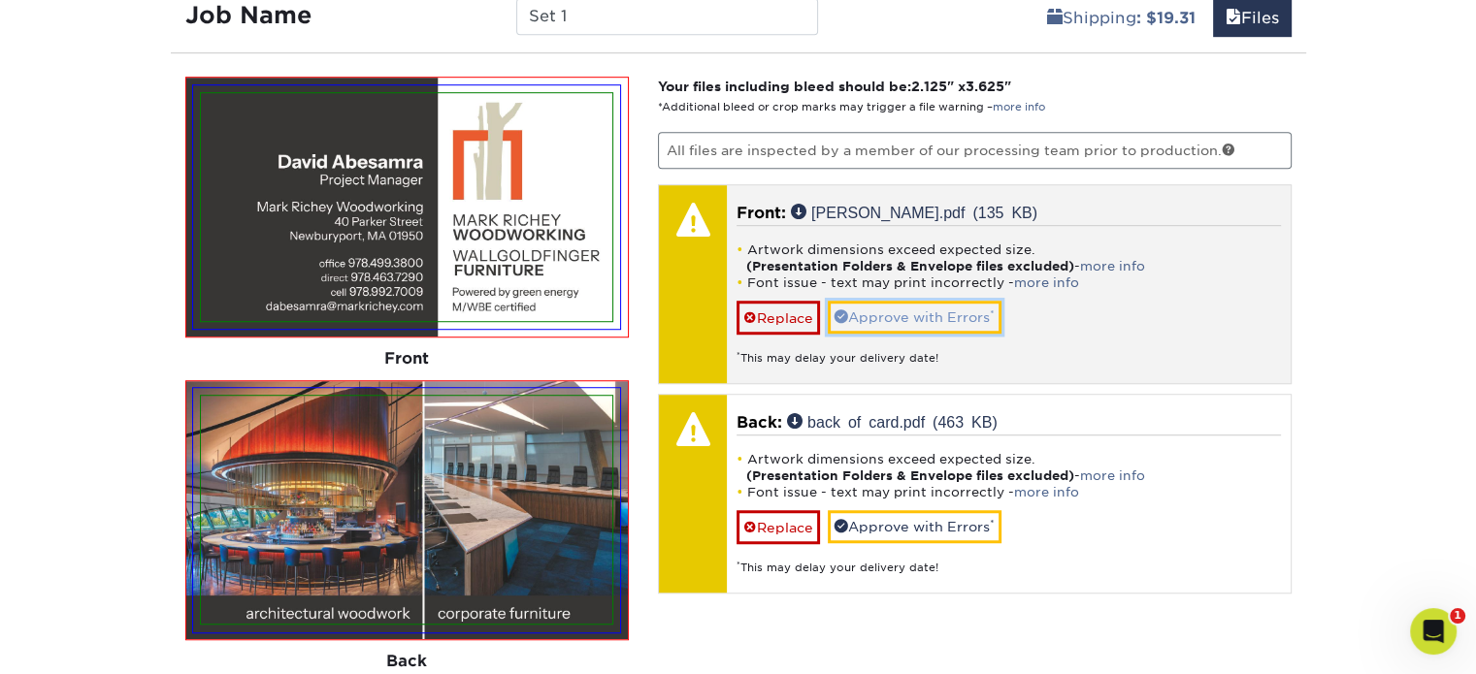
click at [843, 317] on link "Approve with Errors *" at bounding box center [915, 317] width 174 height 33
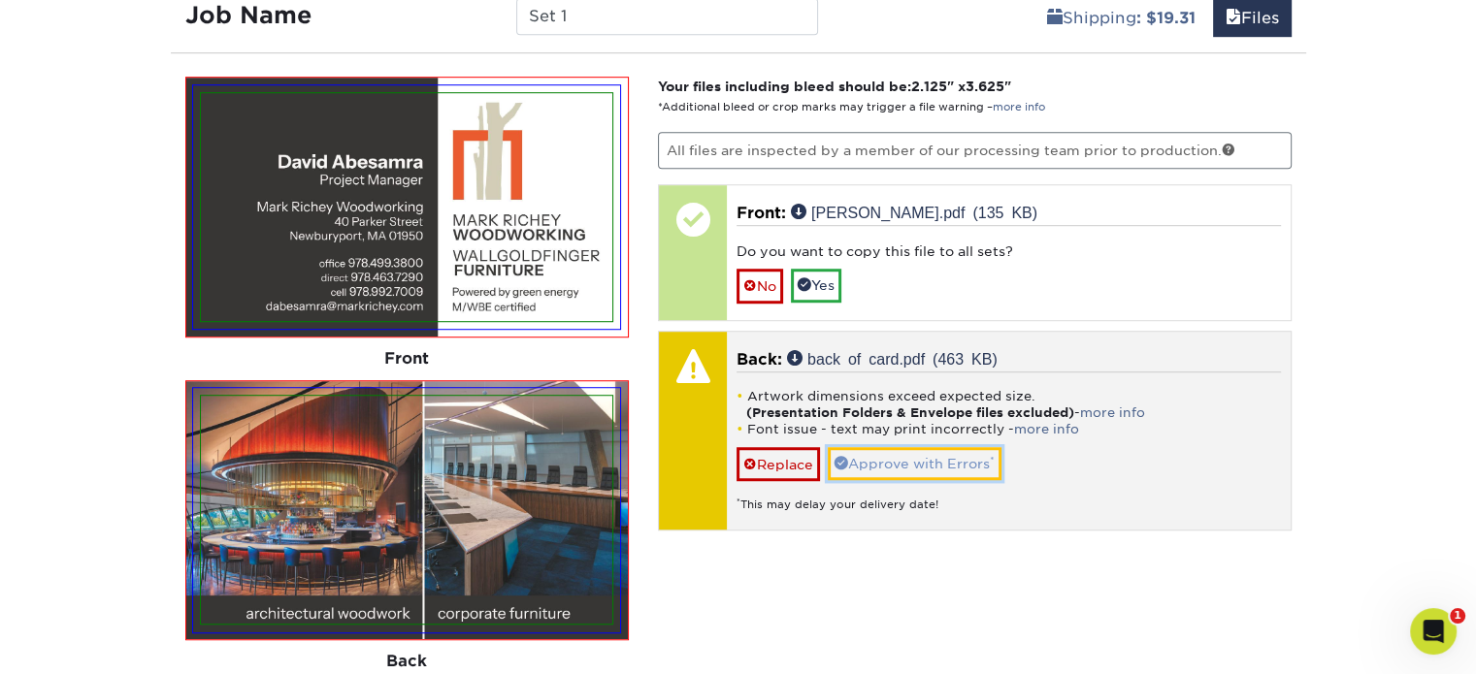
click at [950, 449] on link "Approve with Errors *" at bounding box center [915, 463] width 174 height 33
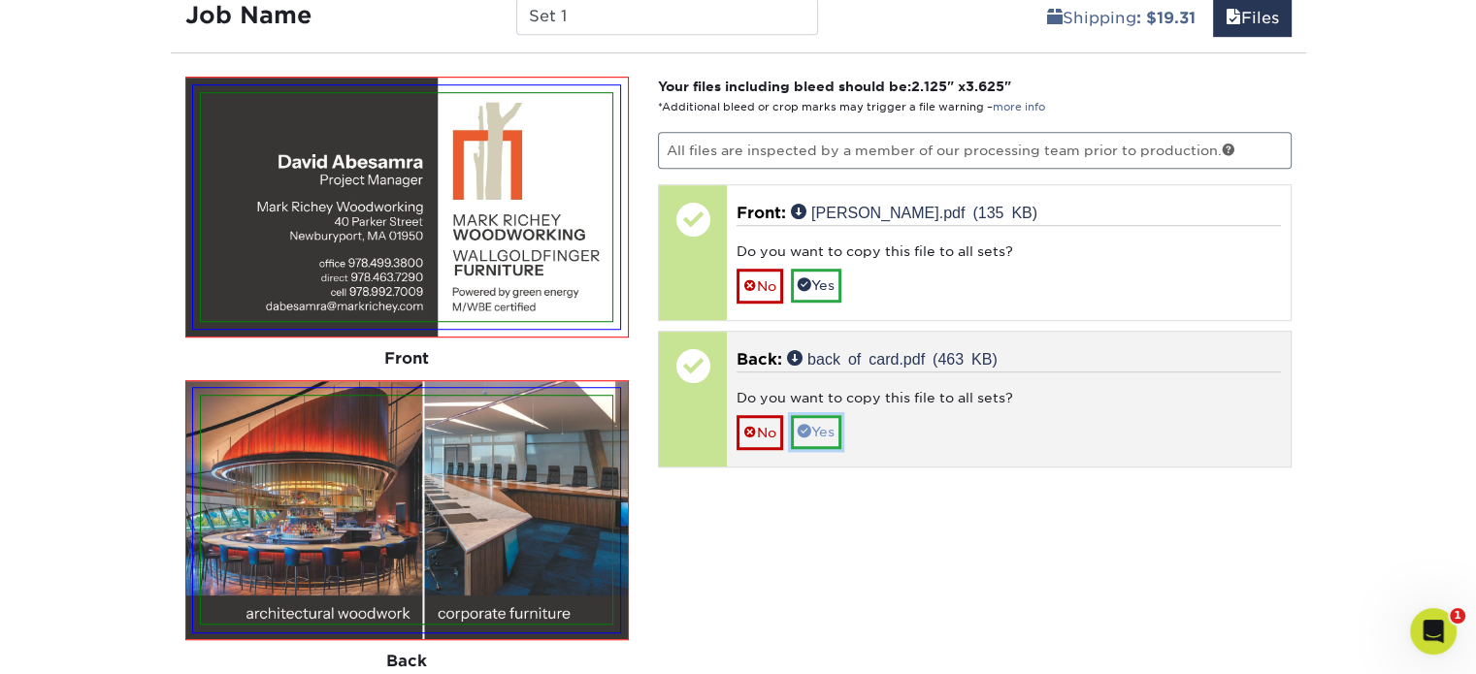
click at [827, 426] on link "Yes" at bounding box center [816, 431] width 50 height 33
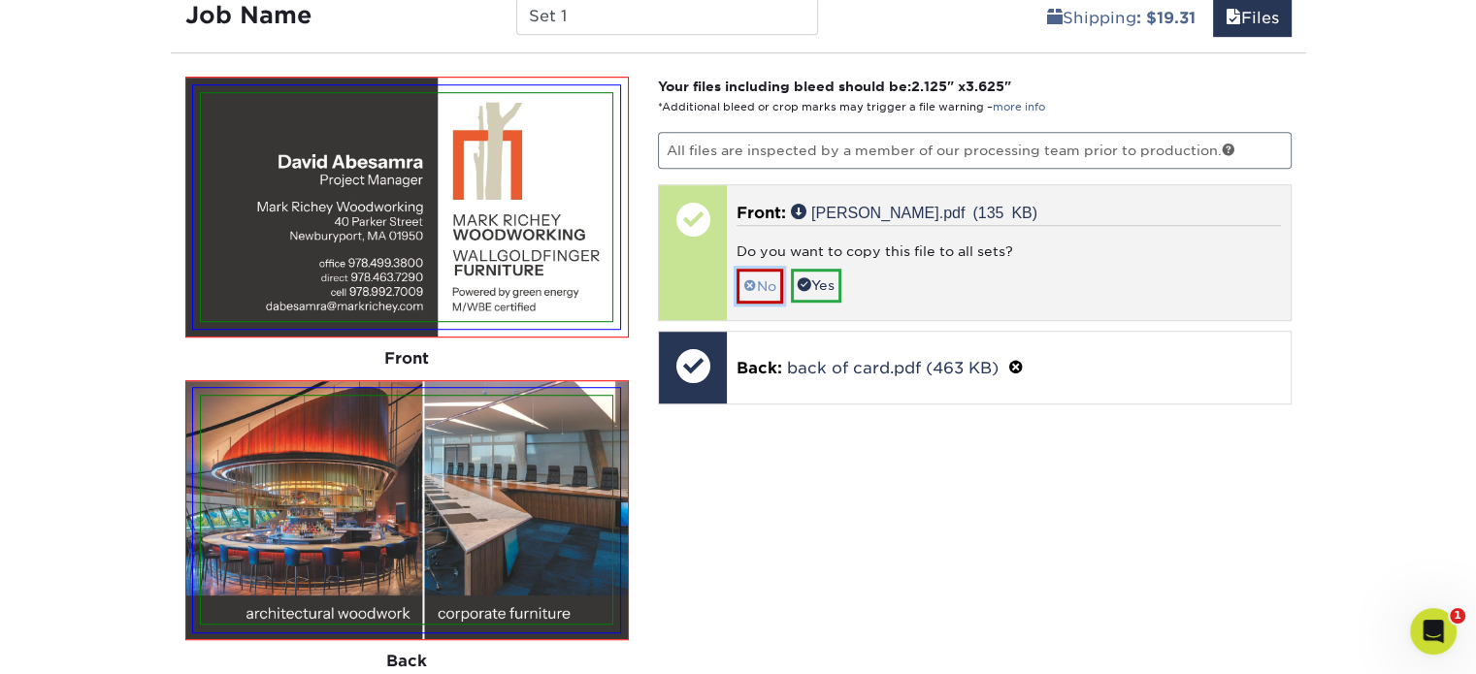
click at [775, 286] on link "No" at bounding box center [759, 286] width 47 height 34
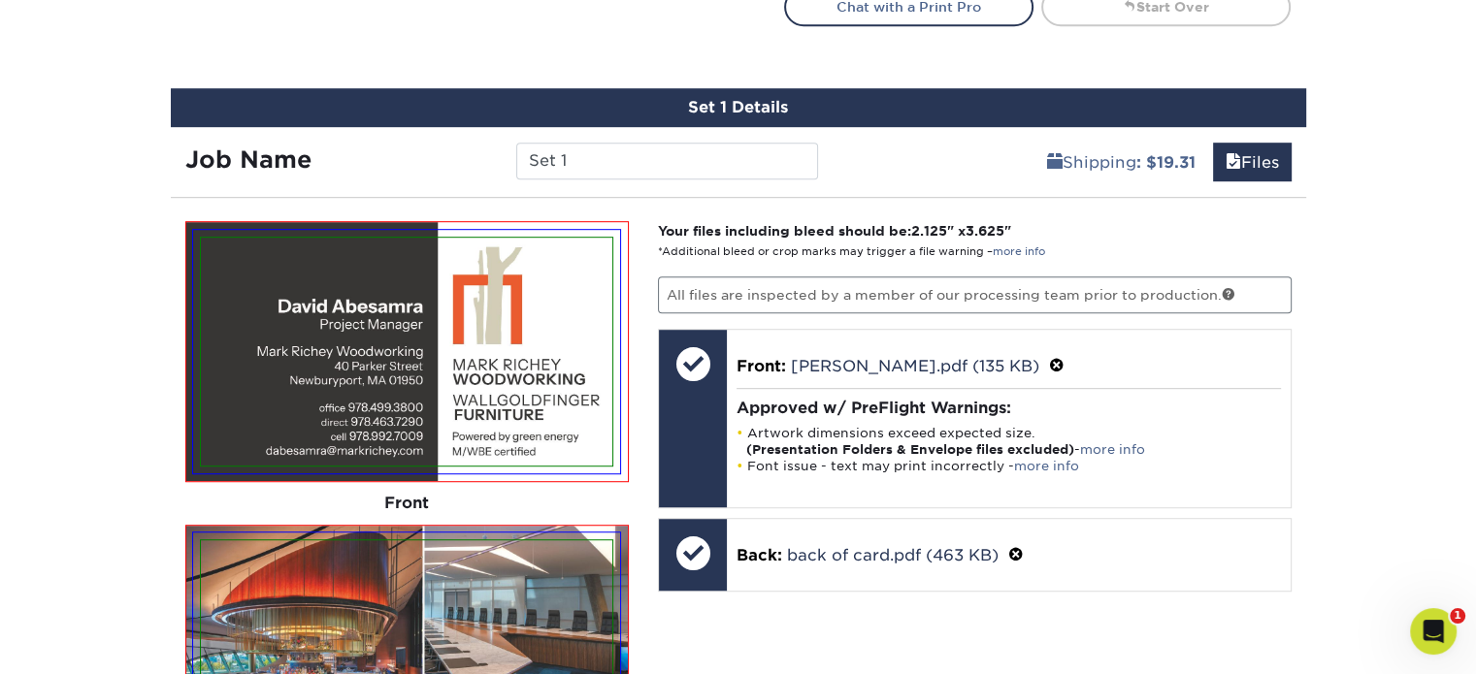
scroll to position [1194, 0]
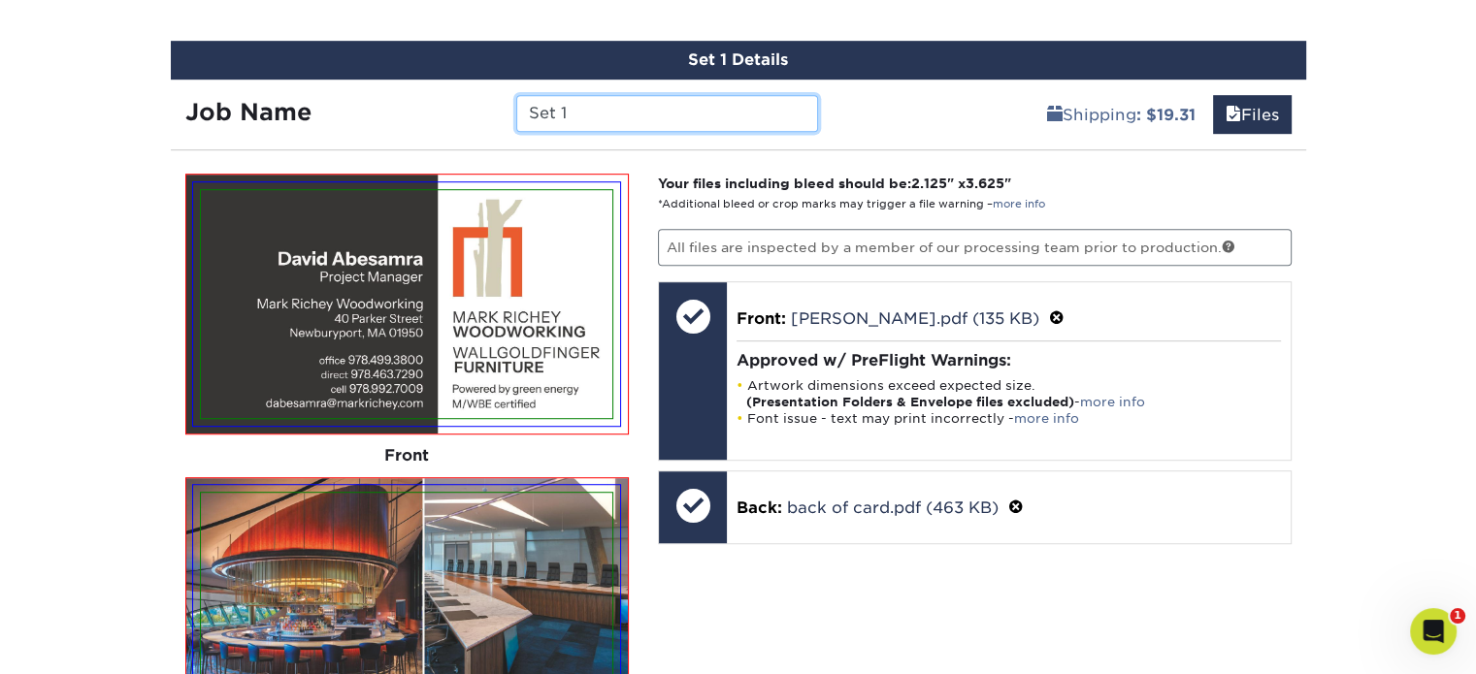
drag, startPoint x: 584, startPoint y: 121, endPoint x: 466, endPoint y: 115, distance: 118.5
click at [466, 115] on div "Job Name Set 1" at bounding box center [502, 113] width 663 height 37
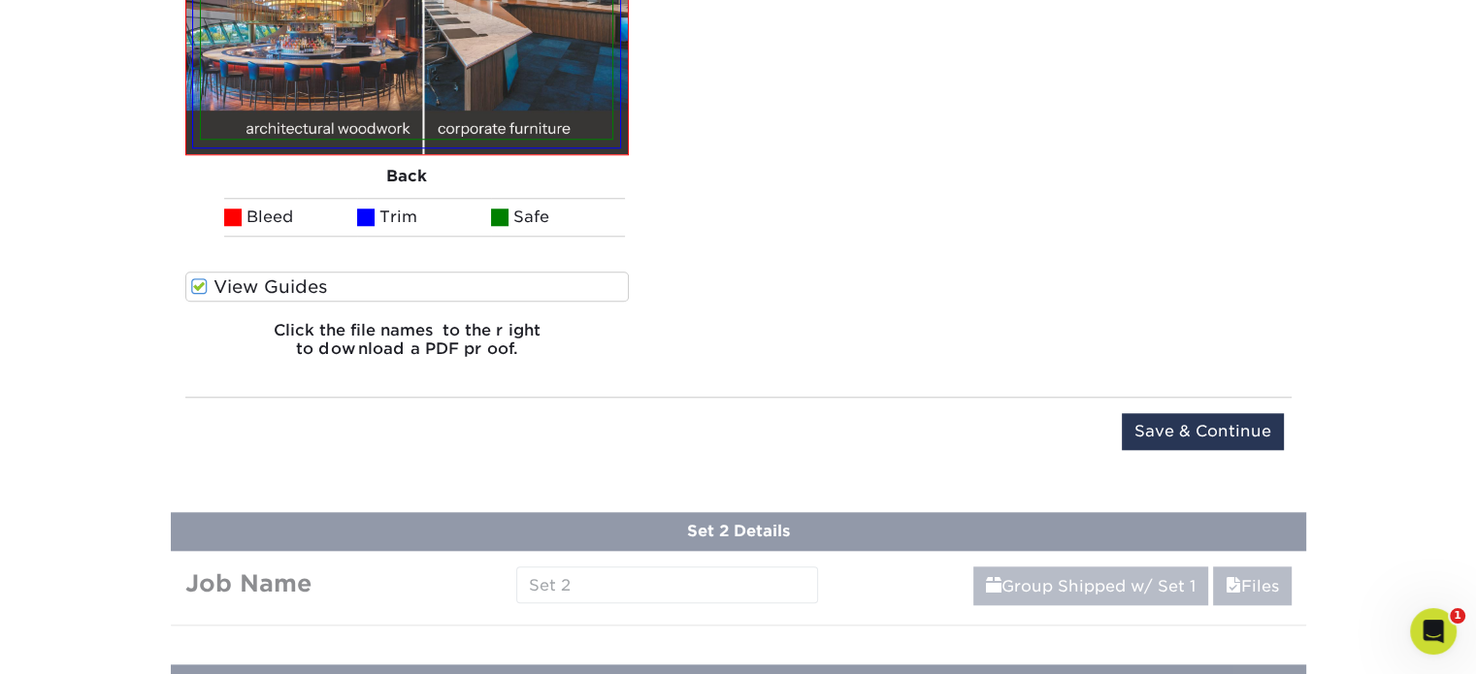
scroll to position [1873, 0]
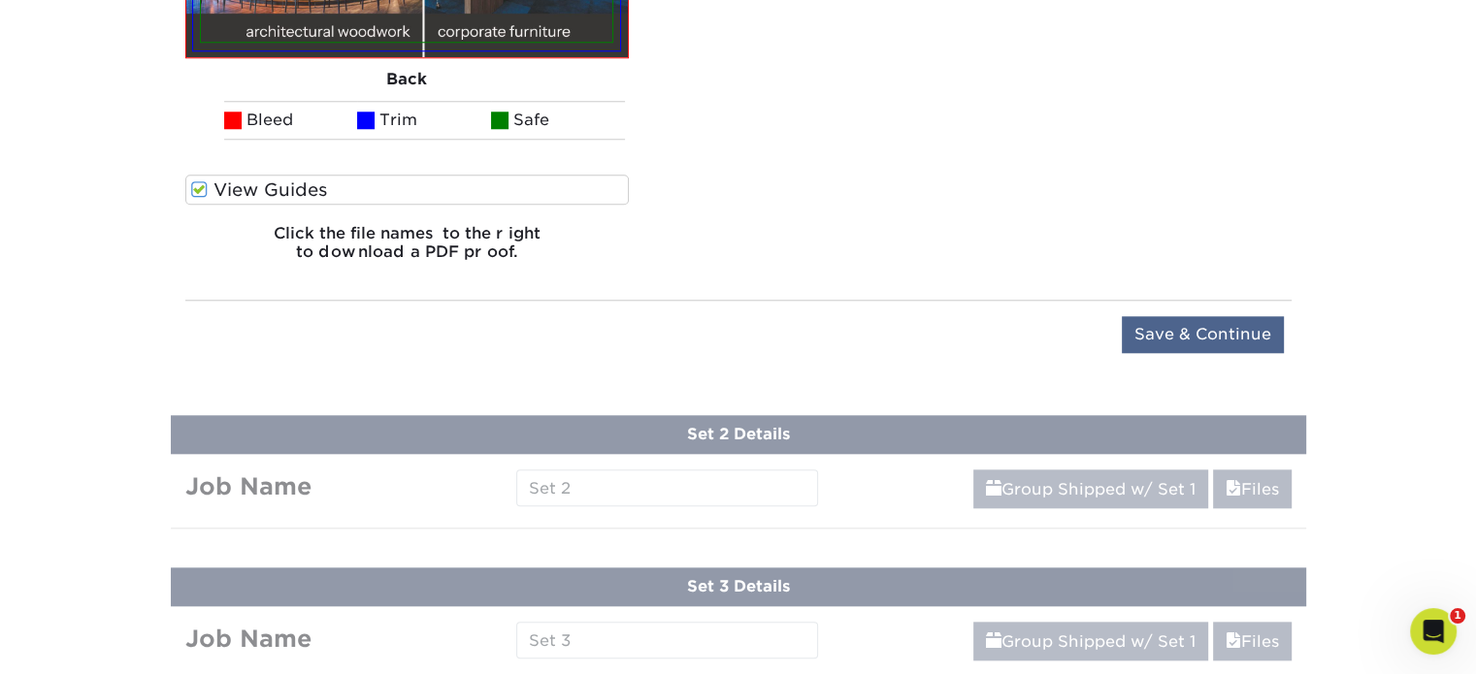
type input "David Abesamra"
click at [1147, 333] on input "Save & Continue" at bounding box center [1203, 334] width 162 height 37
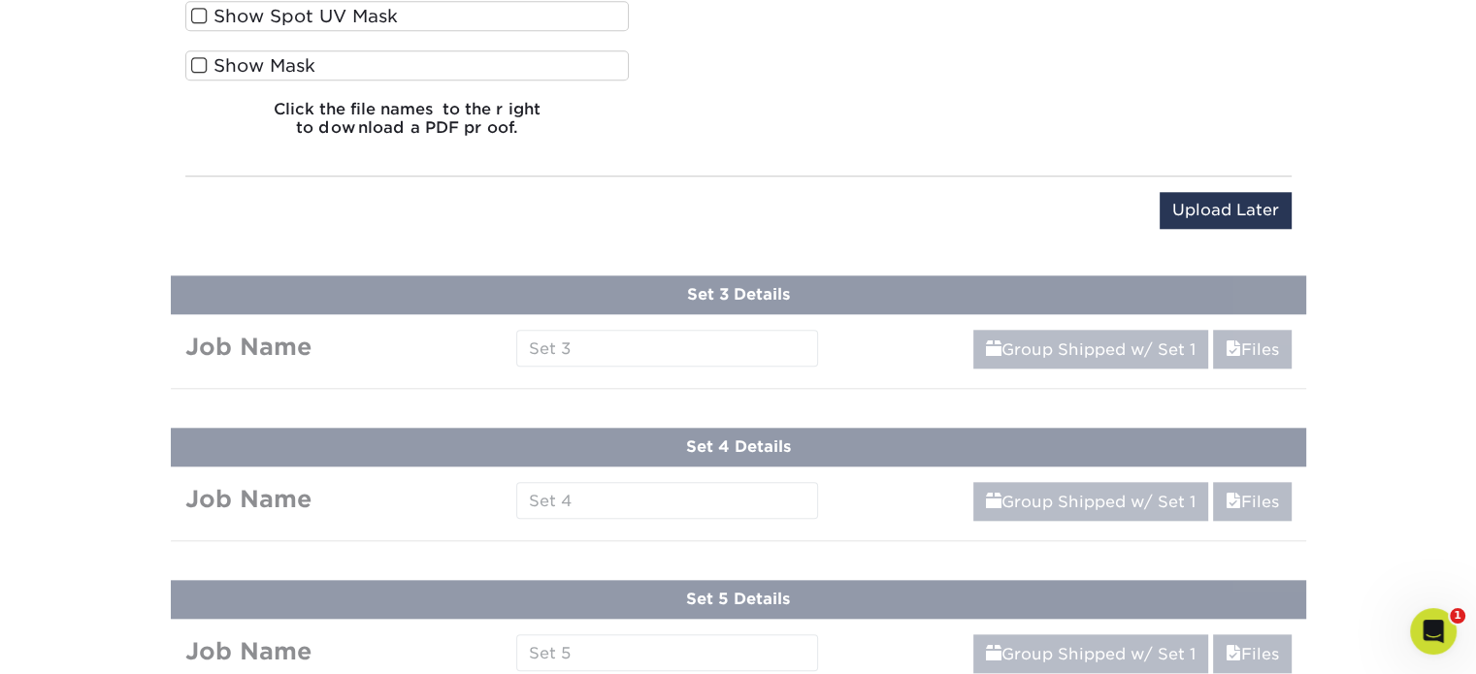
scroll to position [1115, 0]
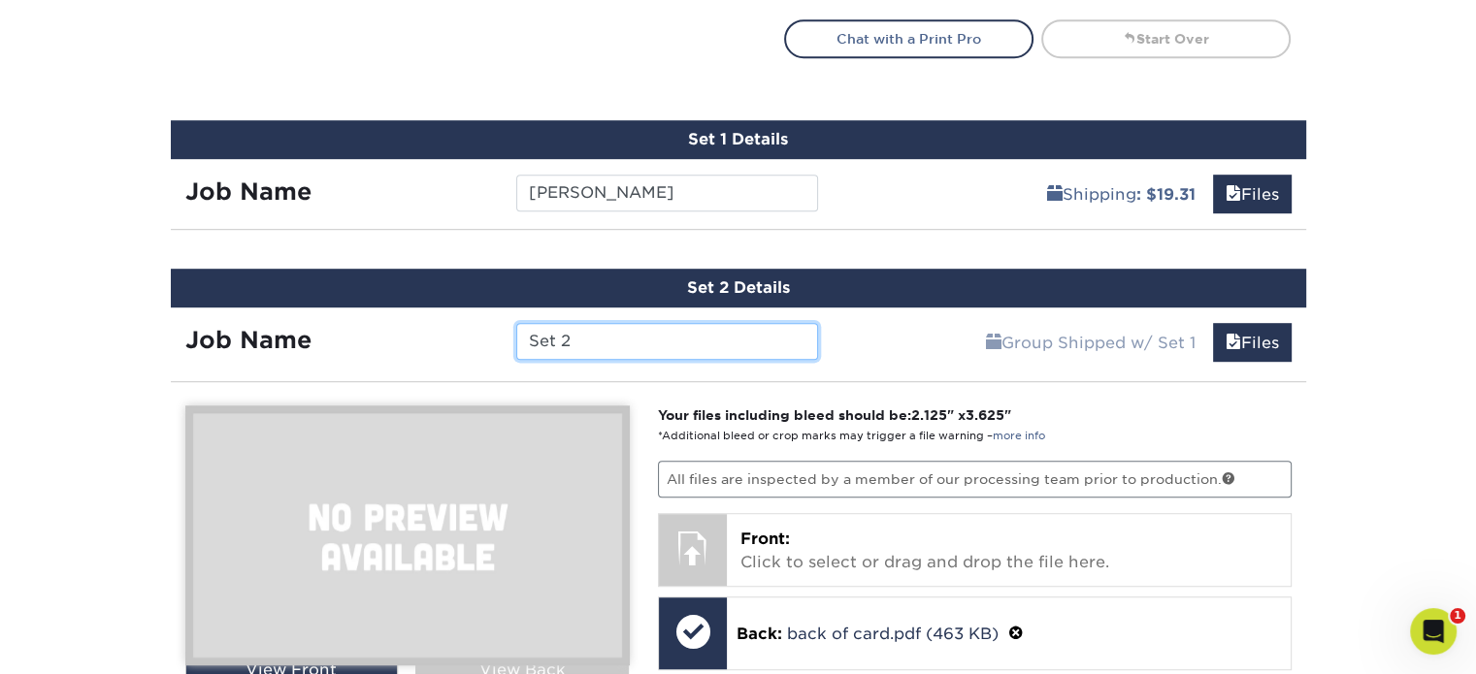
click at [704, 323] on input "Set 2" at bounding box center [667, 341] width 302 height 37
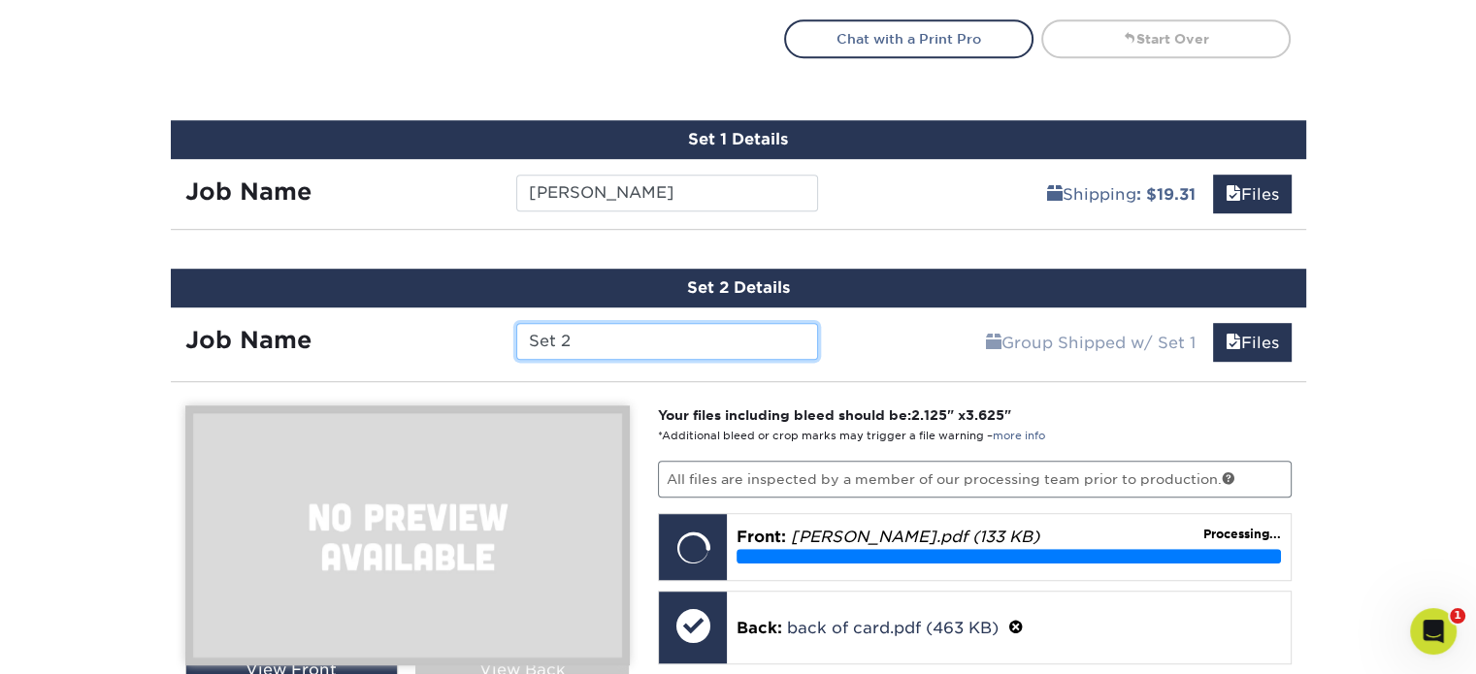
drag, startPoint x: 574, startPoint y: 343, endPoint x: 454, endPoint y: 344, distance: 120.3
click at [454, 344] on div "Job Name Set 2" at bounding box center [502, 341] width 663 height 37
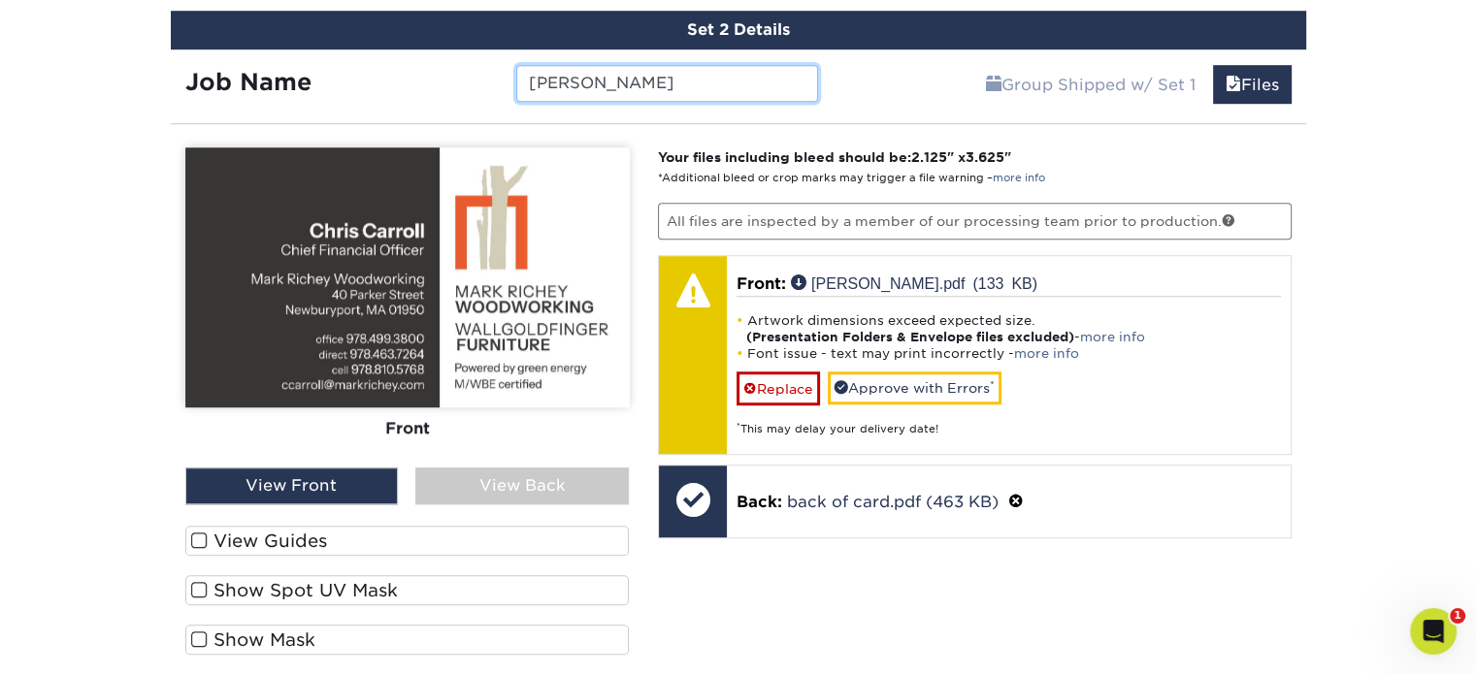
scroll to position [1406, 0]
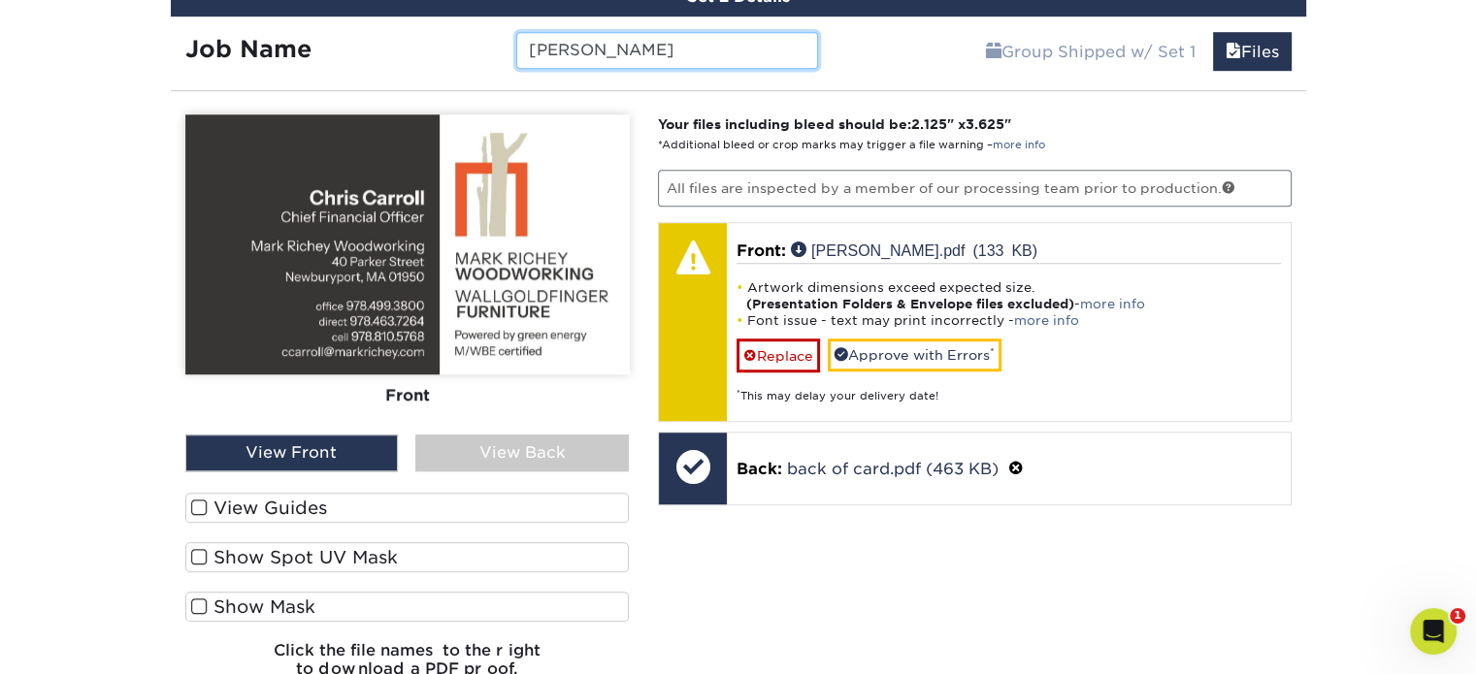
type input "Chris Carroll"
click at [352, 506] on label "View Guides" at bounding box center [407, 508] width 444 height 30
click at [0, 0] on input "View Guides" at bounding box center [0, 0] width 0 height 0
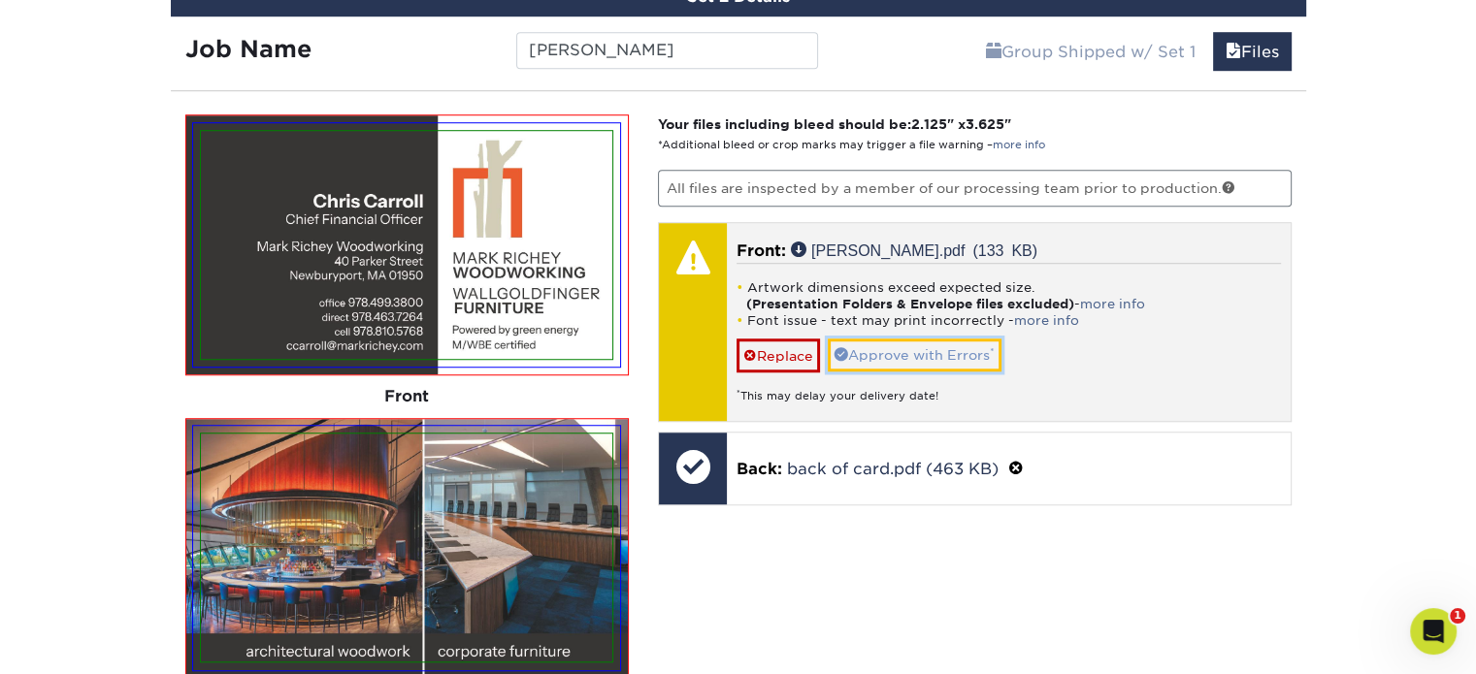
click at [850, 346] on link "Approve with Errors *" at bounding box center [915, 355] width 174 height 33
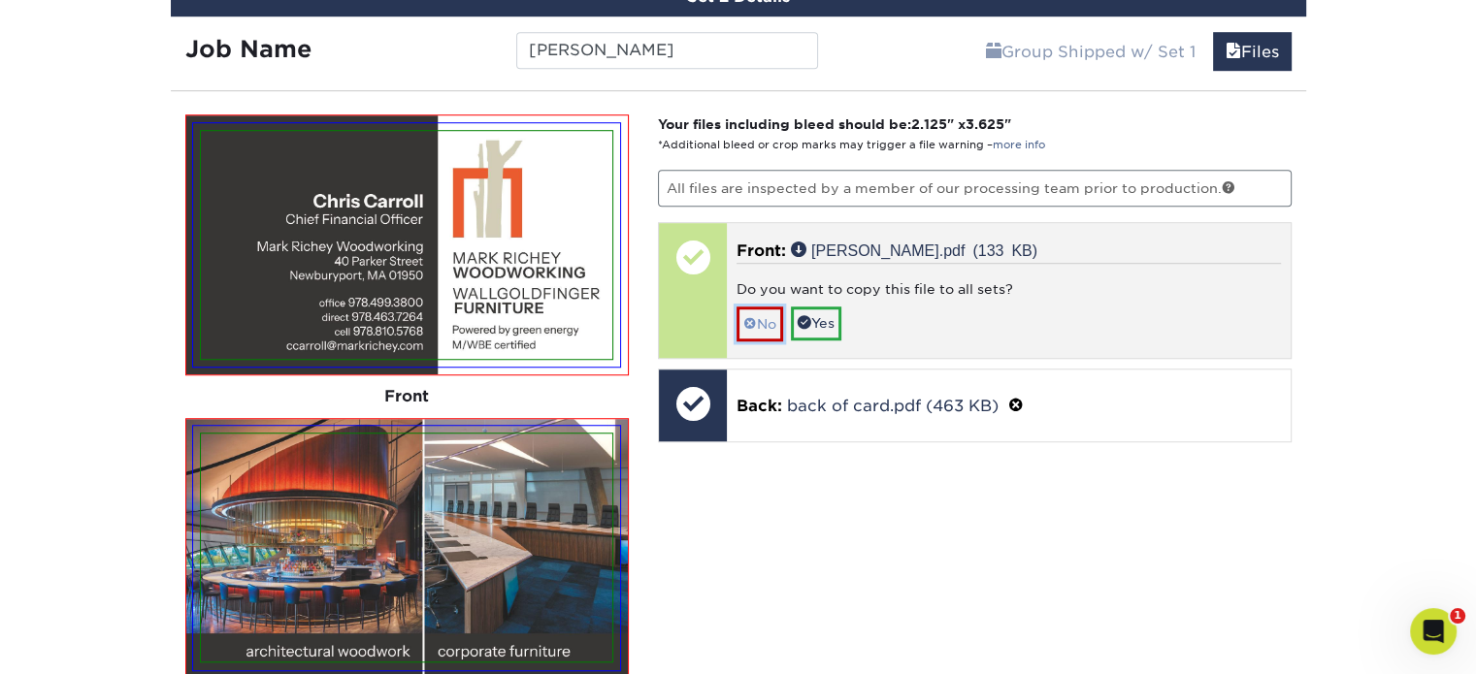
click at [767, 320] on link "No" at bounding box center [759, 324] width 47 height 34
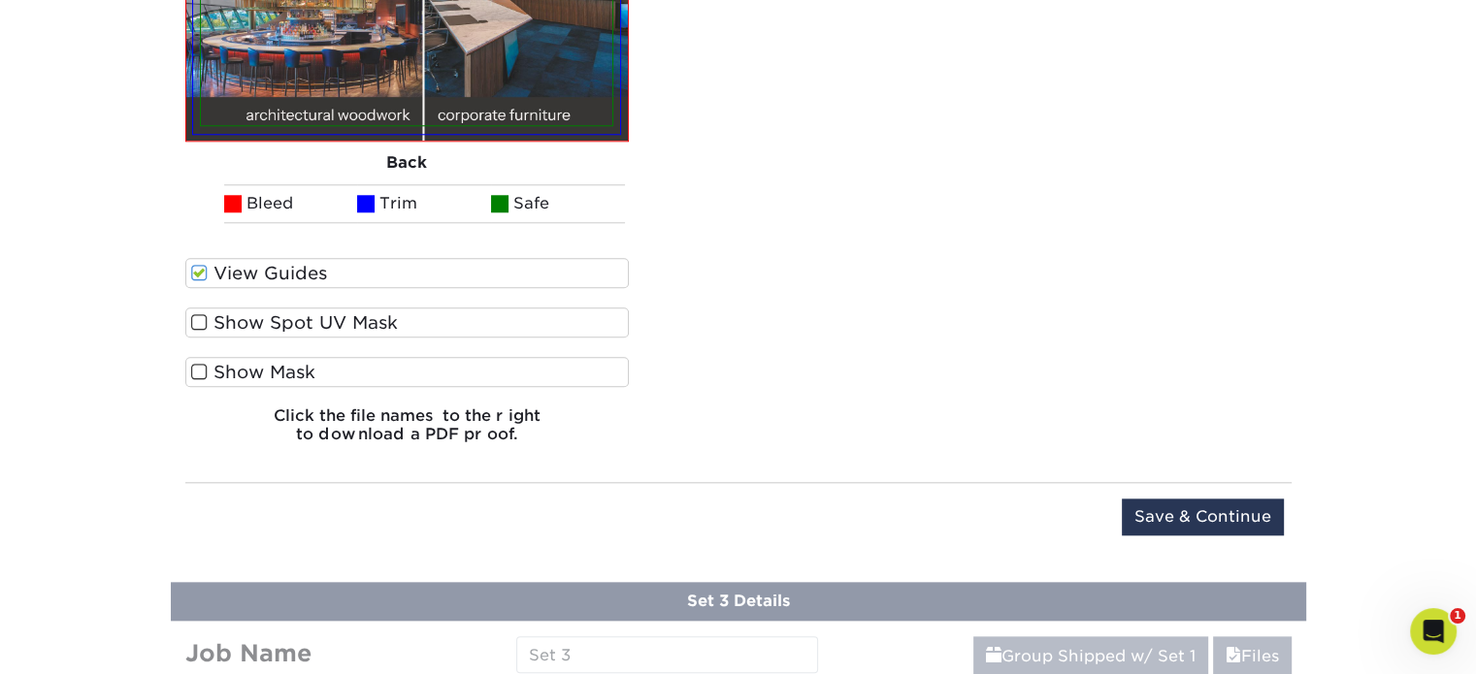
scroll to position [1988, 0]
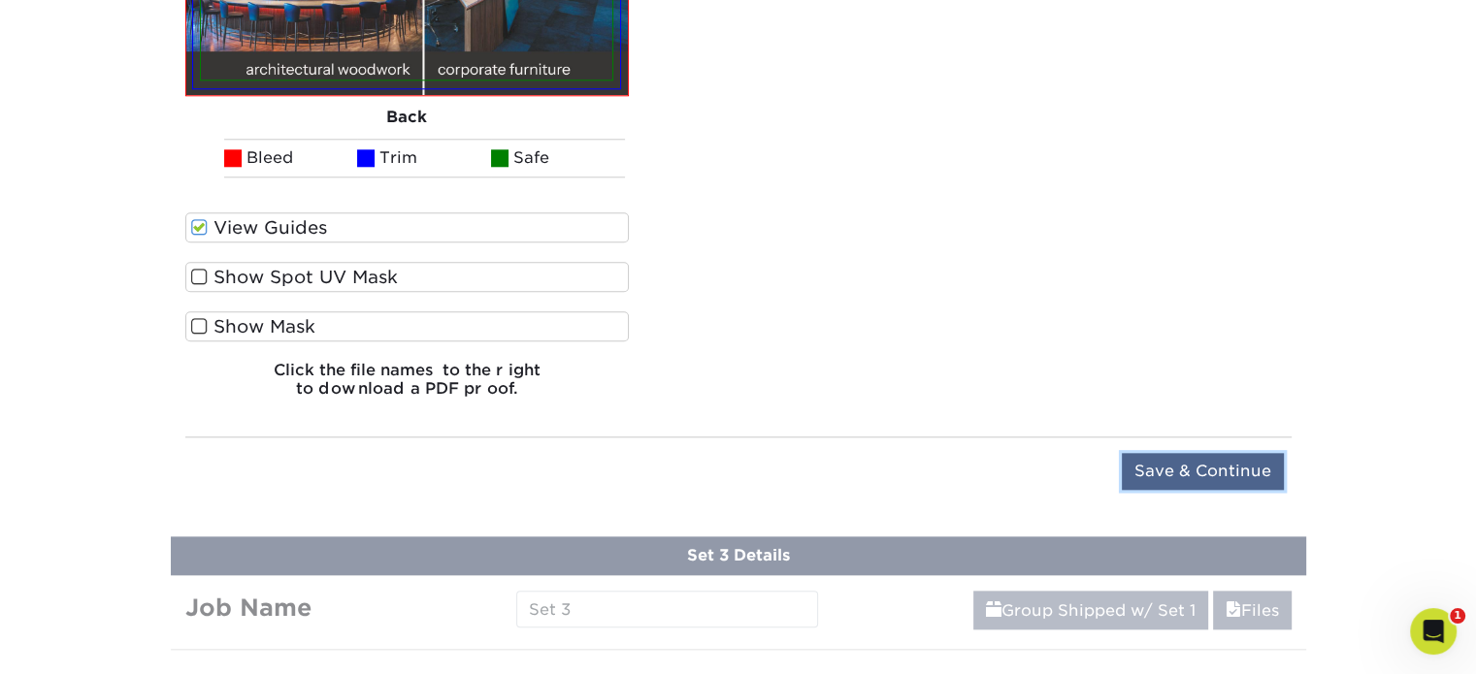
click at [1184, 461] on input "Save & Continue" at bounding box center [1203, 471] width 162 height 37
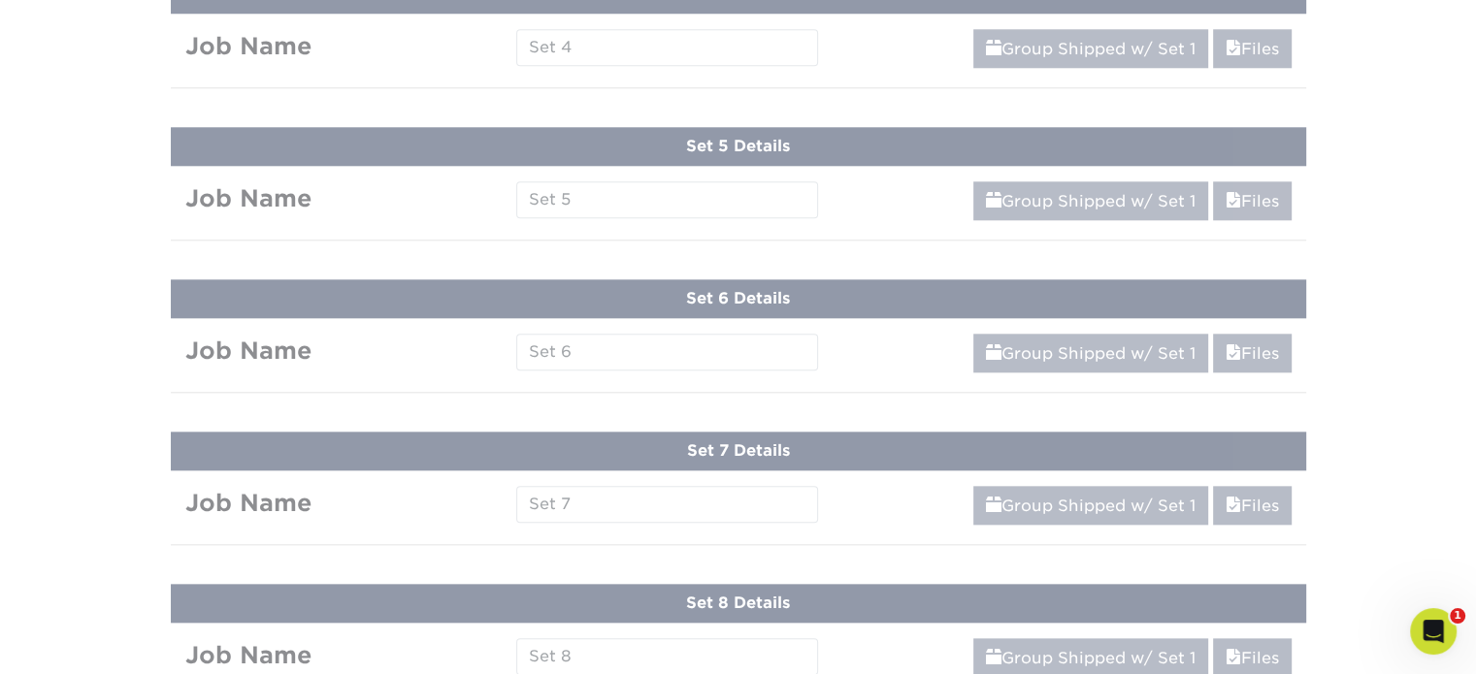
scroll to position [1266, 0]
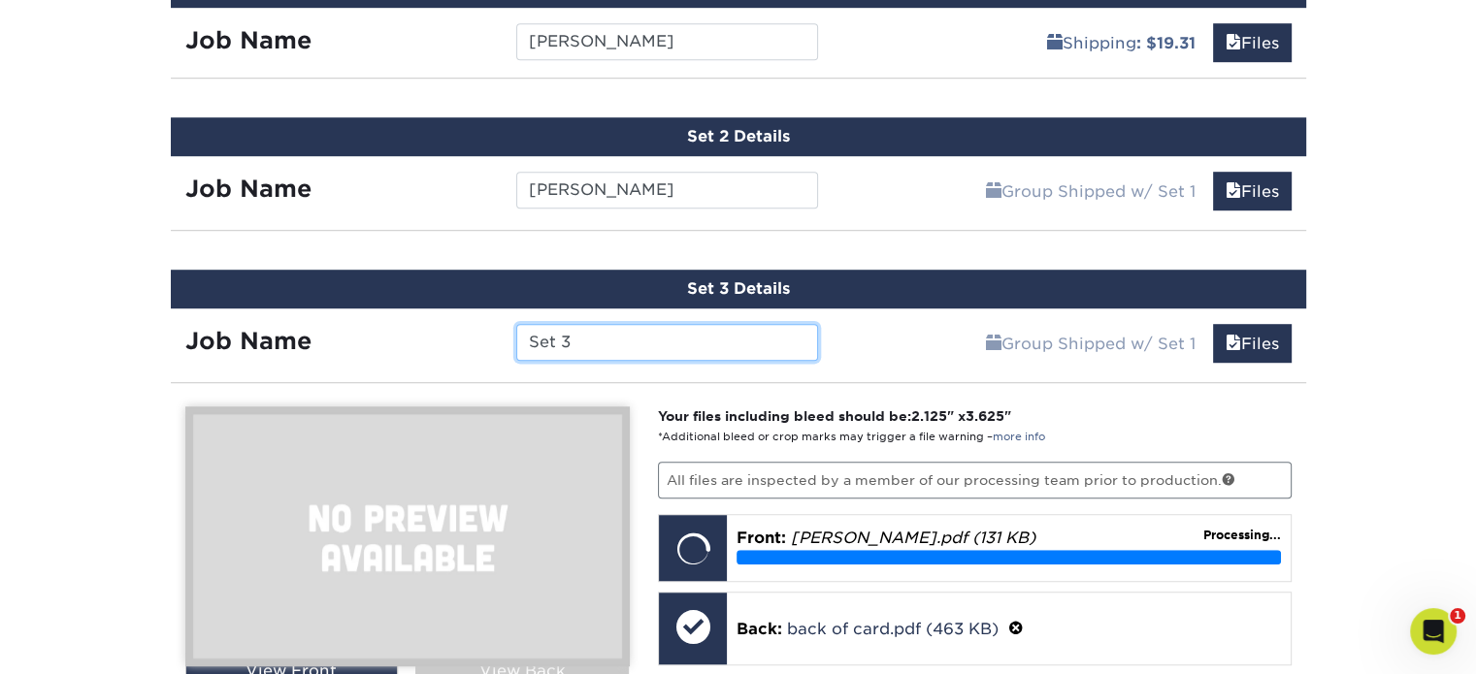
drag, startPoint x: 609, startPoint y: 341, endPoint x: 455, endPoint y: 341, distance: 154.3
click at [455, 341] on div "Job Name Set 3" at bounding box center [502, 342] width 663 height 37
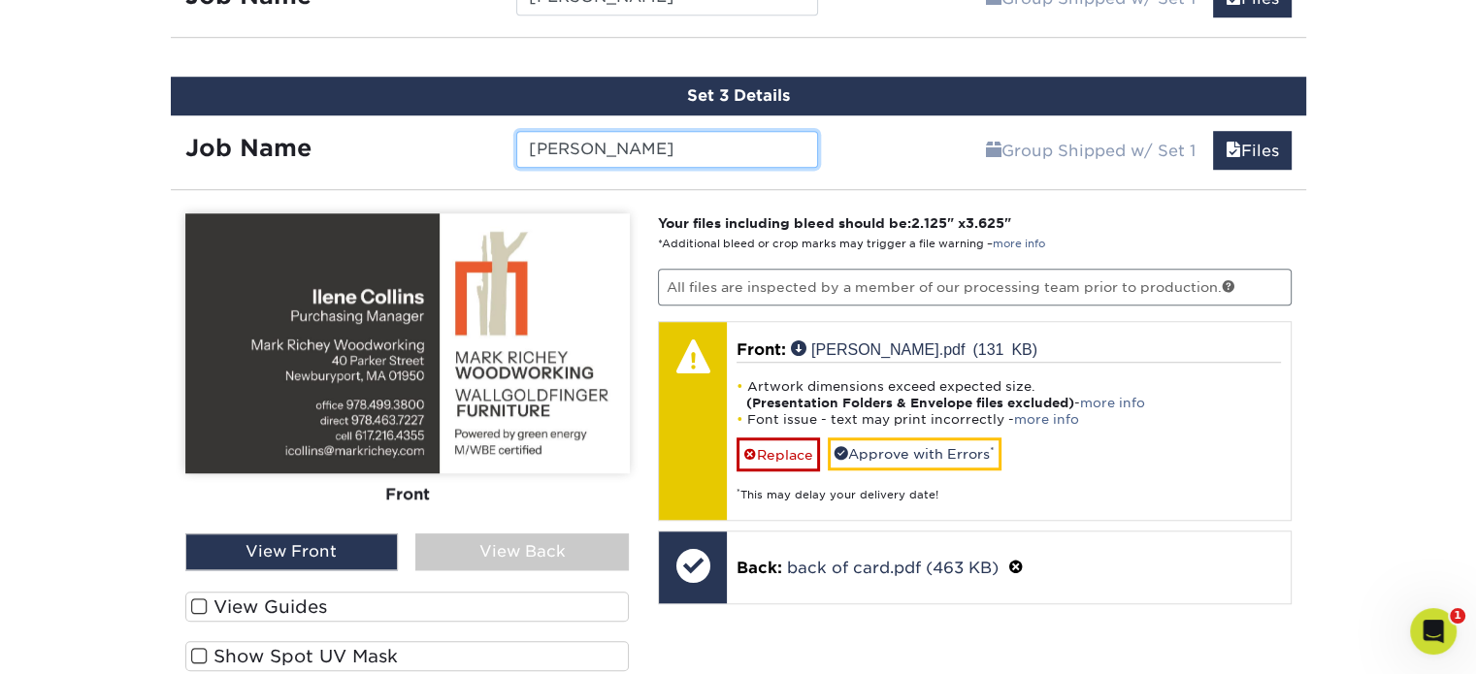
scroll to position [1460, 0]
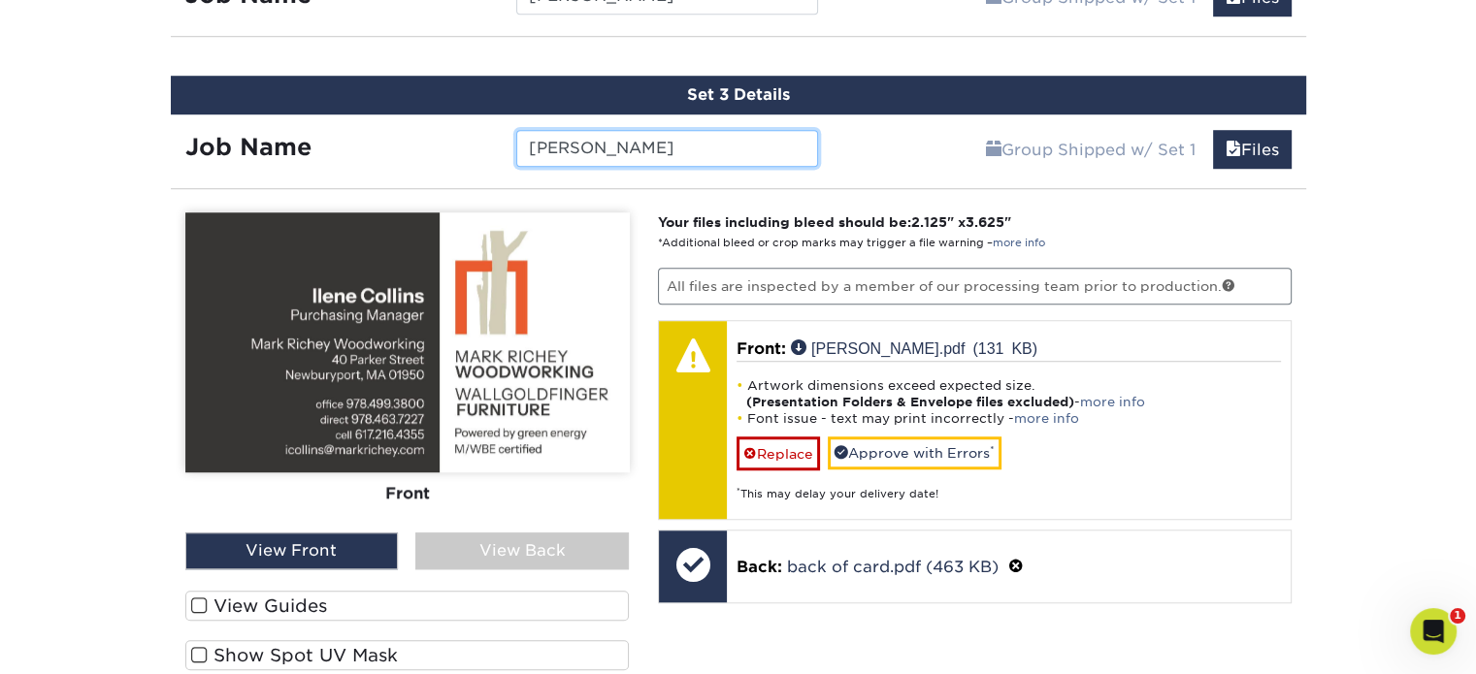
type input "Ilene Collins"
click at [282, 599] on label "View Guides" at bounding box center [407, 606] width 444 height 30
click at [0, 0] on input "View Guides" at bounding box center [0, 0] width 0 height 0
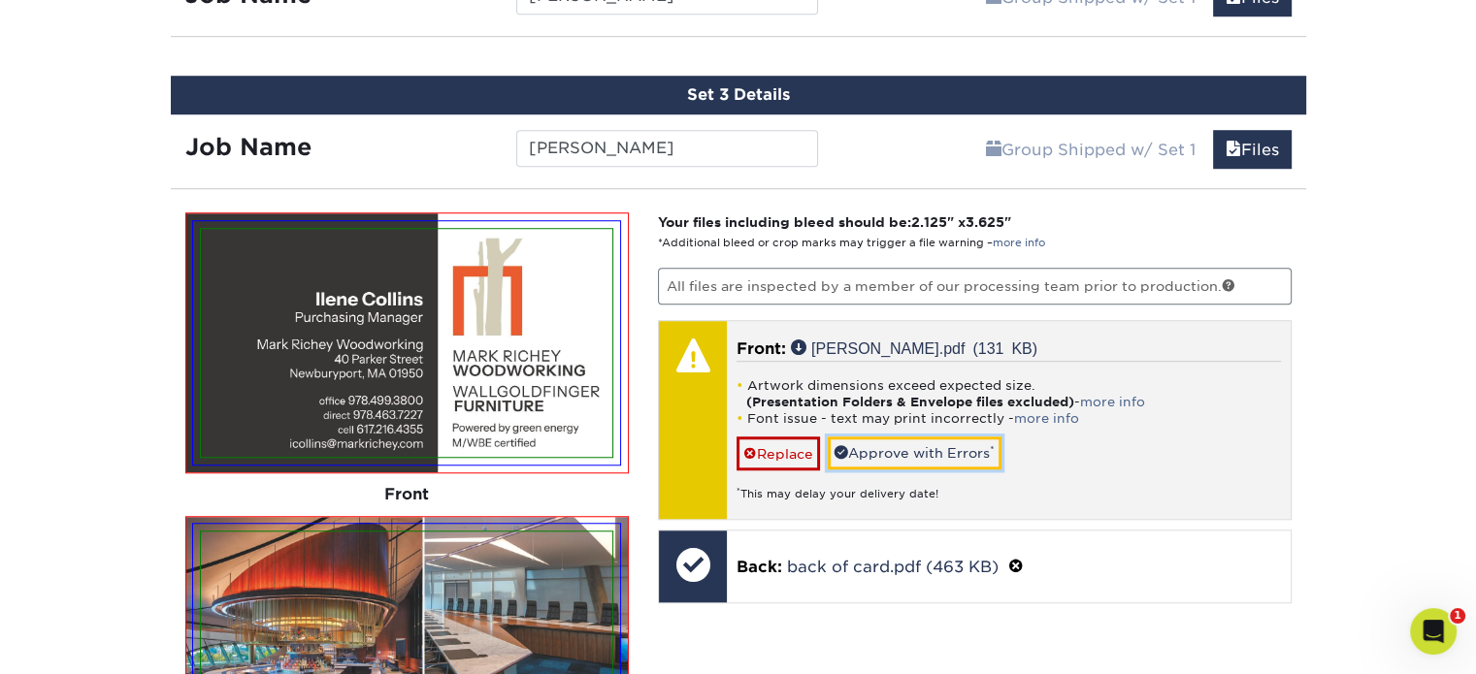
click at [869, 448] on link "Approve with Errors *" at bounding box center [915, 453] width 174 height 33
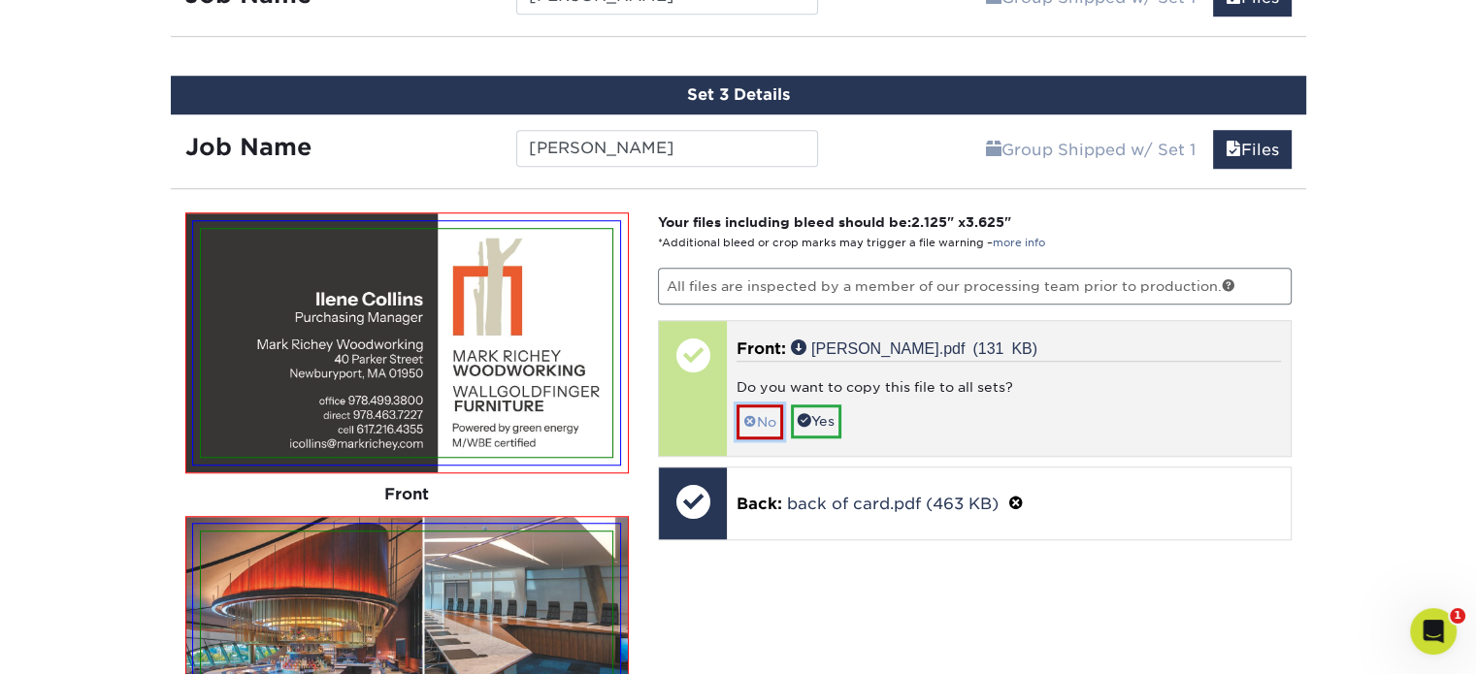
click at [774, 414] on link "No" at bounding box center [759, 422] width 47 height 34
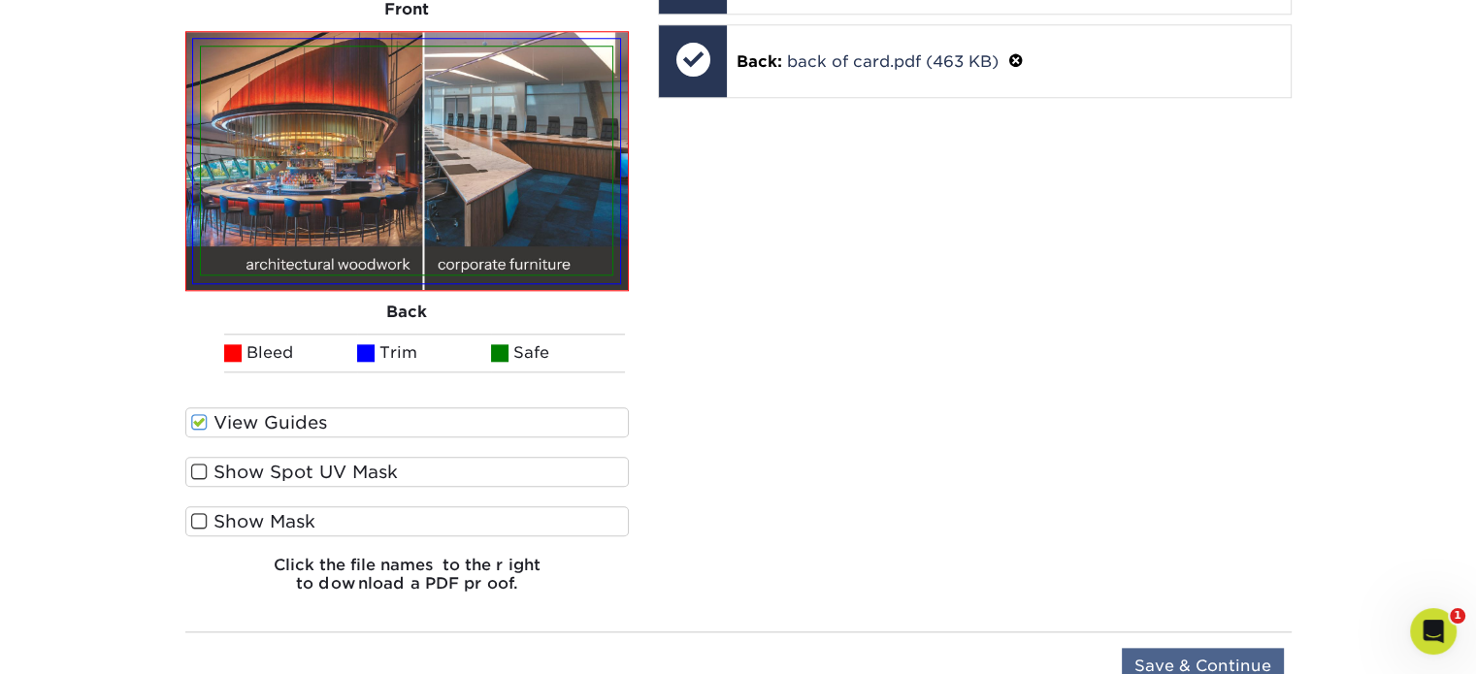
scroll to position [2042, 0]
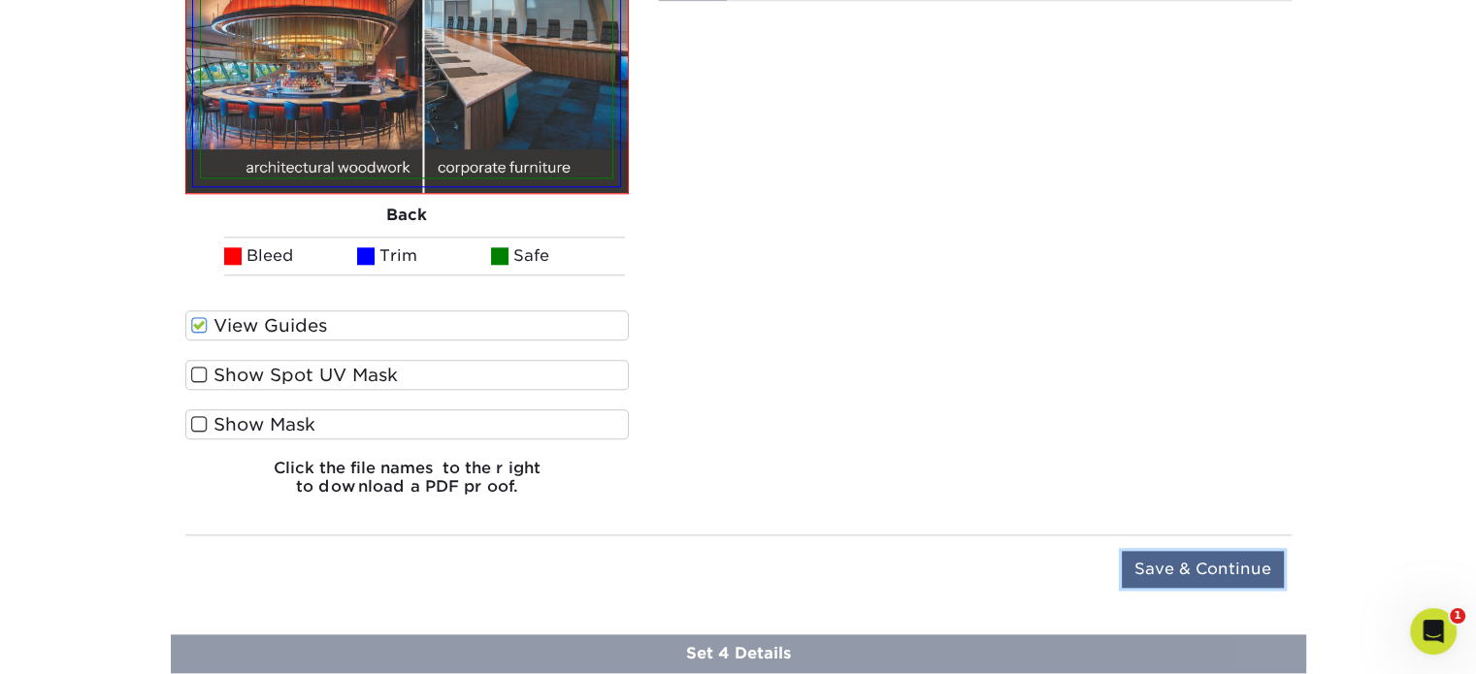
click at [1211, 558] on input "Save & Continue" at bounding box center [1203, 569] width 162 height 37
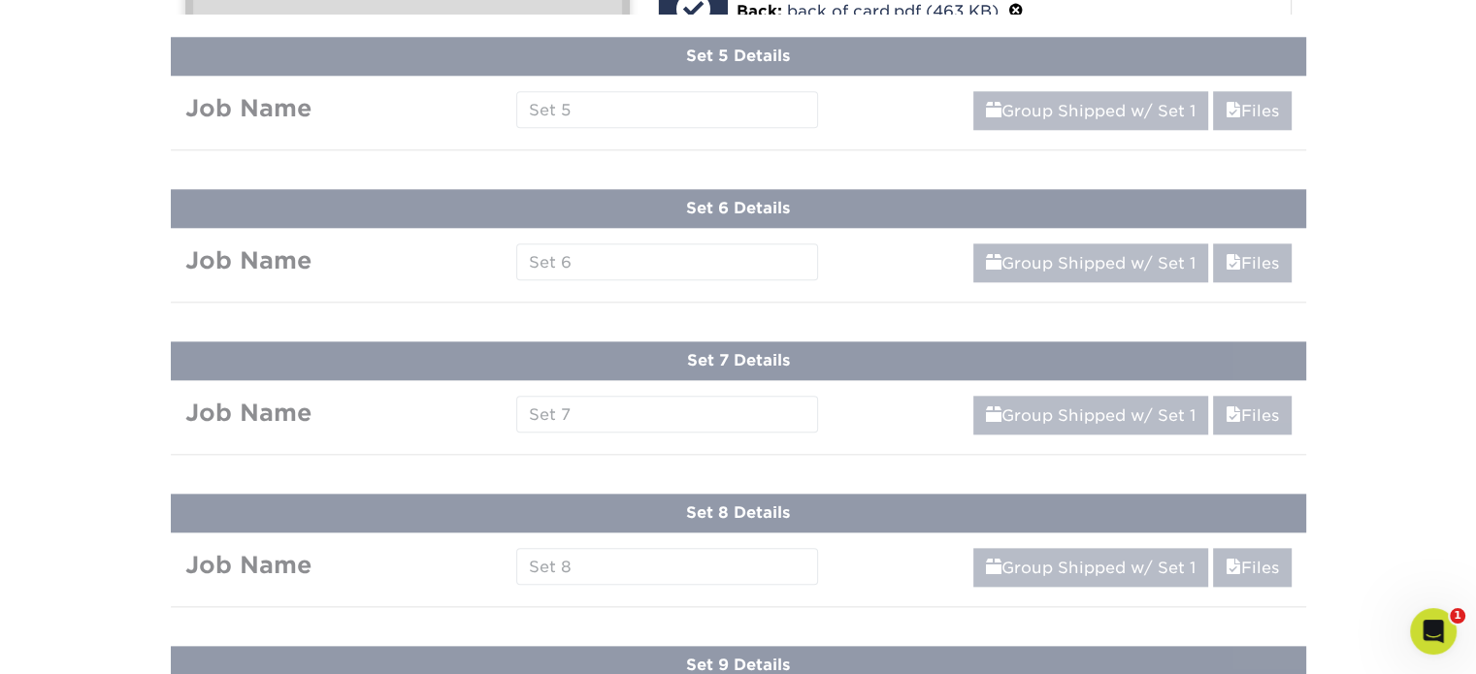
scroll to position [1417, 0]
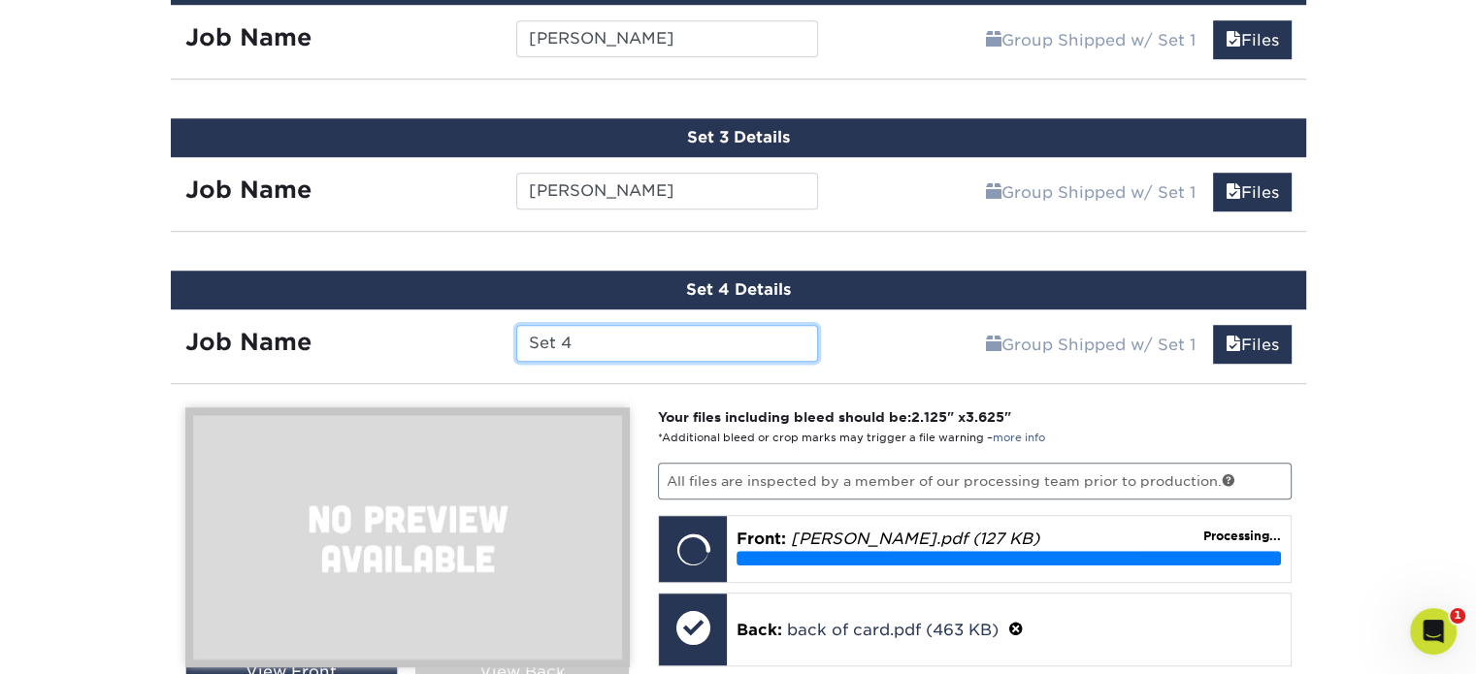
drag, startPoint x: 600, startPoint y: 337, endPoint x: 419, endPoint y: 337, distance: 180.5
click at [419, 337] on div "Job Name Set 4" at bounding box center [502, 343] width 663 height 37
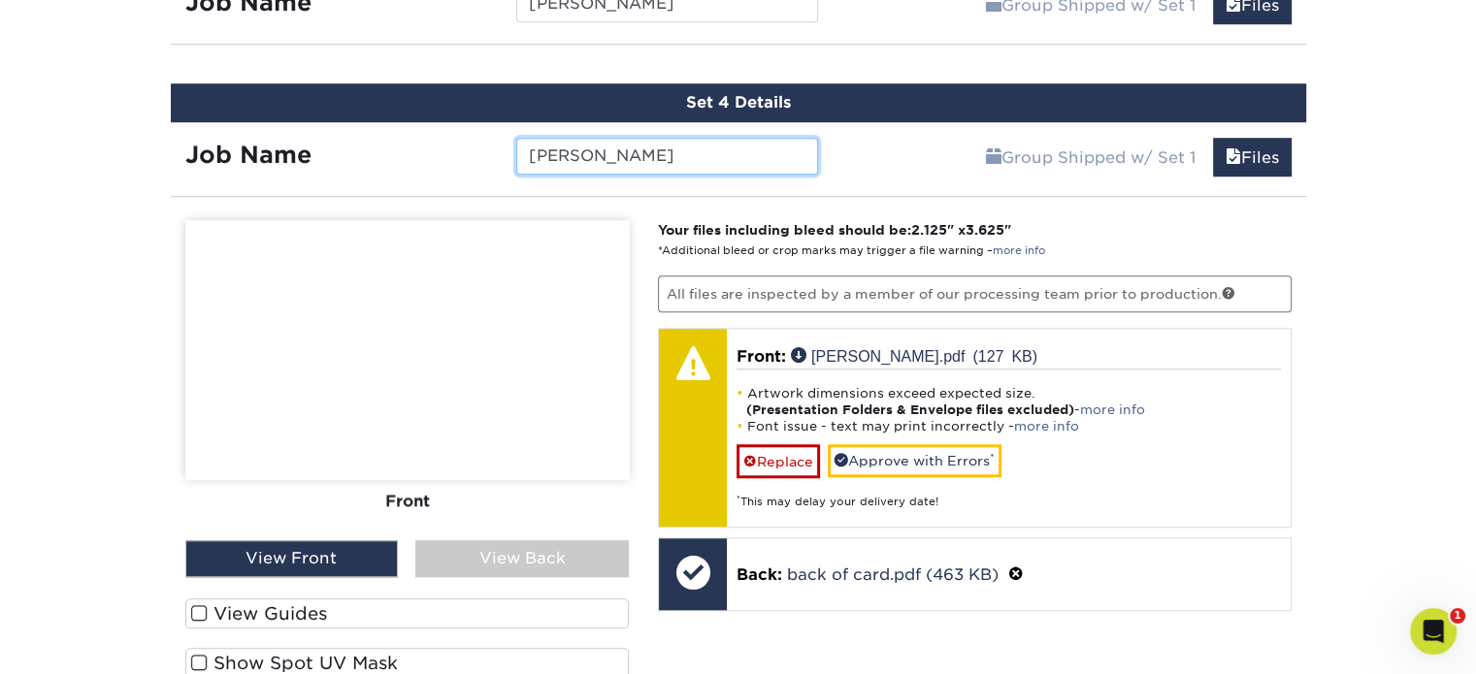
scroll to position [1611, 0]
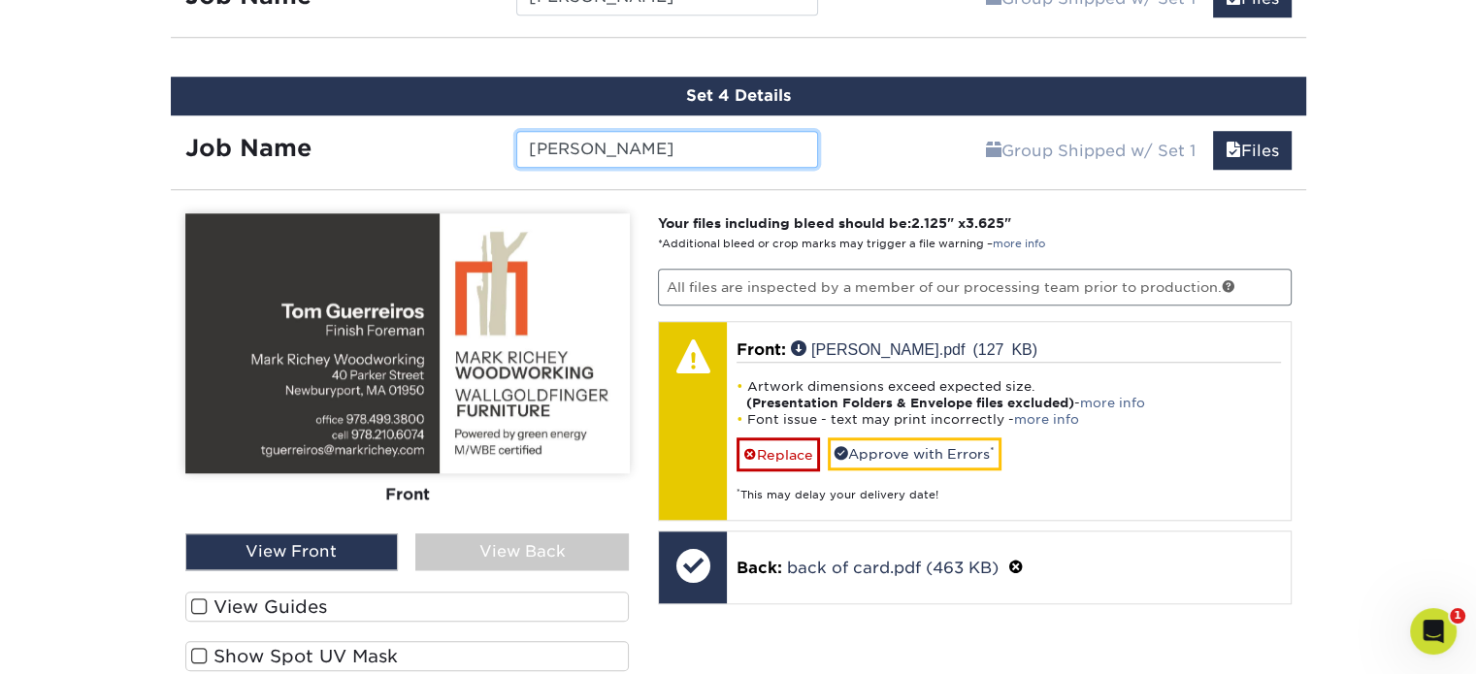
type input "[PERSON_NAME]"
click at [281, 602] on label "View Guides" at bounding box center [407, 607] width 444 height 30
click at [0, 0] on input "View Guides" at bounding box center [0, 0] width 0 height 0
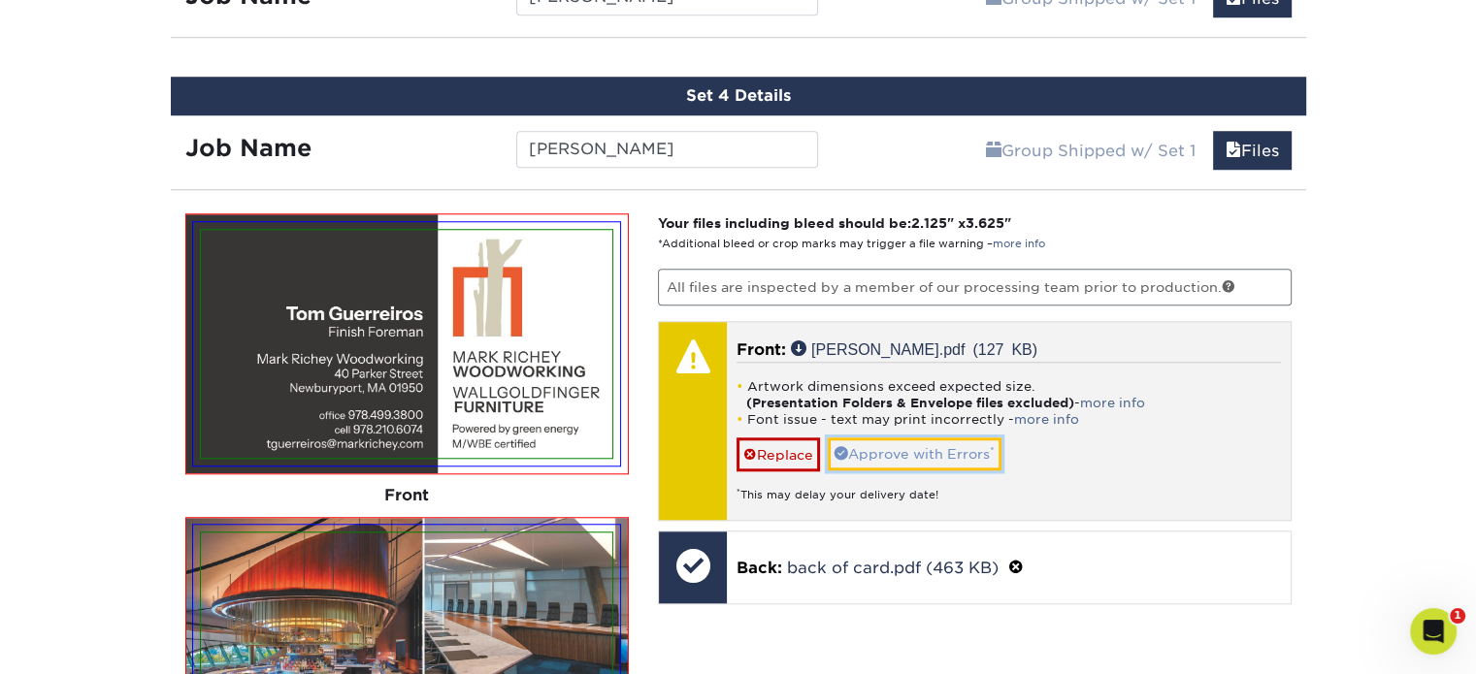
click at [893, 439] on link "Approve with Errors *" at bounding box center [915, 454] width 174 height 33
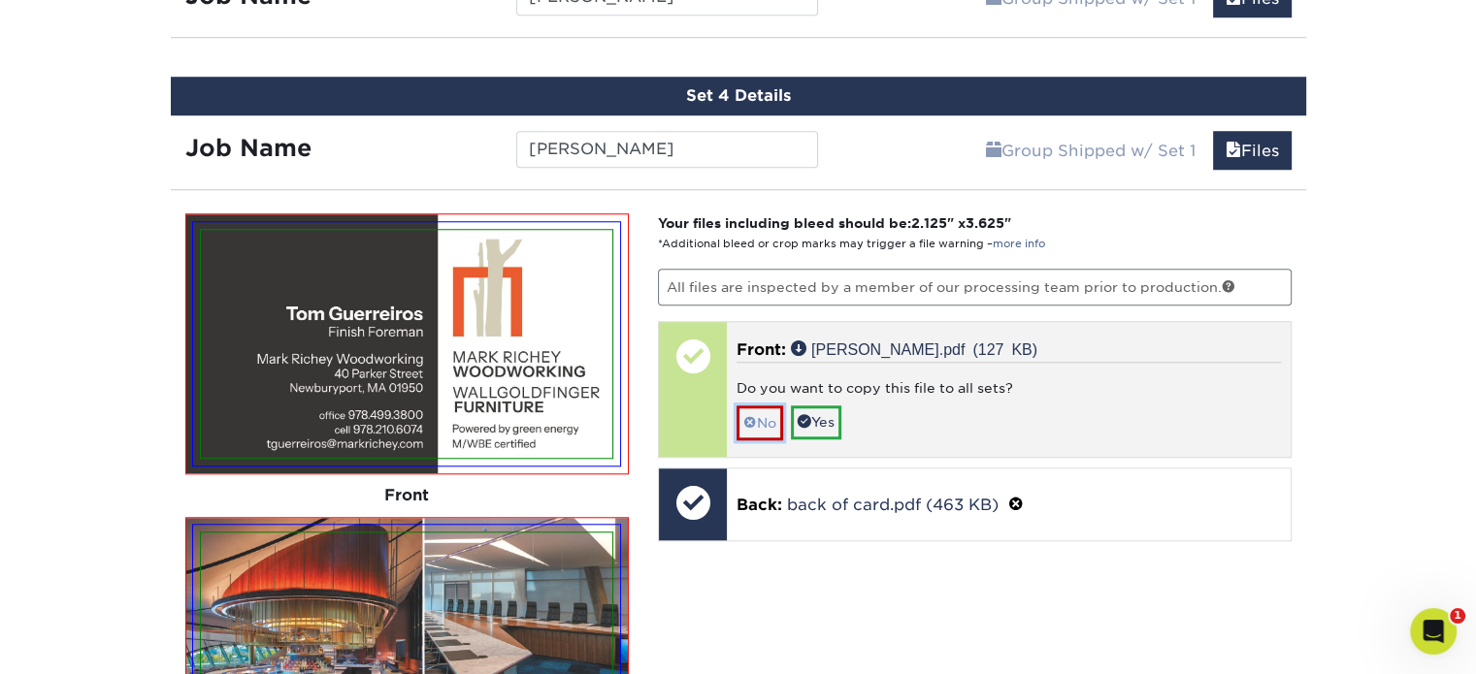
click at [772, 414] on link "No" at bounding box center [759, 423] width 47 height 34
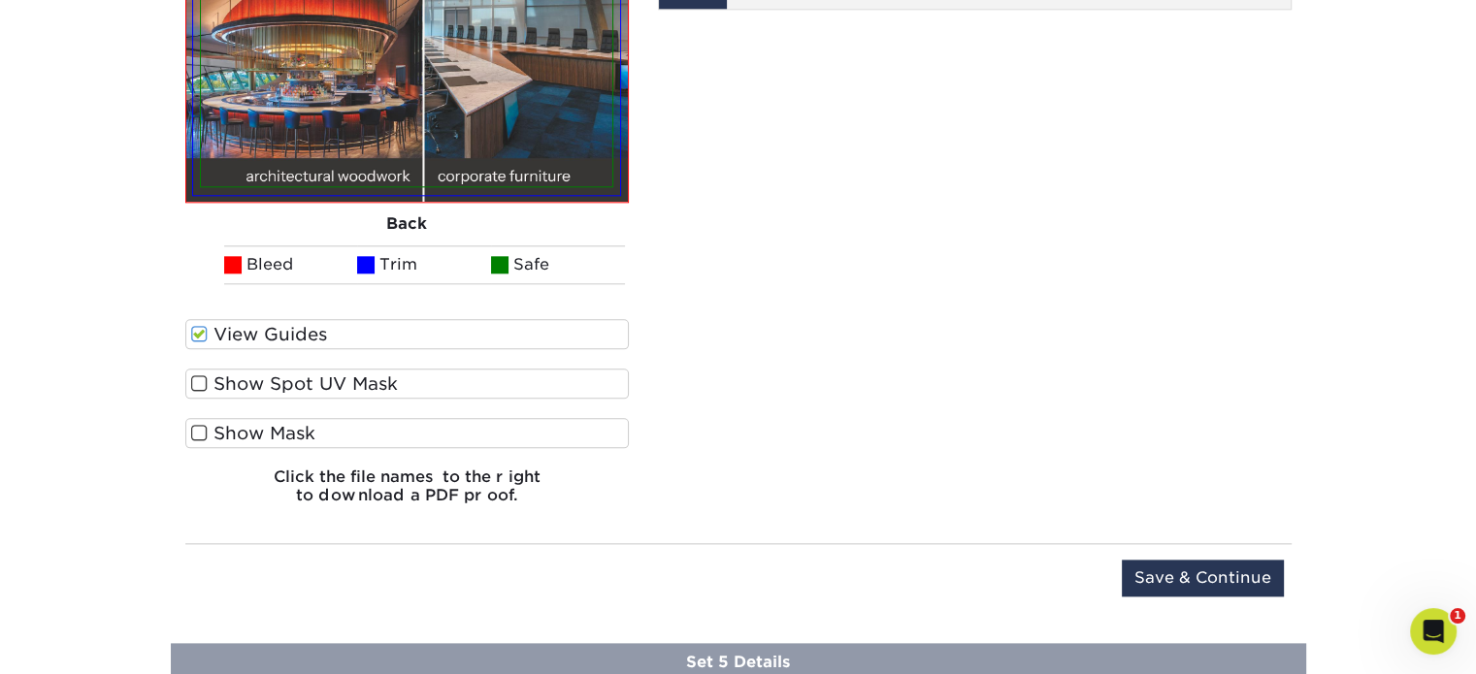
scroll to position [2291, 0]
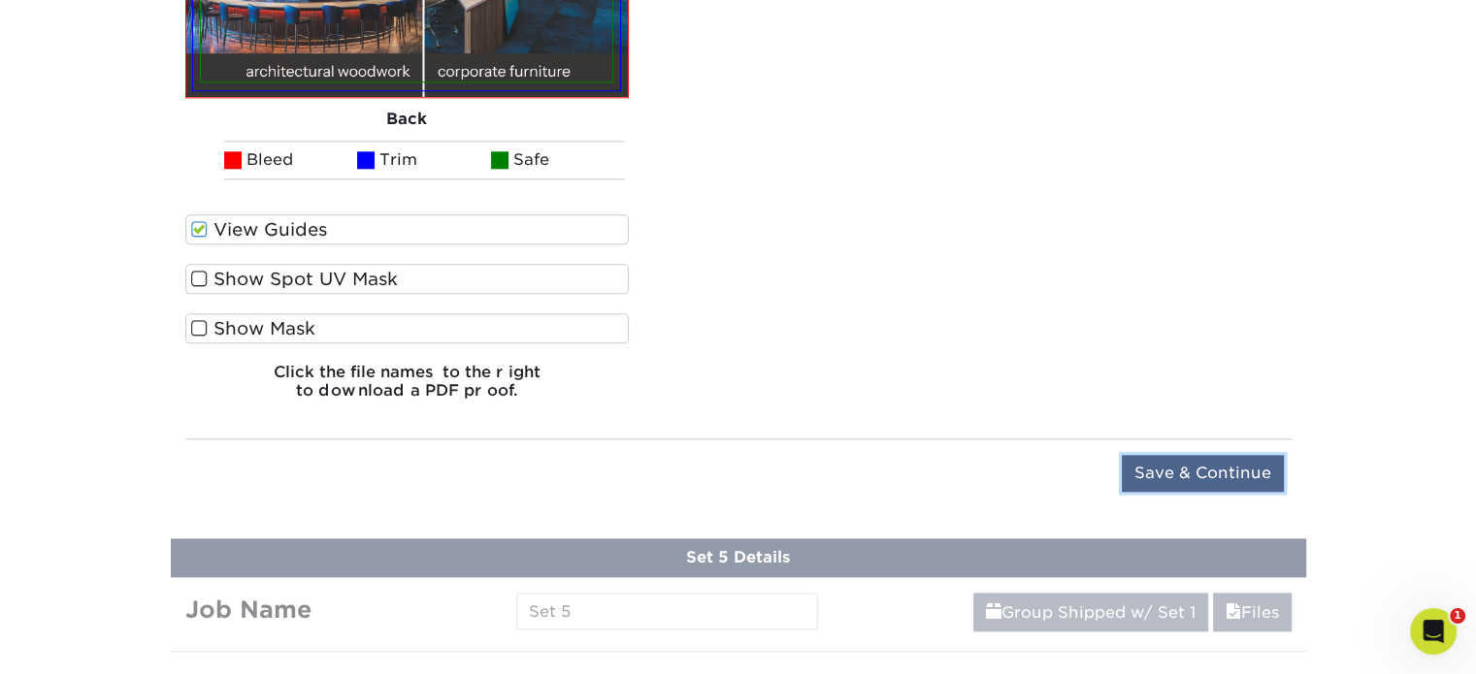
click at [1194, 457] on input "Save & Continue" at bounding box center [1203, 473] width 162 height 37
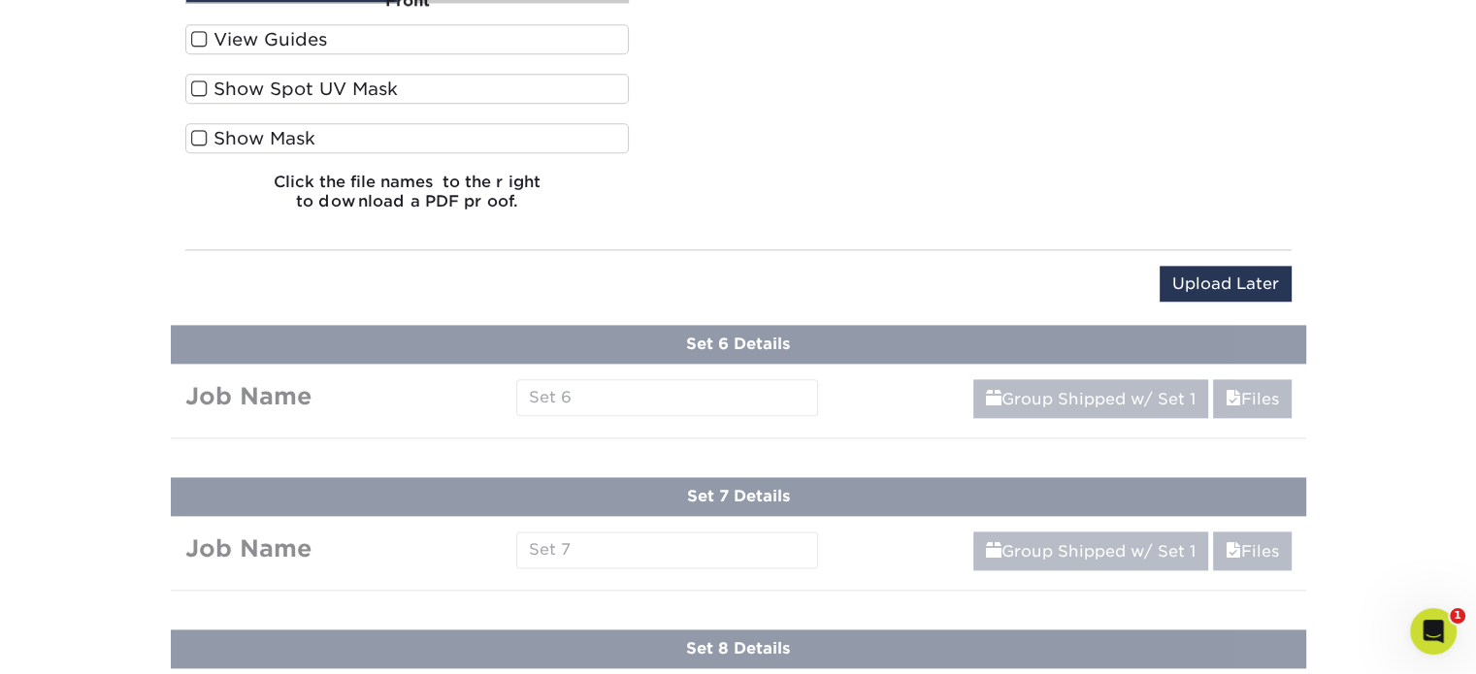
scroll to position [1569, 0]
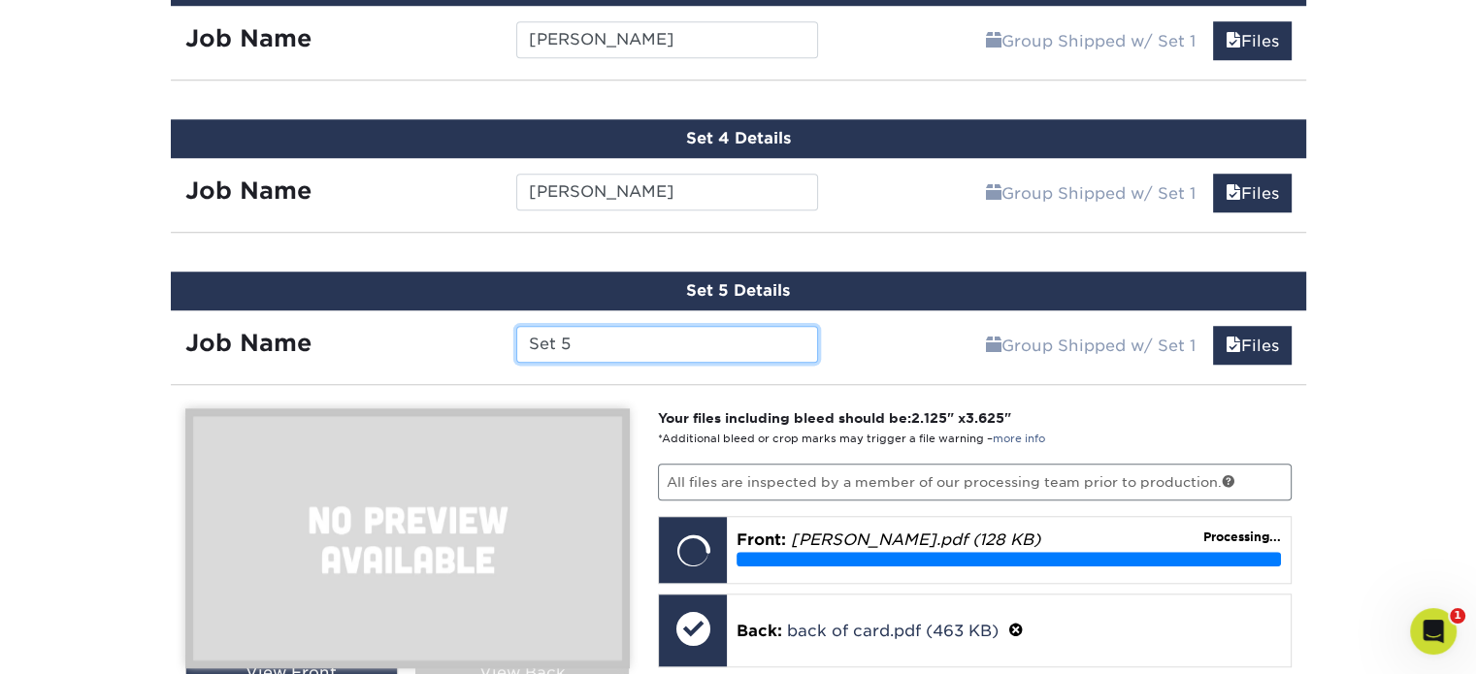
drag, startPoint x: 606, startPoint y: 343, endPoint x: 480, endPoint y: 343, distance: 126.1
click at [480, 343] on div "Job Name Set 5" at bounding box center [502, 344] width 663 height 37
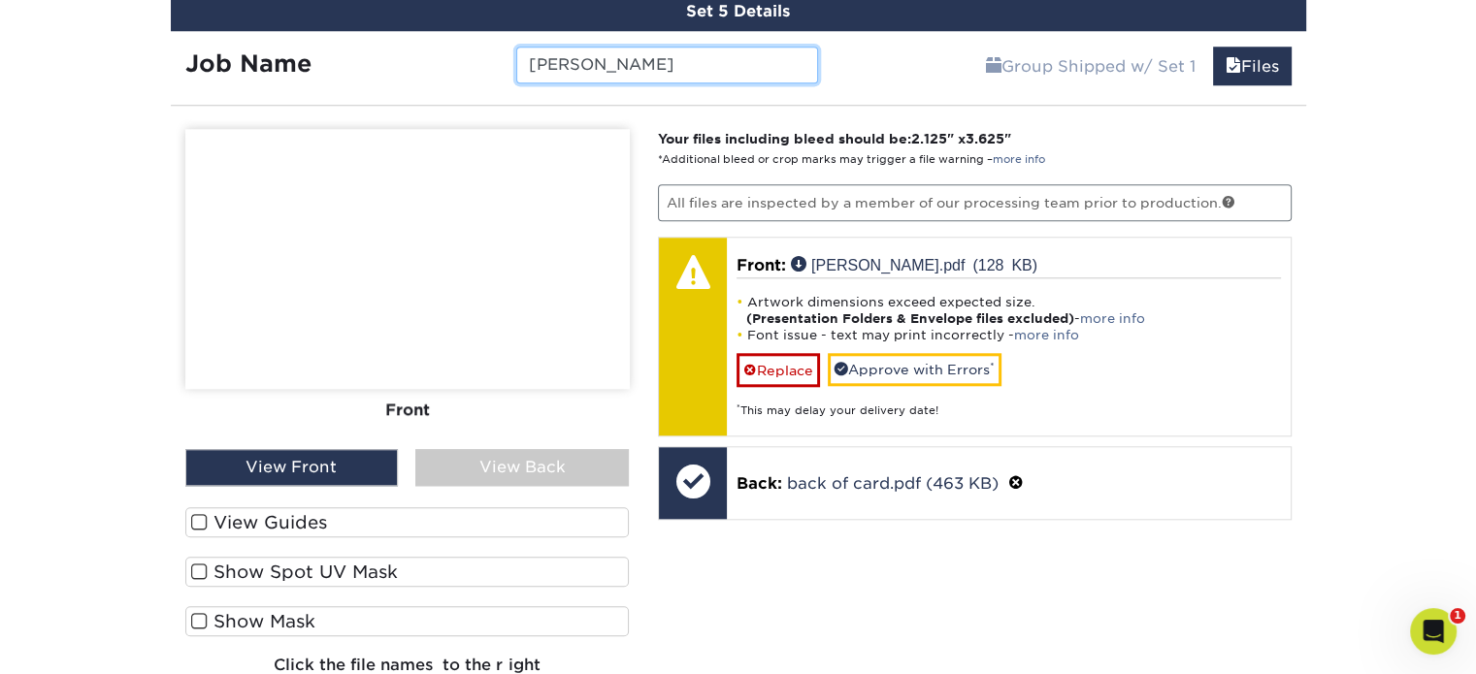
scroll to position [1860, 0]
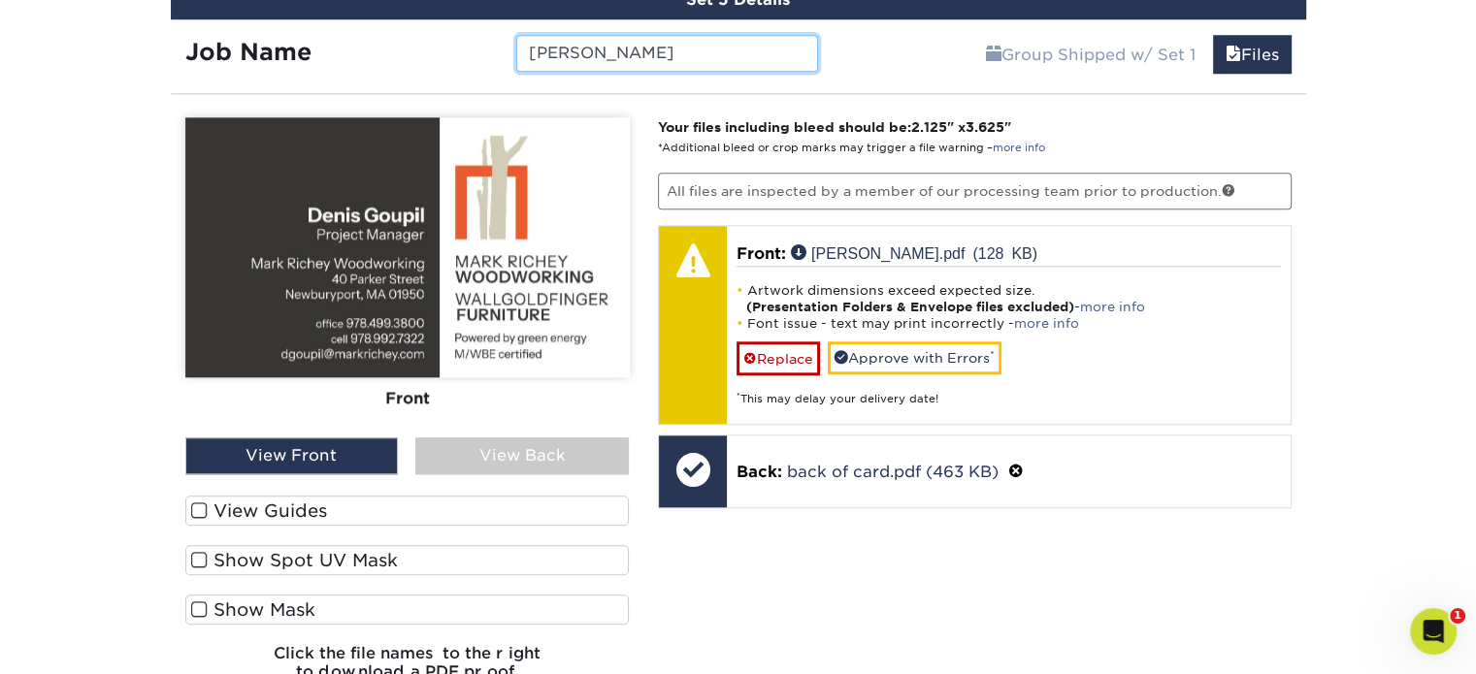
type input "Denis Goupil"
click at [320, 496] on label "View Guides" at bounding box center [407, 511] width 444 height 30
click at [0, 0] on input "View Guides" at bounding box center [0, 0] width 0 height 0
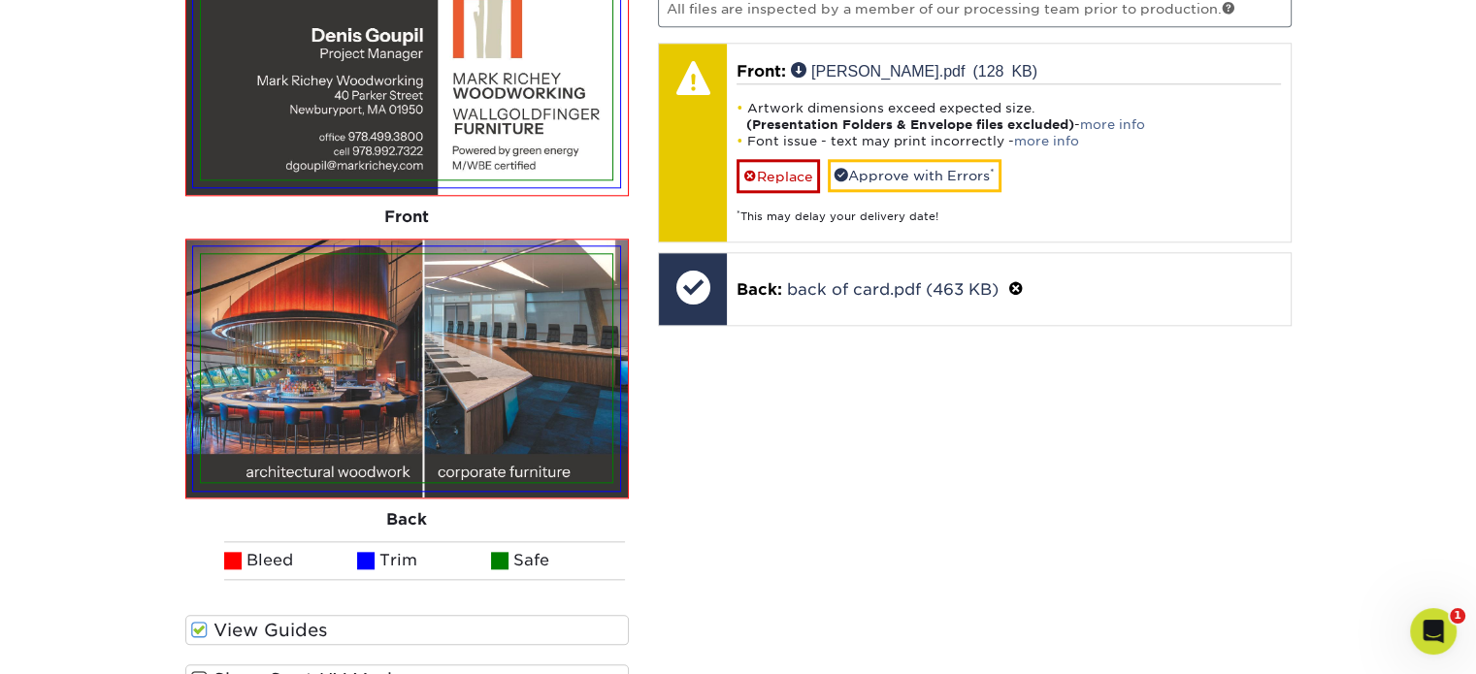
scroll to position [2054, 0]
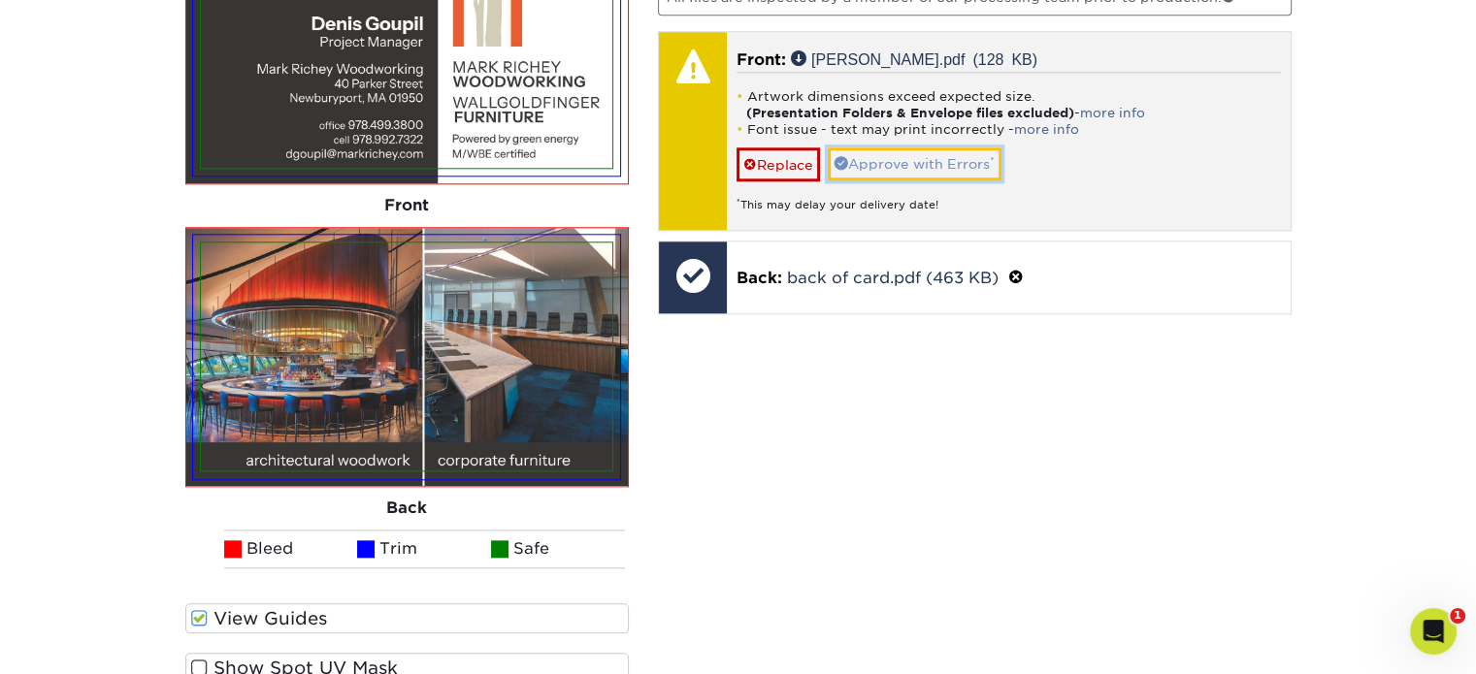
click at [893, 161] on link "Approve with Errors *" at bounding box center [915, 163] width 174 height 33
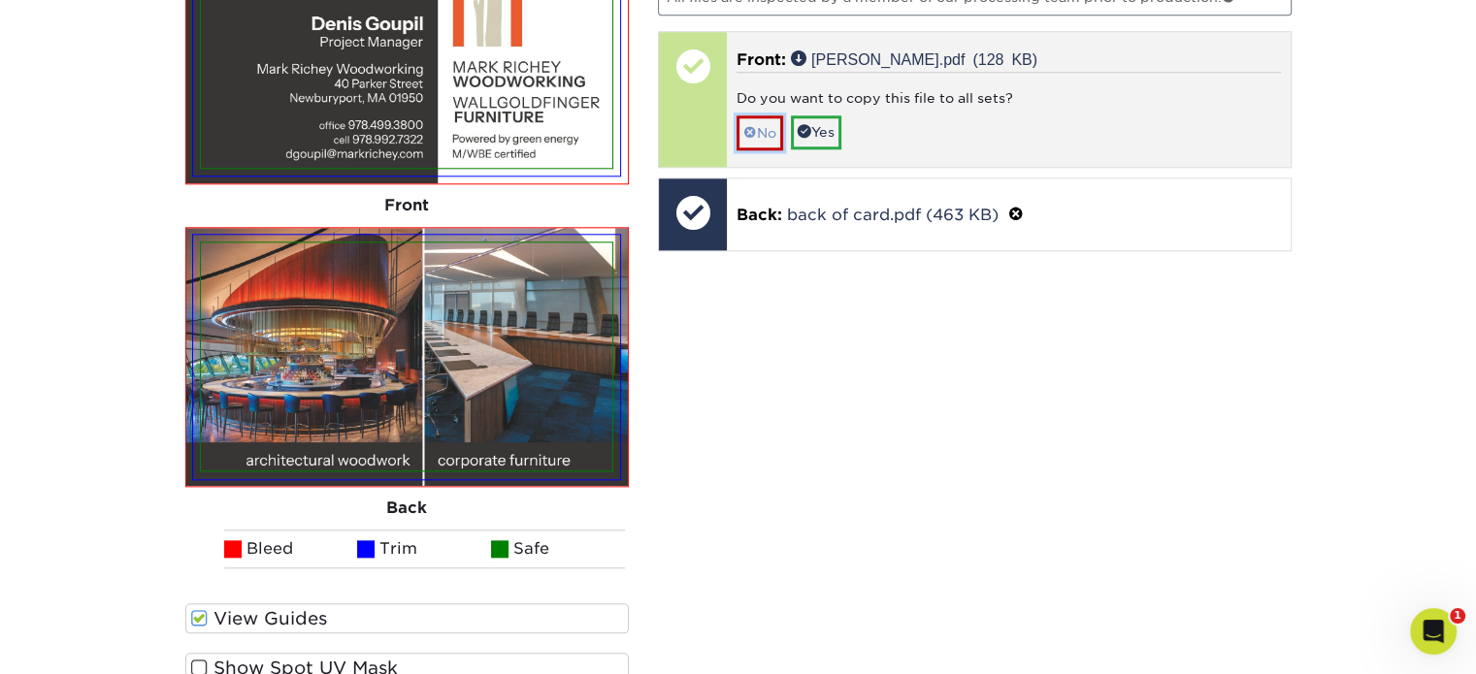
click at [772, 127] on link "No" at bounding box center [759, 132] width 47 height 34
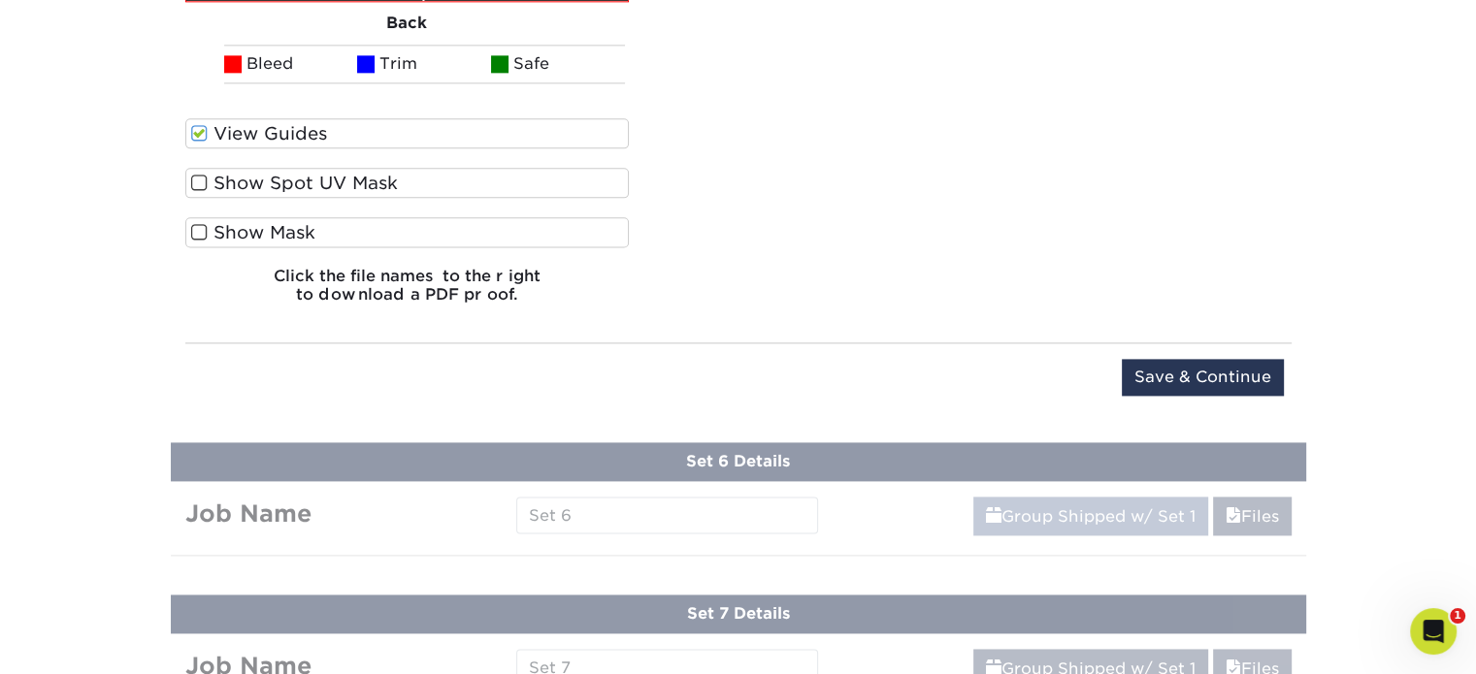
scroll to position [2636, 0]
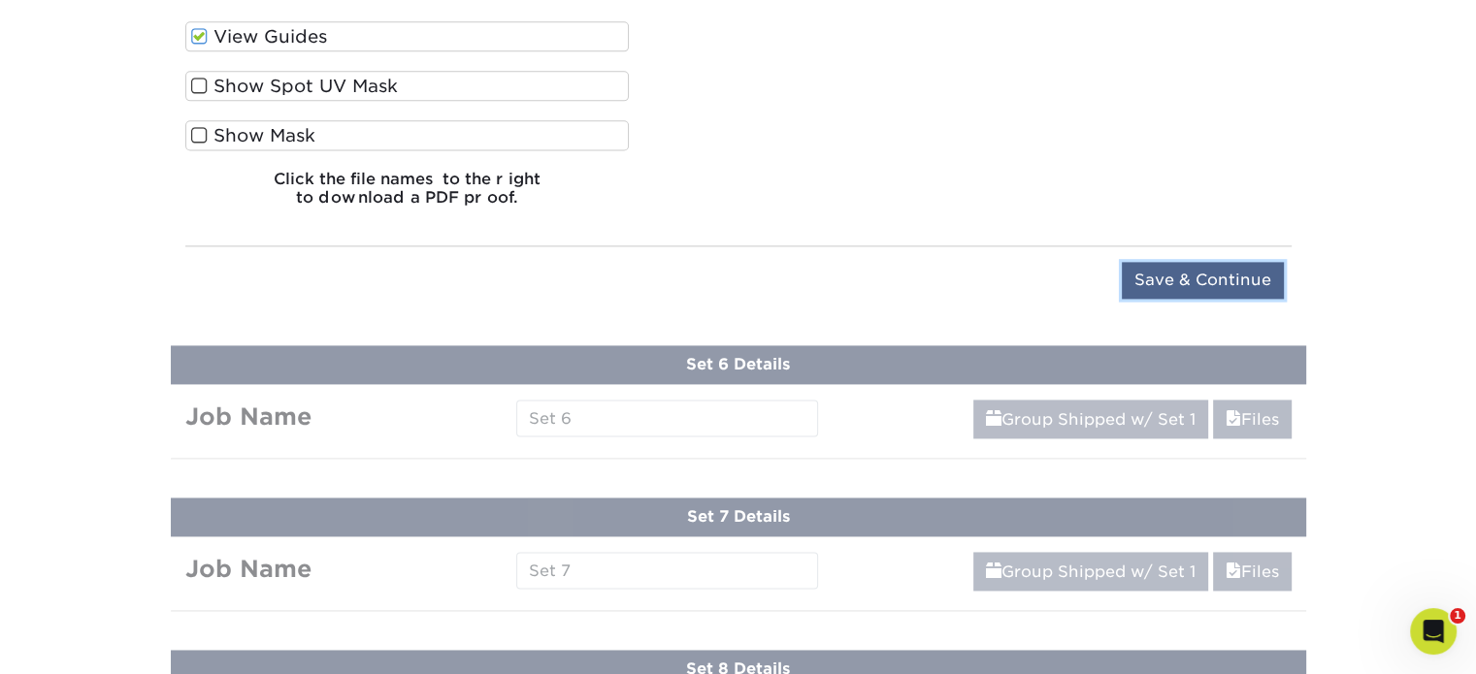
click at [1200, 267] on input "Save & Continue" at bounding box center [1203, 280] width 162 height 37
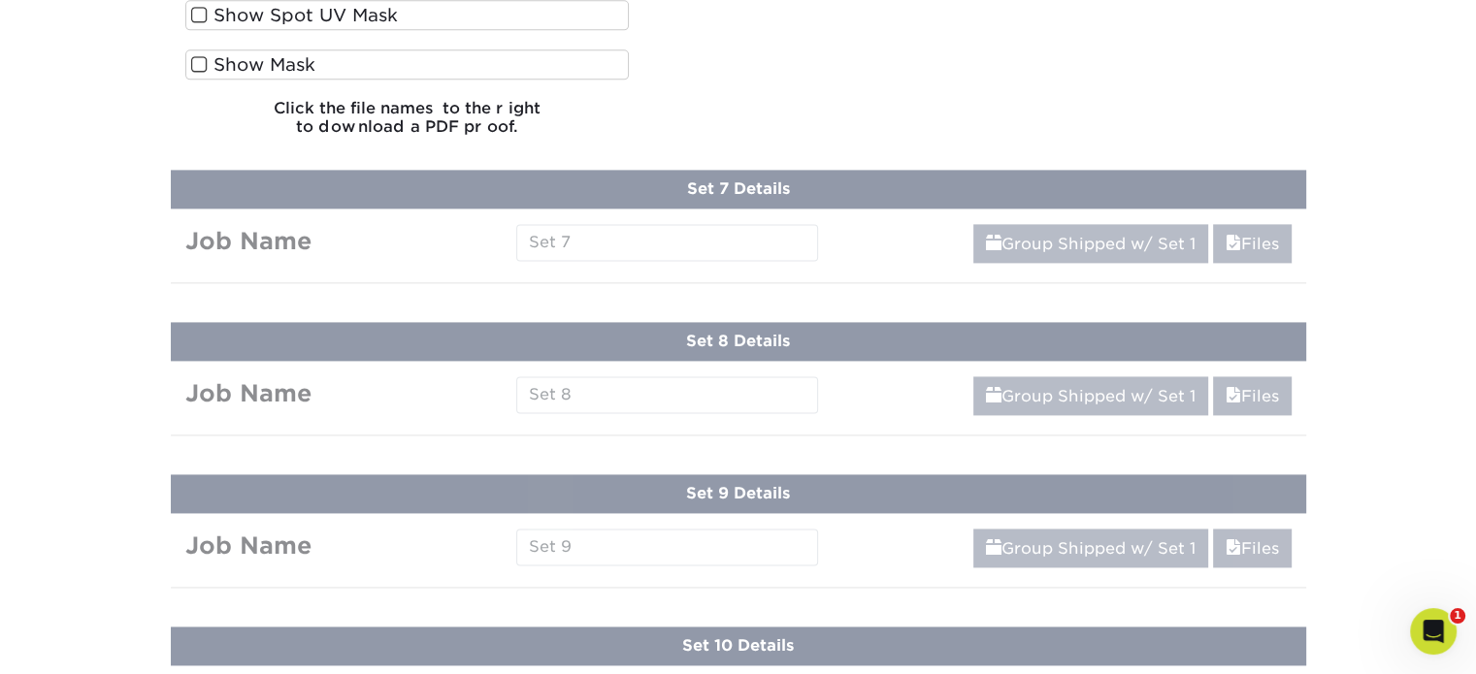
scroll to position [1720, 0]
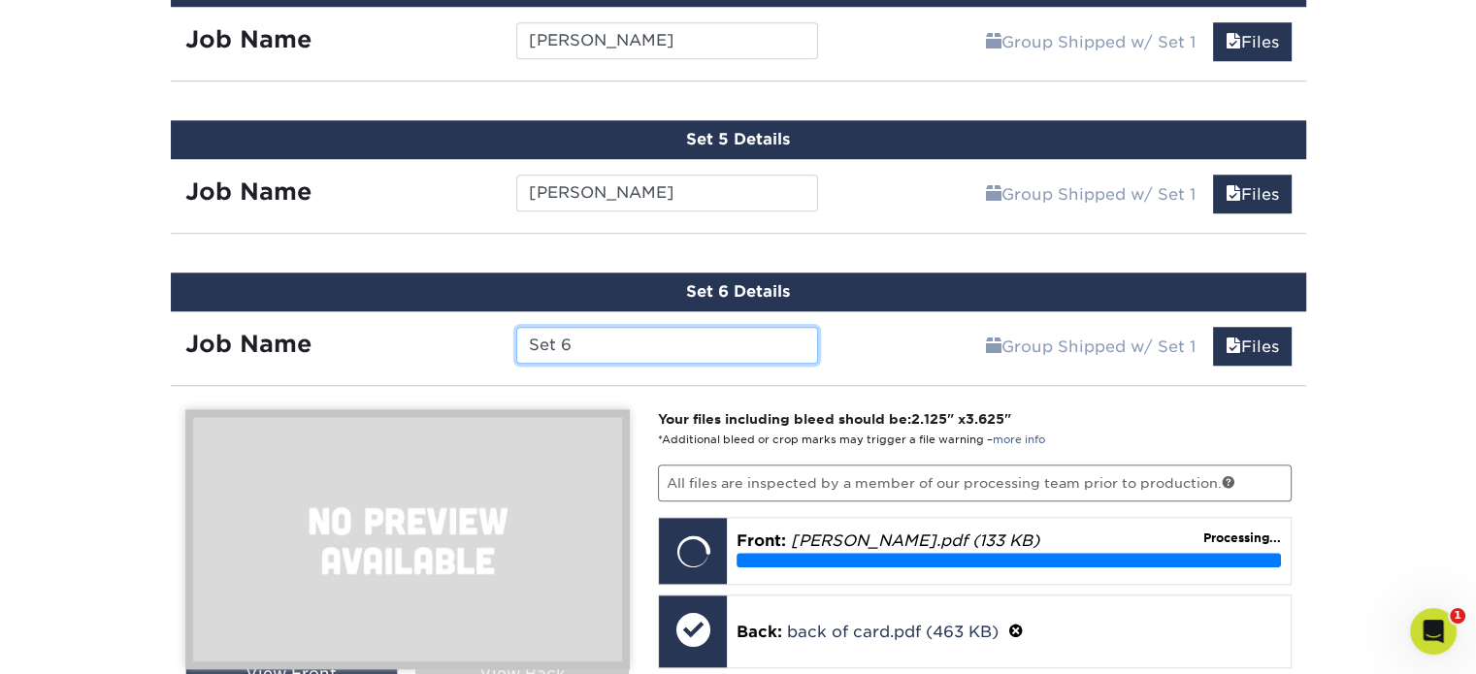
drag, startPoint x: 575, startPoint y: 341, endPoint x: 462, endPoint y: 339, distance: 113.5
click at [462, 339] on div "Job Name Set 6" at bounding box center [502, 345] width 663 height 37
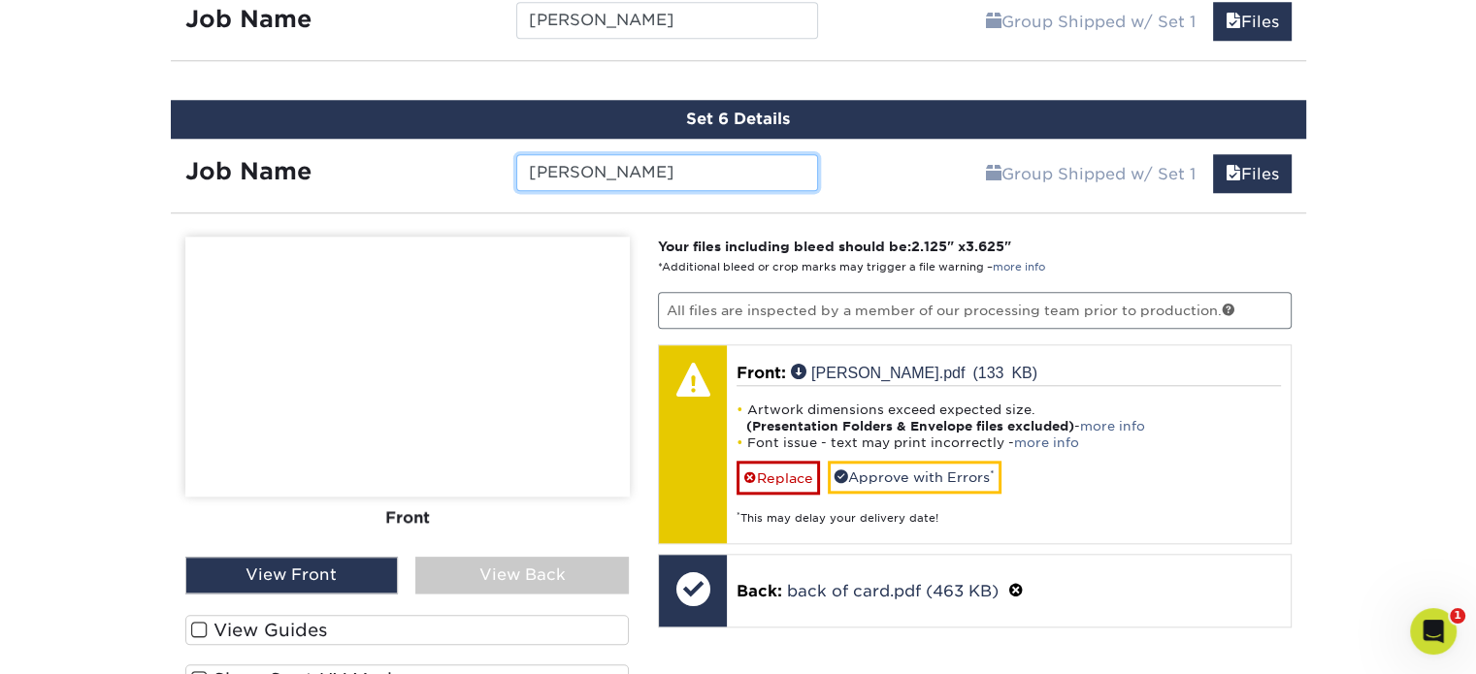
scroll to position [1914, 0]
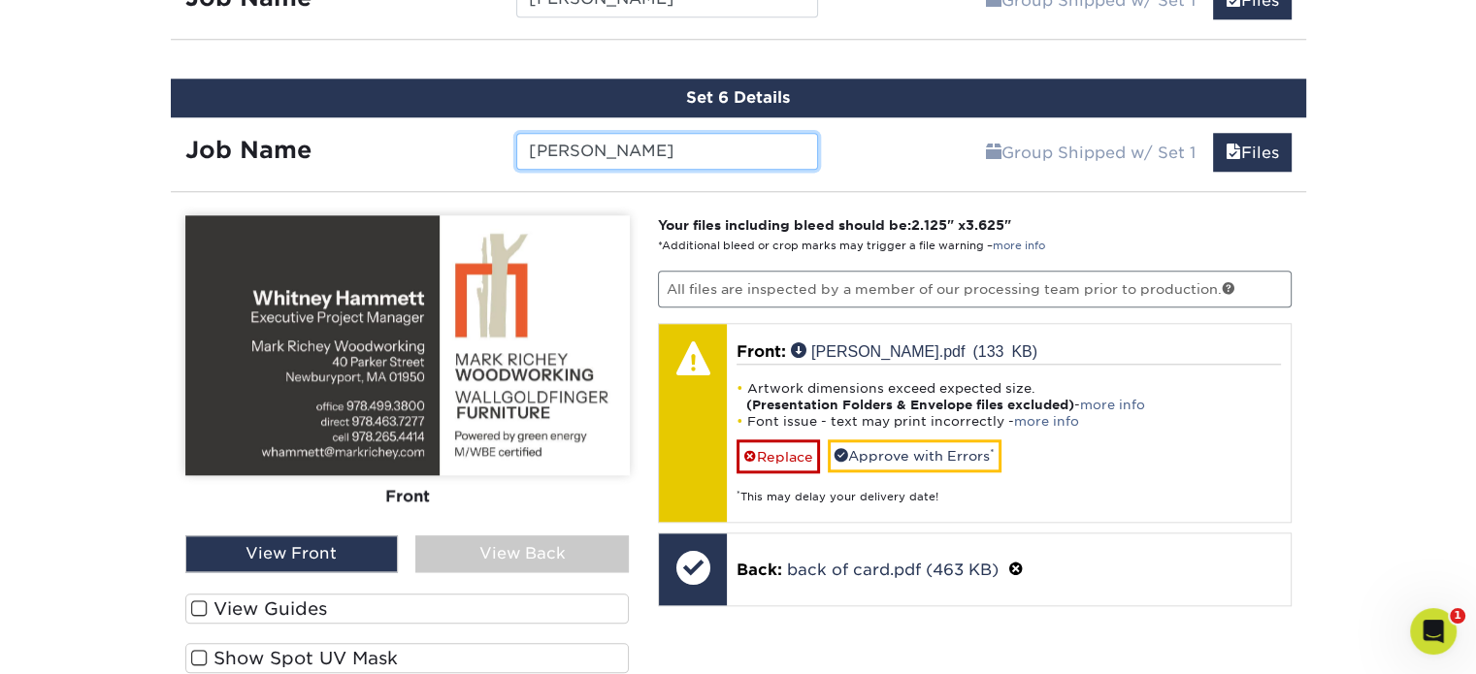
type input "Whitney Hammett"
drag, startPoint x: 219, startPoint y: 594, endPoint x: 229, endPoint y: 592, distance: 9.9
click at [219, 594] on label "View Guides" at bounding box center [407, 609] width 444 height 30
click at [0, 0] on input "View Guides" at bounding box center [0, 0] width 0 height 0
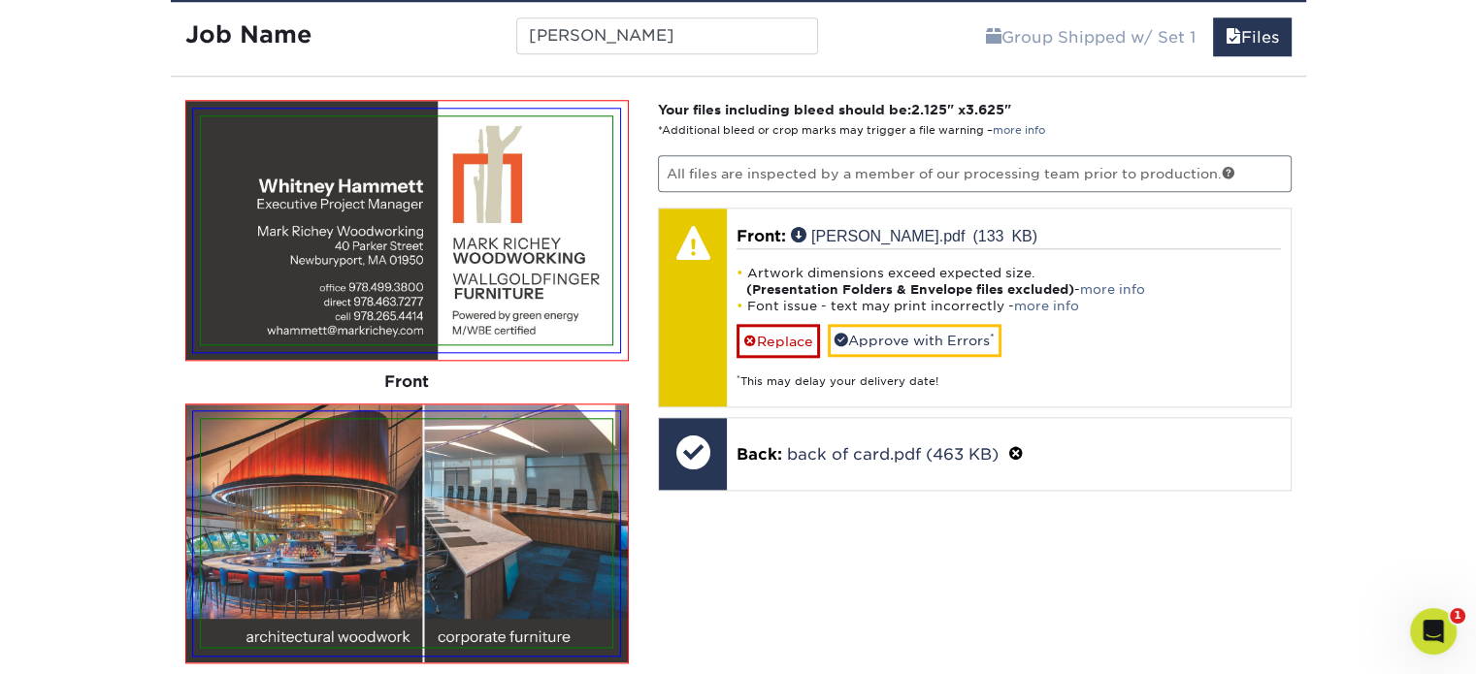
scroll to position [2108, 0]
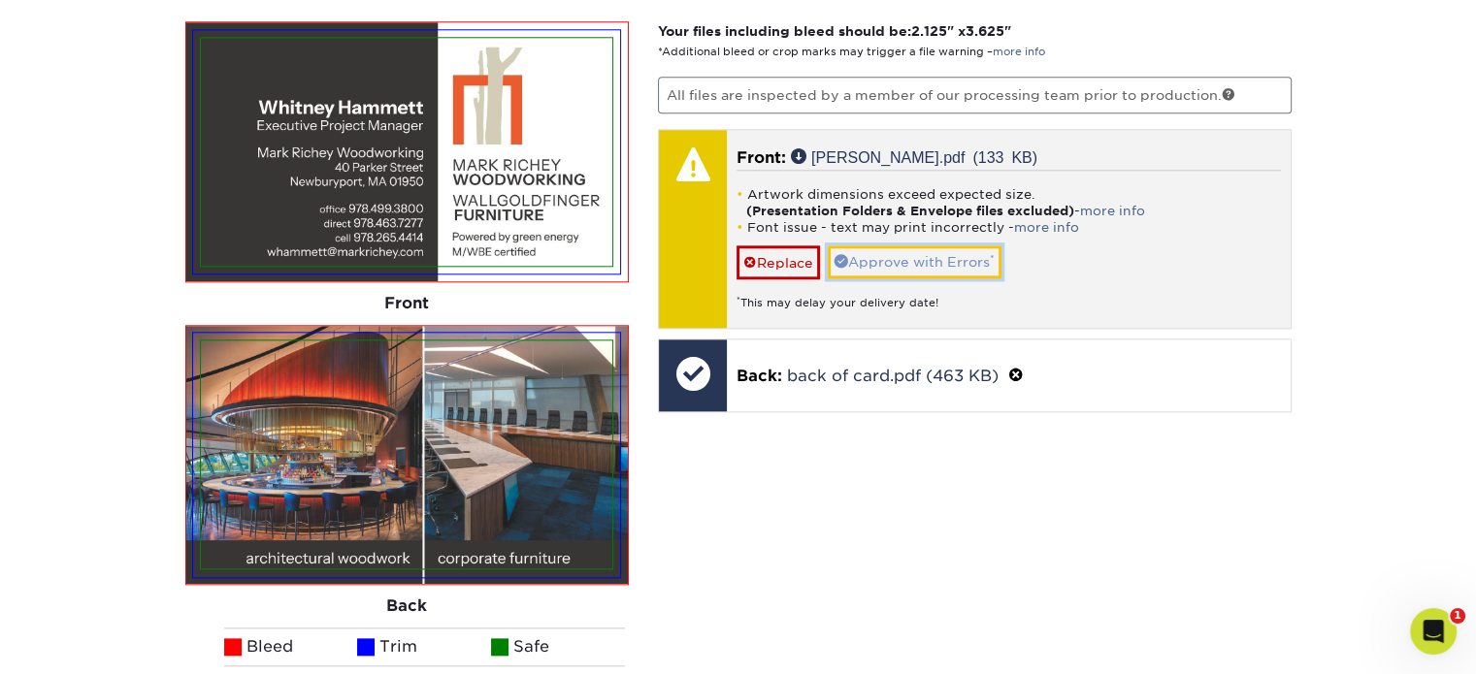
click at [918, 247] on link "Approve with Errors *" at bounding box center [915, 261] width 174 height 33
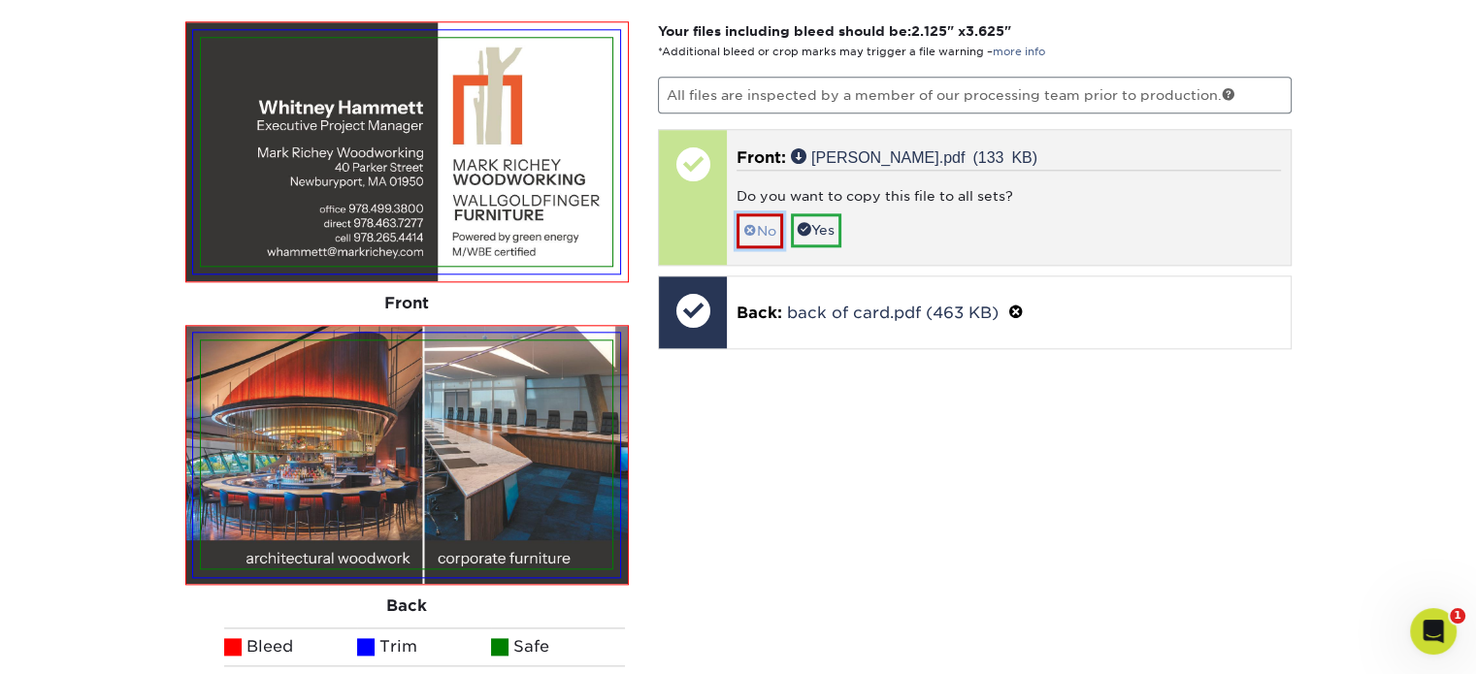
click at [762, 216] on link "No" at bounding box center [759, 230] width 47 height 34
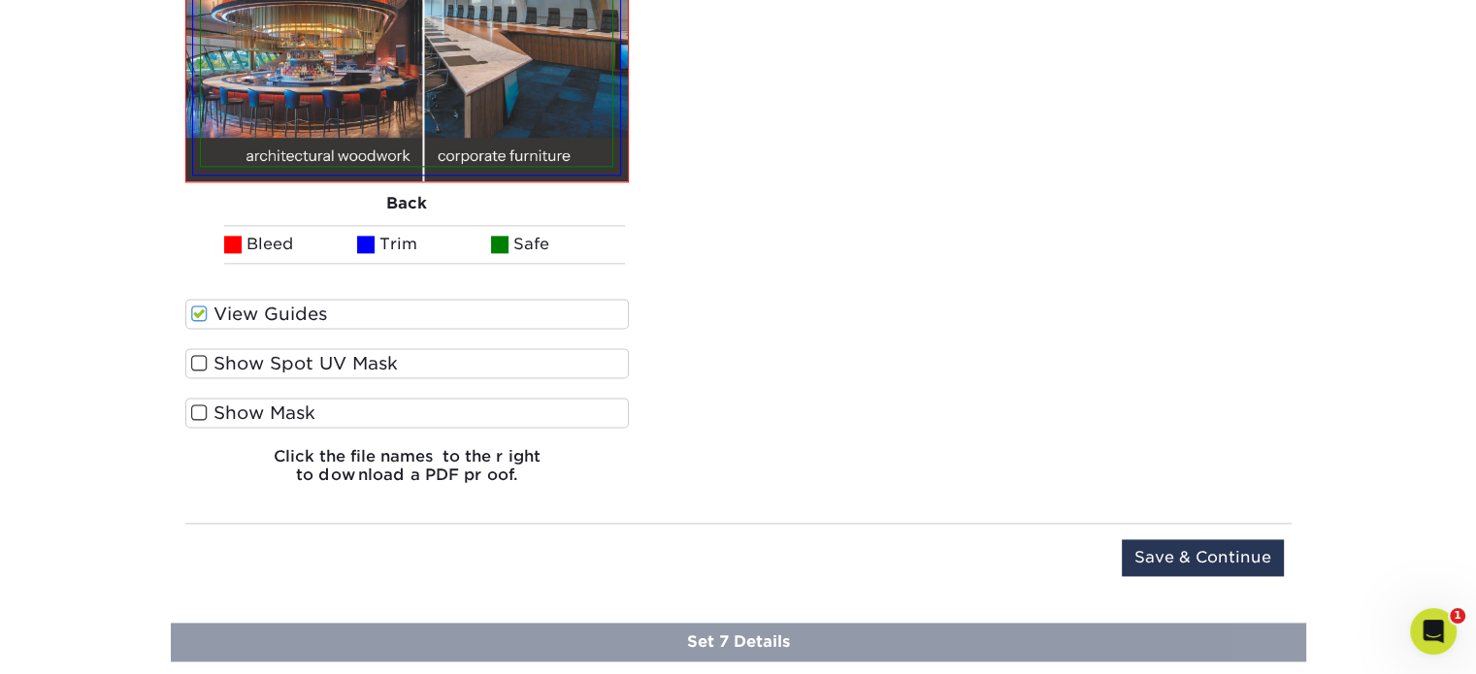
scroll to position [2593, 0]
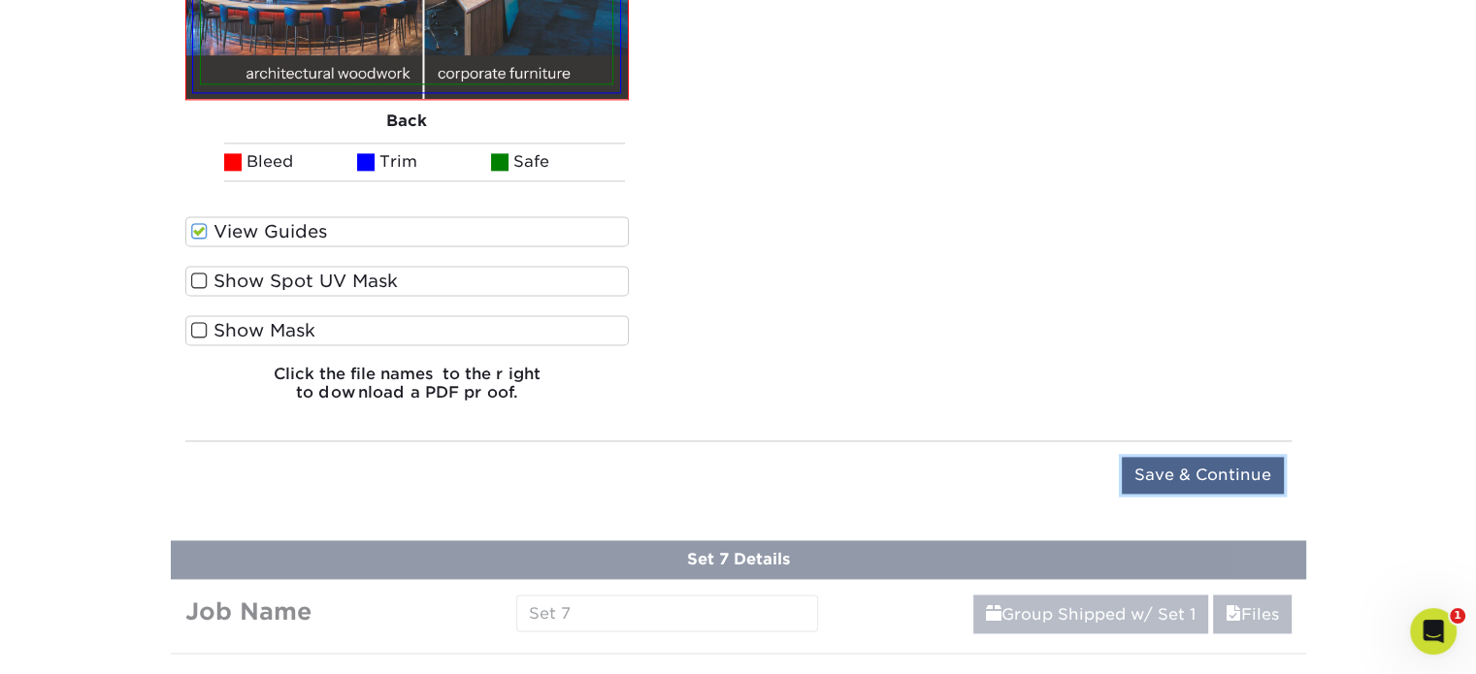
click at [1175, 464] on input "Save & Continue" at bounding box center [1203, 475] width 162 height 37
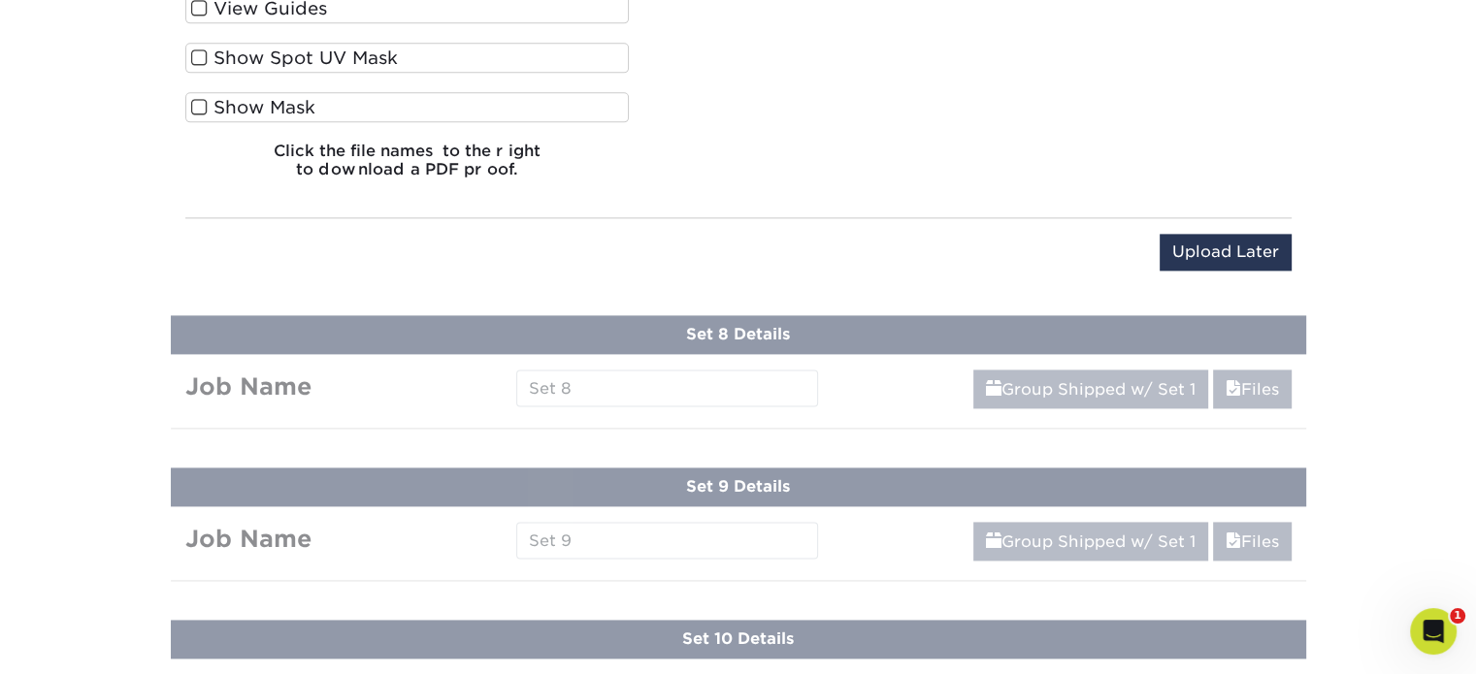
scroll to position [1871, 0]
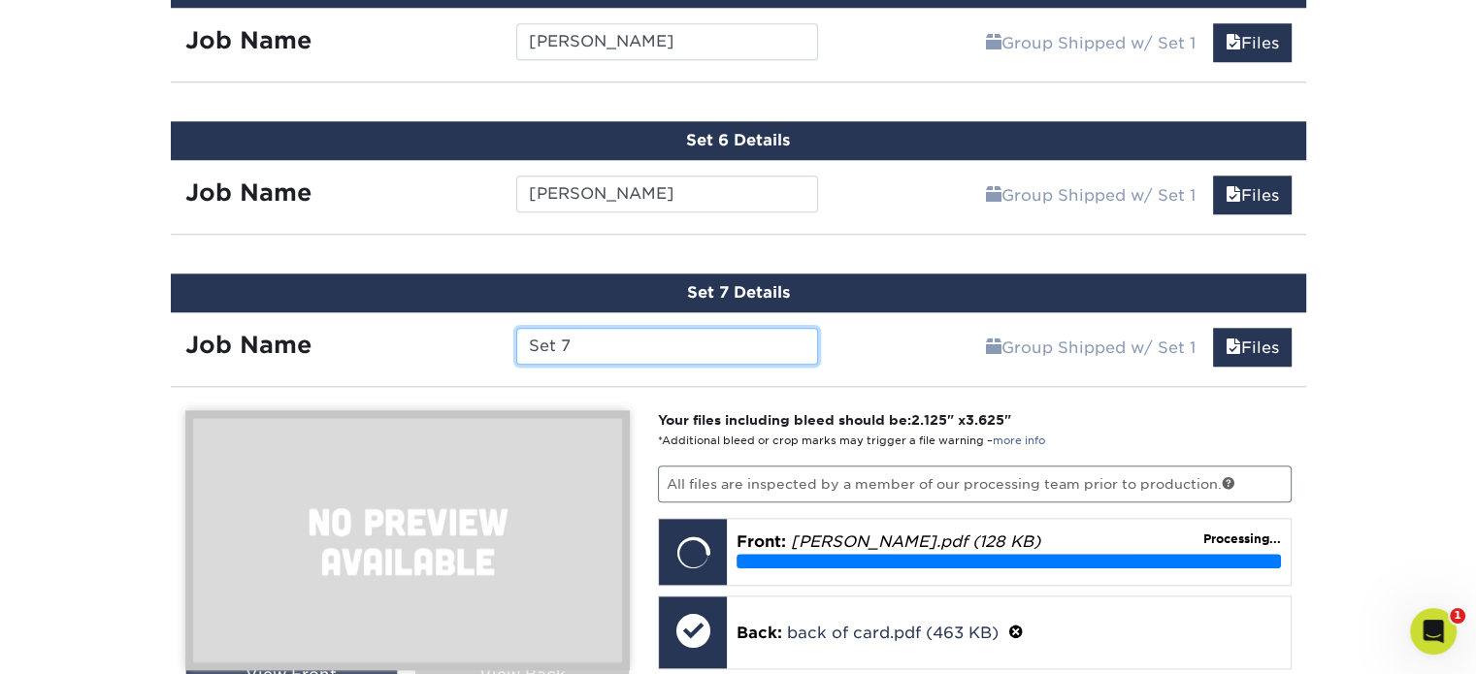
drag, startPoint x: 625, startPoint y: 341, endPoint x: 485, endPoint y: 343, distance: 139.7
click at [485, 343] on div "Job Name Set 7" at bounding box center [502, 346] width 663 height 37
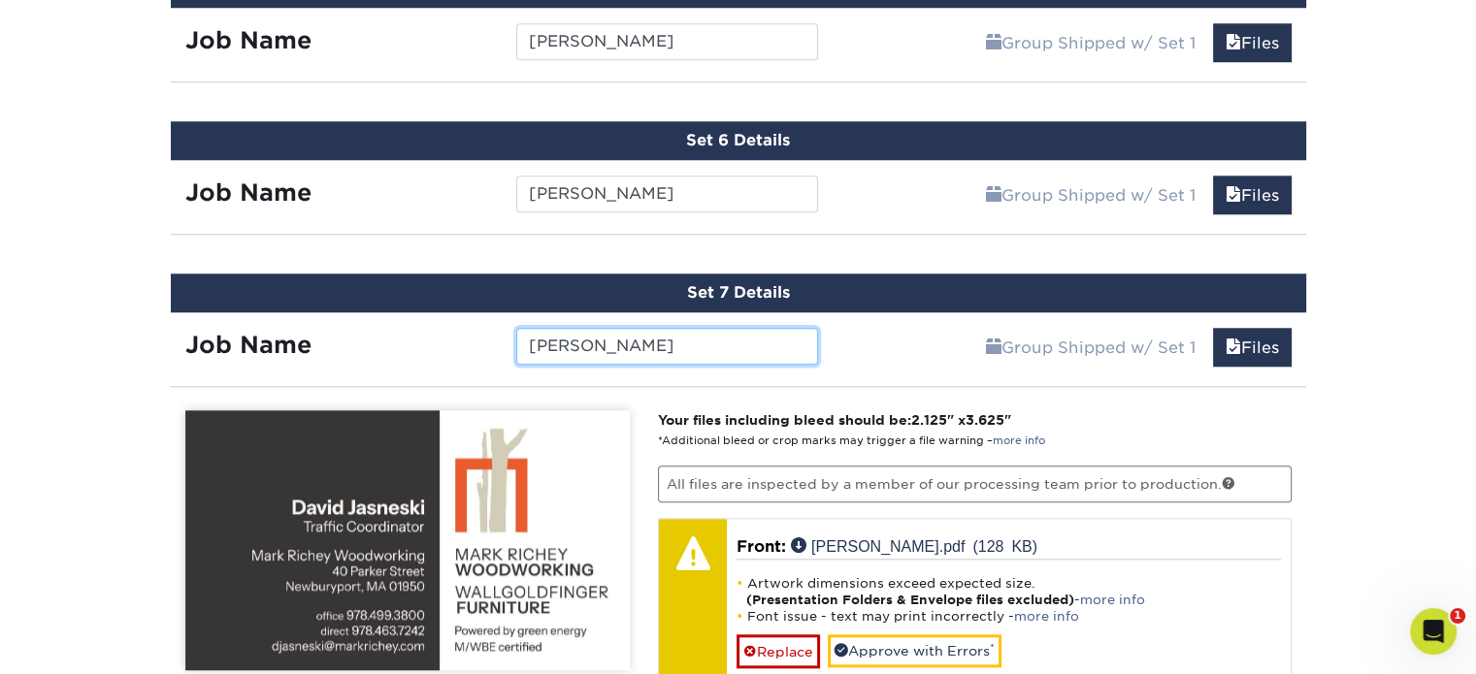
click at [551, 338] on input "DAvid Jasneski" at bounding box center [667, 346] width 302 height 37
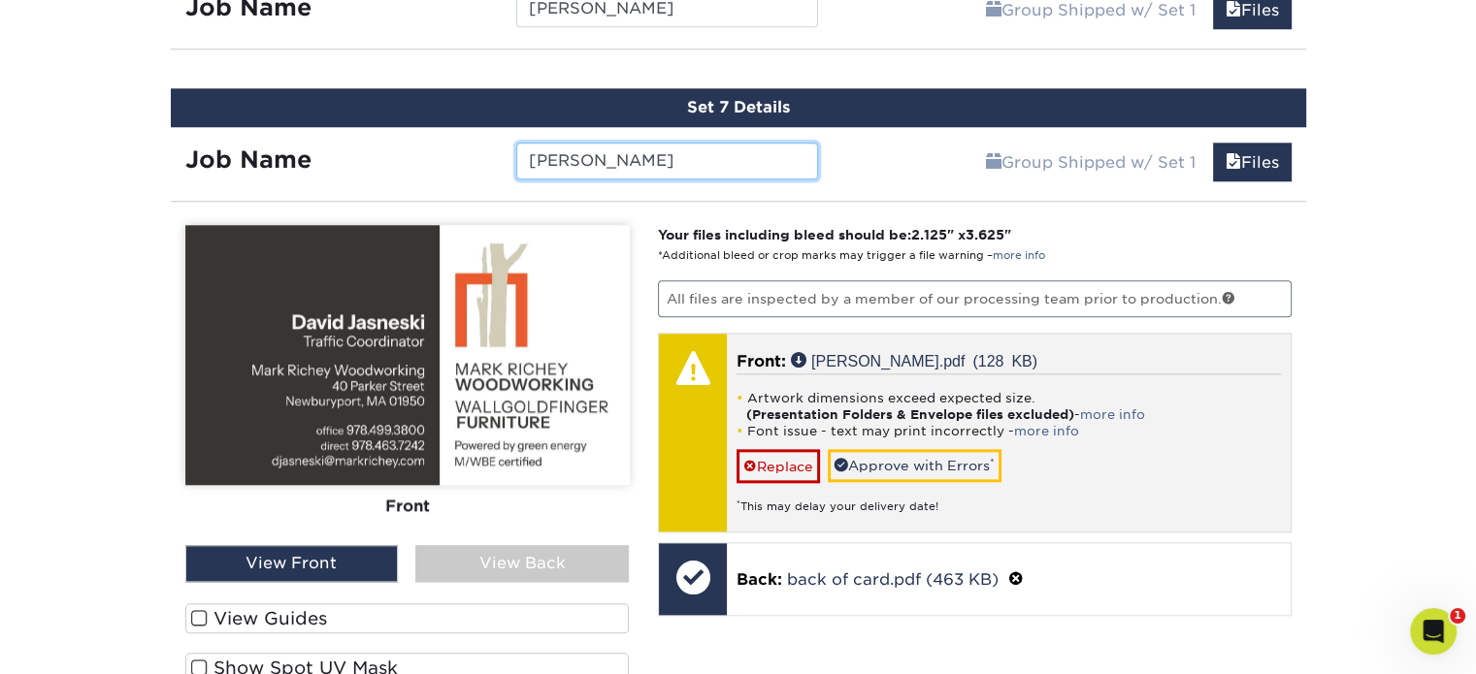
scroll to position [2065, 0]
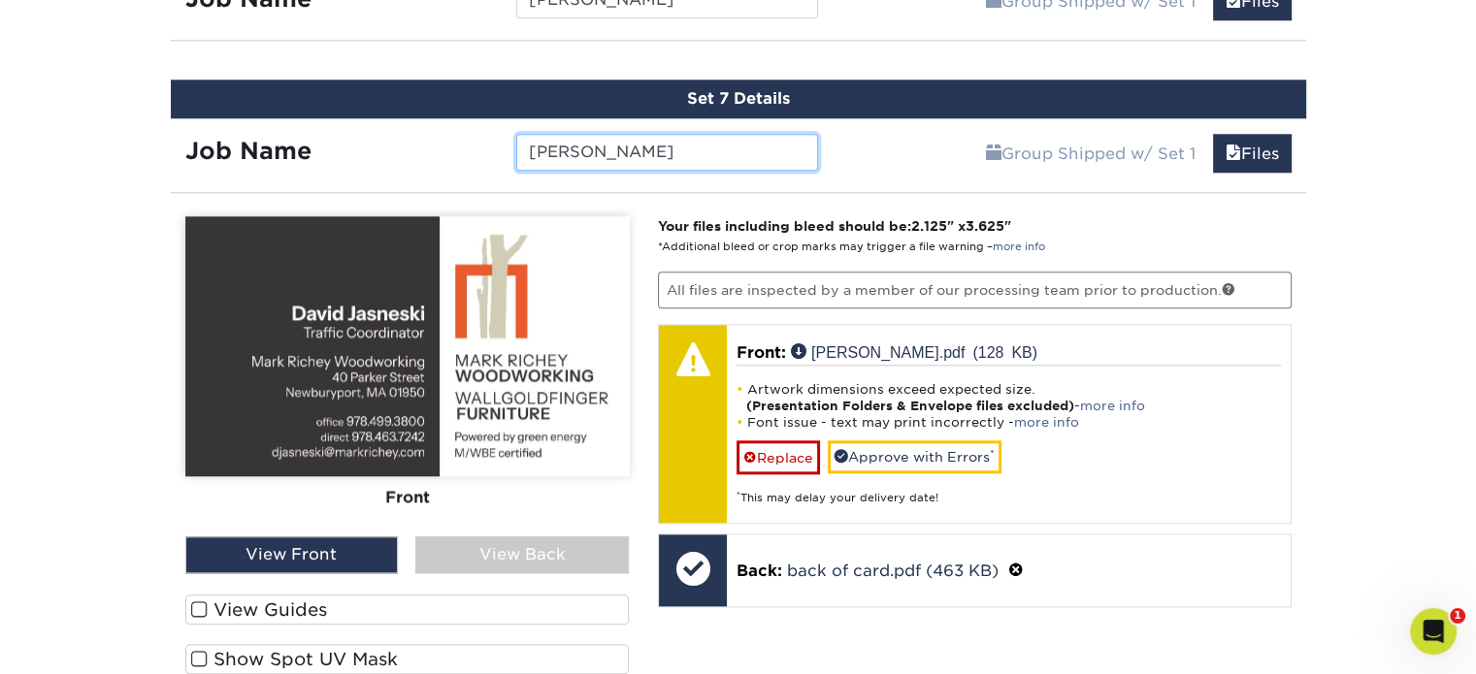
type input "David Jasneski"
click at [287, 602] on label "View Guides" at bounding box center [407, 610] width 444 height 30
click at [0, 0] on input "View Guides" at bounding box center [0, 0] width 0 height 0
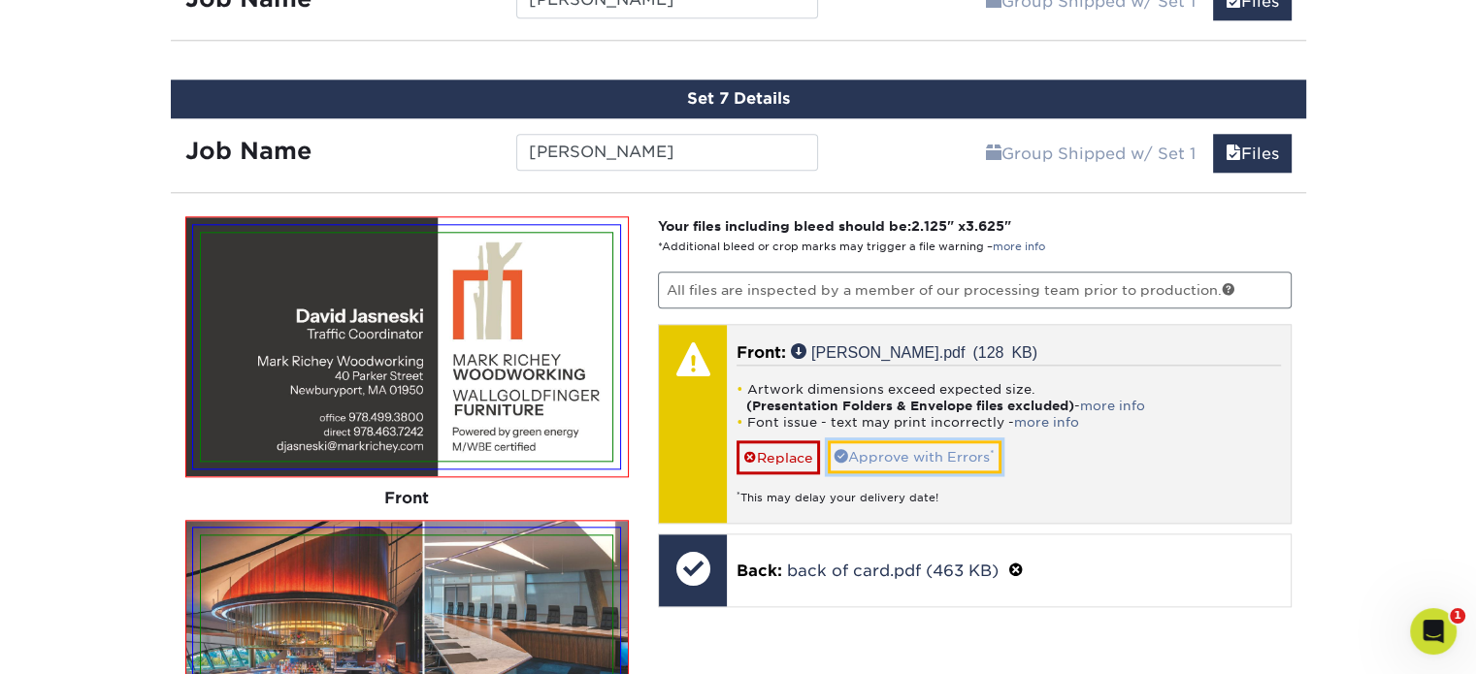
click at [931, 445] on link "Approve with Errors *" at bounding box center [915, 456] width 174 height 33
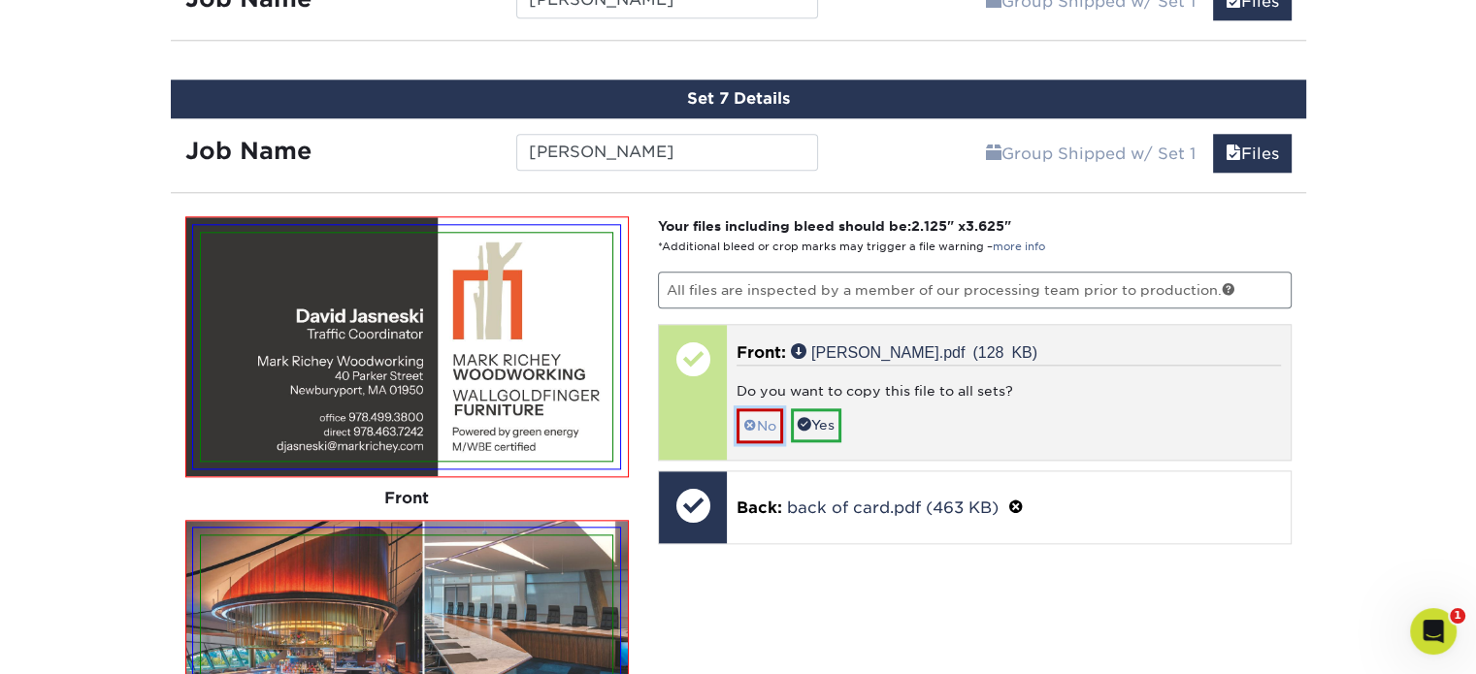
click at [759, 412] on link "No" at bounding box center [759, 425] width 47 height 34
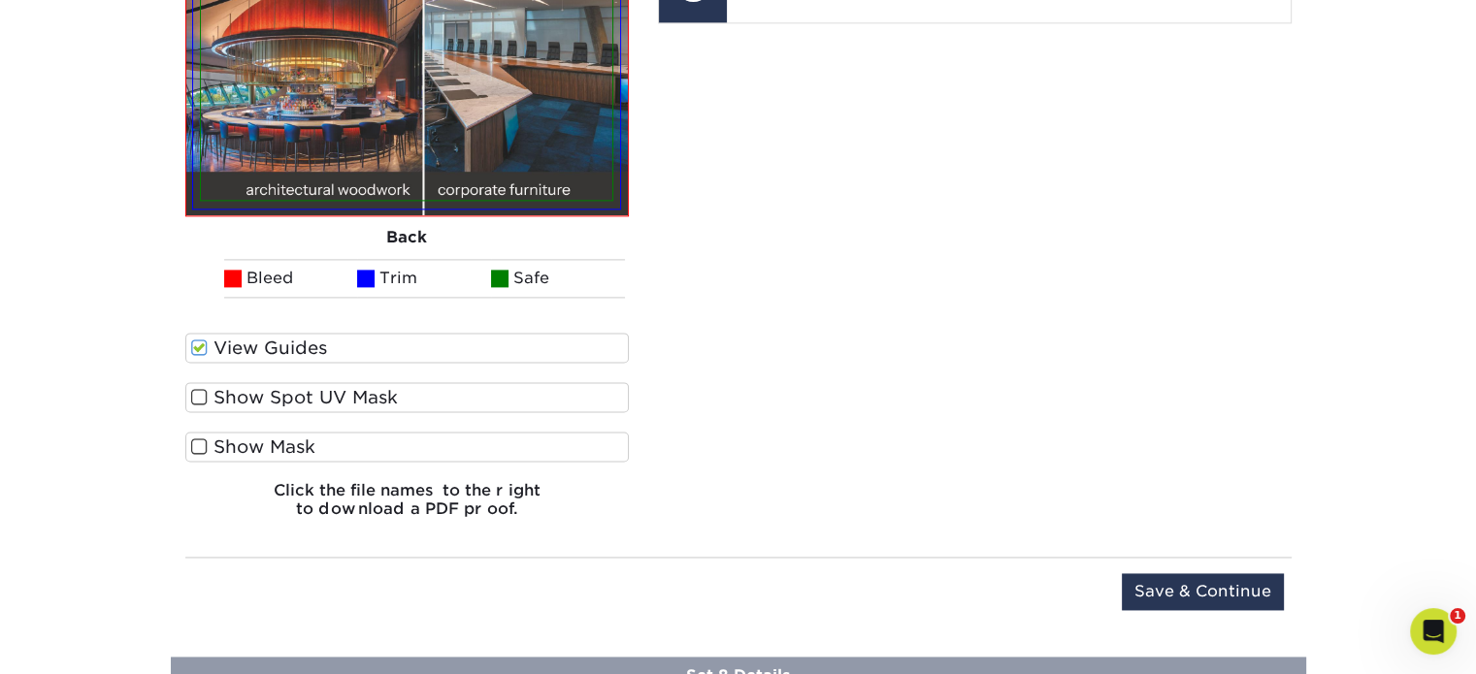
scroll to position [2745, 0]
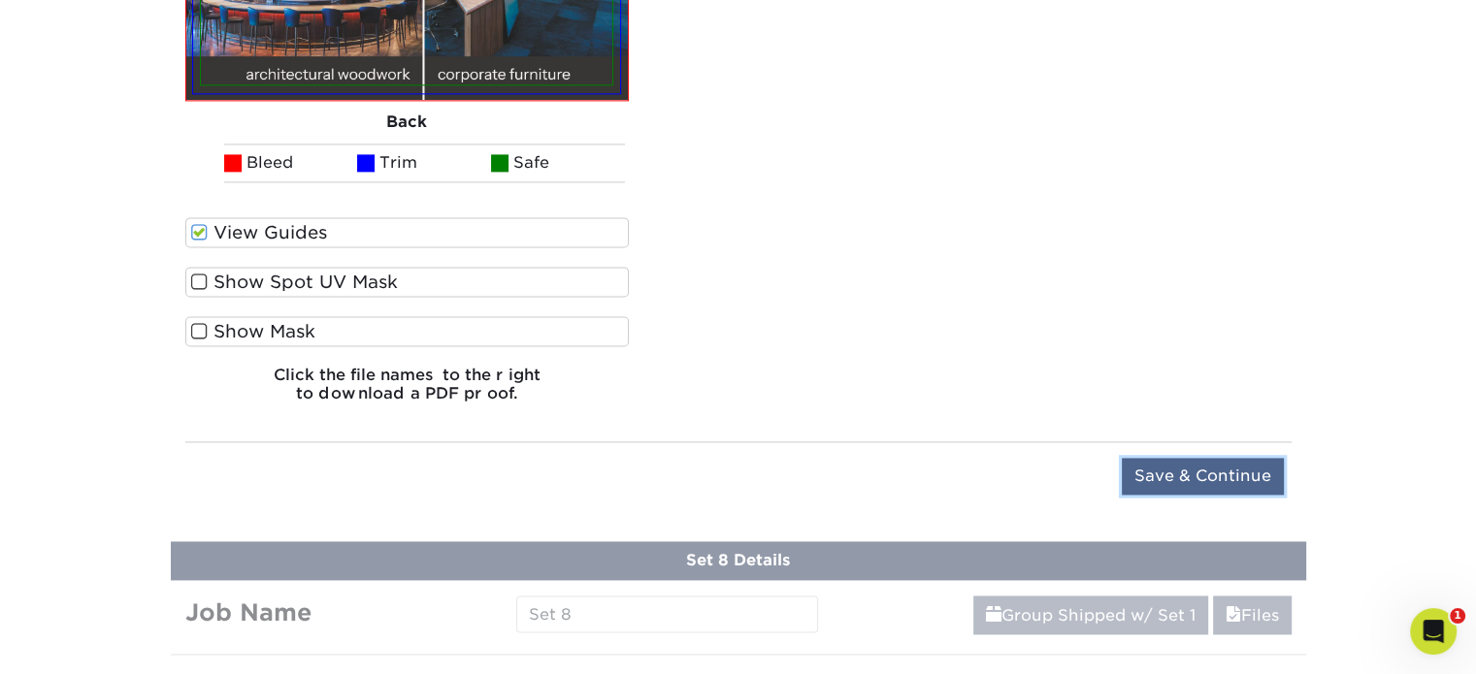
click at [1201, 467] on input "Save & Continue" at bounding box center [1203, 476] width 162 height 37
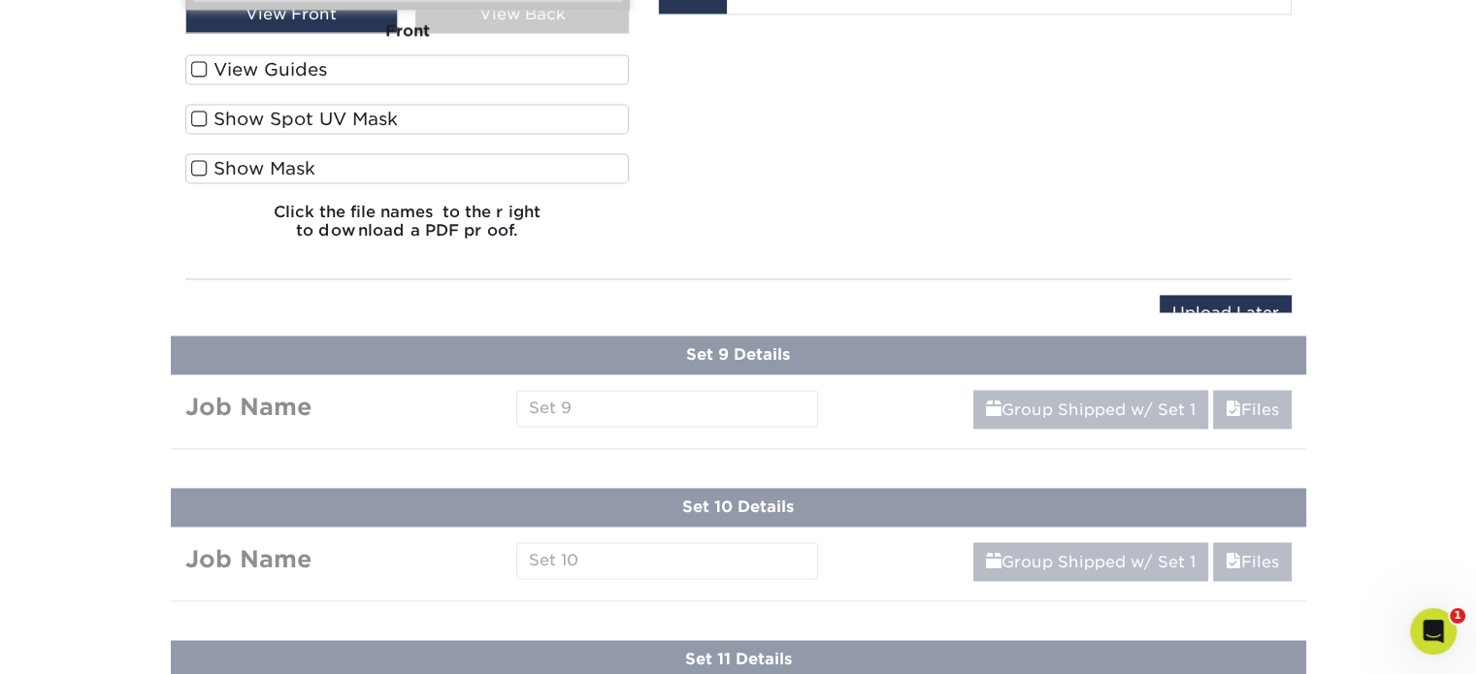
scroll to position [2023, 0]
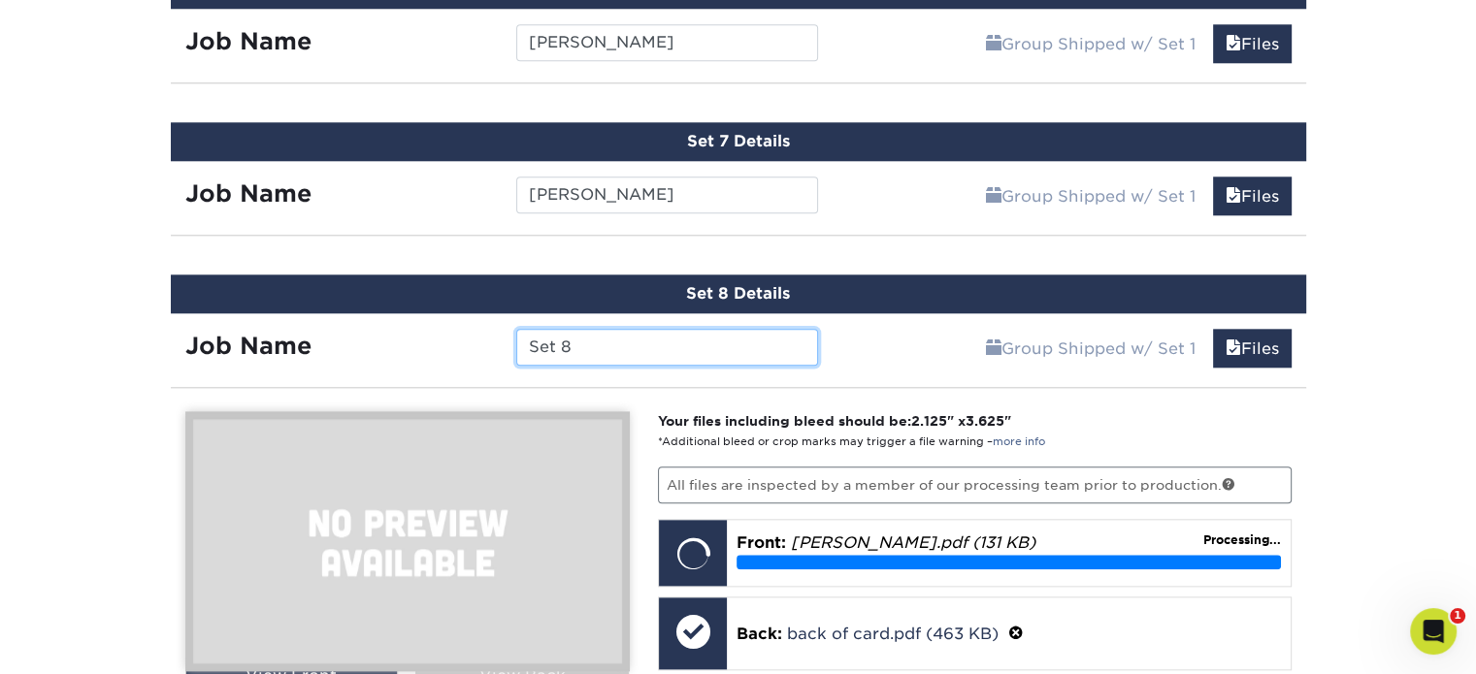
drag, startPoint x: 598, startPoint y: 333, endPoint x: 473, endPoint y: 337, distance: 124.2
click at [473, 337] on div "Job Name Set 8" at bounding box center [502, 347] width 663 height 37
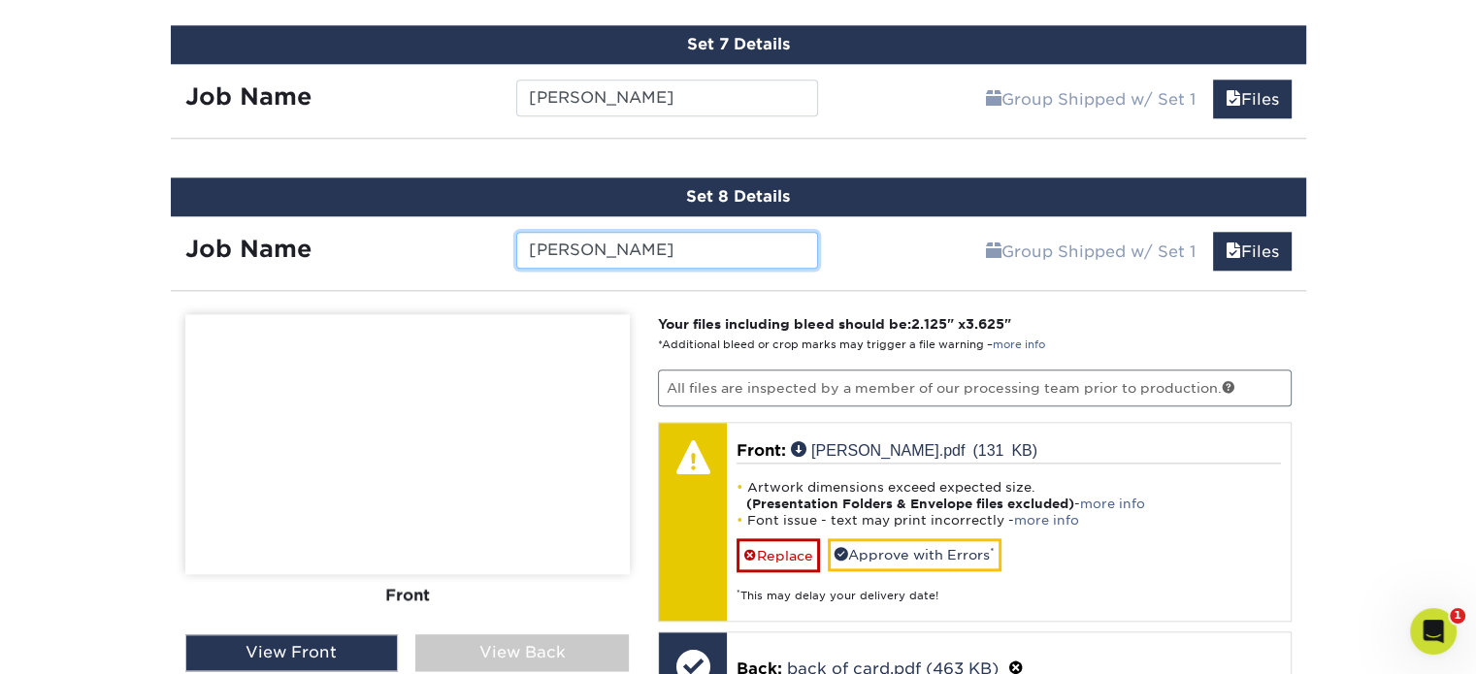
scroll to position [2217, 0]
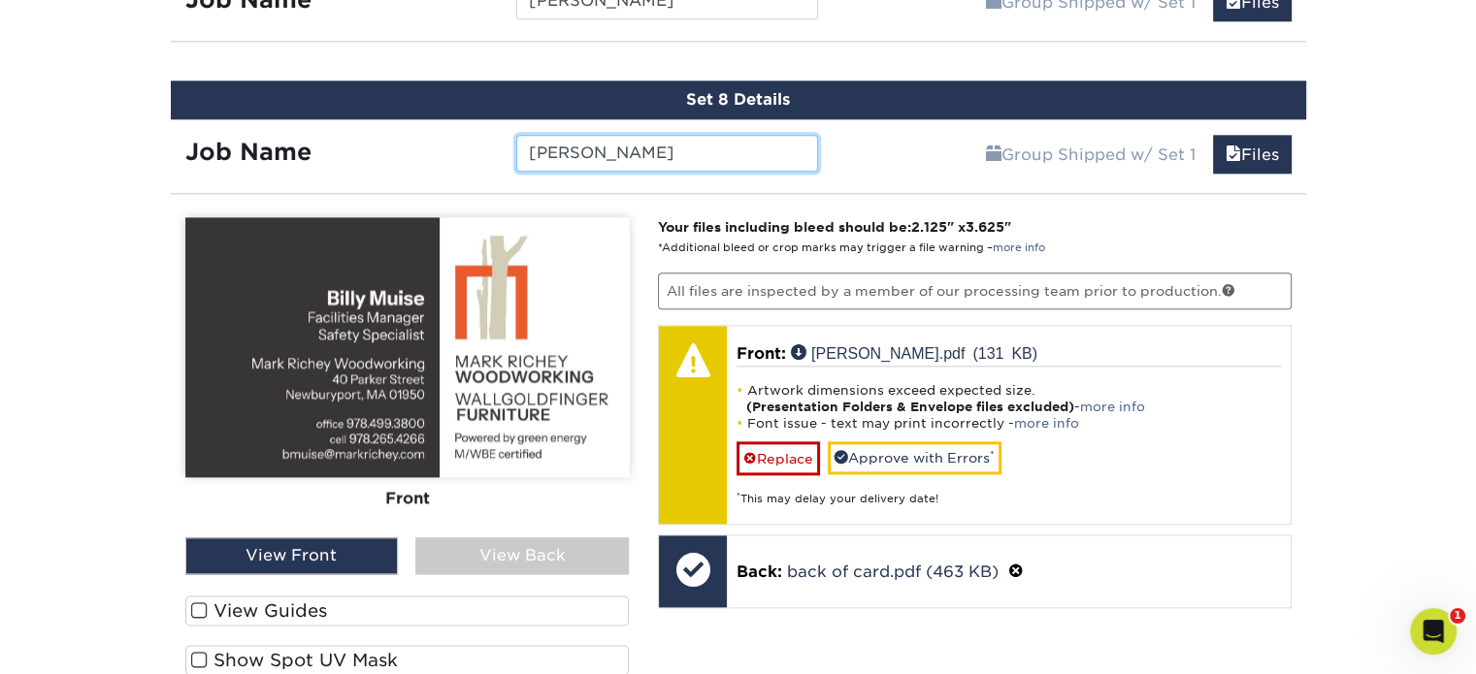
type input "Billy Muise"
drag, startPoint x: 311, startPoint y: 589, endPoint x: 322, endPoint y: 589, distance: 10.7
click at [311, 596] on label "View Guides" at bounding box center [407, 611] width 444 height 30
click at [0, 0] on input "View Guides" at bounding box center [0, 0] width 0 height 0
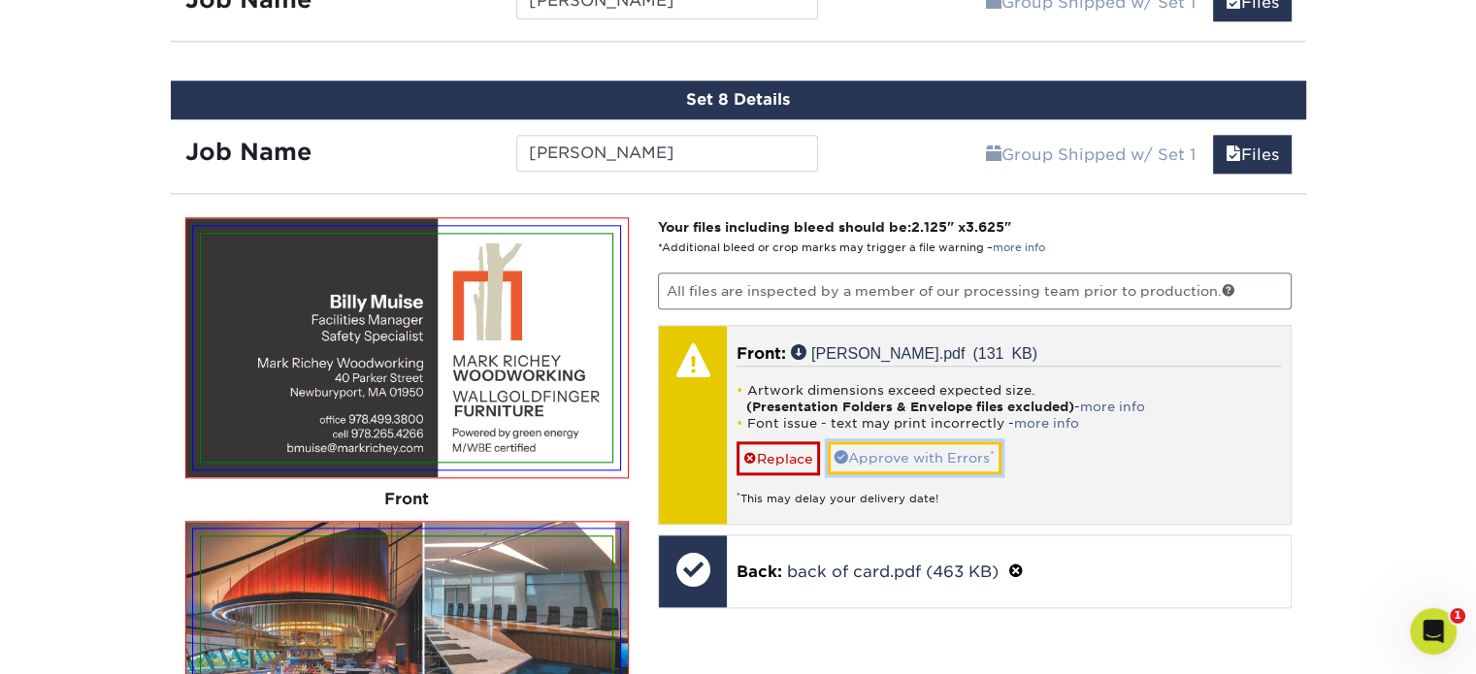
click at [878, 444] on link "Approve with Errors *" at bounding box center [915, 457] width 174 height 33
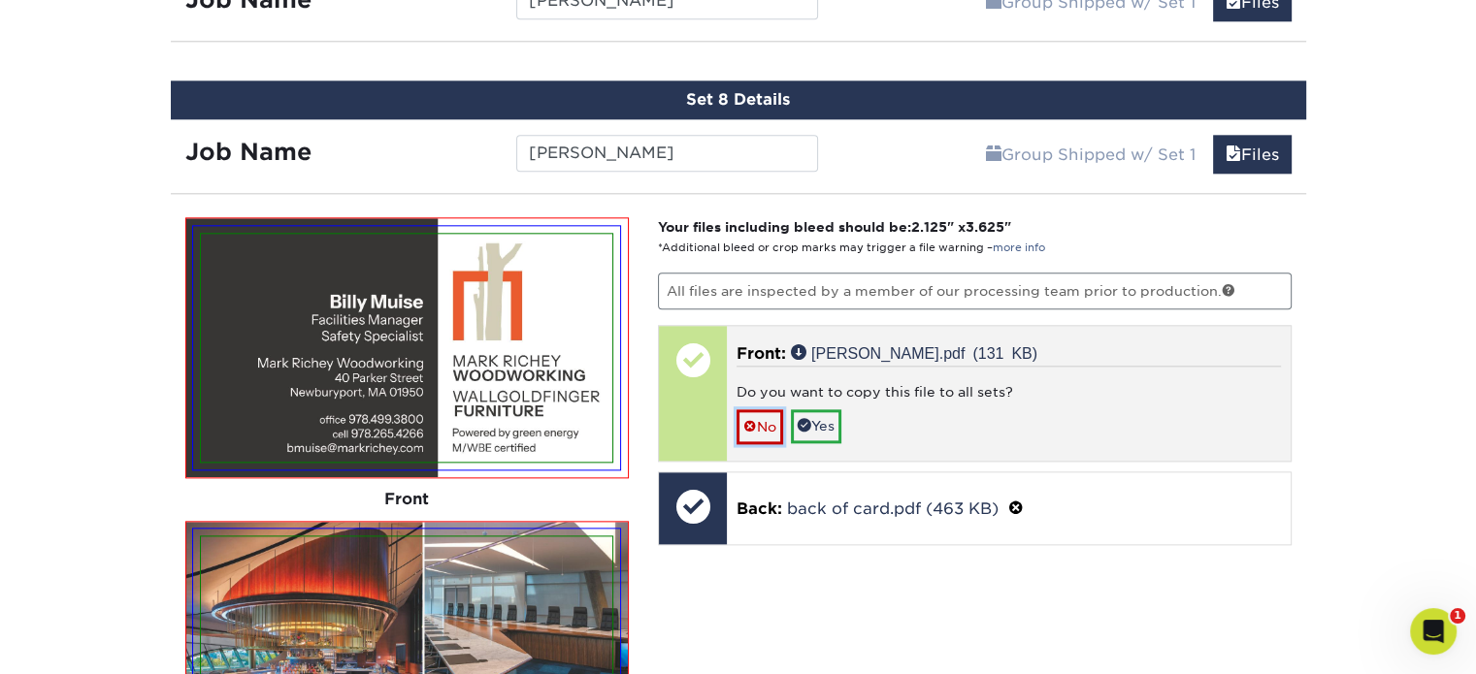
click at [760, 409] on link "No" at bounding box center [759, 426] width 47 height 34
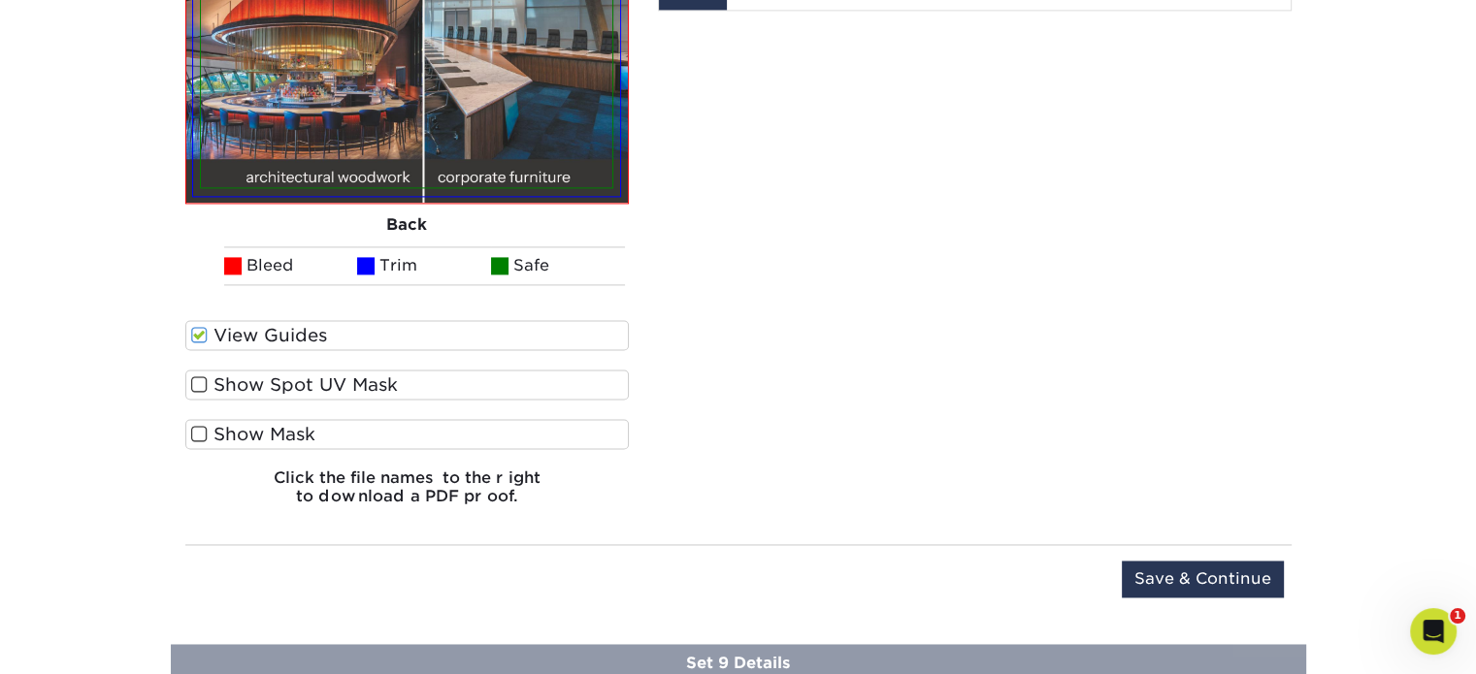
scroll to position [2896, 0]
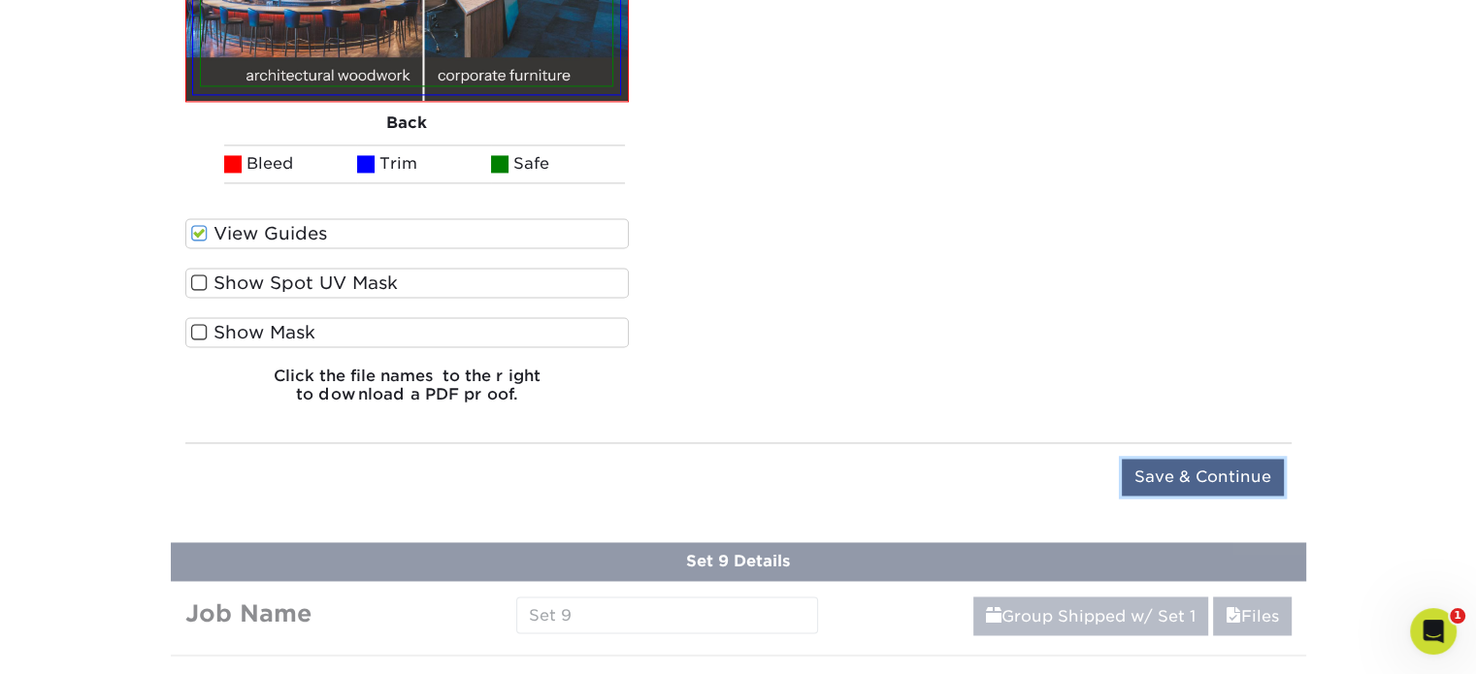
click at [1182, 459] on input "Save & Continue" at bounding box center [1203, 477] width 162 height 37
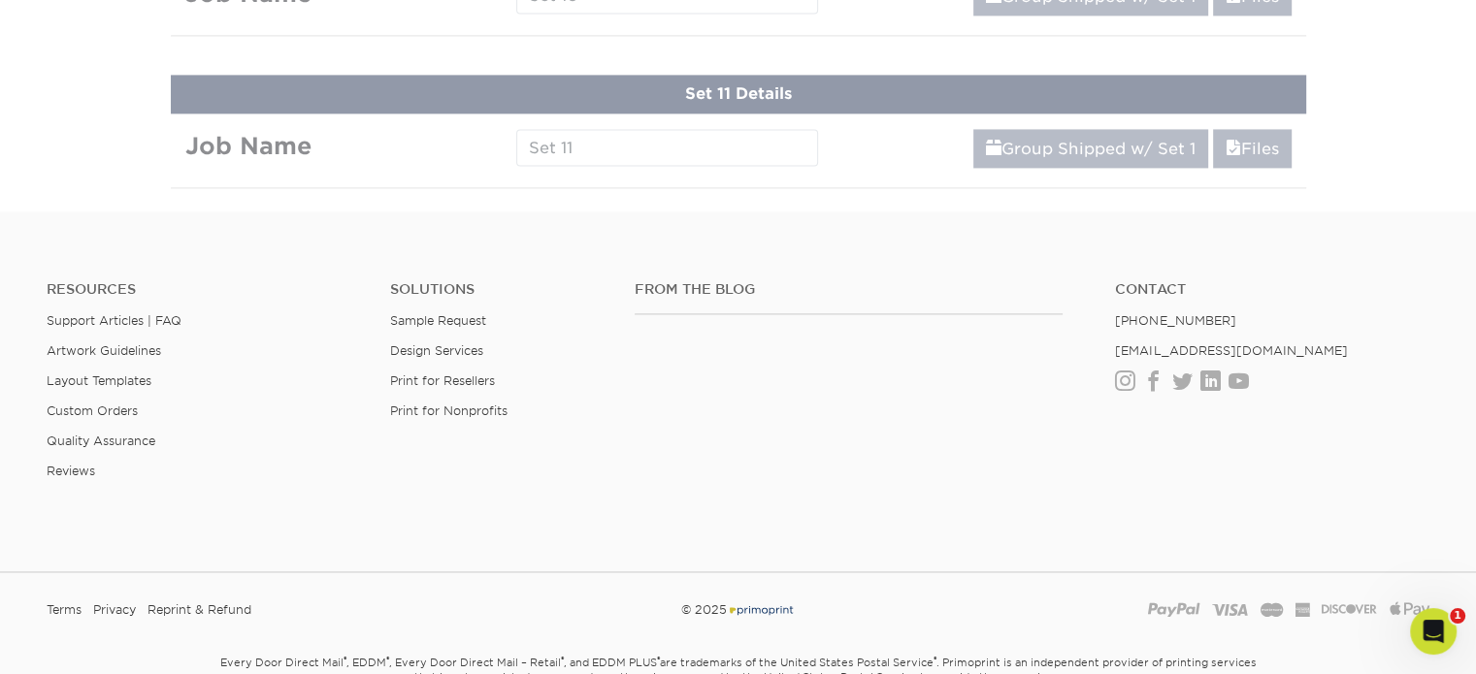
scroll to position [2174, 0]
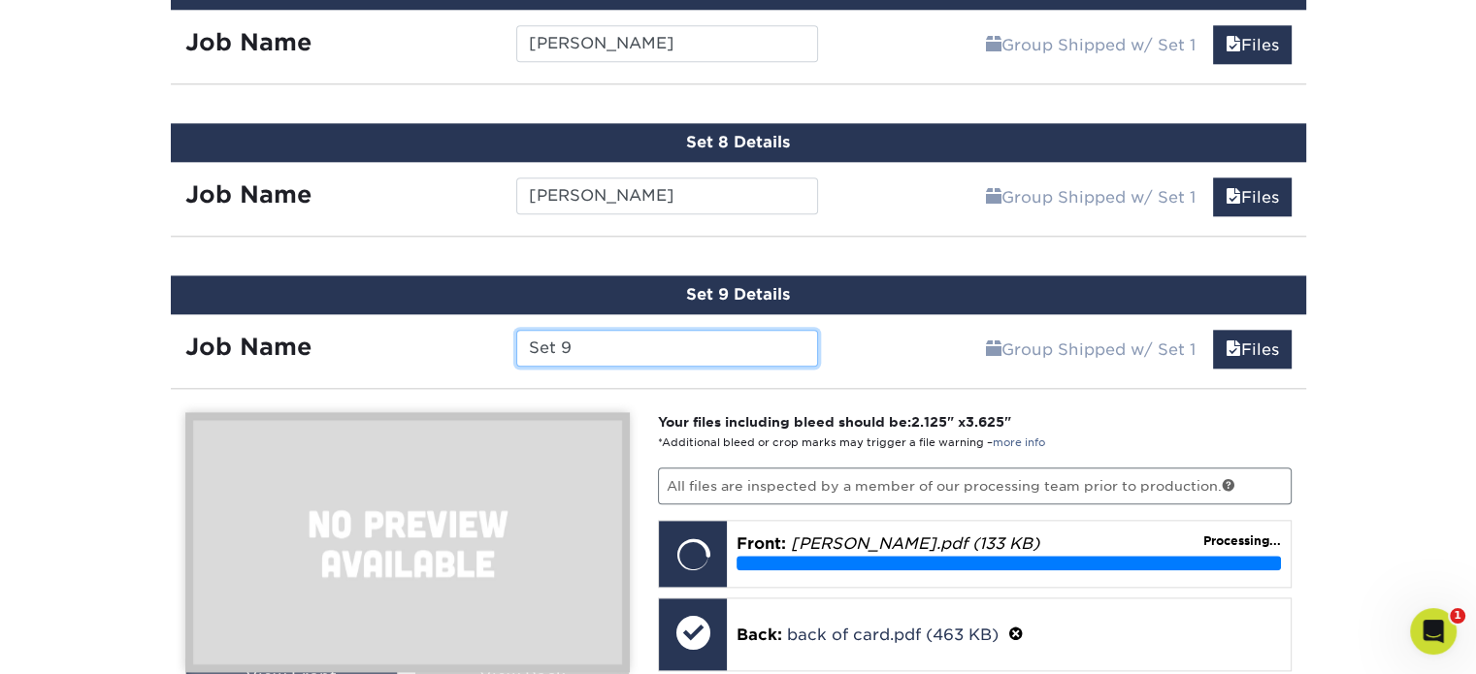
drag, startPoint x: 601, startPoint y: 338, endPoint x: 464, endPoint y: 332, distance: 136.9
click at [464, 332] on div "Job Name Set 9" at bounding box center [502, 348] width 663 height 37
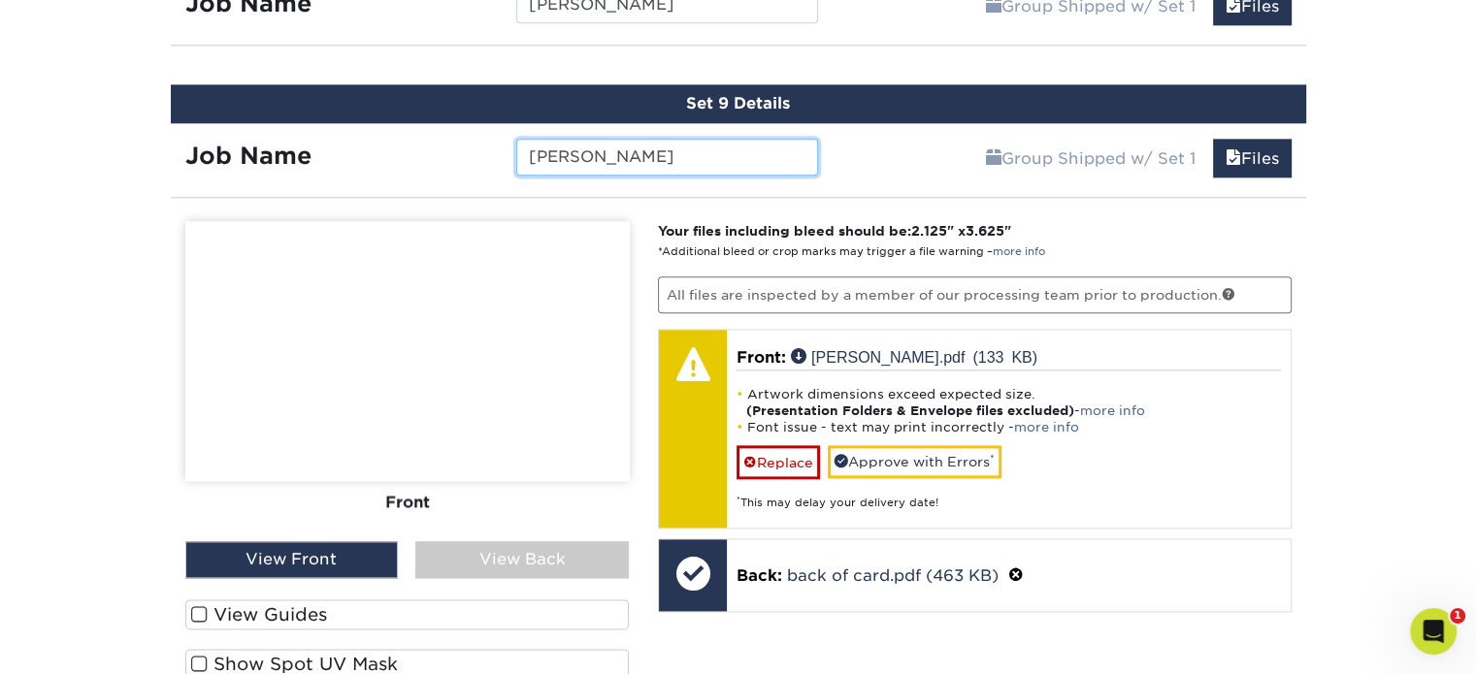
scroll to position [2368, 0]
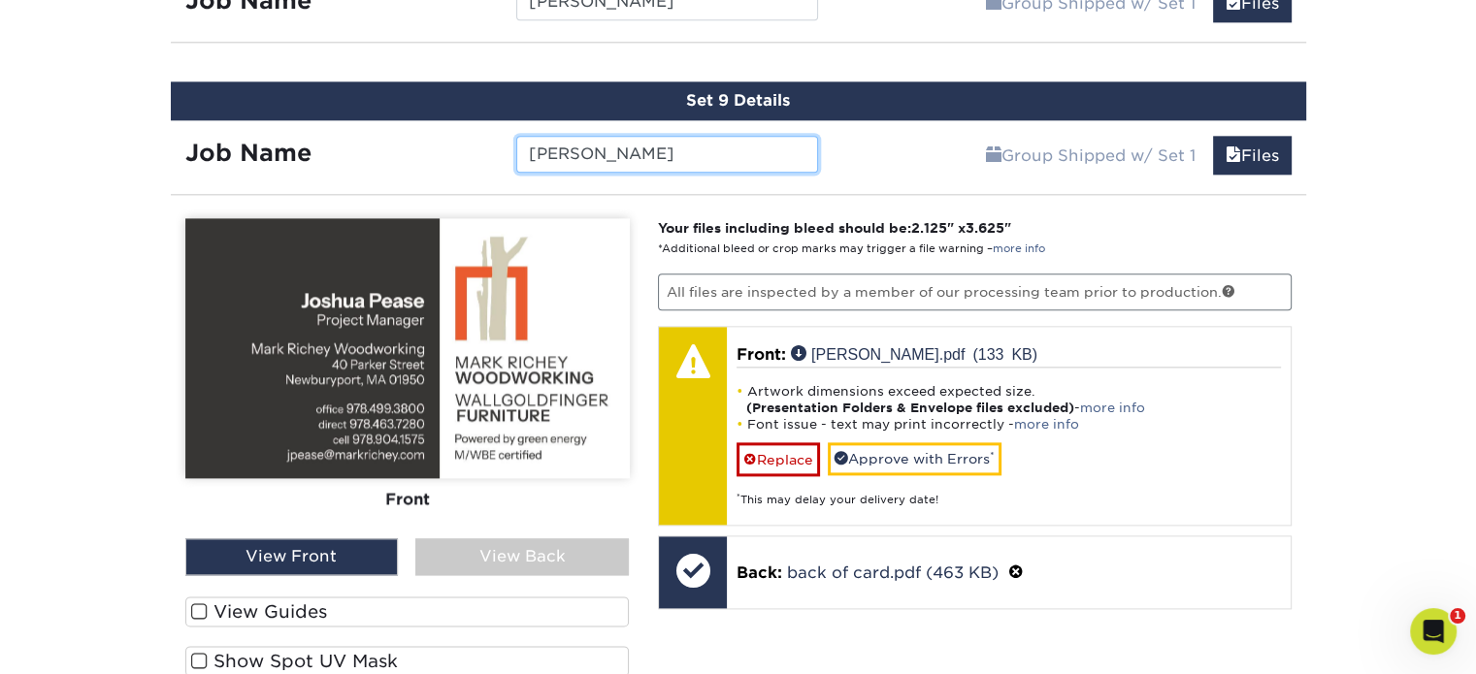
type input "Joshua Pease"
click at [334, 597] on label "View Guides" at bounding box center [407, 612] width 444 height 30
click at [0, 0] on input "View Guides" at bounding box center [0, 0] width 0 height 0
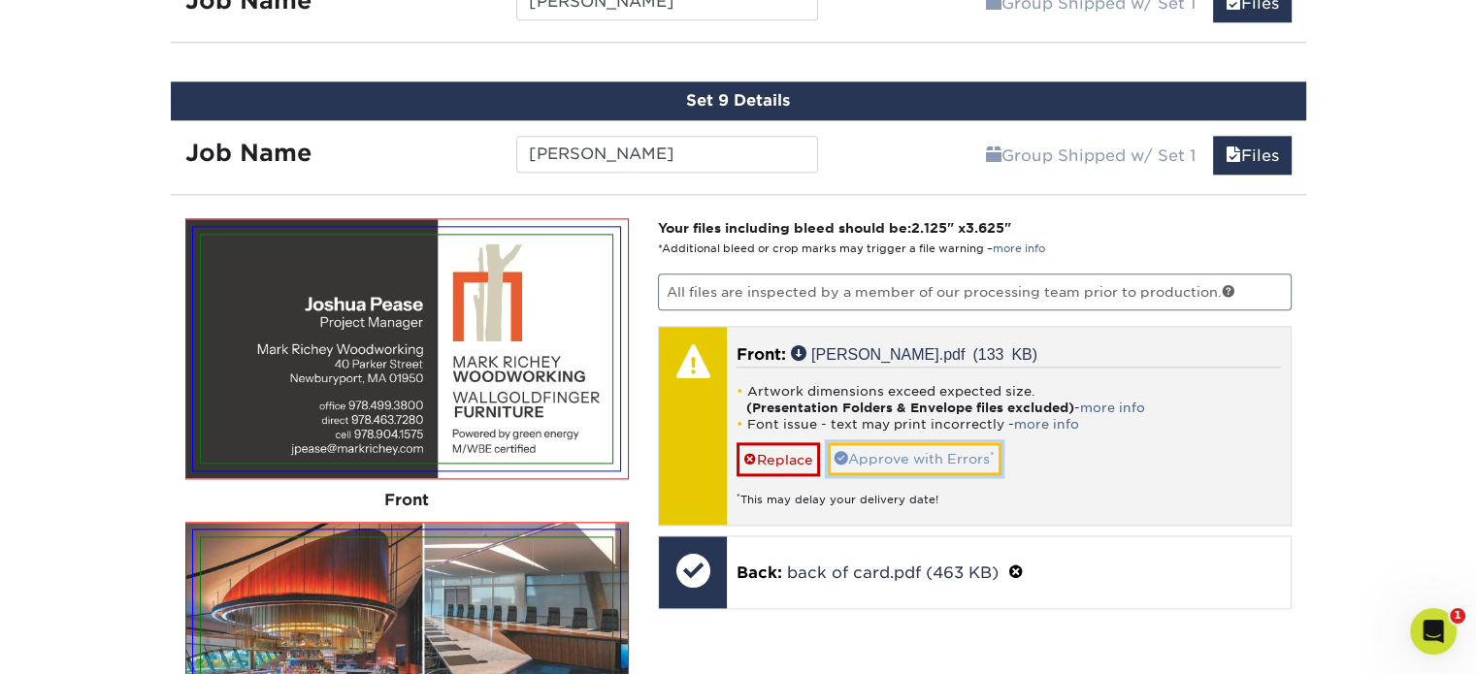
click at [865, 442] on link "Approve with Errors *" at bounding box center [915, 458] width 174 height 33
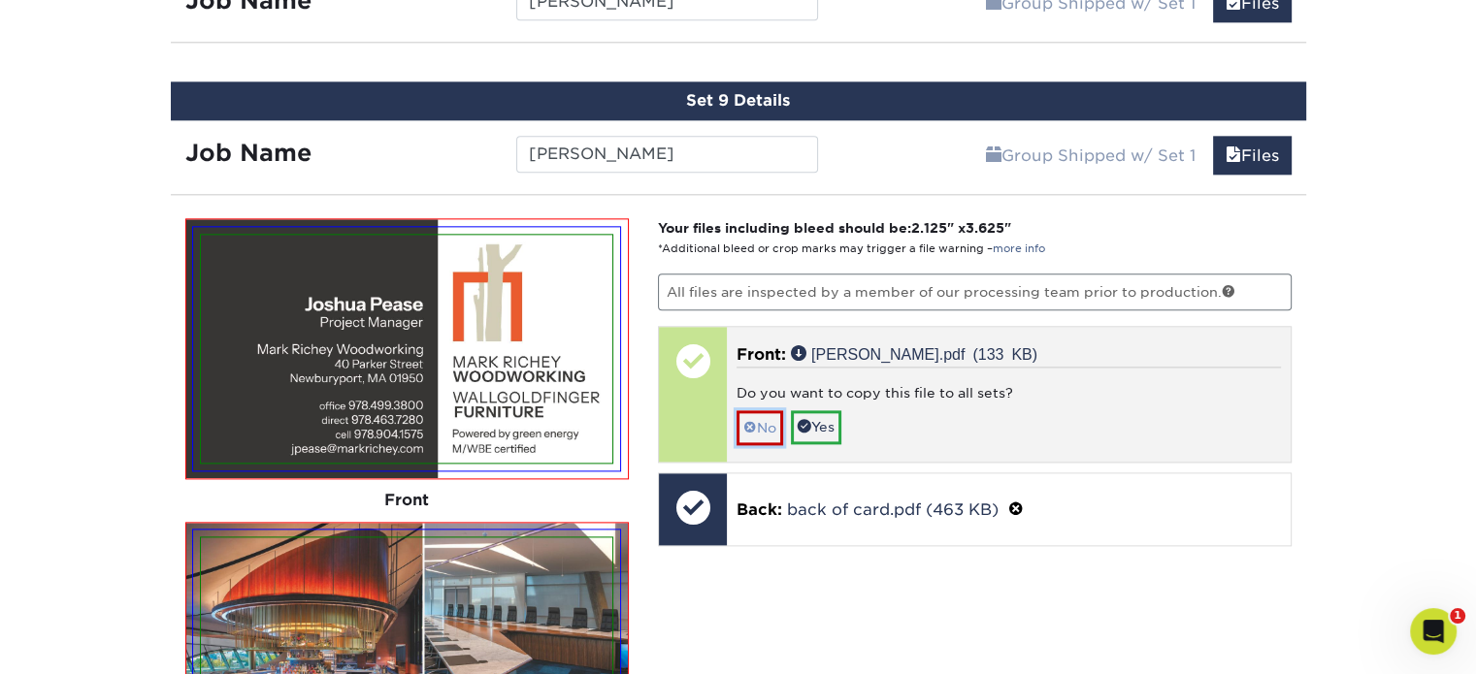
click at [758, 410] on link "No" at bounding box center [759, 427] width 47 height 34
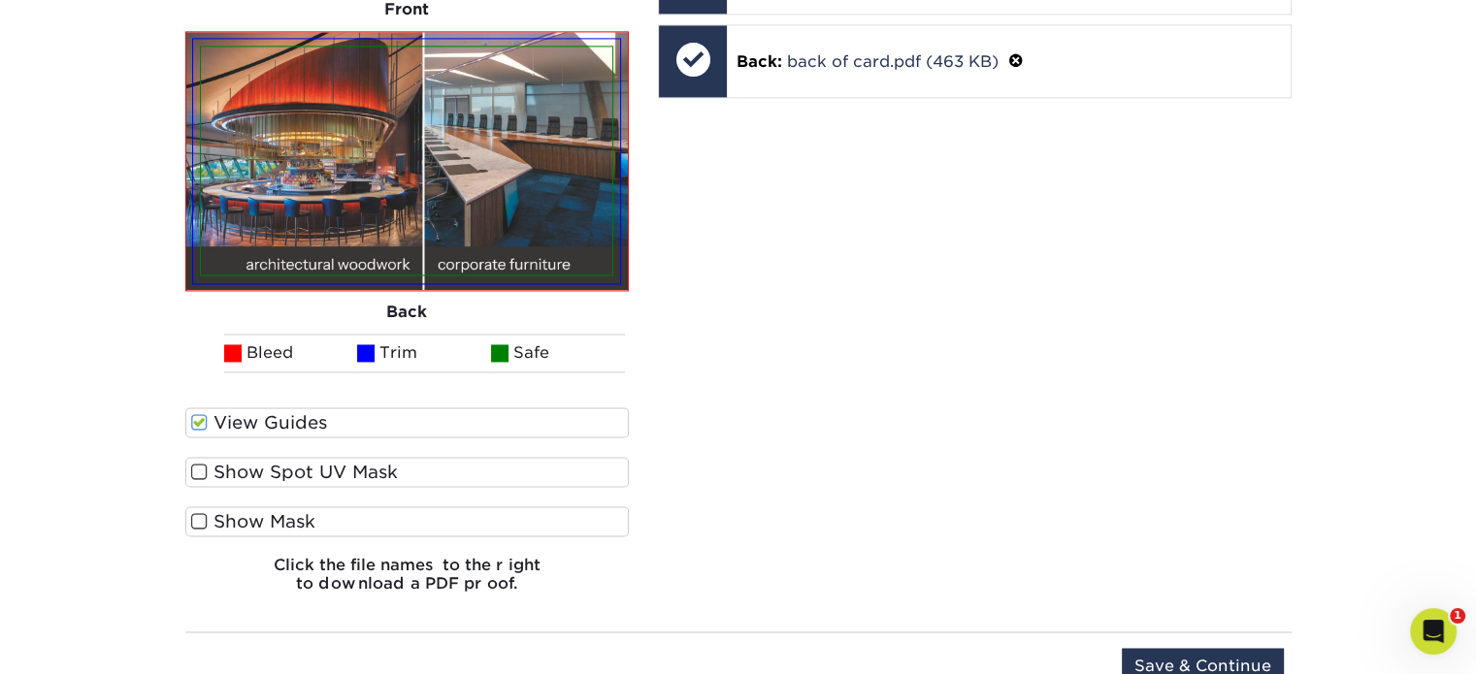
scroll to position [3047, 0]
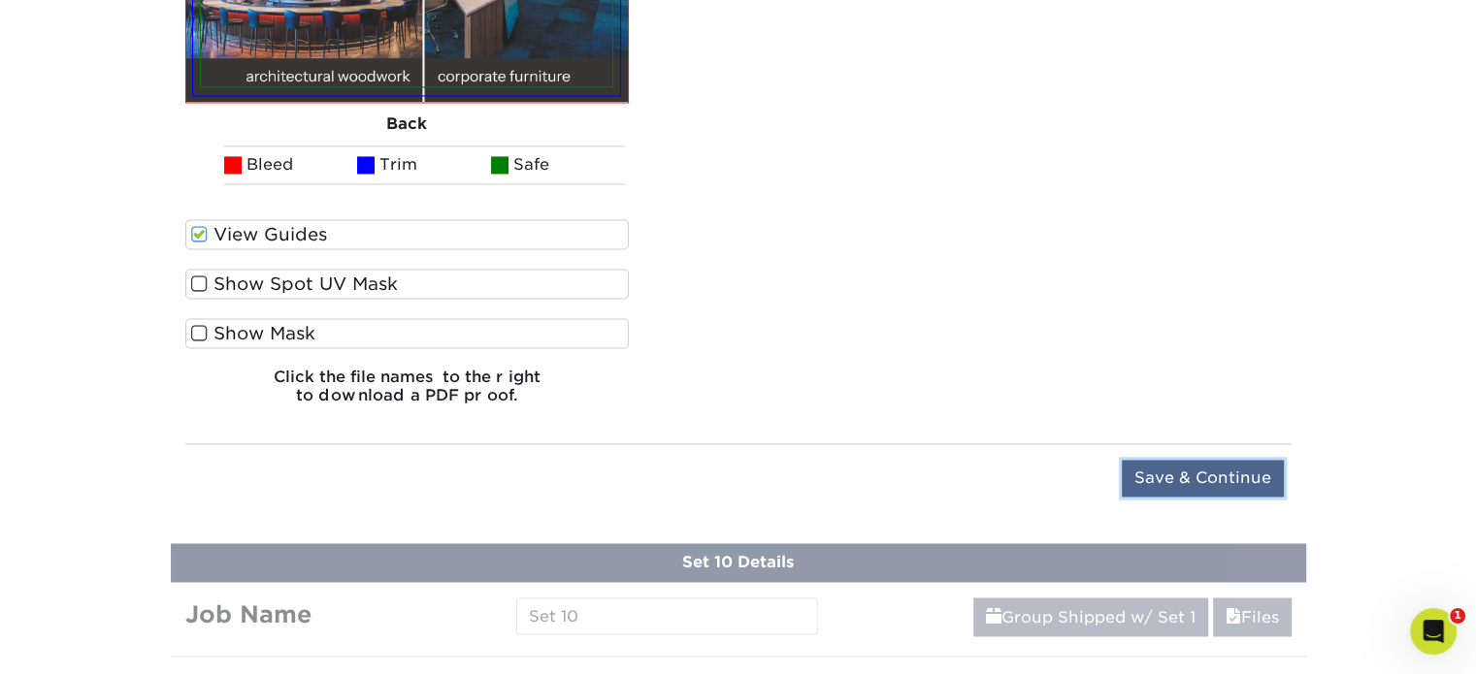
click at [1199, 460] on input "Save & Continue" at bounding box center [1203, 478] width 162 height 37
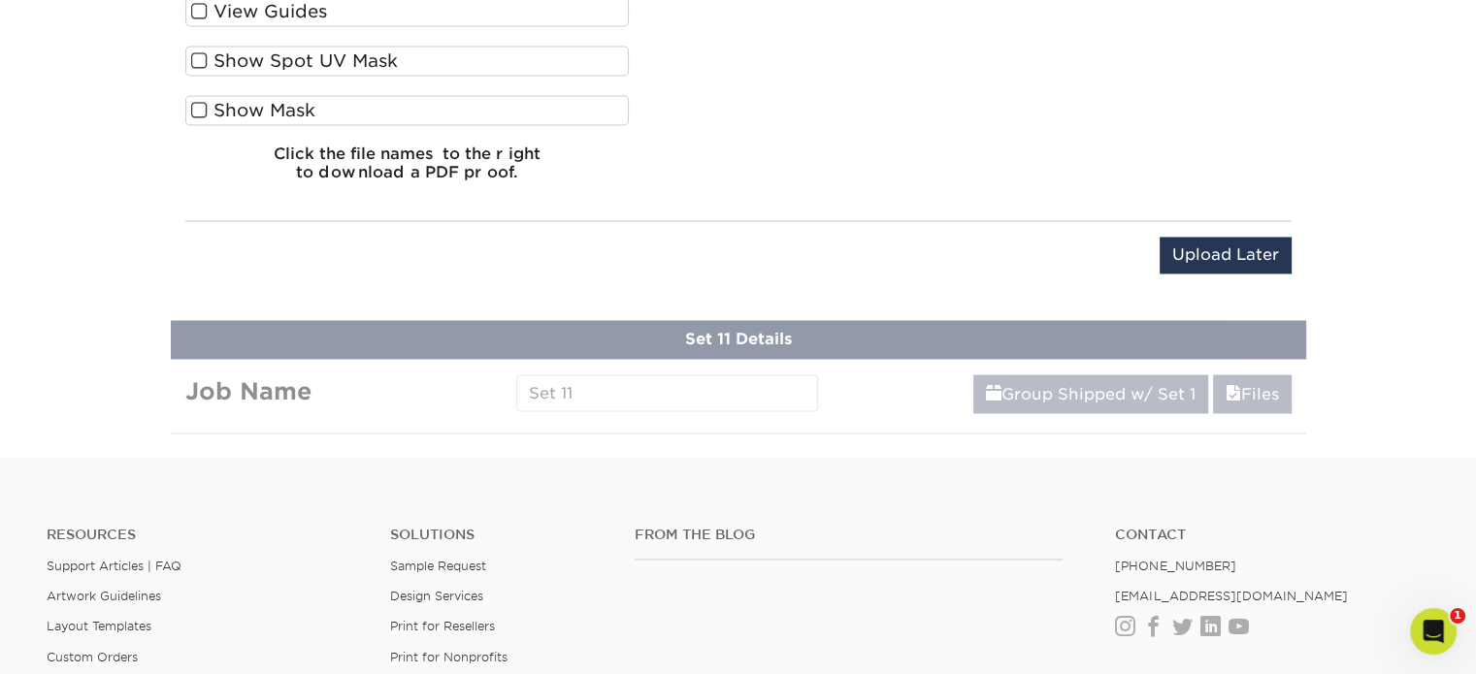
scroll to position [2325, 0]
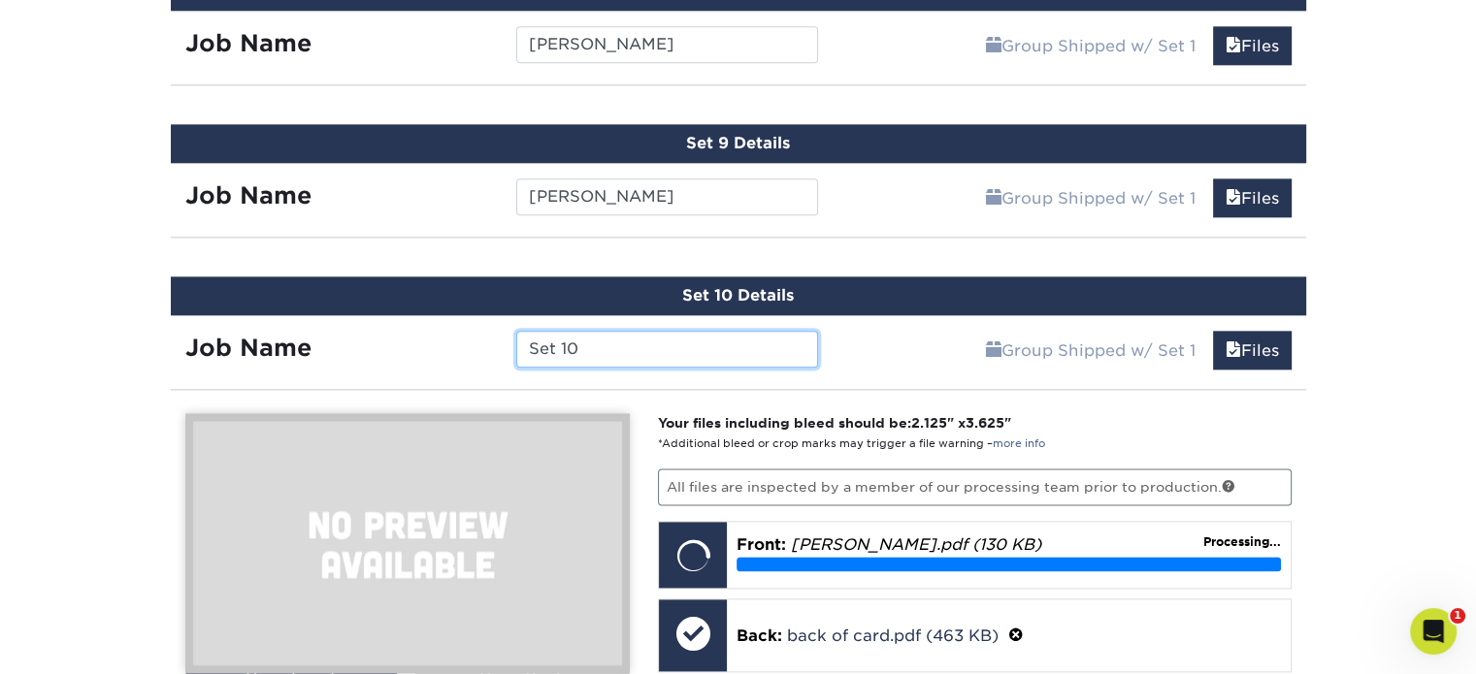
drag, startPoint x: 609, startPoint y: 336, endPoint x: 485, endPoint y: 336, distance: 124.2
click at [485, 336] on div "Job Name Set 10" at bounding box center [502, 349] width 663 height 37
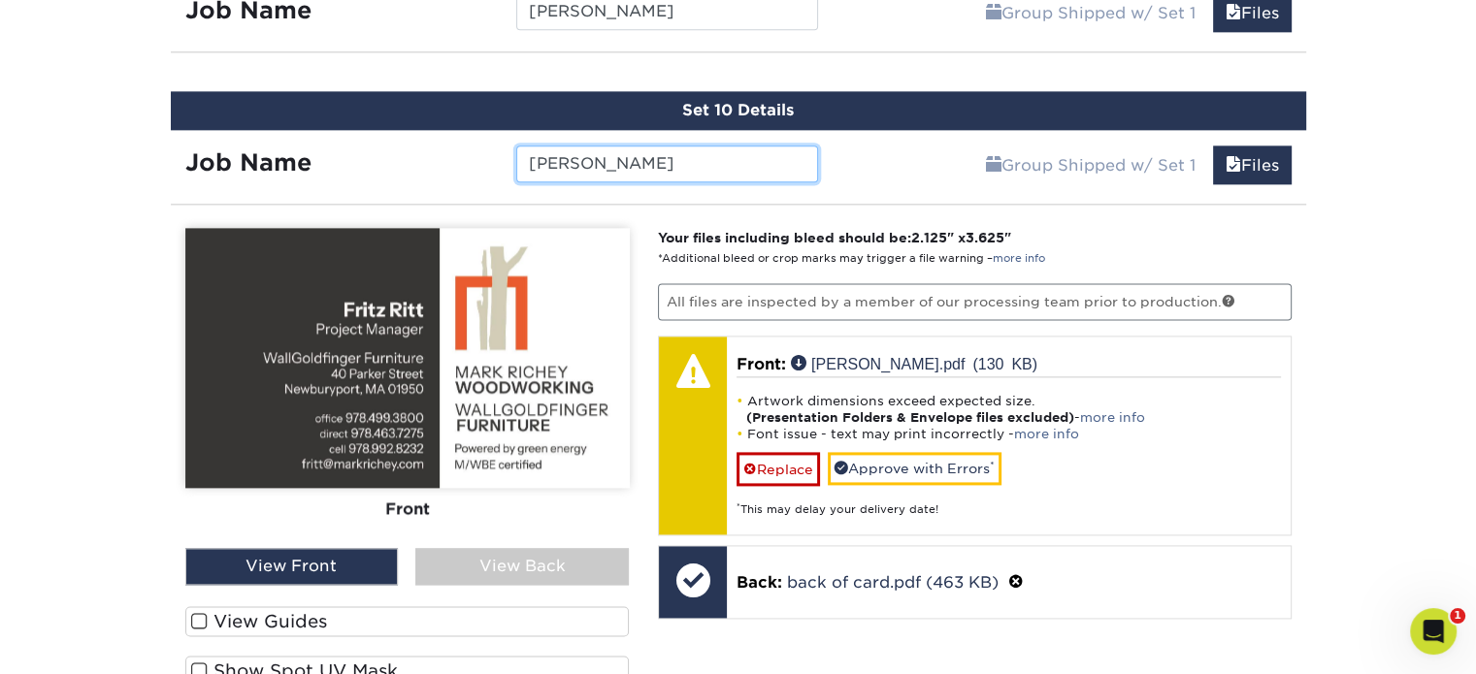
scroll to position [2520, 0]
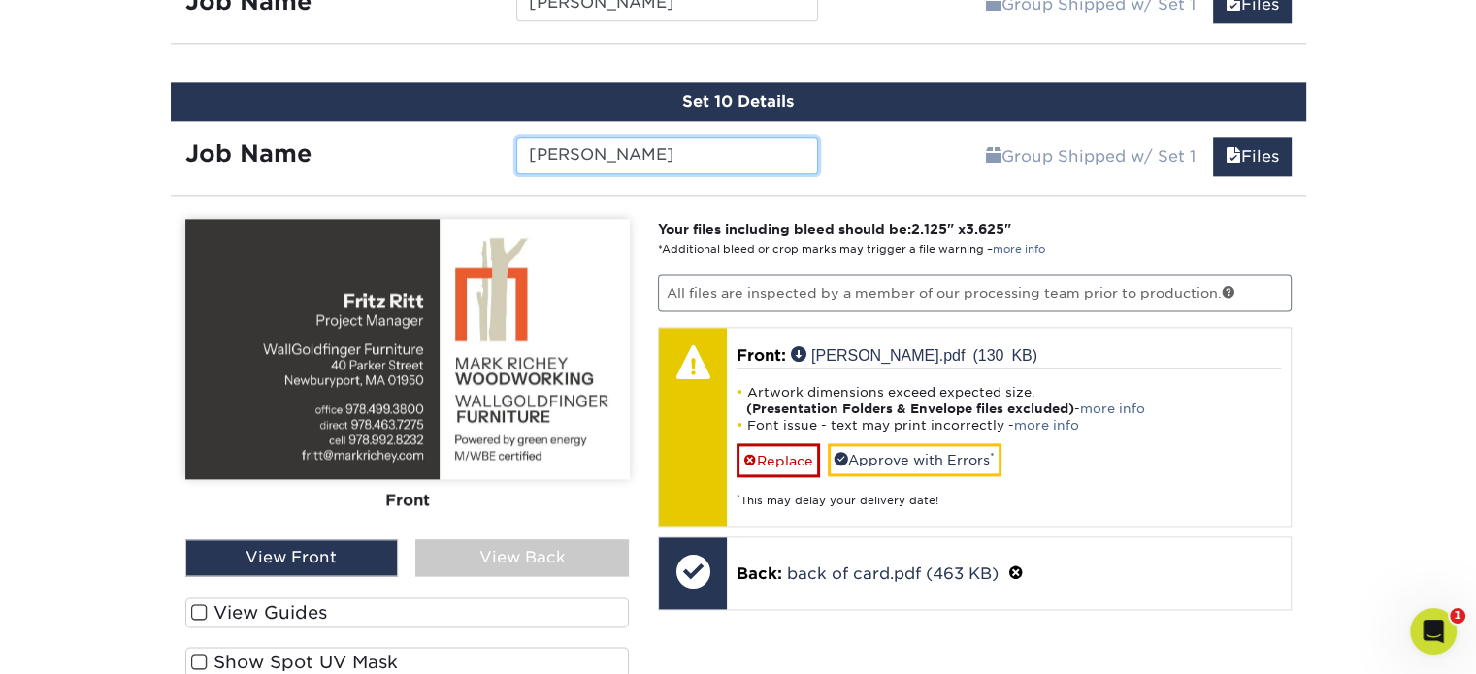
type input "Fritz Ritt"
click at [332, 598] on label "View Guides" at bounding box center [407, 613] width 444 height 30
click at [0, 0] on input "View Guides" at bounding box center [0, 0] width 0 height 0
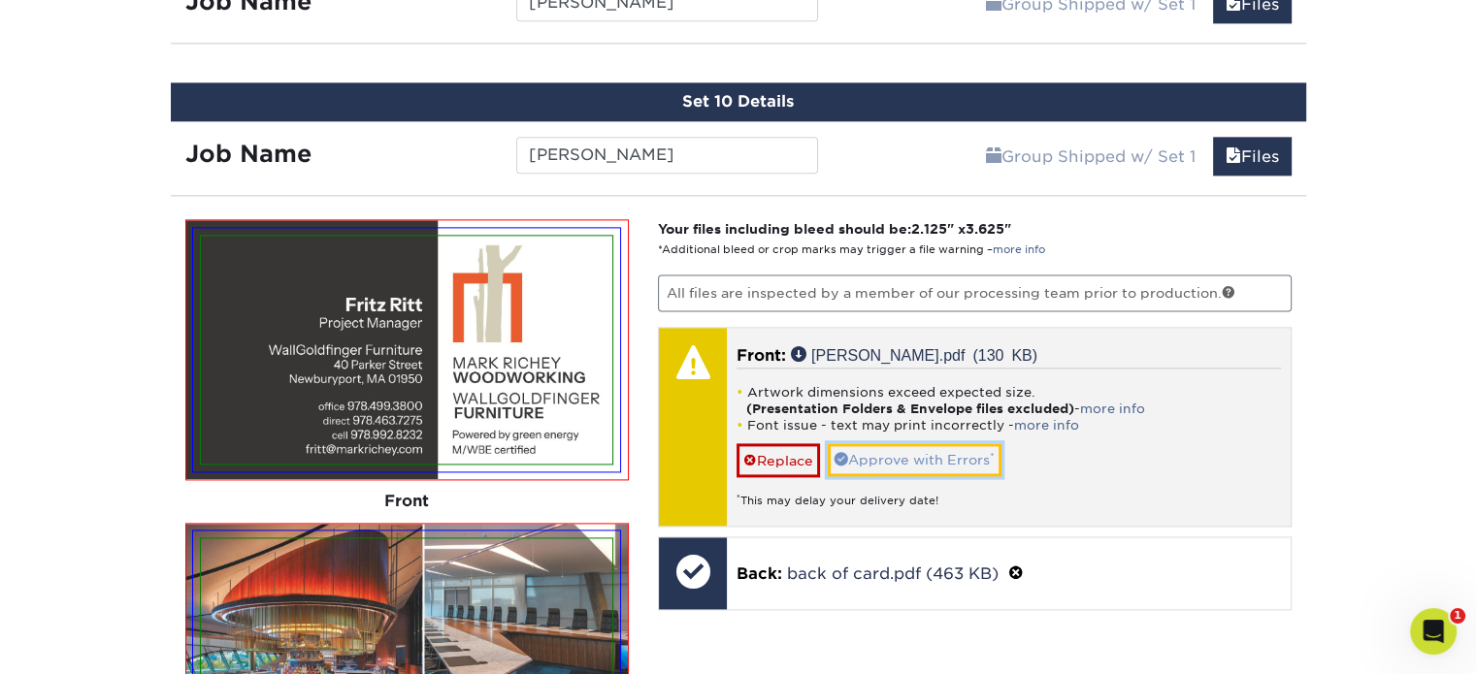
click at [890, 443] on link "Approve with Errors *" at bounding box center [915, 459] width 174 height 33
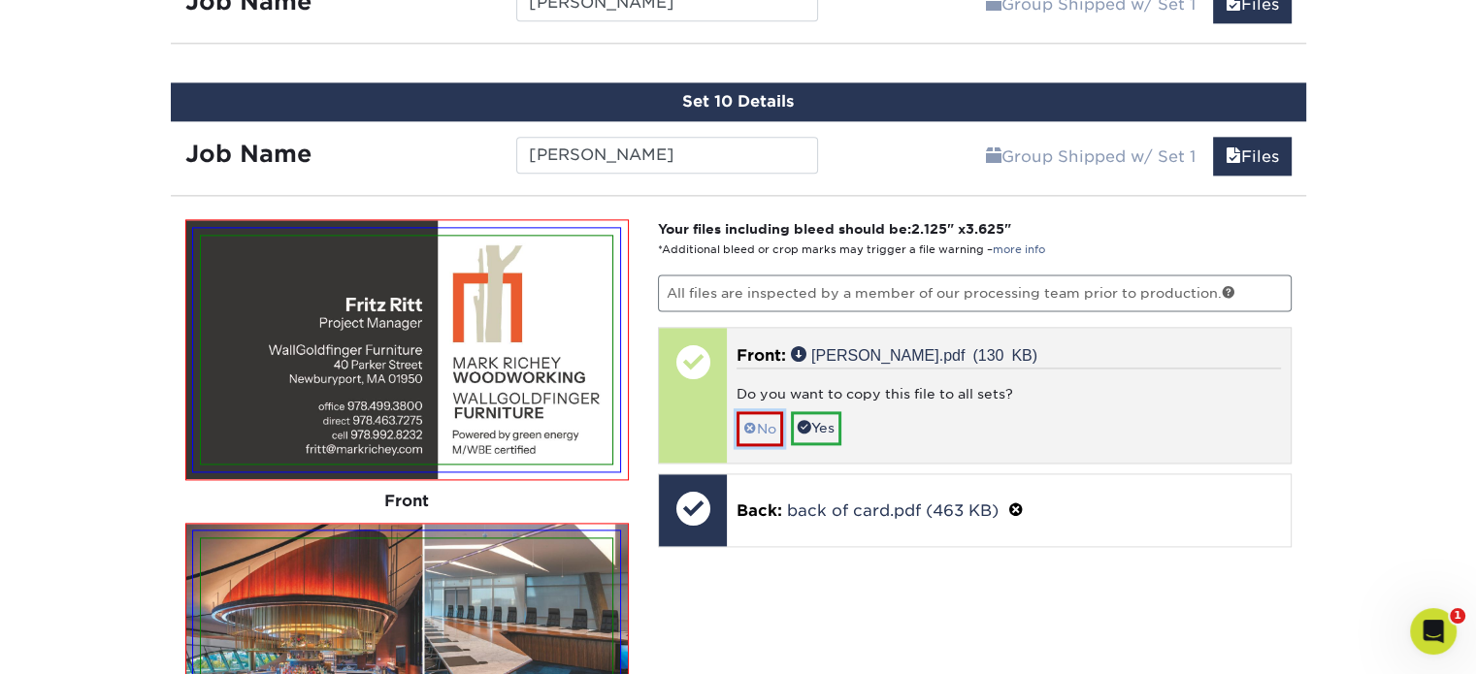
click at [757, 411] on link "No" at bounding box center [759, 428] width 47 height 34
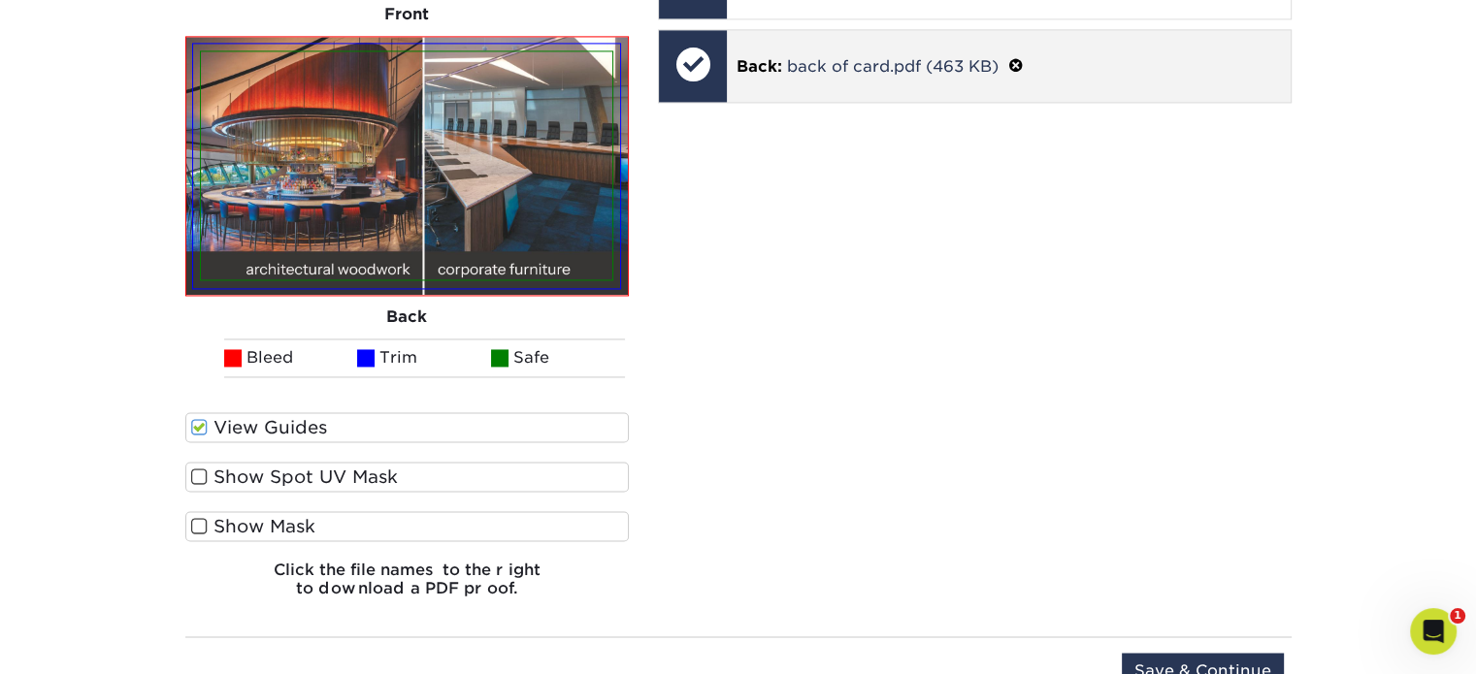
scroll to position [3102, 0]
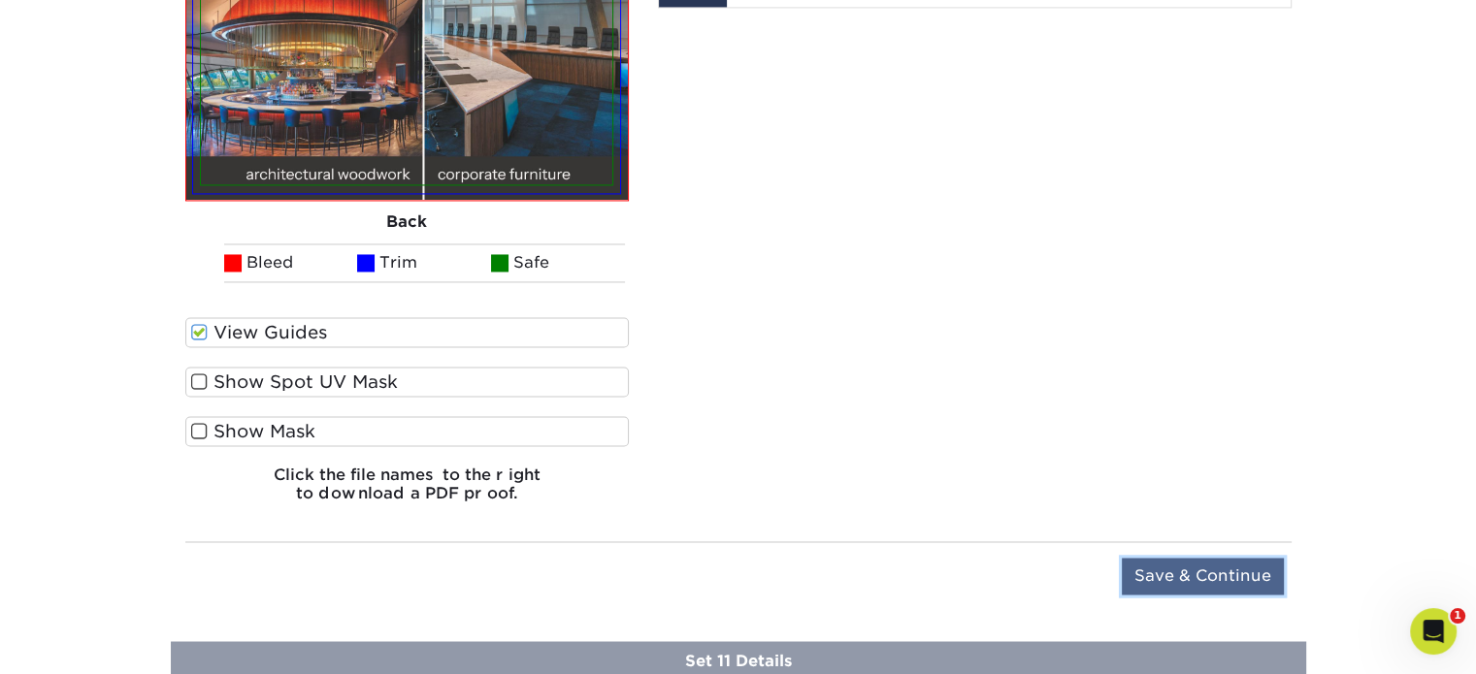
click at [1164, 558] on input "Save & Continue" at bounding box center [1203, 576] width 162 height 37
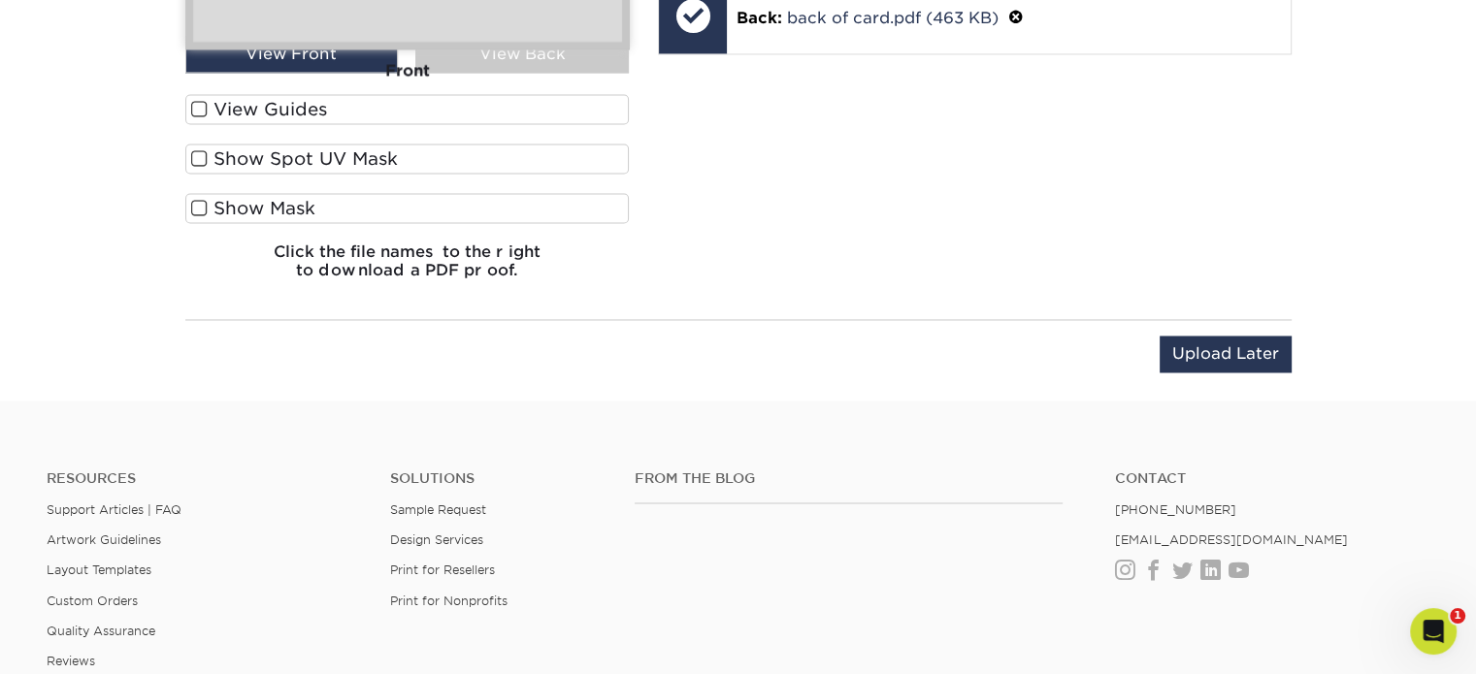
scroll to position [2477, 0]
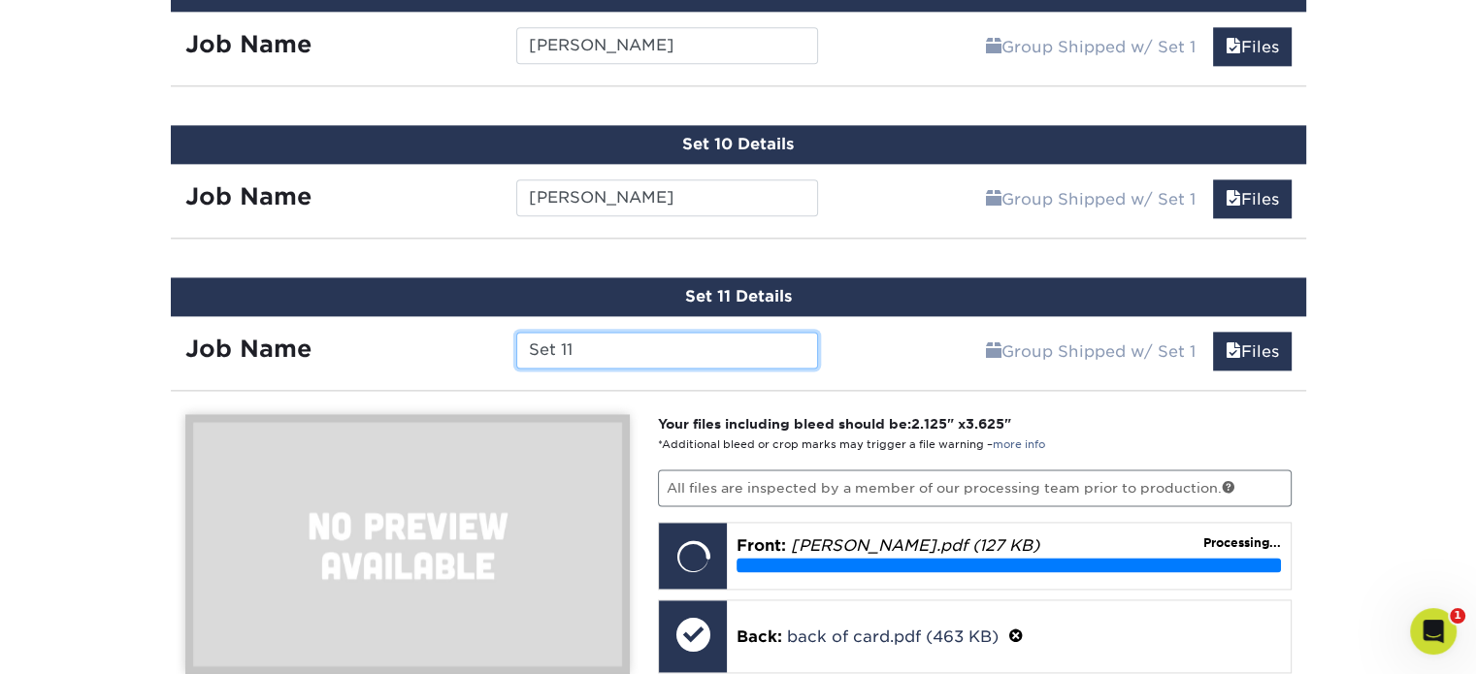
drag, startPoint x: 585, startPoint y: 333, endPoint x: 424, endPoint y: 327, distance: 161.2
click at [424, 332] on div "Job Name Set 11" at bounding box center [502, 350] width 663 height 37
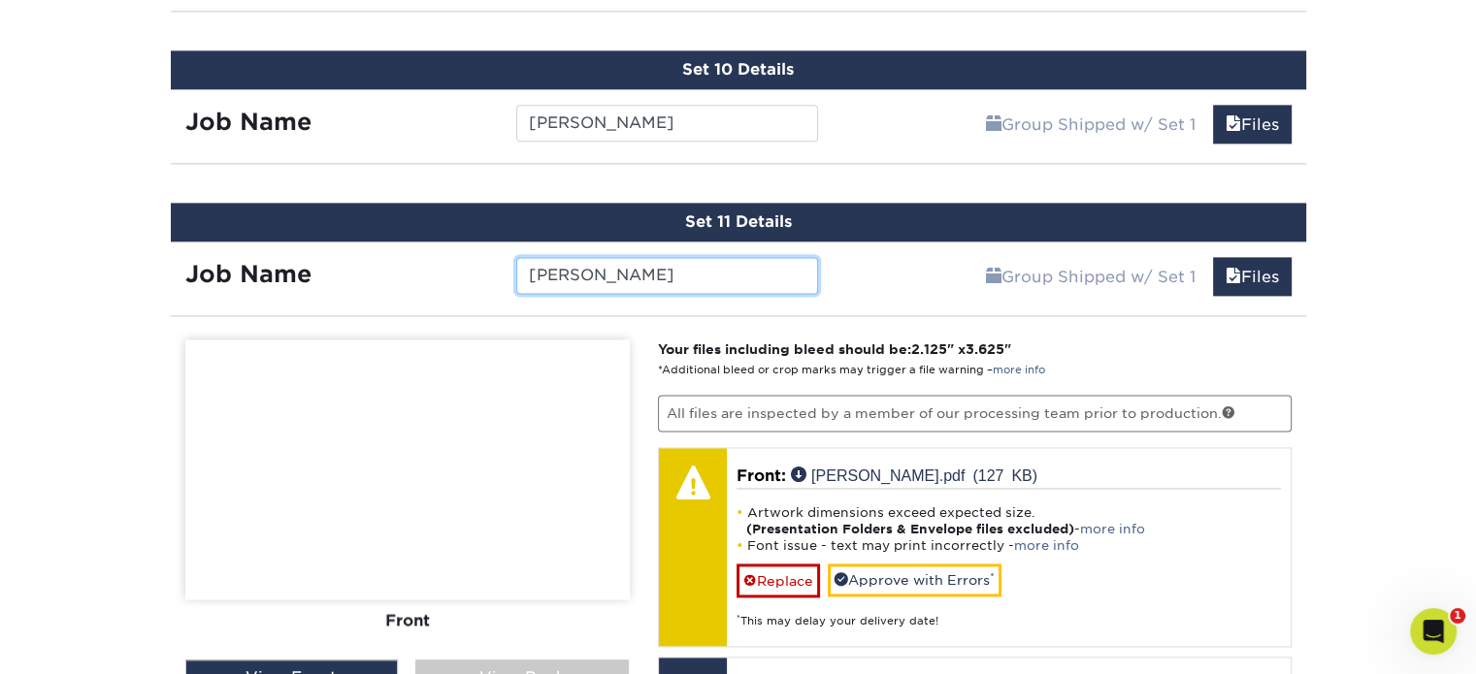
scroll to position [2671, 0]
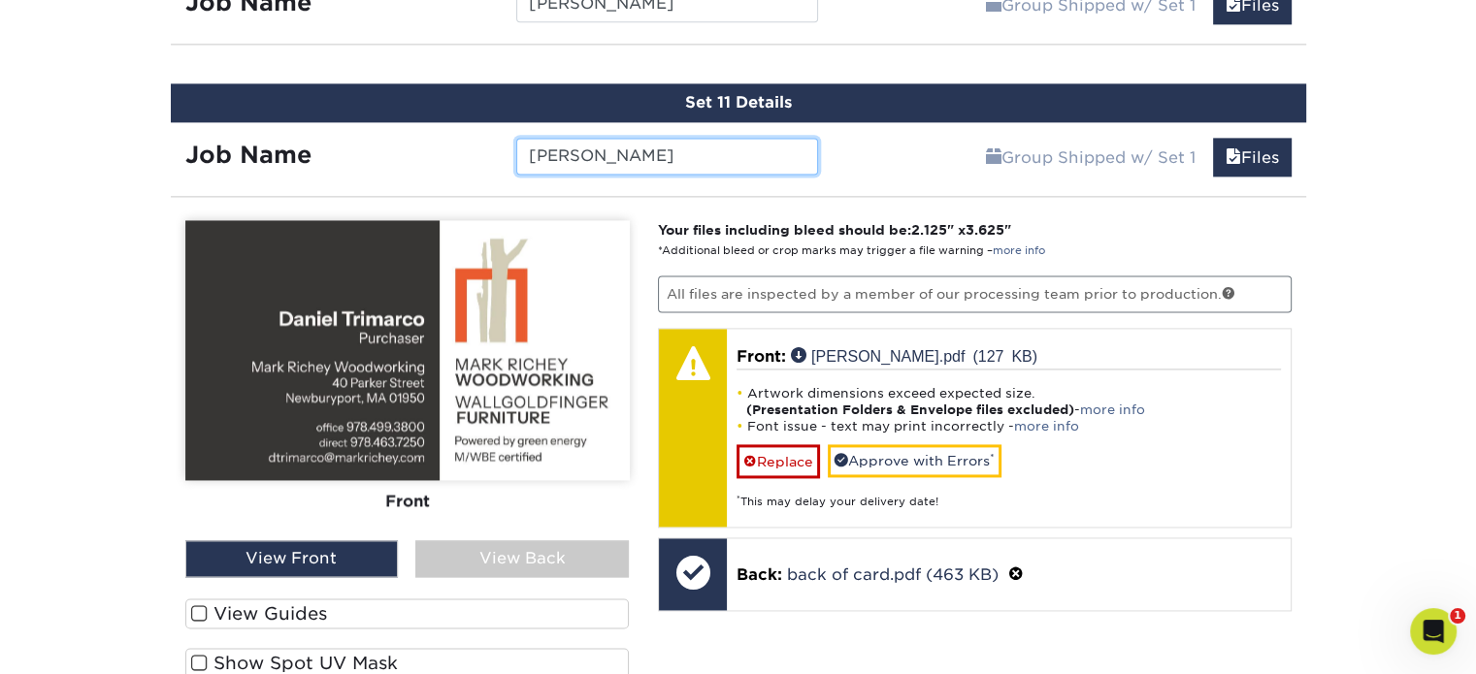
type input "Daniel Trimarco"
click at [345, 599] on label "View Guides" at bounding box center [407, 614] width 444 height 30
click at [0, 0] on input "View Guides" at bounding box center [0, 0] width 0 height 0
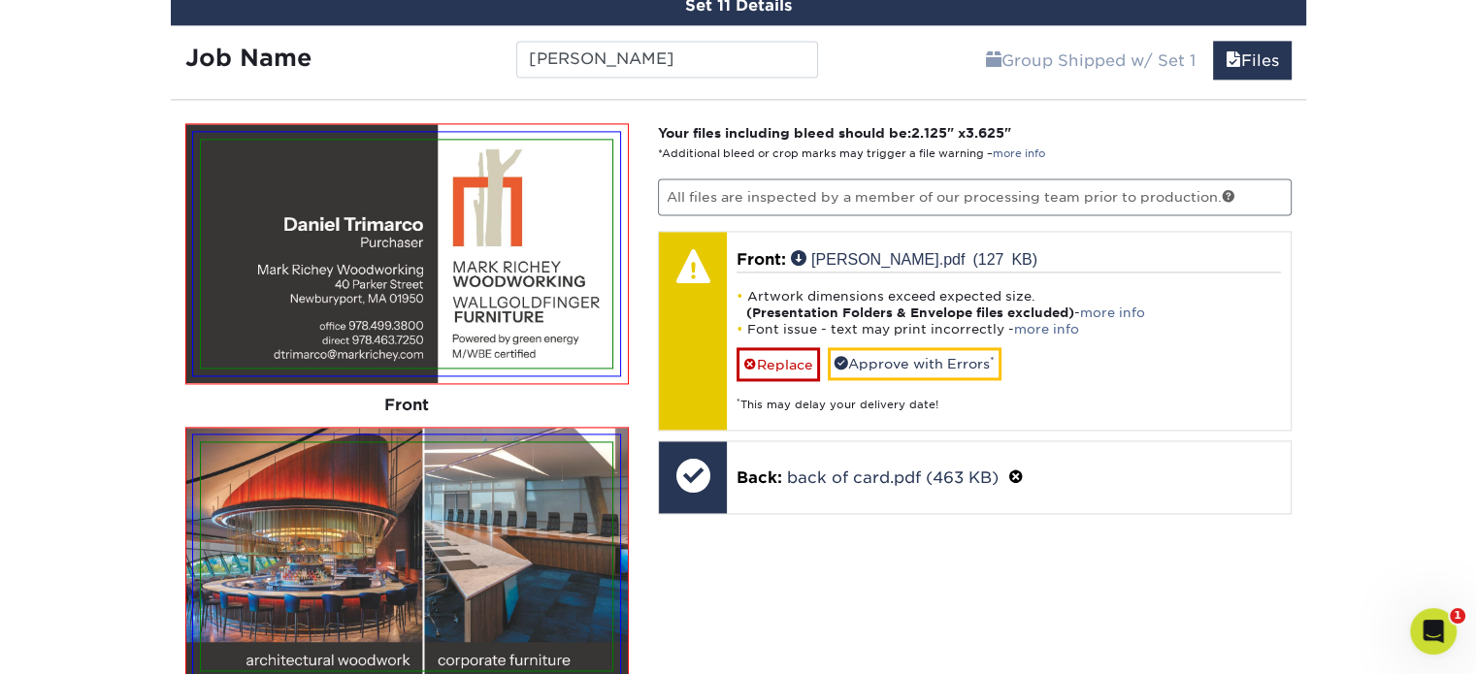
scroll to position [2865, 0]
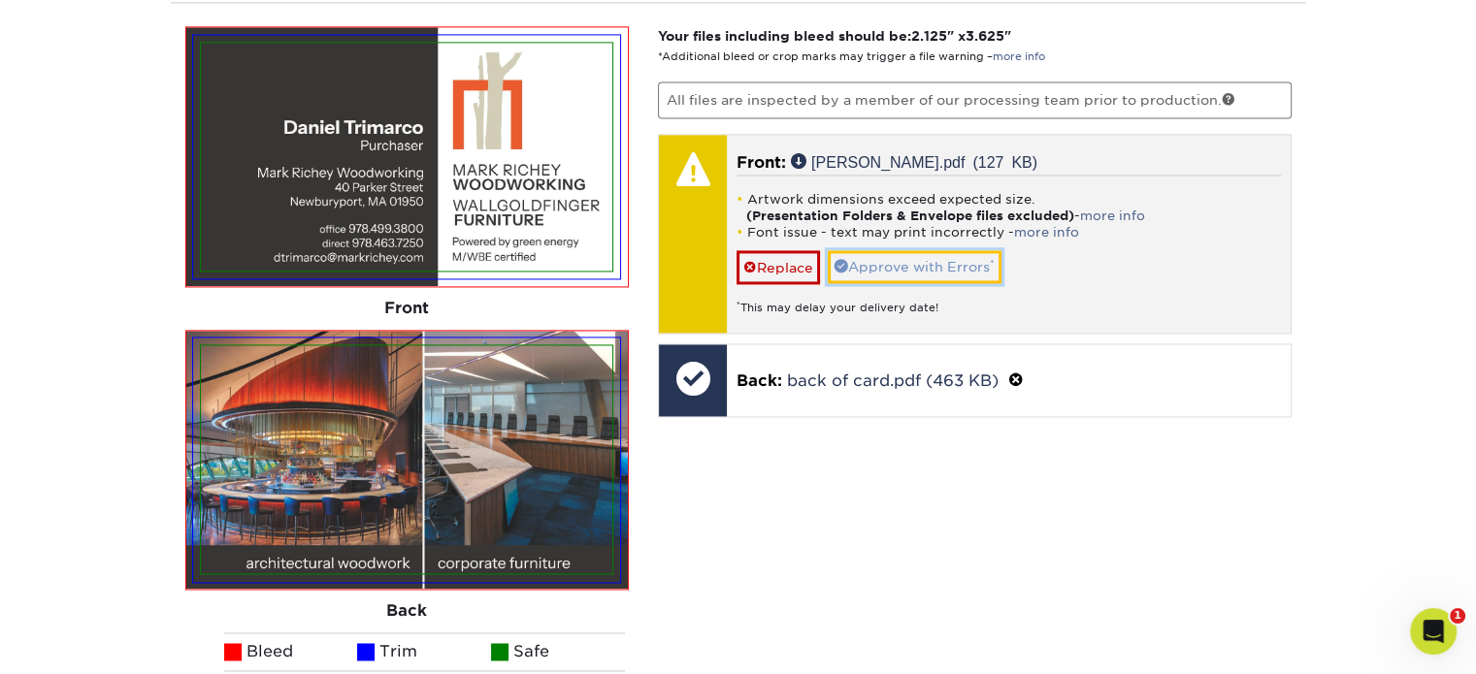
click at [941, 250] on link "Approve with Errors *" at bounding box center [915, 266] width 174 height 33
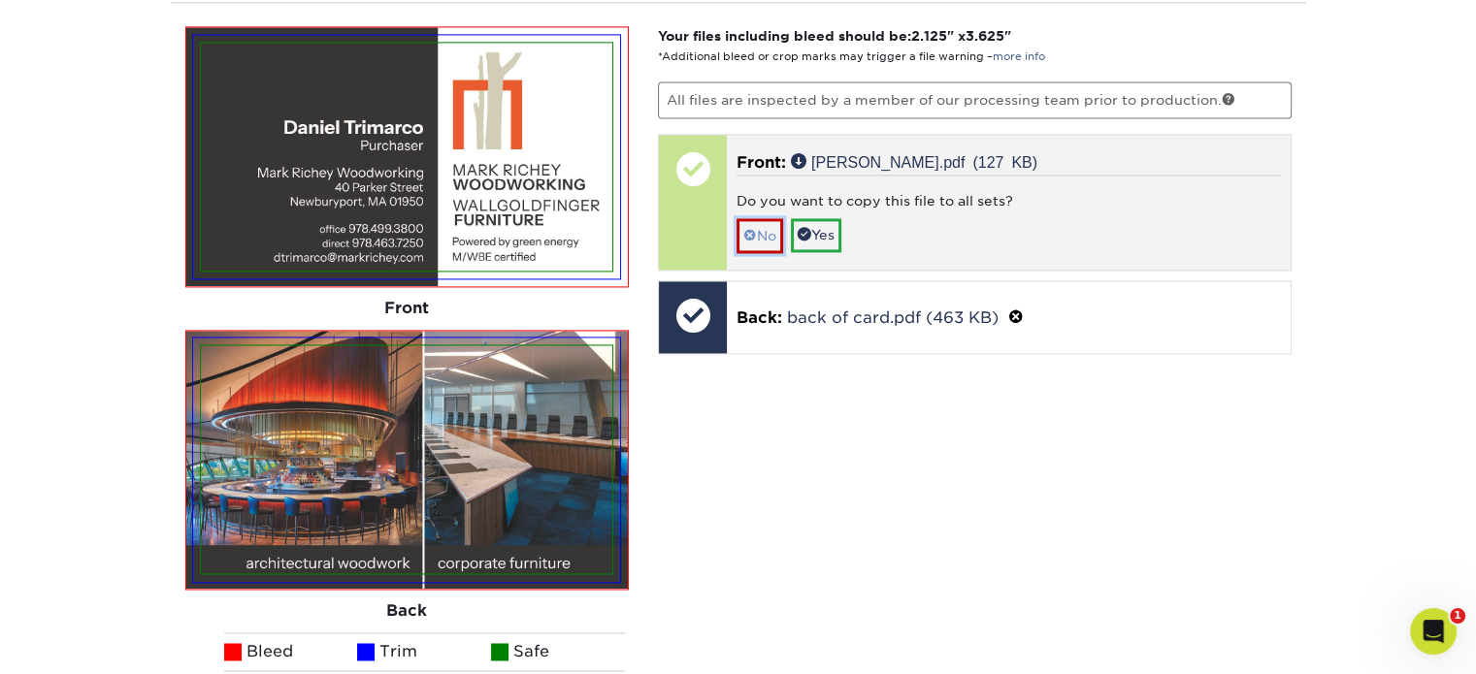
click at [755, 218] on link "No" at bounding box center [759, 235] width 47 height 34
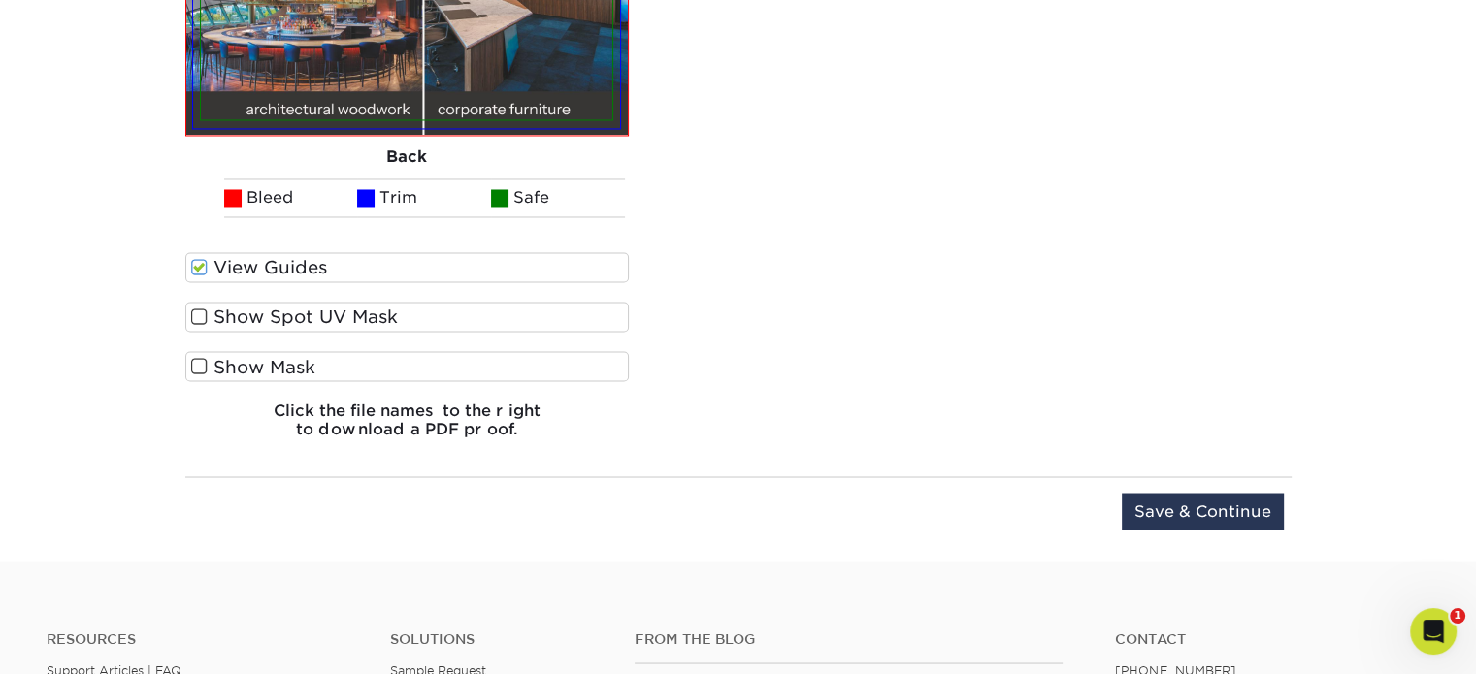
scroll to position [3350, 0]
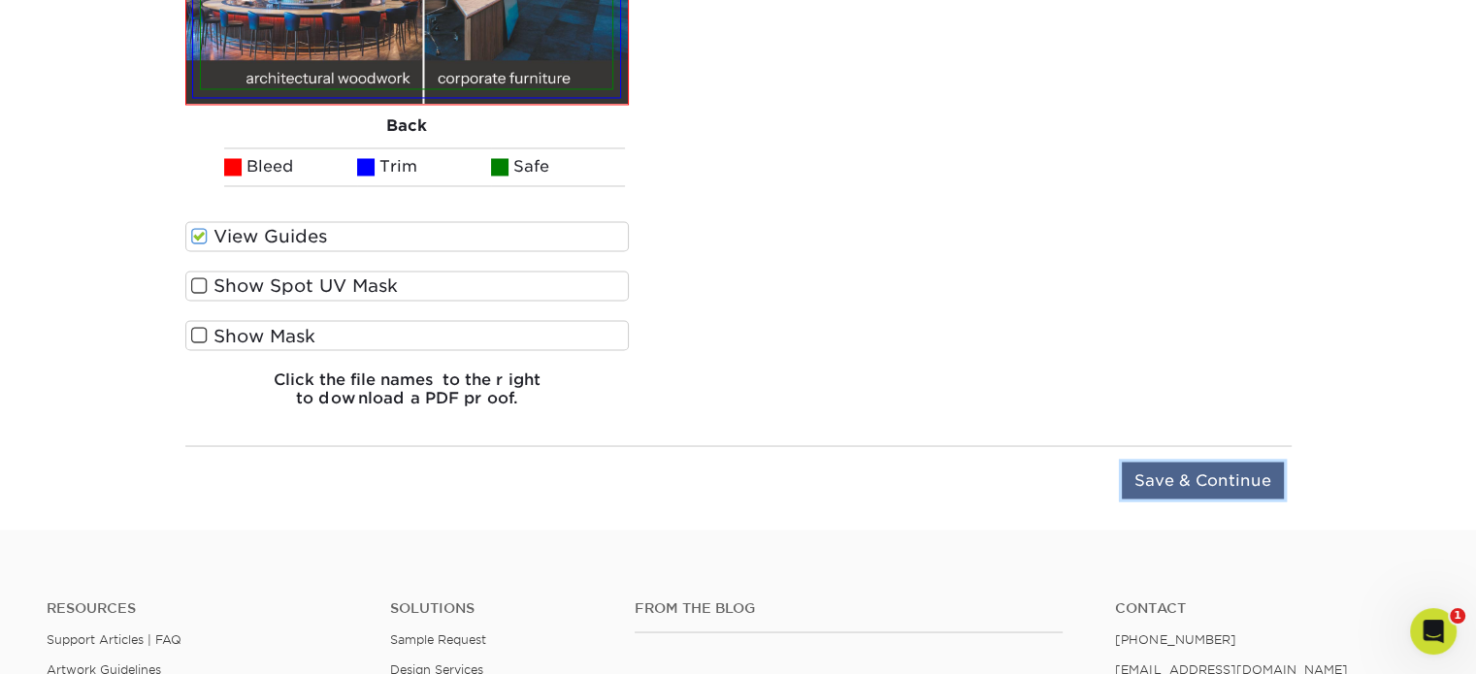
click at [1185, 462] on input "Save & Continue" at bounding box center [1203, 480] width 162 height 37
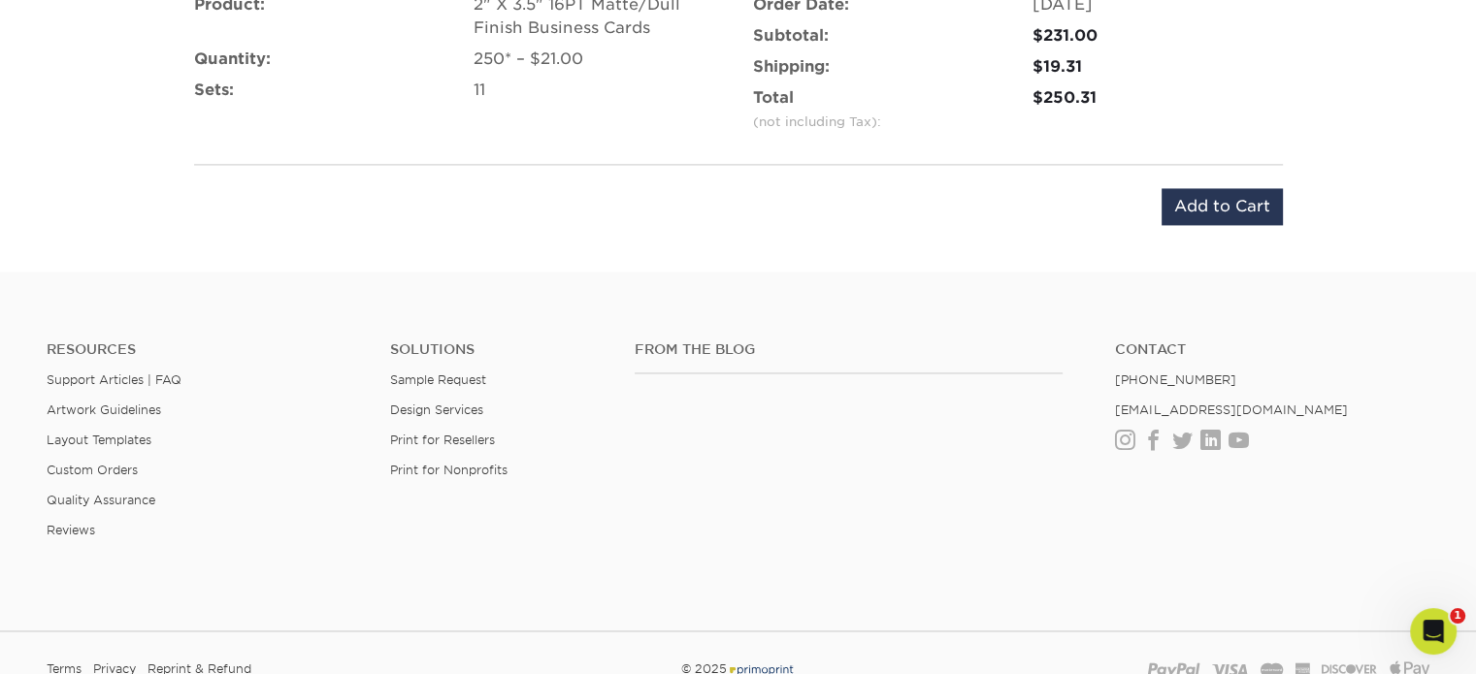
scroll to position [2618, 0]
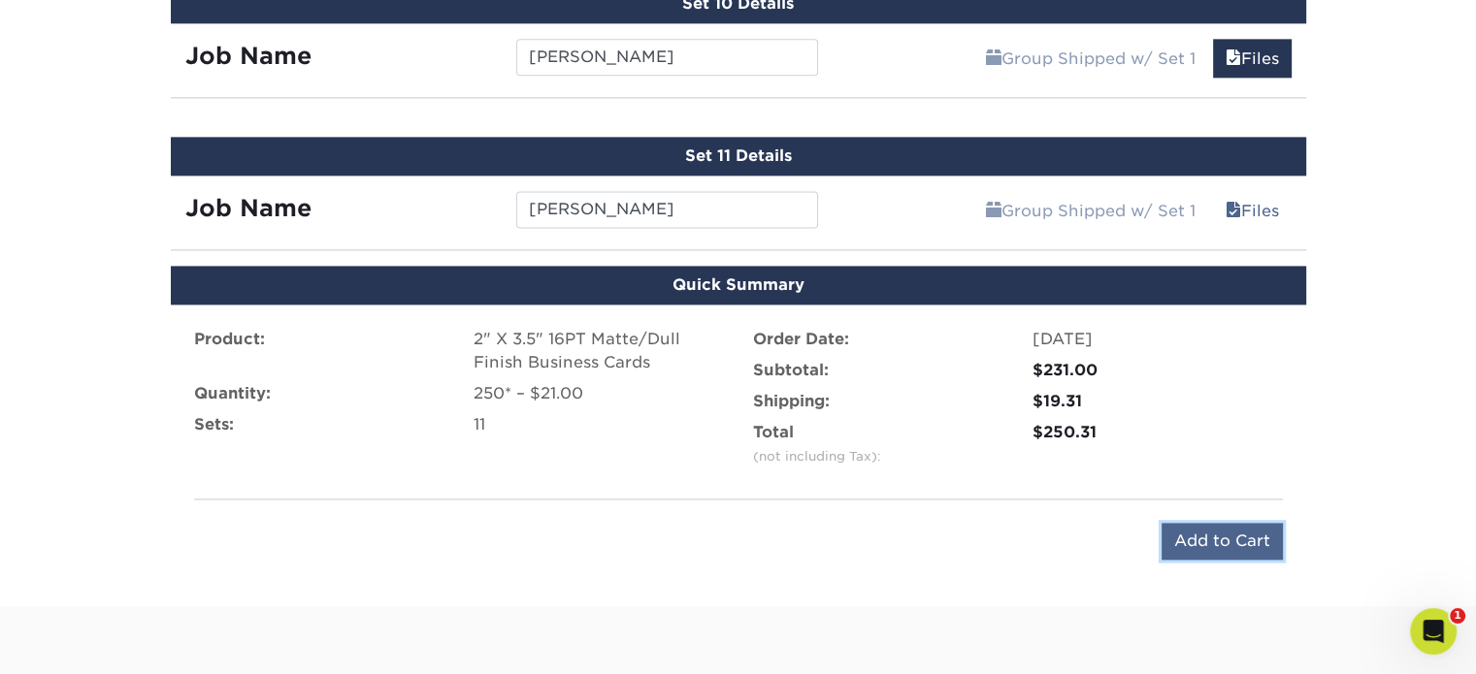
click at [1215, 531] on input "Add to Cart" at bounding box center [1221, 541] width 121 height 37
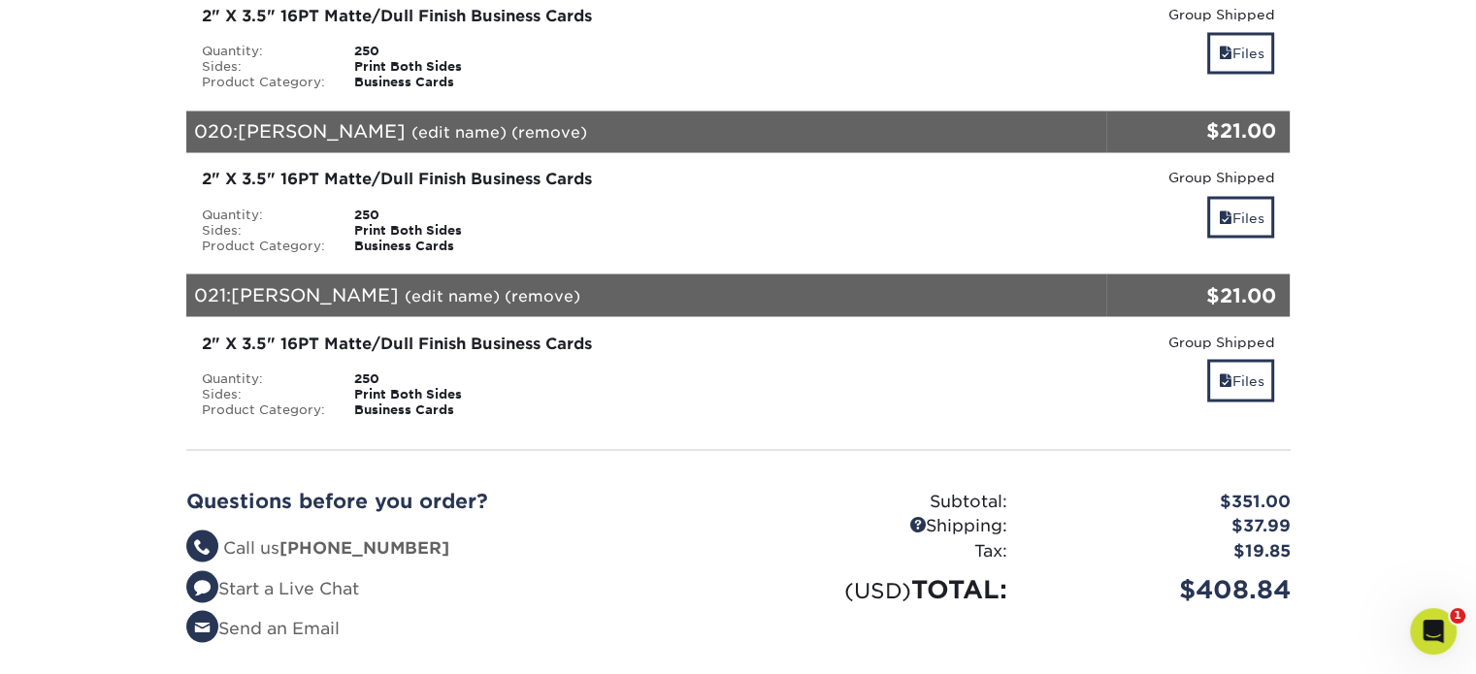
scroll to position [3590, 0]
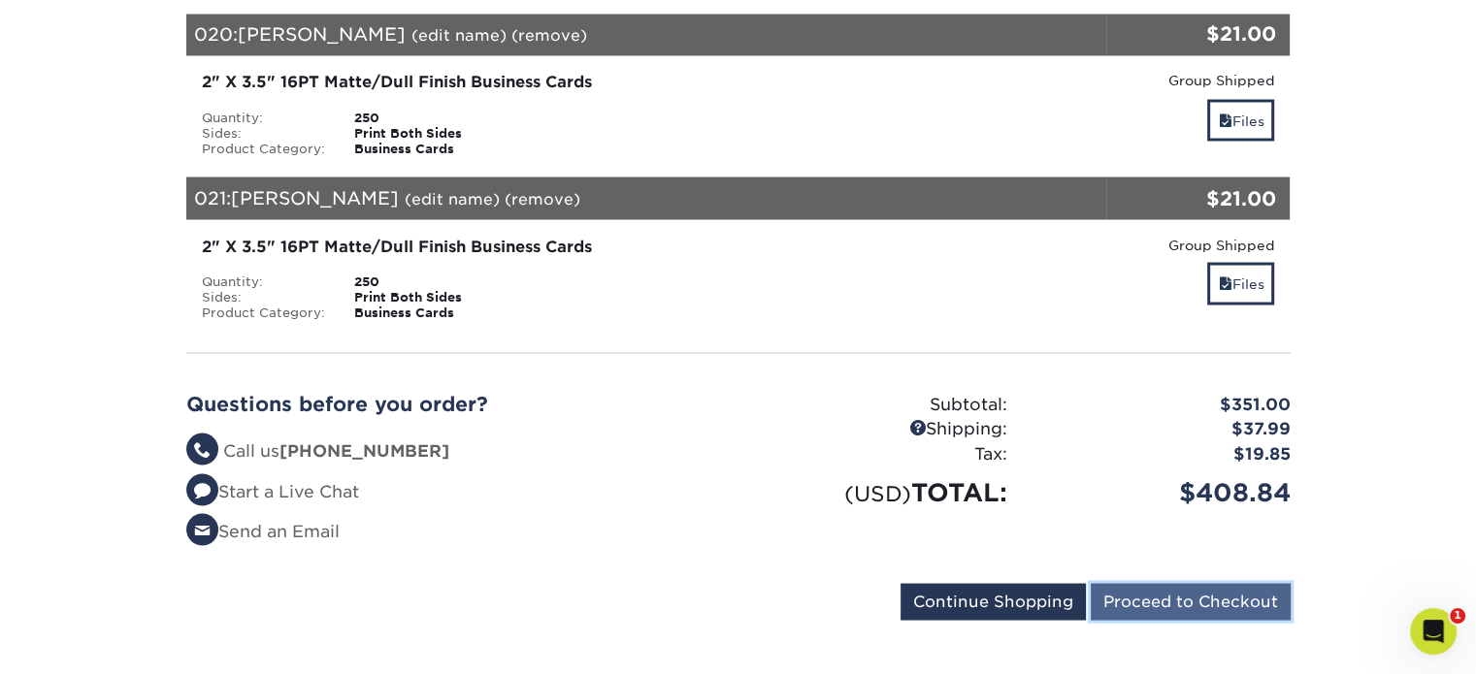
click at [1176, 583] on input "Proceed to Checkout" at bounding box center [1190, 601] width 200 height 37
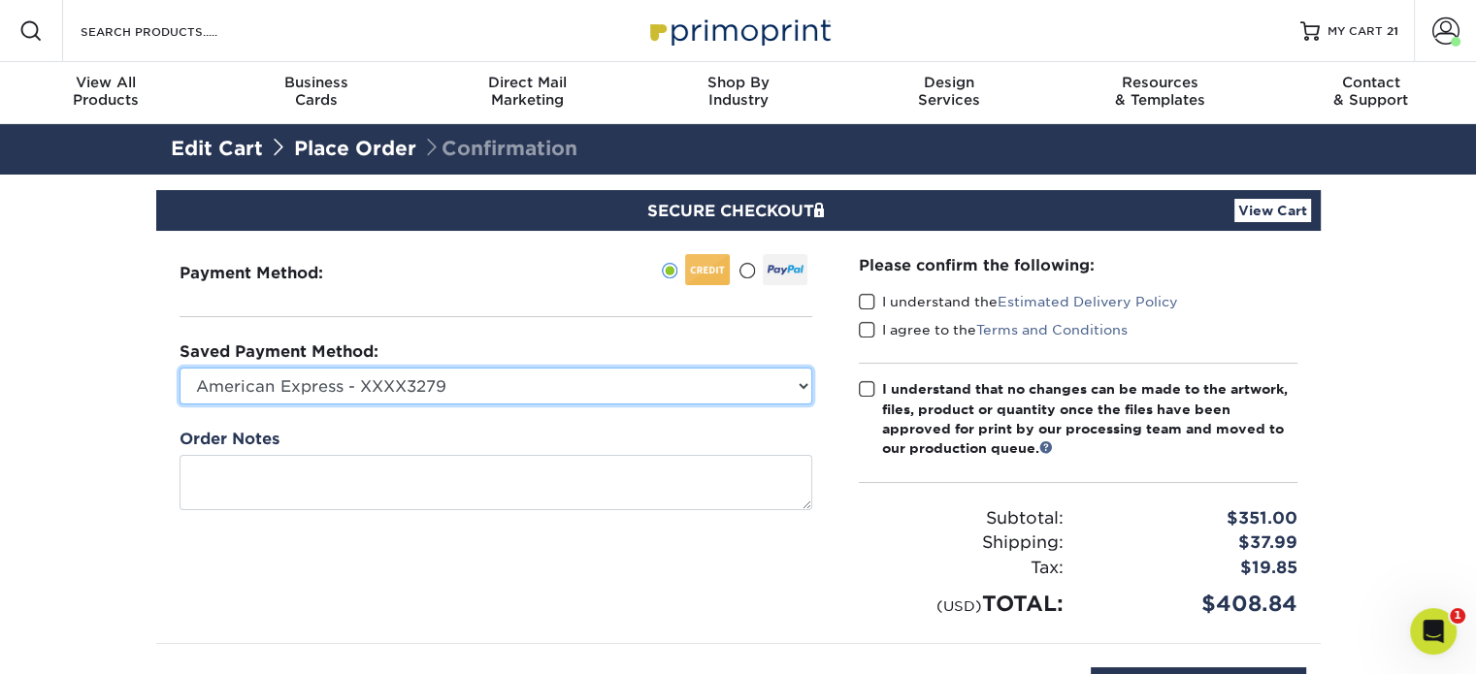
click at [723, 389] on select "American Express - XXXX3279 MasterCard - XXXX4817 American Express - XXXX5274 A…" at bounding box center [495, 386] width 633 height 37
select select "52660"
click at [179, 368] on select "American Express - XXXX3279 MasterCard - XXXX4817 American Express - XXXX5274 A…" at bounding box center [495, 386] width 633 height 37
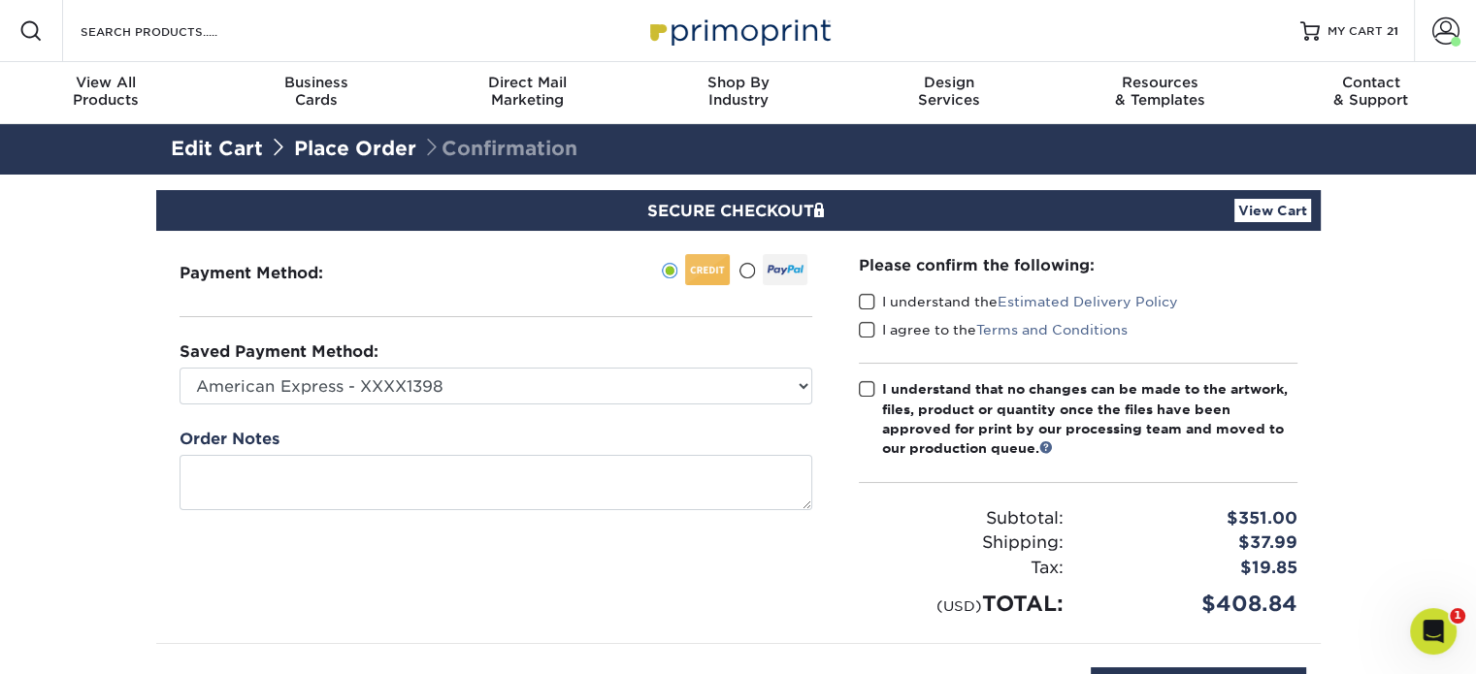
click at [872, 301] on span at bounding box center [867, 302] width 16 height 18
click at [0, 0] on input "I understand the Estimated Delivery Policy" at bounding box center [0, 0] width 0 height 0
click at [866, 325] on span at bounding box center [867, 330] width 16 height 18
click at [0, 0] on input "I agree to the Terms and Conditions" at bounding box center [0, 0] width 0 height 0
click at [865, 387] on span at bounding box center [867, 389] width 16 height 18
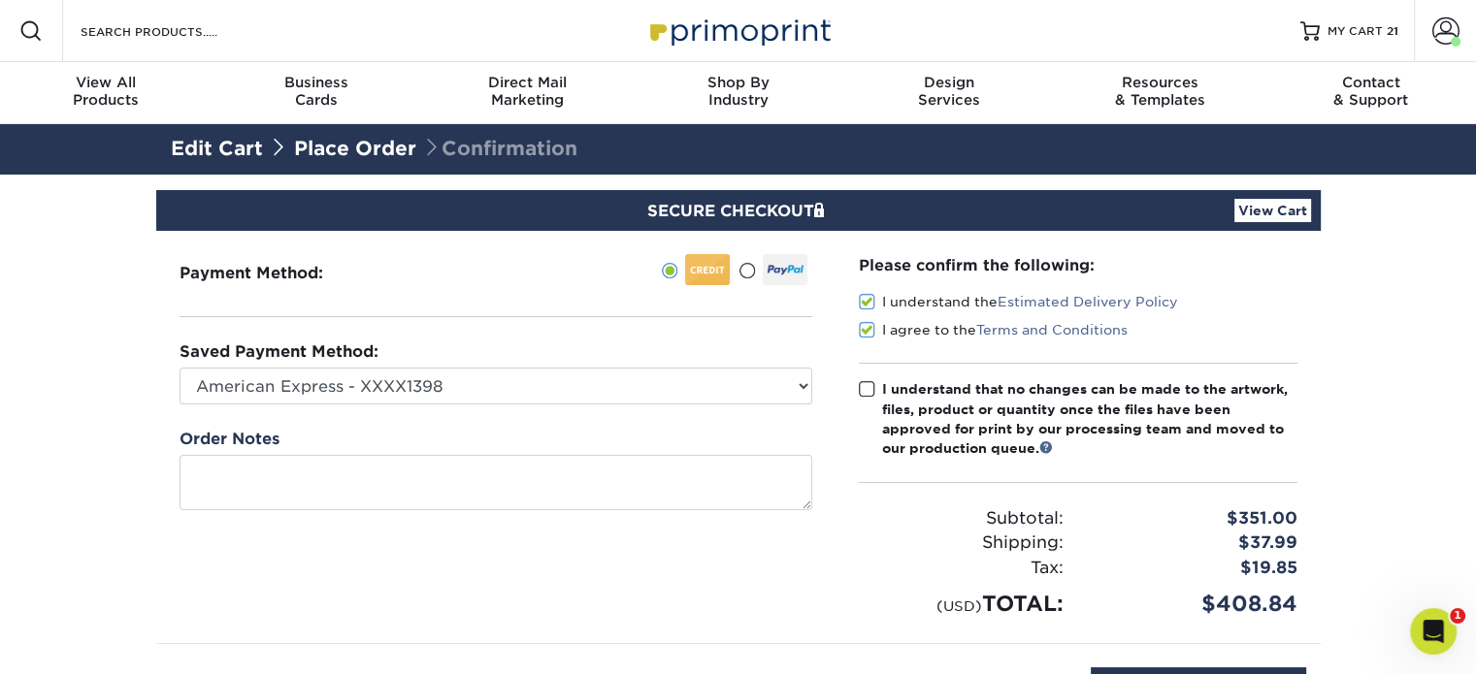
click at [0, 0] on input "I understand that no changes can be made to the artwork, files, product or quan…" at bounding box center [0, 0] width 0 height 0
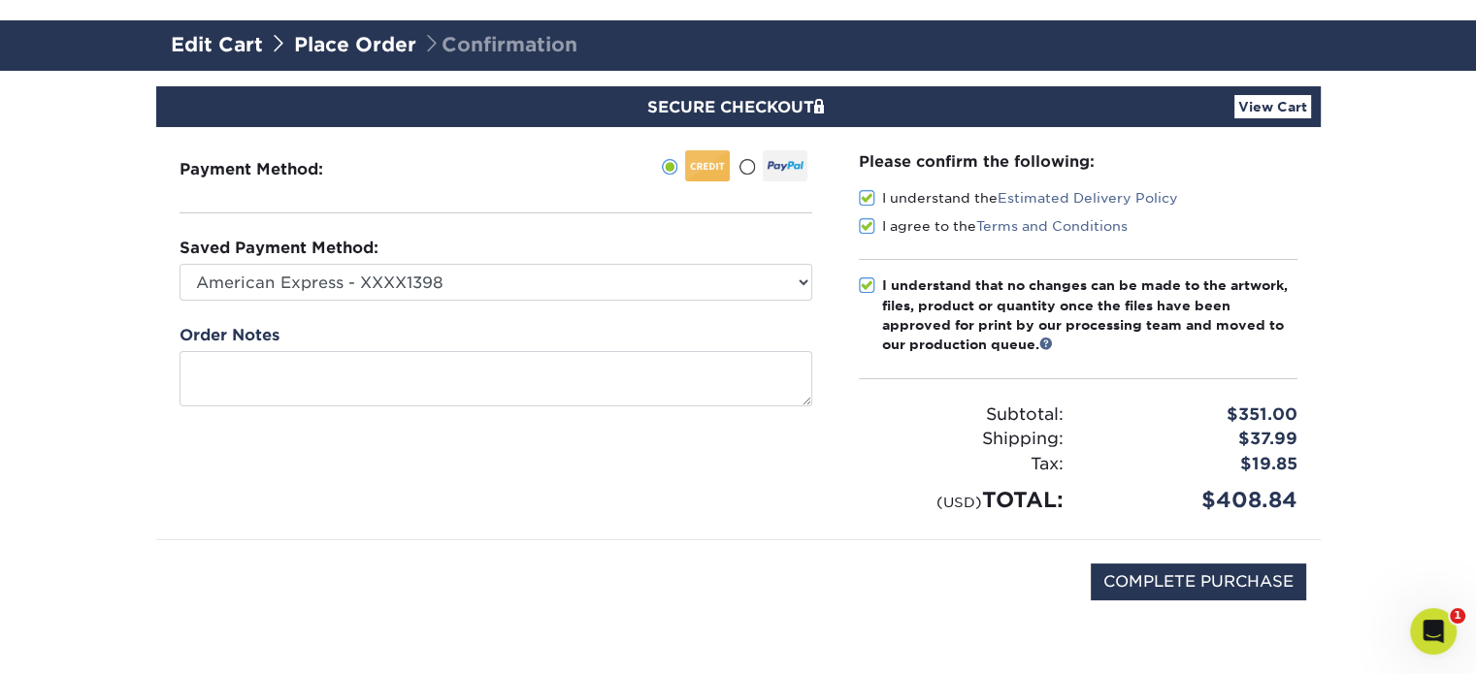
scroll to position [194, 0]
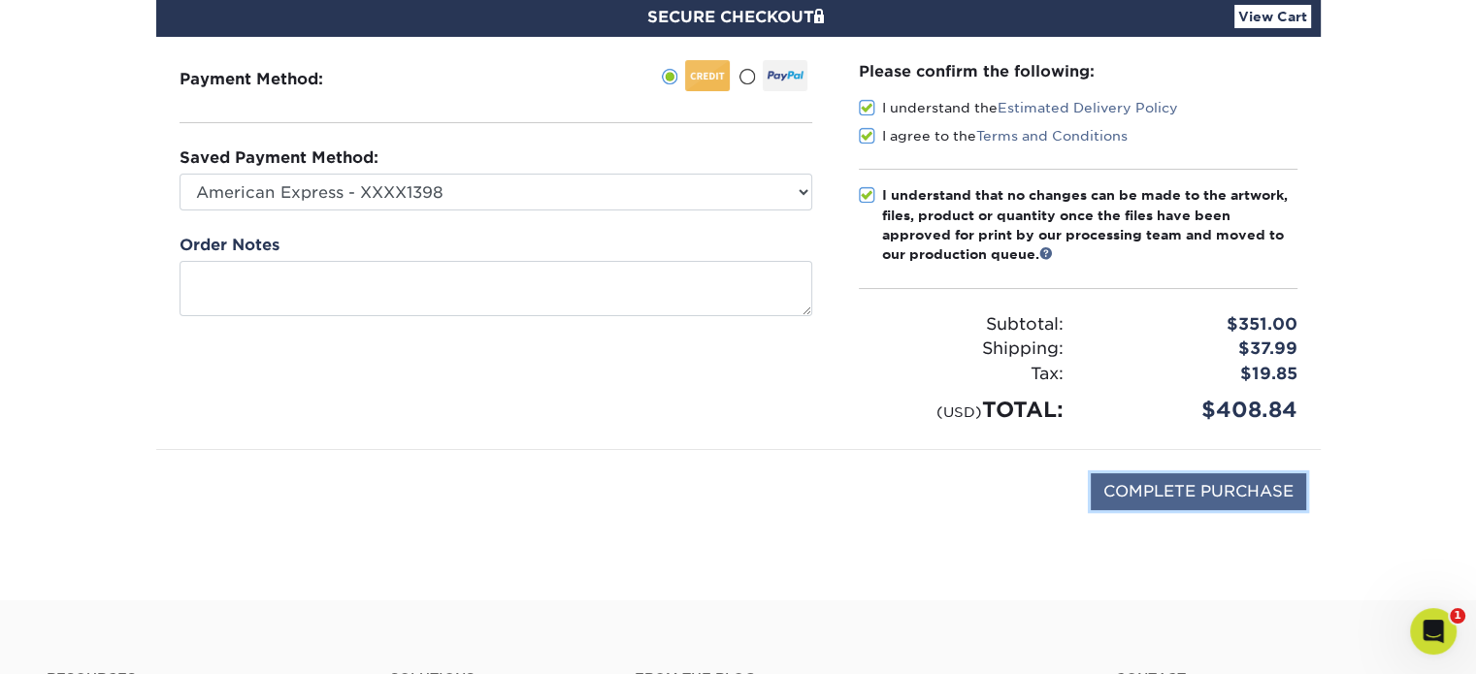
click at [1141, 484] on input "COMPLETE PURCHASE" at bounding box center [1197, 491] width 215 height 37
type input "PROCESSING, PLEASE WAIT..."
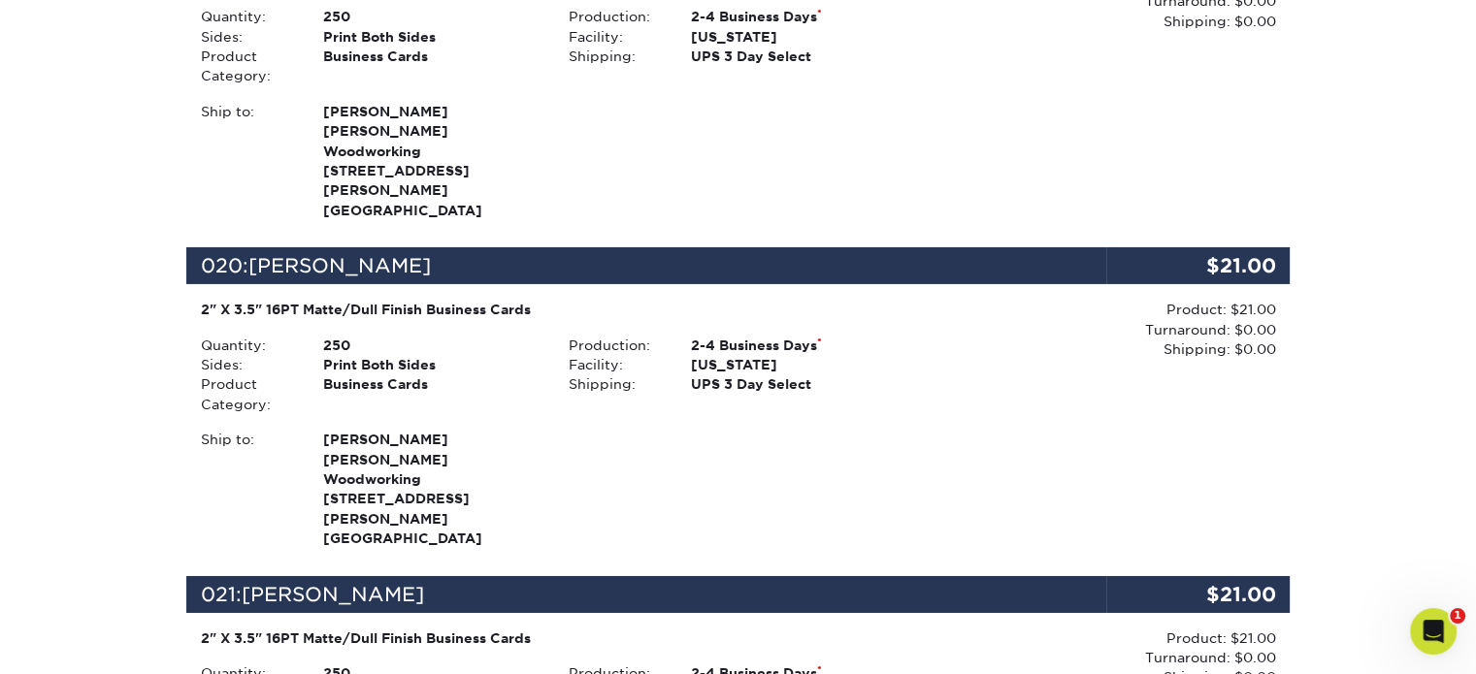
scroll to position [6403, 0]
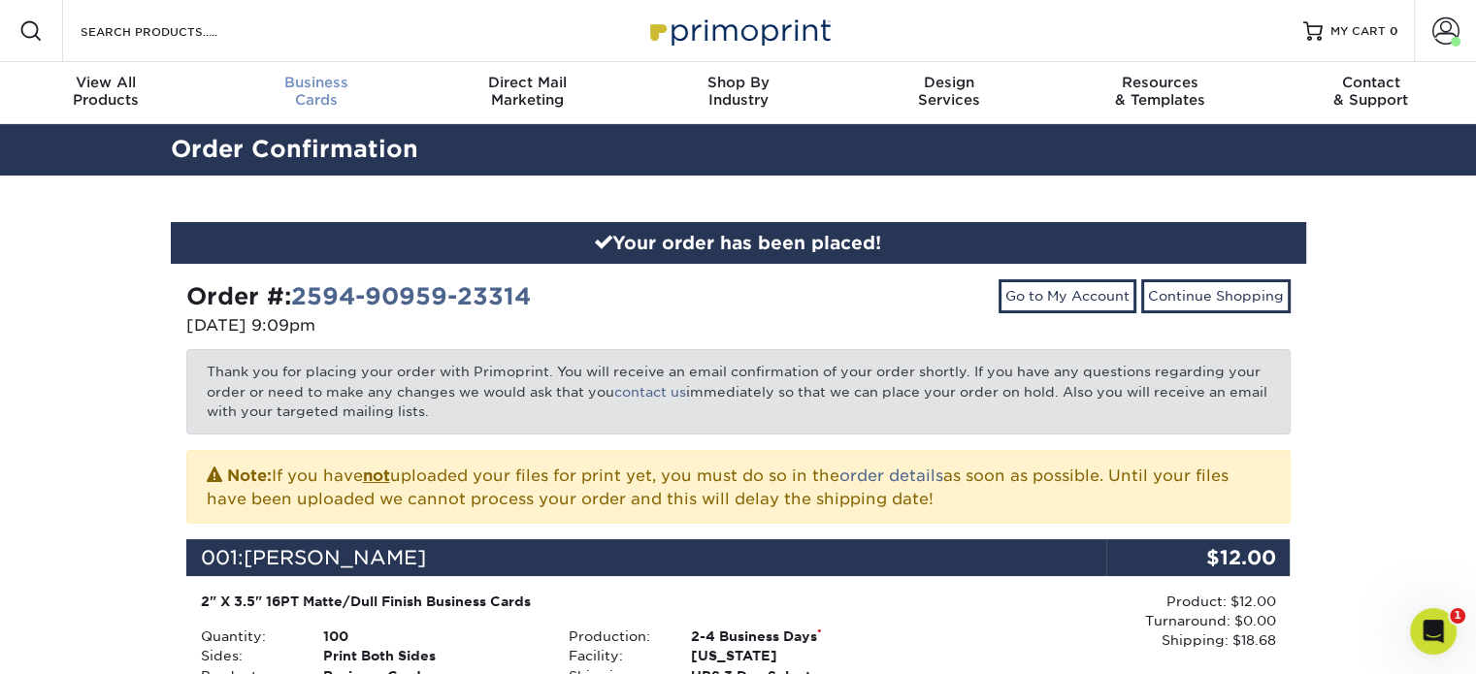
scroll to position [0, 0]
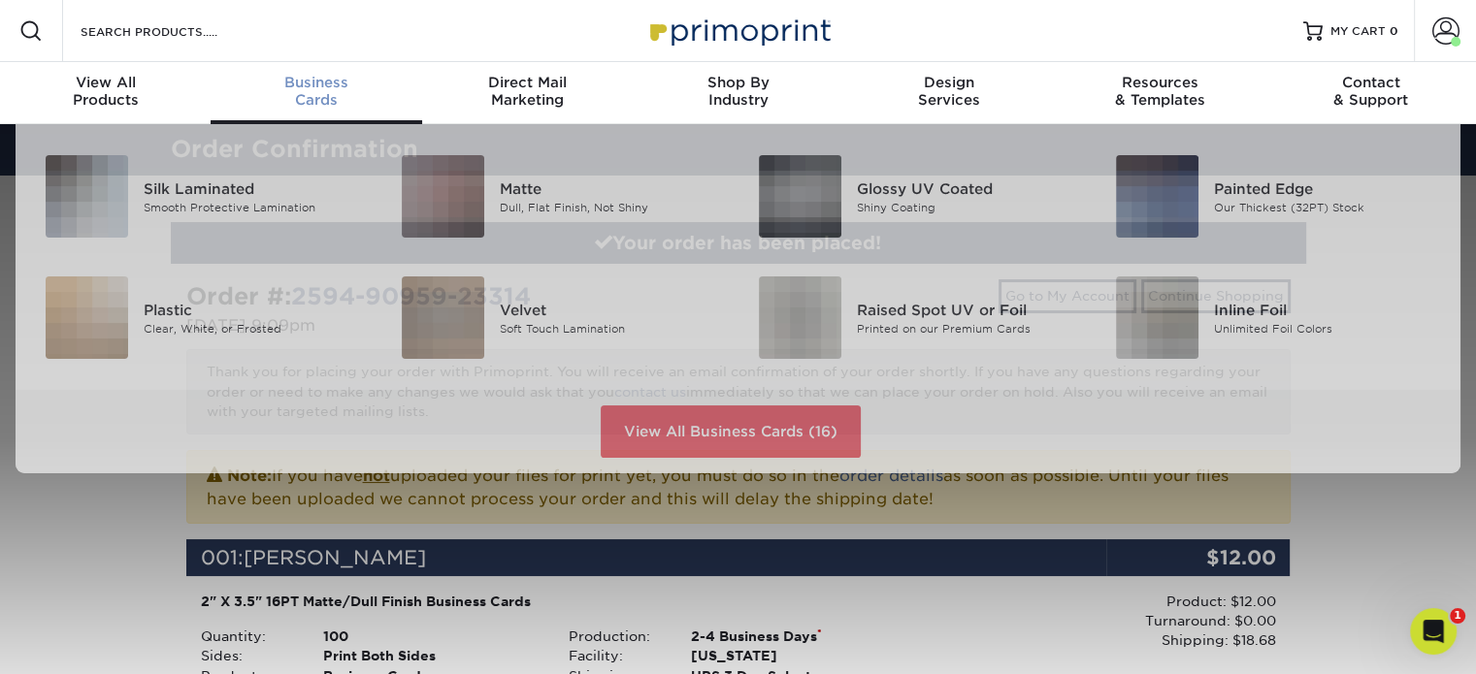
click at [318, 85] on span "Business" at bounding box center [316, 82] width 211 height 17
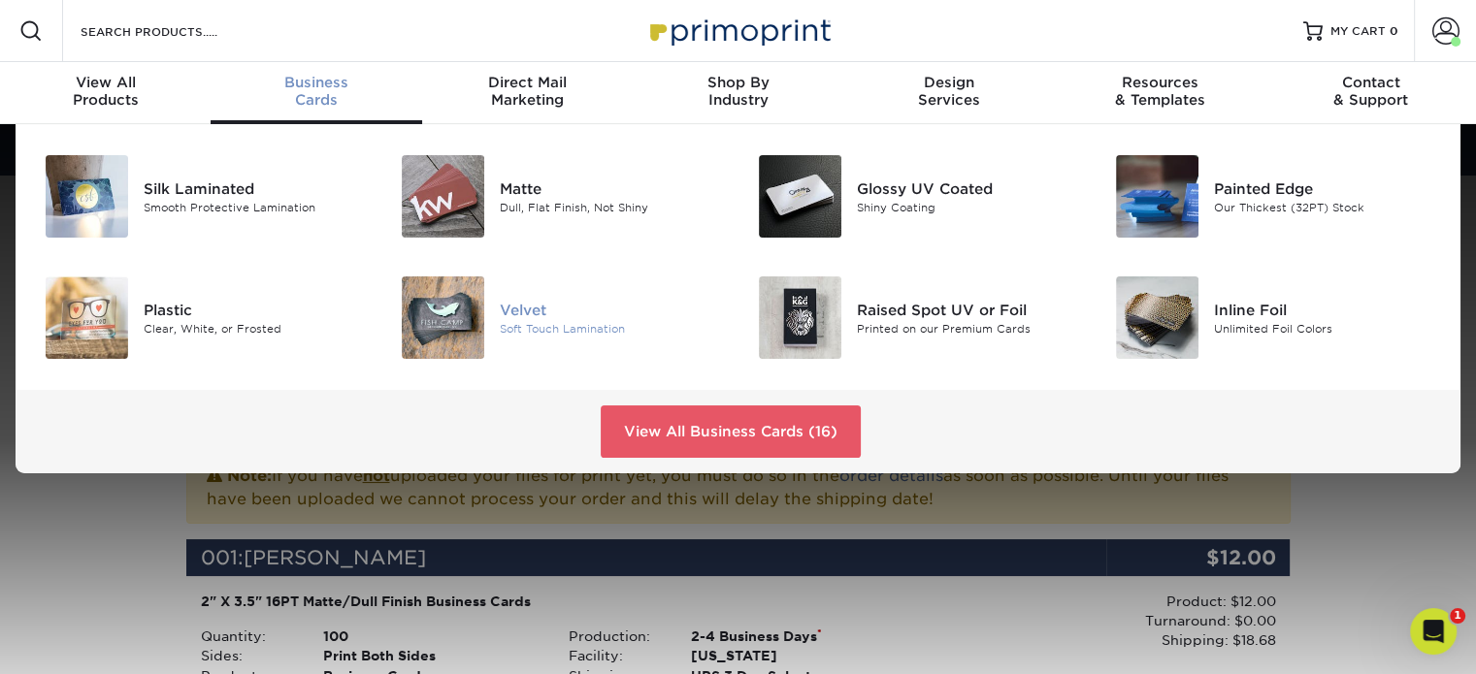
click at [520, 302] on div "Velvet" at bounding box center [611, 309] width 223 height 21
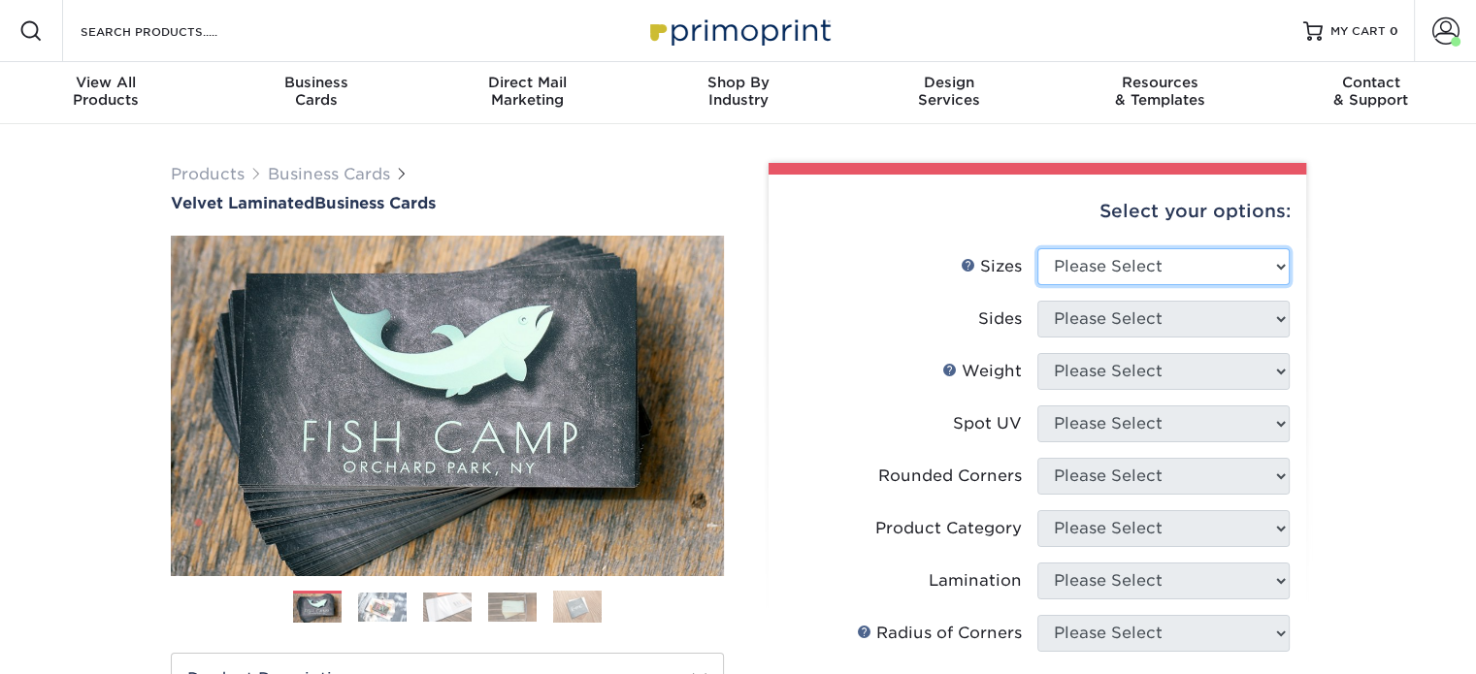
click at [1118, 269] on select "Please Select 1.5" x 3.5" - Mini 1.75" x 3.5" - Mini 2" x 2" - Square 2" x 3" -…" at bounding box center [1163, 266] width 252 height 37
select select "2.00x3.50"
click at [1037, 248] on select "Please Select 1.5" x 3.5" - Mini 1.75" x 3.5" - Mini 2" x 2" - Square 2" x 3" -…" at bounding box center [1163, 266] width 252 height 37
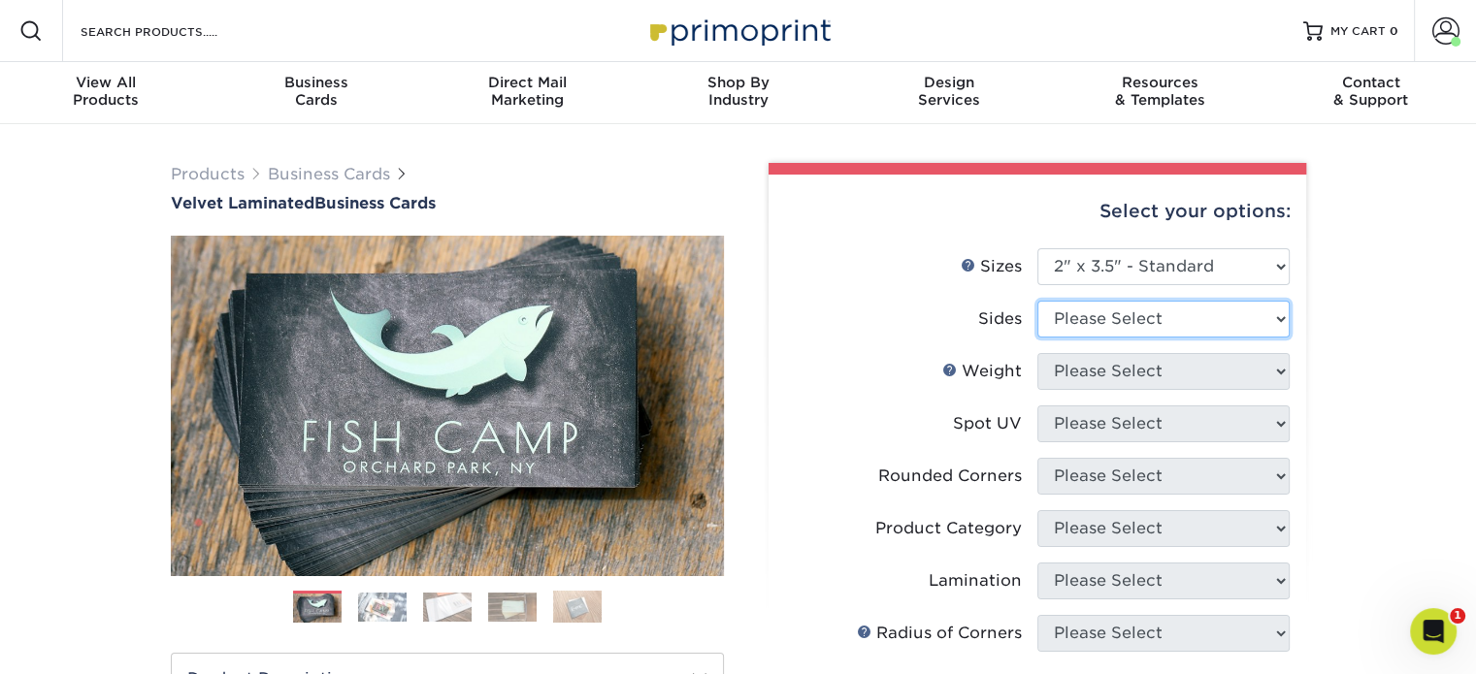
click at [1134, 326] on select "Please Select Print Both Sides Print Front Only" at bounding box center [1163, 319] width 252 height 37
select select "13abbda7-1d64-4f25-8bb2-c179b224825d"
click at [1037, 301] on select "Please Select Print Both Sides Print Front Only" at bounding box center [1163, 319] width 252 height 37
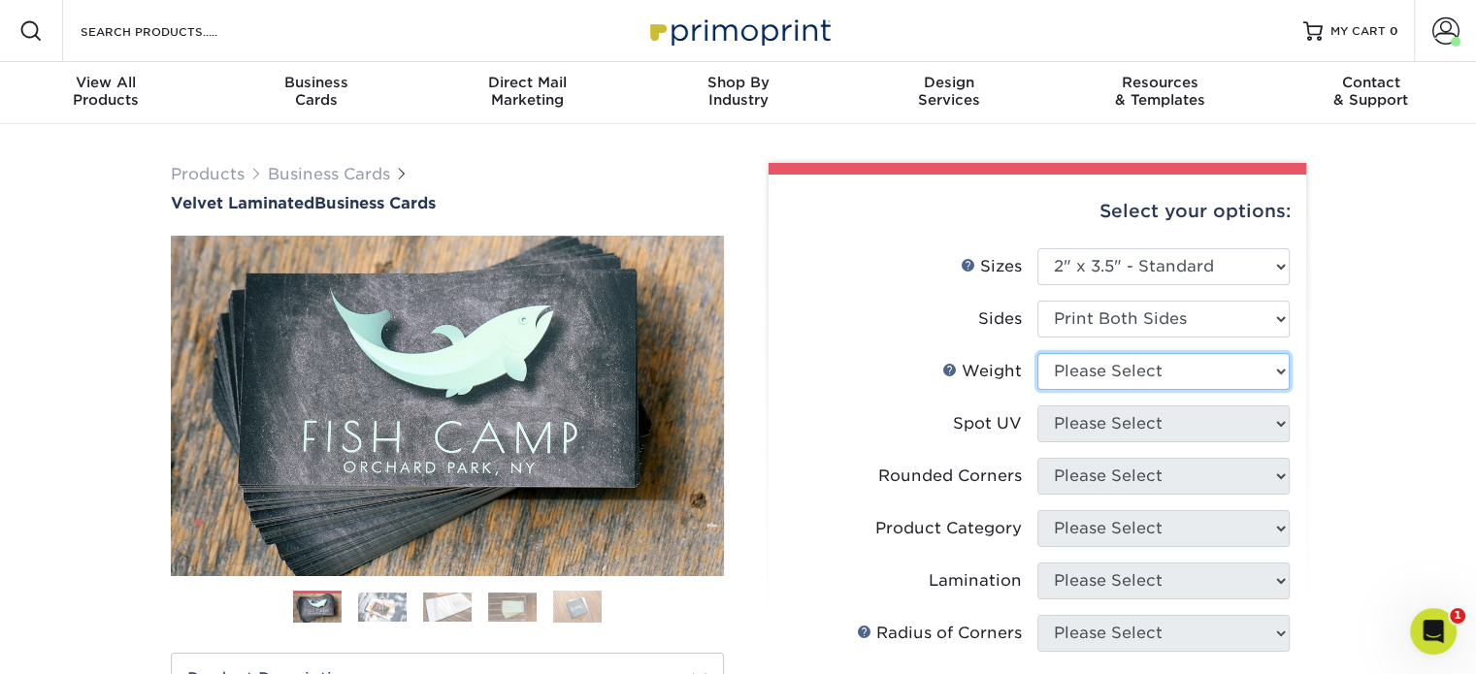
click at [1137, 371] on select "Please Select 16PT" at bounding box center [1163, 371] width 252 height 37
select select "16PT"
click at [1037, 353] on select "Please Select 16PT" at bounding box center [1163, 371] width 252 height 37
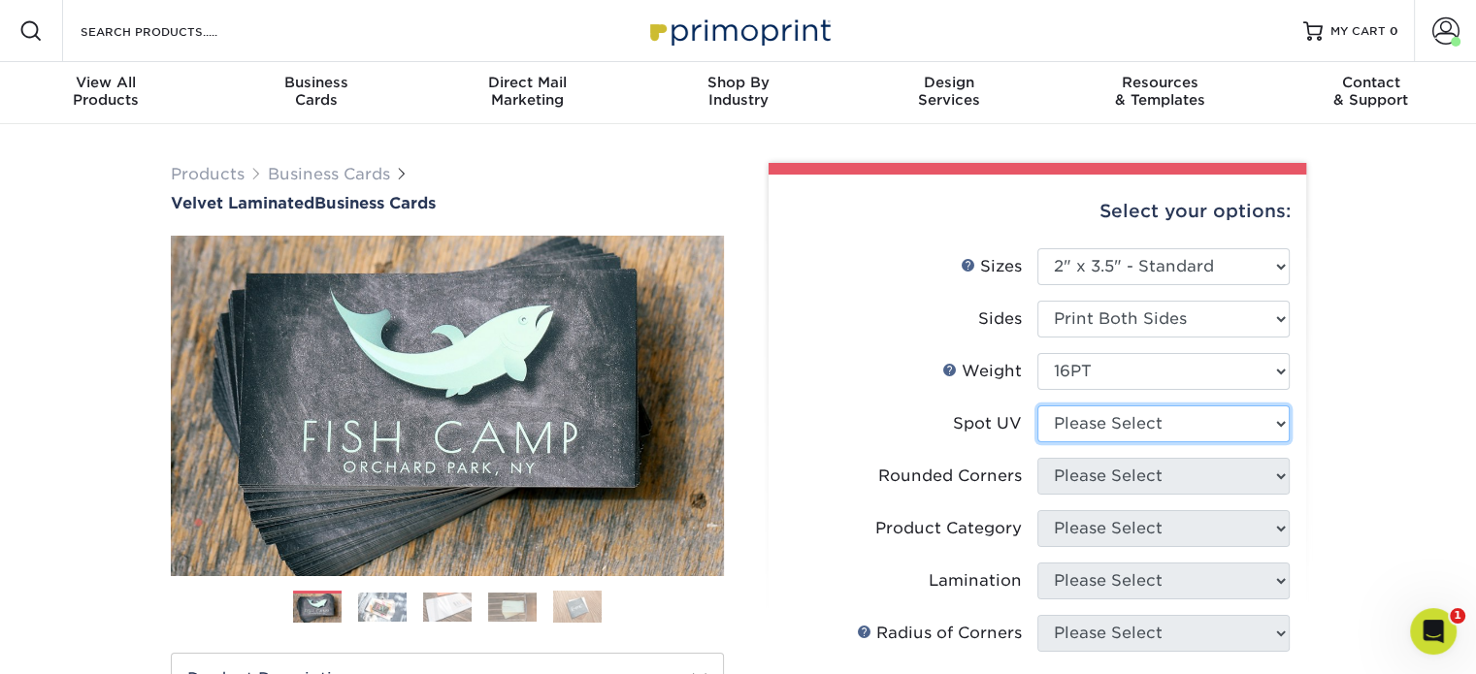
click at [1129, 424] on select "Please Select No Spot UV Front and Back (Both Sides) Front Only Back Only" at bounding box center [1163, 424] width 252 height 37
select select "3"
click at [1037, 406] on select "Please Select No Spot UV Front and Back (Both Sides) Front Only Back Only" at bounding box center [1163, 424] width 252 height 37
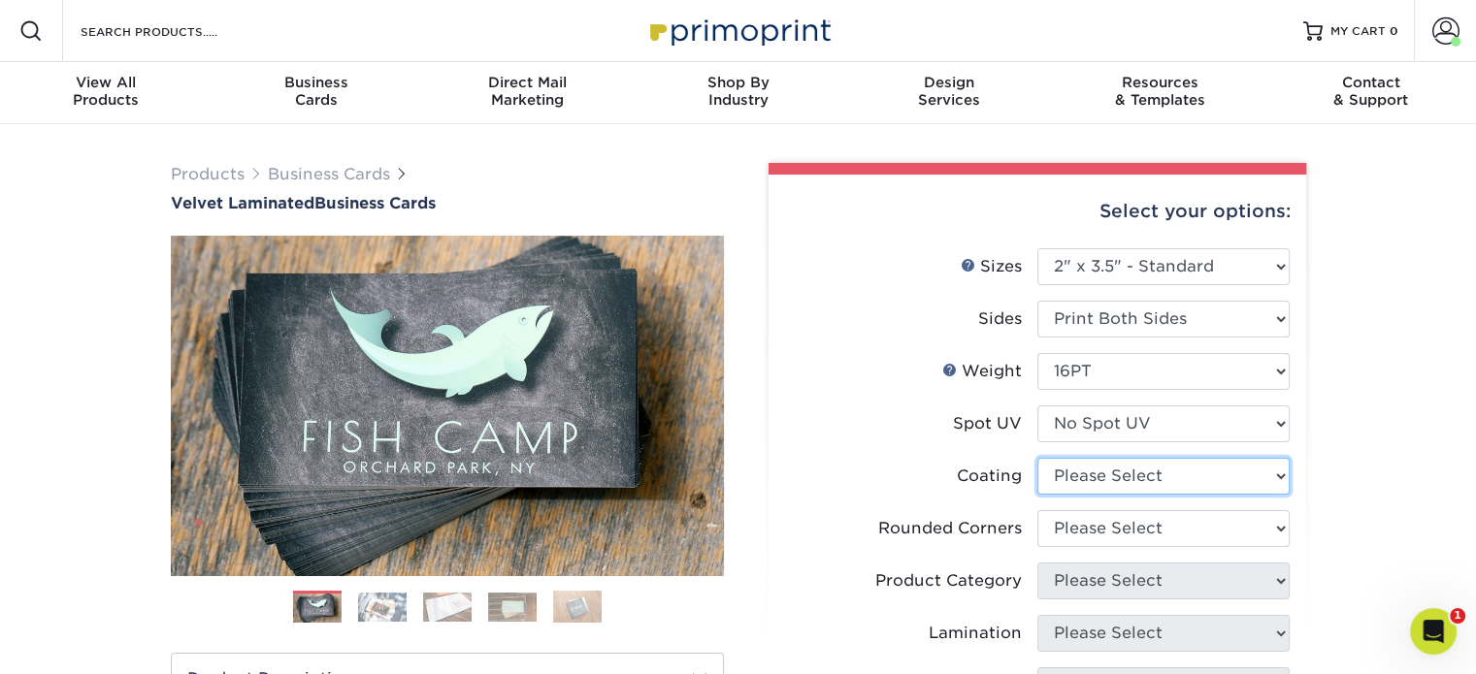
click at [1137, 476] on select at bounding box center [1163, 476] width 252 height 37
select select "3e7618de-abca-4bda-9f97-8b9129e913d8"
click at [1037, 458] on select at bounding box center [1163, 476] width 252 height 37
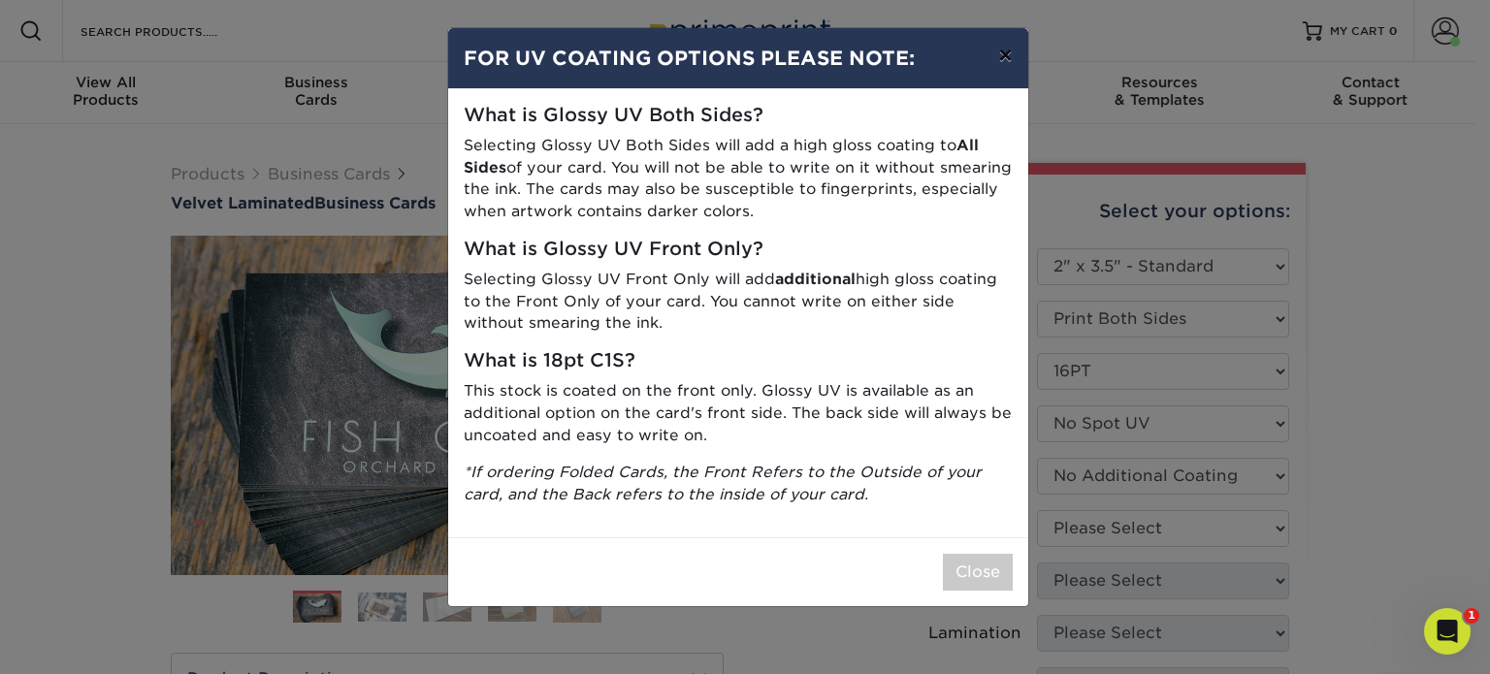
click at [1001, 68] on button "×" at bounding box center [1005, 55] width 45 height 54
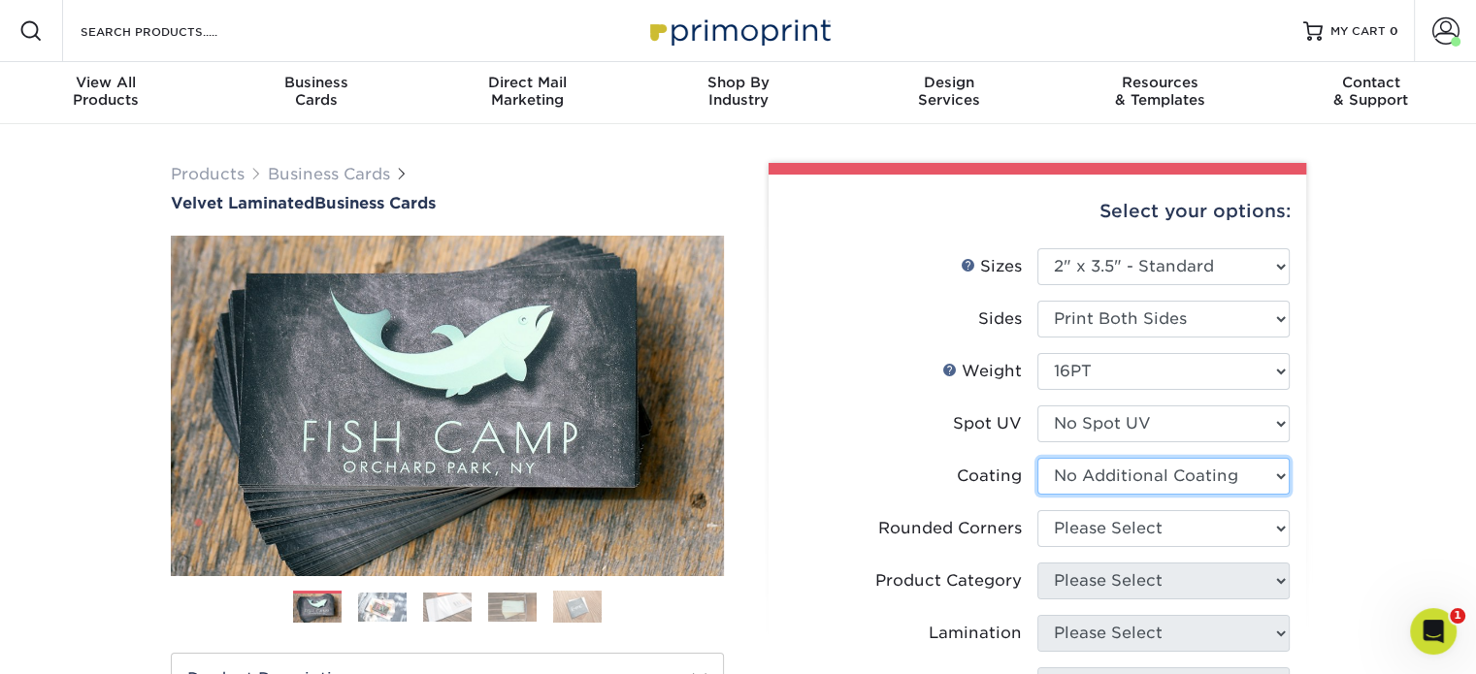
click at [1154, 484] on select at bounding box center [1163, 476] width 252 height 37
click at [1154, 482] on select at bounding box center [1163, 476] width 252 height 37
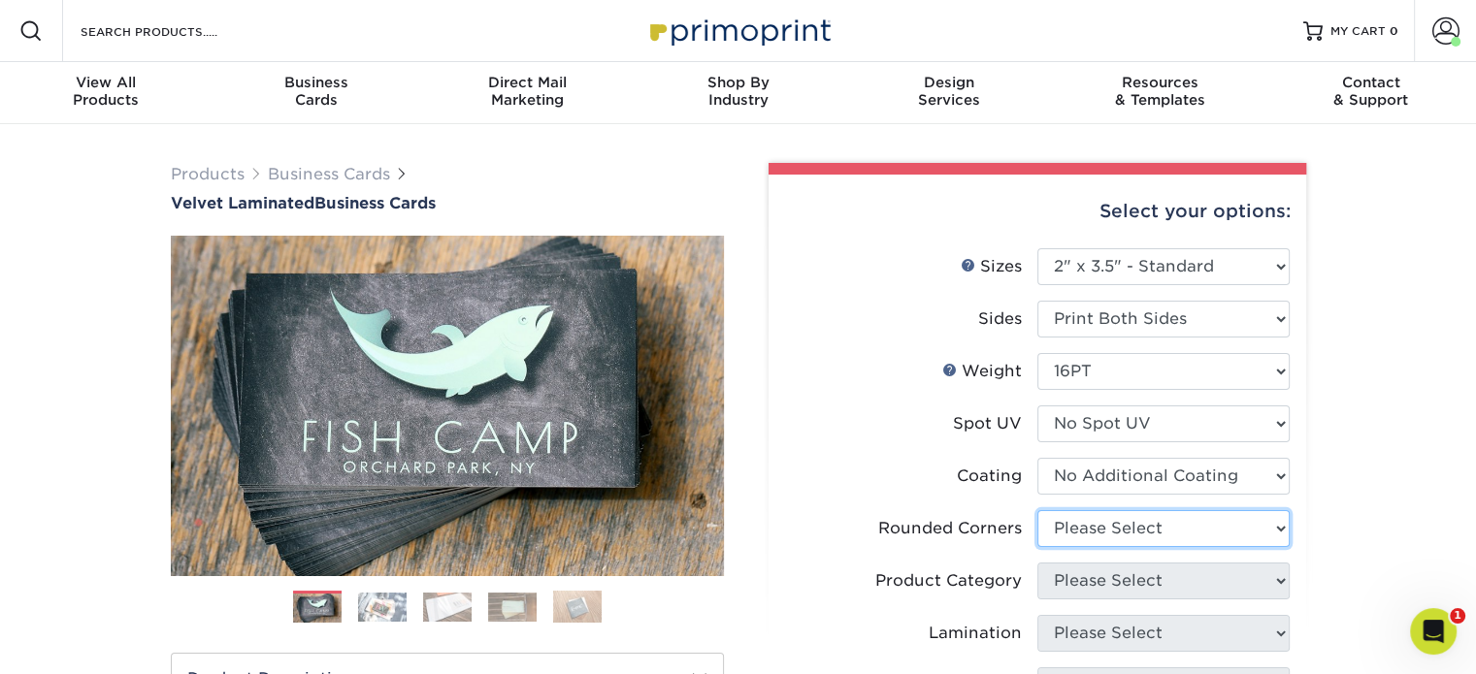
click at [1156, 535] on select "Please Select Yes - Round 2 Corners Yes - Round 4 Corners No" at bounding box center [1163, 528] width 252 height 37
select select "0"
click at [1037, 510] on select "Please Select Yes - Round 2 Corners Yes - Round 4 Corners No" at bounding box center [1163, 528] width 252 height 37
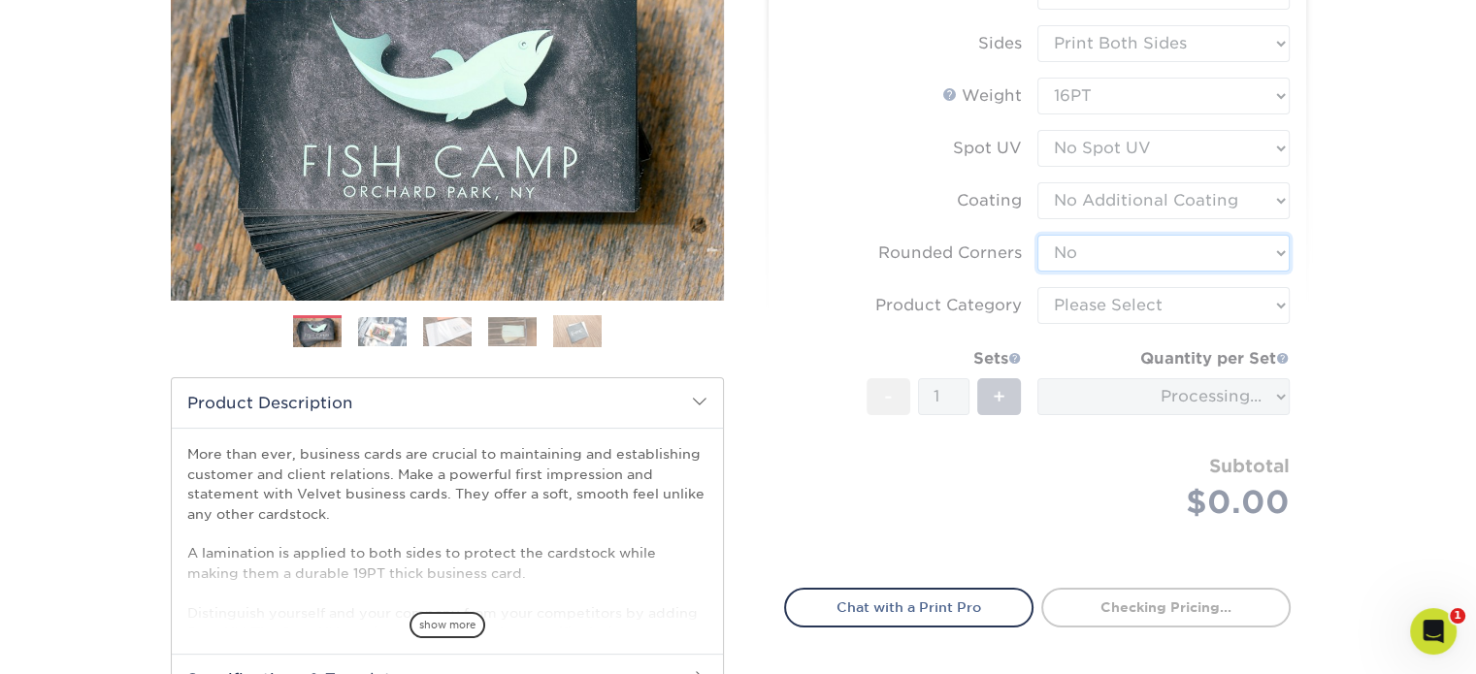
scroll to position [291, 0]
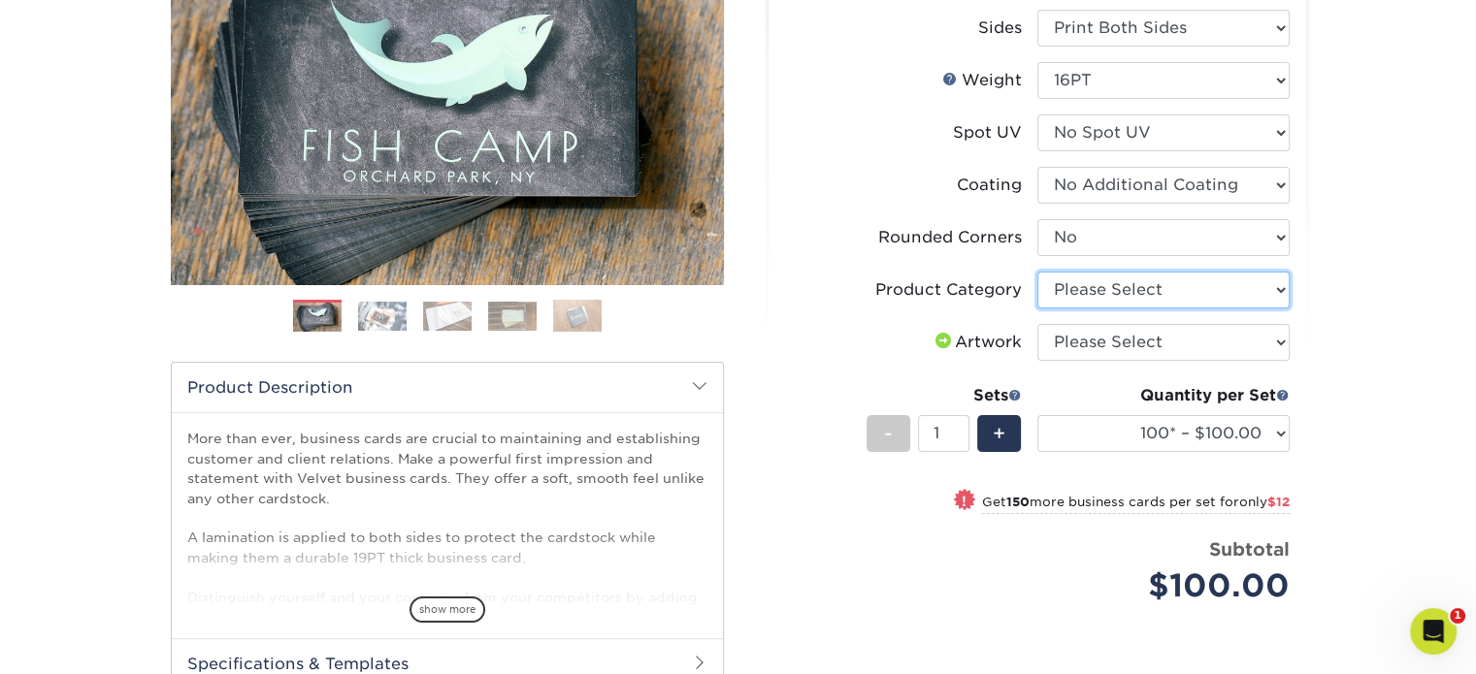
click at [1122, 290] on select "Please Select Business Cards" at bounding box center [1163, 290] width 252 height 37
select select "3b5148f1-0588-4f88-a218-97bcfdce65c1"
click at [1037, 272] on select "Please Select Business Cards" at bounding box center [1163, 290] width 252 height 37
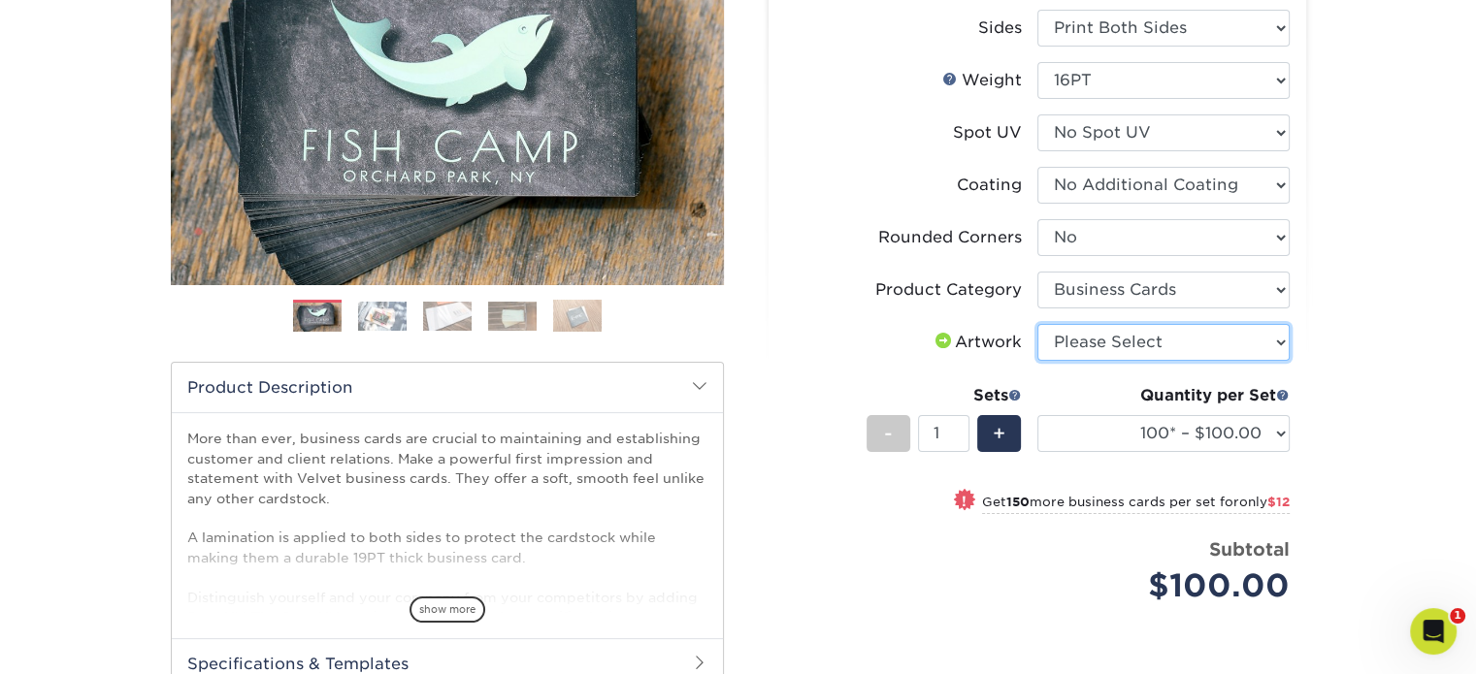
click at [1114, 343] on select "Please Select I will upload files I need a design - $100" at bounding box center [1163, 342] width 252 height 37
select select "upload"
click at [1037, 324] on select "Please Select I will upload files I need a design - $100" at bounding box center [1163, 342] width 252 height 37
drag, startPoint x: 1001, startPoint y: 440, endPoint x: 1028, endPoint y: 439, distance: 27.2
click at [1001, 439] on span "+" at bounding box center [998, 433] width 13 height 29
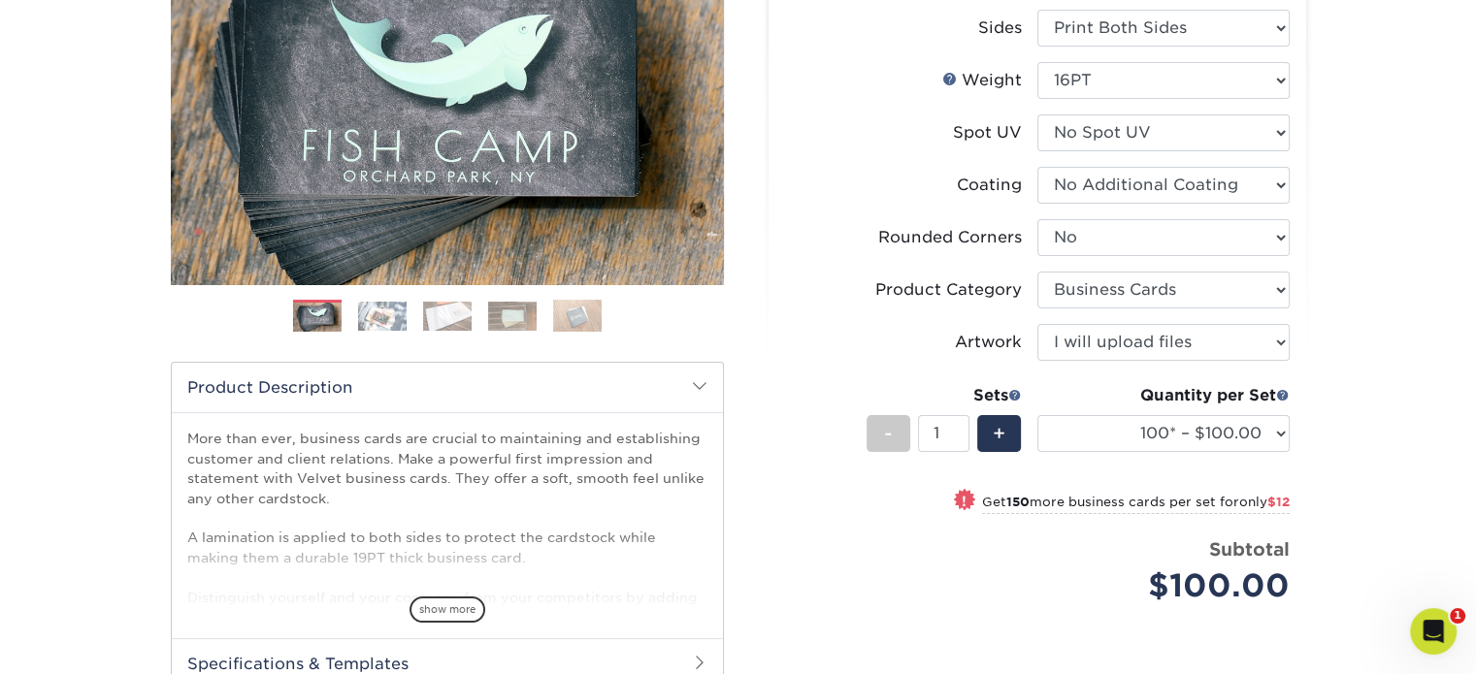
type input "2"
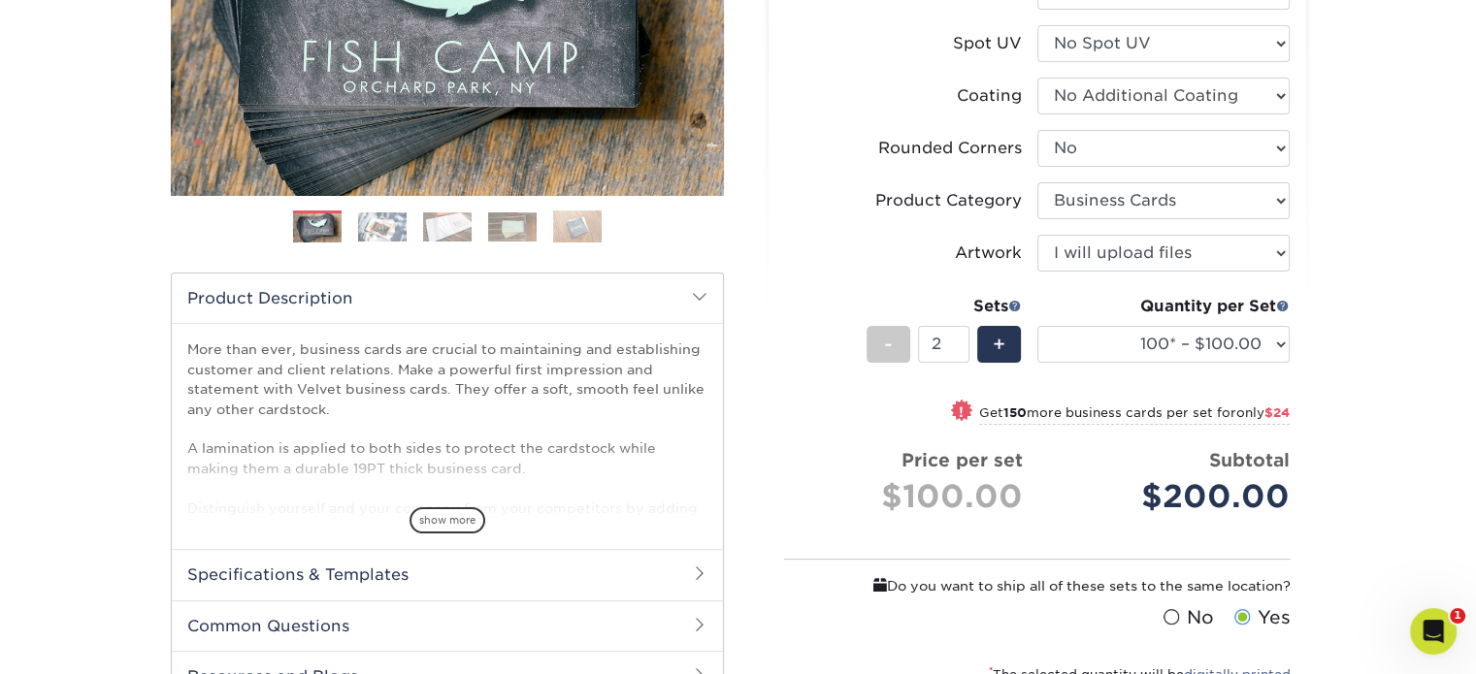
scroll to position [485, 0]
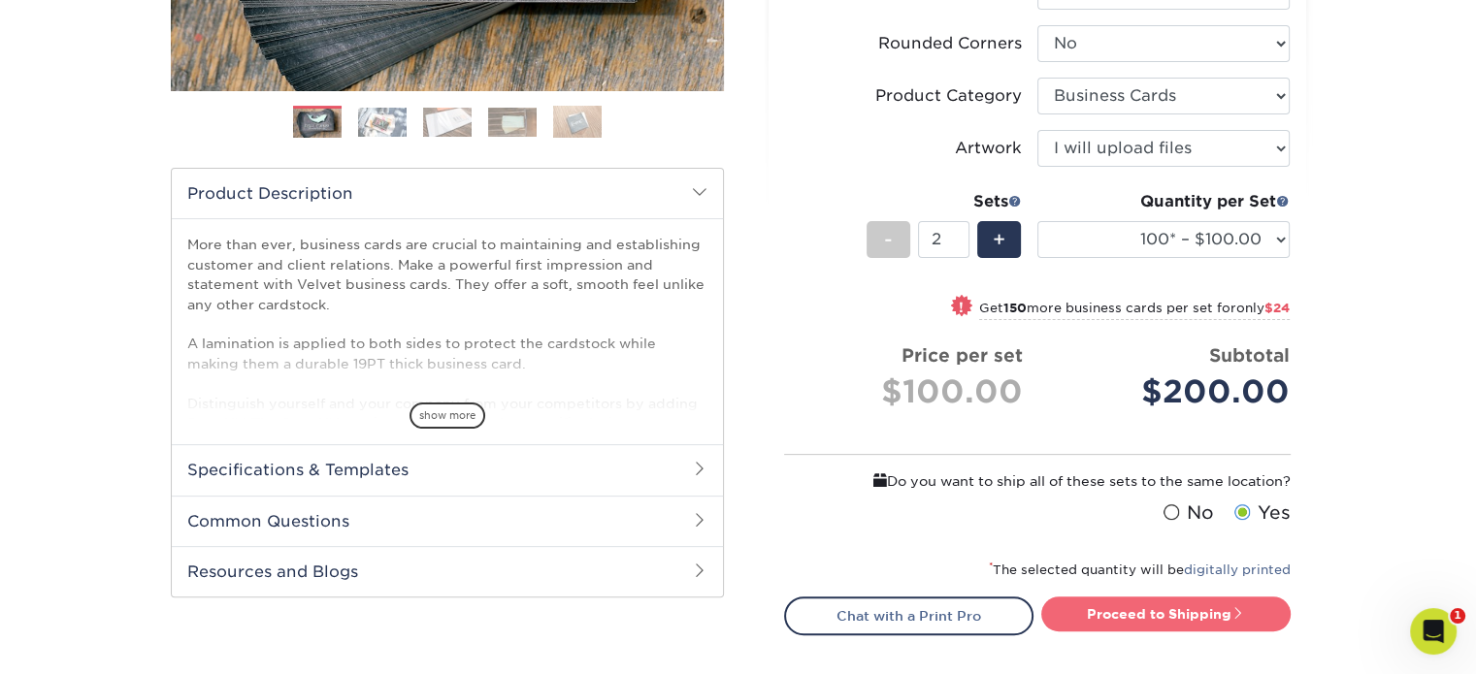
click at [1180, 600] on link "Proceed to Shipping" at bounding box center [1165, 614] width 249 height 35
type input "Set 1"
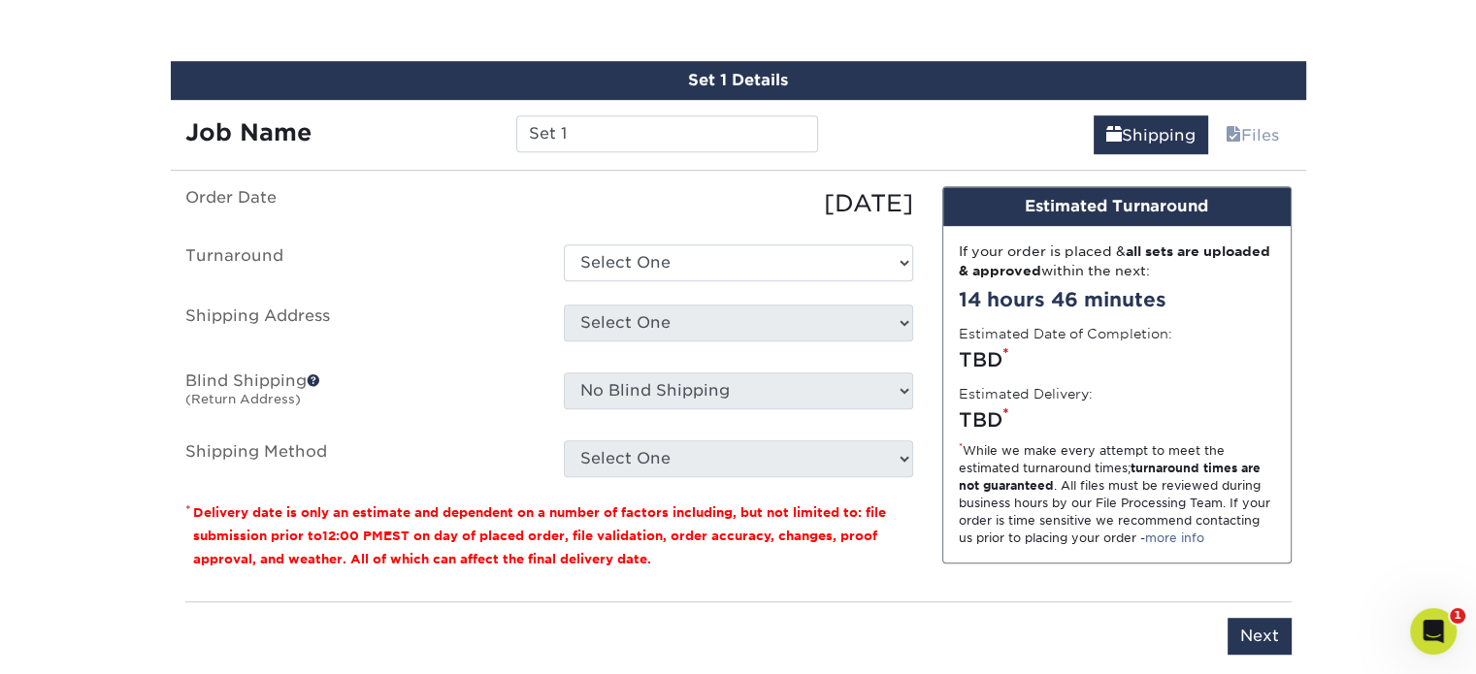
scroll to position [1131, 0]
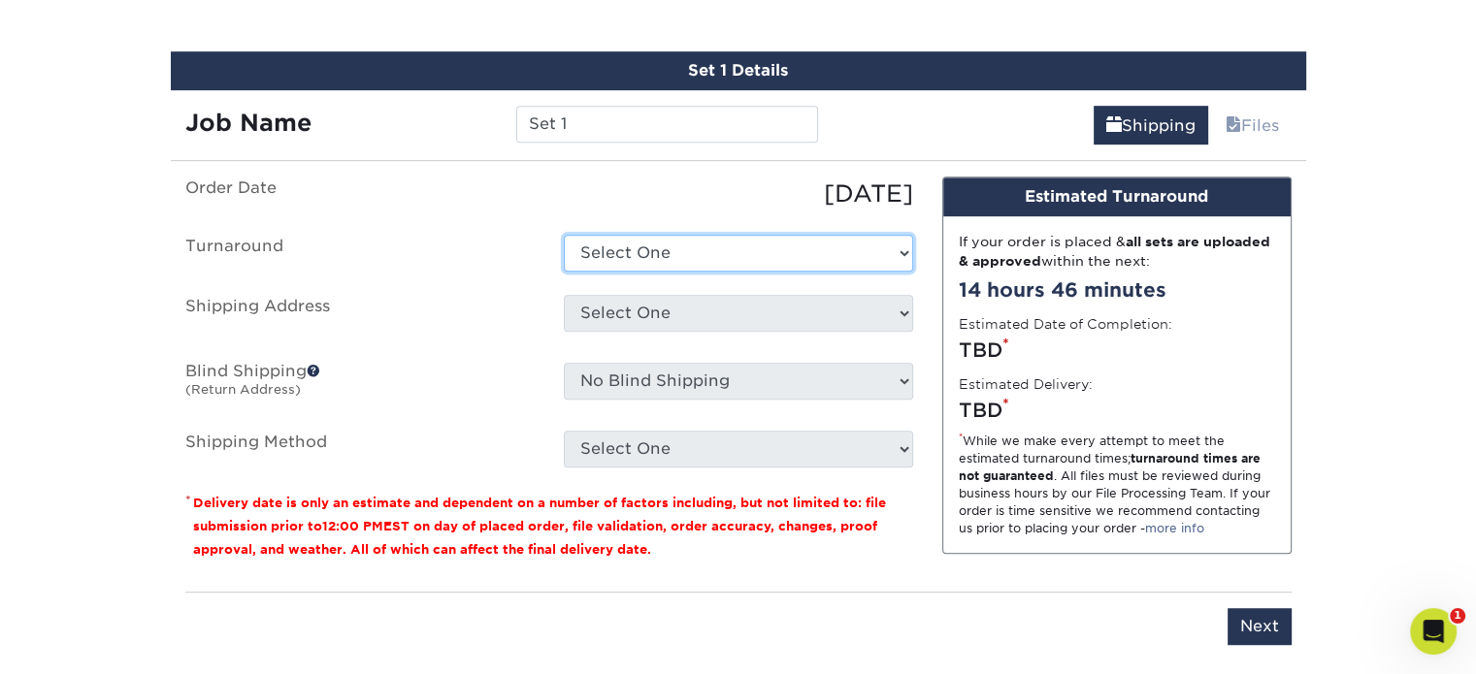
click at [903, 256] on select "Select One 2-4 Business Days 2 Day Next Business Day" at bounding box center [738, 253] width 349 height 37
select select "2ada4704-3e6d-433a-a581-722d89888c56"
click at [564, 235] on select "Select One 2-4 Business Days 2 Day Next Business Day" at bounding box center [738, 253] width 349 height 37
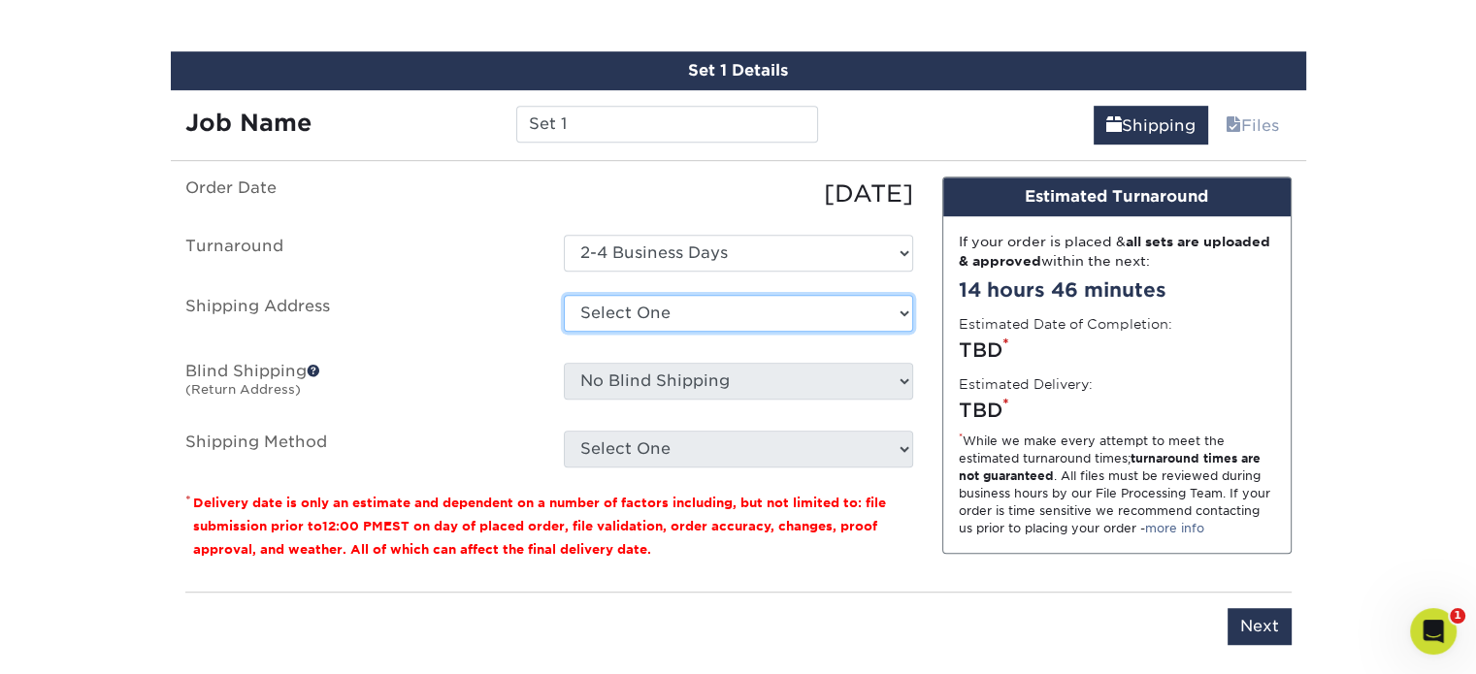
click at [865, 317] on select "Select One Anthony Nardella business card Business cards Greg Porfido business …" at bounding box center [738, 313] width 349 height 37
select select "285708"
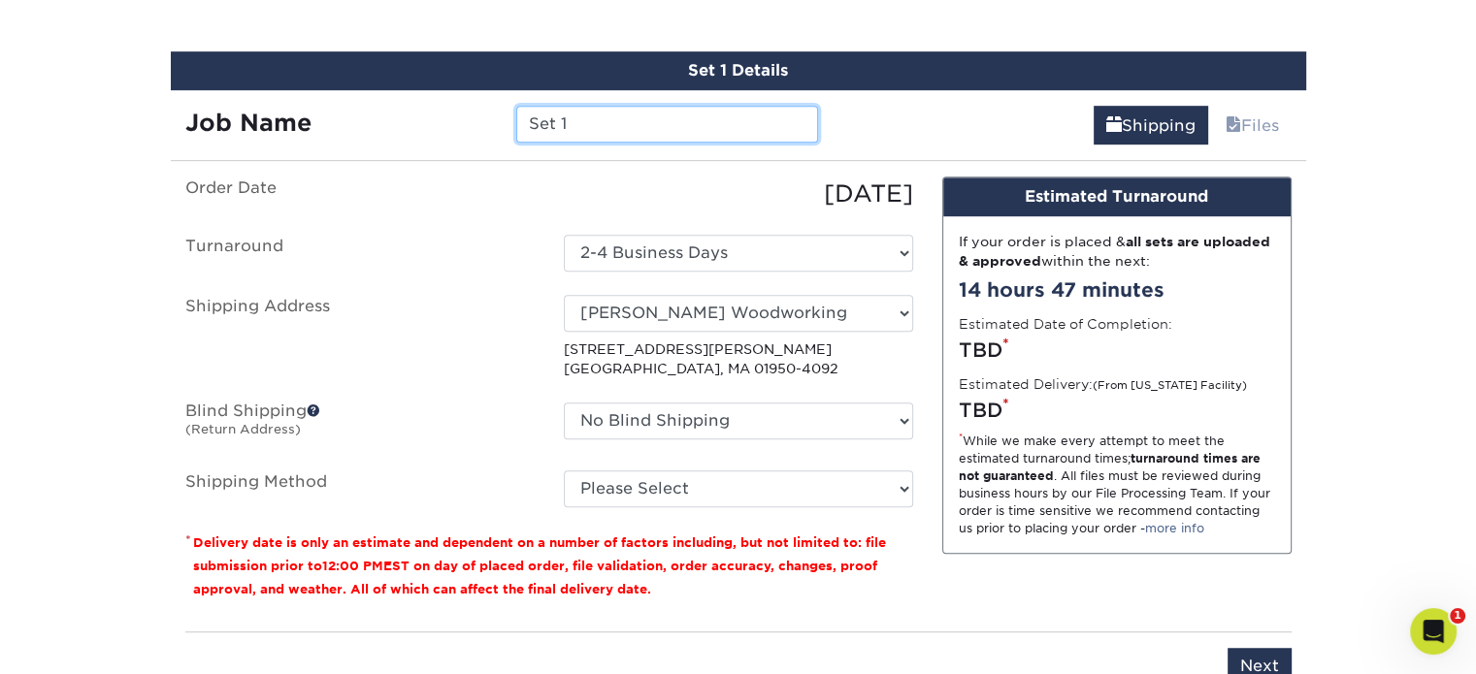
click at [596, 112] on input "Set 1" at bounding box center [667, 124] width 302 height 37
click at [1255, 652] on input "Next" at bounding box center [1259, 666] width 64 height 37
type input "Next"
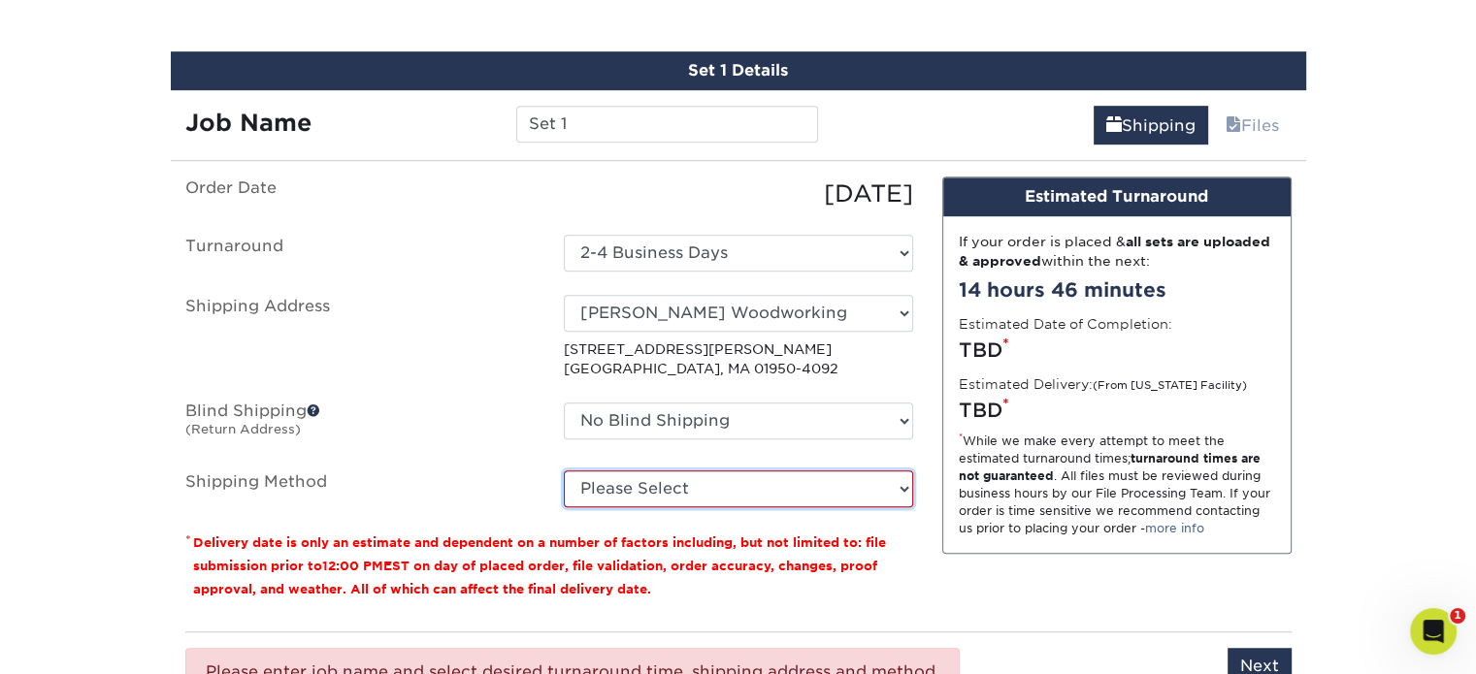
click at [837, 493] on select "Please Select Ground Shipping (+$15.68) 3 Day Shipping Service (+$18.68) 2 Day …" at bounding box center [738, 489] width 349 height 37
select select "12"
click at [564, 471] on select "Please Select Ground Shipping (+$15.68) 3 Day Shipping Service (+$18.68) 2 Day …" at bounding box center [738, 489] width 349 height 37
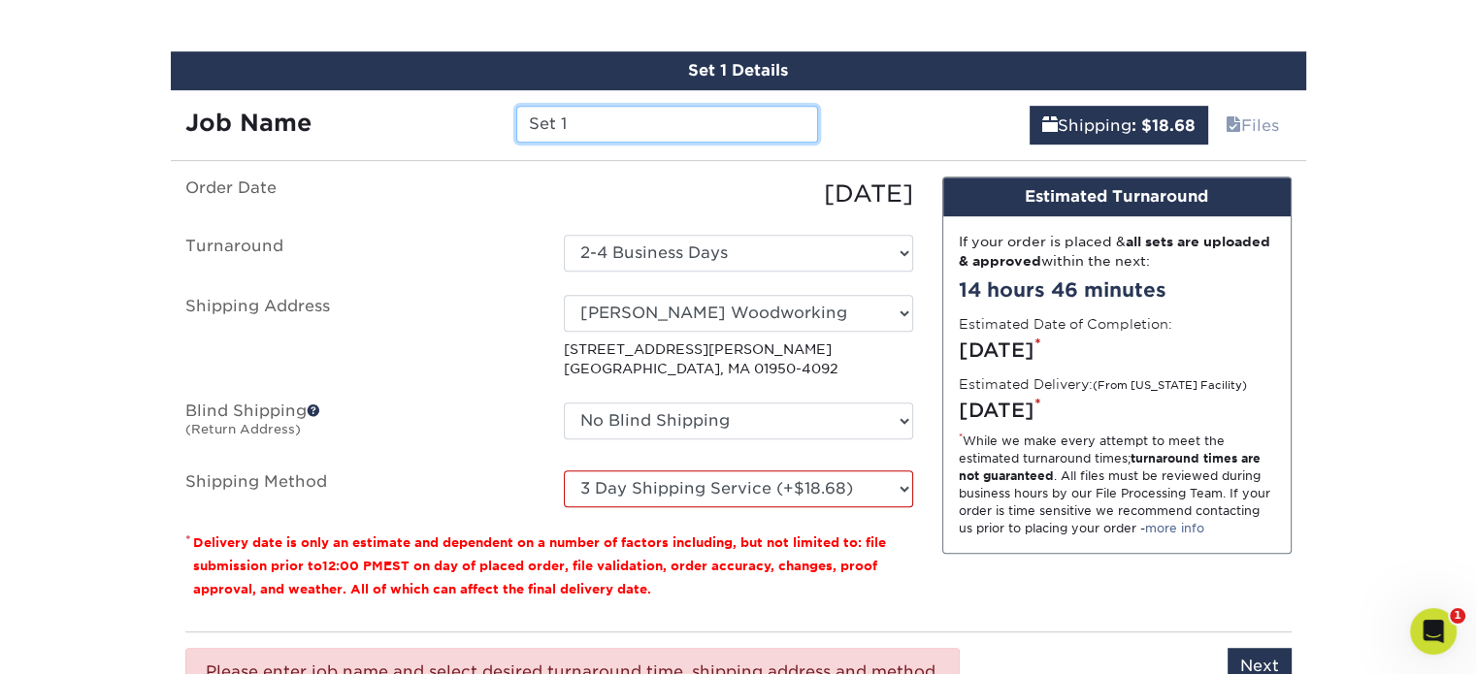
click at [629, 134] on input "Set 1" at bounding box center [667, 124] width 302 height 37
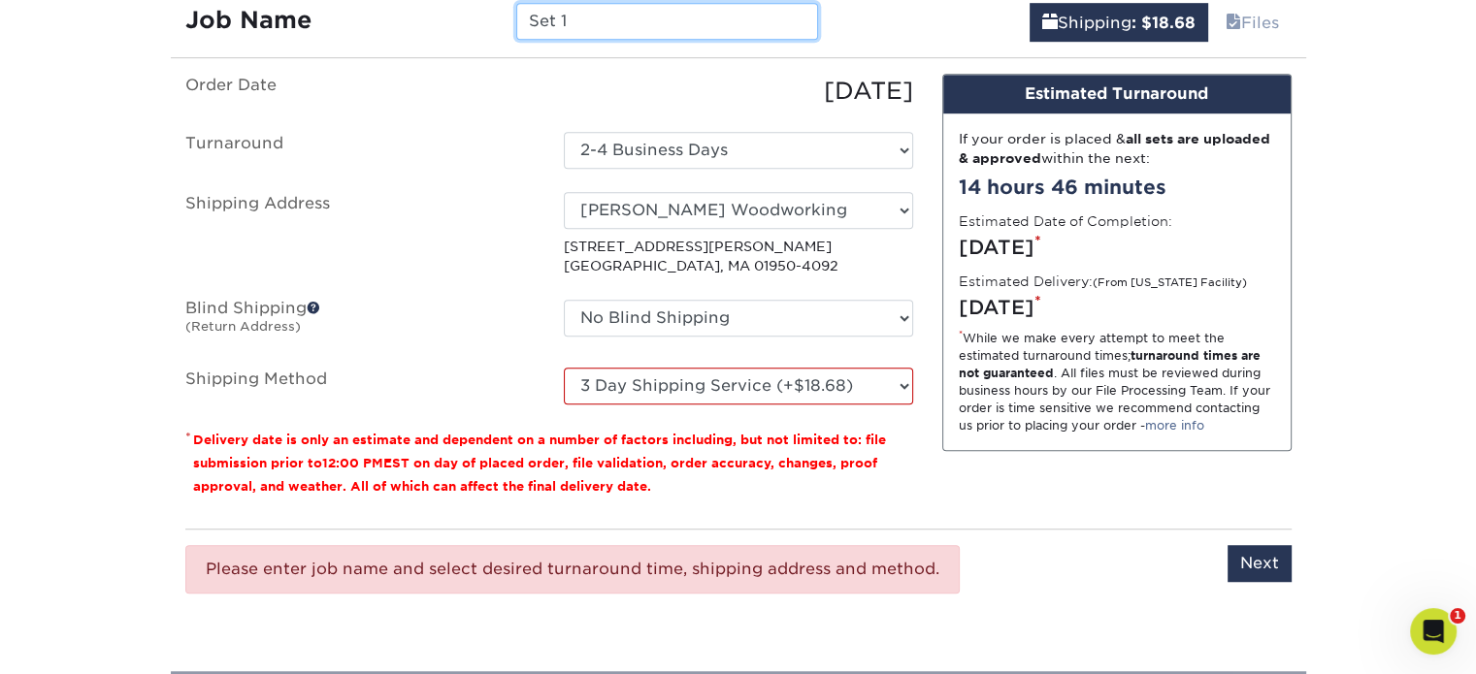
scroll to position [1228, 0]
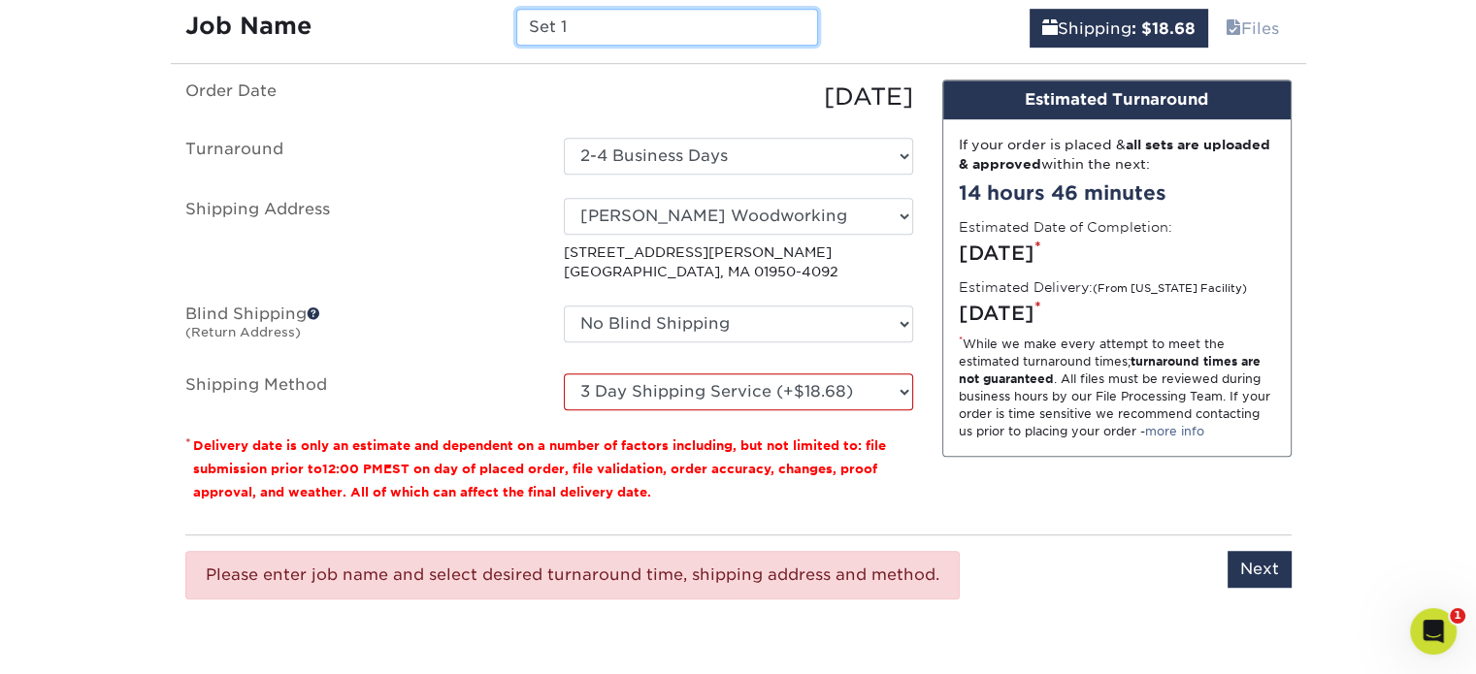
drag, startPoint x: 590, startPoint y: 18, endPoint x: 516, endPoint y: 20, distance: 73.8
click at [516, 20] on input "Set 1" at bounding box center [667, 27] width 302 height 37
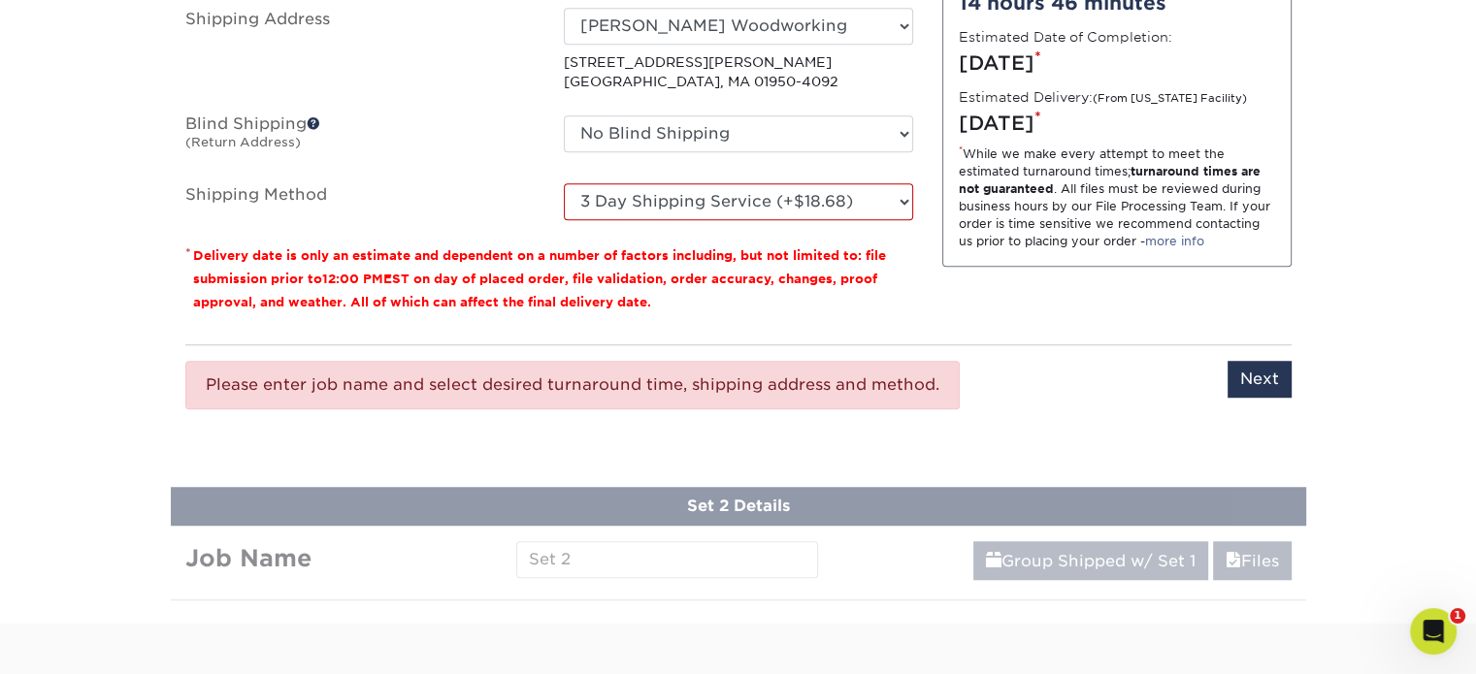
scroll to position [1422, 0]
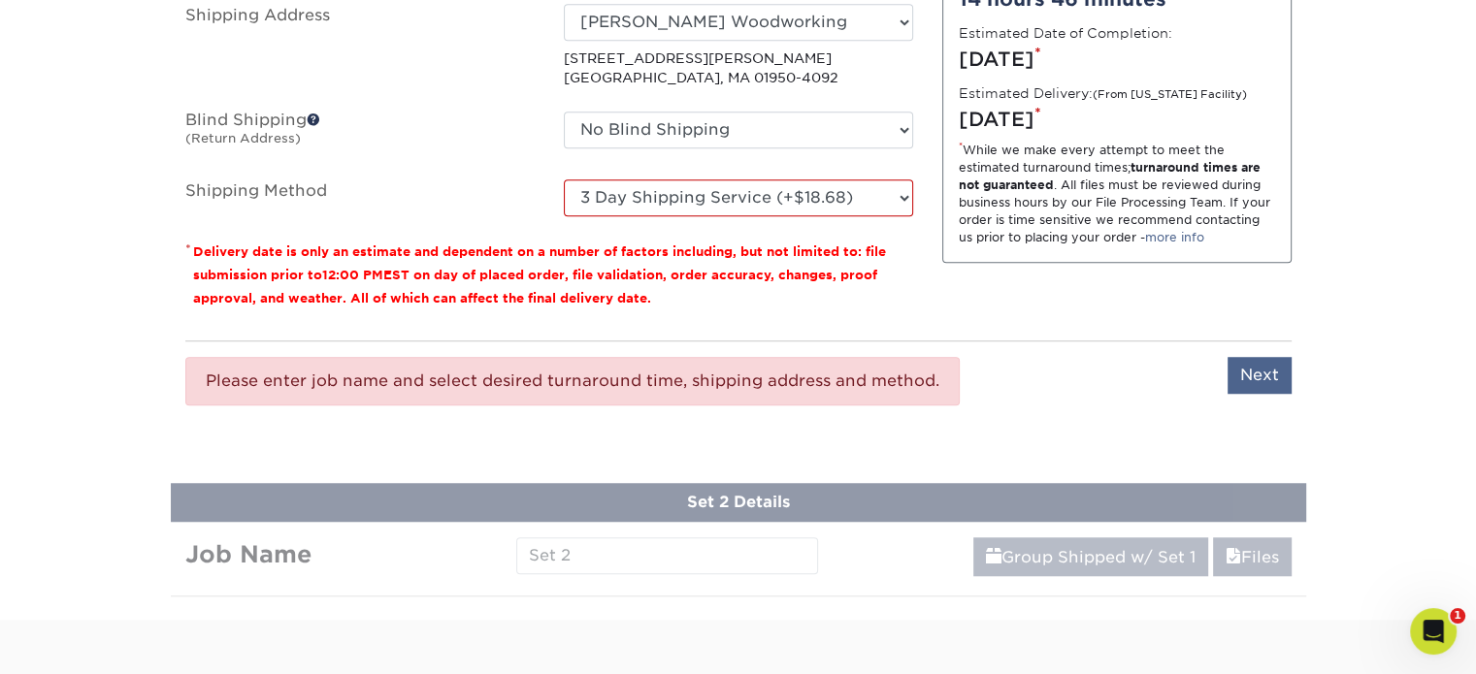
type input "Pam Fullerton"
click at [1244, 375] on input "Next" at bounding box center [1259, 375] width 64 height 37
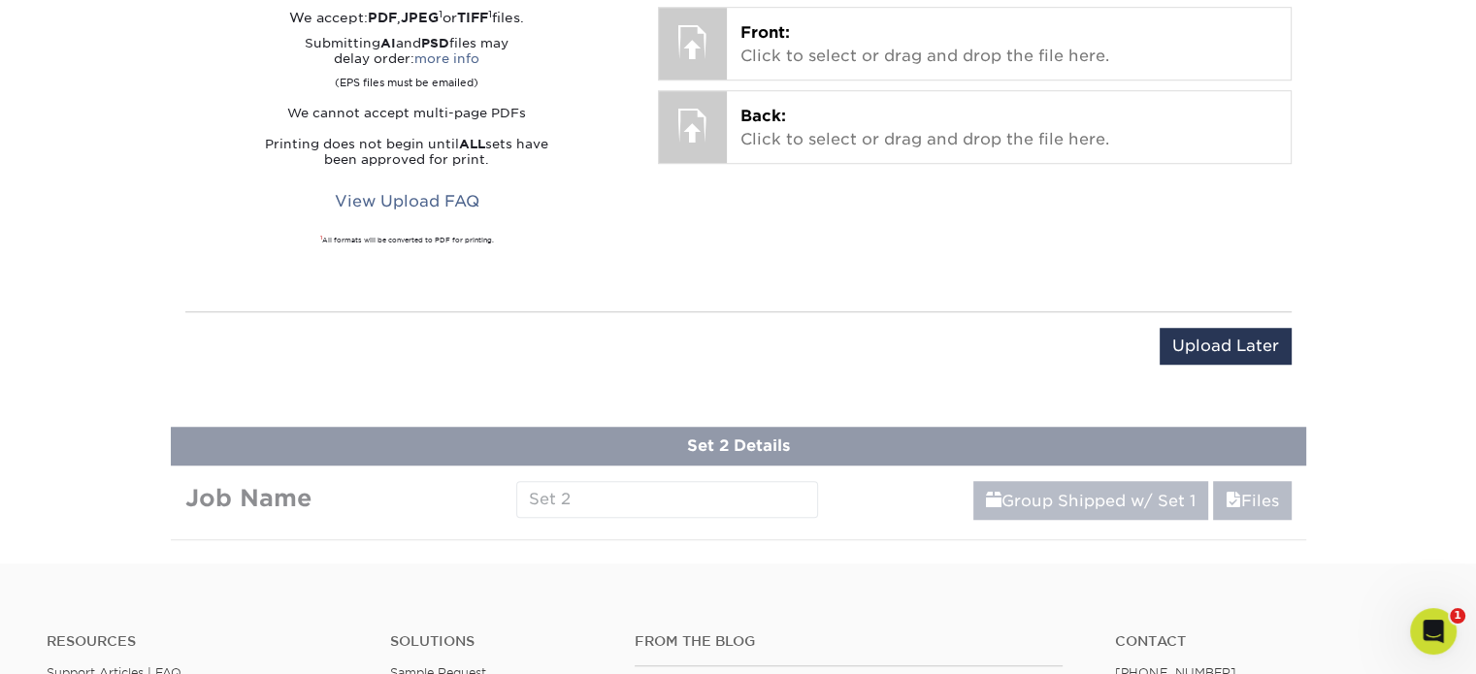
scroll to position [1228, 0]
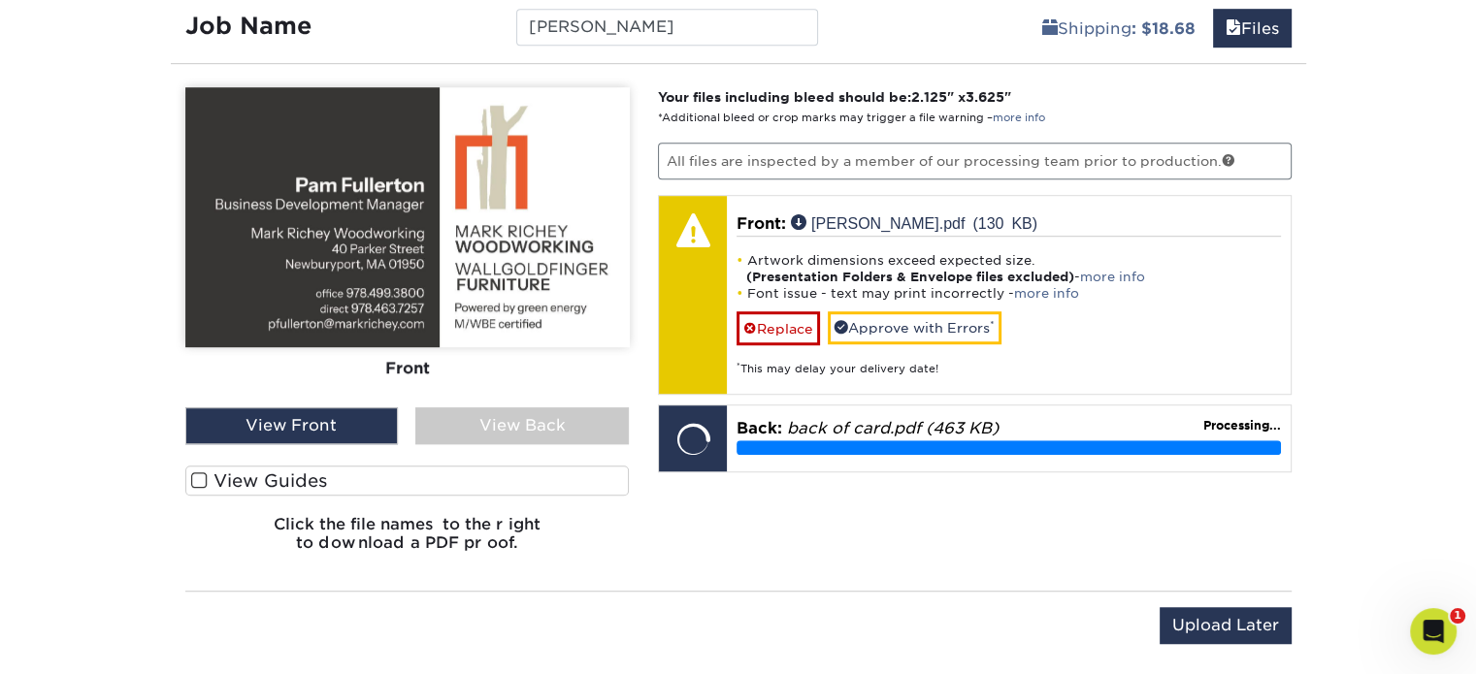
click at [330, 472] on label "View Guides" at bounding box center [407, 481] width 444 height 30
click at [0, 0] on input "View Guides" at bounding box center [0, 0] width 0 height 0
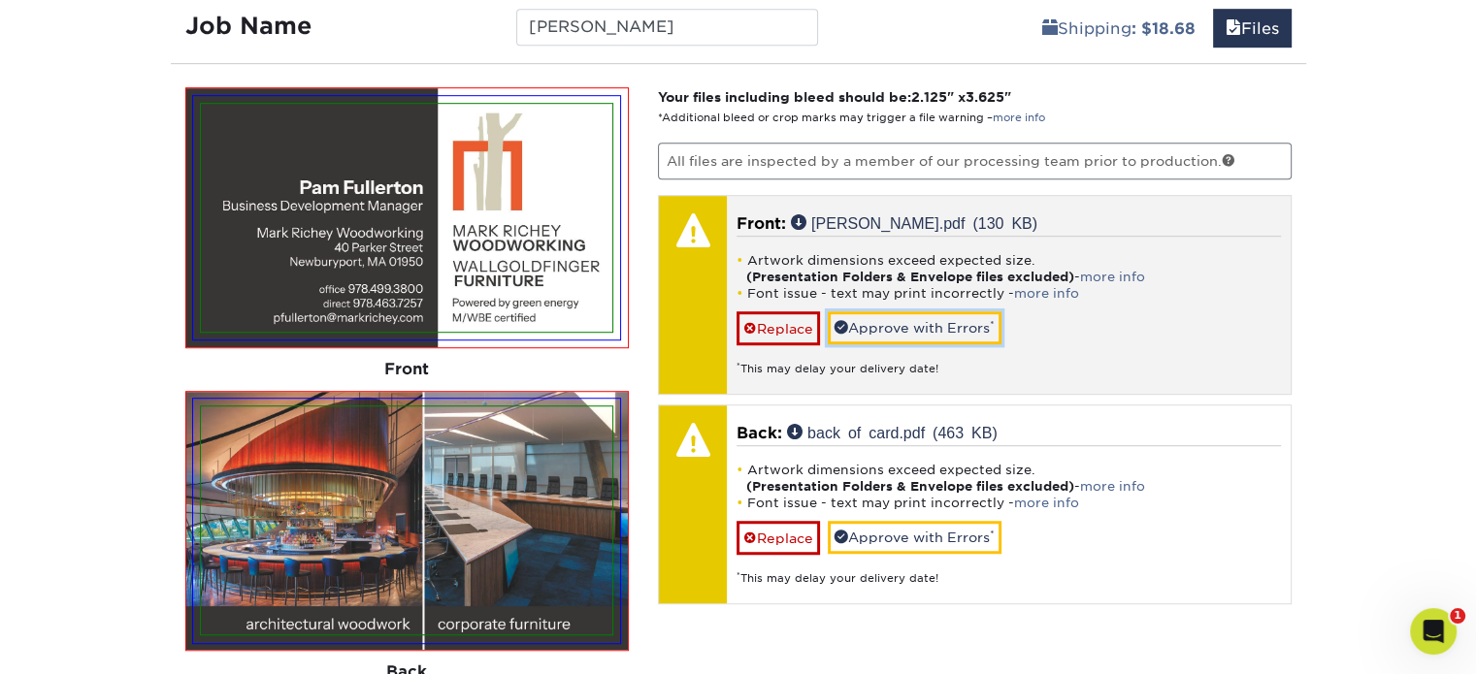
click at [889, 325] on link "Approve with Errors *" at bounding box center [915, 327] width 174 height 33
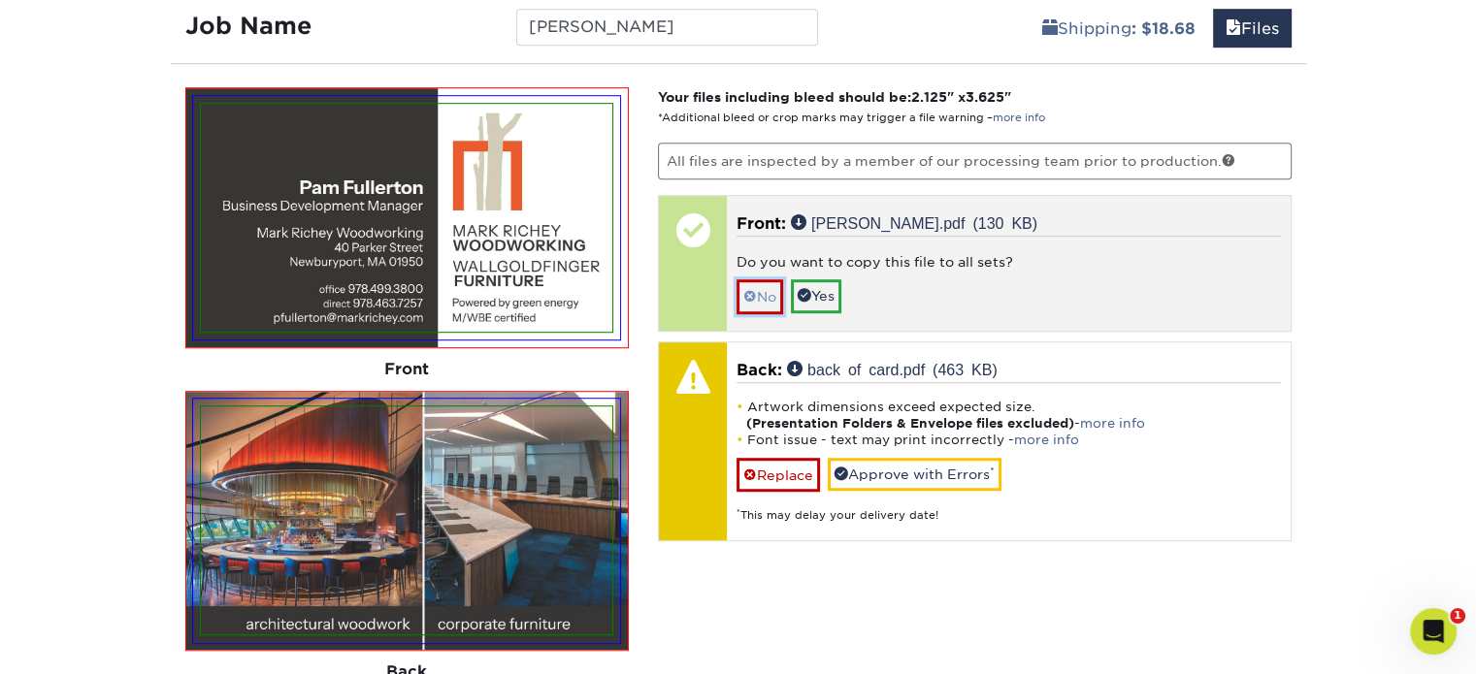
click at [774, 291] on link "No" at bounding box center [759, 296] width 47 height 34
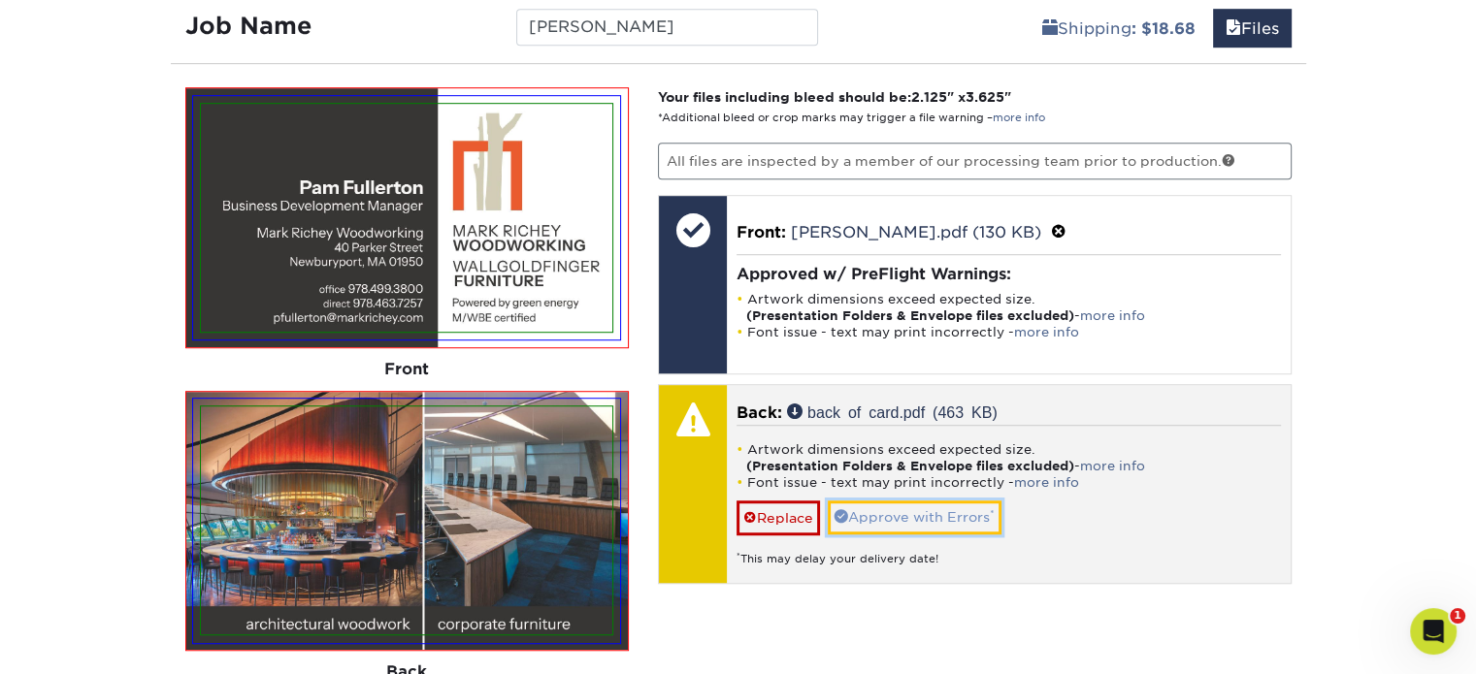
click at [888, 509] on link "Approve with Errors *" at bounding box center [915, 517] width 174 height 33
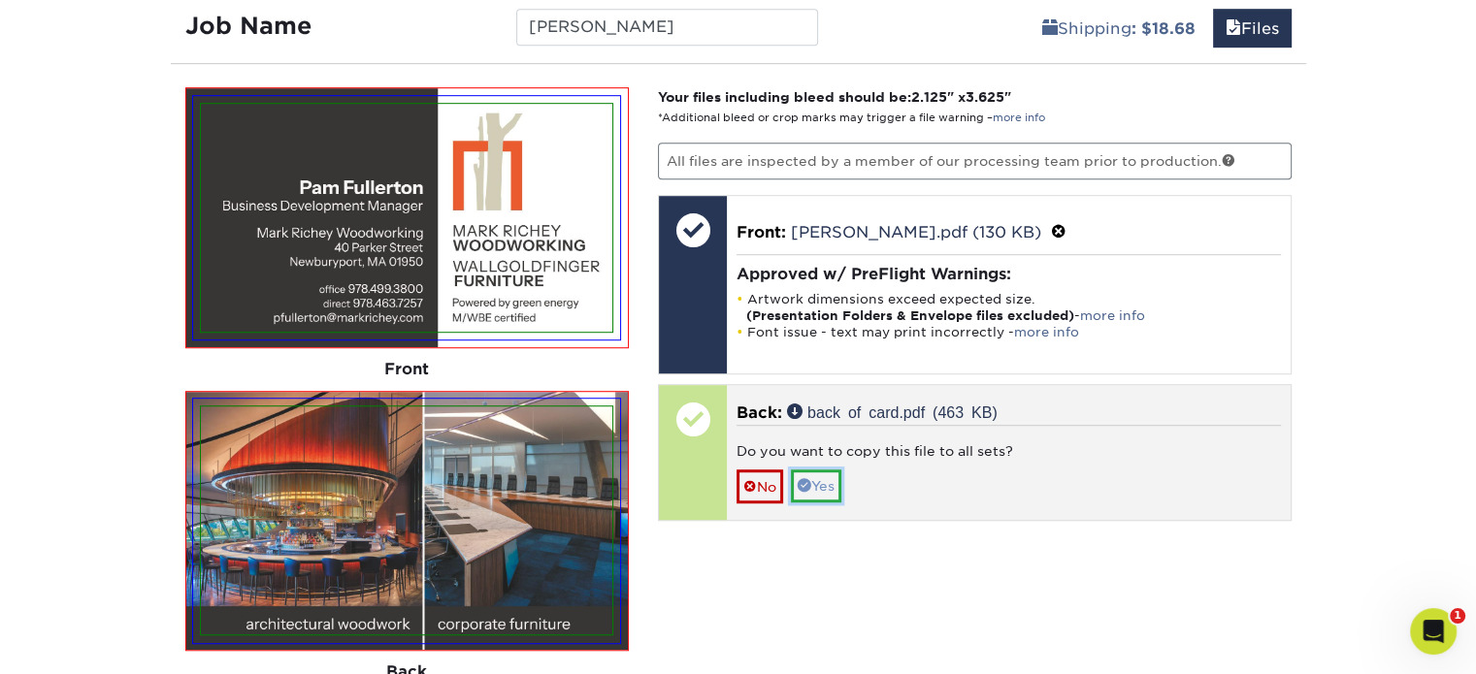
click at [816, 478] on link "Yes" at bounding box center [816, 486] width 50 height 33
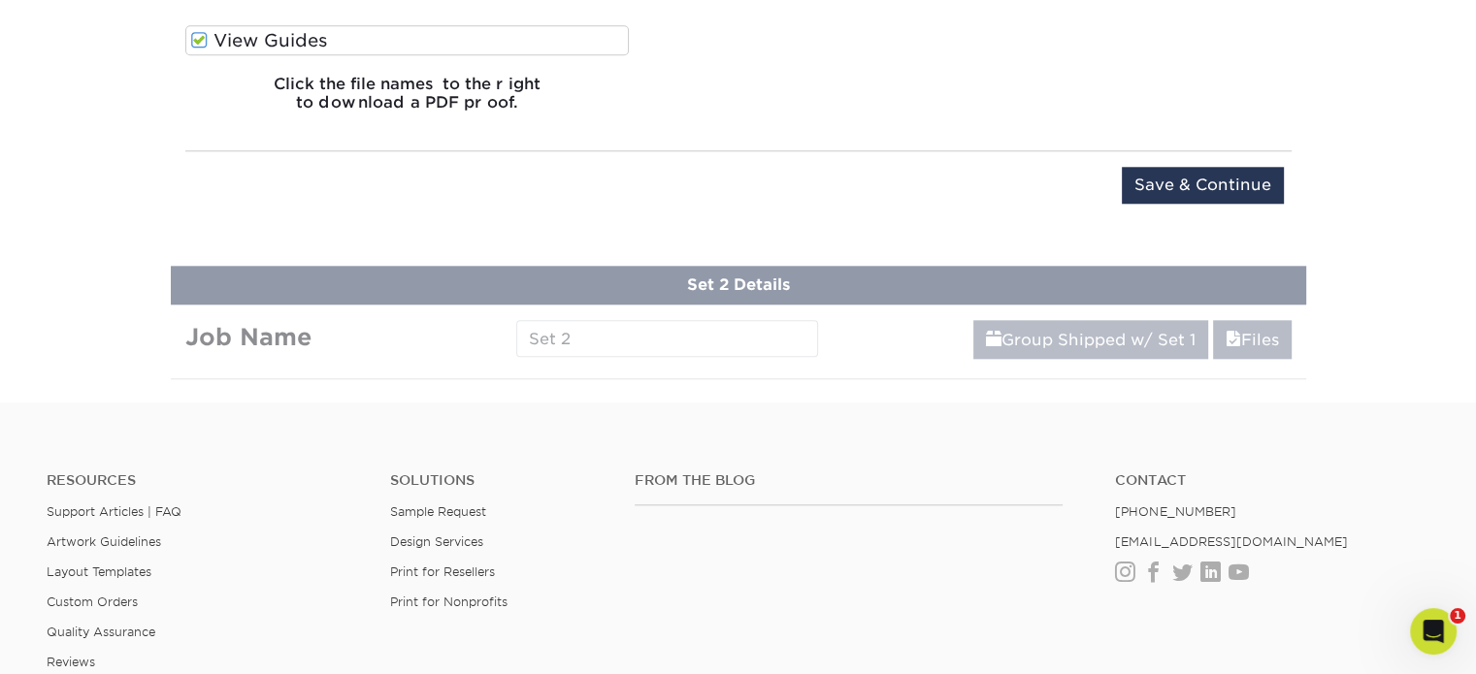
scroll to position [2004, 0]
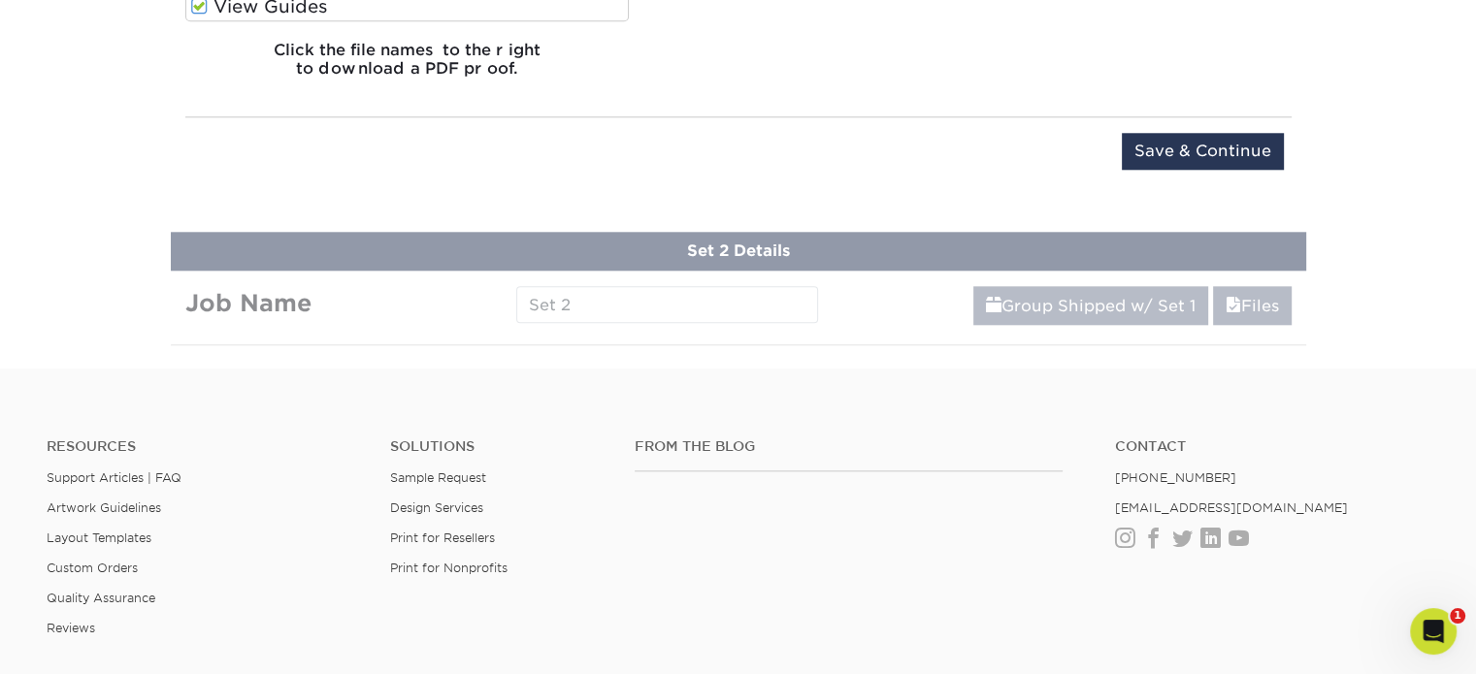
click at [1226, 154] on input "Save & Continue" at bounding box center [1203, 151] width 162 height 37
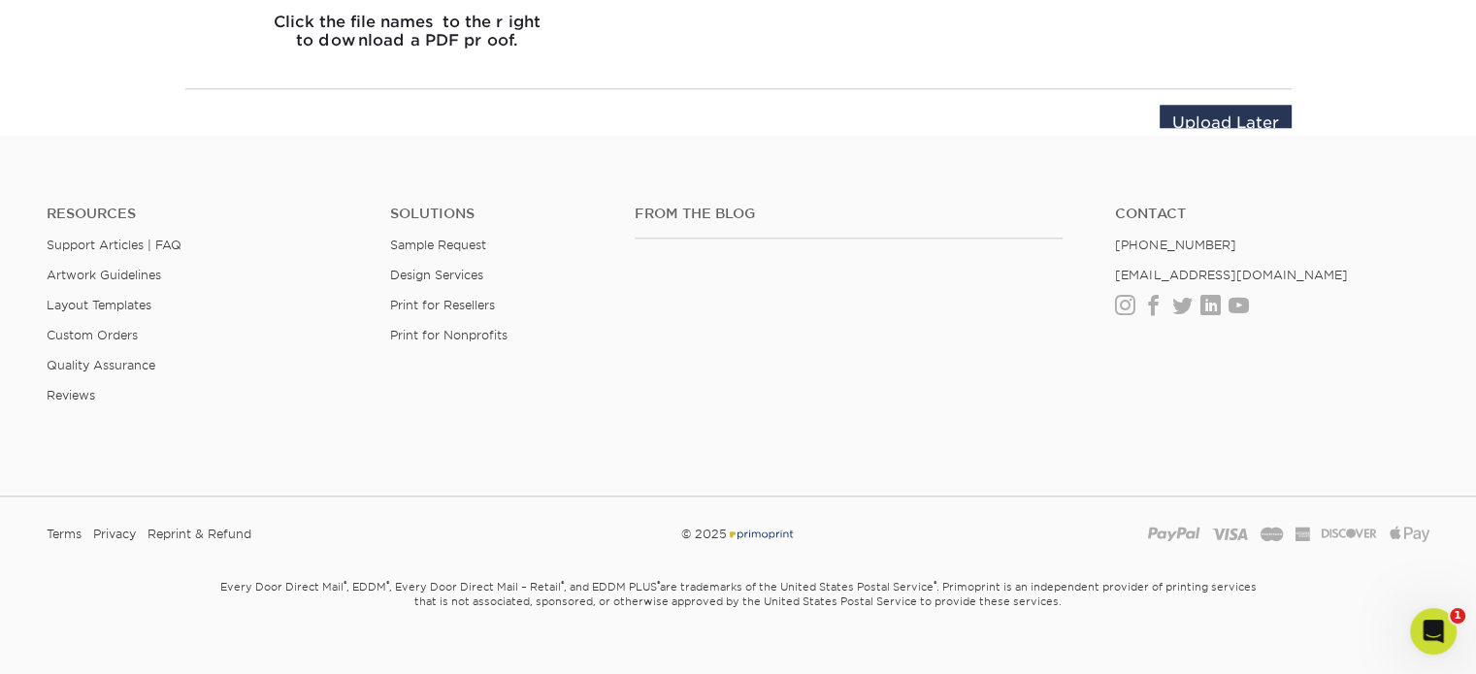
scroll to position [1063, 0]
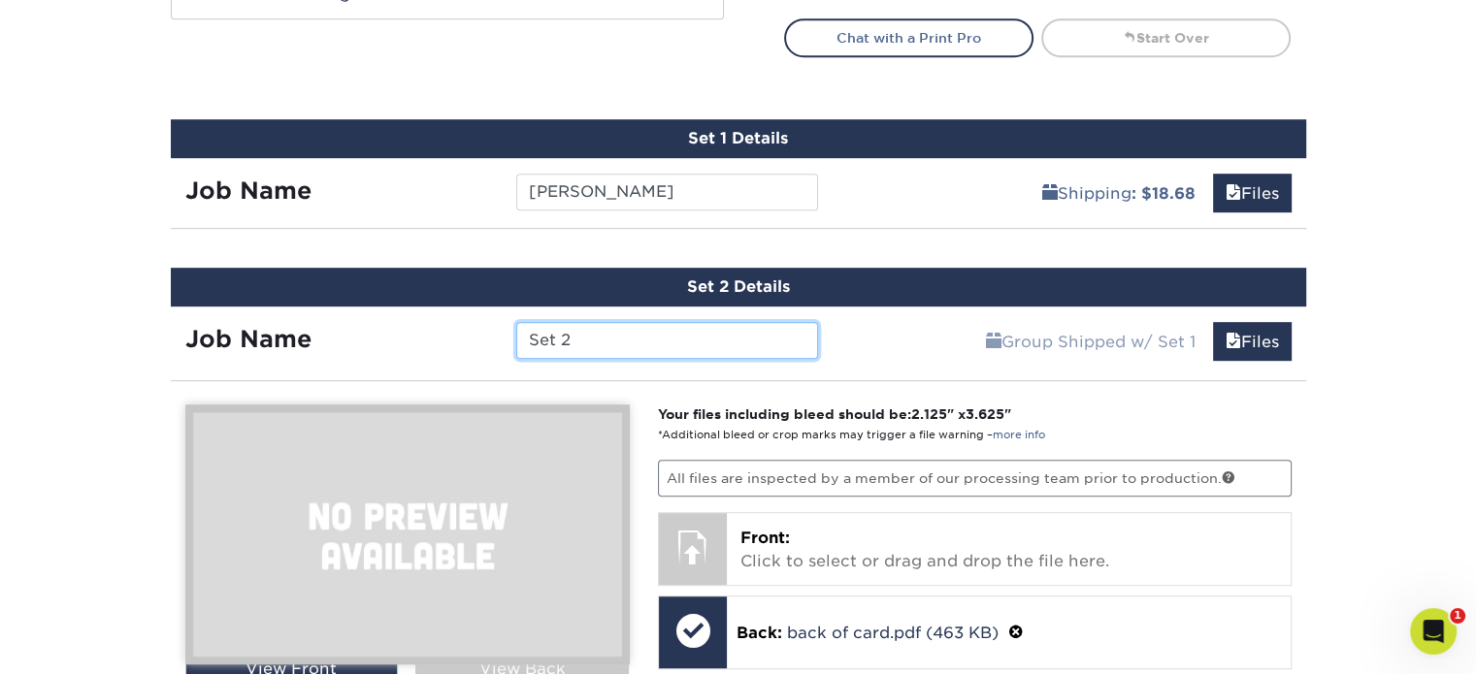
drag, startPoint x: 496, startPoint y: 340, endPoint x: 444, endPoint y: 340, distance: 51.4
click at [444, 340] on div "Job Name Set 2" at bounding box center [502, 340] width 663 height 37
type input "Robin Palmer"
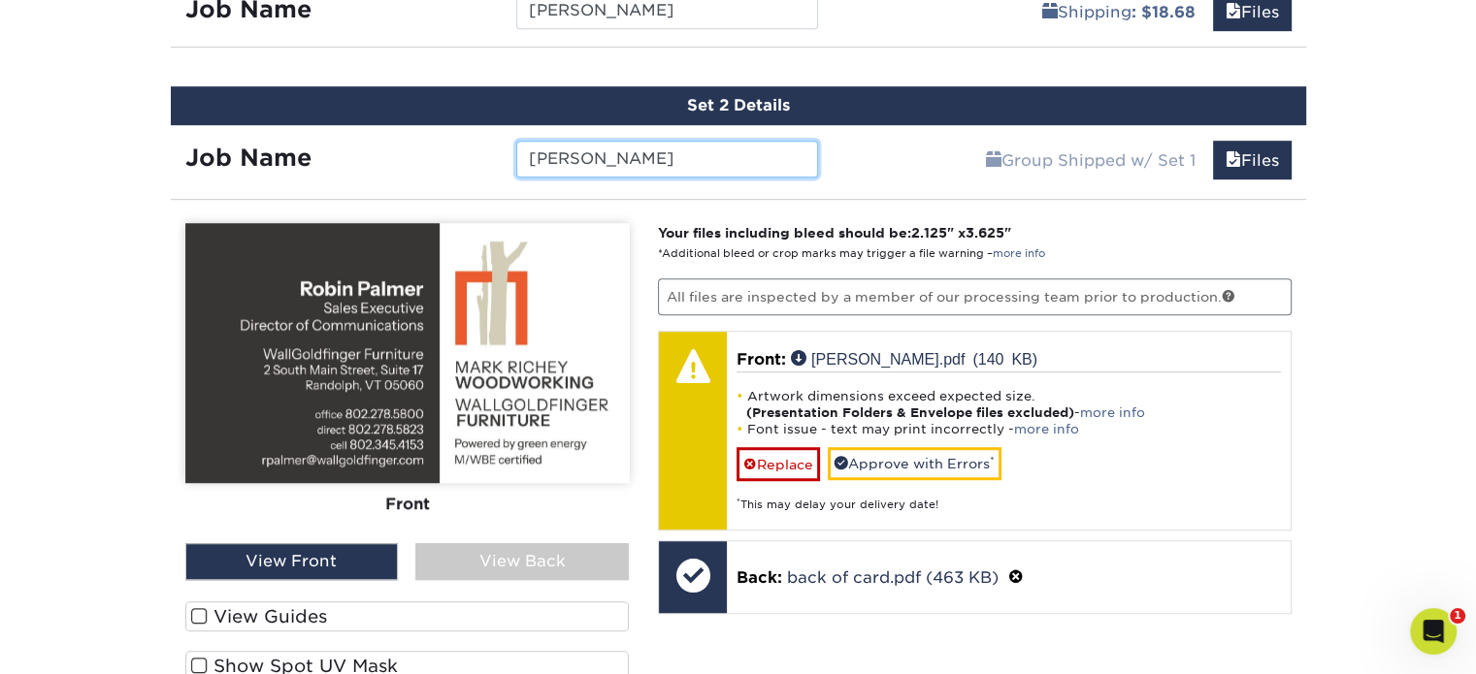
scroll to position [1257, 0]
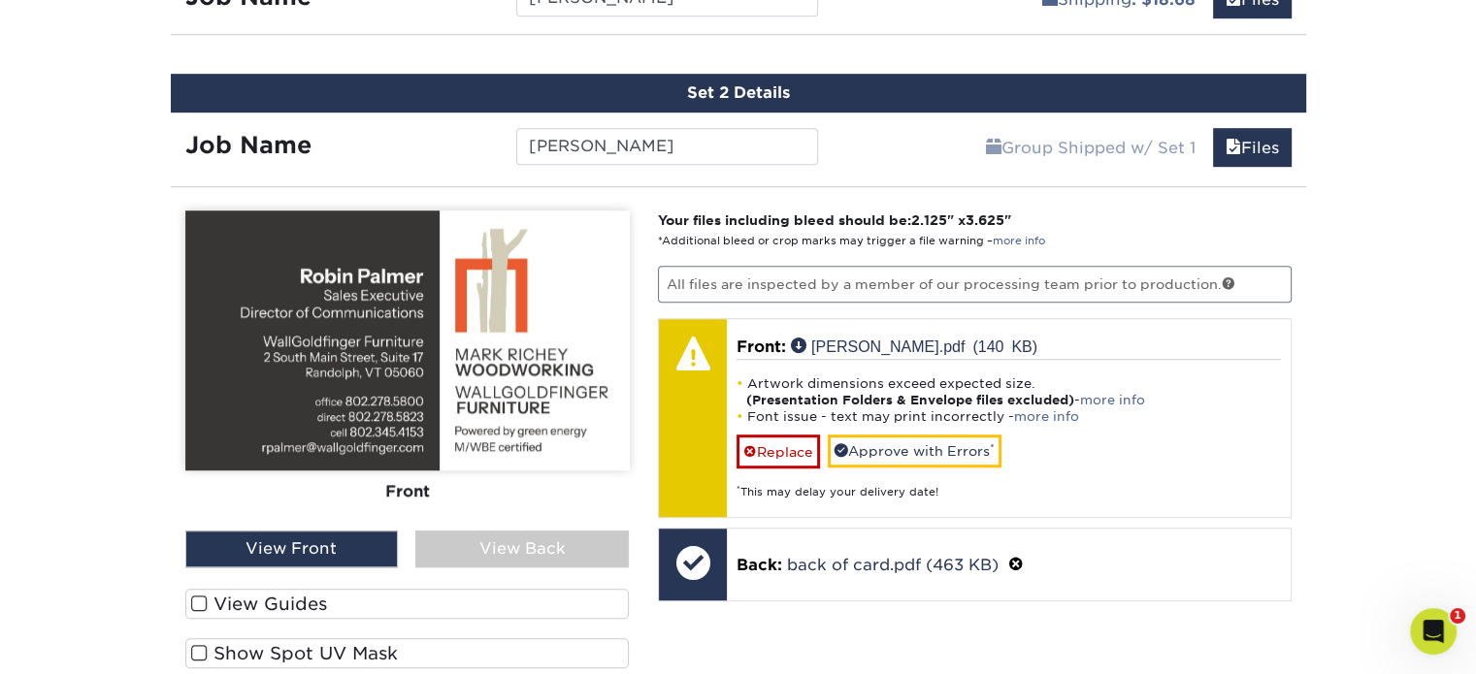
click at [276, 590] on label "View Guides" at bounding box center [407, 604] width 444 height 30
click at [0, 0] on input "View Guides" at bounding box center [0, 0] width 0 height 0
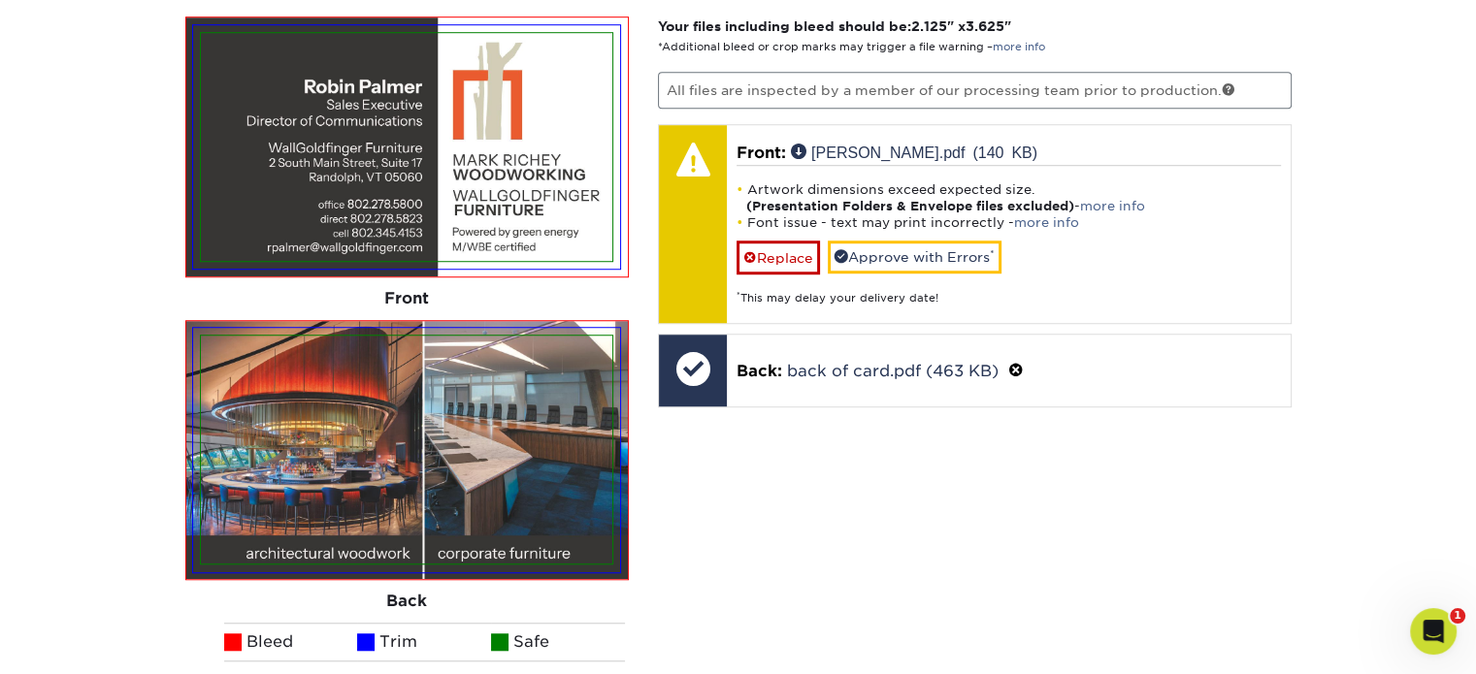
scroll to position [1354, 0]
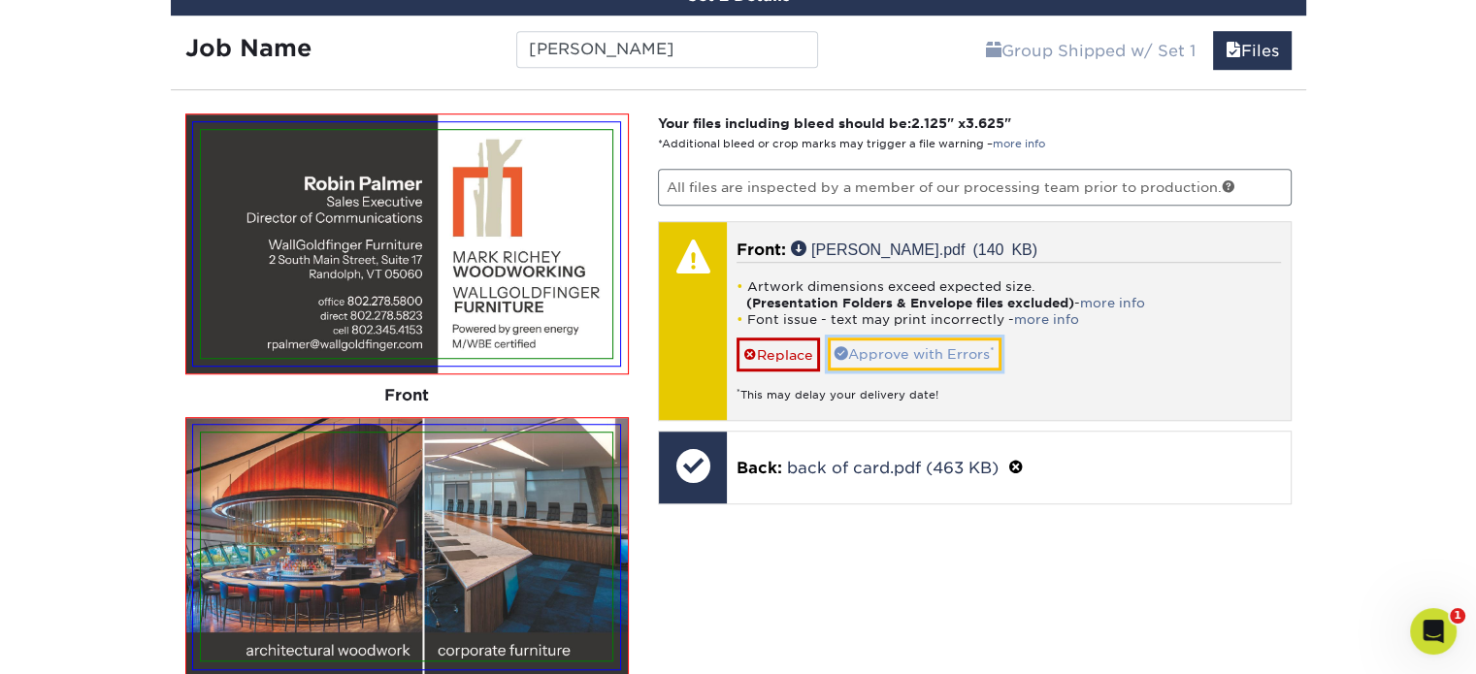
click at [902, 338] on link "Approve with Errors *" at bounding box center [915, 354] width 174 height 33
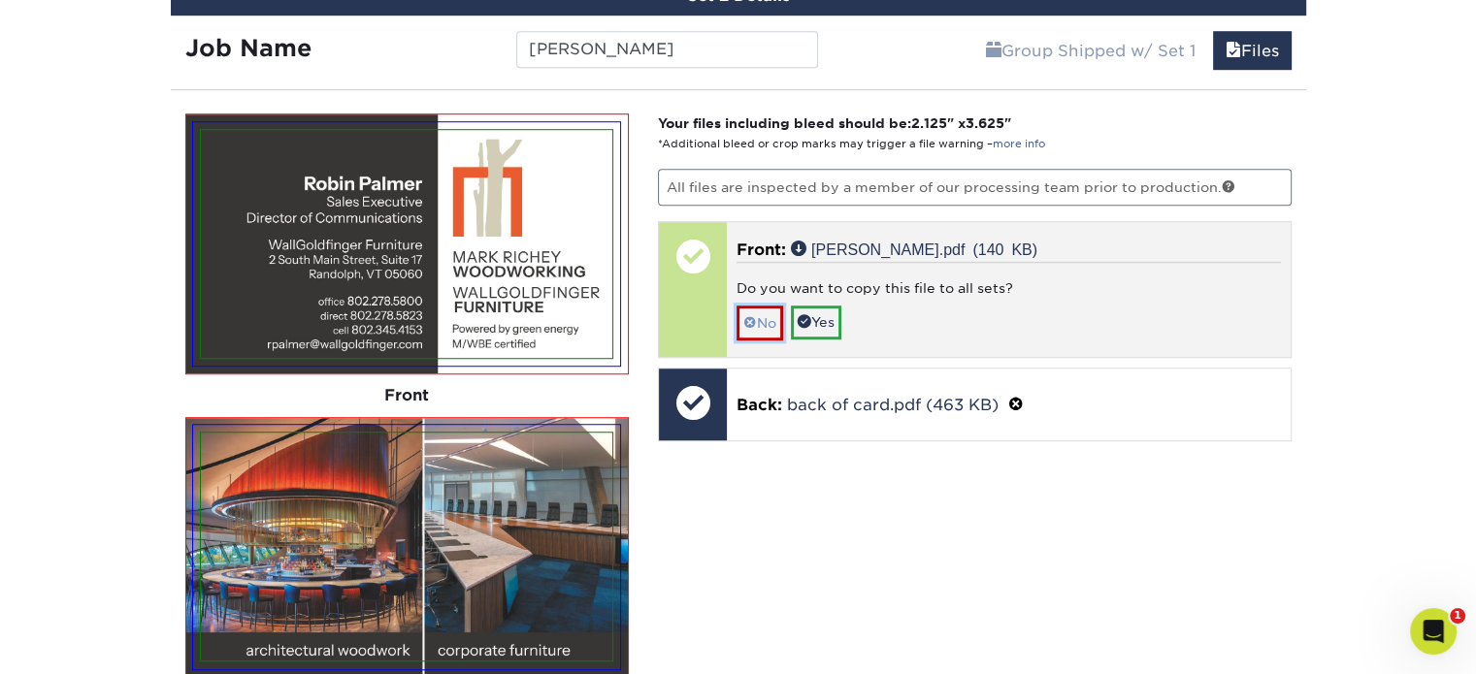
click at [759, 313] on link "No" at bounding box center [759, 323] width 47 height 34
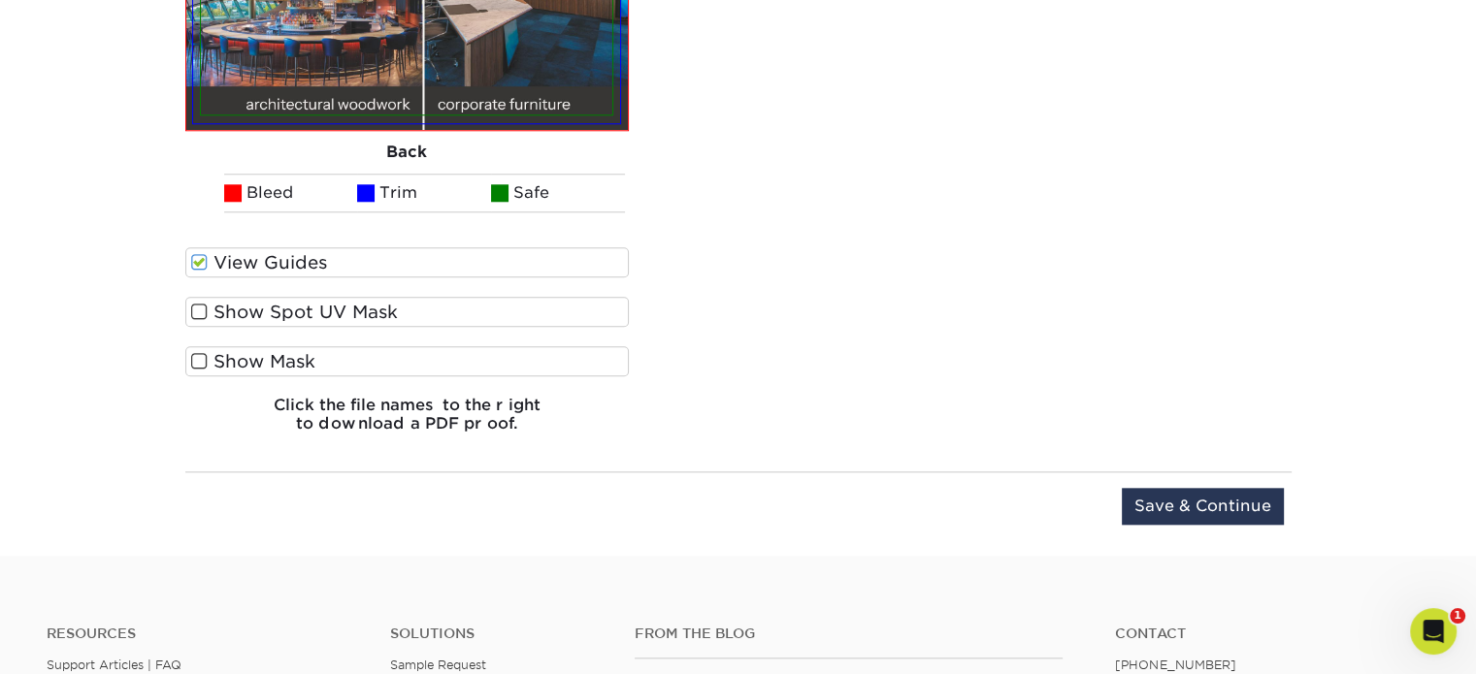
scroll to position [1936, 0]
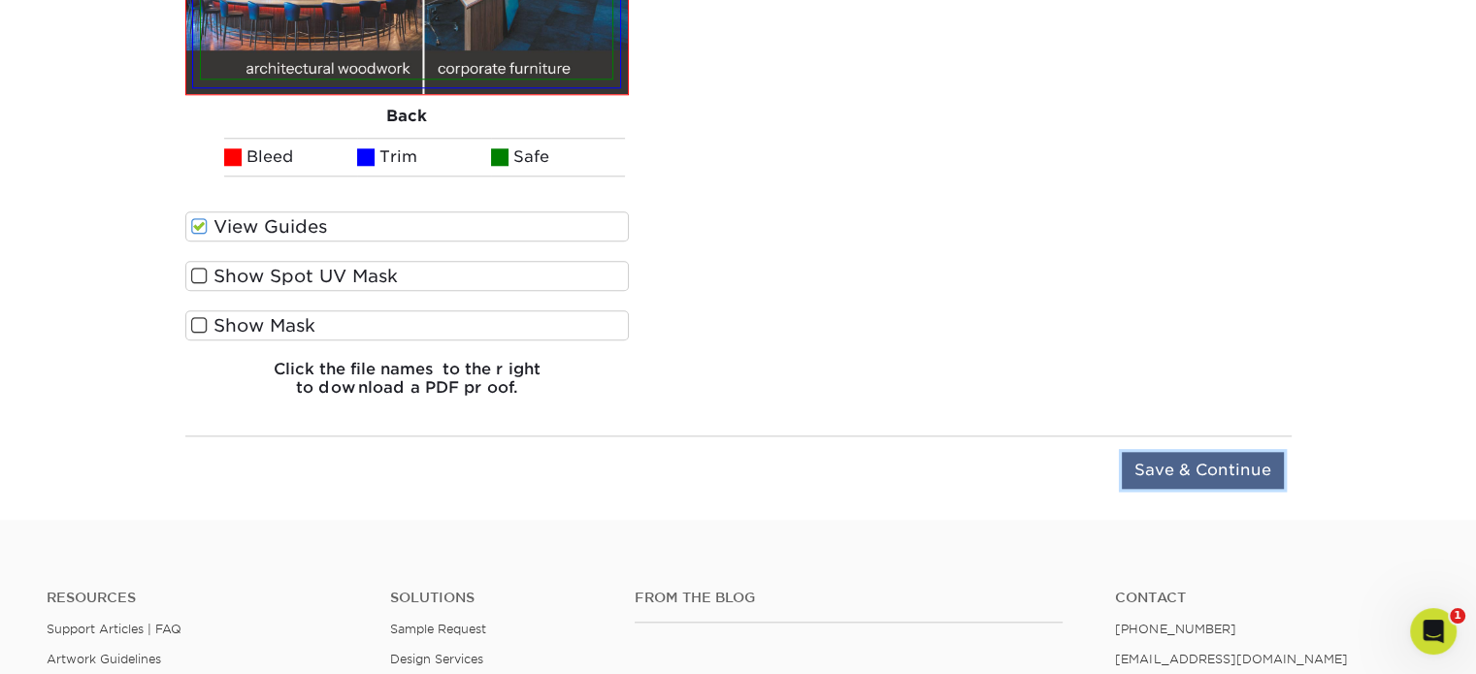
click at [1168, 459] on input "Save & Continue" at bounding box center [1203, 470] width 162 height 37
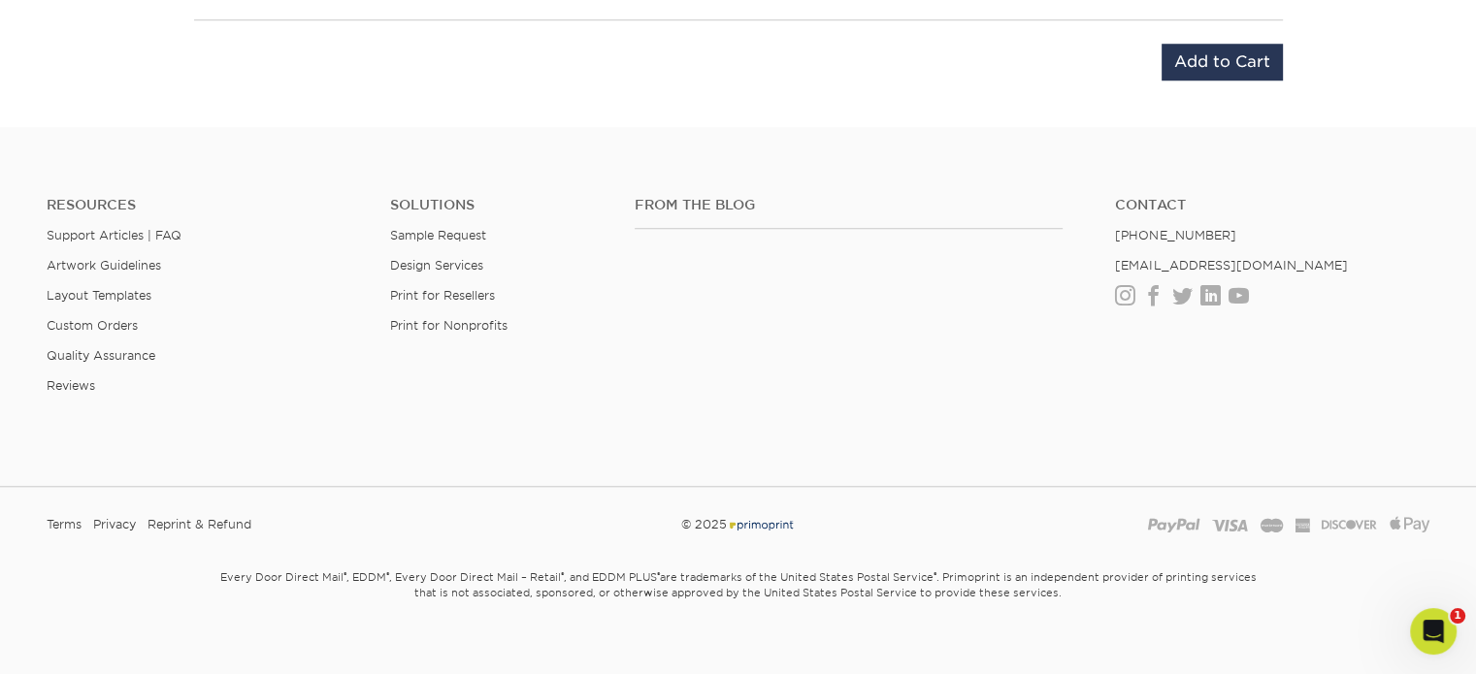
scroll to position [1203, 0]
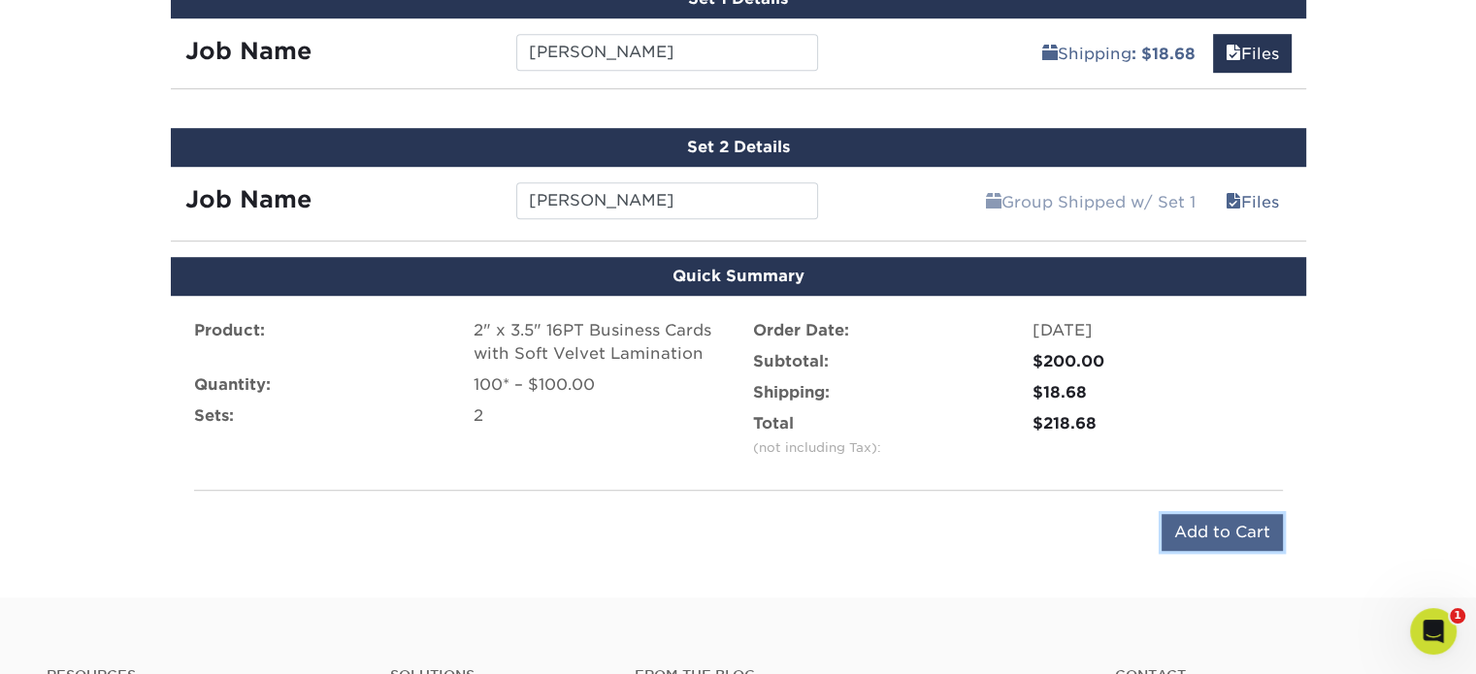
click at [1237, 524] on input "Add to Cart" at bounding box center [1221, 532] width 121 height 37
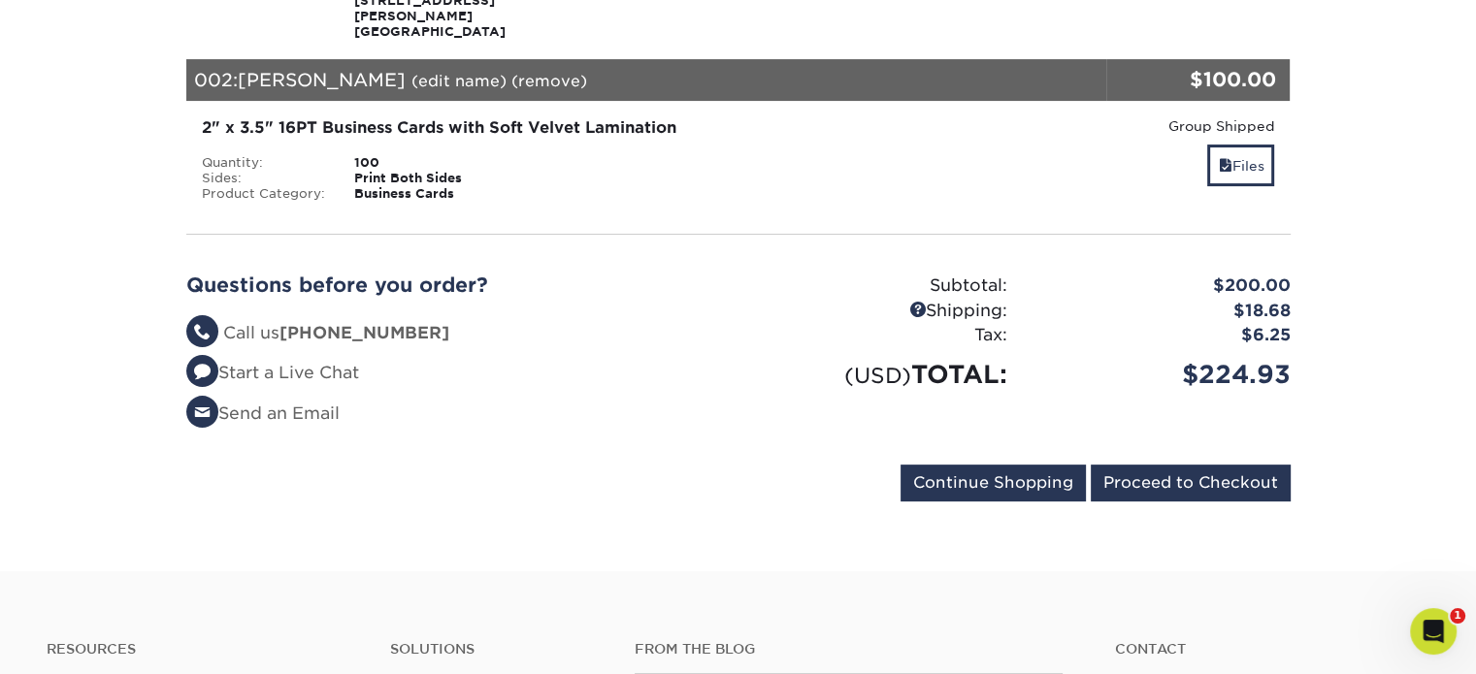
scroll to position [485, 0]
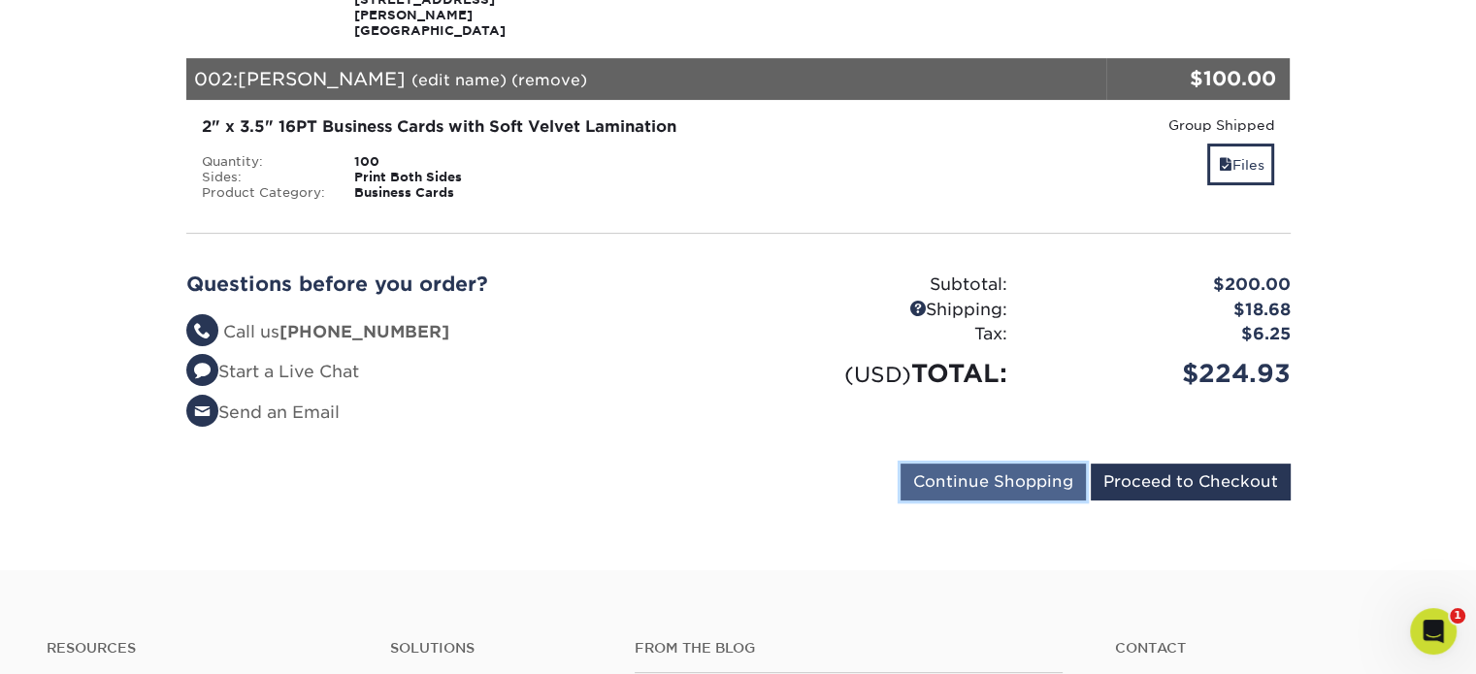
drag, startPoint x: 1028, startPoint y: 451, endPoint x: 1021, endPoint y: 439, distance: 14.8
click at [1028, 464] on input "Continue Shopping" at bounding box center [992, 482] width 185 height 37
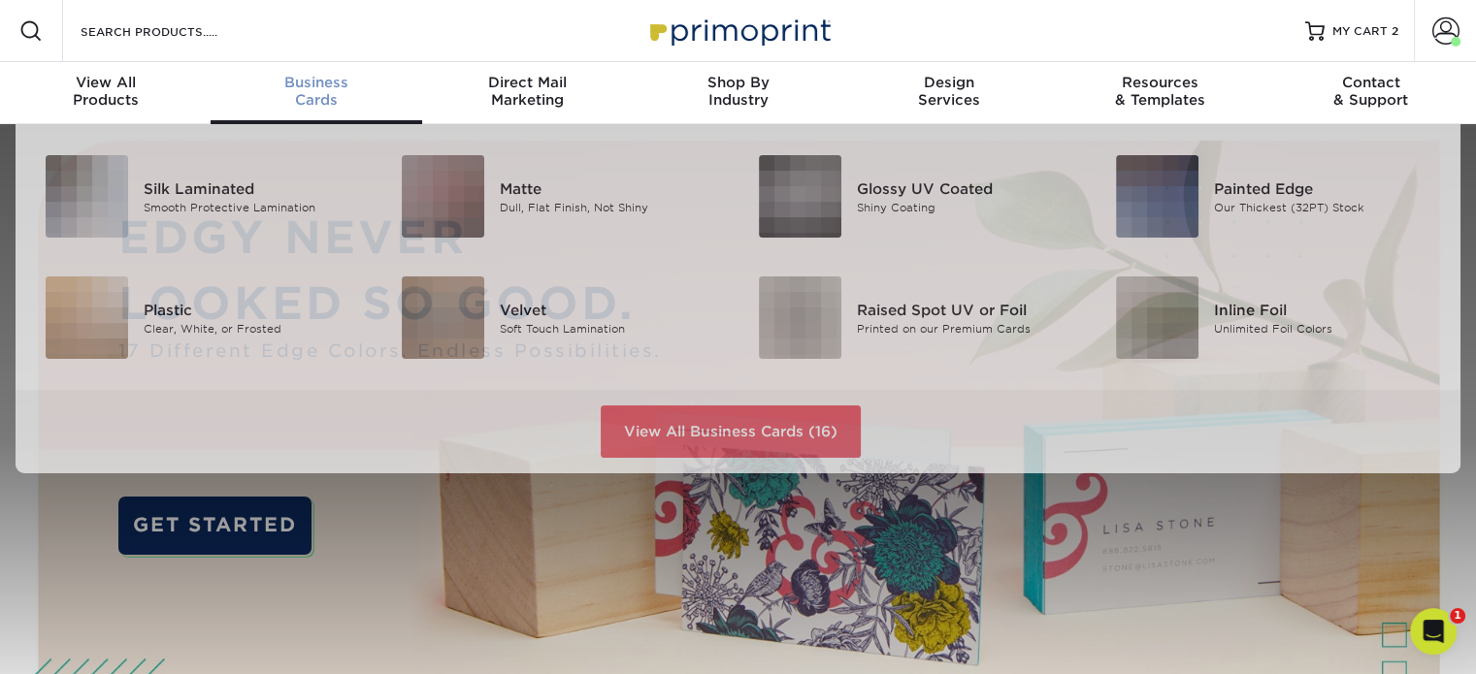
click at [341, 89] on span "Business" at bounding box center [316, 82] width 211 height 17
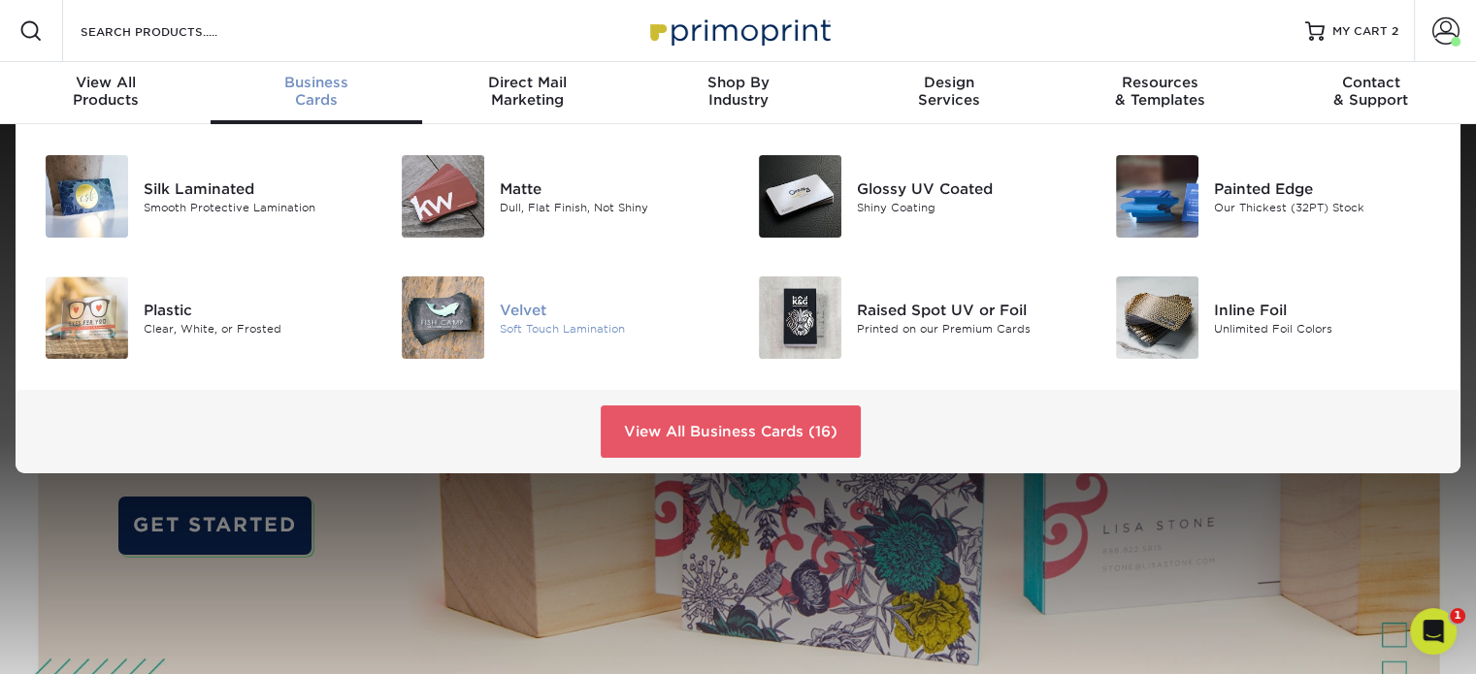
click at [537, 312] on div "Velvet" at bounding box center [611, 309] width 223 height 21
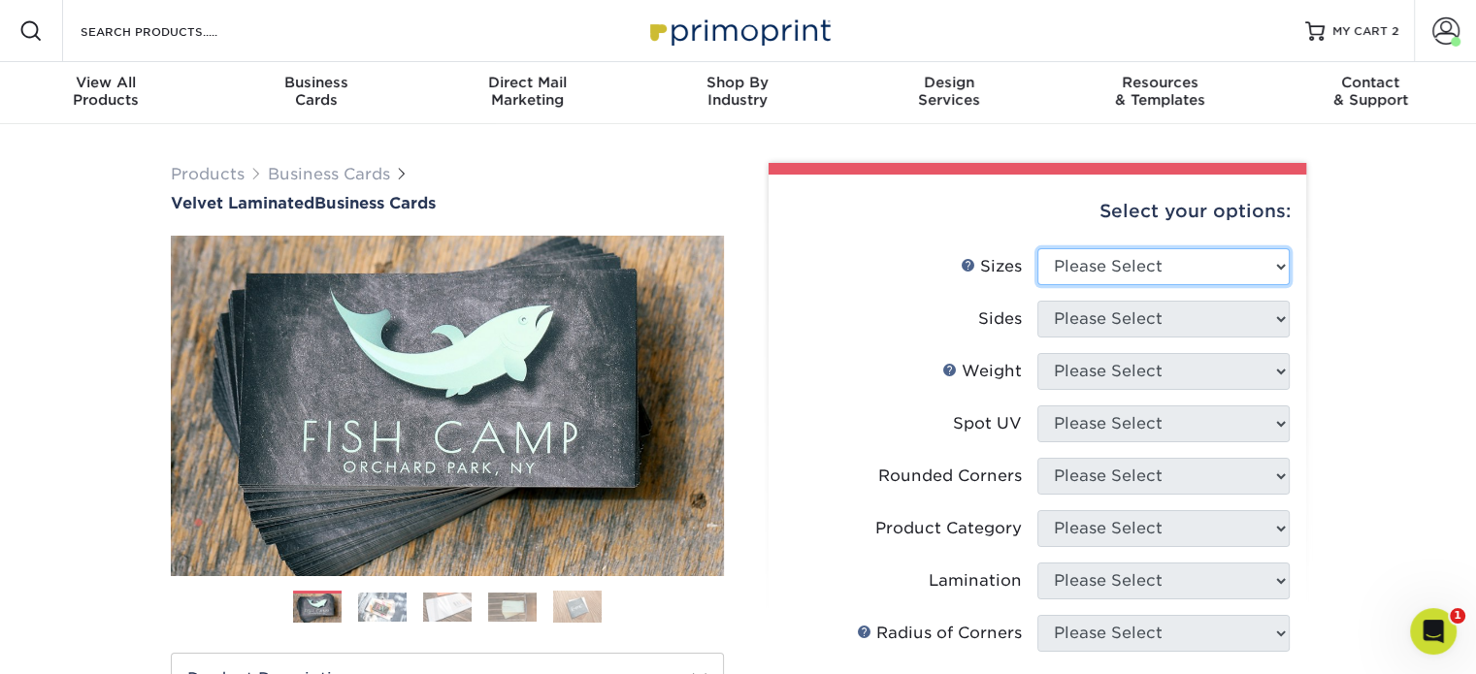
click at [1129, 261] on select "Please Select 1.5" x 3.5" - Mini 1.75" x 3.5" - Mini 2" x 2" - Square 2" x 3" -…" at bounding box center [1163, 266] width 252 height 37
select select "2.00x3.50"
click at [1037, 248] on select "Please Select 1.5" x 3.5" - Mini 1.75" x 3.5" - Mini 2" x 2" - Square 2" x 3" -…" at bounding box center [1163, 266] width 252 height 37
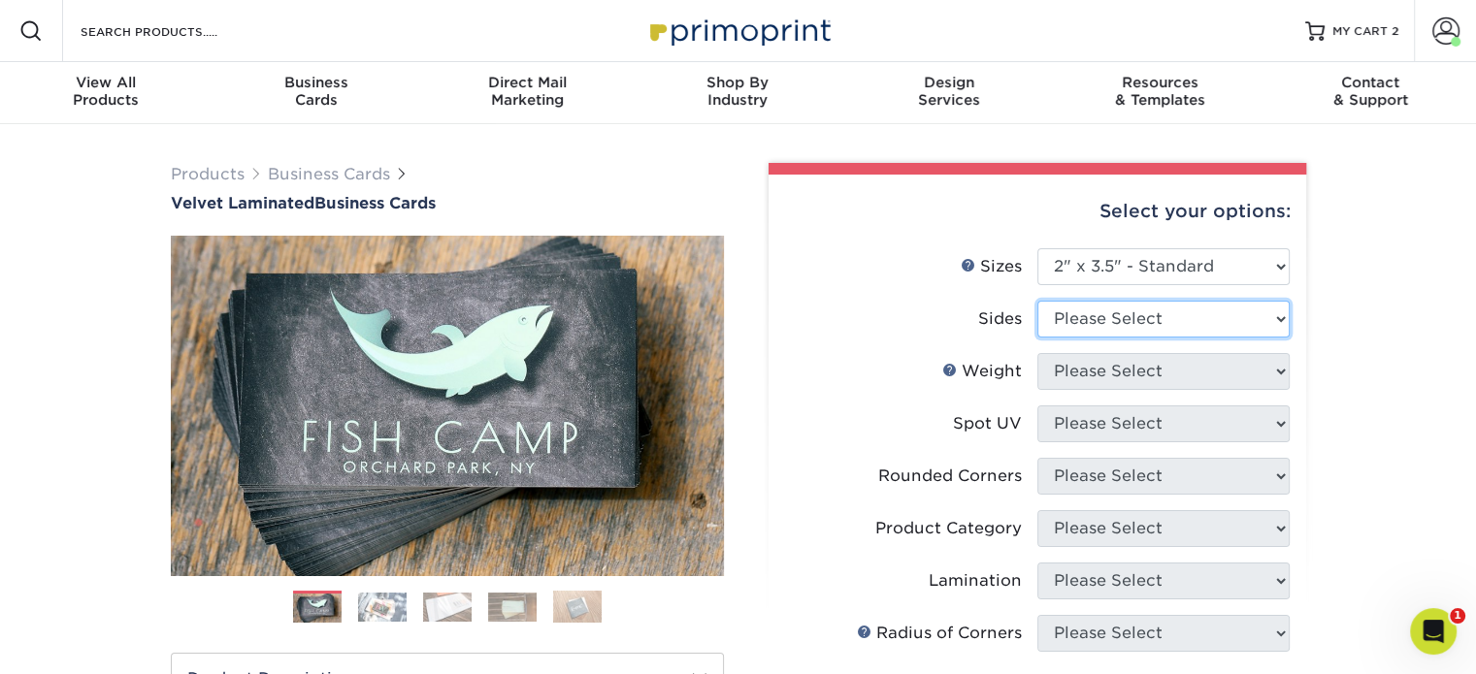
click at [1120, 313] on select "Please Select Print Both Sides Print Front Only" at bounding box center [1163, 319] width 252 height 37
select select "13abbda7-1d64-4f25-8bb2-c179b224825d"
click at [1037, 301] on select "Please Select Print Both Sides Print Front Only" at bounding box center [1163, 319] width 252 height 37
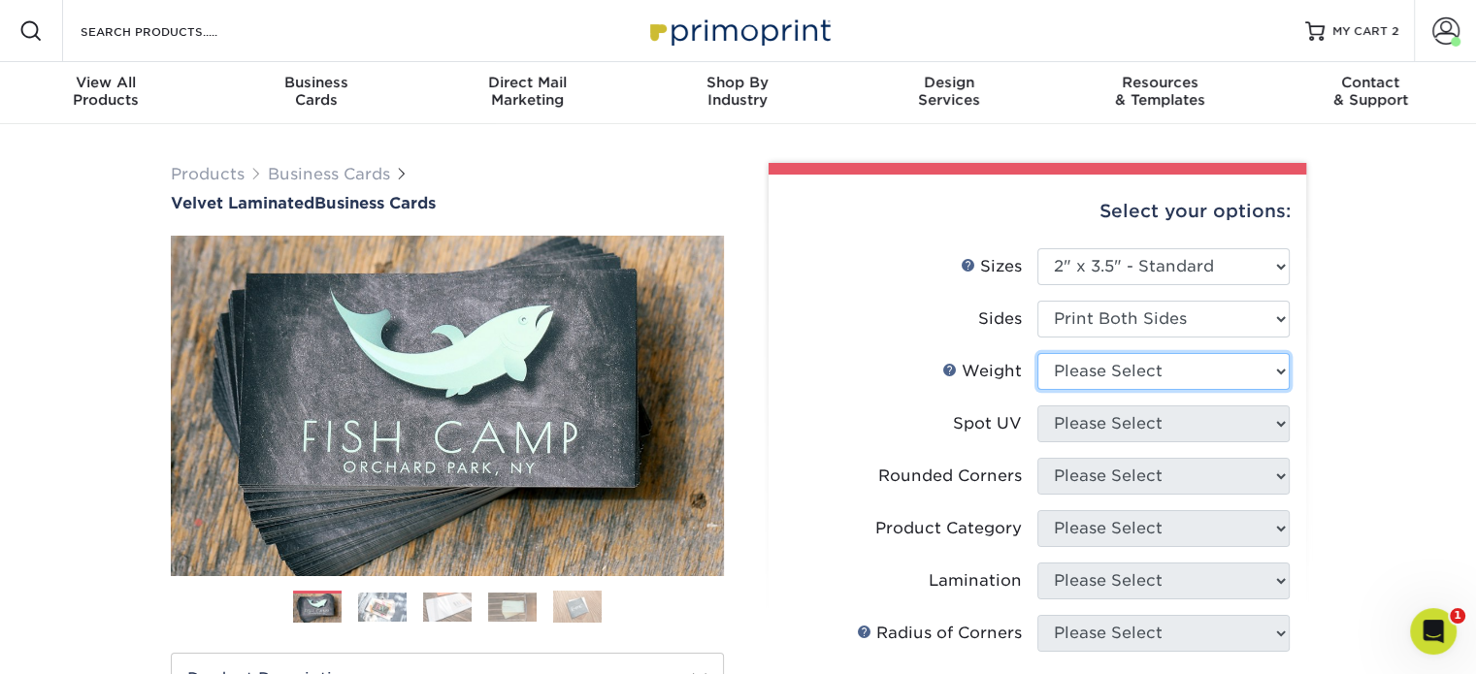
click at [1141, 371] on select "Please Select 16PT" at bounding box center [1163, 371] width 252 height 37
select select "16PT"
click at [1037, 353] on select "Please Select 16PT" at bounding box center [1163, 371] width 252 height 37
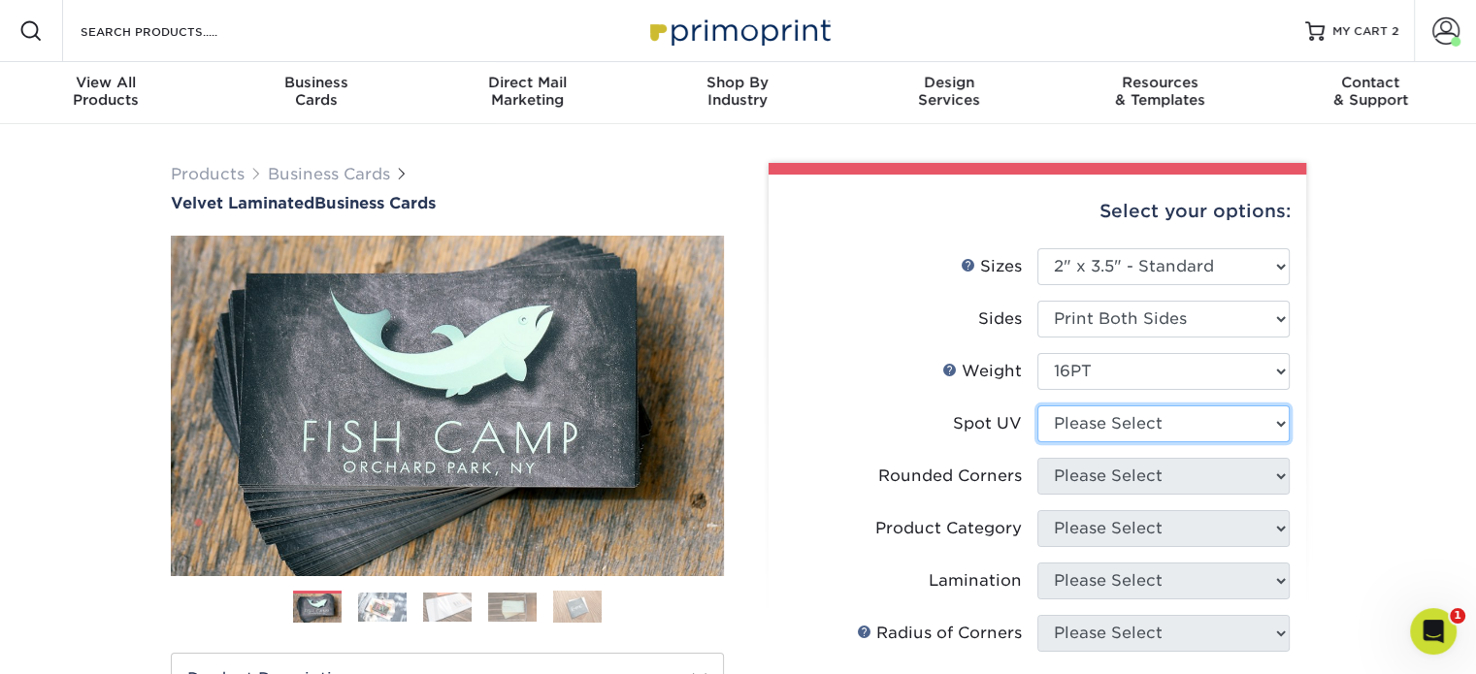
click at [1138, 425] on select "Please Select No Spot UV Front and Back (Both Sides) Front Only Back Only" at bounding box center [1163, 424] width 252 height 37
select select "3"
click at [1037, 406] on select "Please Select No Spot UV Front and Back (Both Sides) Front Only Back Only" at bounding box center [1163, 424] width 252 height 37
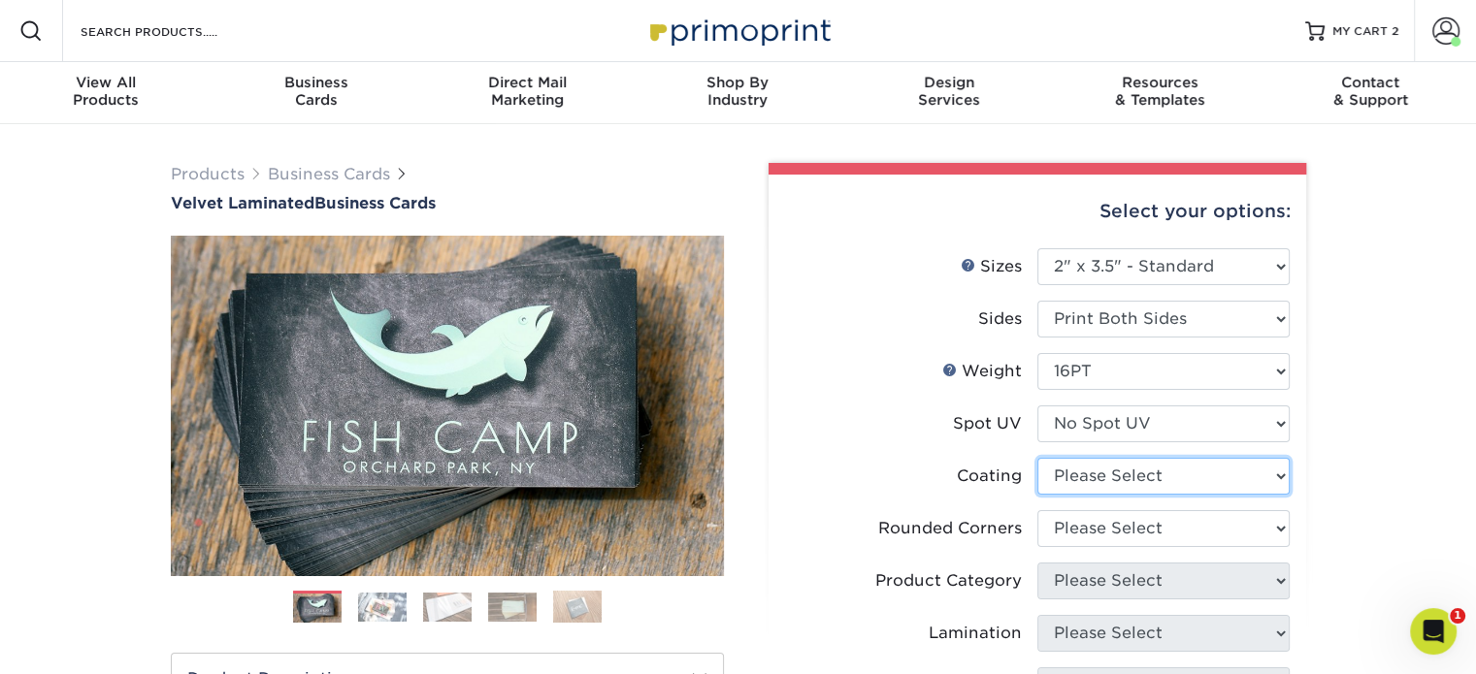
click at [1136, 476] on select at bounding box center [1163, 476] width 252 height 37
select select "3e7618de-abca-4bda-9f97-8b9129e913d8"
click at [1037, 458] on select at bounding box center [1163, 476] width 252 height 37
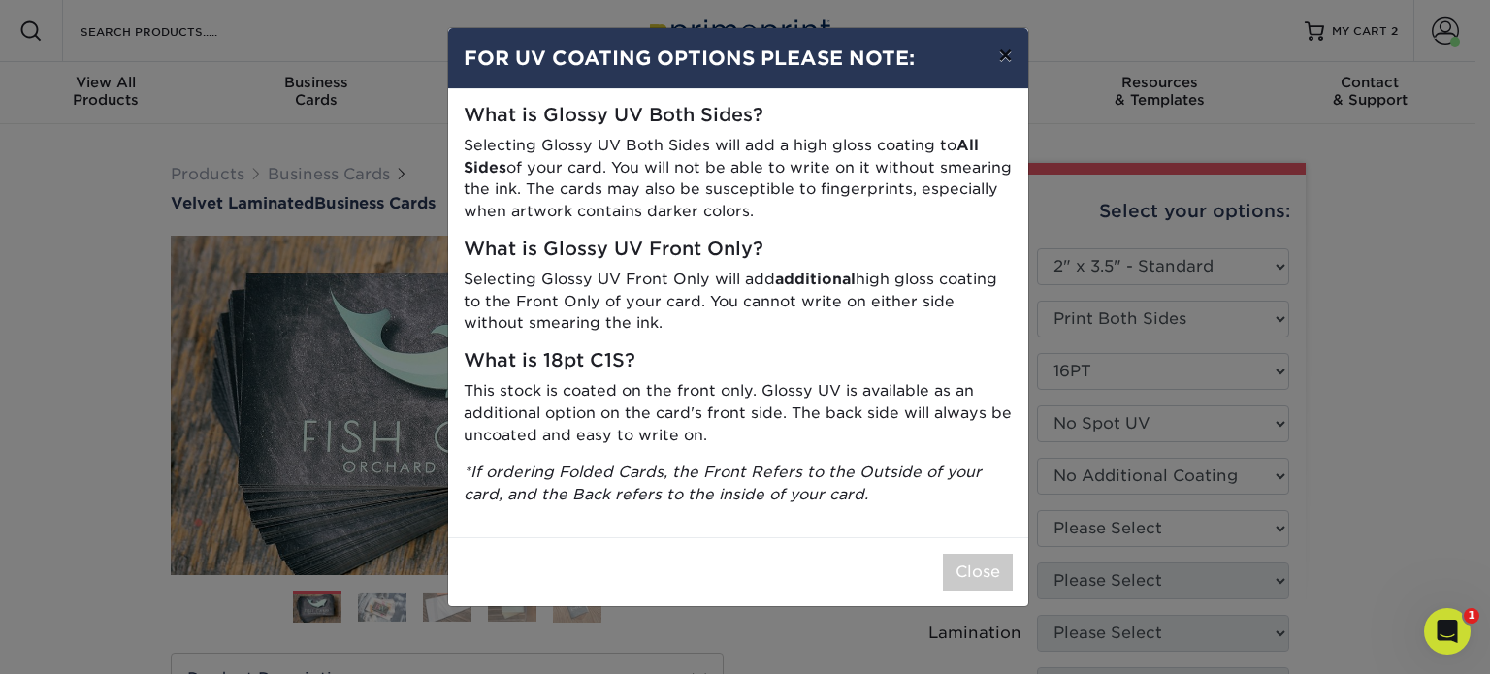
drag, startPoint x: 986, startPoint y: 53, endPoint x: 1001, endPoint y: 58, distance: 16.3
click at [987, 53] on button "×" at bounding box center [1005, 55] width 45 height 54
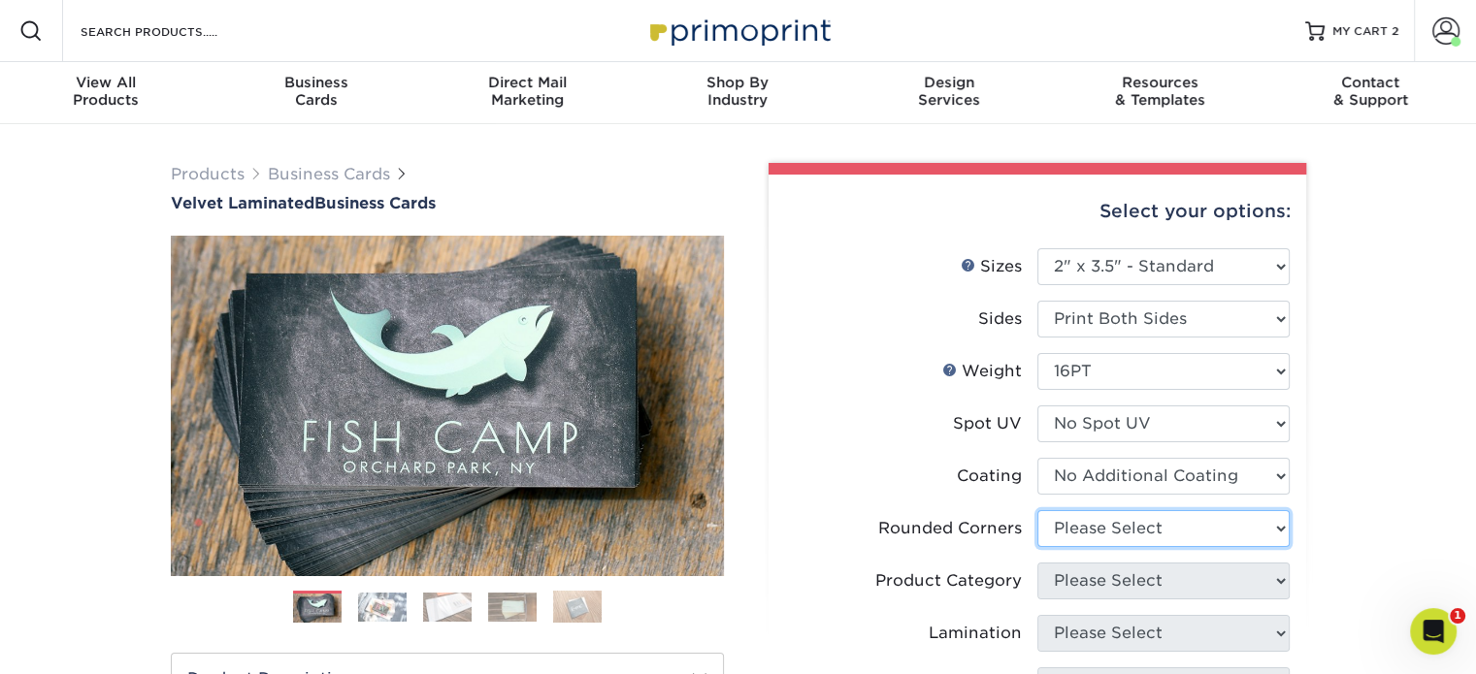
click at [1094, 520] on select "Please Select Yes - Round 2 Corners Yes - Round 4 Corners No" at bounding box center [1163, 528] width 252 height 37
select select "0"
click at [1037, 510] on select "Please Select Yes - Round 2 Corners Yes - Round 4 Corners No" at bounding box center [1163, 528] width 252 height 37
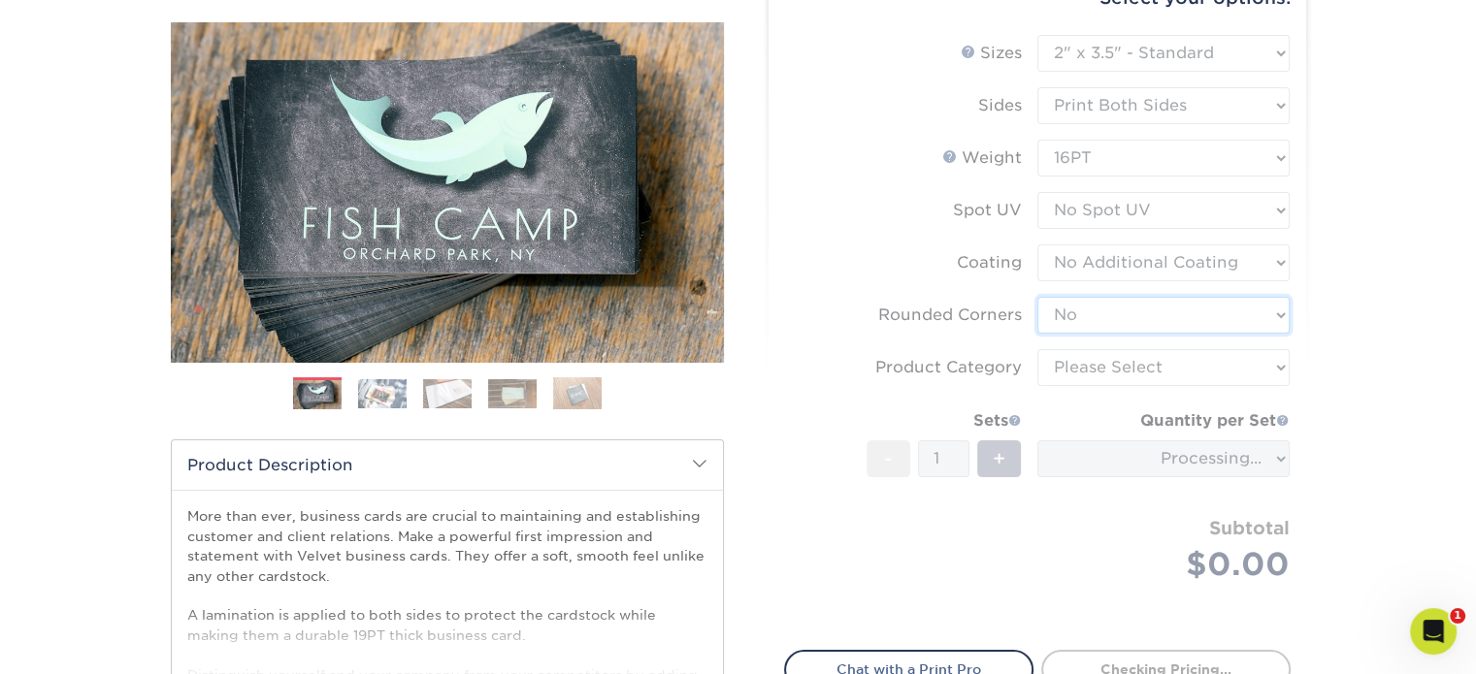
scroll to position [291, 0]
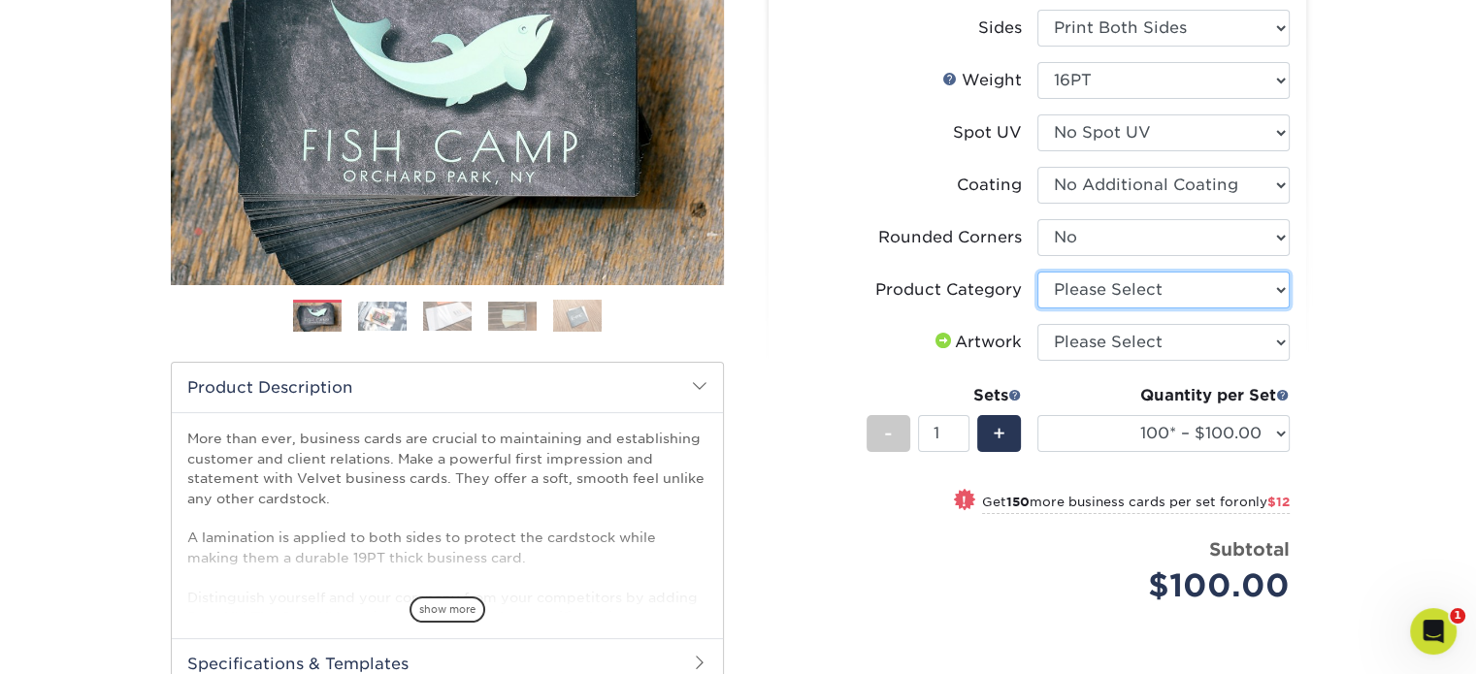
click at [1112, 282] on select "Please Select Business Cards" at bounding box center [1163, 290] width 252 height 37
select select "3b5148f1-0588-4f88-a218-97bcfdce65c1"
click at [1037, 272] on select "Please Select Business Cards" at bounding box center [1163, 290] width 252 height 37
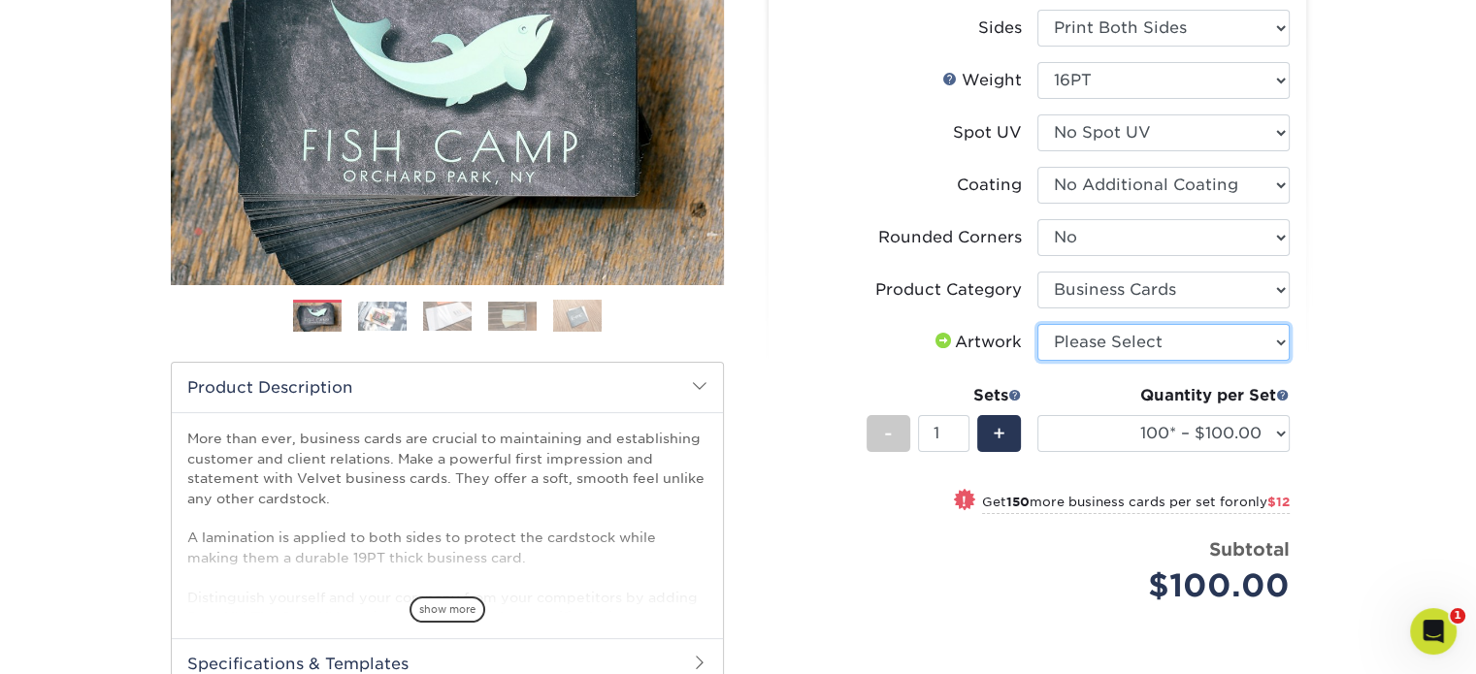
click at [1130, 344] on select "Please Select I will upload files I need a design - $100" at bounding box center [1163, 342] width 252 height 37
select select "upload"
click at [1037, 324] on select "Please Select I will upload files I need a design - $100" at bounding box center [1163, 342] width 252 height 37
click at [996, 436] on span "+" at bounding box center [998, 433] width 13 height 29
type input "2"
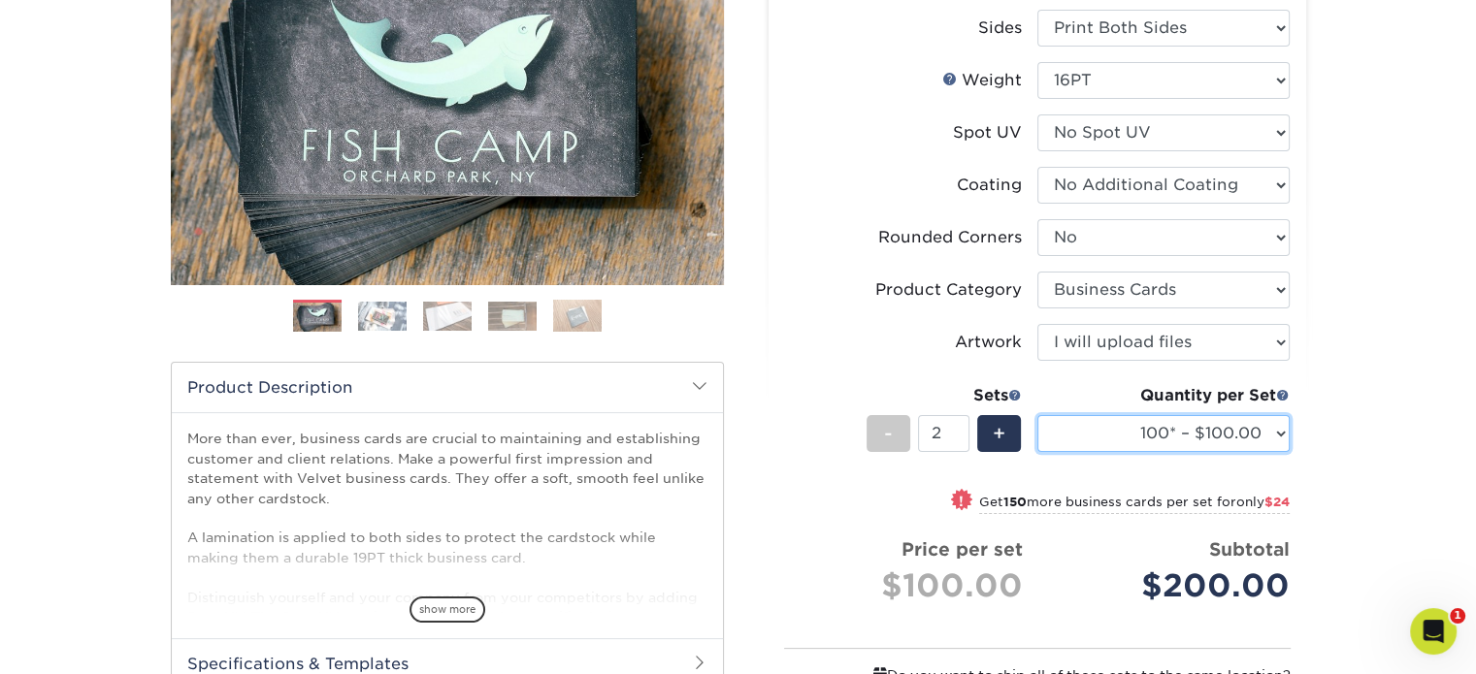
click at [1281, 434] on select "100* – $100.00 250* – $112.00 500 – $120.00 1000 – $156.00 2500 – $307.00 5000 …" at bounding box center [1163, 433] width 252 height 37
select select "250* – $112.00"
click at [1037, 415] on select "100* – $100.00 250* – $112.00 500 – $120.00 1000 – $156.00 2500 – $307.00 5000 …" at bounding box center [1163, 433] width 252 height 37
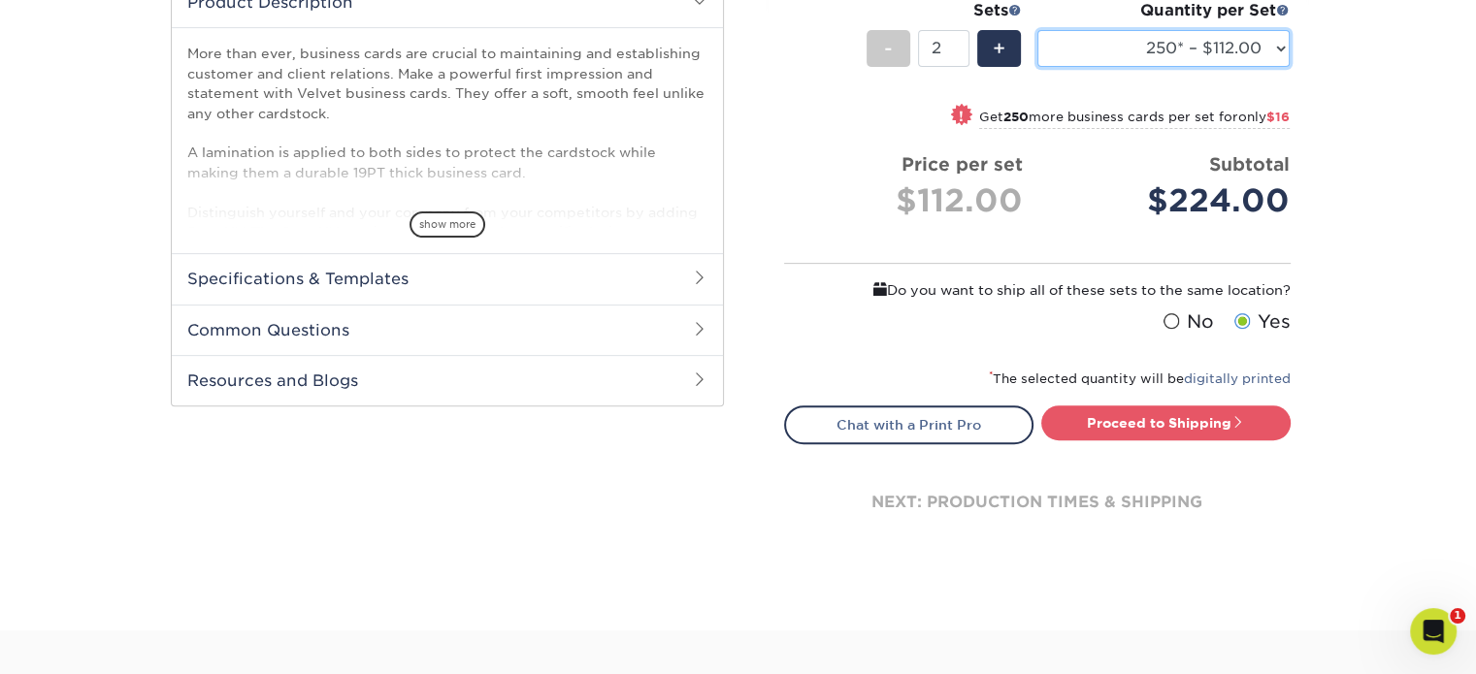
scroll to position [679, 0]
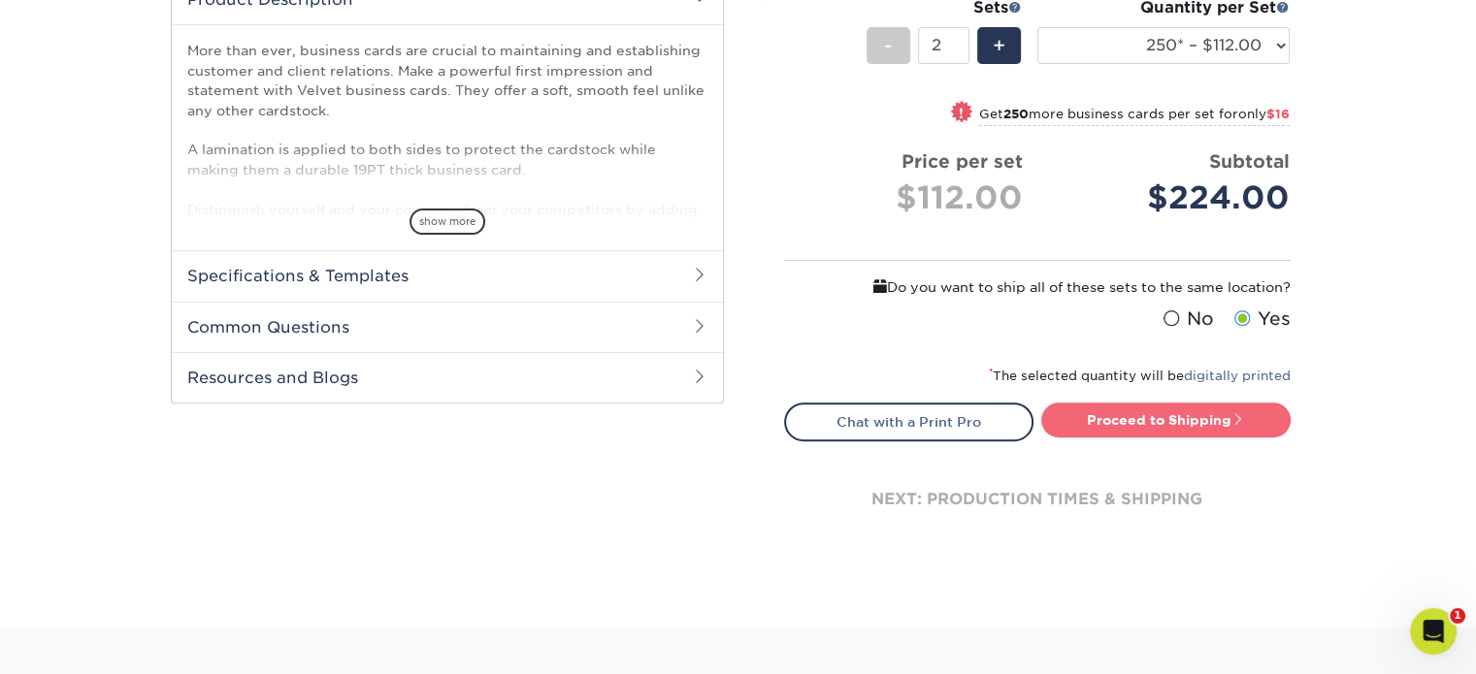
click at [1231, 418] on link "Proceed to Shipping" at bounding box center [1165, 420] width 249 height 35
type input "Set 1"
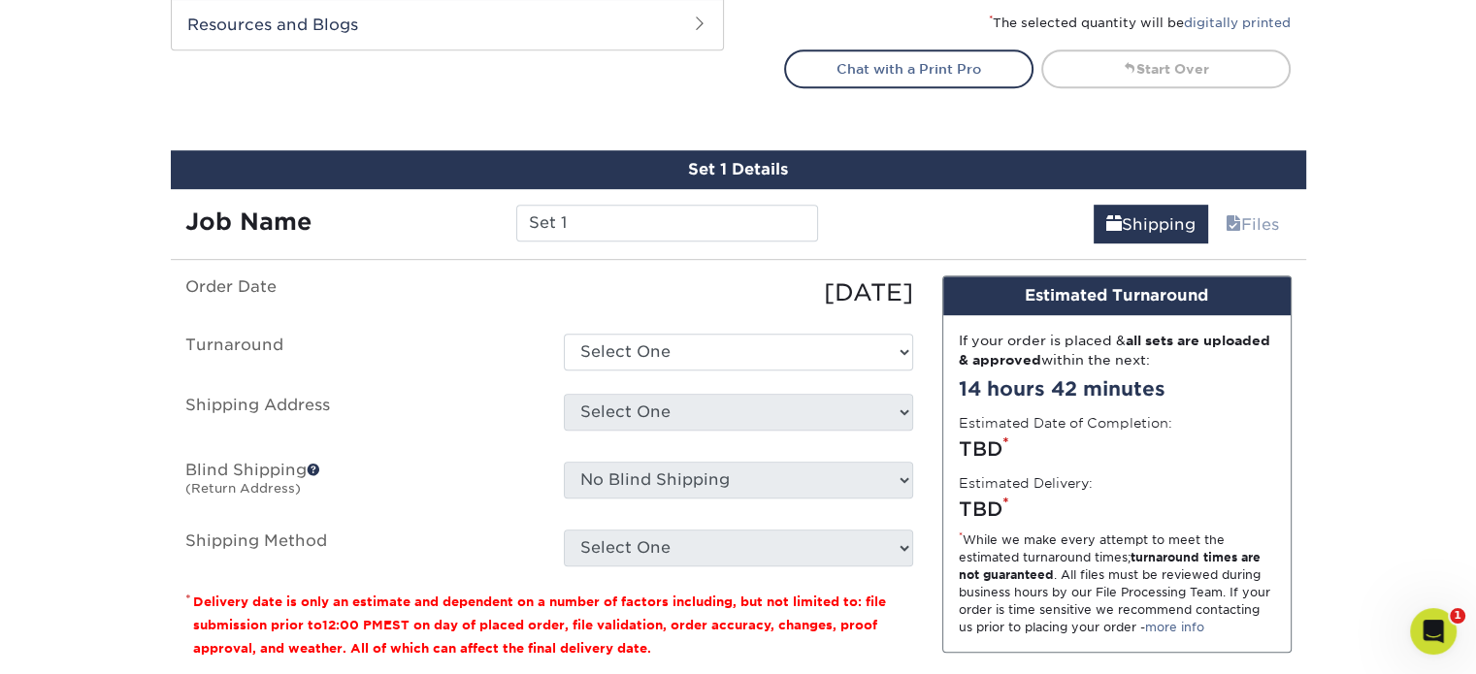
scroll to position [1131, 0]
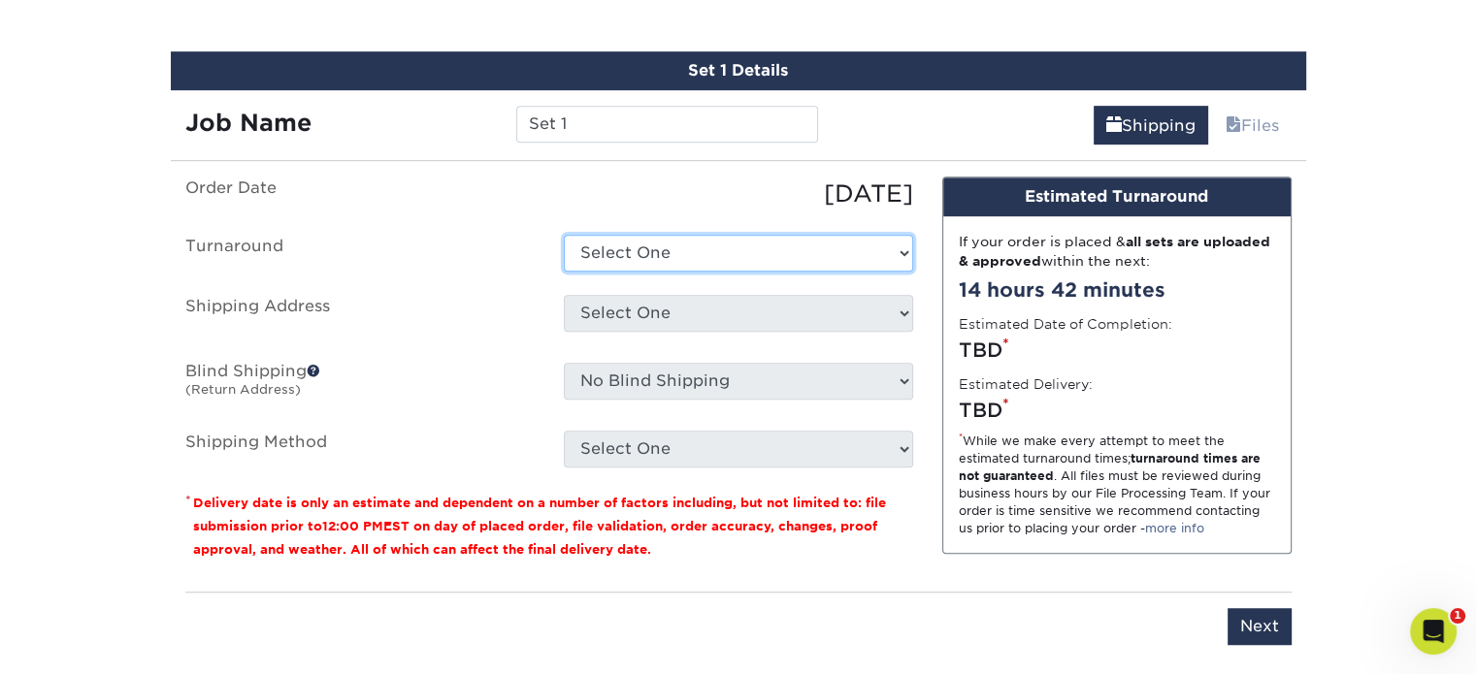
click at [850, 251] on select "Select One 2-4 Business Days 2 Day Next Business Day" at bounding box center [738, 253] width 349 height 37
select select "cb254759-61b2-41e5-bb52-a60bae6392c4"
click at [564, 235] on select "Select One 2-4 Business Days 2 Day Next Business Day" at bounding box center [738, 253] width 349 height 37
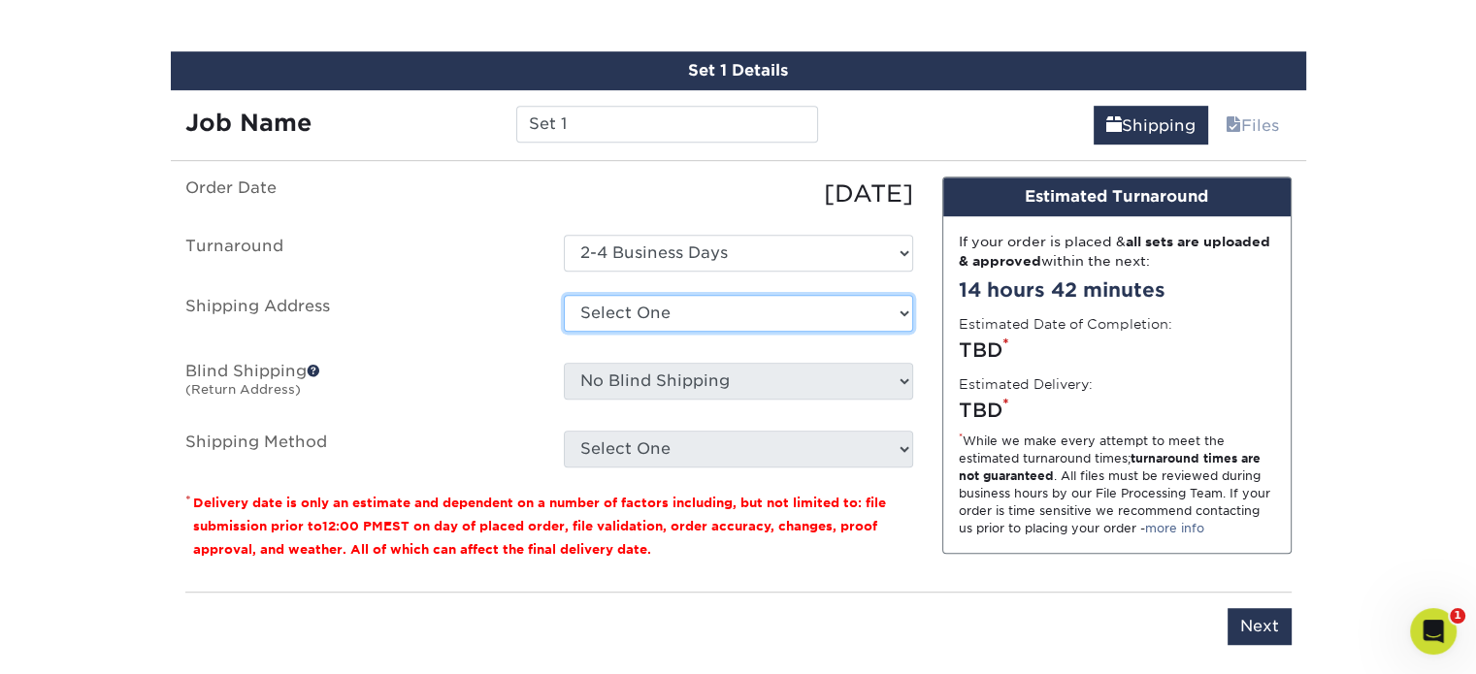
click at [793, 319] on select "Select One [PERSON_NAME] business card Business cards [PERSON_NAME] business ca…" at bounding box center [738, 313] width 349 height 37
select select "285708"
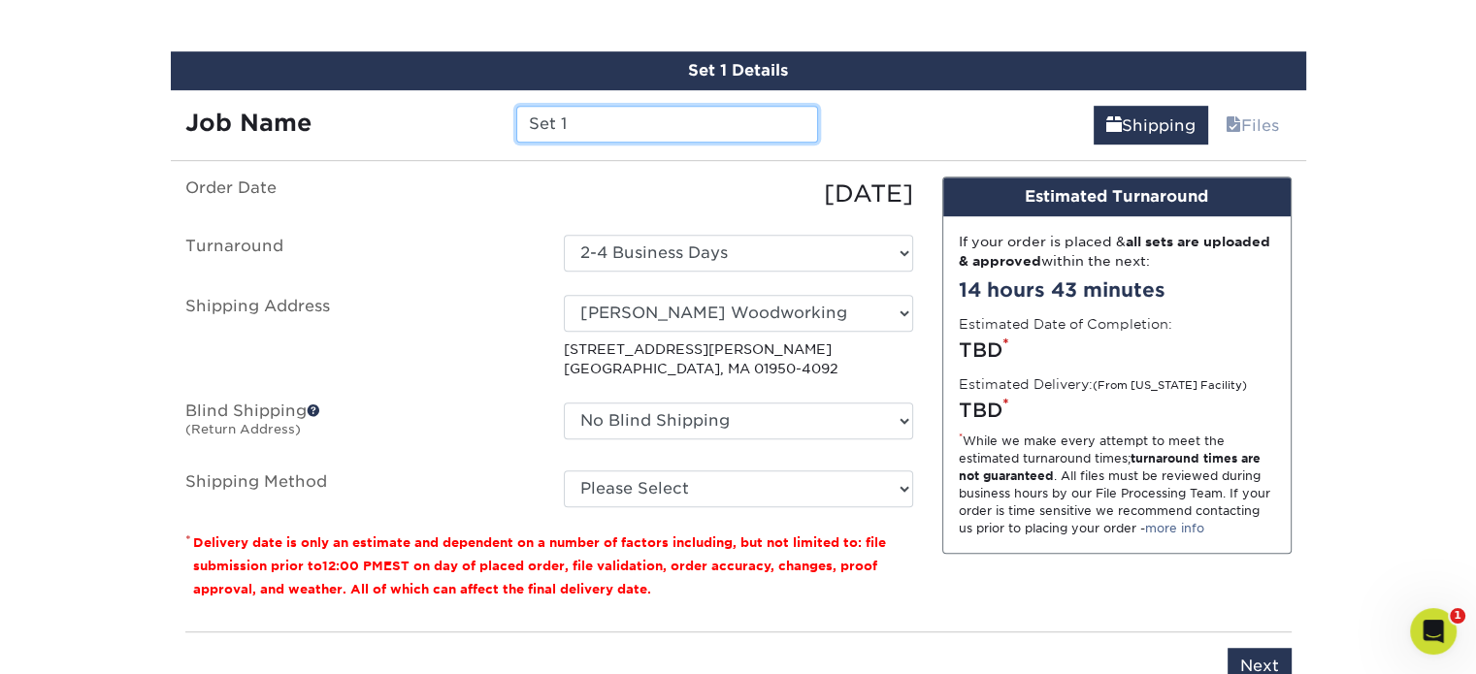
drag, startPoint x: 595, startPoint y: 124, endPoint x: 501, endPoint y: 121, distance: 94.2
click at [502, 121] on div "Set 1" at bounding box center [667, 124] width 331 height 37
type input "[PERSON_NAME]"
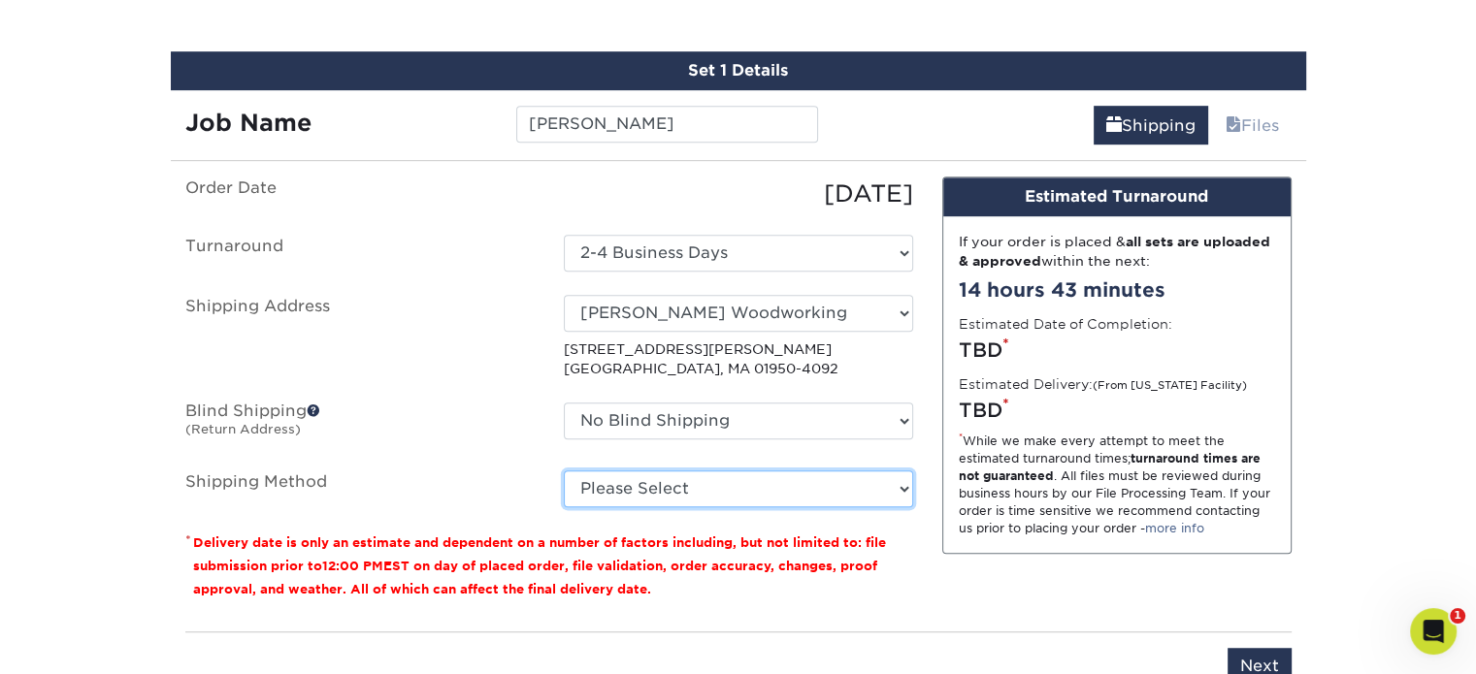
click at [723, 486] on select "Please Select Ground Shipping (+$15.68) 3 Day Shipping Service (+$18.68) 2 Day …" at bounding box center [738, 489] width 349 height 37
select select "12"
click at [564, 471] on select "Please Select Ground Shipping (+$15.68) 3 Day Shipping Service (+$18.68) 2 Day …" at bounding box center [738, 489] width 349 height 37
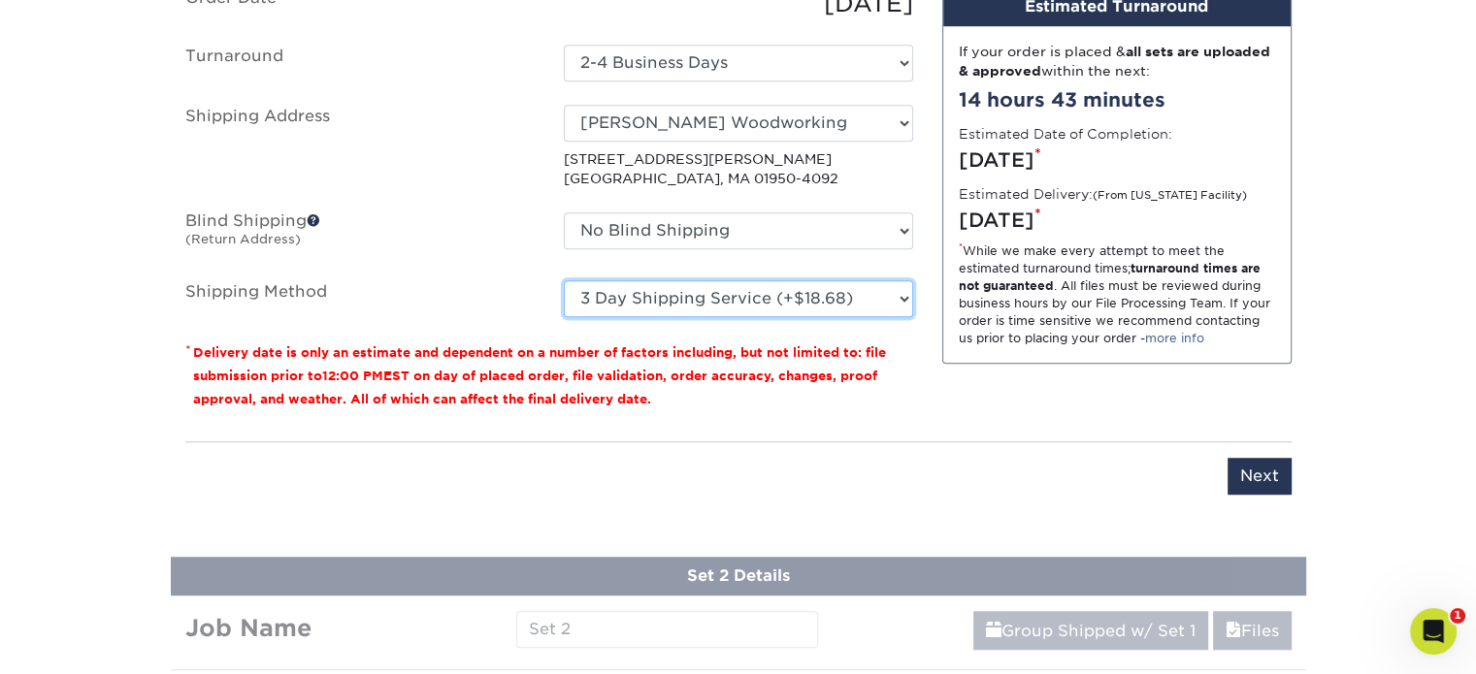
scroll to position [1325, 0]
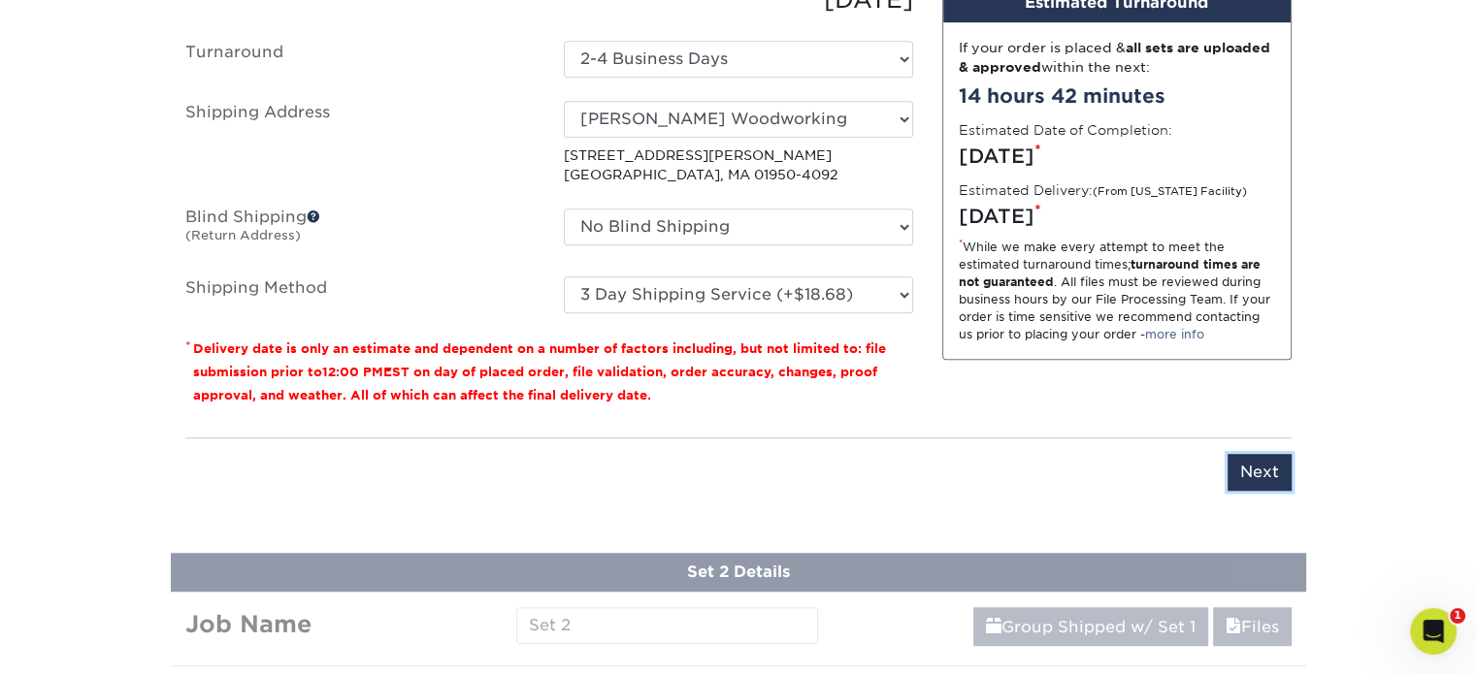
click at [1261, 465] on input "Next" at bounding box center [1259, 472] width 64 height 37
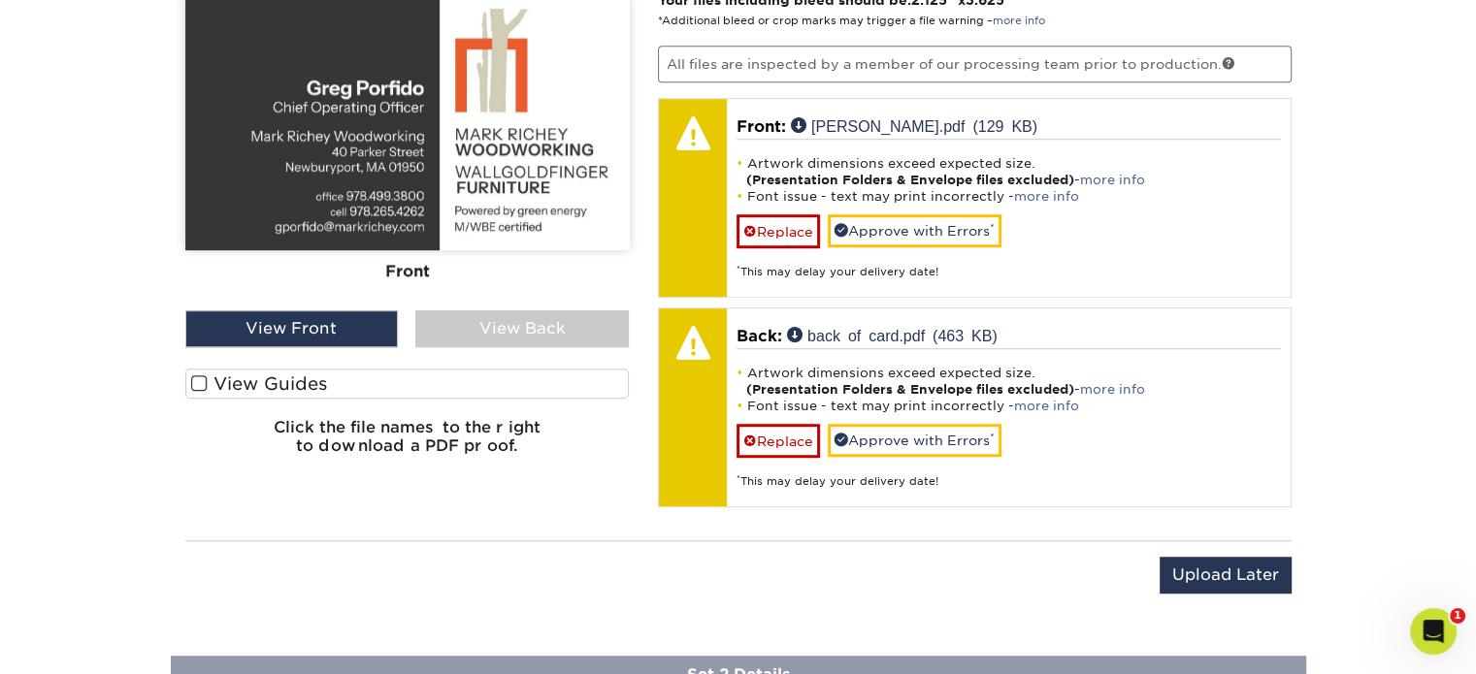
click at [274, 376] on label "View Guides" at bounding box center [407, 384] width 444 height 30
click at [0, 0] on input "View Guides" at bounding box center [0, 0] width 0 height 0
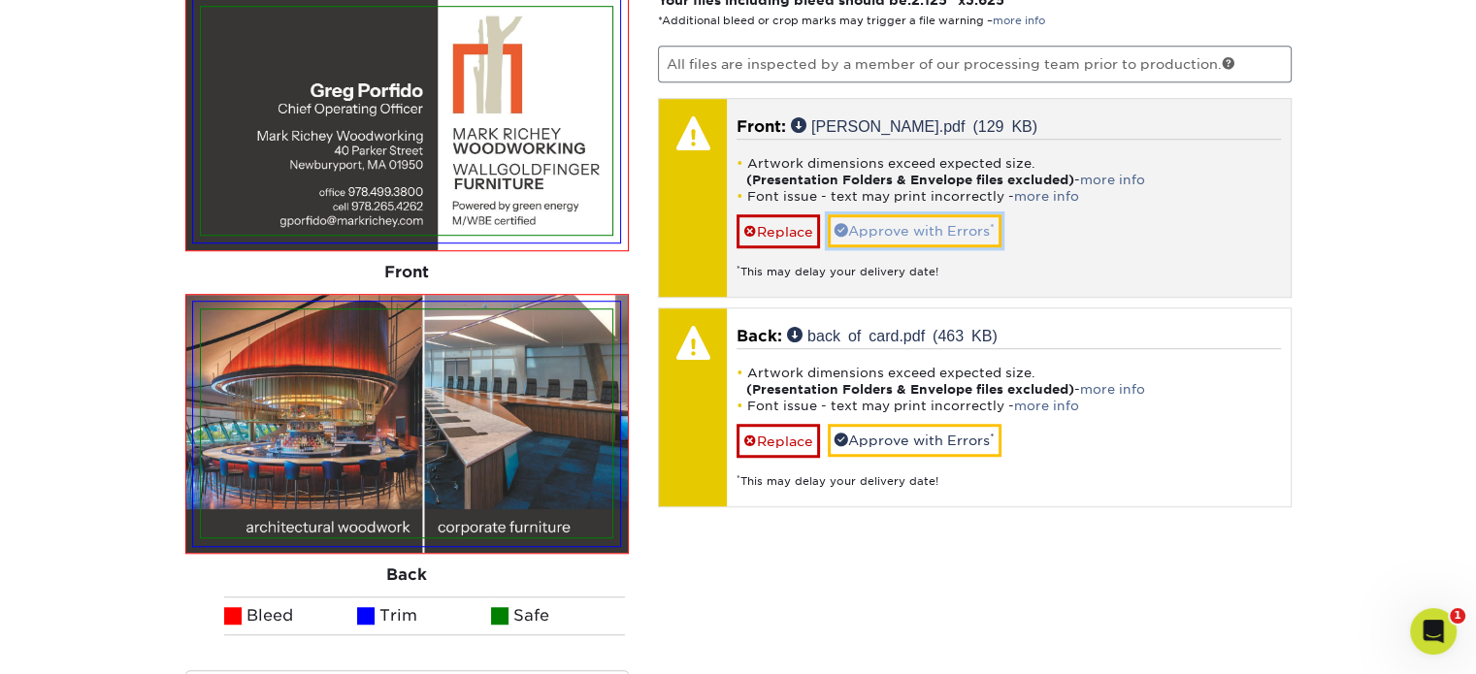
click at [927, 228] on link "Approve with Errors *" at bounding box center [915, 230] width 174 height 33
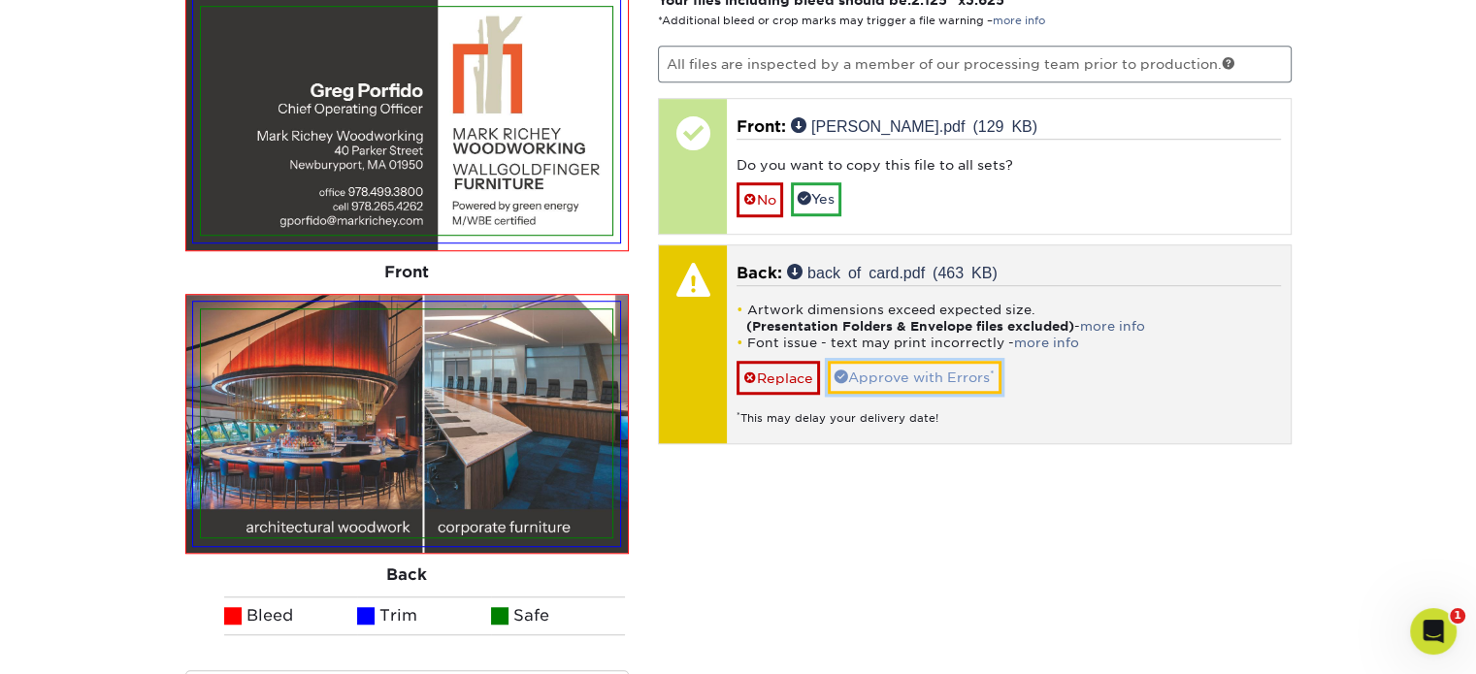
click at [899, 366] on link "Approve with Errors *" at bounding box center [915, 377] width 174 height 33
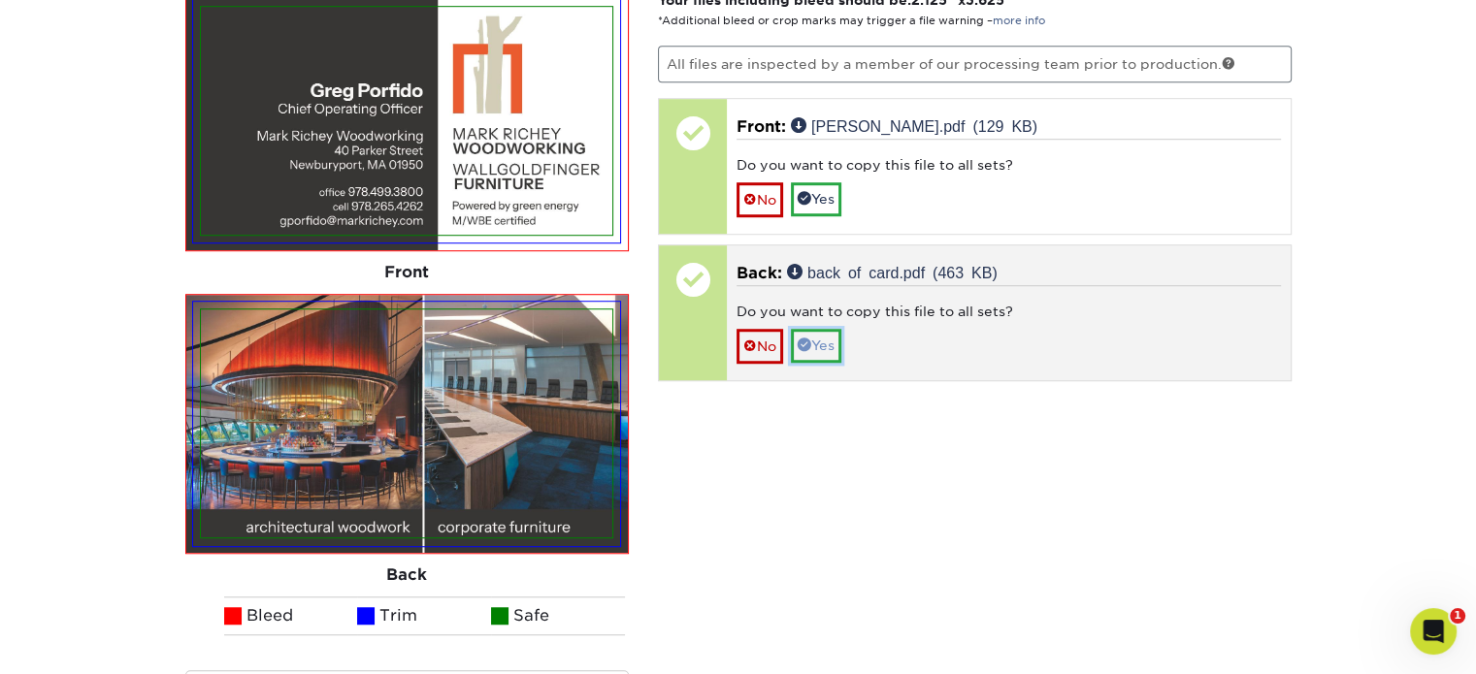
click at [809, 339] on span at bounding box center [804, 345] width 14 height 14
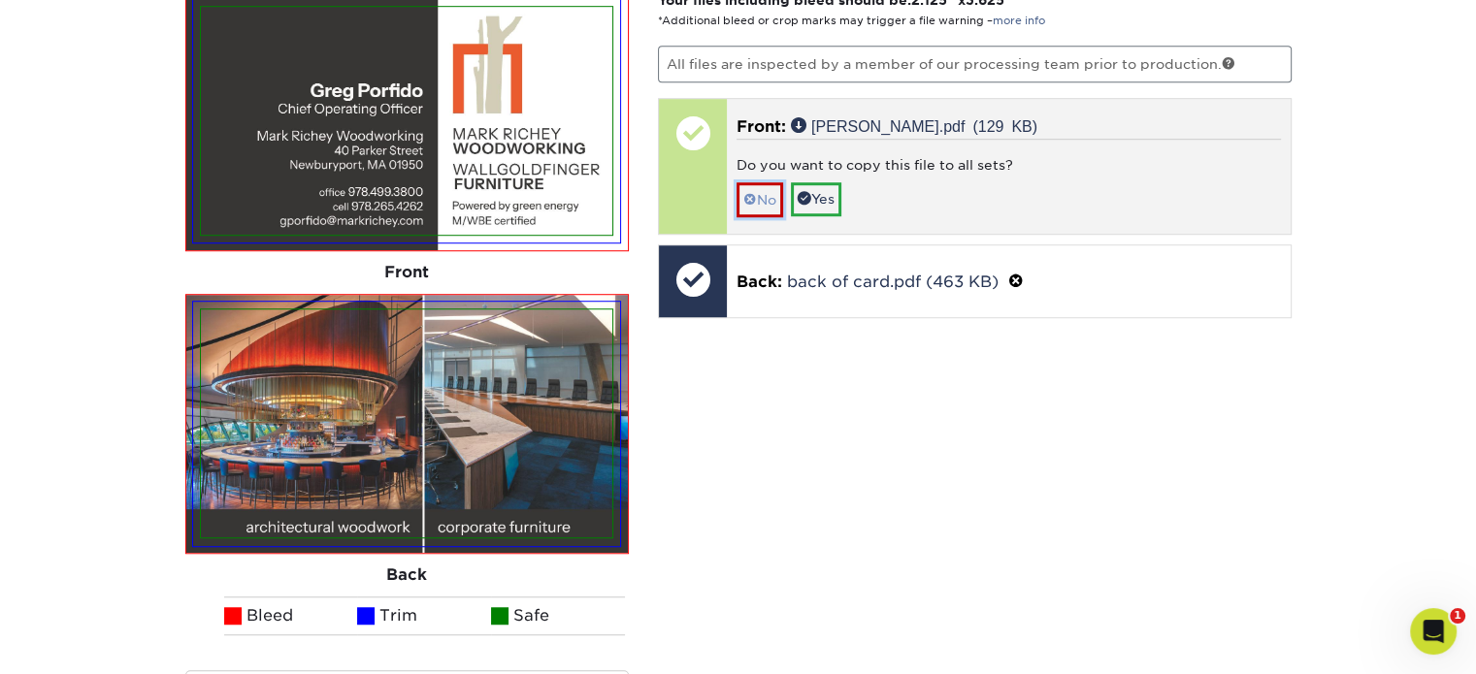
click at [761, 198] on link "No" at bounding box center [759, 199] width 47 height 34
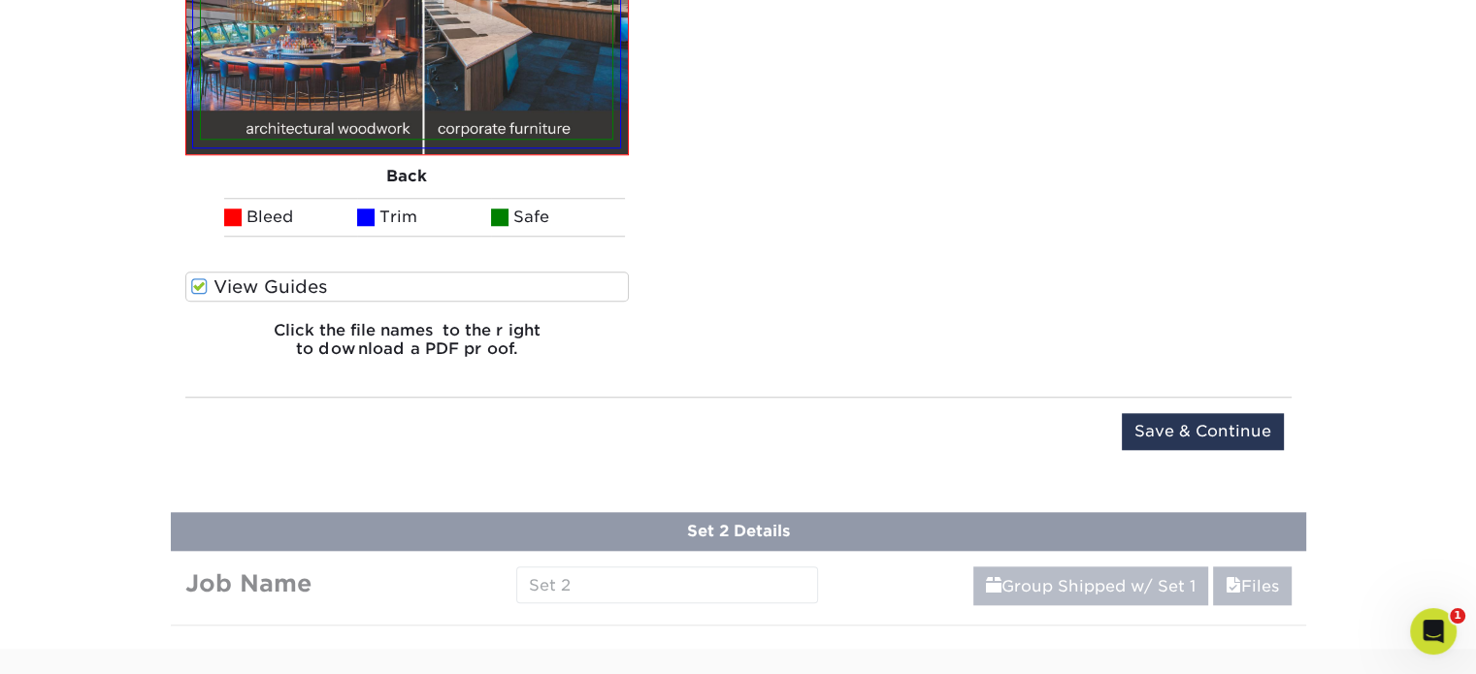
scroll to position [1810, 0]
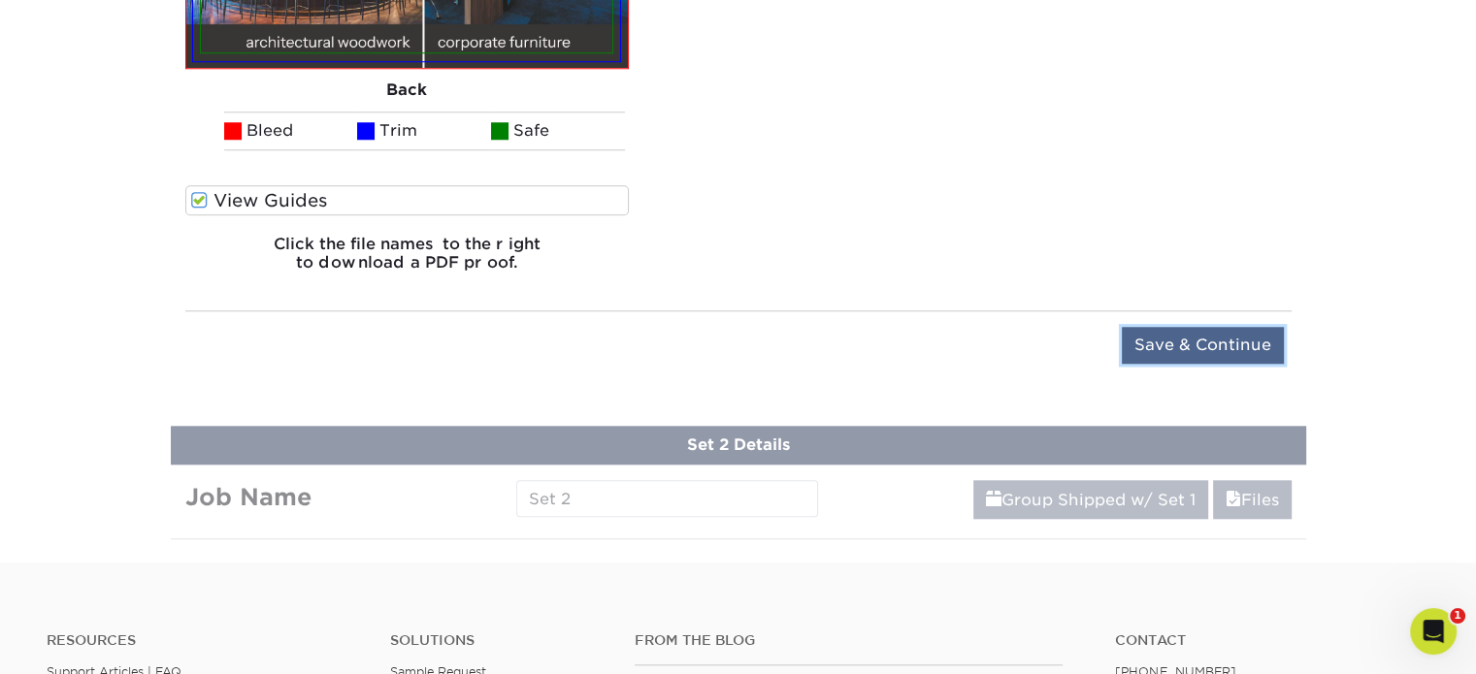
click at [1176, 344] on input "Save & Continue" at bounding box center [1203, 345] width 162 height 37
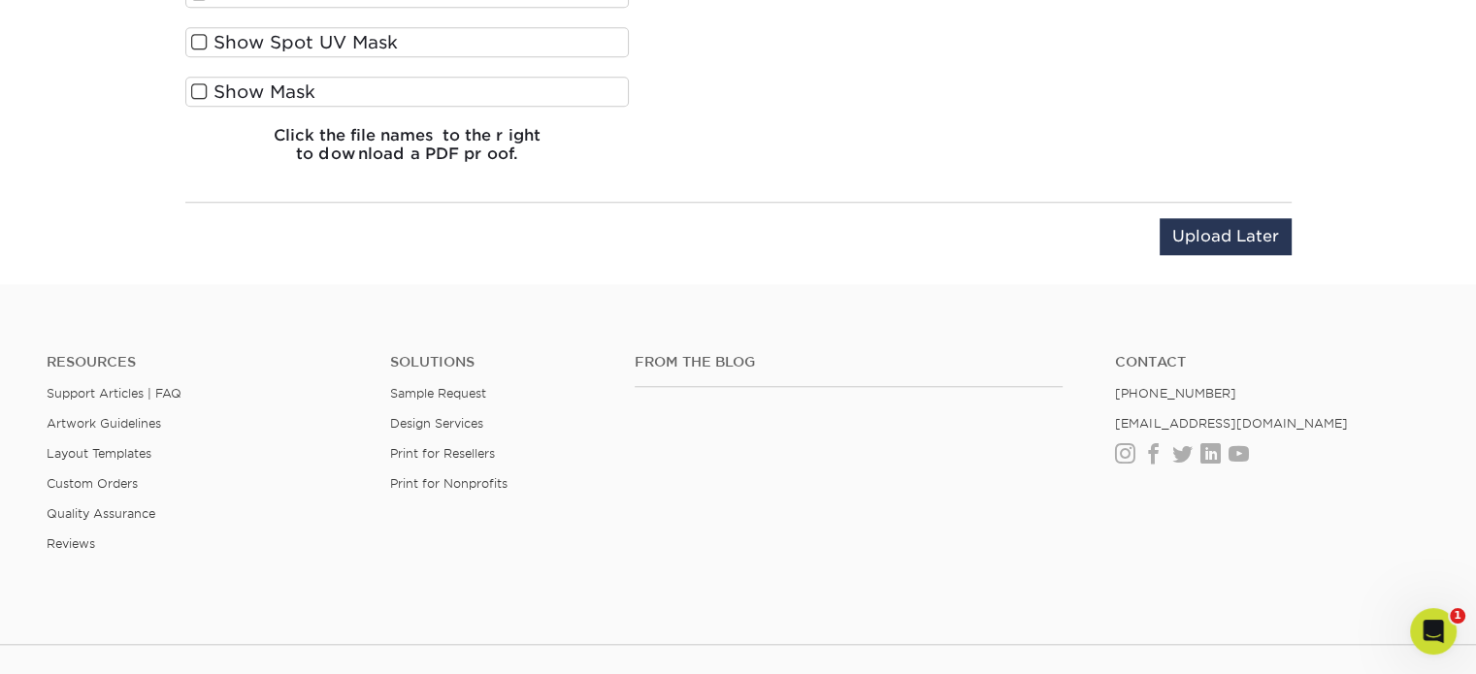
scroll to position [1063, 0]
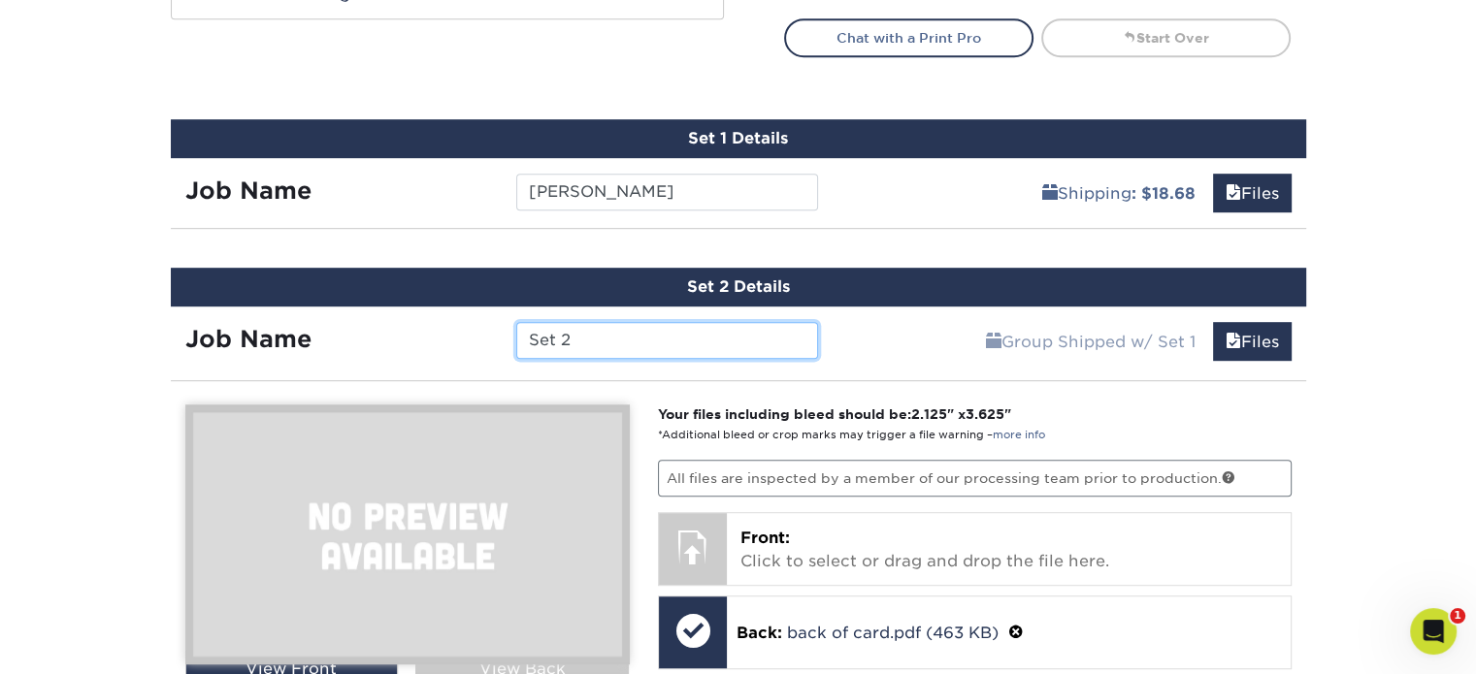
drag, startPoint x: 530, startPoint y: 339, endPoint x: 446, endPoint y: 339, distance: 83.4
click at [446, 339] on div "Job Name Set 2" at bounding box center [502, 340] width 663 height 37
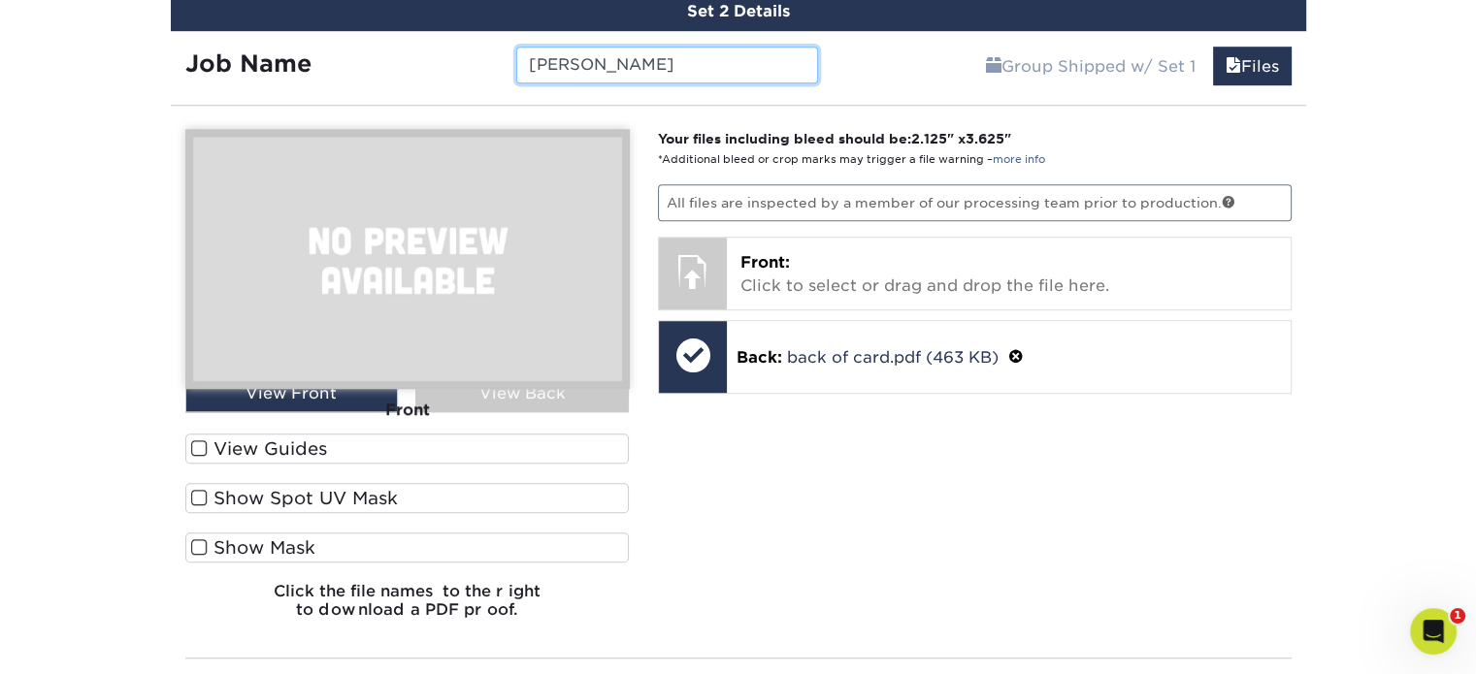
scroll to position [1354, 0]
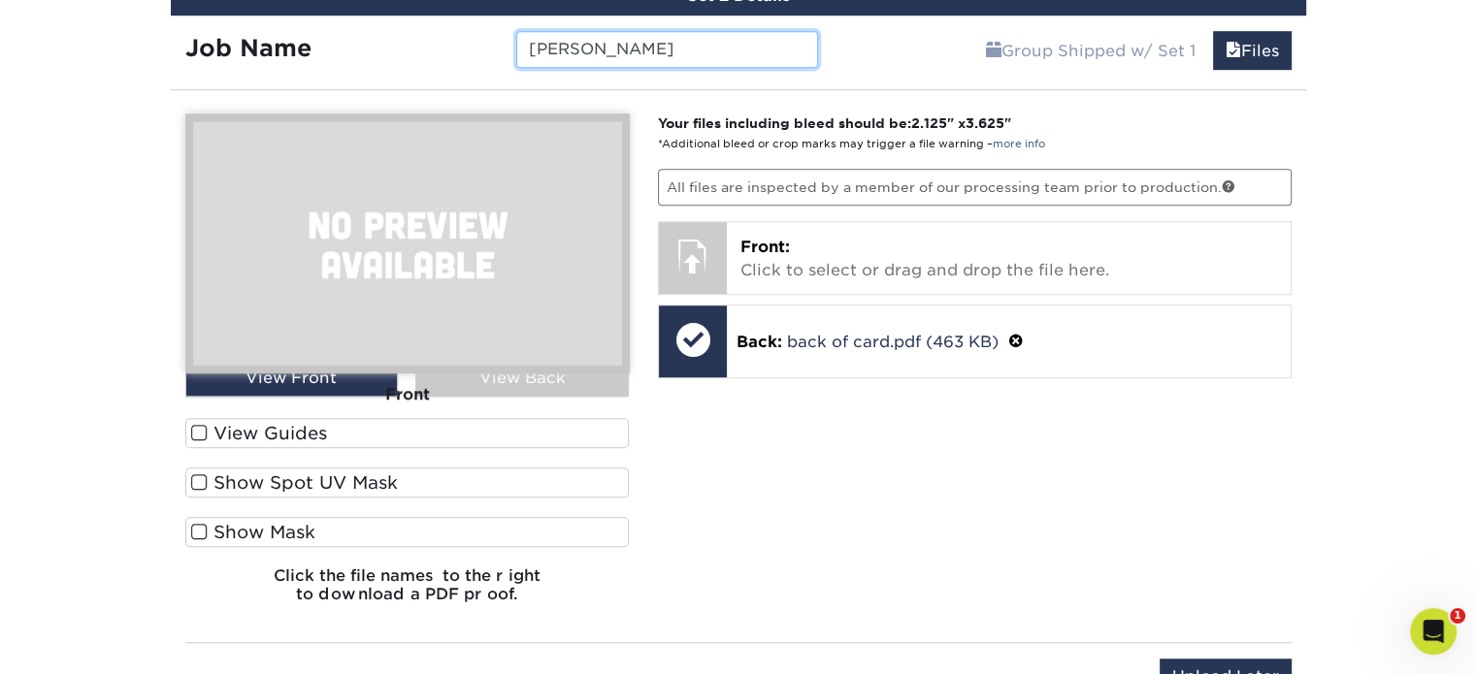
type input "[PERSON_NAME]"
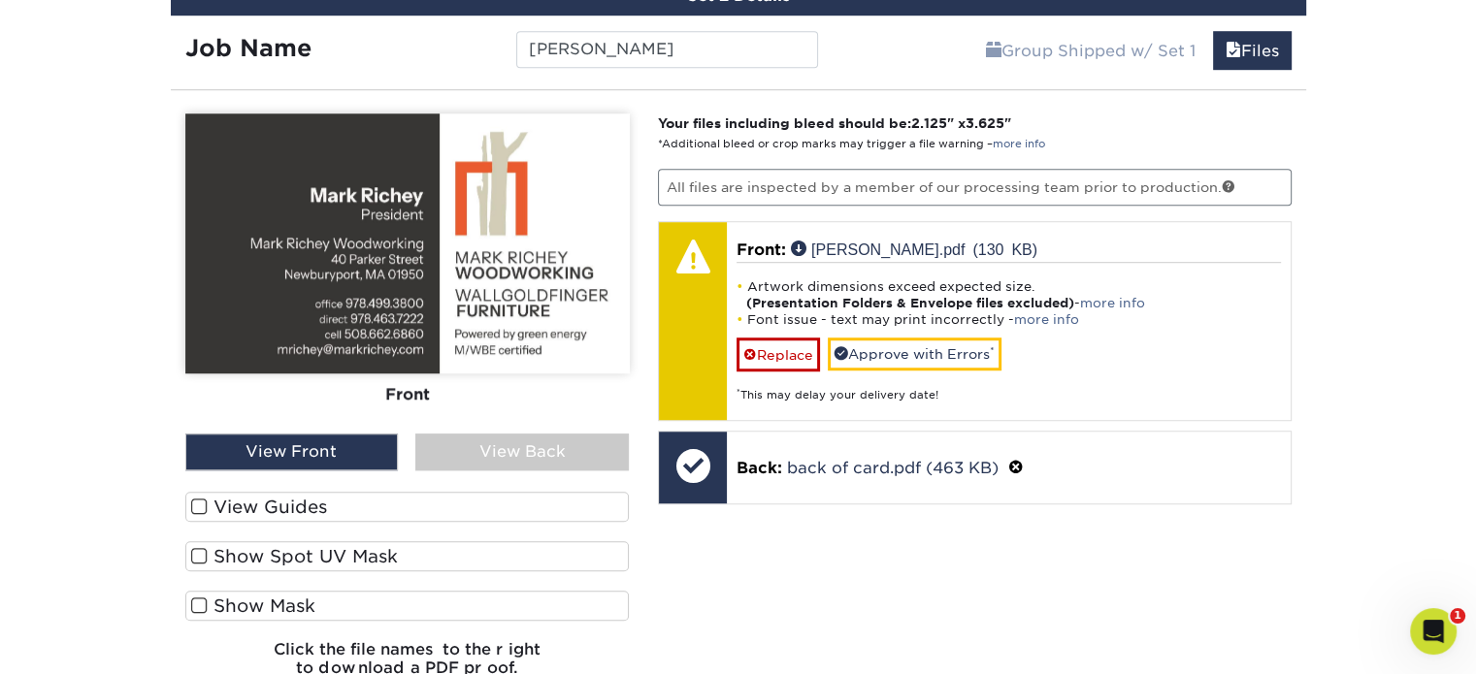
drag, startPoint x: 250, startPoint y: 501, endPoint x: 285, endPoint y: 501, distance: 34.9
click at [250, 501] on label "View Guides" at bounding box center [407, 507] width 444 height 30
click at [0, 0] on input "View Guides" at bounding box center [0, 0] width 0 height 0
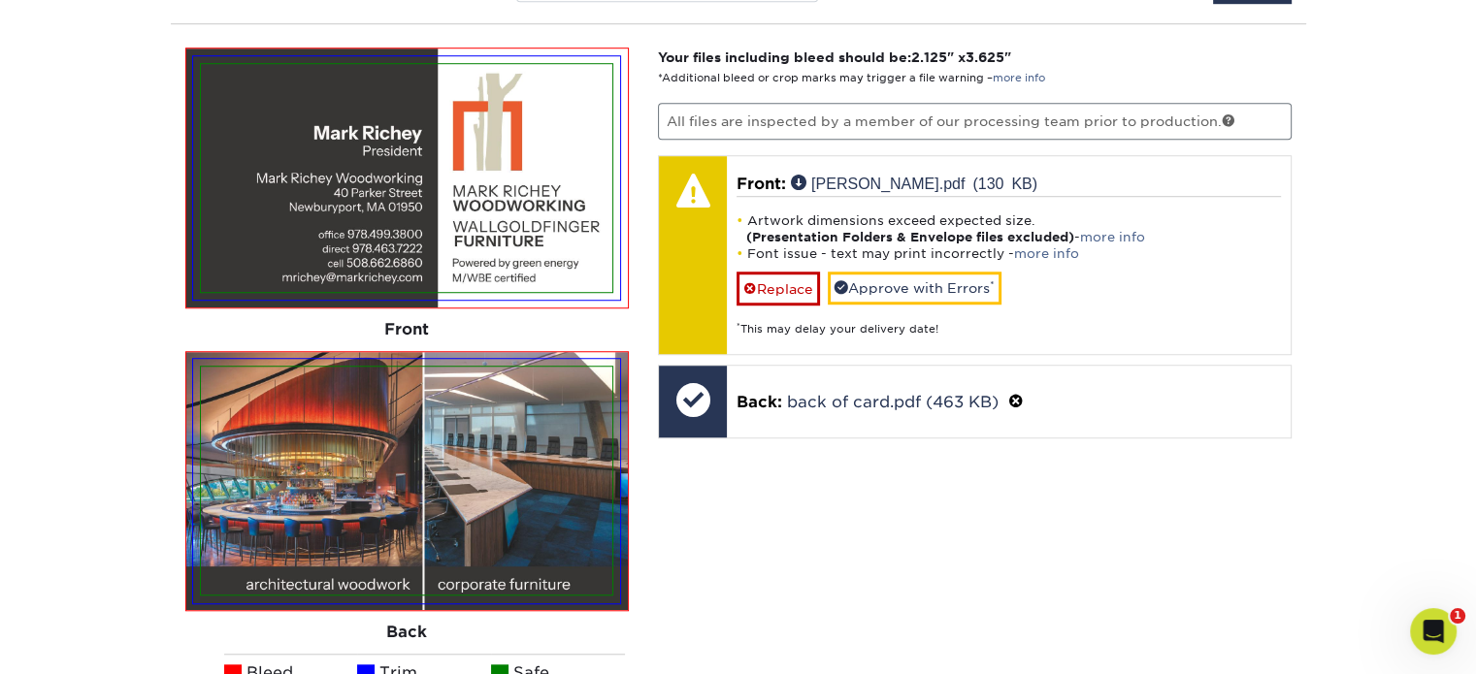
scroll to position [1451, 0]
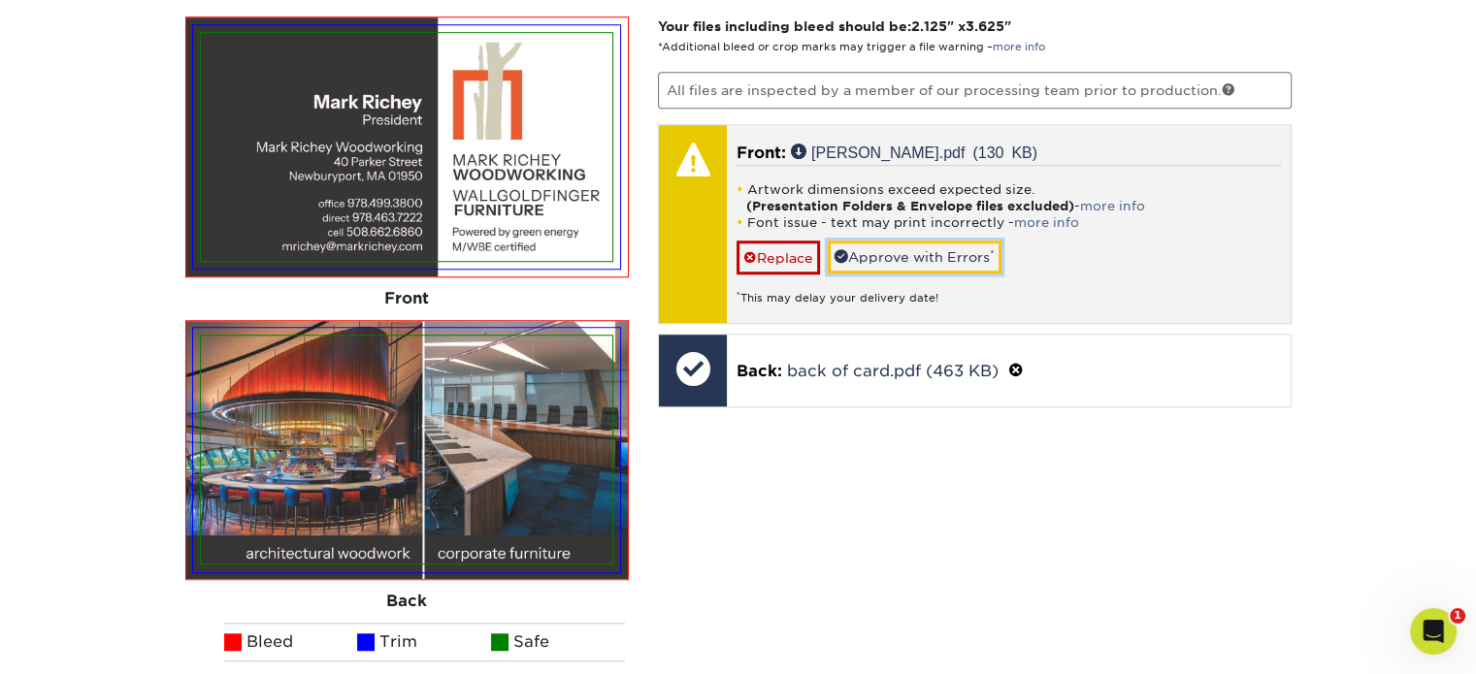
drag, startPoint x: 865, startPoint y: 239, endPoint x: 906, endPoint y: 247, distance: 41.7
click at [865, 241] on link "Approve with Errors *" at bounding box center [915, 257] width 174 height 33
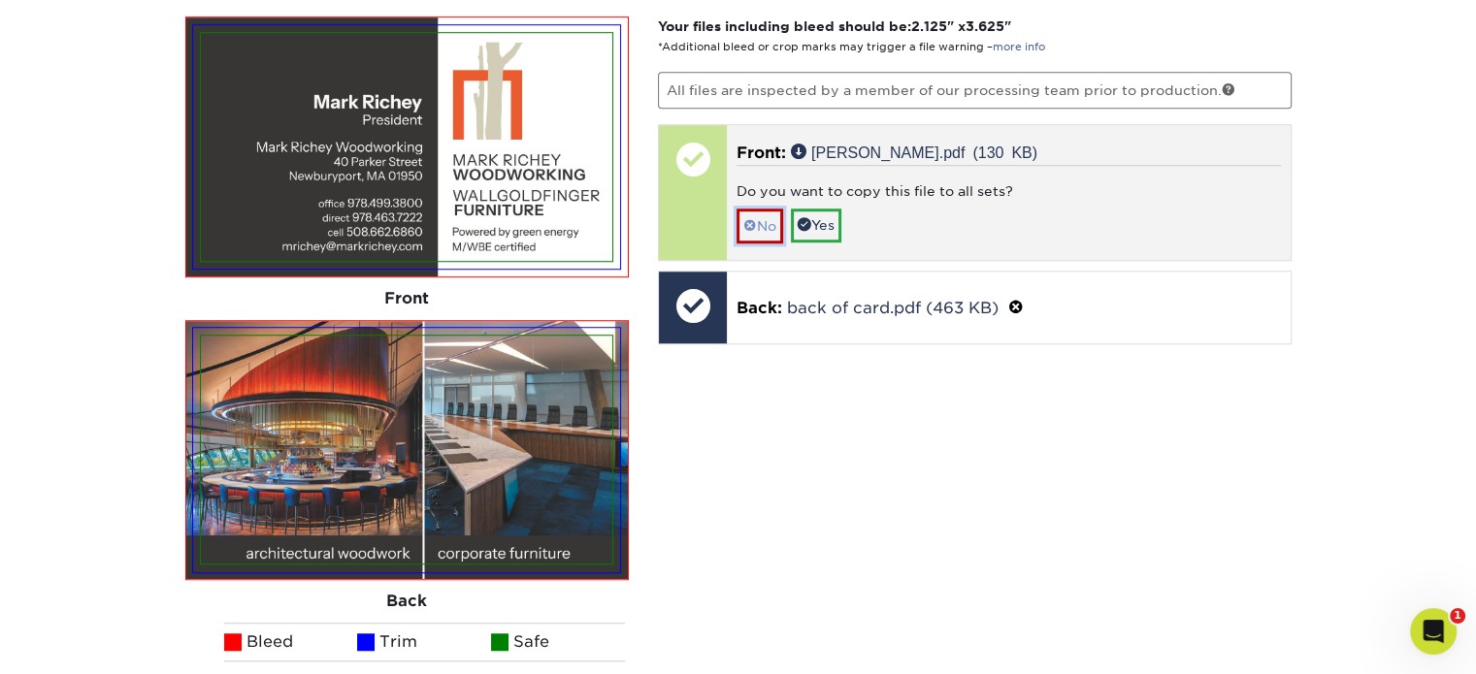
click at [774, 218] on link "No" at bounding box center [759, 226] width 47 height 34
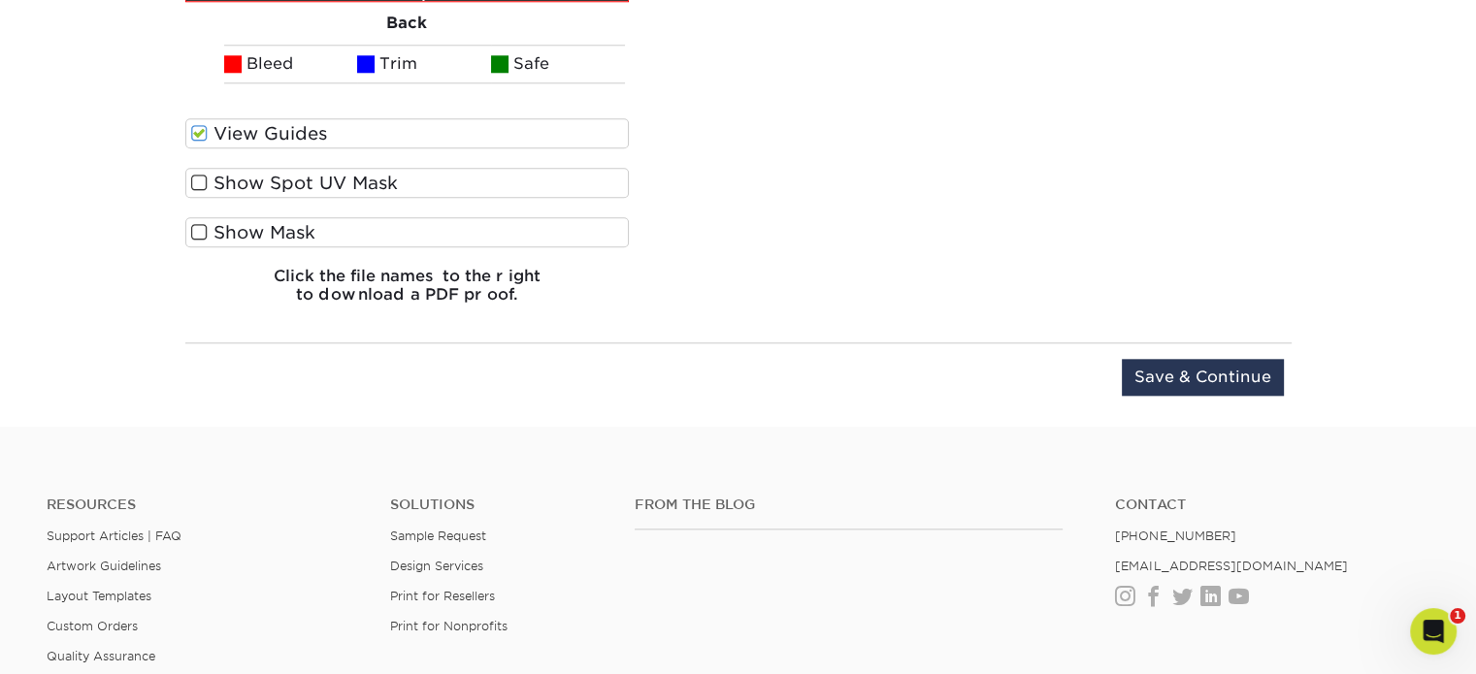
scroll to position [2033, 0]
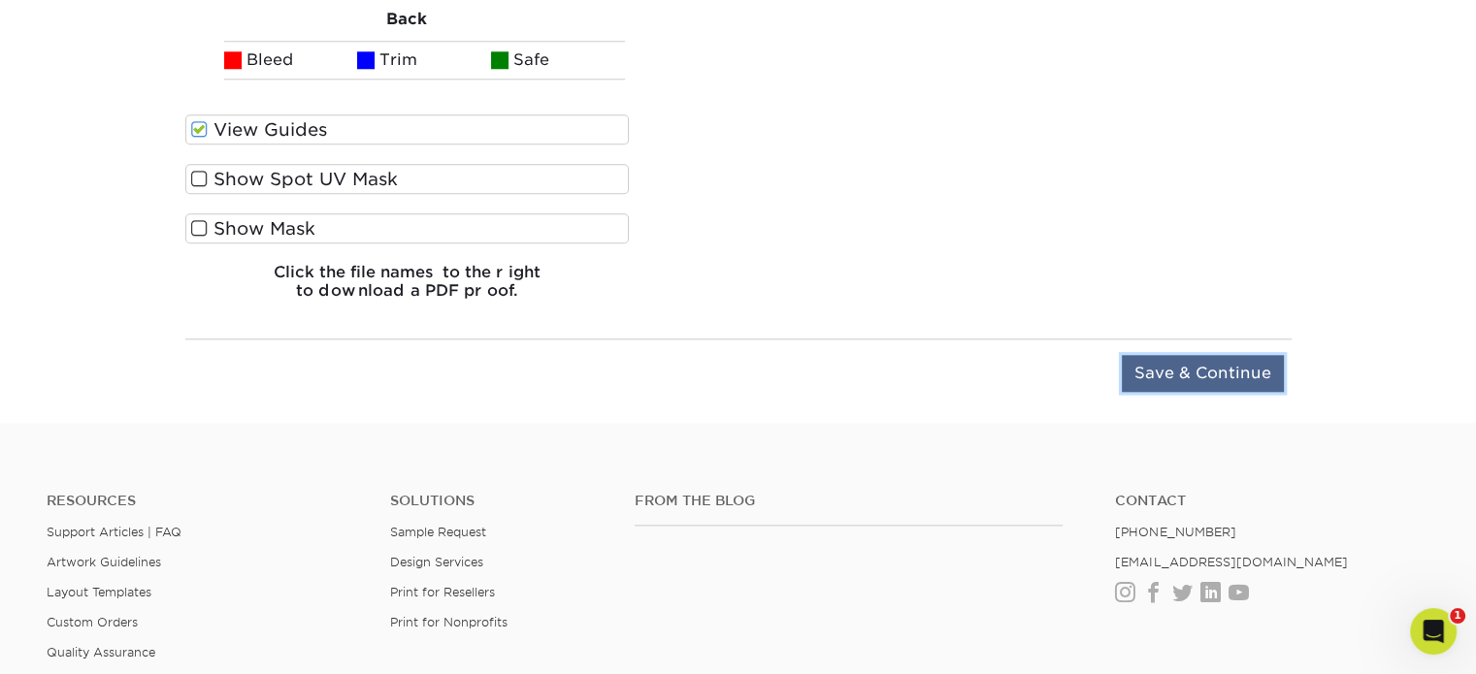
click at [1187, 365] on input "Save & Continue" at bounding box center [1203, 373] width 162 height 37
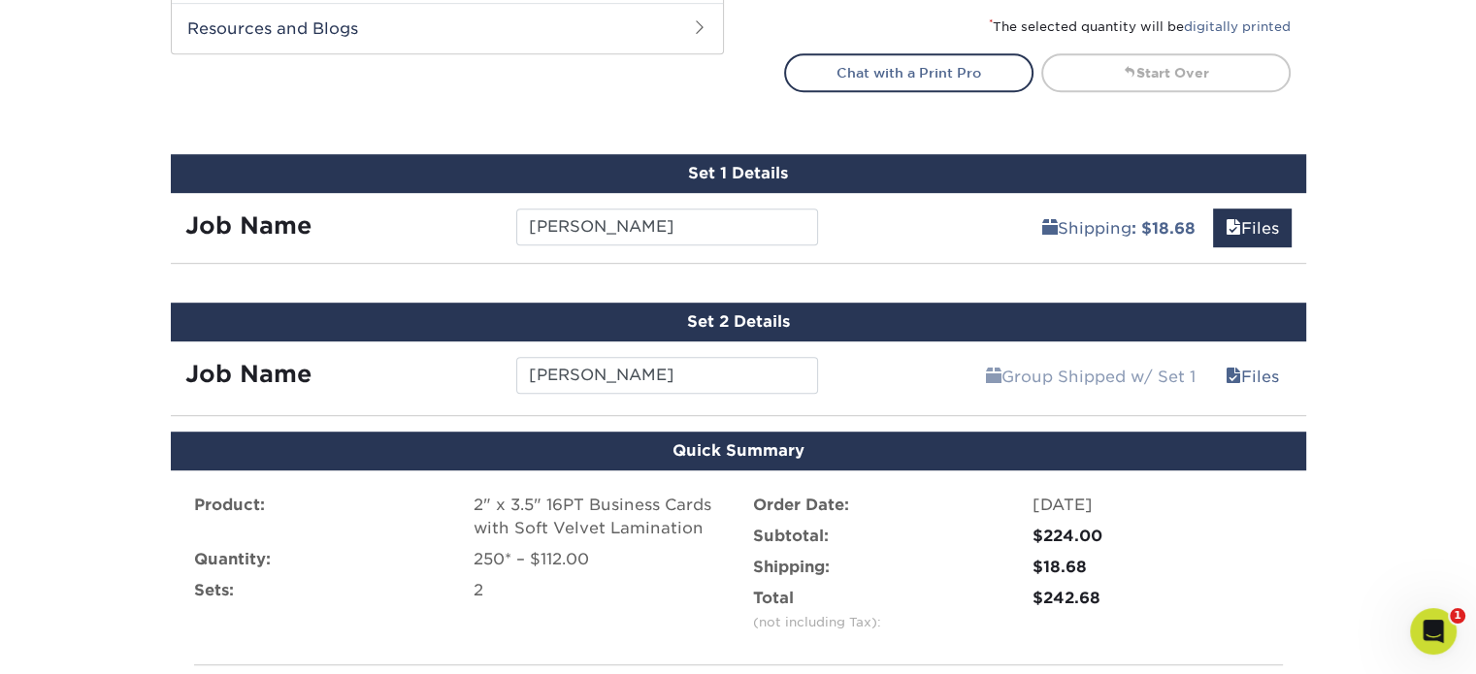
scroll to position [1203, 0]
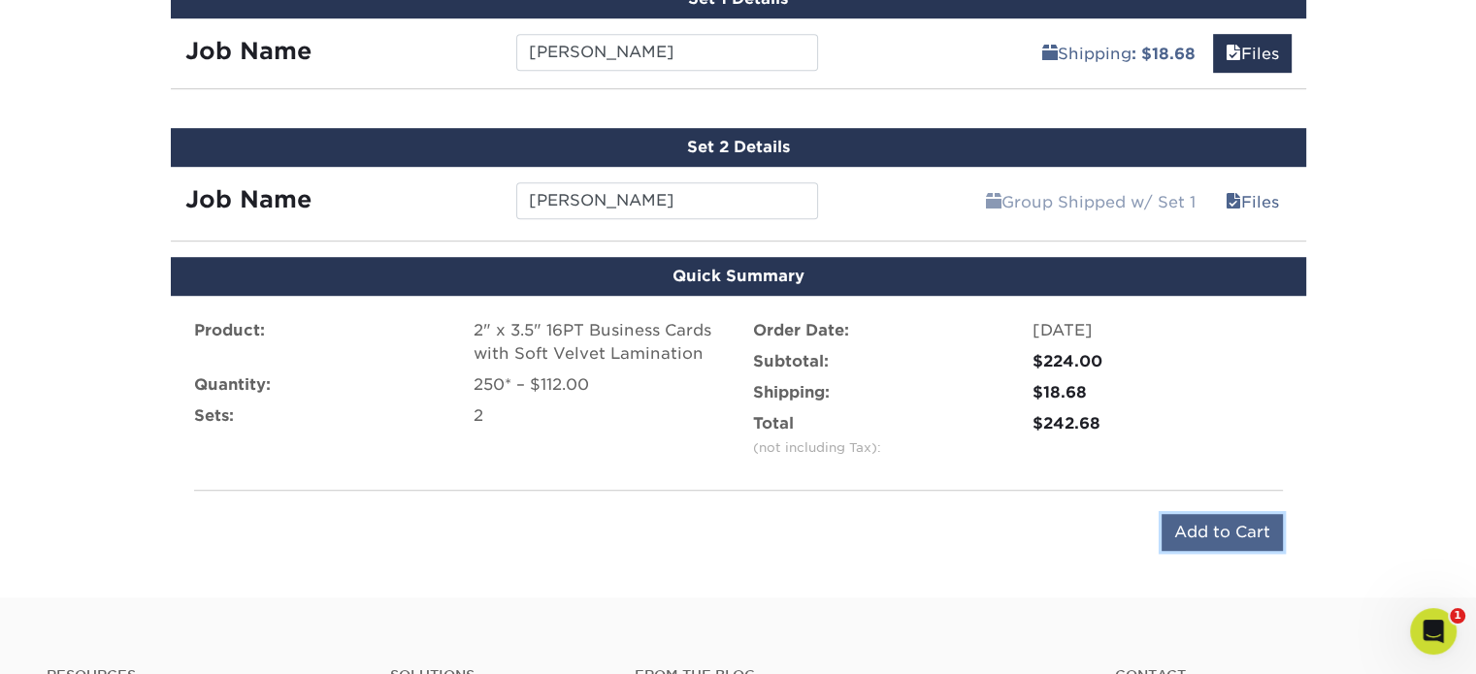
click at [1195, 524] on input "Add to Cart" at bounding box center [1221, 532] width 121 height 37
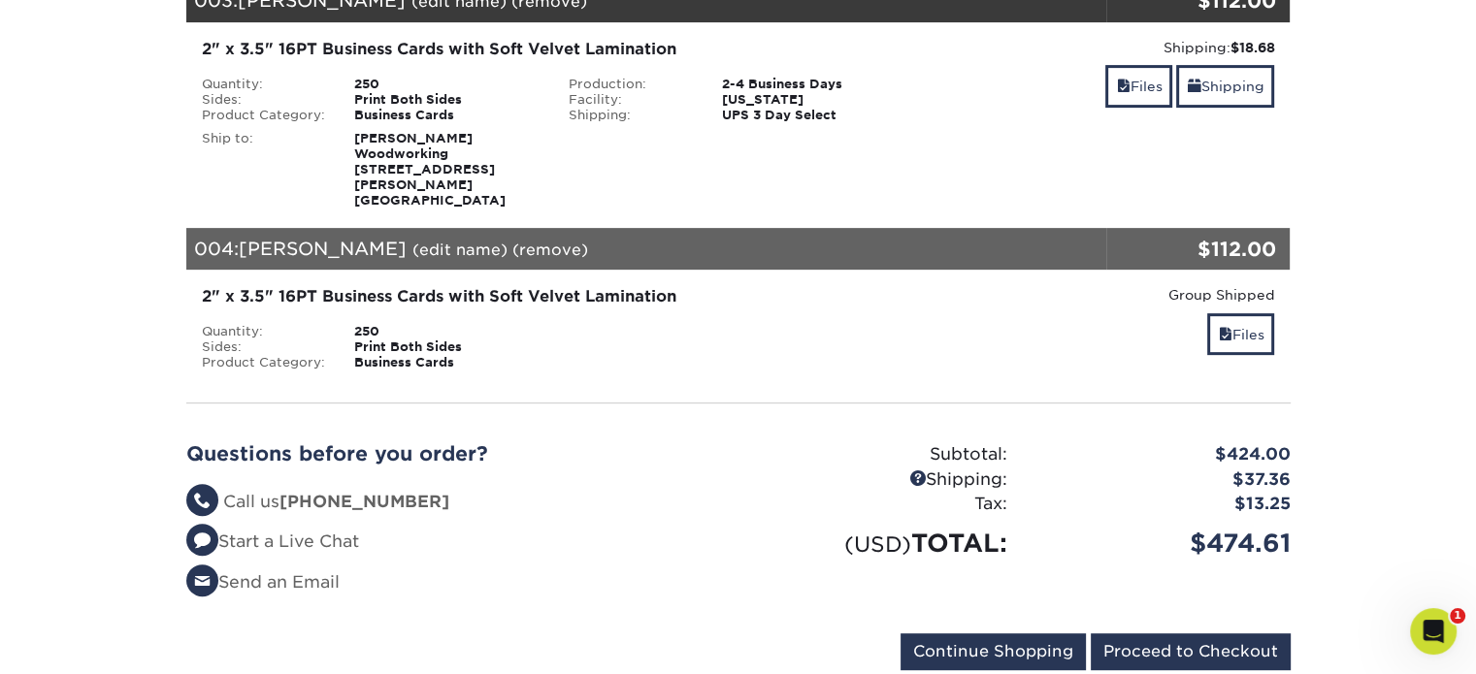
scroll to position [679, 0]
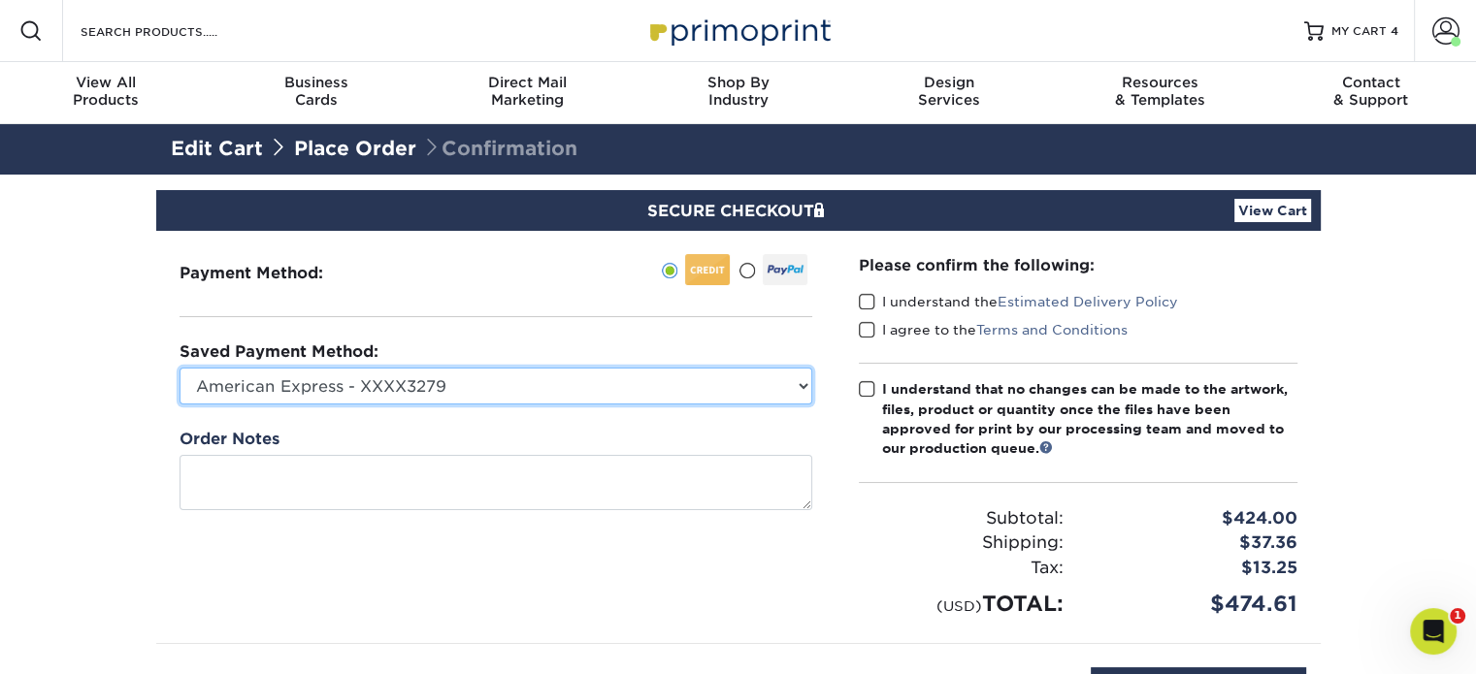
click at [703, 373] on select "American Express - XXXX3279 MasterCard - XXXX4817 American Express - XXXX5274 A…" at bounding box center [495, 386] width 633 height 37
select select "52660"
click at [179, 368] on select "American Express - XXXX3279 MasterCard - XXXX4817 American Express - XXXX5274 A…" at bounding box center [495, 386] width 633 height 37
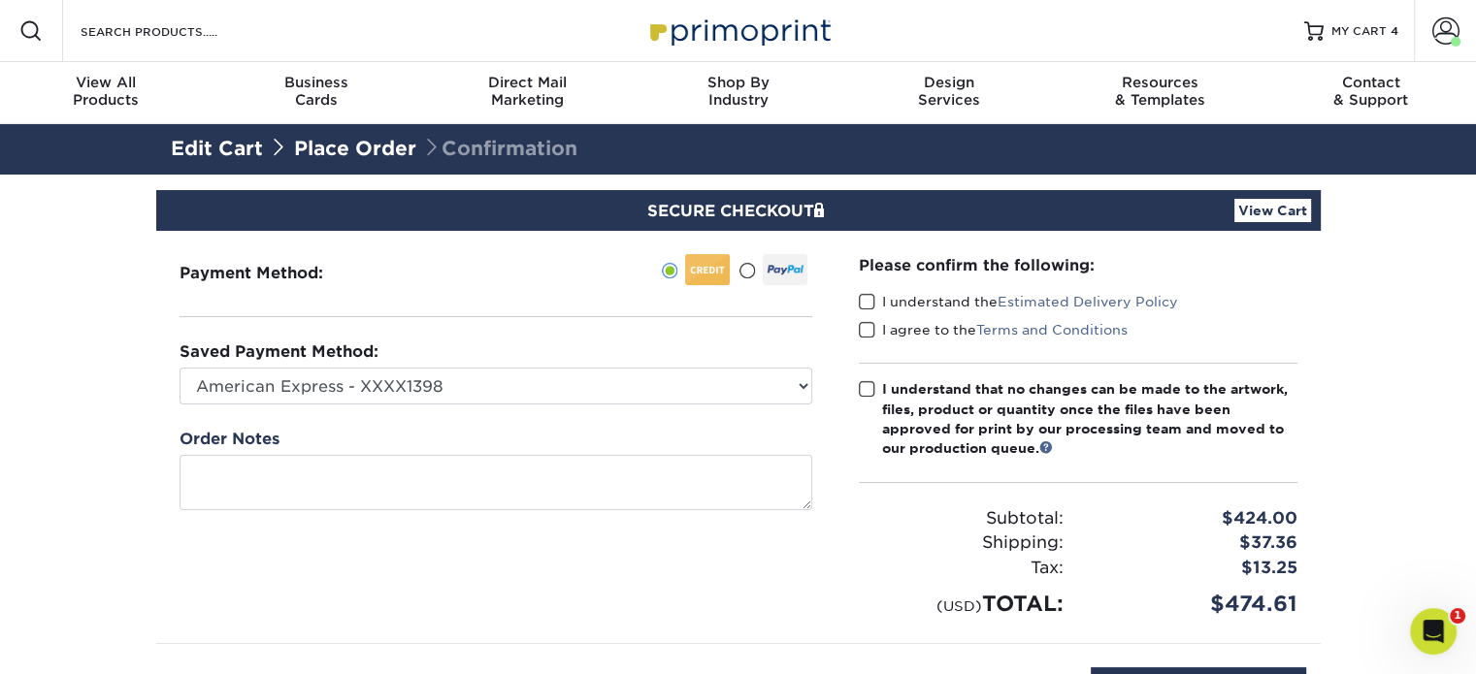
click at [865, 302] on span at bounding box center [867, 302] width 16 height 18
click at [0, 0] on input "I understand the Estimated Delivery Policy" at bounding box center [0, 0] width 0 height 0
click at [868, 329] on span at bounding box center [867, 330] width 16 height 18
click at [0, 0] on input "I agree to the Terms and Conditions" at bounding box center [0, 0] width 0 height 0
click at [862, 391] on span at bounding box center [867, 389] width 16 height 18
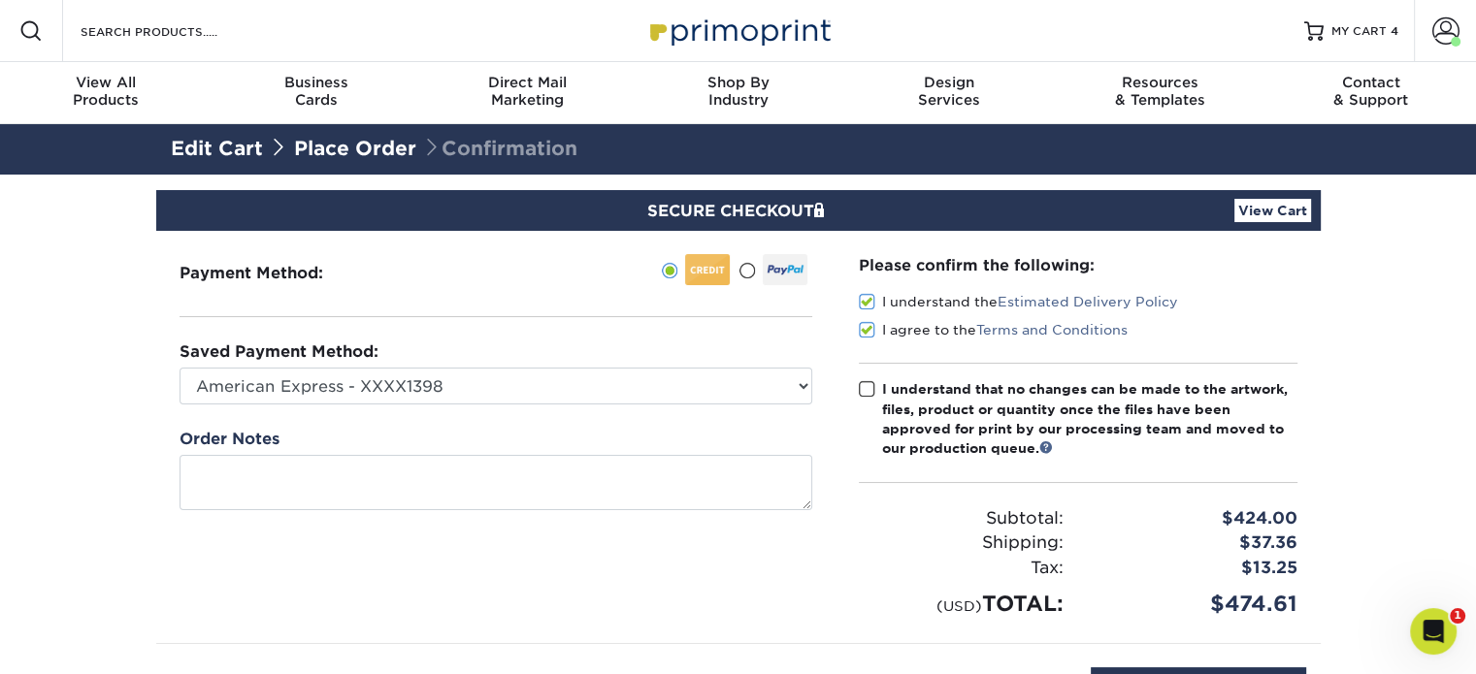
click at [0, 0] on input "I understand that no changes can be made to the artwork, files, product or quan…" at bounding box center [0, 0] width 0 height 0
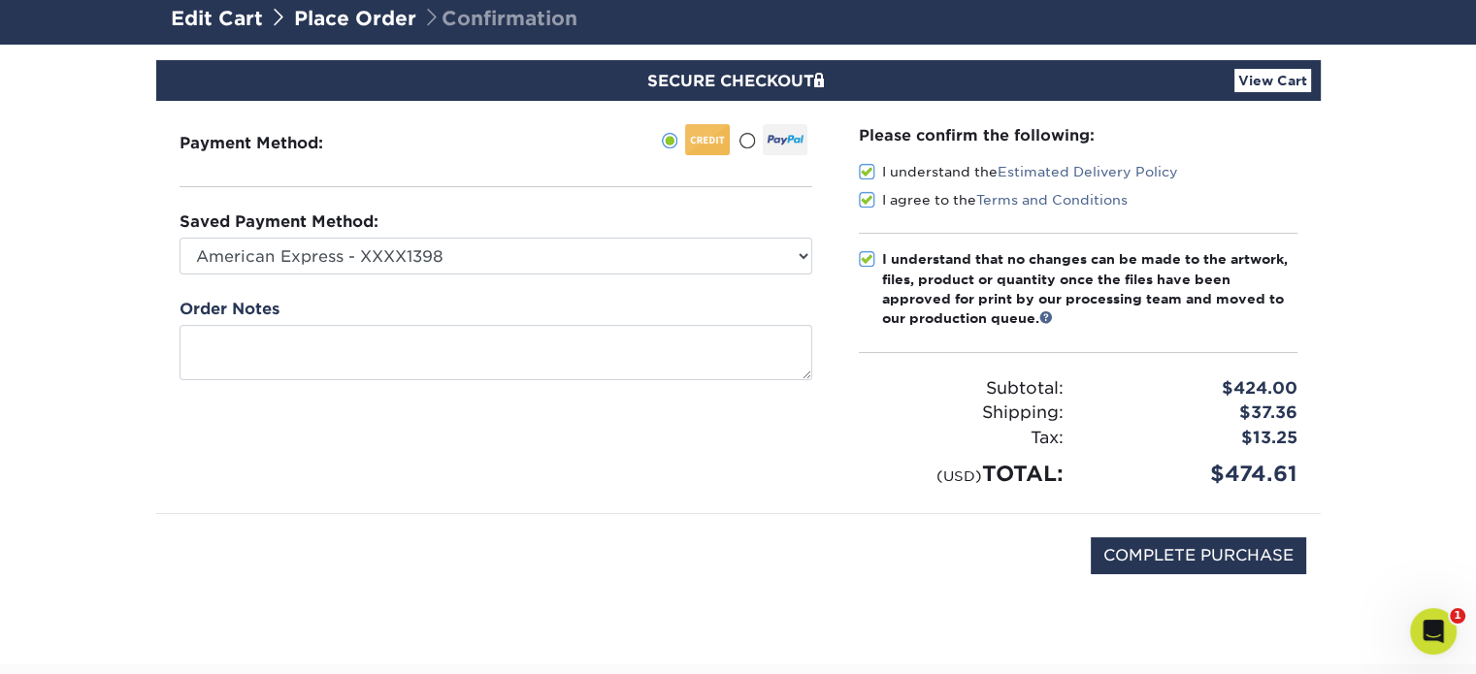
scroll to position [388, 0]
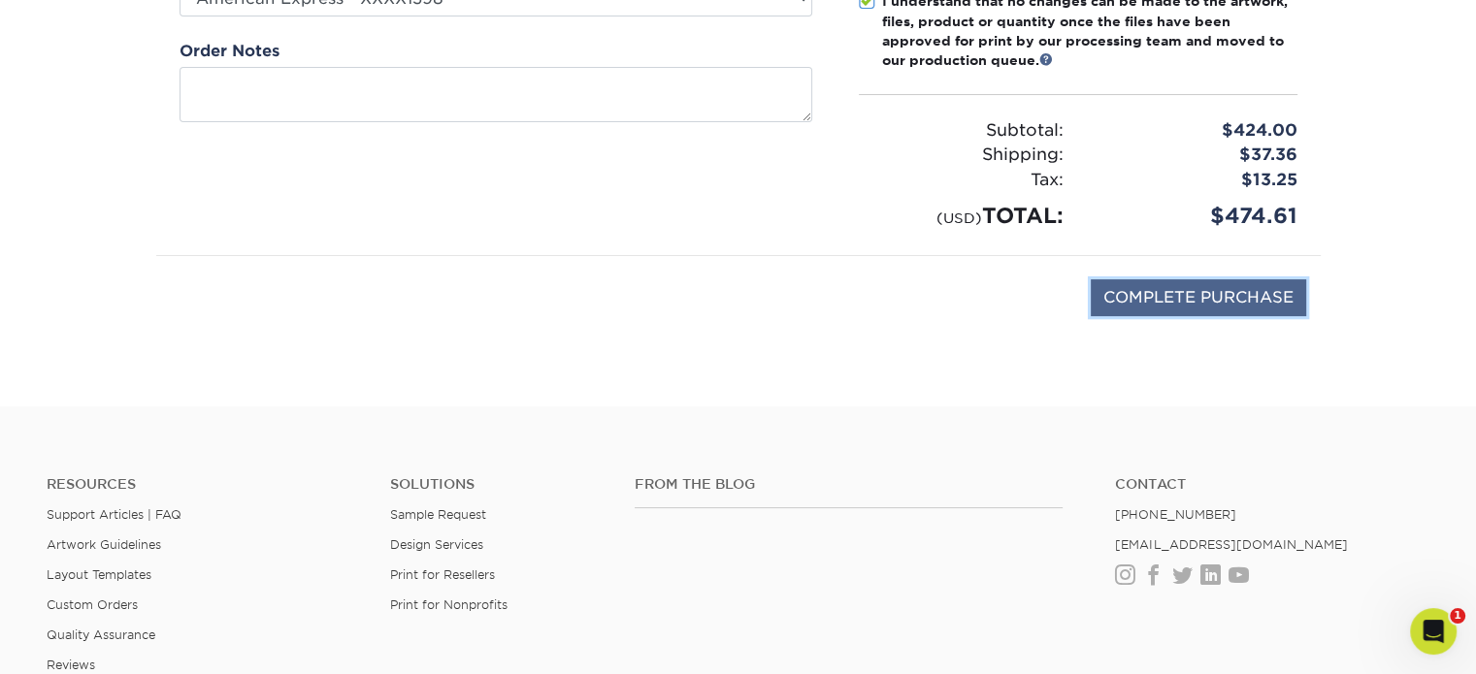
click at [1154, 297] on input "COMPLETE PURCHASE" at bounding box center [1197, 297] width 215 height 37
type input "PROCESSING, PLEASE WAIT..."
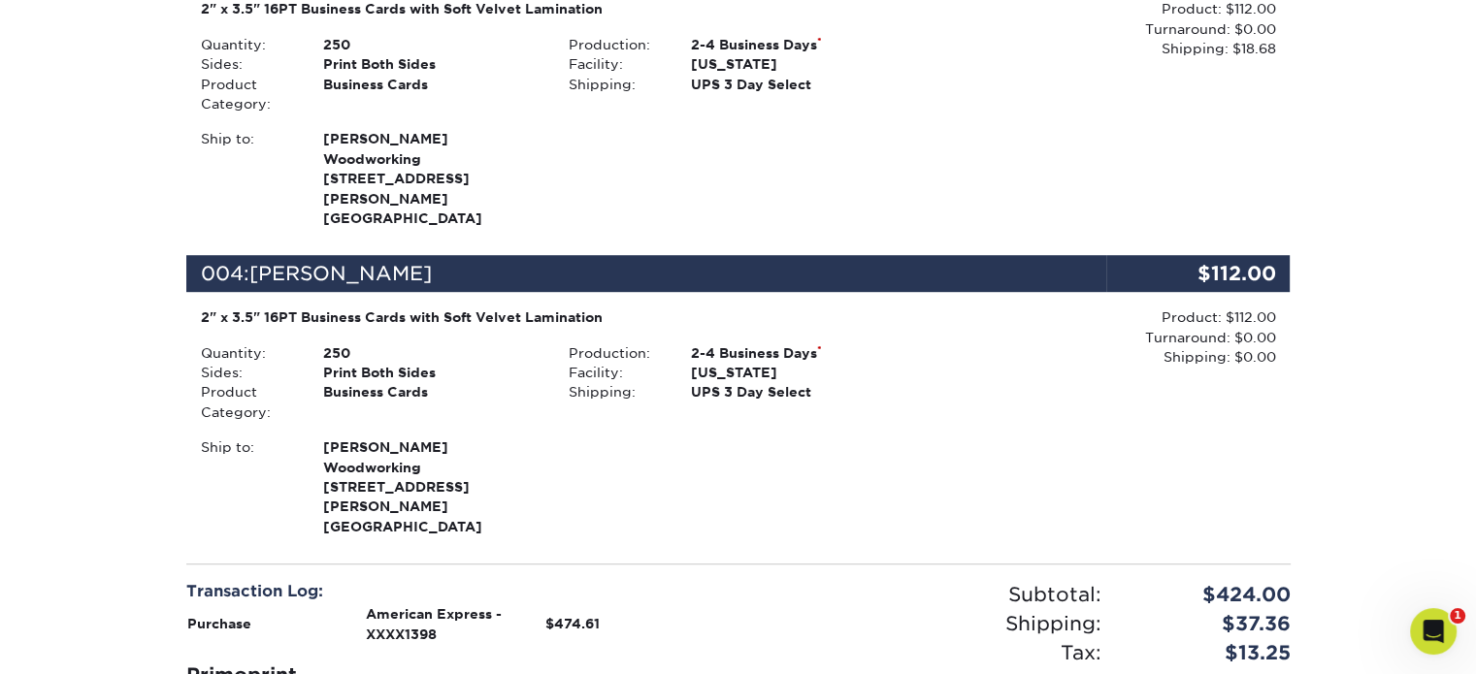
scroll to position [1358, 0]
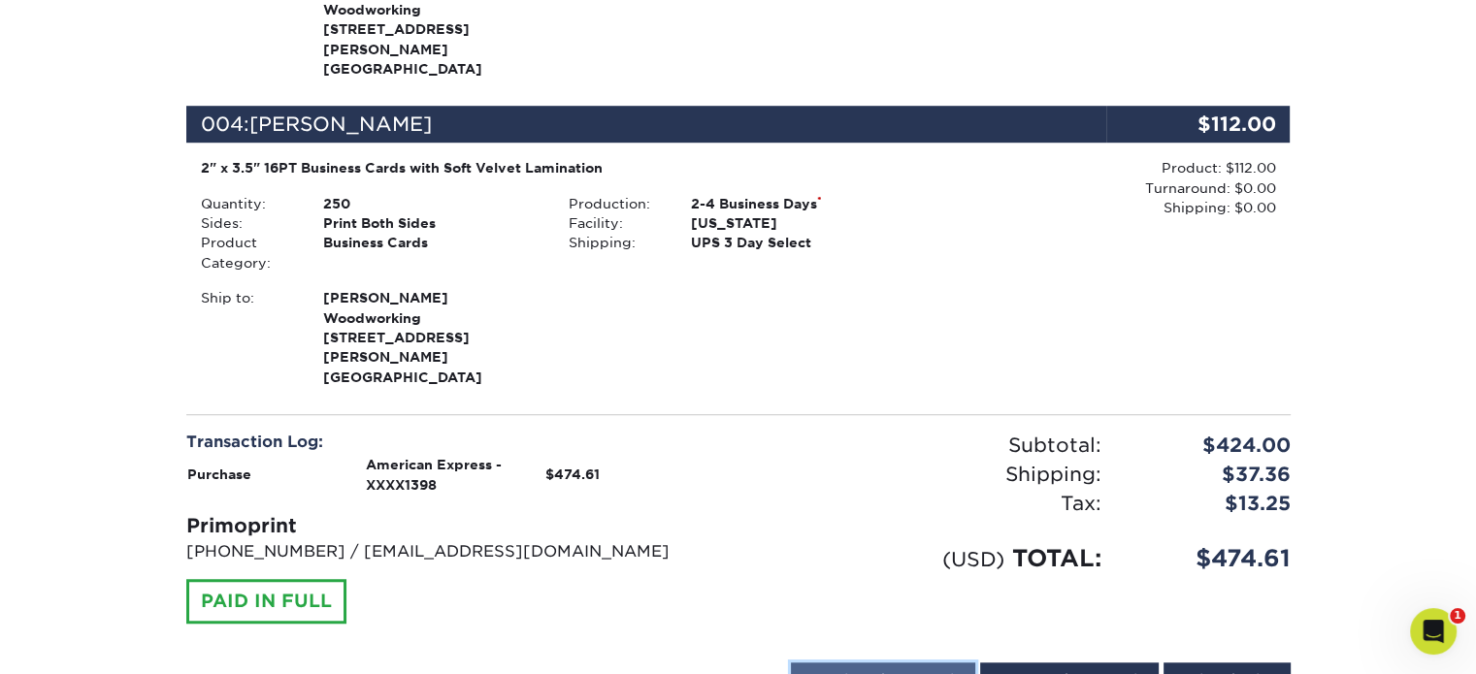
click at [916, 663] on link "Email Order Details" at bounding box center [883, 681] width 184 height 37
click at [951, 664] on button "Send" at bounding box center [948, 681] width 53 height 35
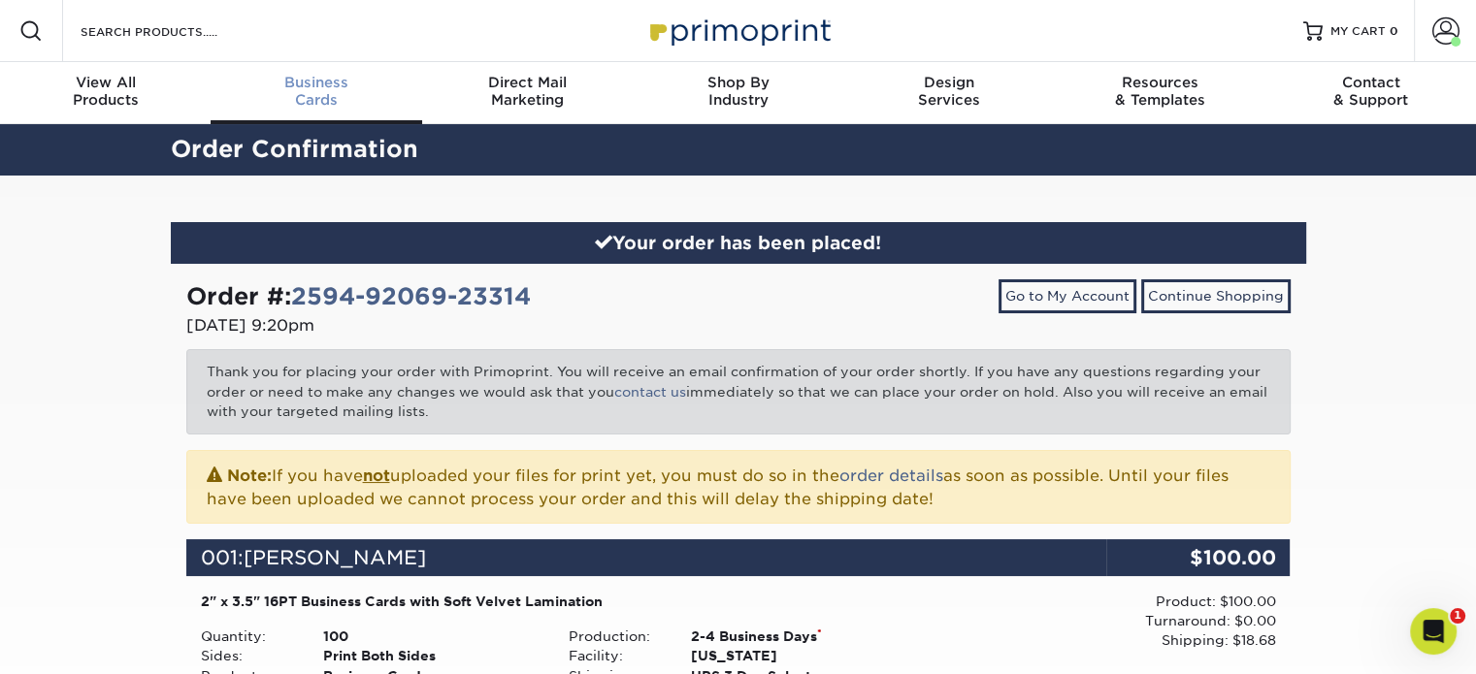
scroll to position [1, 0]
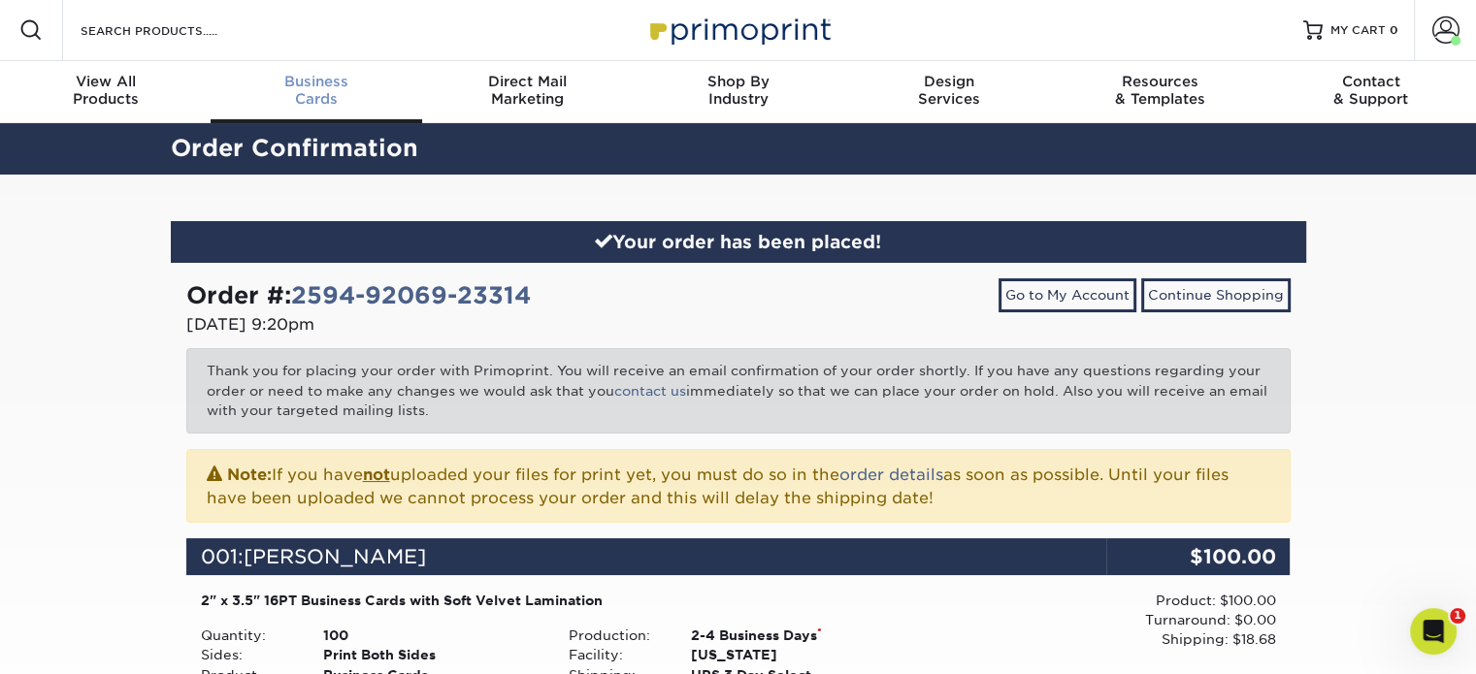
click at [323, 81] on span "Business" at bounding box center [316, 81] width 211 height 17
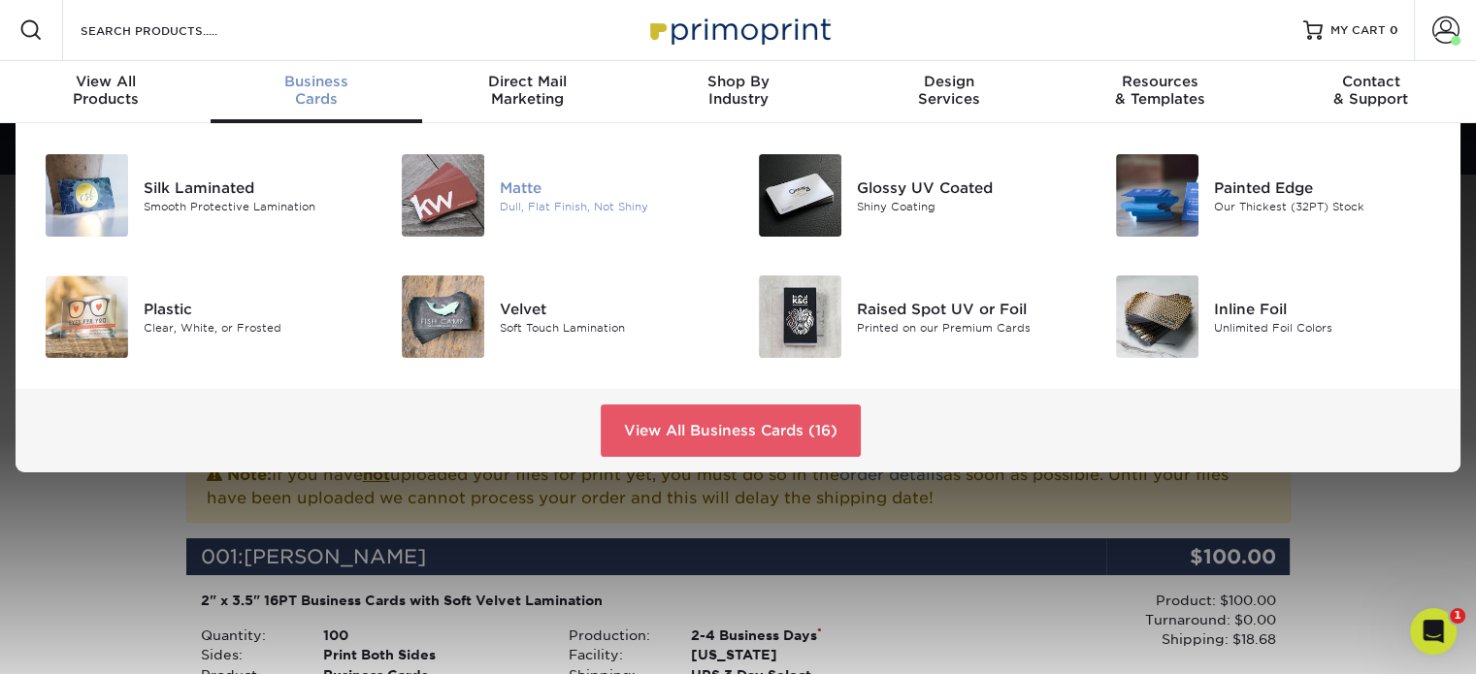
click at [539, 183] on div "Matte" at bounding box center [611, 187] width 223 height 21
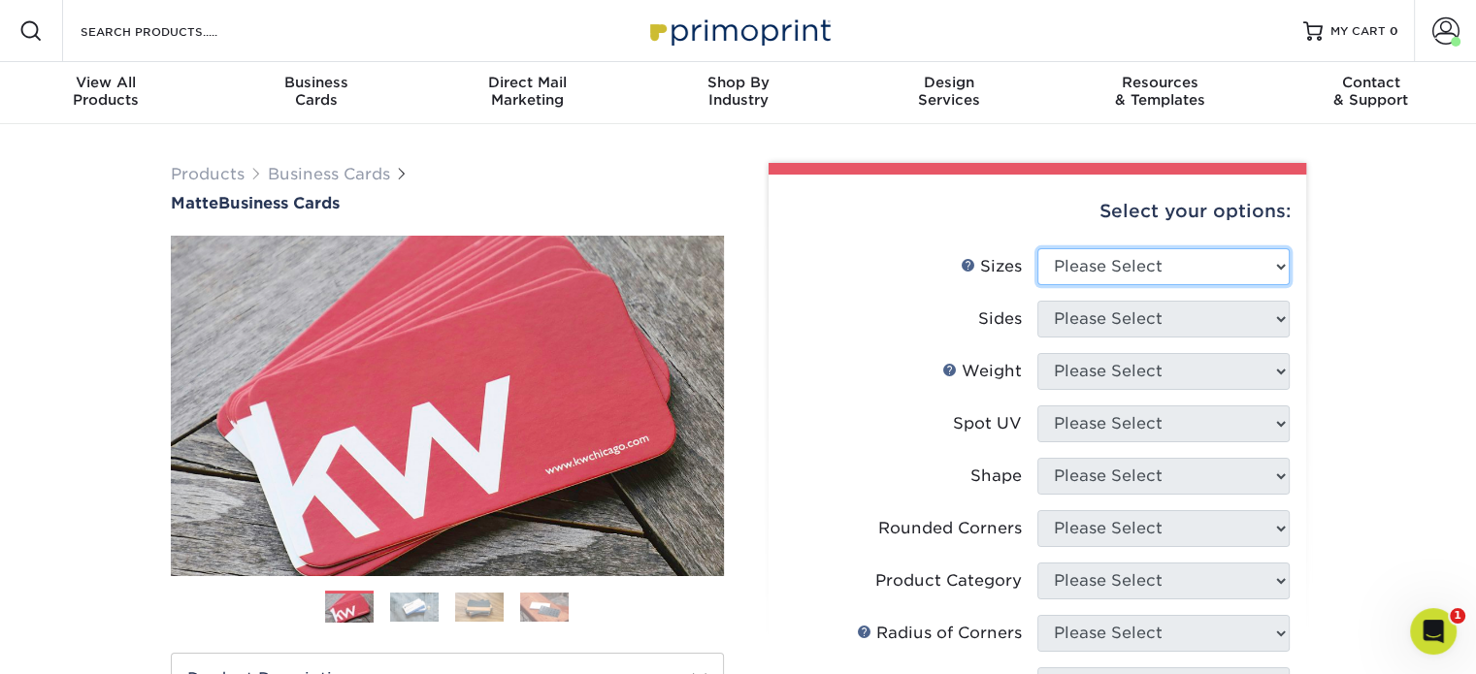
click at [1154, 267] on select "Please Select 1.5" x 3.5" - Mini 1.75" x 3.5" - Mini 2" x 2" - Square 2" x 3" -…" at bounding box center [1163, 266] width 252 height 37
select select "2.00x3.50"
click at [1037, 248] on select "Please Select 1.5" x 3.5" - Mini 1.75" x 3.5" - Mini 2" x 2" - Square 2" x 3" -…" at bounding box center [1163, 266] width 252 height 37
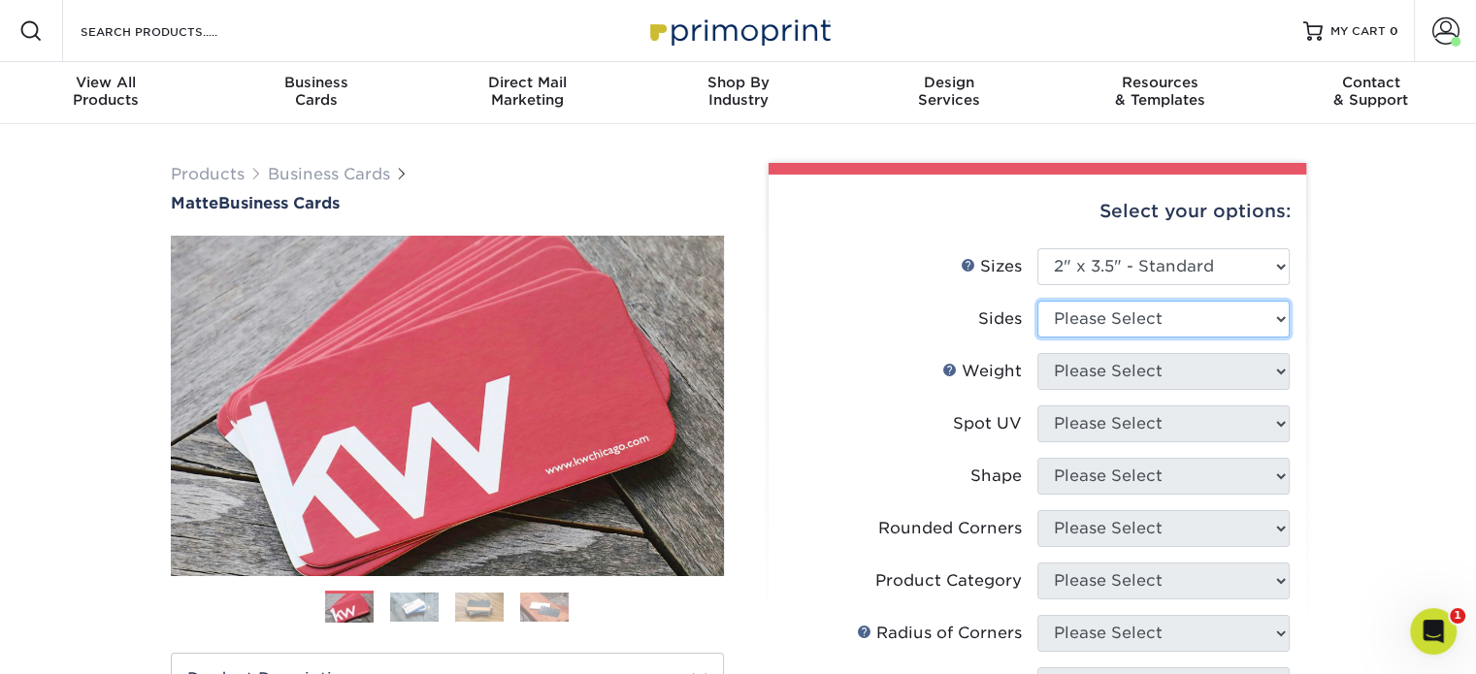
click at [1173, 312] on select "Please Select Print Both Sides Print Front Only" at bounding box center [1163, 319] width 252 height 37
select select "13abbda7-1d64-4f25-8bb2-c179b224825d"
click at [1037, 301] on select "Please Select Print Both Sides Print Front Only" at bounding box center [1163, 319] width 252 height 37
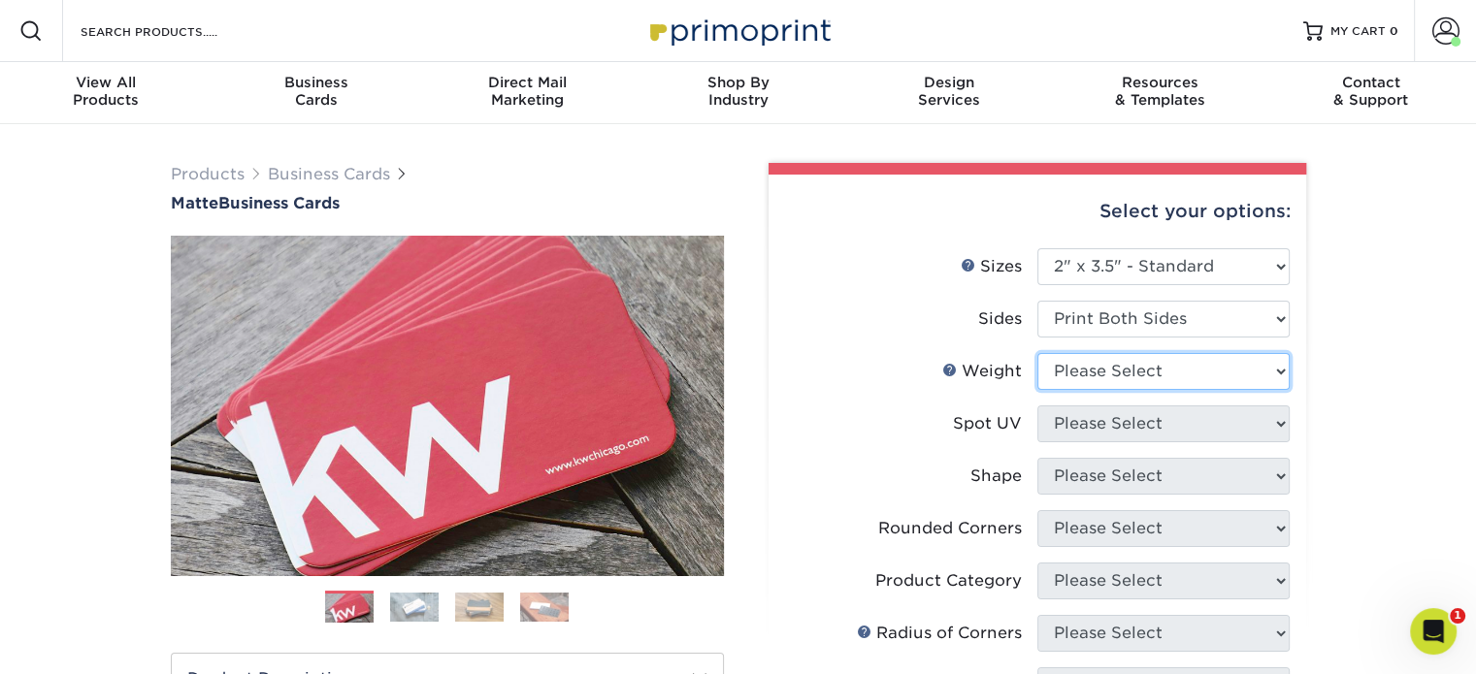
click at [1187, 376] on select "Please Select 16PT 14PT" at bounding box center [1163, 371] width 252 height 37
select select "16PT"
click at [1037, 353] on select "Please Select 16PT 14PT" at bounding box center [1163, 371] width 252 height 37
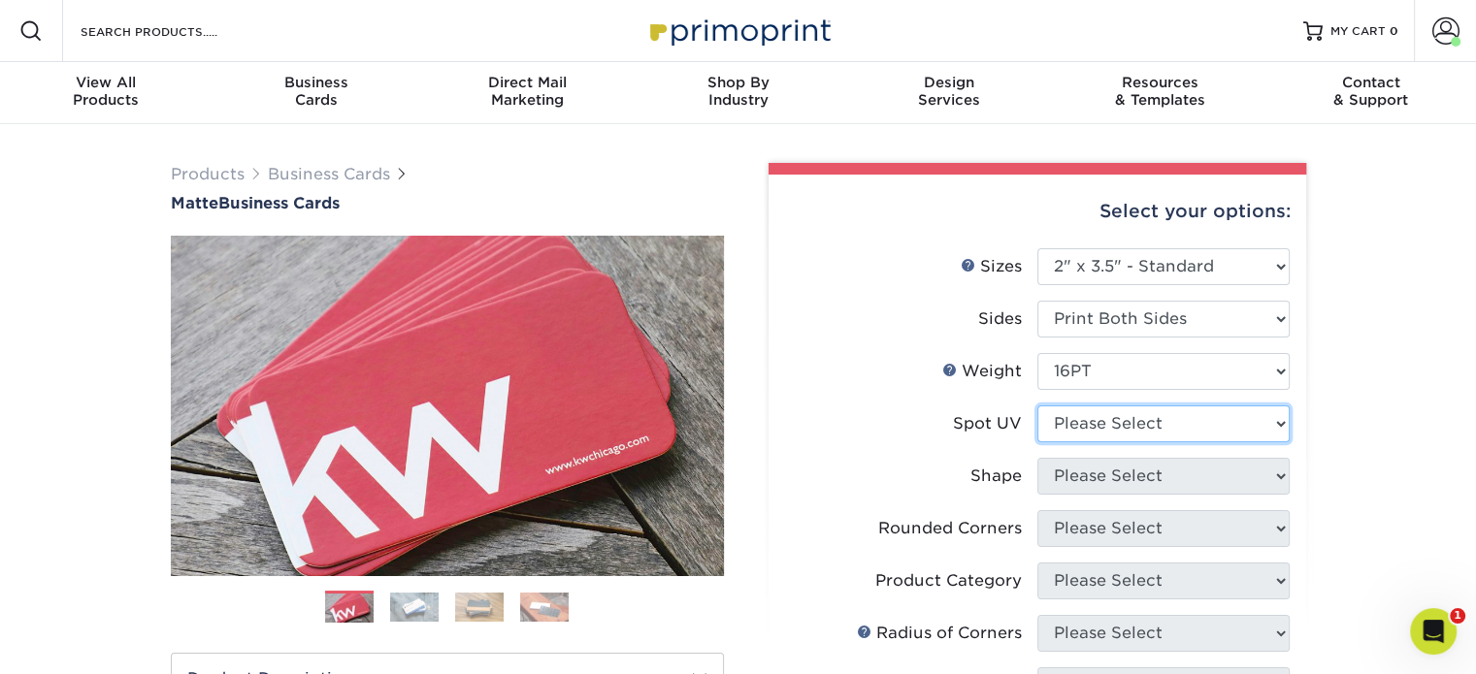
click at [1163, 428] on select "Please Select No Spot UV Front and Back (Both Sides) Front Only Back Only" at bounding box center [1163, 424] width 252 height 37
select select "3"
click at [1037, 406] on select "Please Select No Spot UV Front and Back (Both Sides) Front Only Back Only" at bounding box center [1163, 424] width 252 height 37
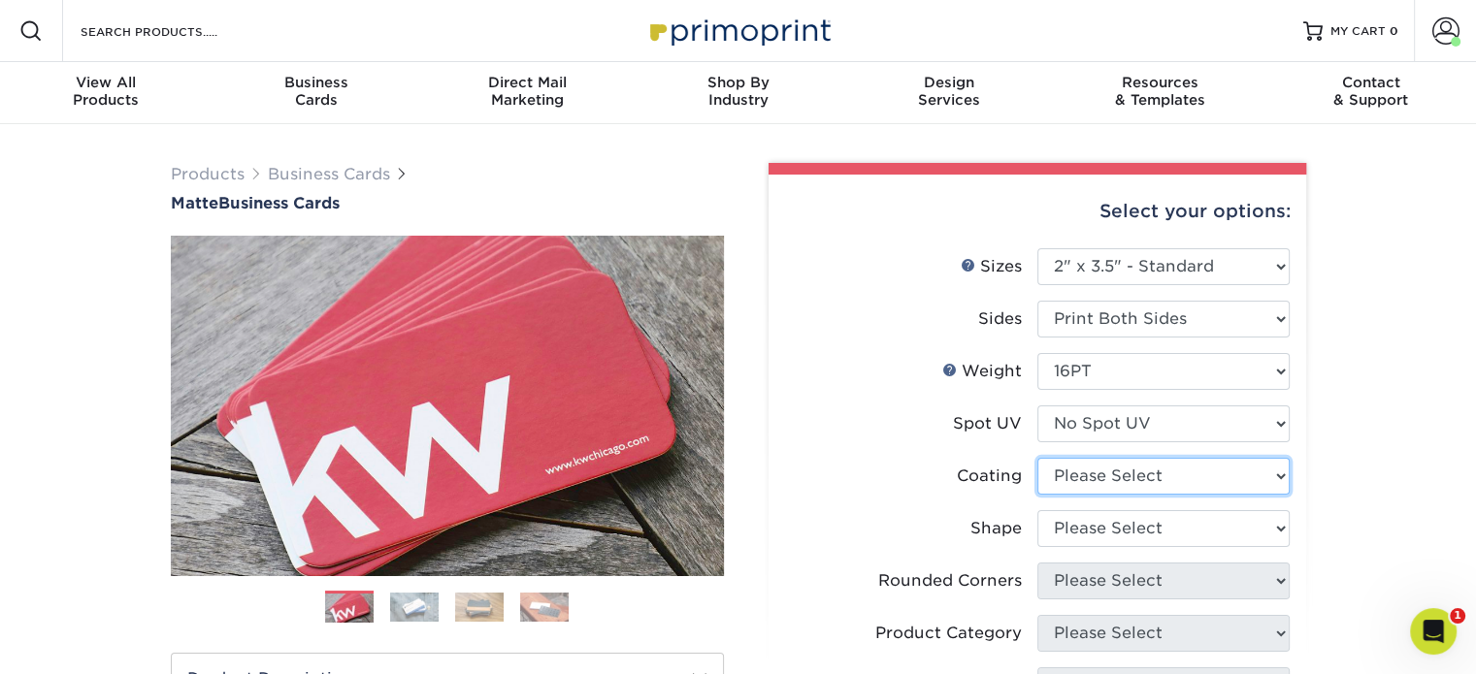
click at [1153, 480] on select at bounding box center [1163, 476] width 252 height 37
select select "121bb7b5-3b4d-429f-bd8d-bbf80e953313"
click at [1037, 458] on select at bounding box center [1163, 476] width 252 height 37
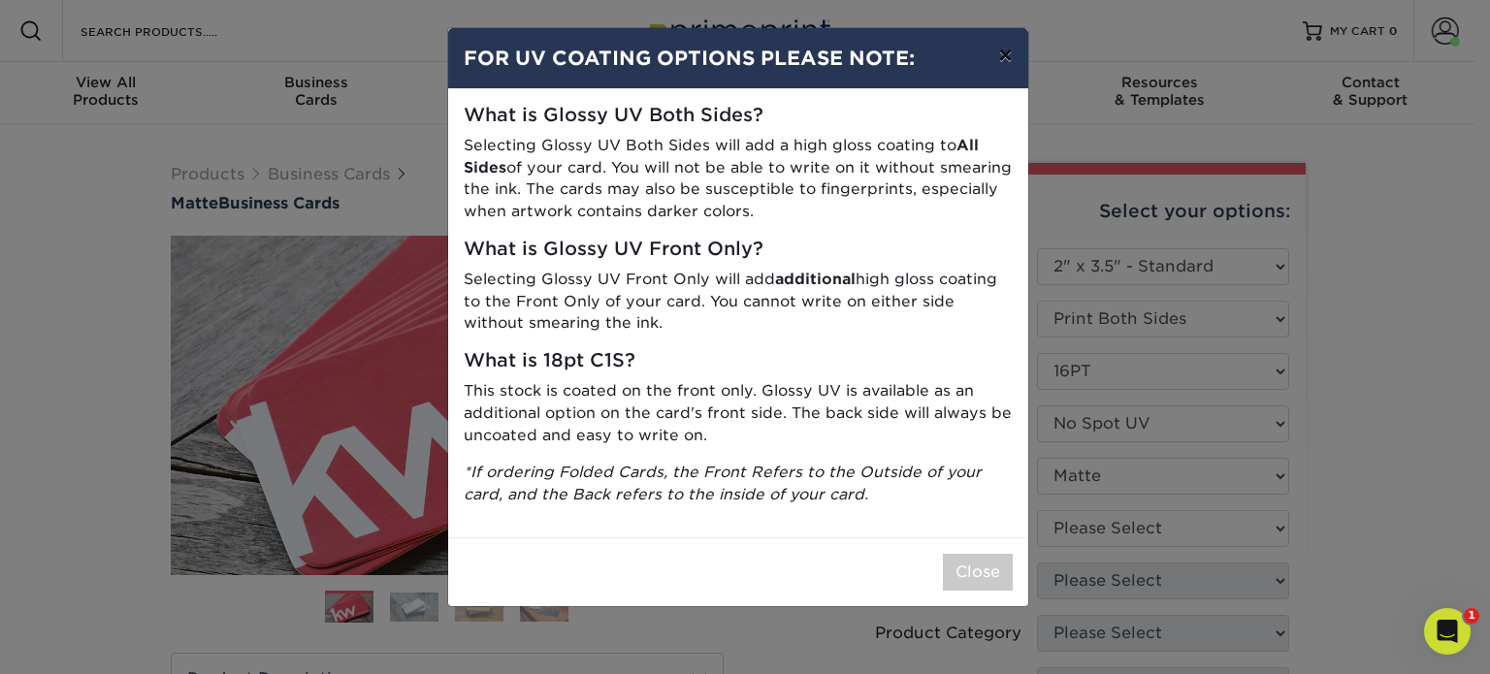
click at [997, 59] on button "×" at bounding box center [1005, 55] width 45 height 54
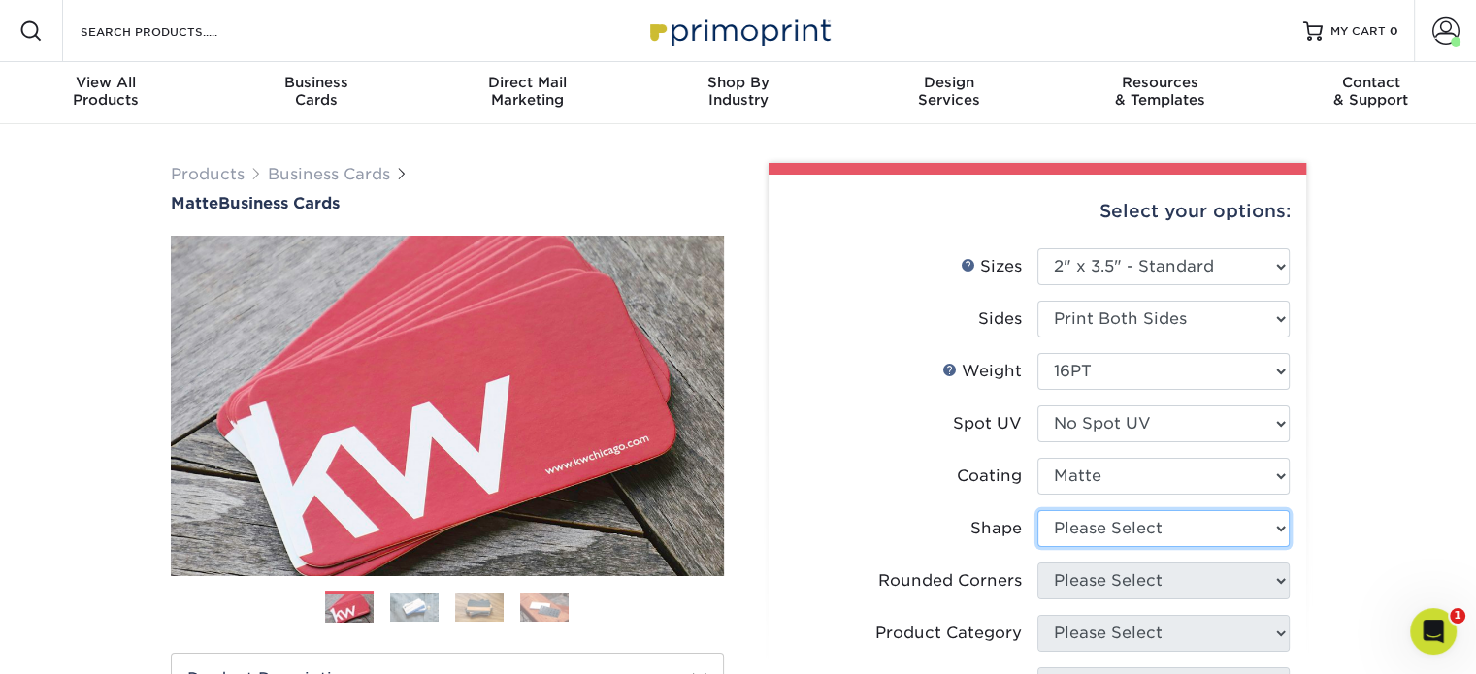
click at [1153, 524] on select "Please Select Standard Oval" at bounding box center [1163, 528] width 252 height 37
select select "standard"
click at [1037, 510] on select "Please Select Standard Oval" at bounding box center [1163, 528] width 252 height 37
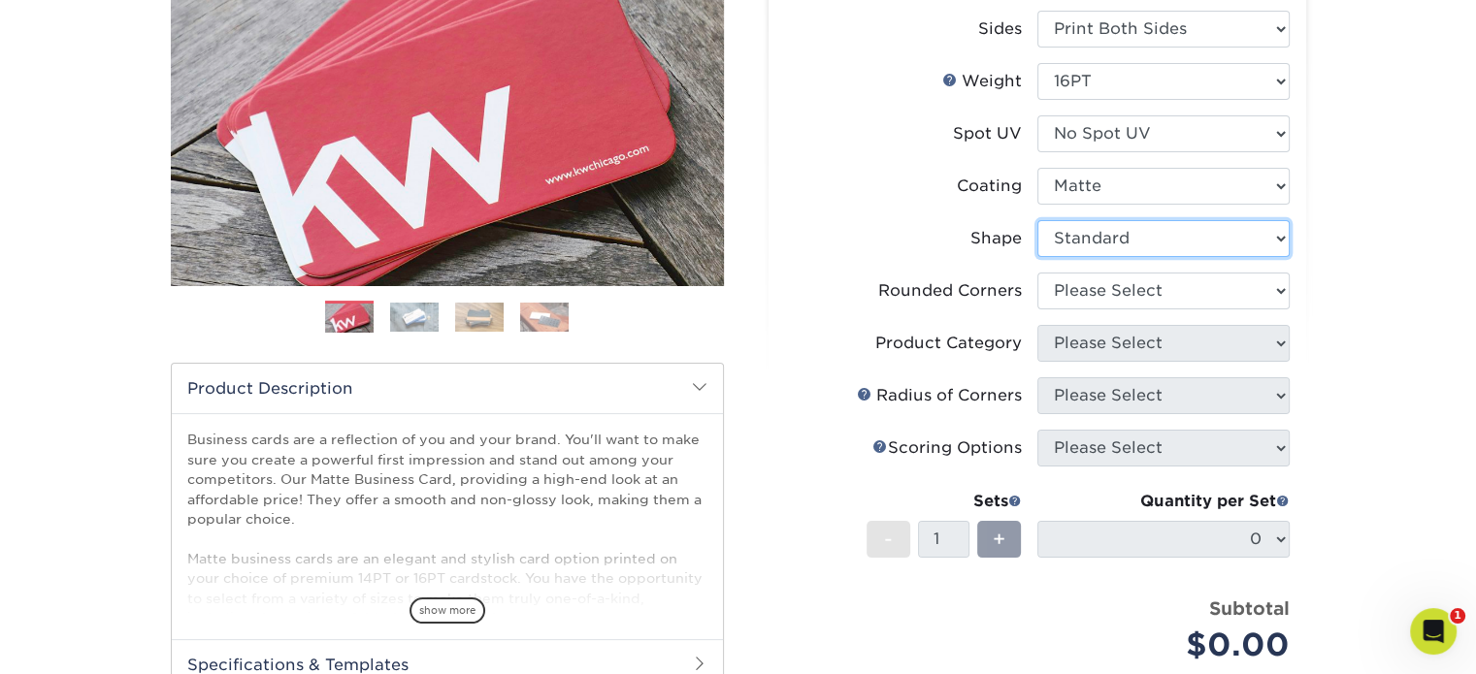
scroll to position [291, 0]
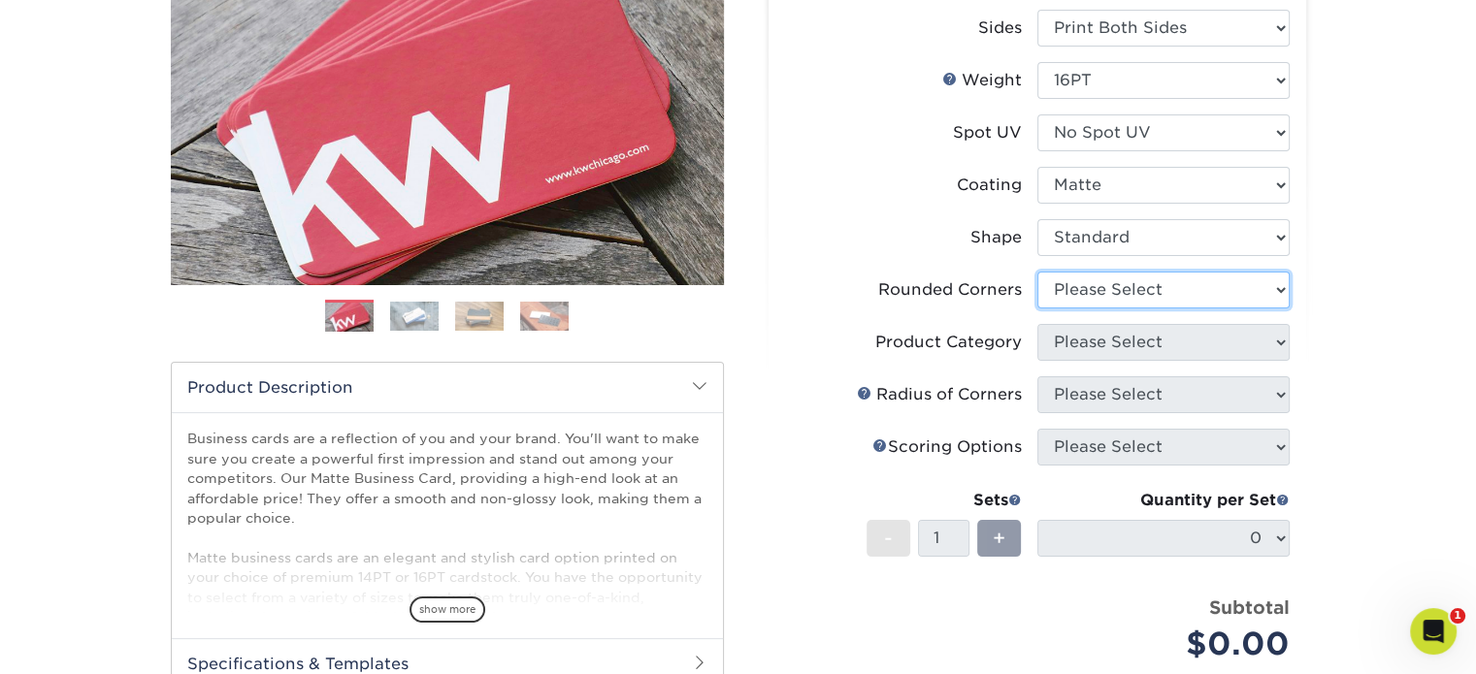
click at [1136, 286] on select "Please Select Yes - Round 2 Corners Yes - Round 4 Corners No" at bounding box center [1163, 290] width 252 height 37
select select "0"
click at [1037, 272] on select "Please Select Yes - Round 2 Corners Yes - Round 4 Corners No" at bounding box center [1163, 290] width 252 height 37
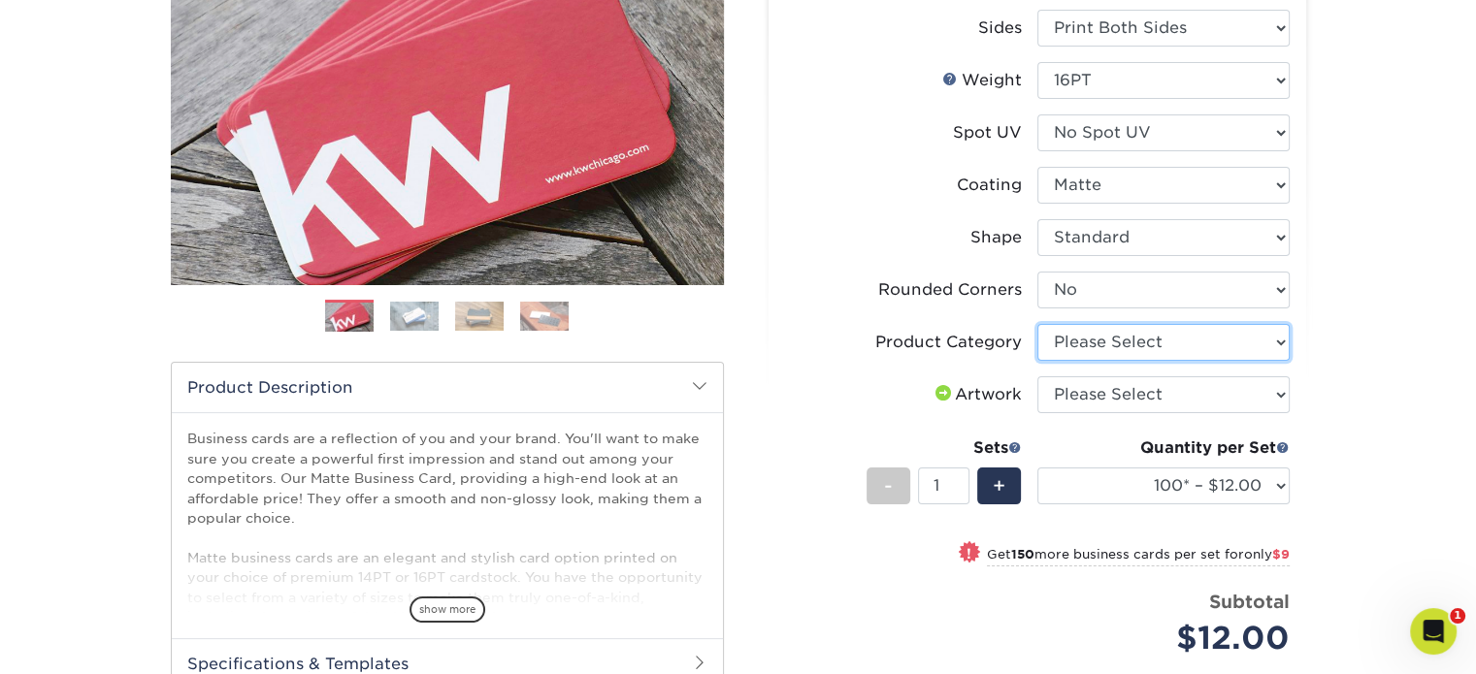
click at [1154, 343] on select "Please Select Business Cards" at bounding box center [1163, 342] width 252 height 37
select select "3b5148f1-0588-4f88-a218-97bcfdce65c1"
click at [1037, 324] on select "Please Select Business Cards" at bounding box center [1163, 342] width 252 height 37
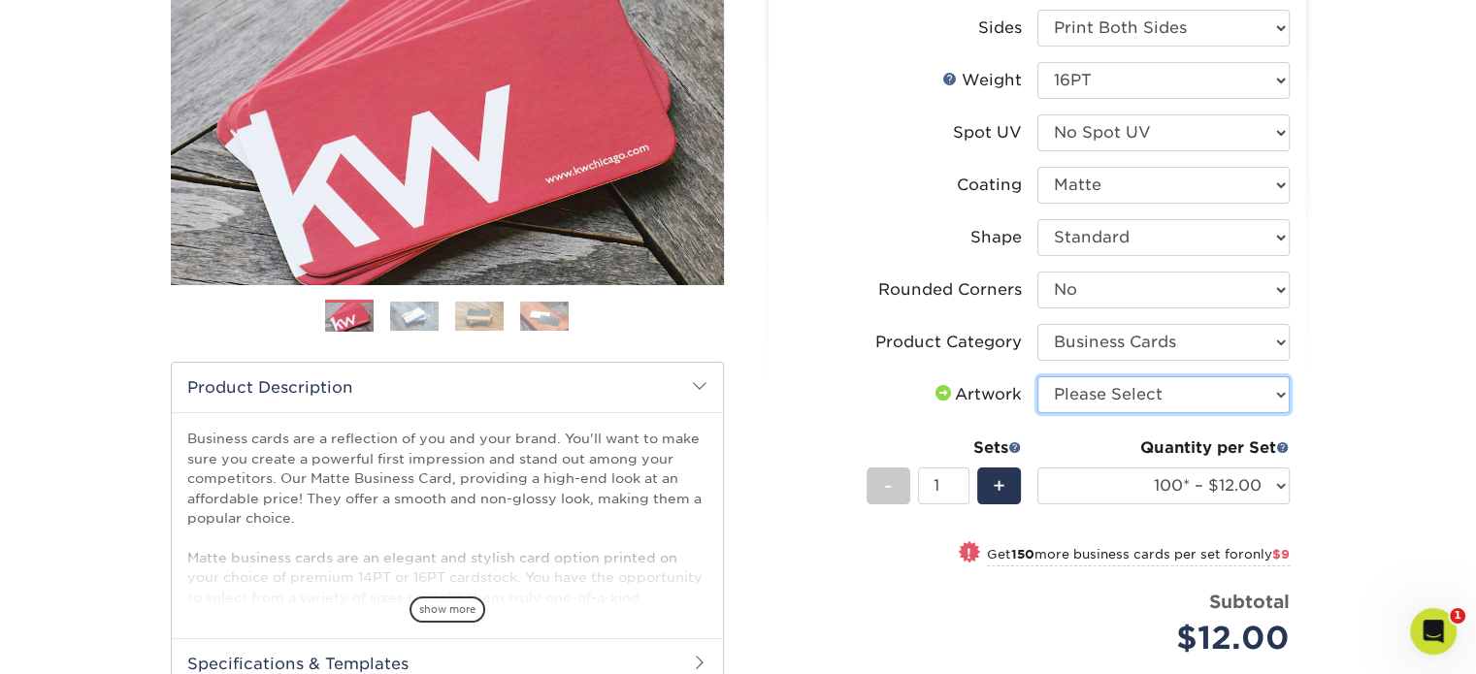
click at [1147, 391] on select "Please Select I will upload files I need a design - $100" at bounding box center [1163, 394] width 252 height 37
select select "upload"
click at [1037, 376] on select "Please Select I will upload files I need a design - $100" at bounding box center [1163, 394] width 252 height 37
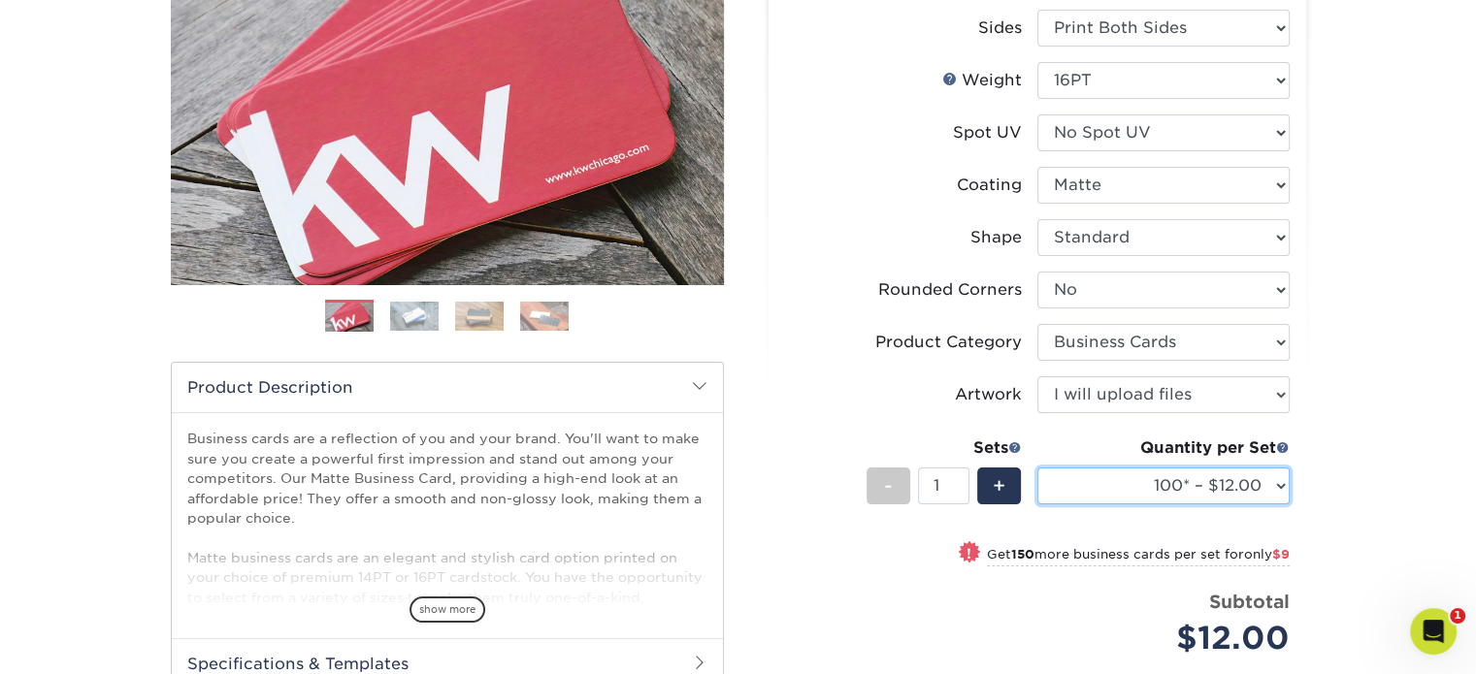
click at [1265, 486] on select "100* – $12.00 250* – $21.00 500 – $42.00 1000 – $53.00 2500 – $95.00 5000 – $18…" at bounding box center [1163, 486] width 252 height 37
select select "500 – $42.00"
click at [1037, 468] on select "100* – $12.00 250* – $21.00 500 – $42.00 1000 – $53.00 2500 – $95.00 5000 – $18…" at bounding box center [1163, 486] width 252 height 37
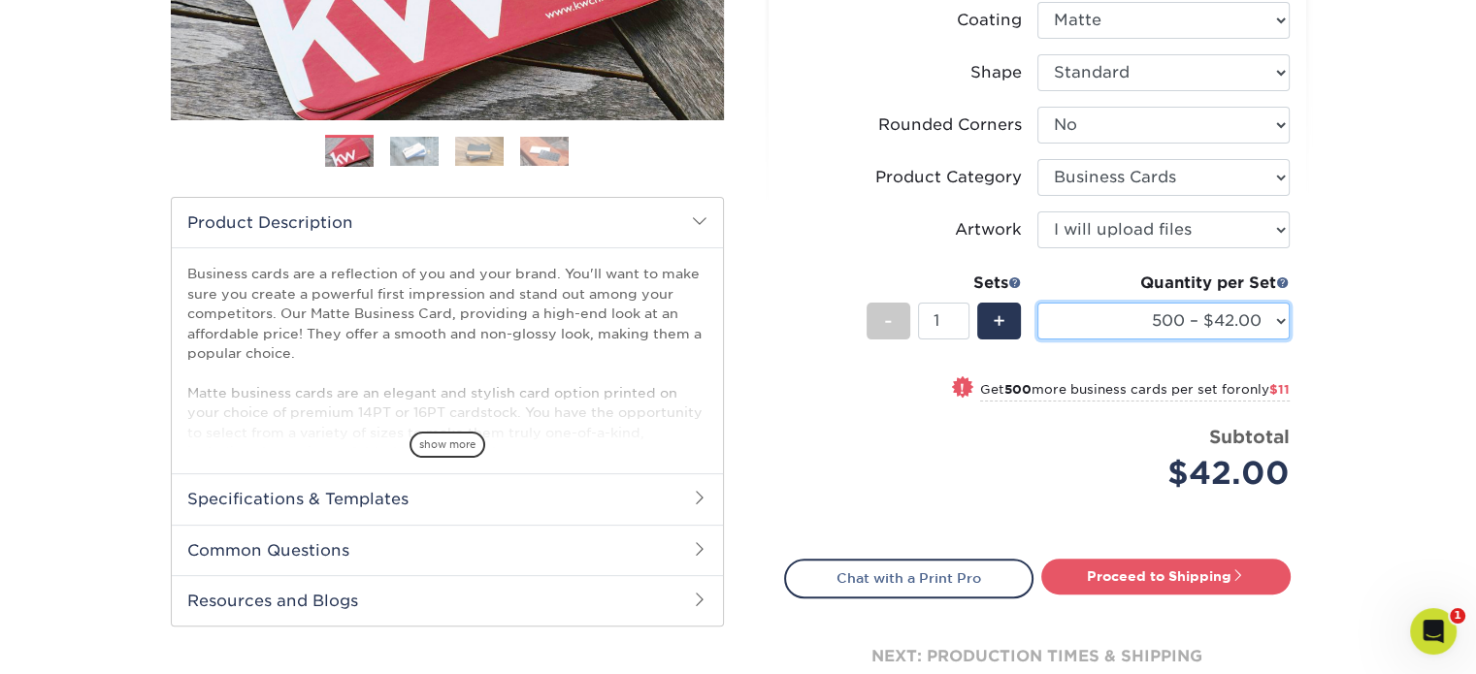
scroll to position [485, 0]
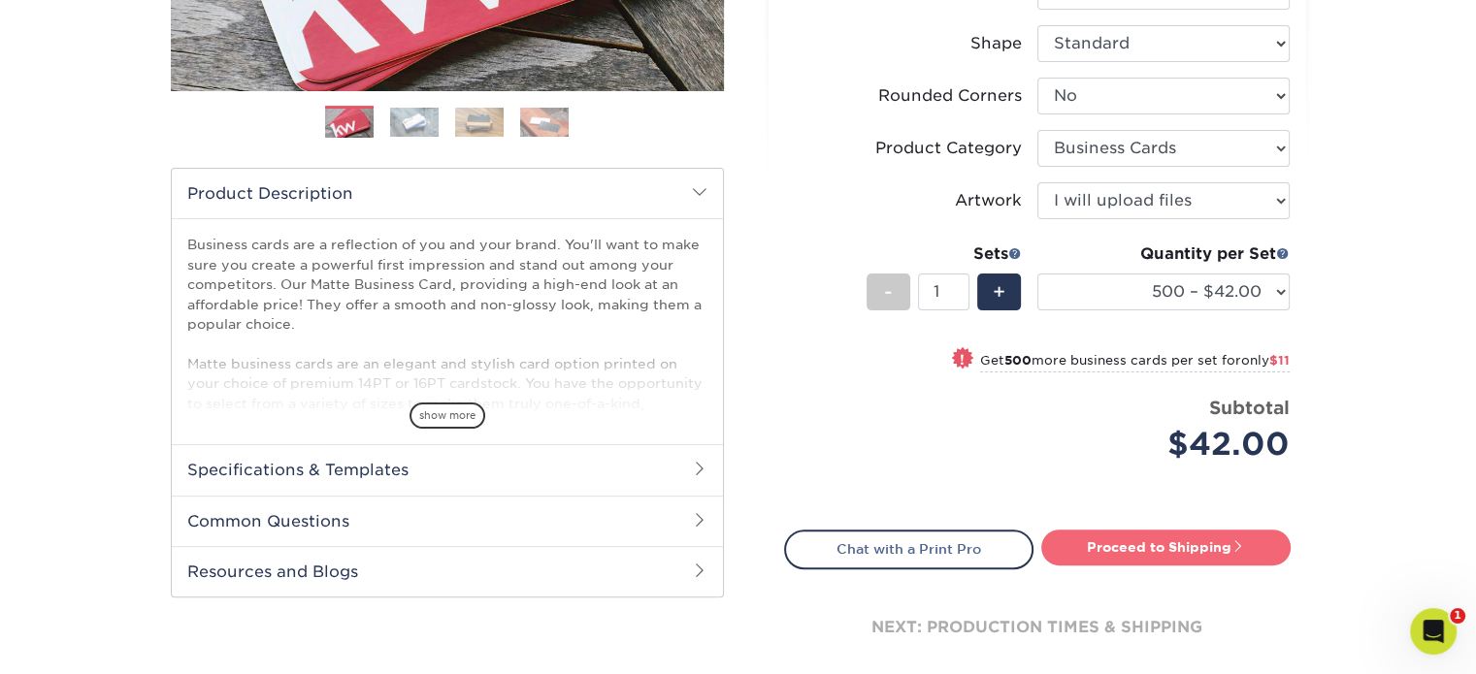
click at [1160, 550] on link "Proceed to Shipping" at bounding box center [1165, 547] width 249 height 35
type input "Set 1"
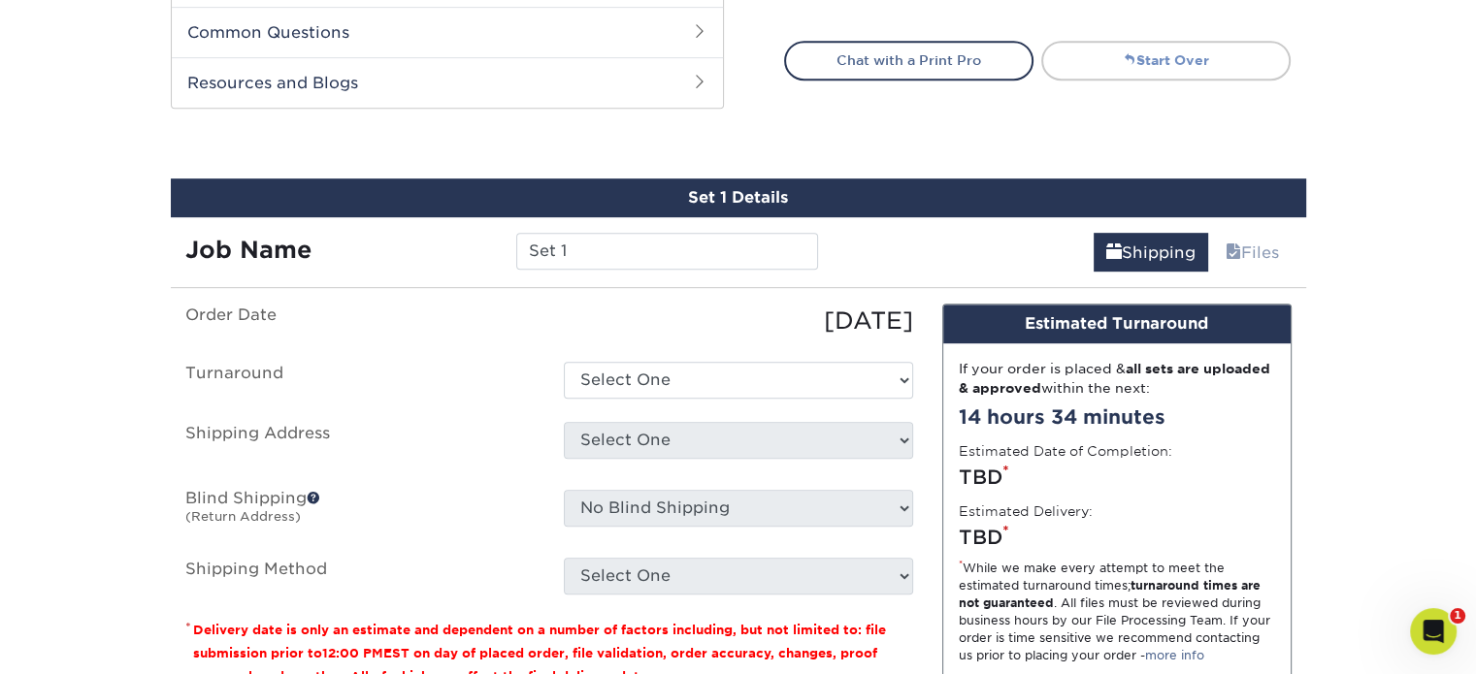
scroll to position [1065, 0]
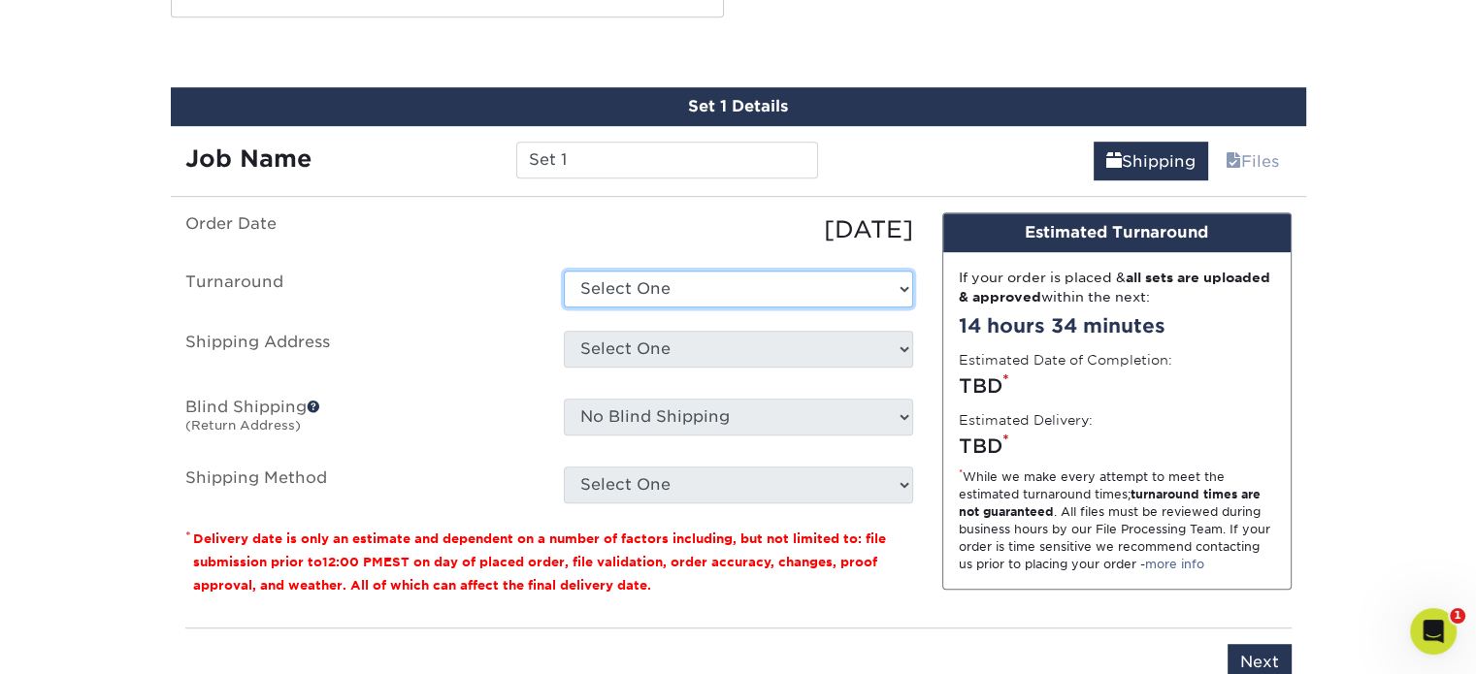
click at [722, 279] on select "Select One 2-4 Business Days 2 Day Next Business Day" at bounding box center [738, 289] width 349 height 37
select select "b78ebb40-f3d8-446a-8df3-6de10c612245"
click at [564, 271] on select "Select One 2-4 Business Days 2 Day Next Business Day" at bounding box center [738, 289] width 349 height 37
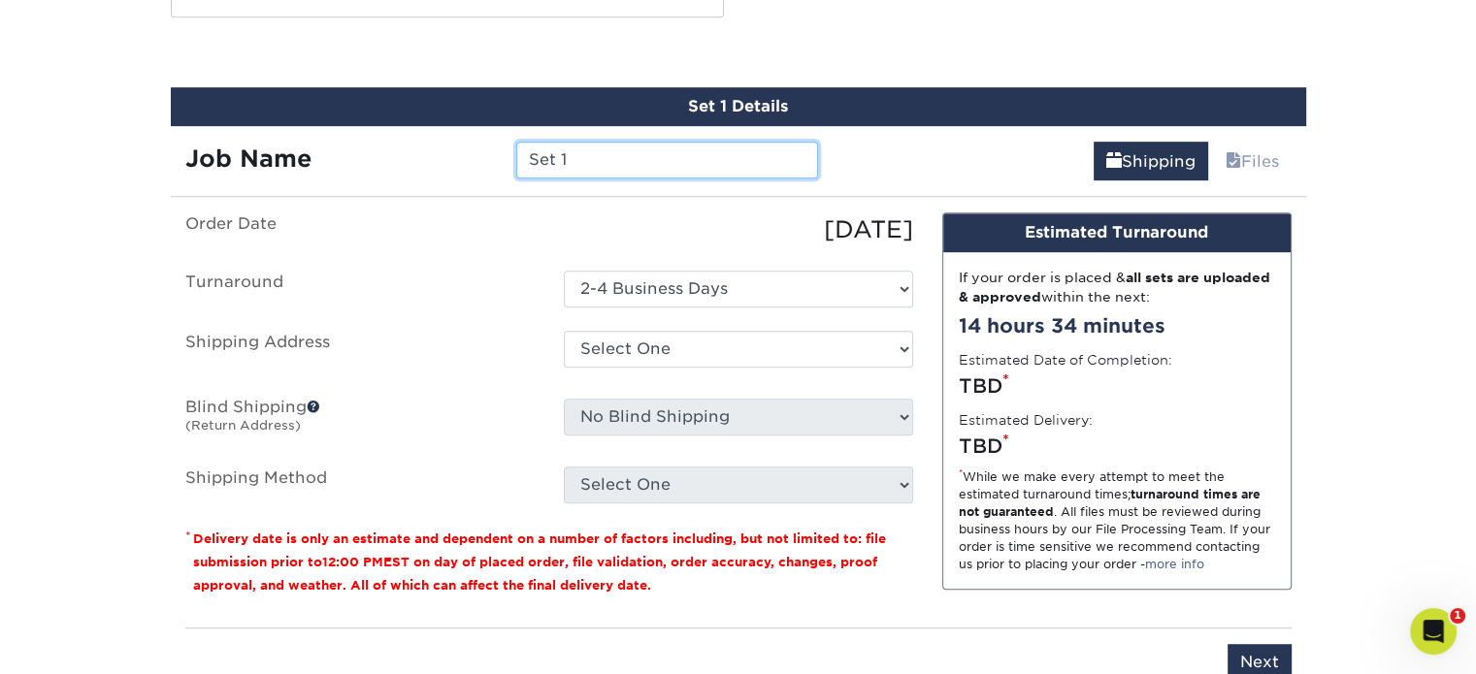
click at [609, 154] on input "Set 1" at bounding box center [667, 160] width 302 height 37
drag, startPoint x: 610, startPoint y: 154, endPoint x: 493, endPoint y: 154, distance: 117.4
click at [493, 154] on div "Job Name Set 1" at bounding box center [502, 160] width 663 height 37
type input "Sam Shahrestani"
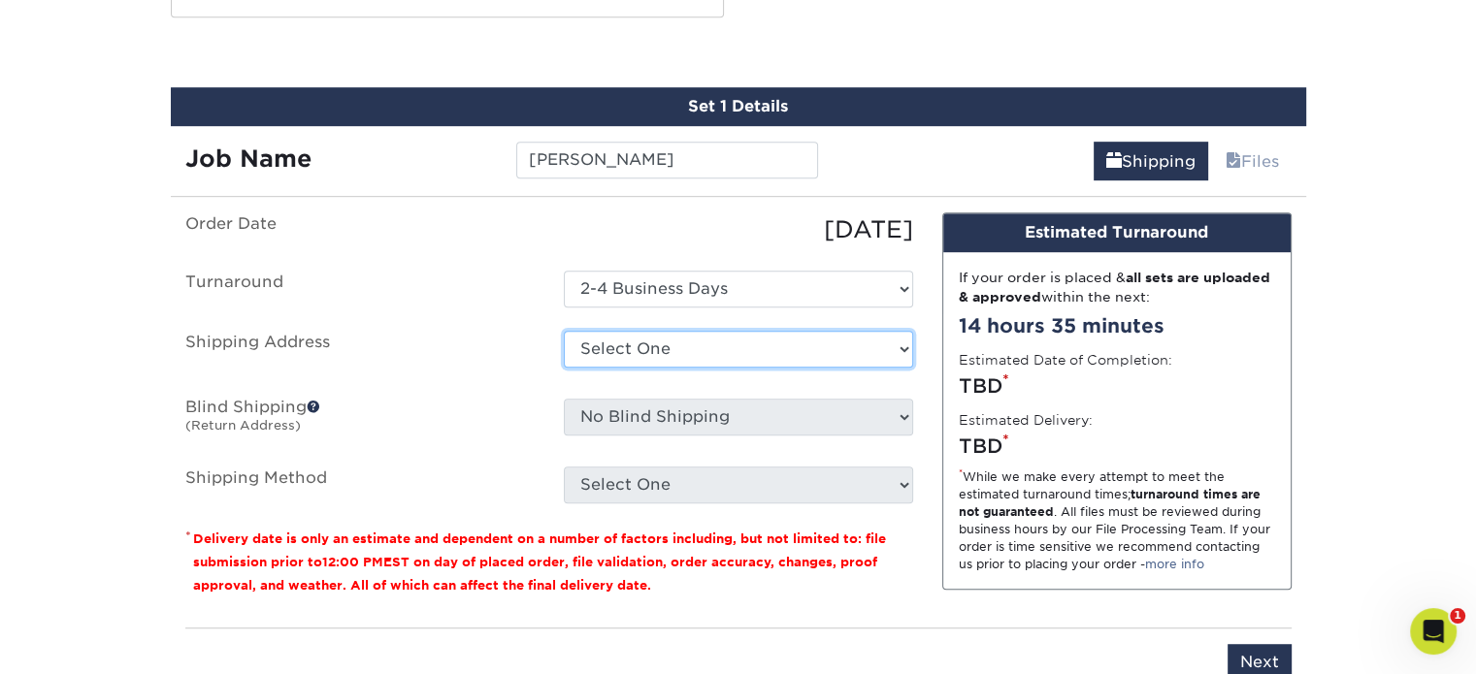
click at [856, 341] on select "Select One Anthony Nardella business card Business cards Greg Porfido business …" at bounding box center [738, 349] width 349 height 37
select select "285708"
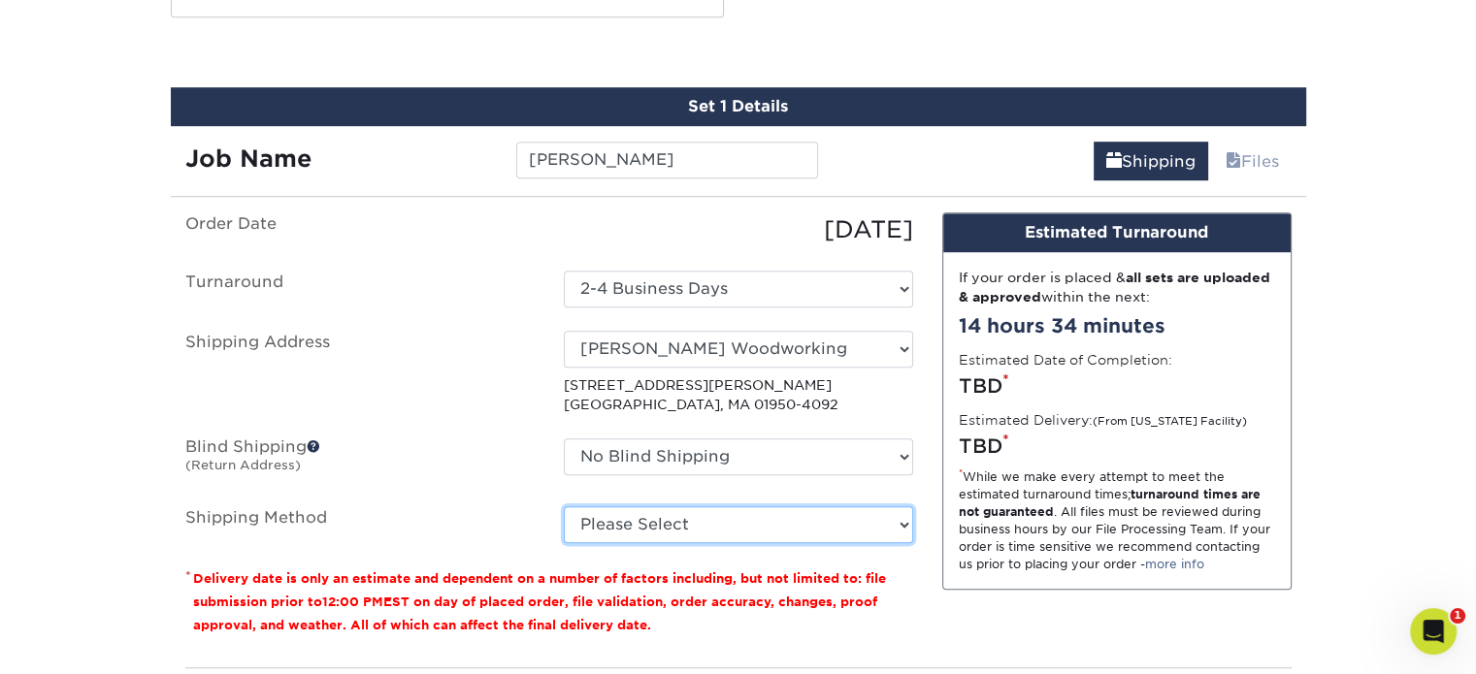
click at [835, 531] on select "Please Select Ground Shipping (+$8.96) 3 Day Shipping Service (+$18.68) 2 Day A…" at bounding box center [738, 524] width 349 height 37
click at [564, 506] on select "Please Select Ground Shipping (+$8.96) 3 Day Shipping Service (+$18.68) 2 Day A…" at bounding box center [738, 524] width 349 height 37
click at [822, 523] on select "Please Select Ground Shipping (+$8.96) 3 Day Shipping Service (+$18.68) 2 Day A…" at bounding box center [738, 524] width 349 height 37
click at [564, 506] on select "Please Select Ground Shipping (+$8.96) 3 Day Shipping Service (+$18.68) 2 Day A…" at bounding box center [738, 524] width 349 height 37
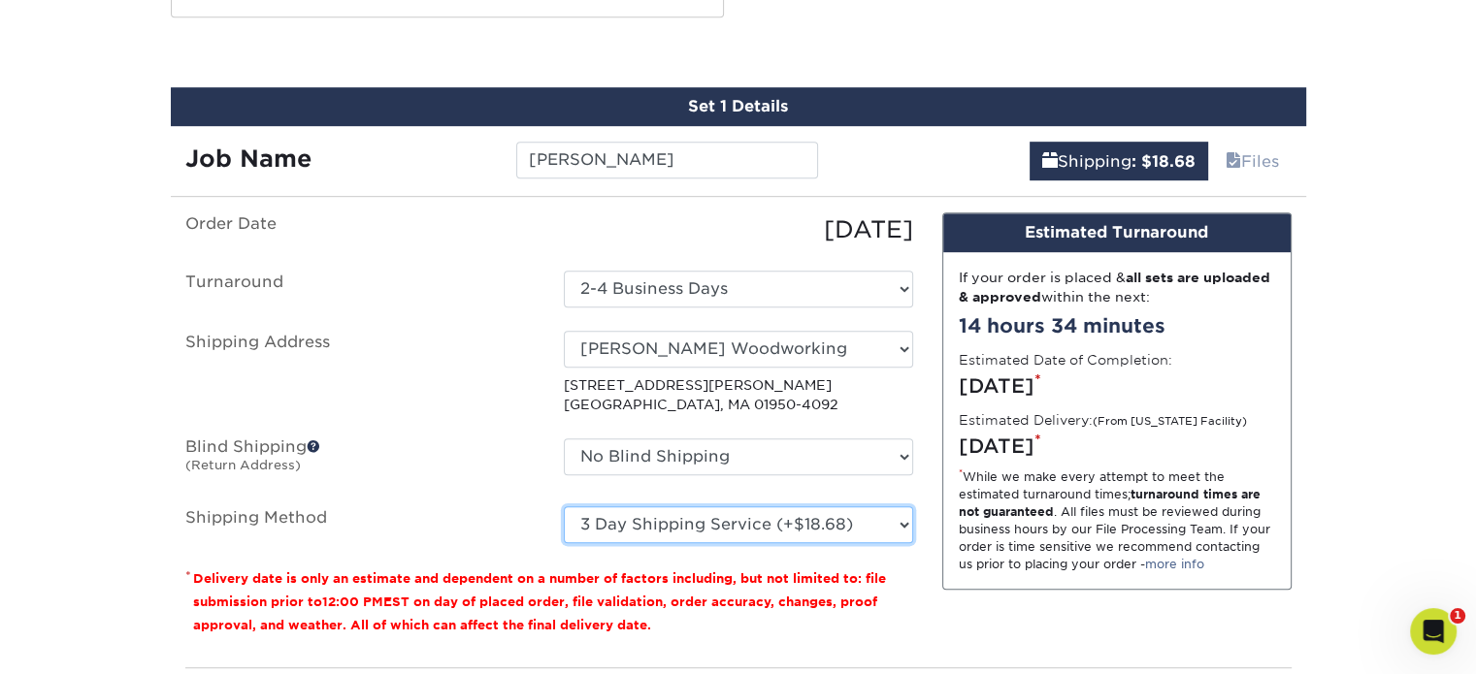
click at [821, 523] on select "Please Select Ground Shipping (+$8.96) 3 Day Shipping Service (+$18.68) 2 Day A…" at bounding box center [738, 524] width 349 height 37
select select "03"
click at [564, 506] on select "Please Select Ground Shipping (+$8.96) 3 Day Shipping Service (+$18.68) 2 Day A…" at bounding box center [738, 524] width 349 height 37
click at [866, 533] on select "Please Select Ground Shipping (+$8.96) 3 Day Shipping Service (+$18.68) 2 Day A…" at bounding box center [738, 524] width 349 height 37
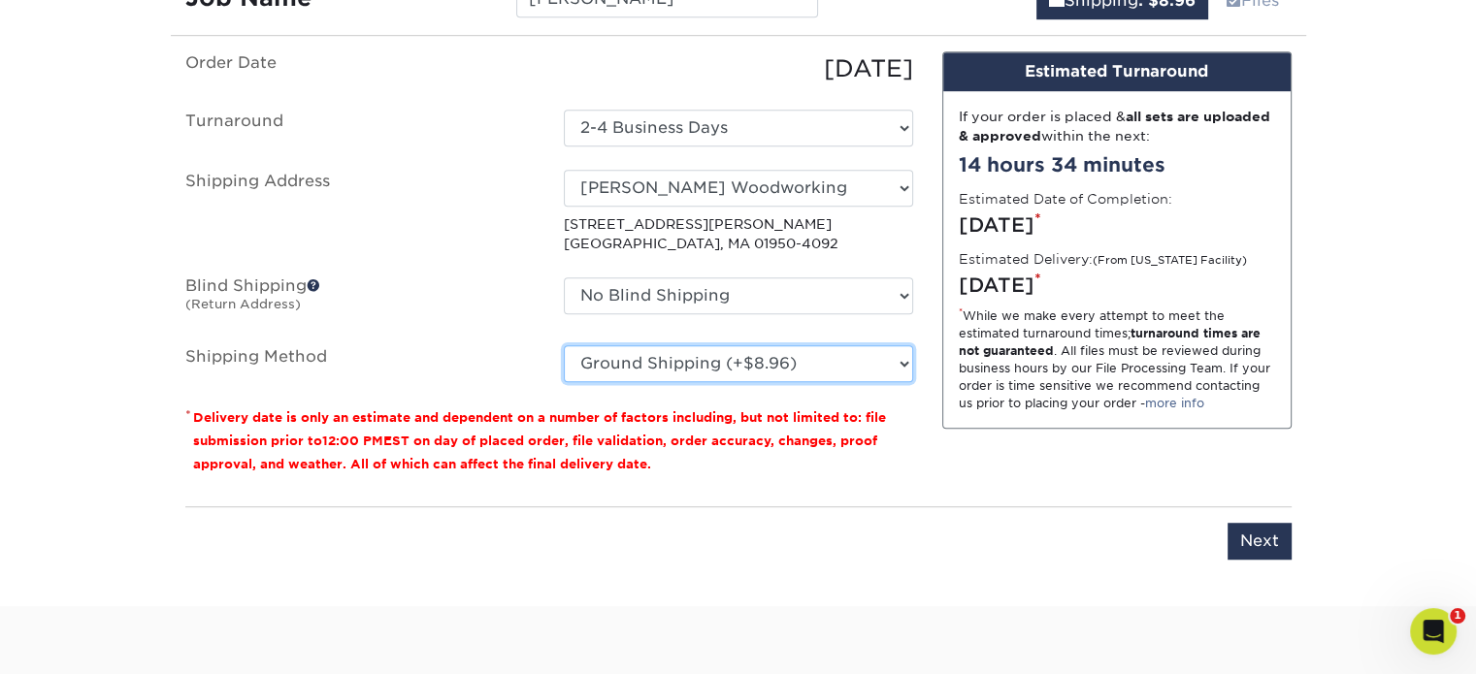
scroll to position [1259, 0]
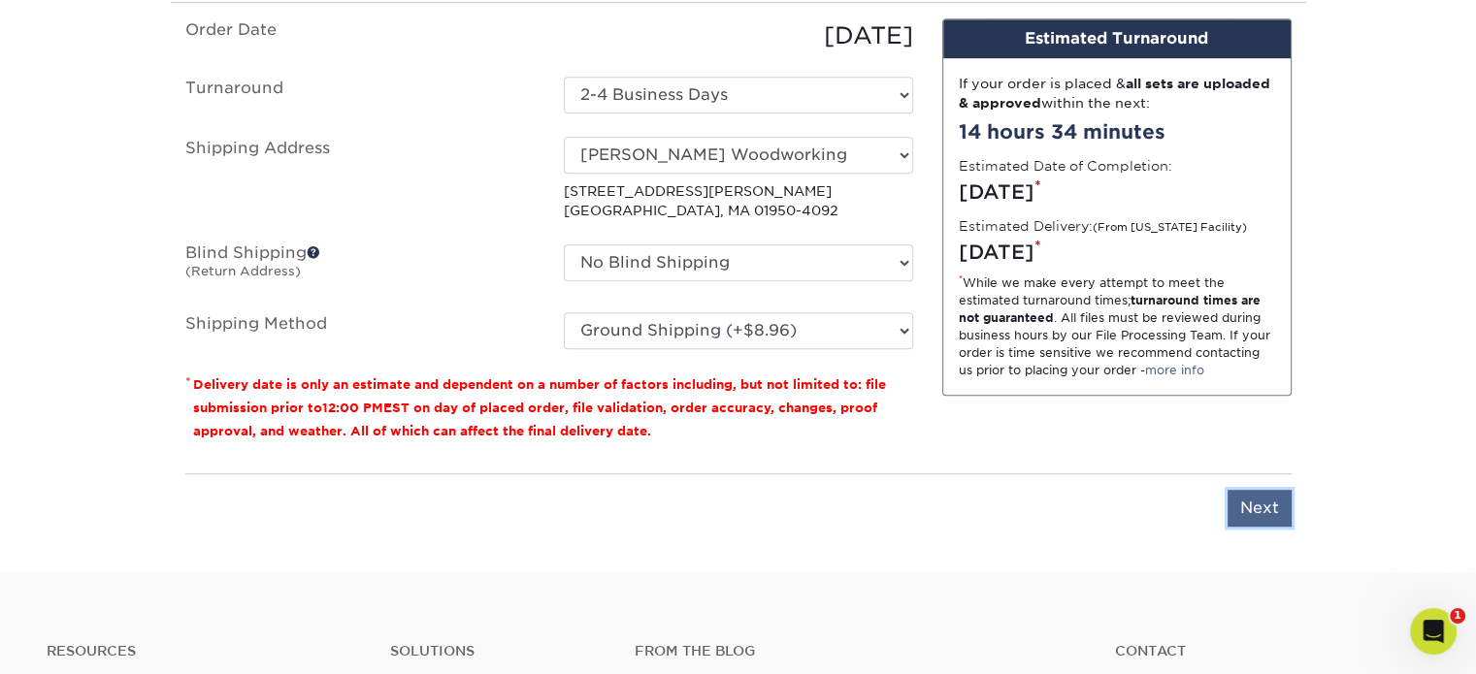
click at [1256, 506] on input "Next" at bounding box center [1259, 508] width 64 height 37
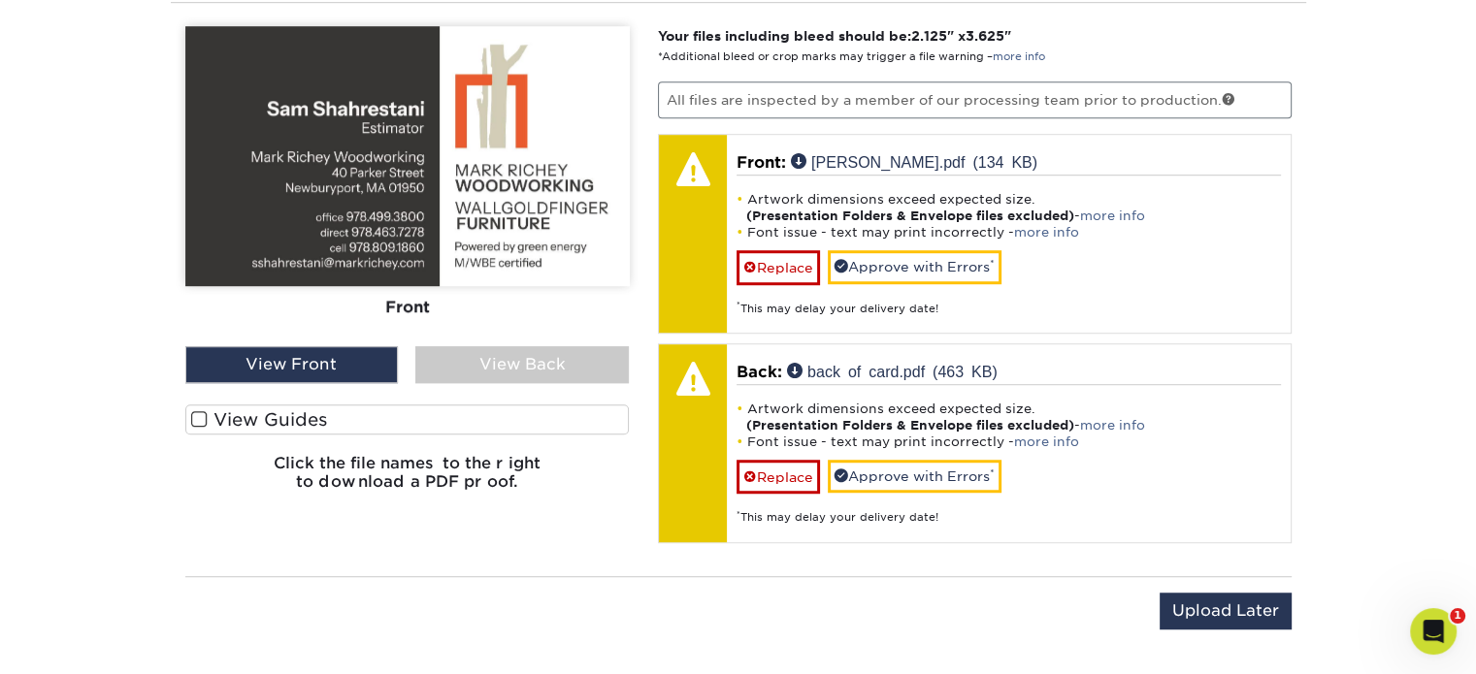
click at [198, 410] on span at bounding box center [199, 419] width 16 height 18
click at [0, 0] on input "View Guides" at bounding box center [0, 0] width 0 height 0
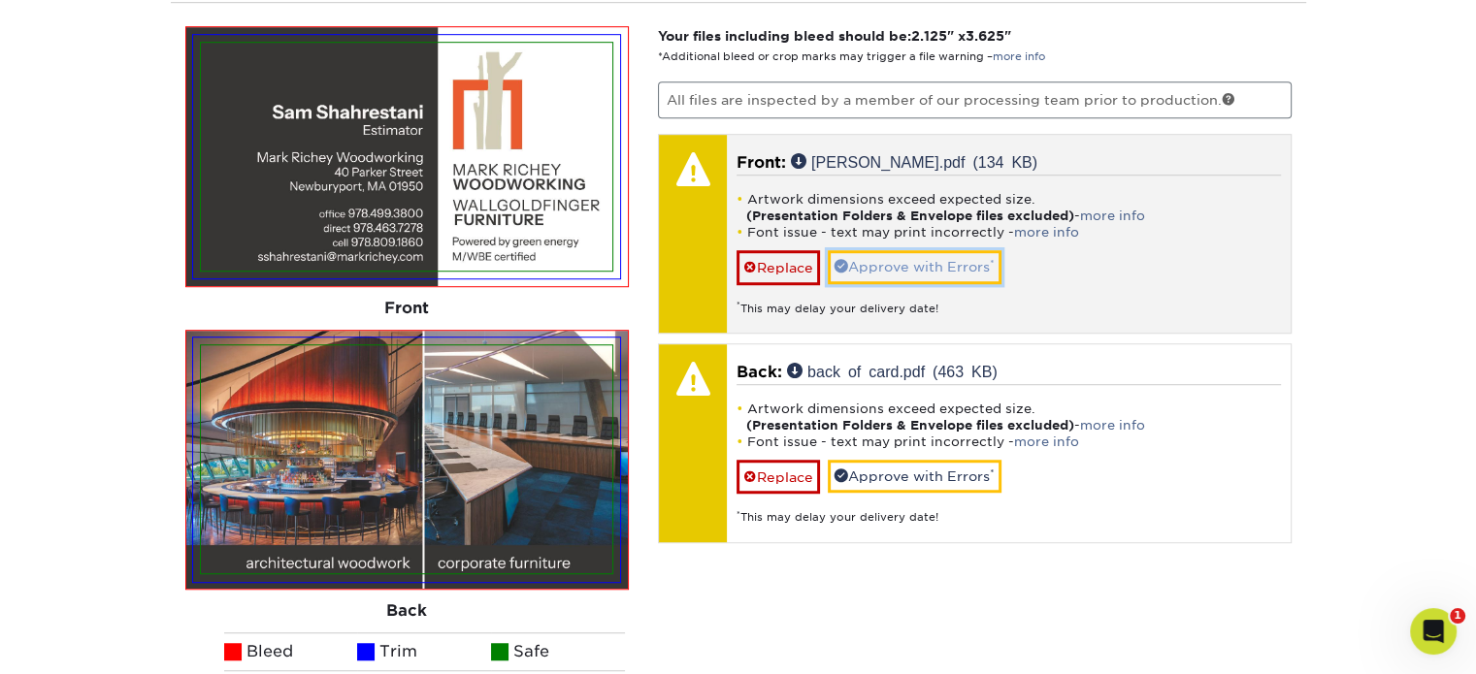
click at [912, 263] on link "Approve with Errors *" at bounding box center [915, 266] width 174 height 33
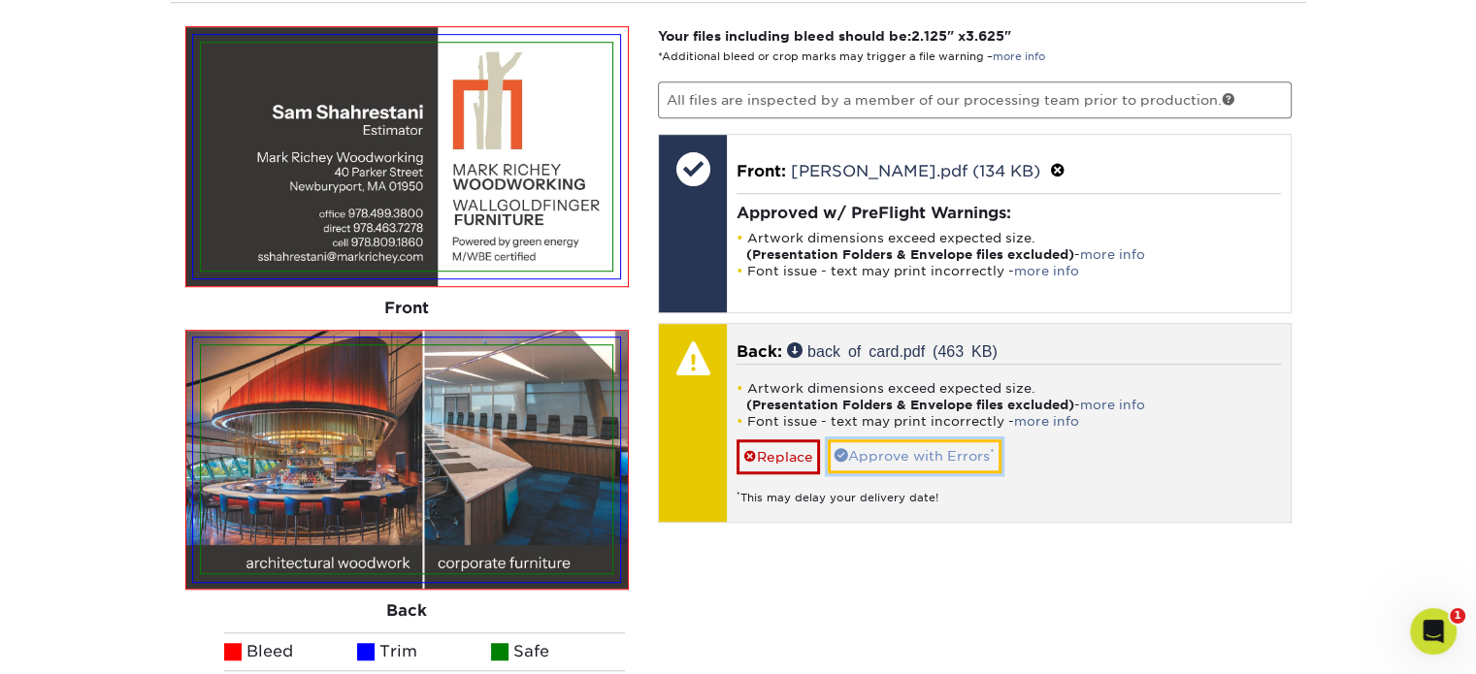
click at [938, 453] on link "Approve with Errors *" at bounding box center [915, 455] width 174 height 33
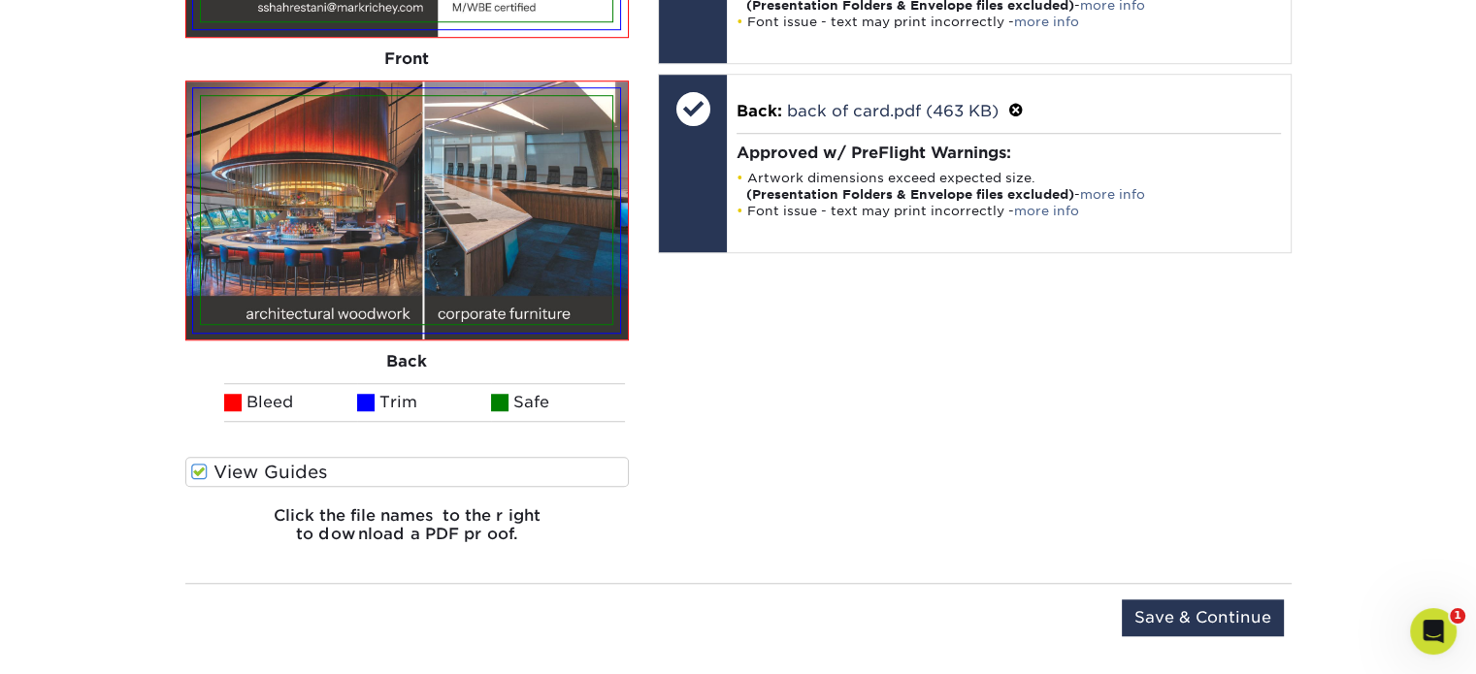
scroll to position [1550, 0]
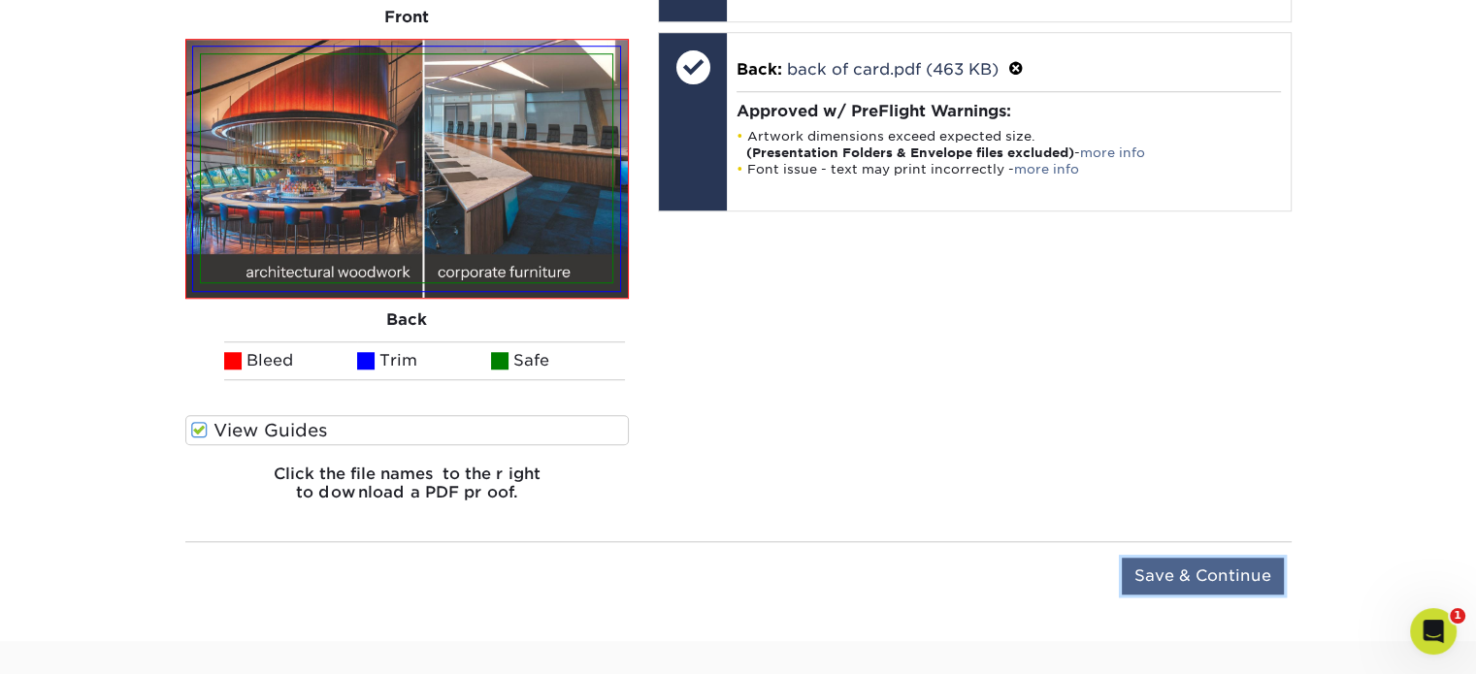
click at [1166, 570] on input "Save & Continue" at bounding box center [1203, 576] width 162 height 37
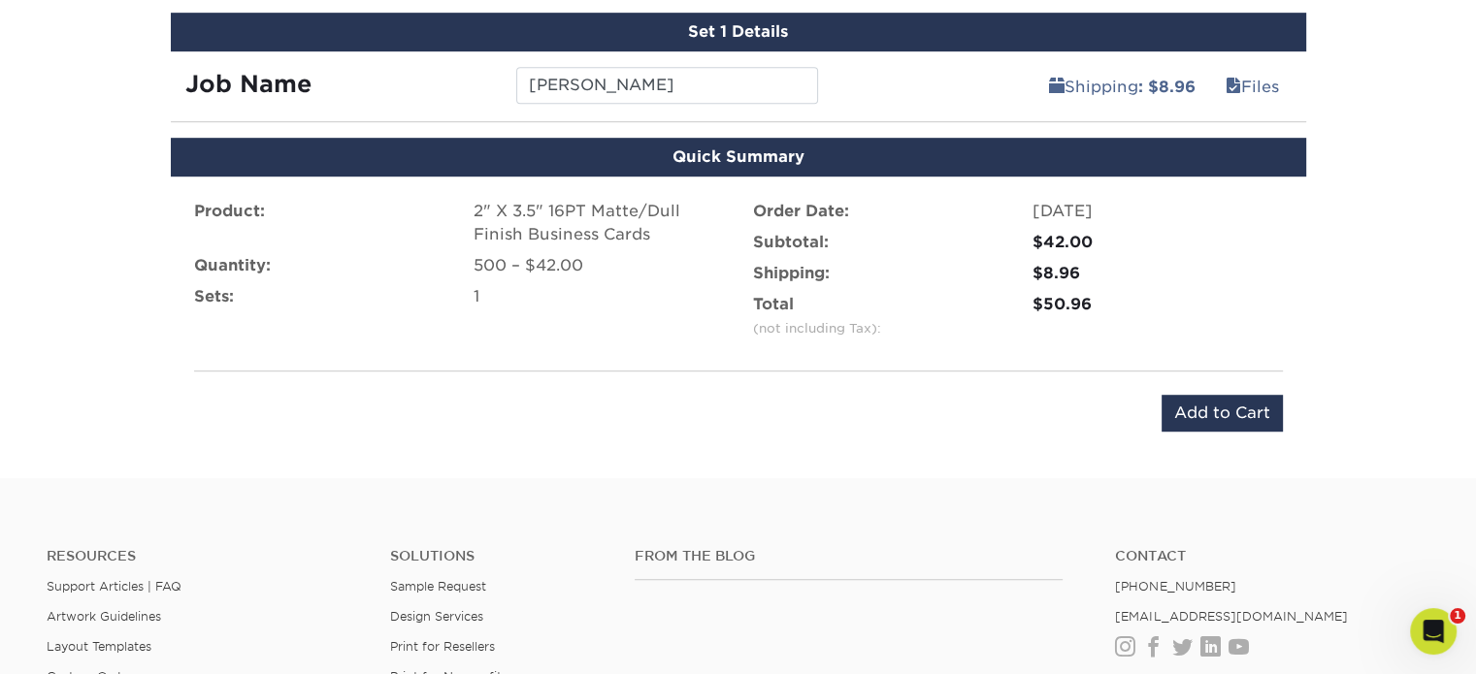
scroll to position [1120, 0]
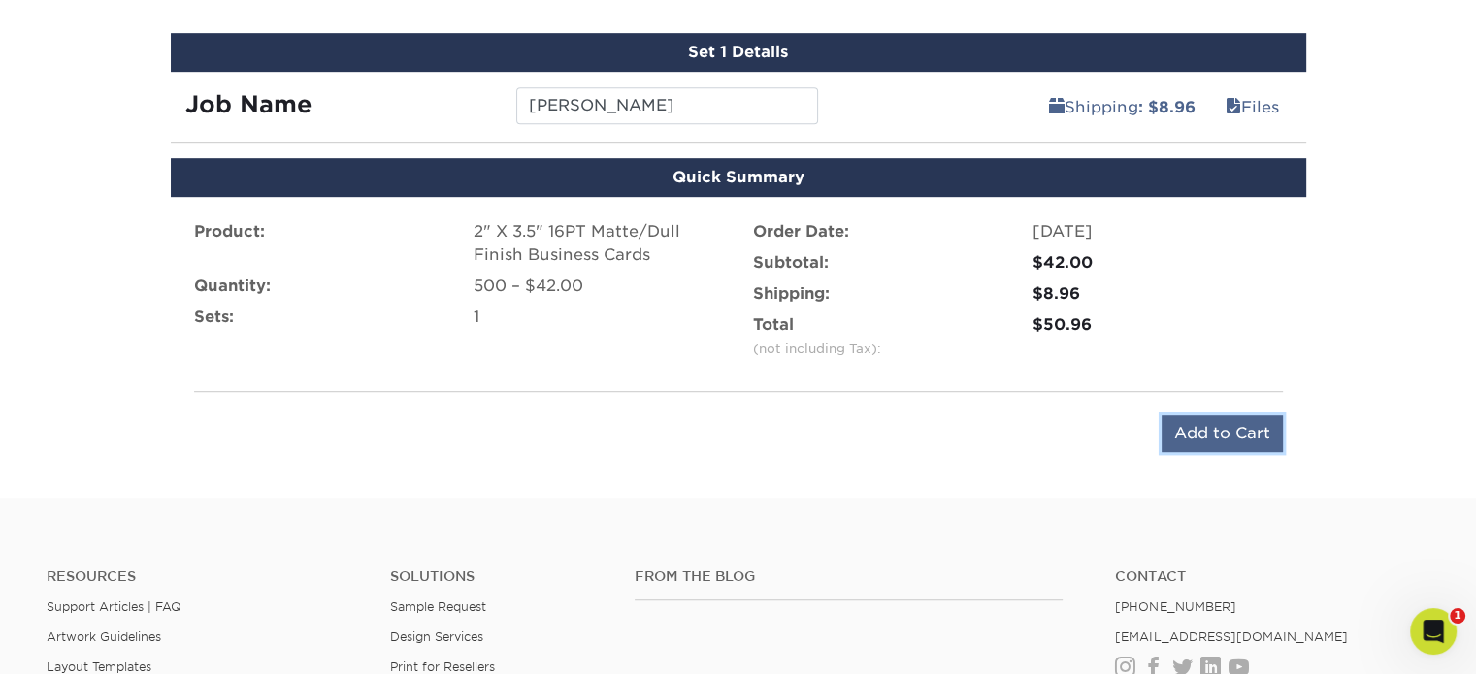
click at [1184, 423] on input "Add to Cart" at bounding box center [1221, 433] width 121 height 37
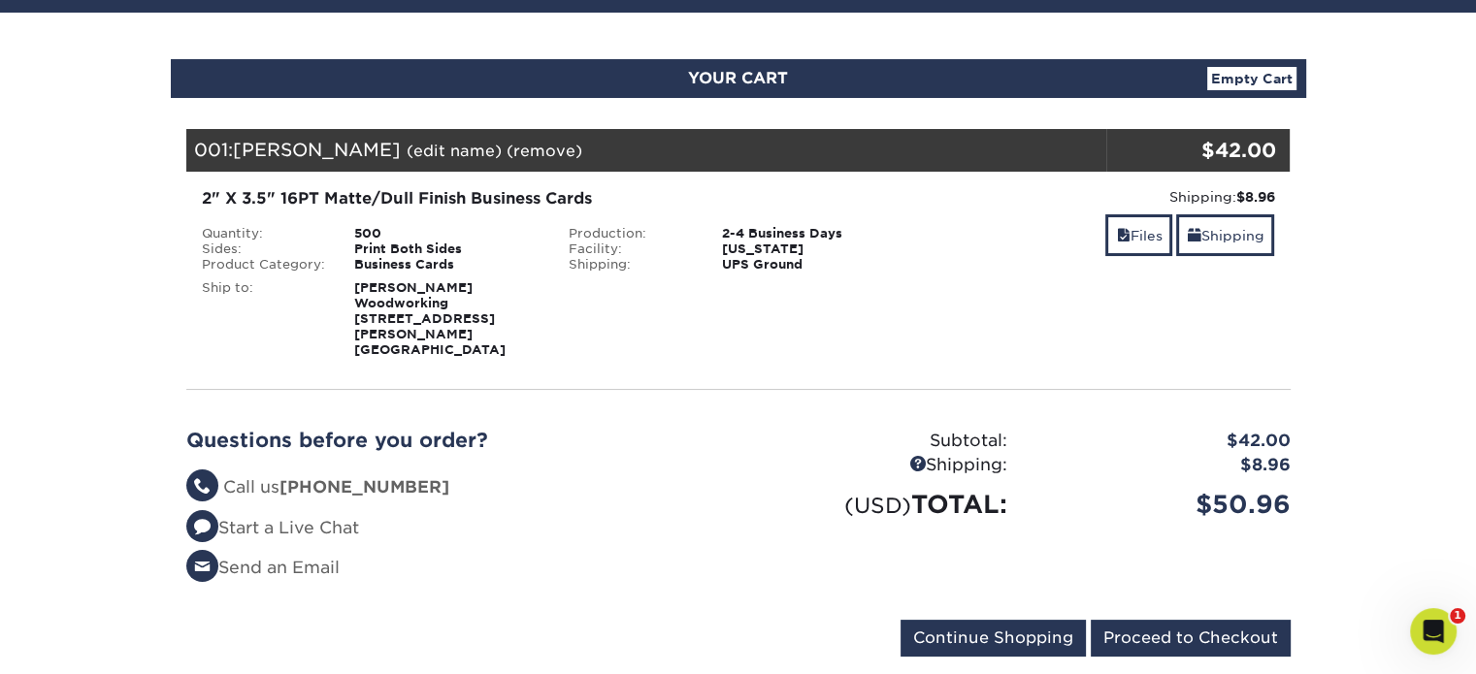
scroll to position [194, 0]
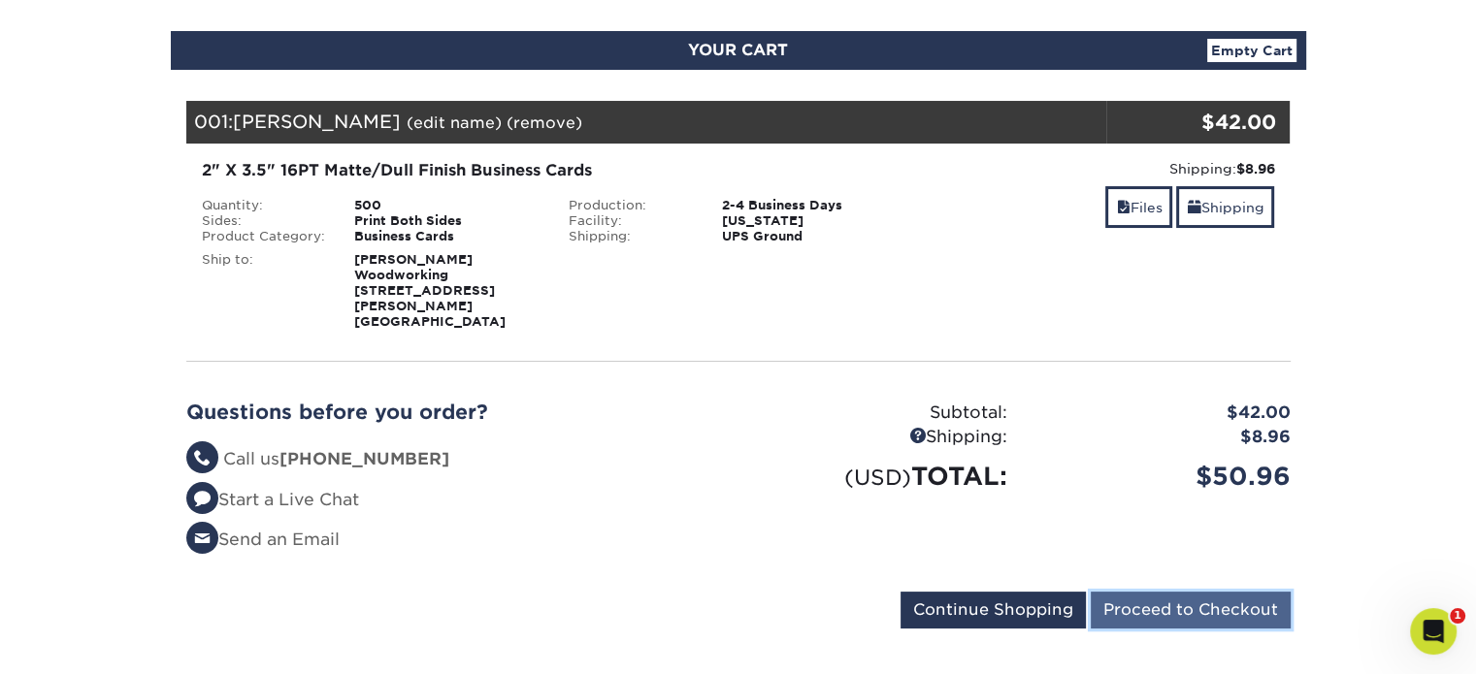
click at [1175, 592] on input "Proceed to Checkout" at bounding box center [1190, 610] width 200 height 37
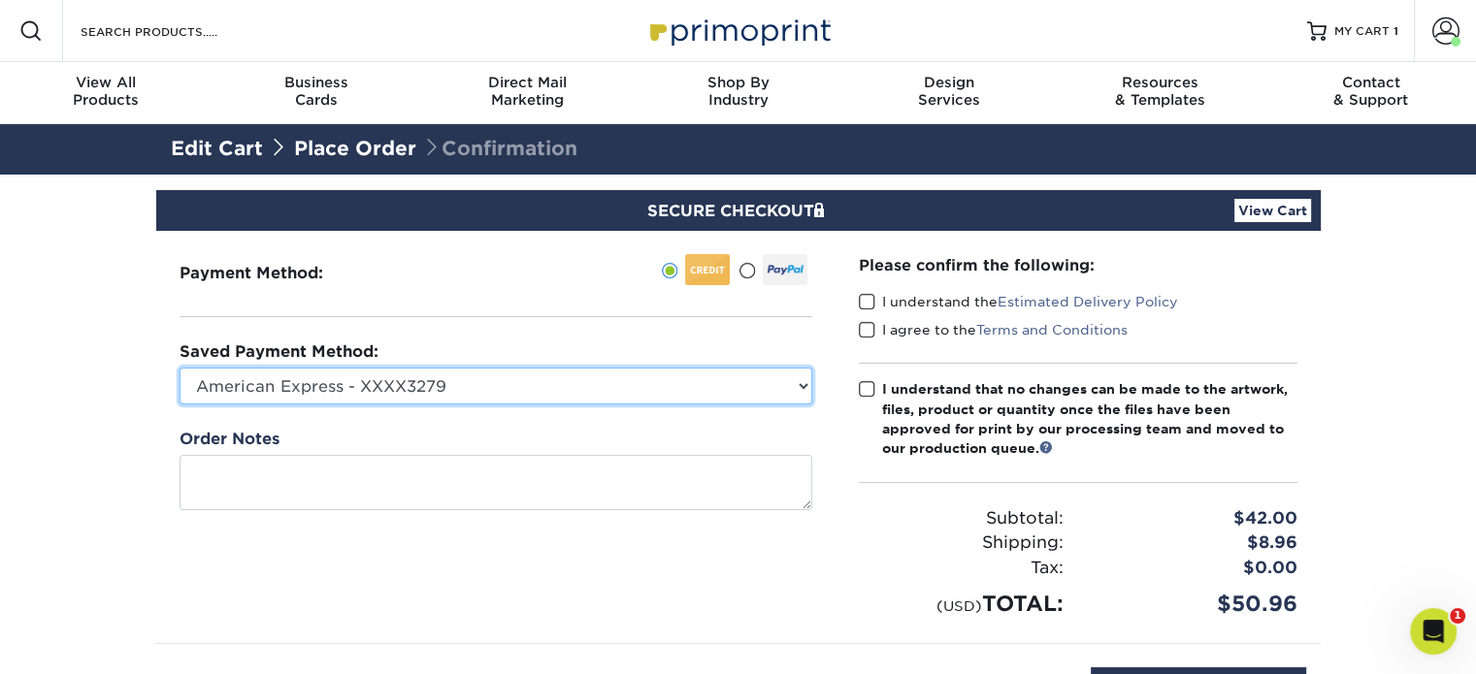
click at [791, 394] on select "American Express - XXXX3279 MasterCard - XXXX4817 American Express - XXXX5274 A…" at bounding box center [495, 386] width 633 height 37
select select "52660"
click at [179, 368] on select "American Express - XXXX3279 MasterCard - XXXX4817 American Express - XXXX5274 A…" at bounding box center [495, 386] width 633 height 37
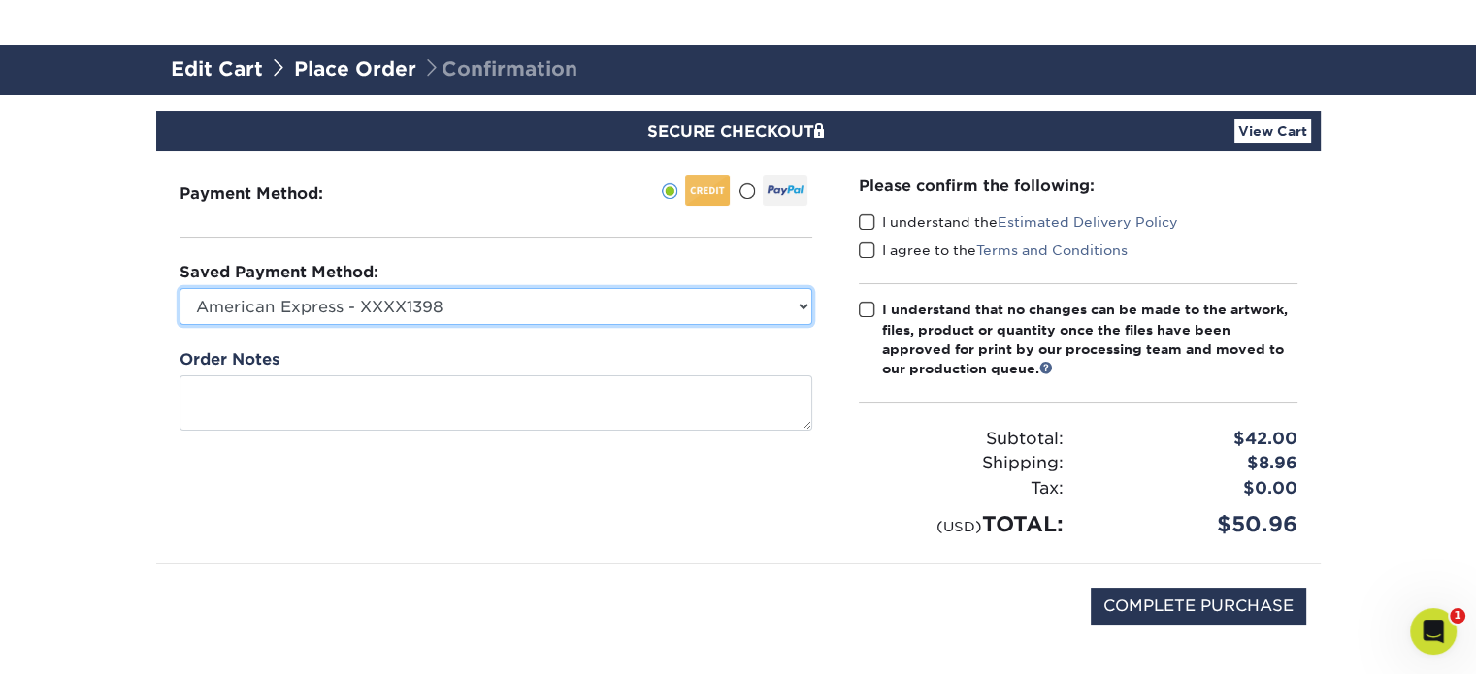
scroll to position [194, 0]
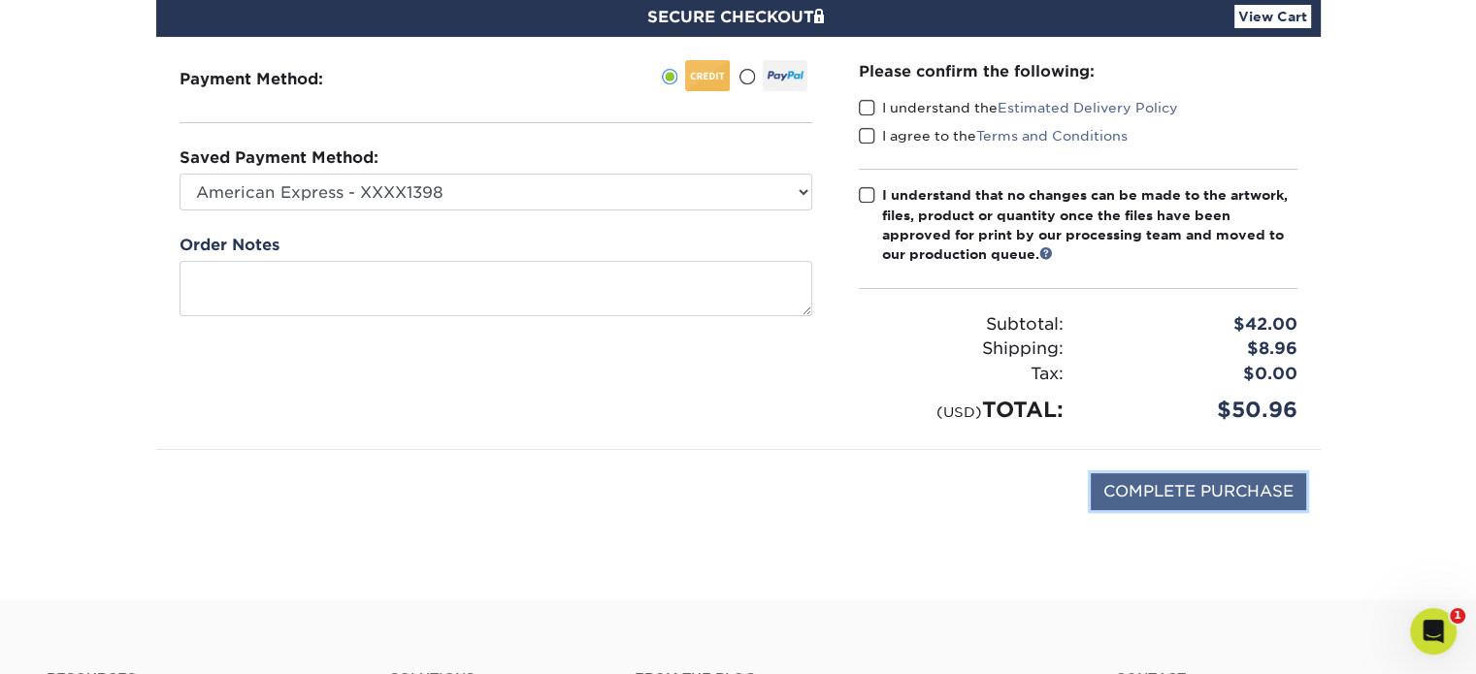
click at [1137, 492] on input "COMPLETE PURCHASE" at bounding box center [1197, 491] width 215 height 37
click at [866, 108] on span at bounding box center [867, 108] width 16 height 18
click at [0, 0] on input "I understand the Estimated Delivery Policy" at bounding box center [0, 0] width 0 height 0
click at [869, 135] on span at bounding box center [867, 136] width 16 height 18
click at [0, 0] on input "I agree to the Terms and Conditions" at bounding box center [0, 0] width 0 height 0
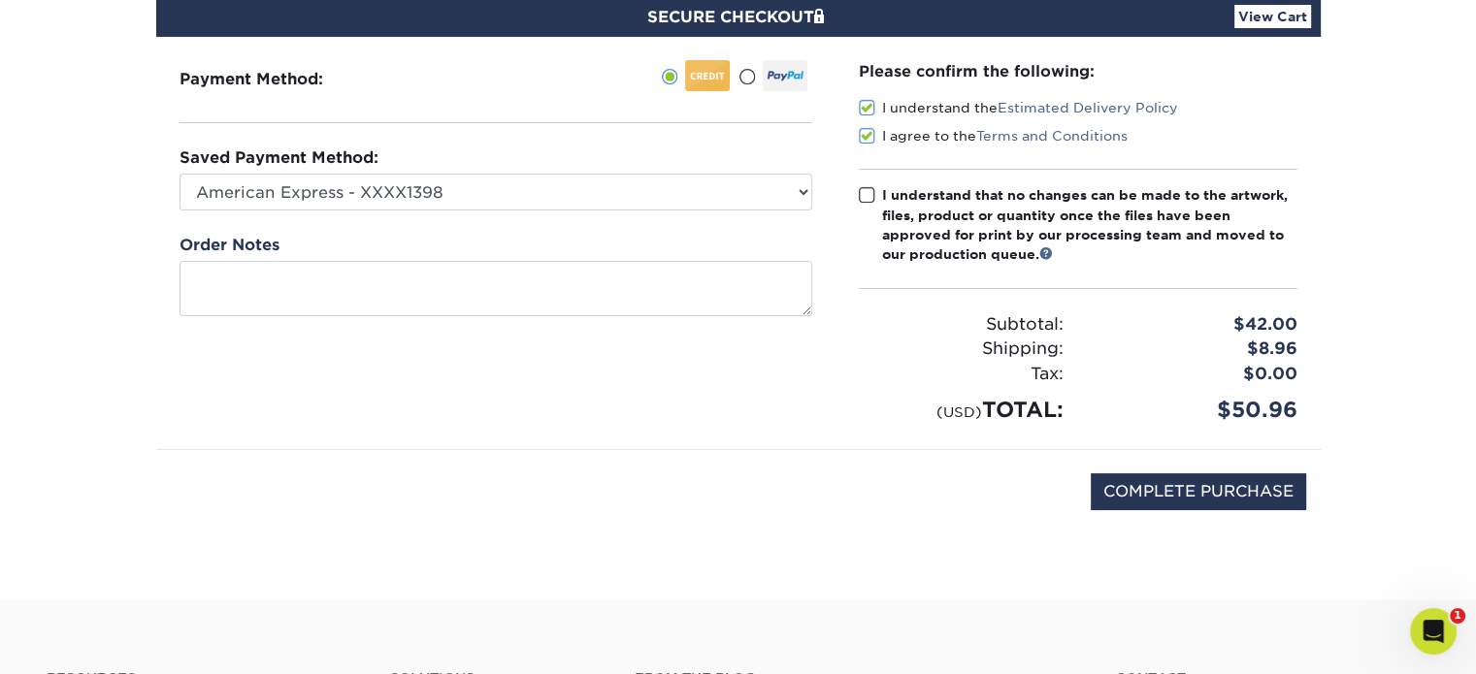
click at [864, 186] on span at bounding box center [867, 195] width 16 height 18
click at [0, 0] on input "I understand that no changes can be made to the artwork, files, product or quan…" at bounding box center [0, 0] width 0 height 0
click at [1138, 476] on input "COMPLETE PURCHASE" at bounding box center [1197, 491] width 215 height 37
type input "PROCESSING, PLEASE WAIT..."
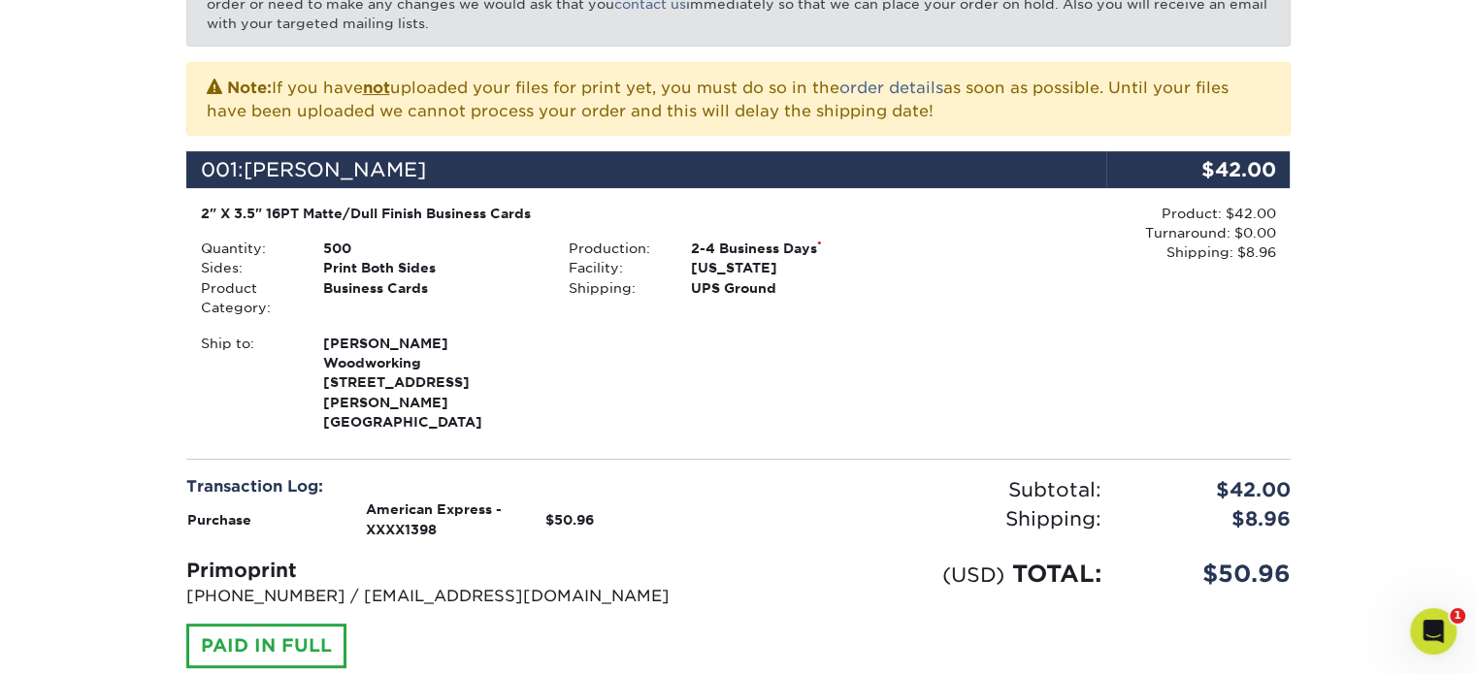
scroll to position [485, 0]
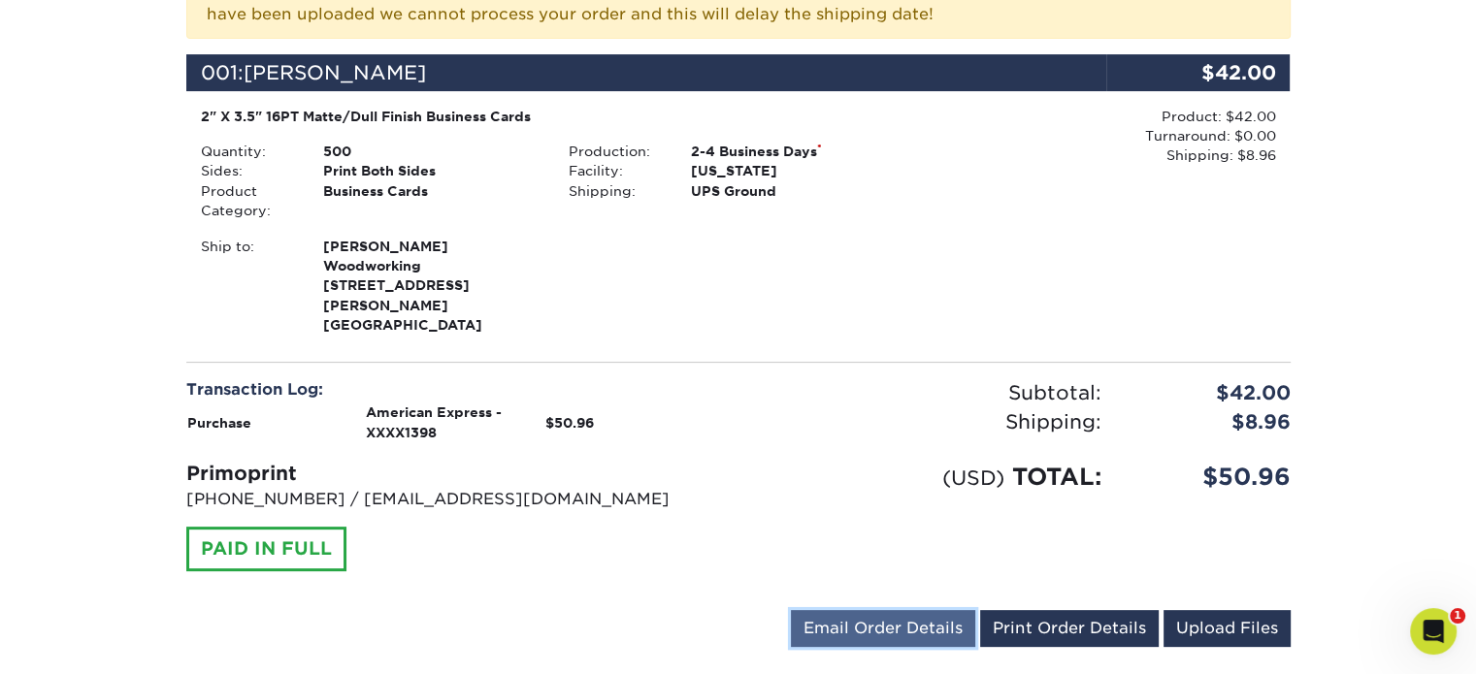
click at [872, 610] on link "Email Order Details" at bounding box center [883, 628] width 184 height 37
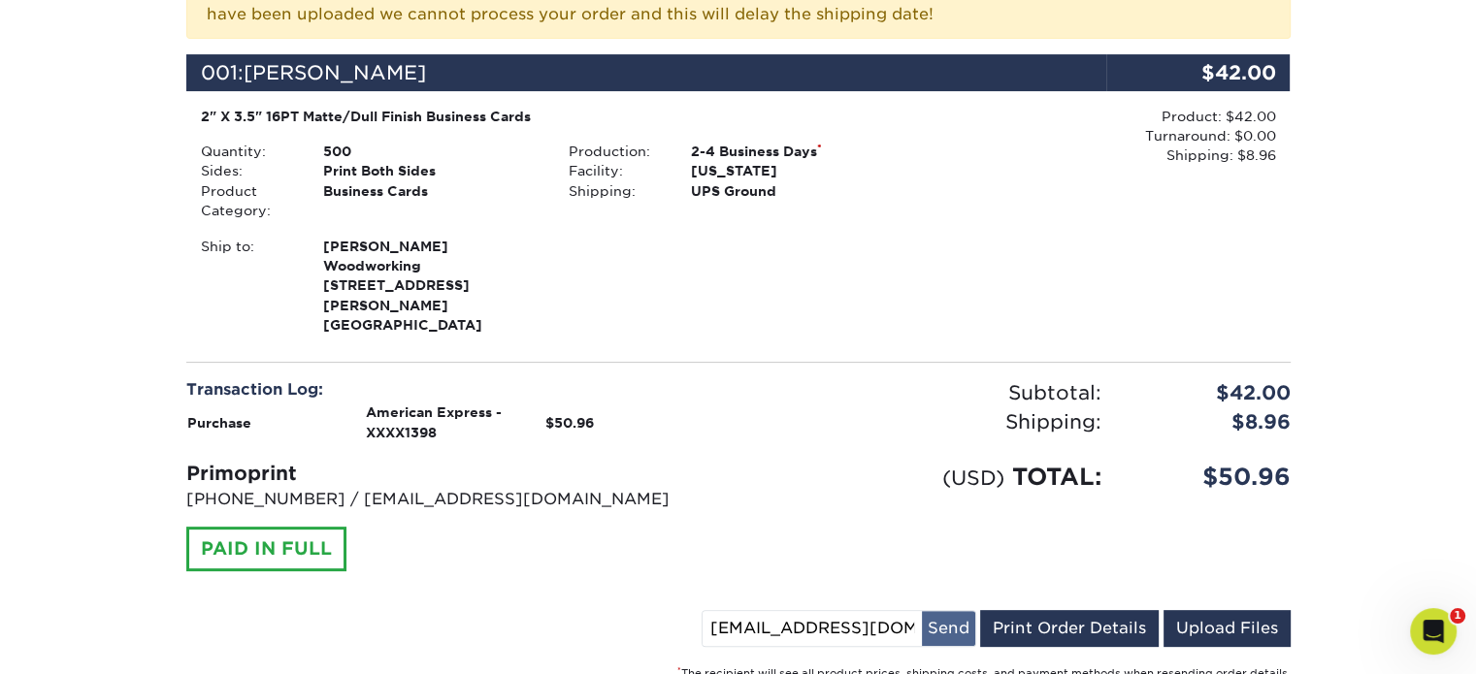
click at [930, 611] on button "Send" at bounding box center [948, 628] width 53 height 35
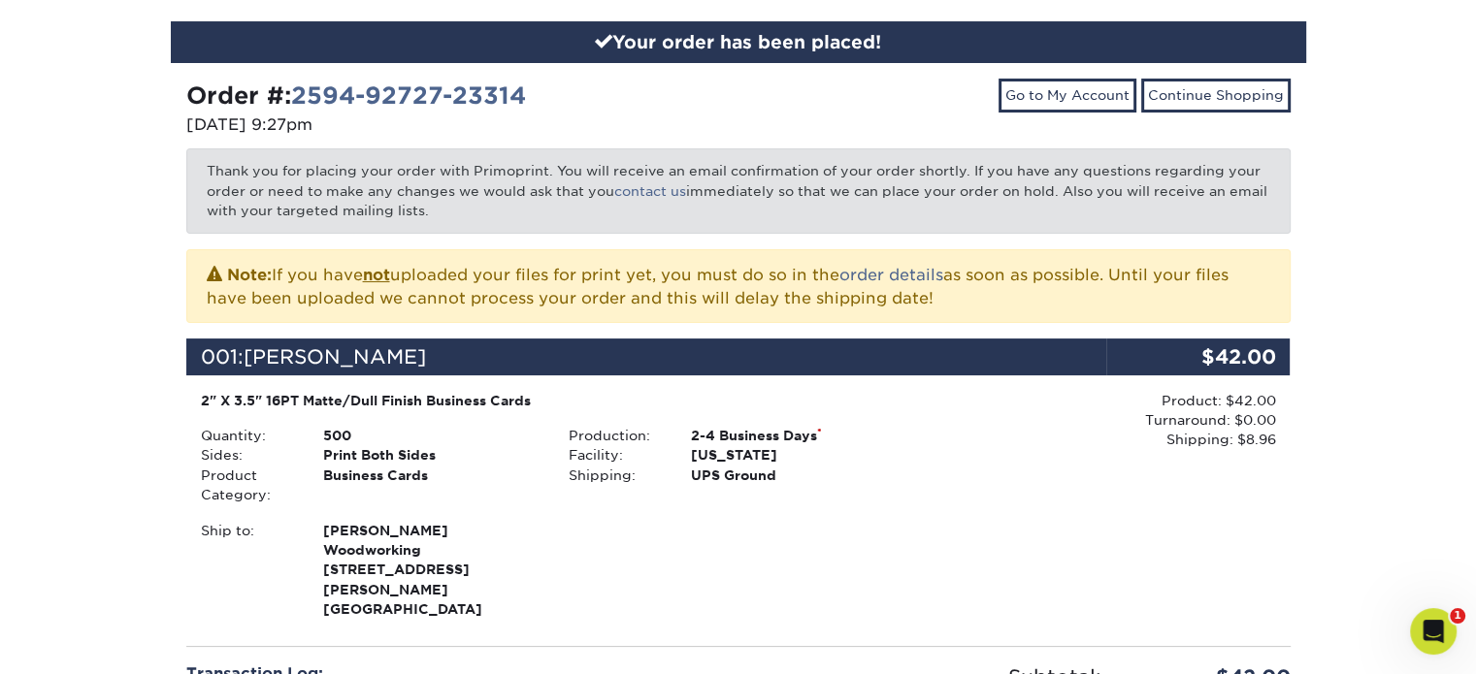
scroll to position [0, 0]
